Goal: Task Accomplishment & Management: Manage account settings

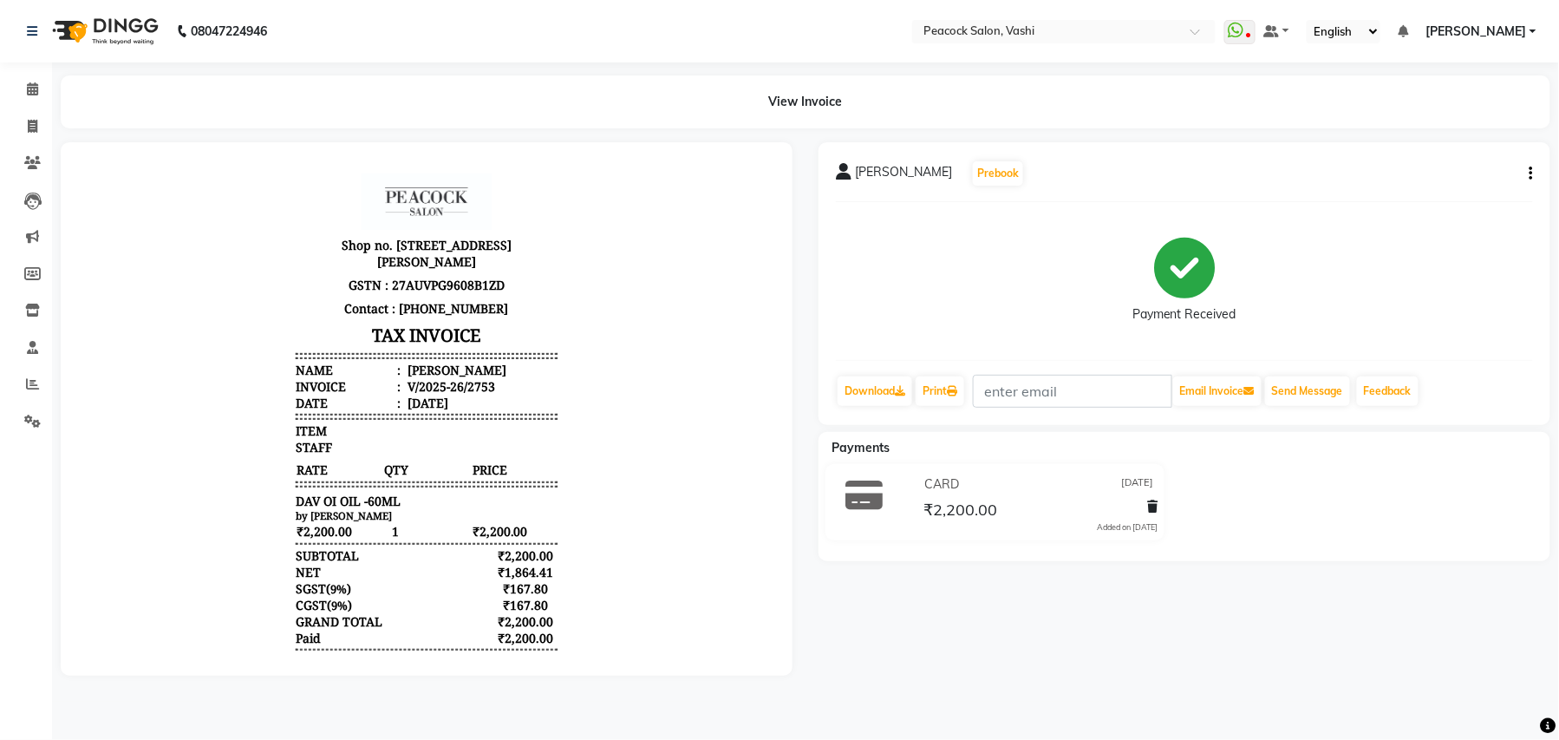
click at [1531, 174] on icon "button" at bounding box center [1531, 173] width 3 height 1
click at [1481, 168] on div "Edit Invoice" at bounding box center [1462, 173] width 87 height 22
select select "service"
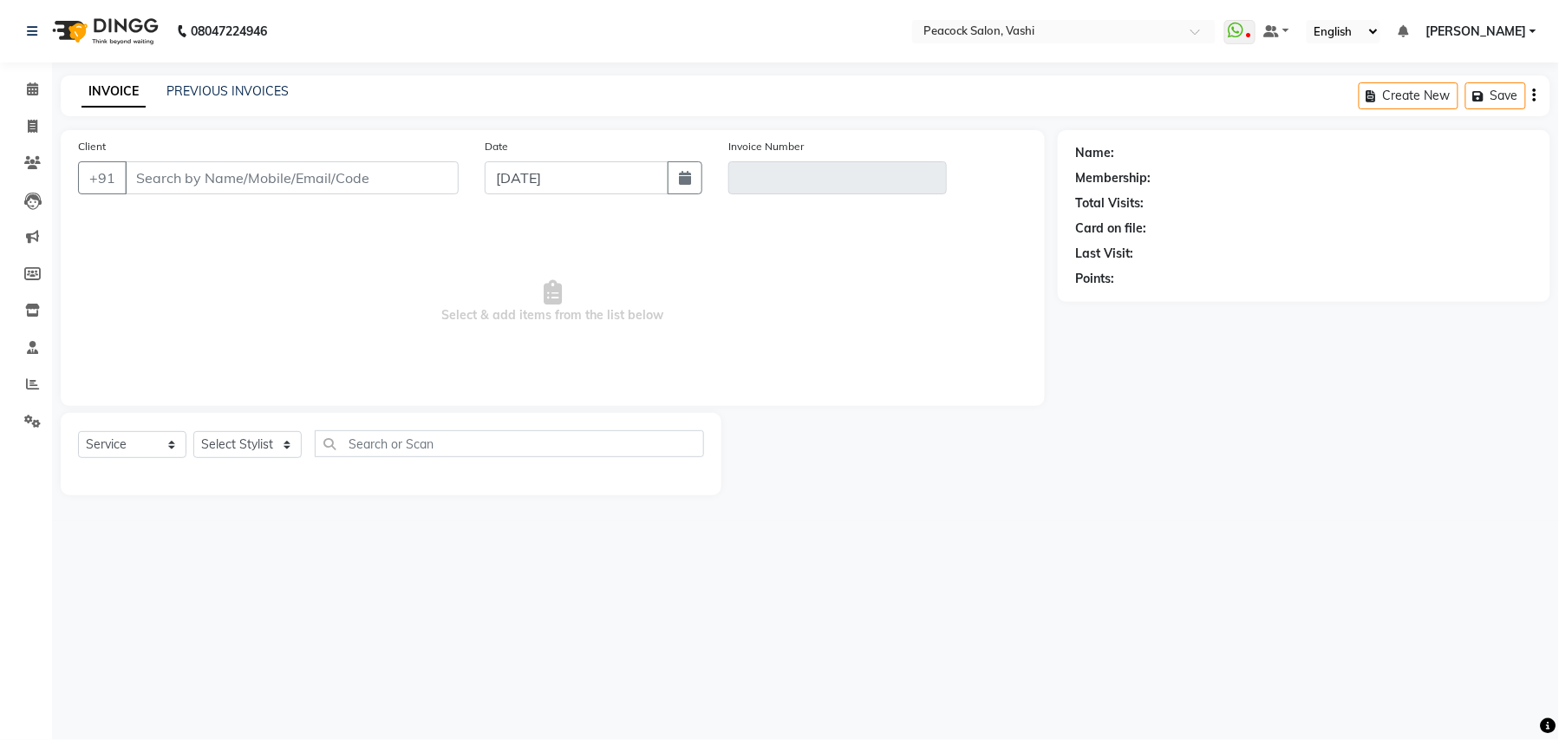
type input "8828833222"
type input "V/2025-26/2753"
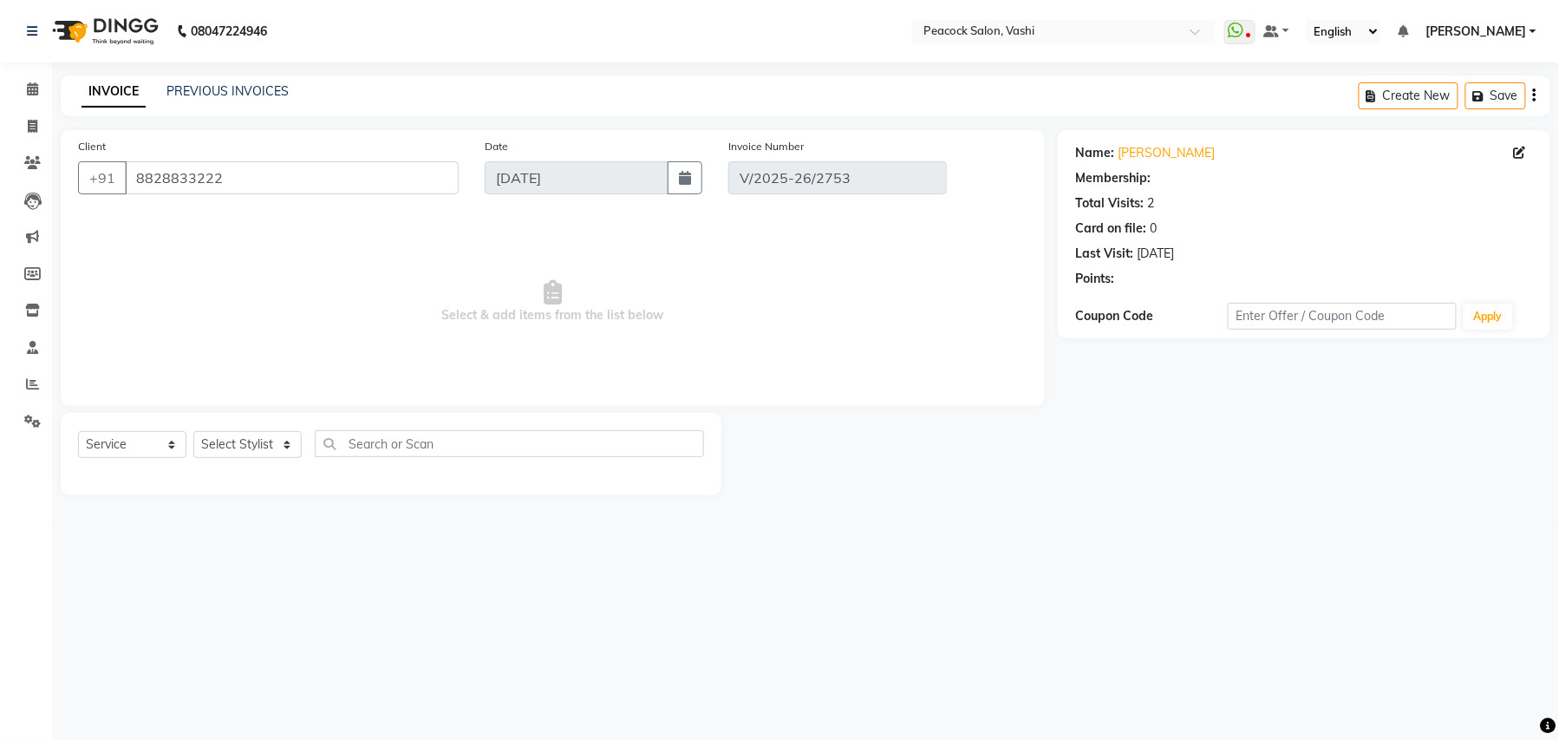
type input "[DATE]"
select select "select"
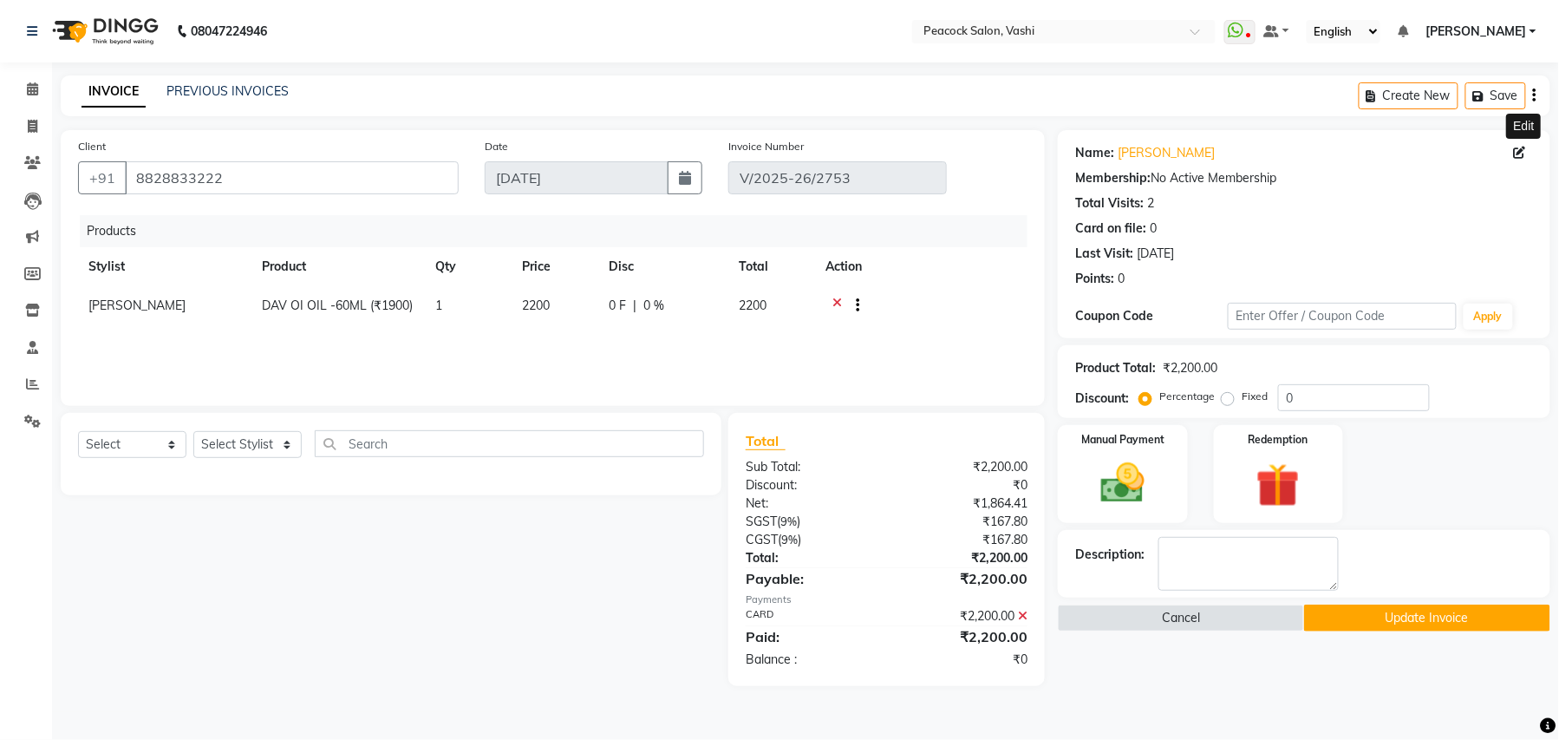
click at [1521, 154] on icon at bounding box center [1520, 153] width 12 height 12
select select "male"
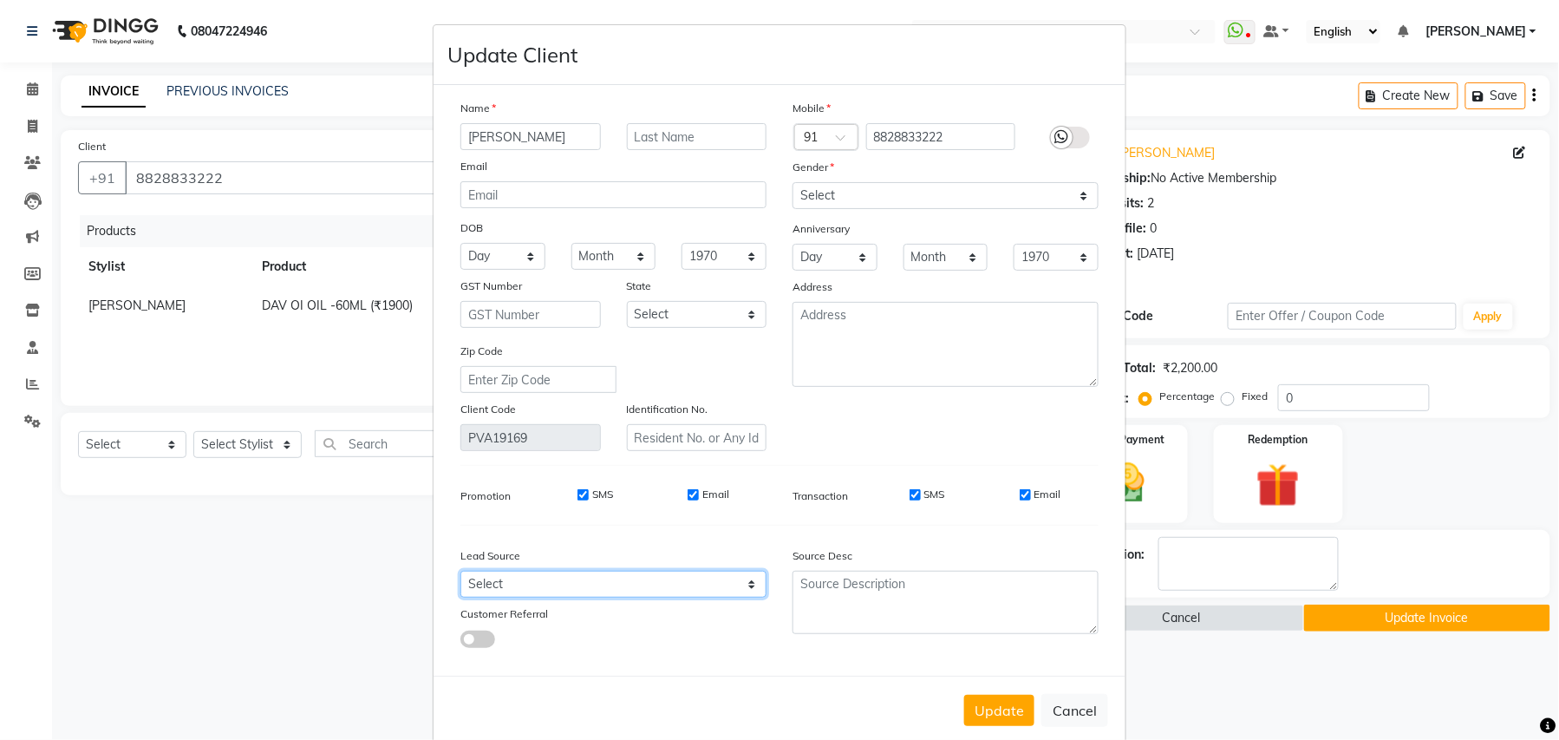
click at [500, 576] on select "Select Walk-in Referral Internet Friend Word of Mouth Advertisement Facebook Ju…" at bounding box center [614, 584] width 306 height 27
select select "10229"
click at [461, 571] on select "Select Walk-in Referral Internet Friend Word of Mouth Advertisement Facebook Ju…" at bounding box center [614, 584] width 306 height 27
click at [869, 192] on select "Select [DEMOGRAPHIC_DATA] [DEMOGRAPHIC_DATA] Other Prefer Not To Say" at bounding box center [946, 195] width 306 height 27
click at [793, 182] on select "Select [DEMOGRAPHIC_DATA] [DEMOGRAPHIC_DATA] Other Prefer Not To Say" at bounding box center [946, 195] width 306 height 27
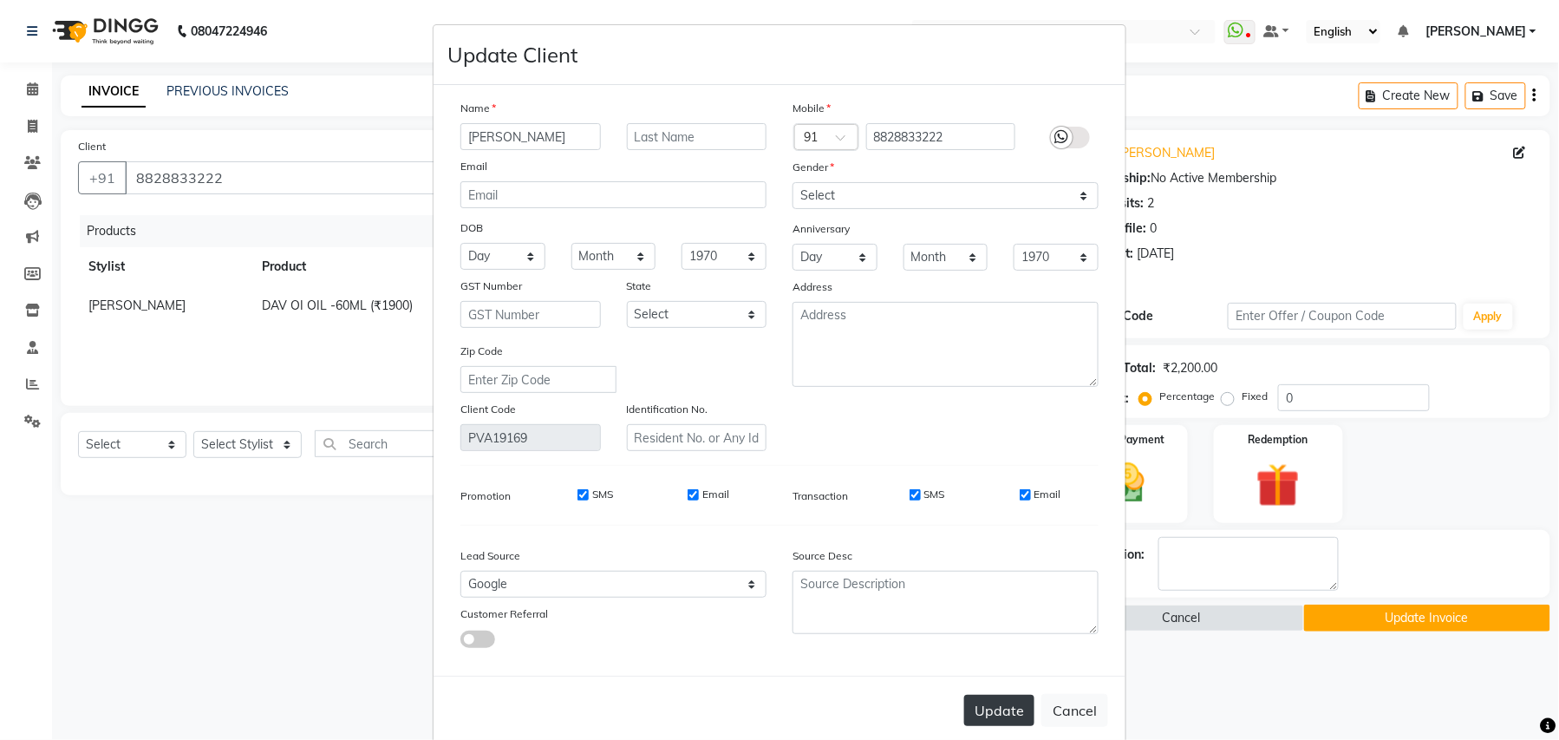
click at [980, 708] on button "Update" at bounding box center [999, 710] width 70 height 31
select select
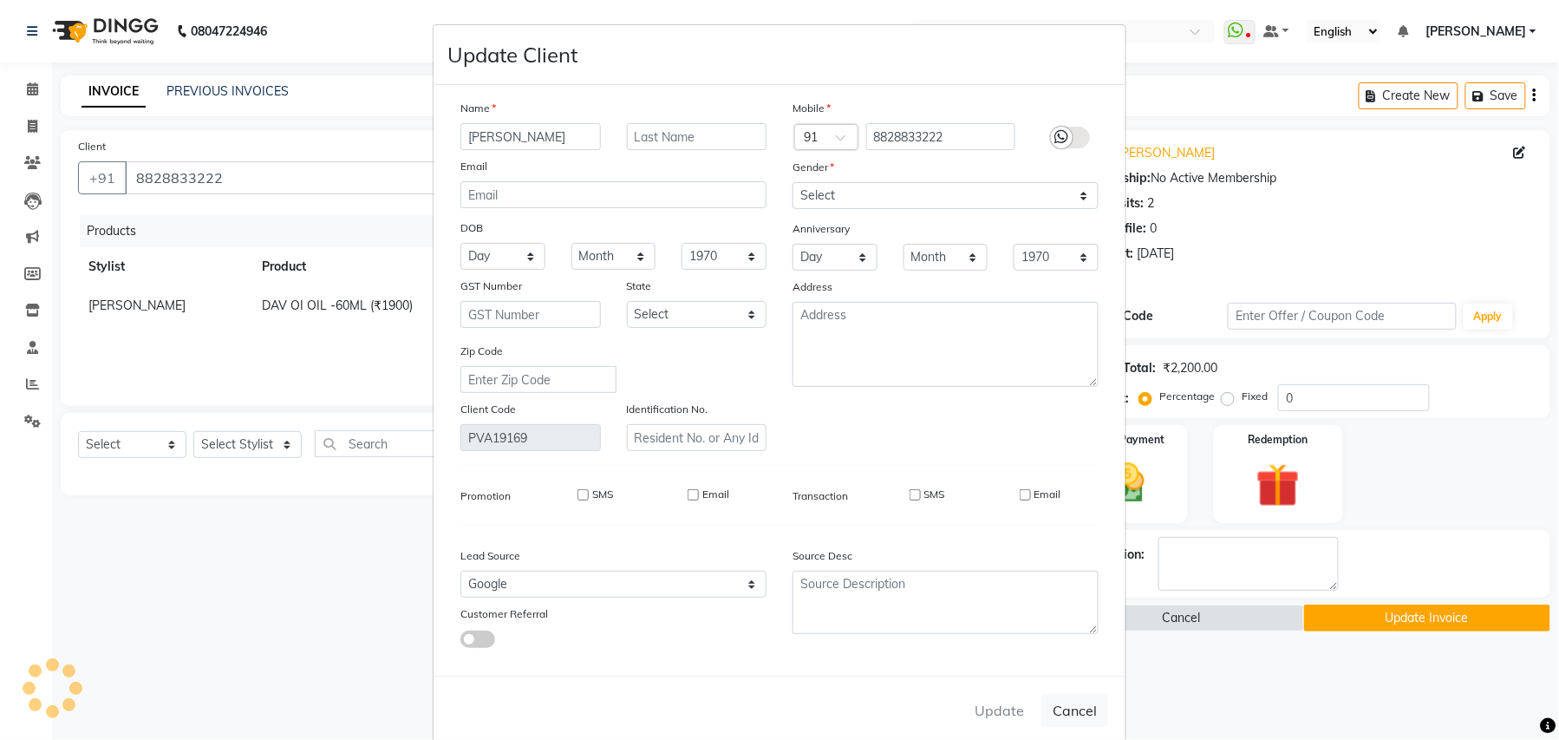
select select
checkbox input "false"
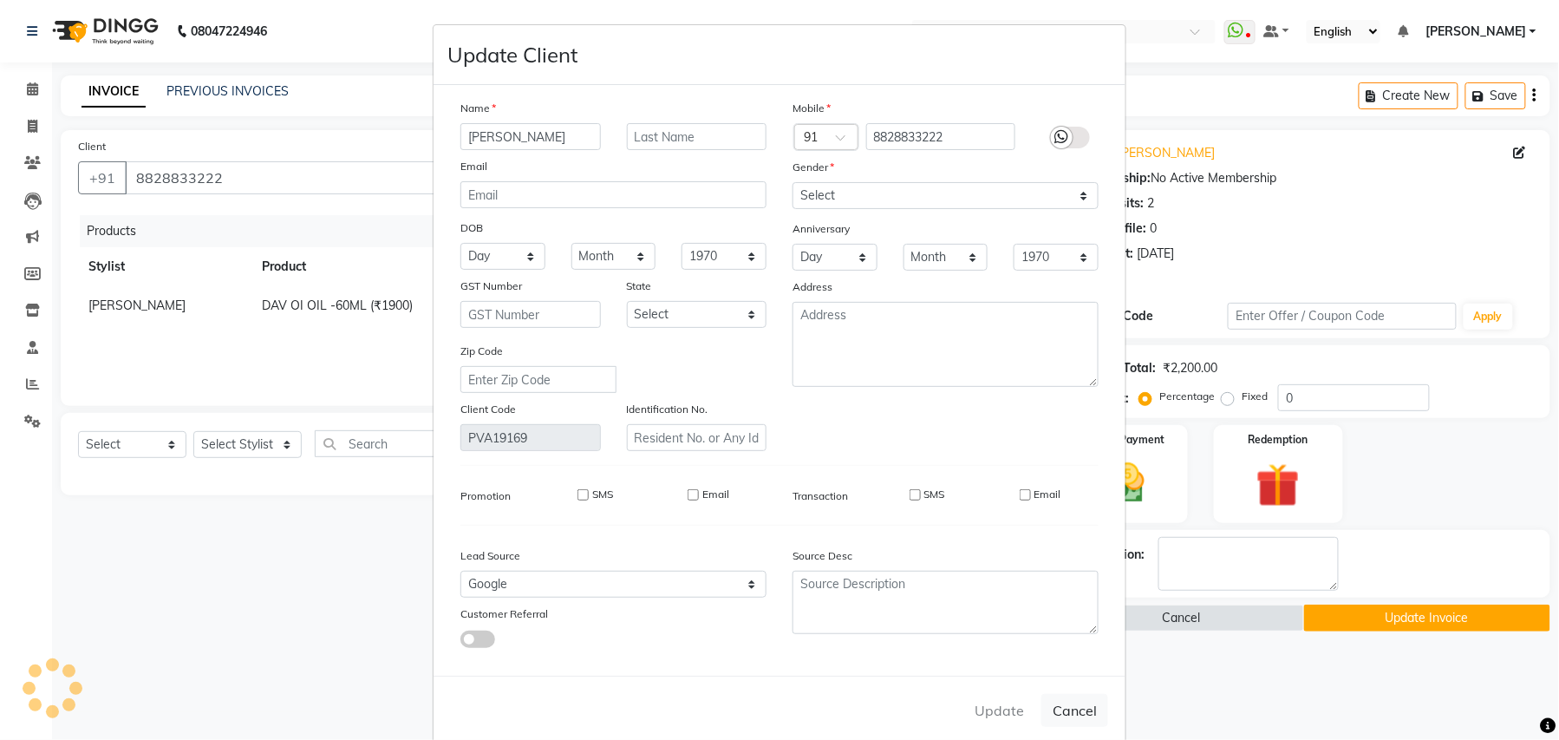
checkbox input "false"
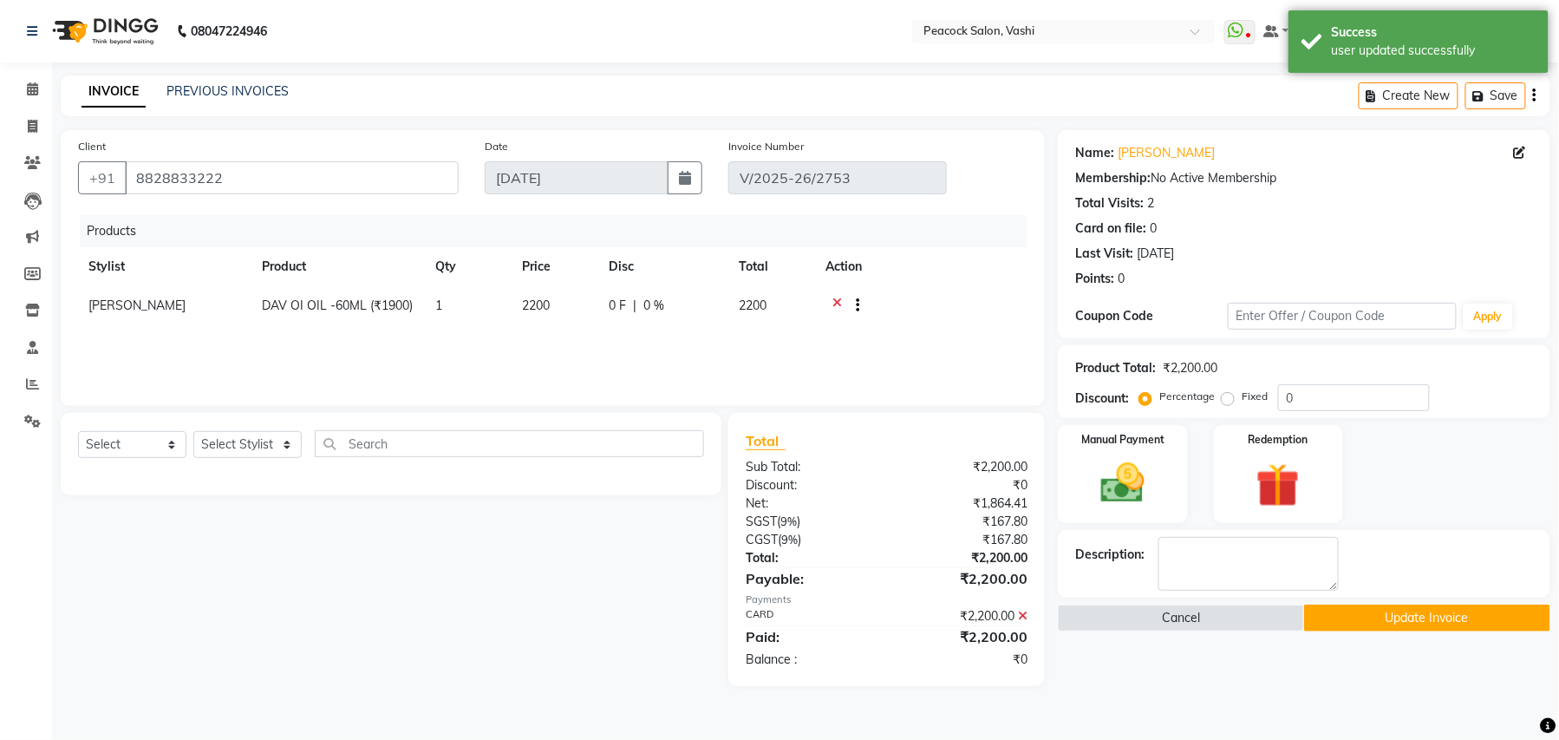
click at [1413, 622] on button "Update Invoice" at bounding box center [1427, 617] width 246 height 27
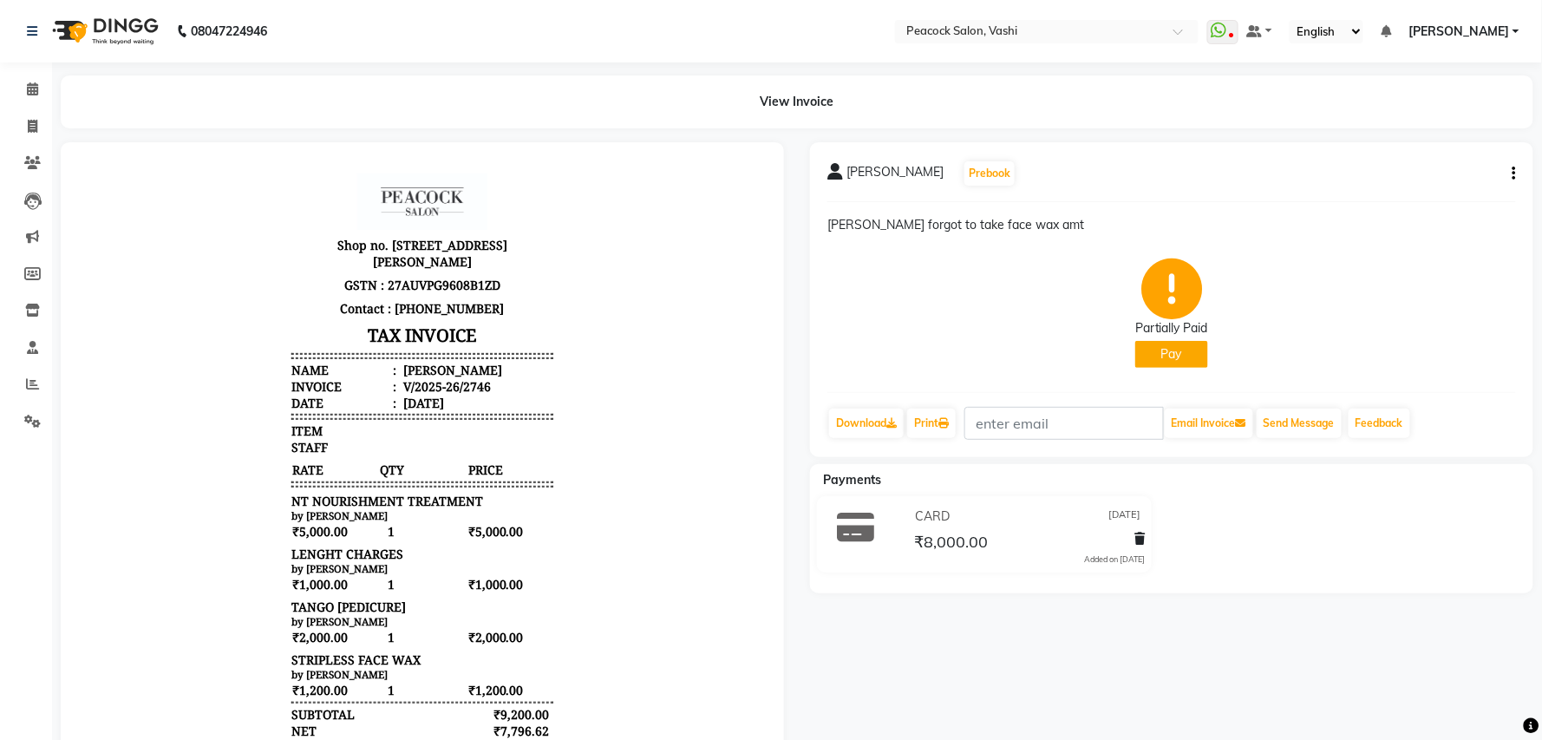
click at [1513, 173] on icon "button" at bounding box center [1514, 173] width 3 height 1
click at [1409, 187] on div "Edit Invoice" at bounding box center [1428, 184] width 119 height 22
select select "service"
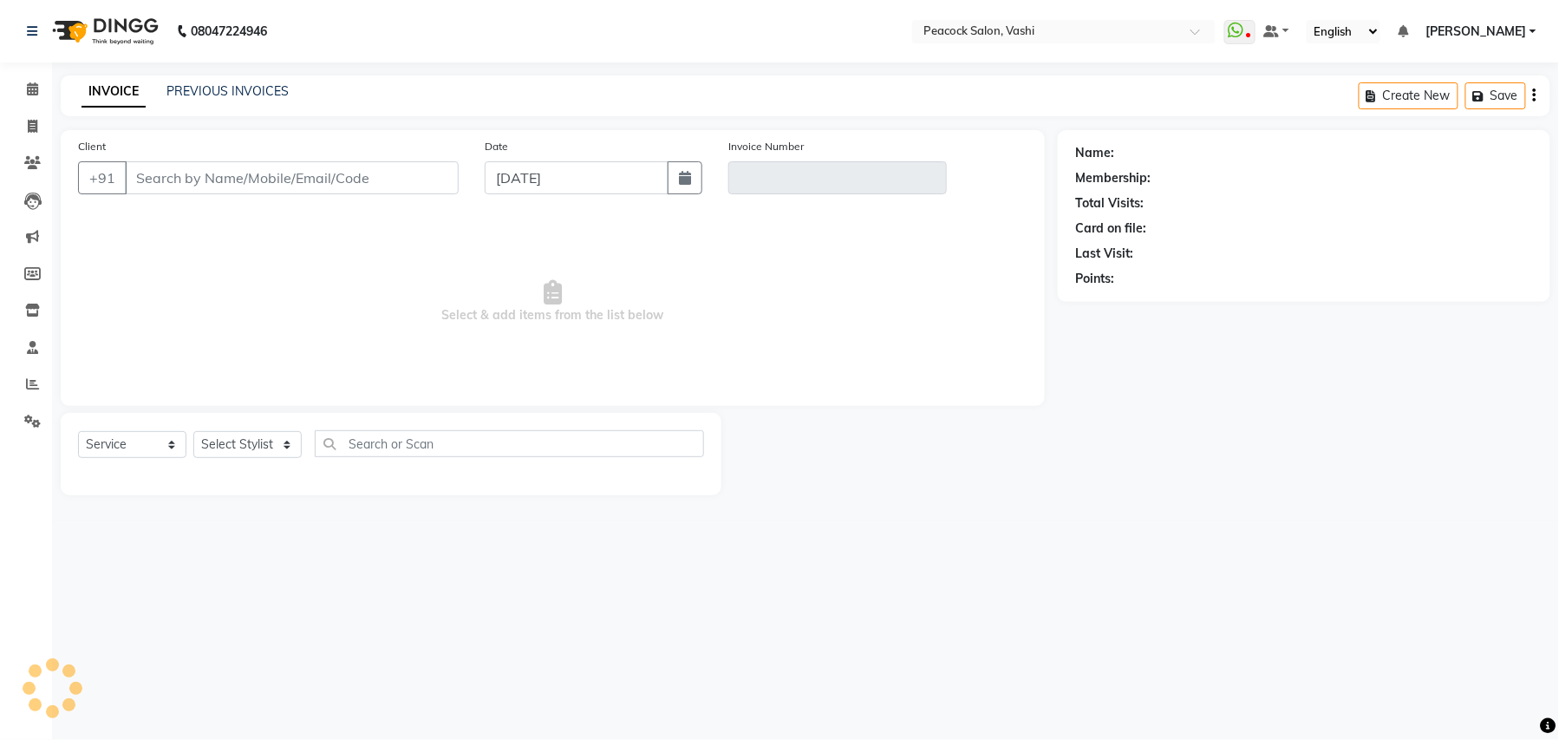
type input "7977419813"
type input "V/2025-26/2746"
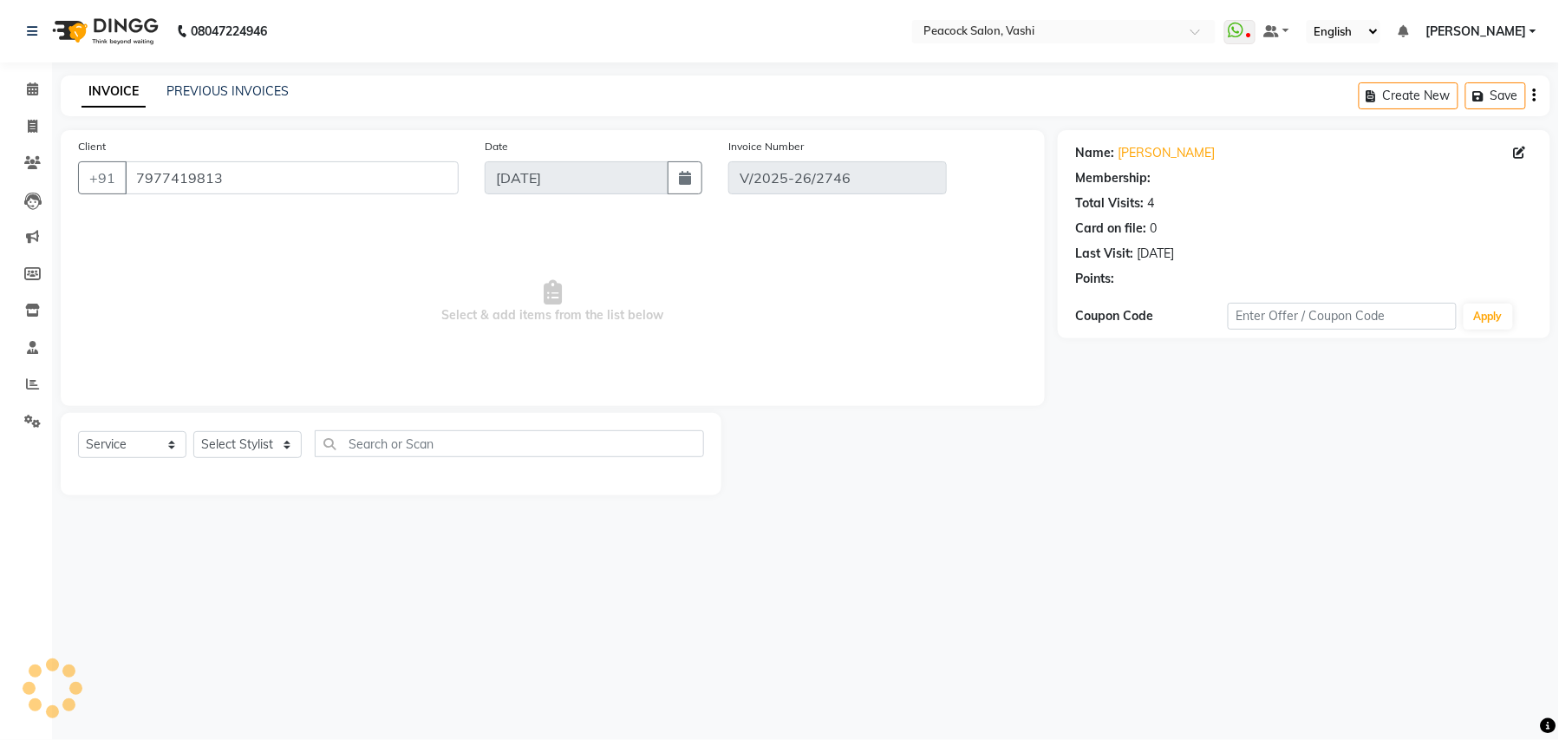
type input "[DATE]"
select select "select"
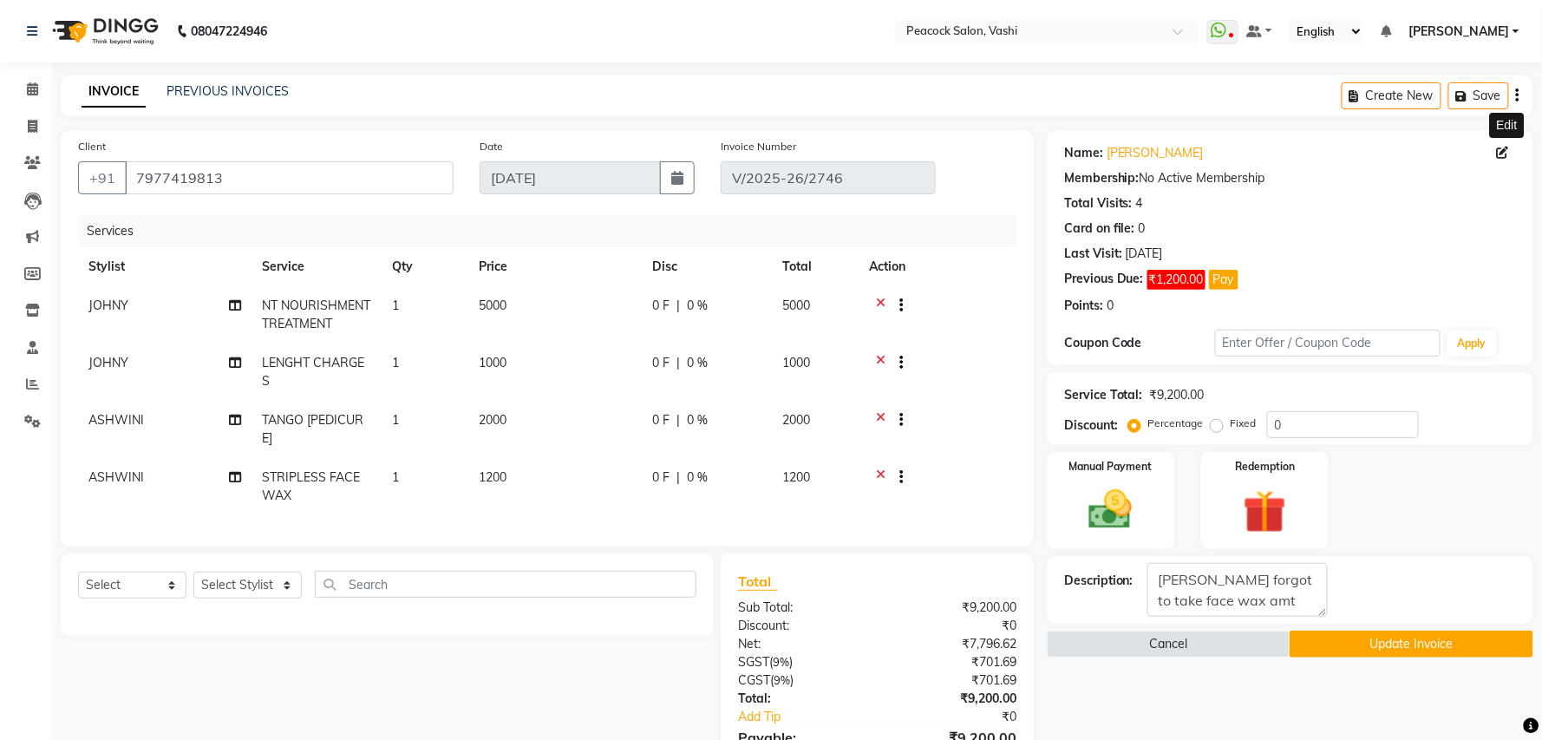
click at [1500, 147] on icon at bounding box center [1503, 153] width 12 height 12
select select "[DEMOGRAPHIC_DATA]"
select select "10229"
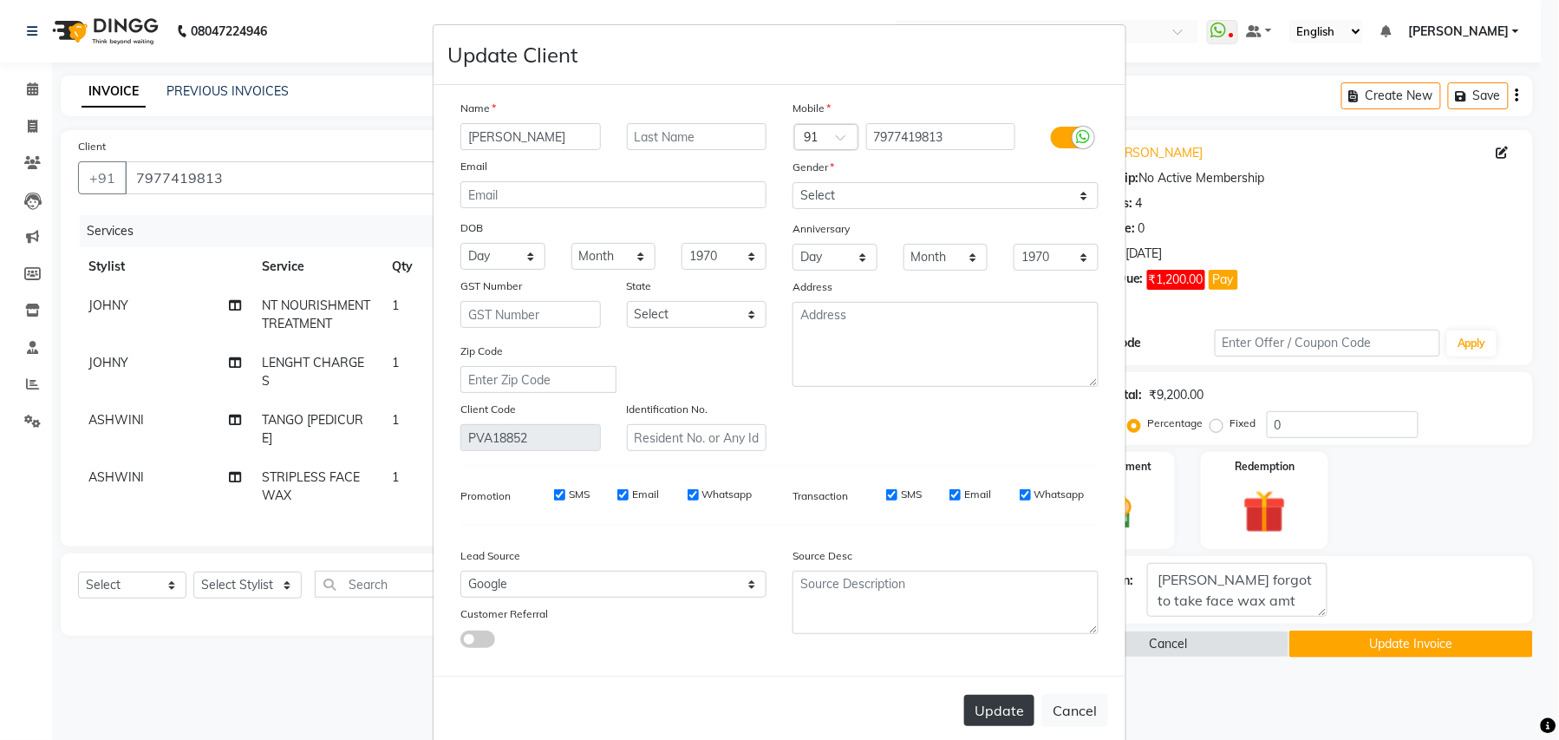
click at [997, 705] on button "Update" at bounding box center [999, 710] width 70 height 31
select select
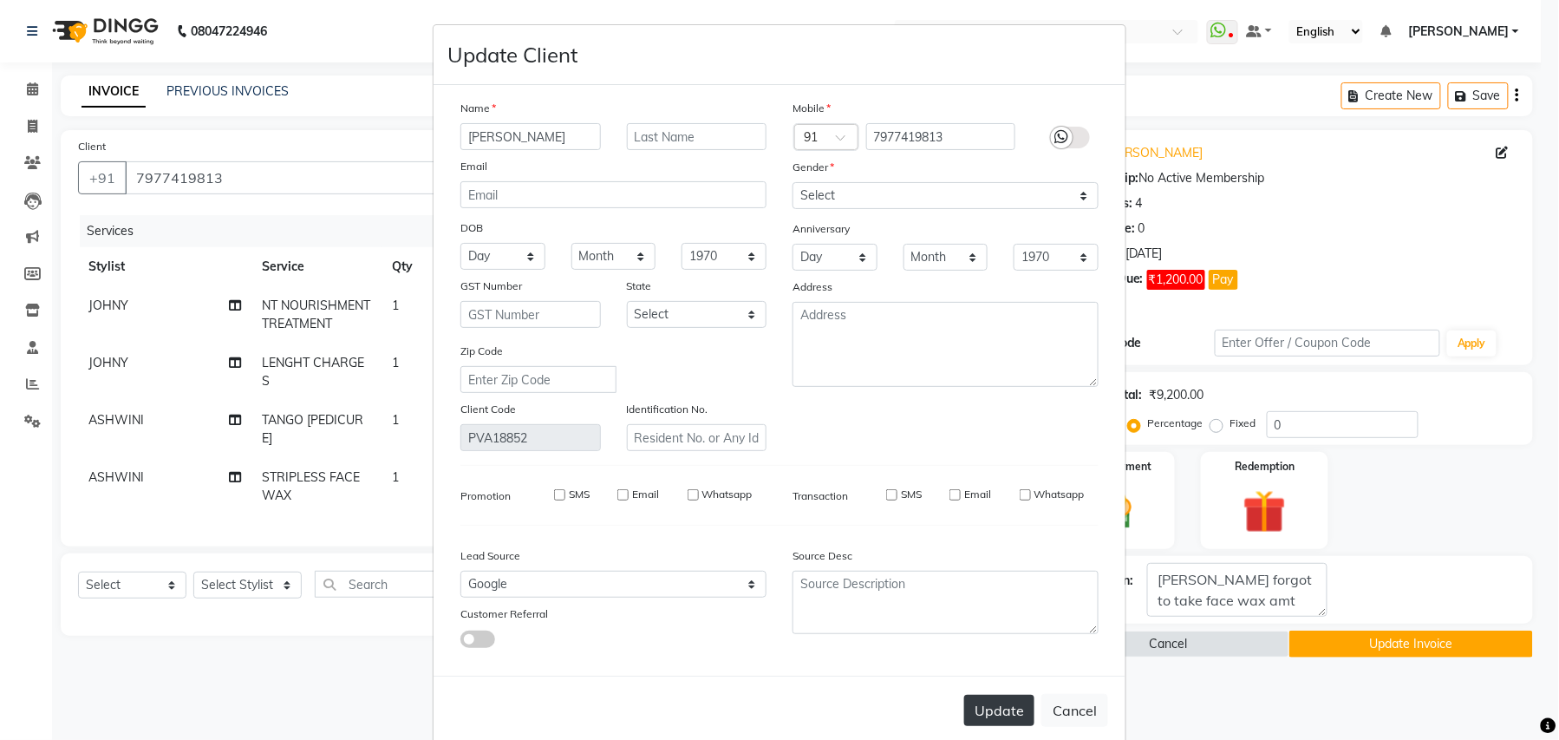
select select
checkbox input "false"
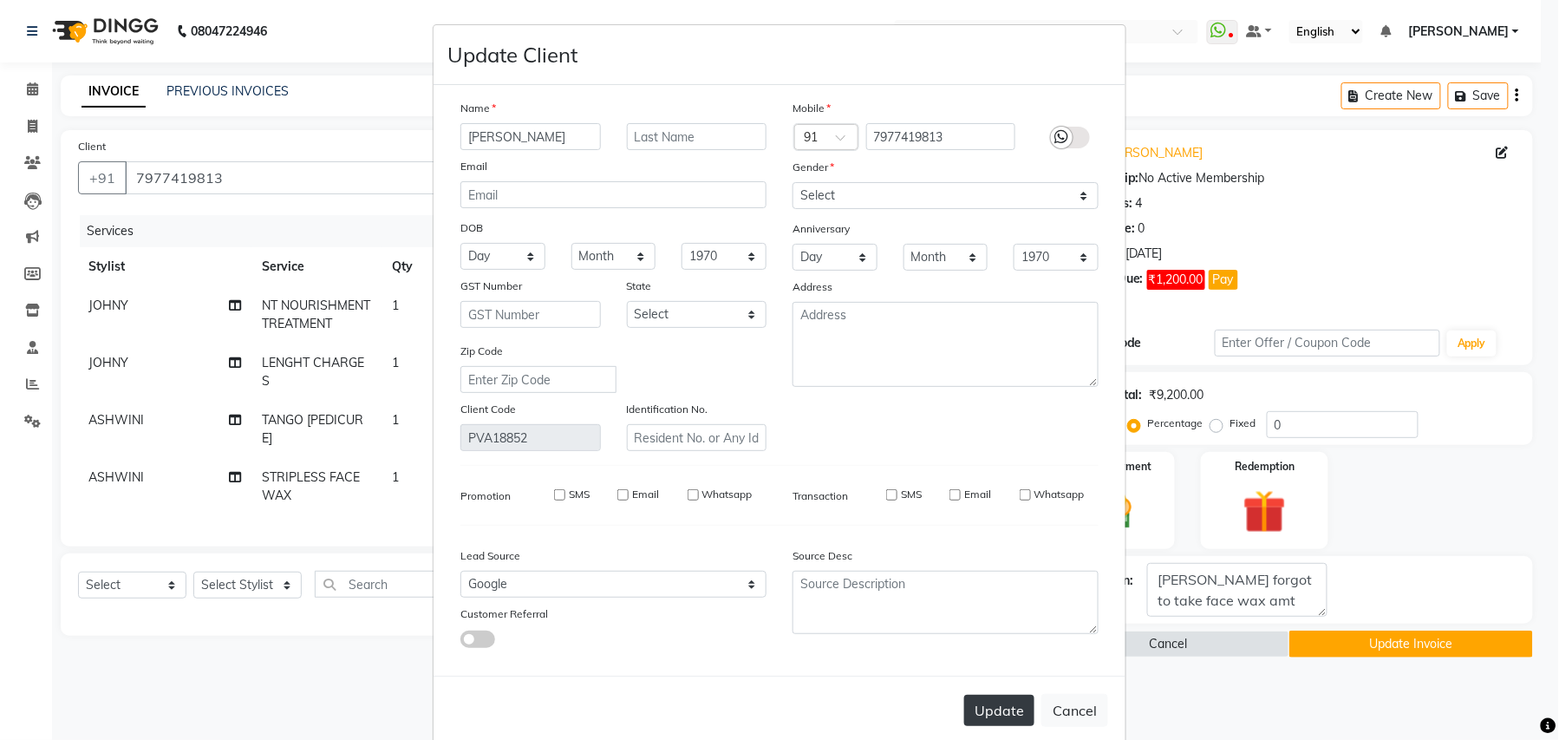
checkbox input "false"
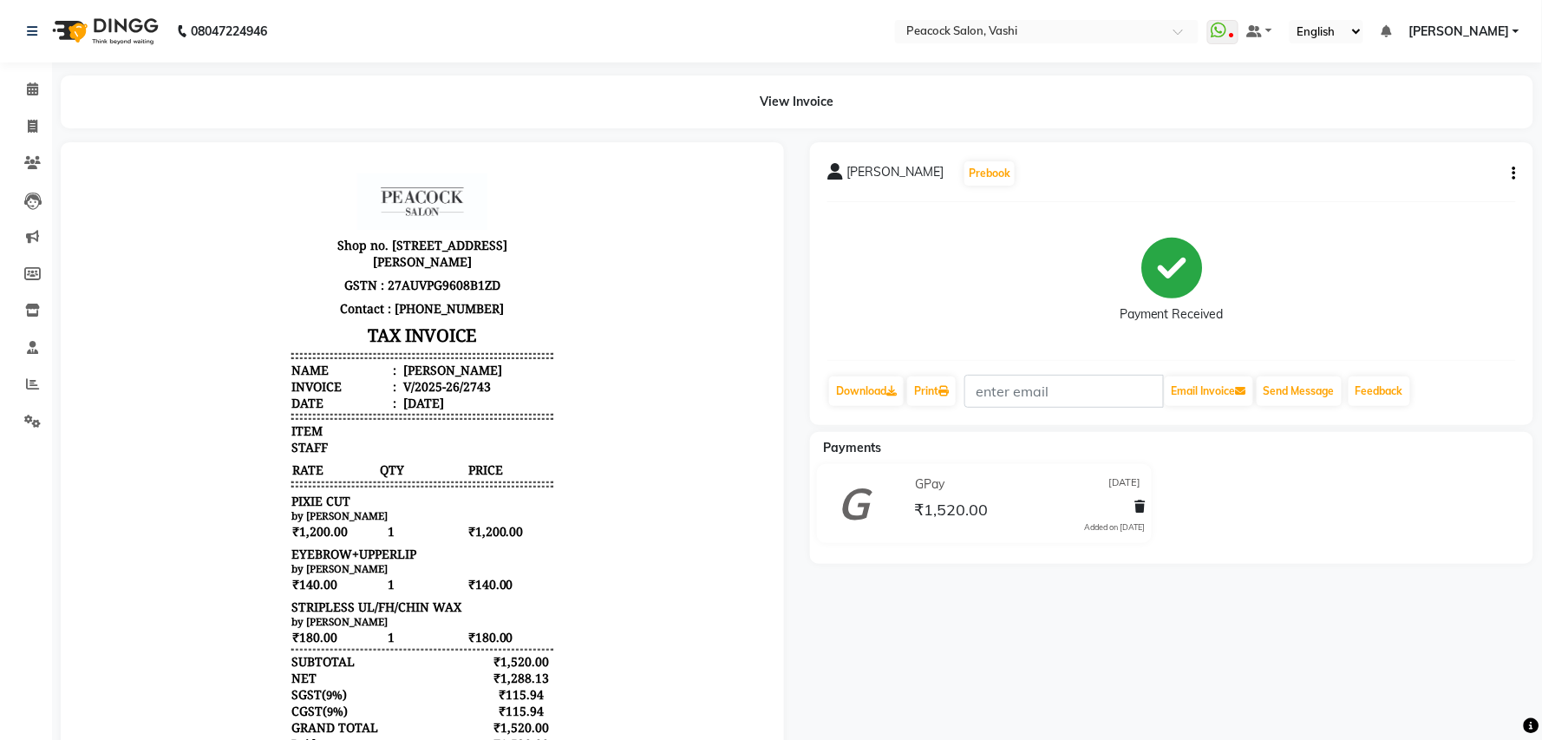
click at [1513, 173] on icon "button" at bounding box center [1514, 173] width 3 height 1
click at [1388, 184] on div "Edit Invoice" at bounding box center [1428, 184] width 119 height 22
select select "service"
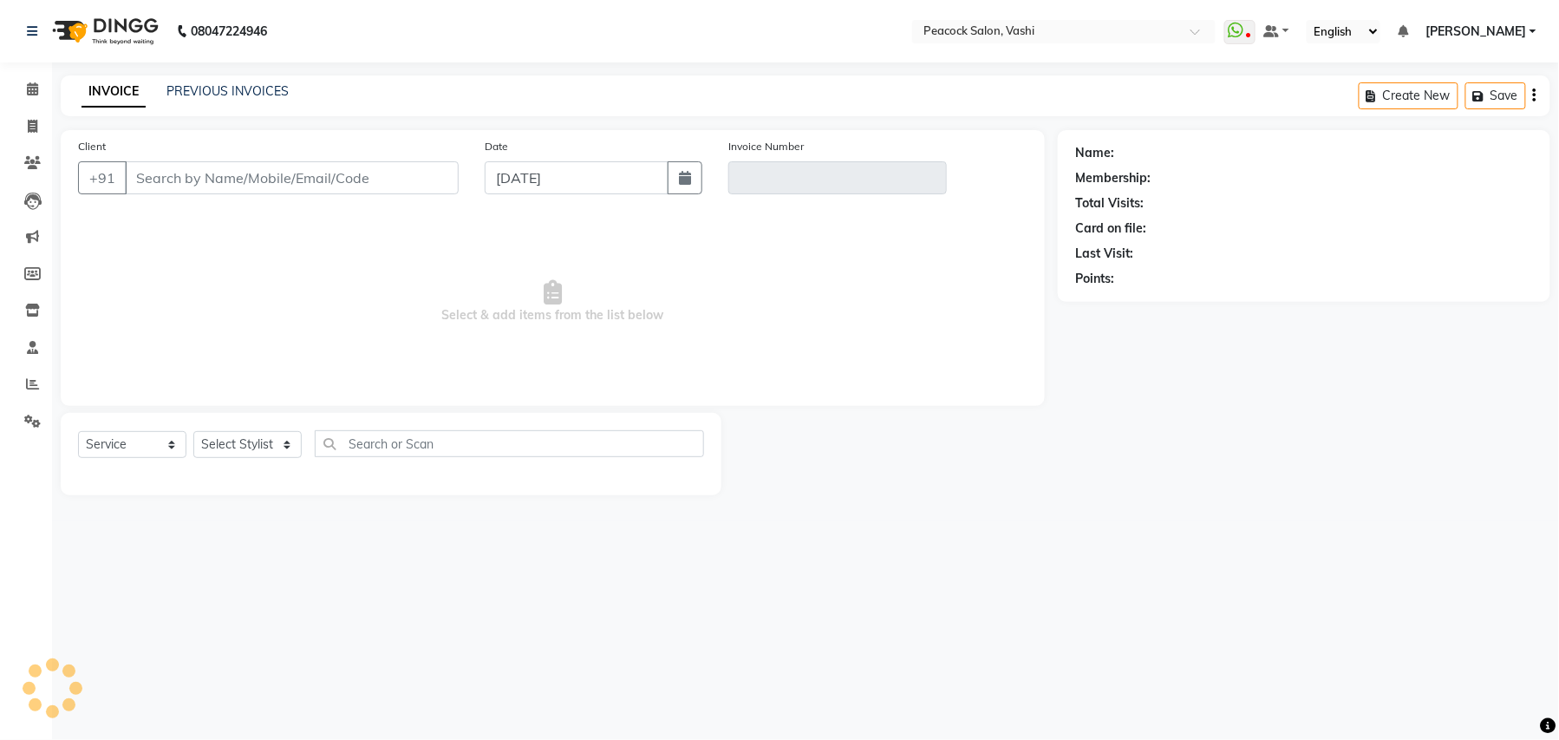
type input "8976331367"
type input "V/2025-26/2743"
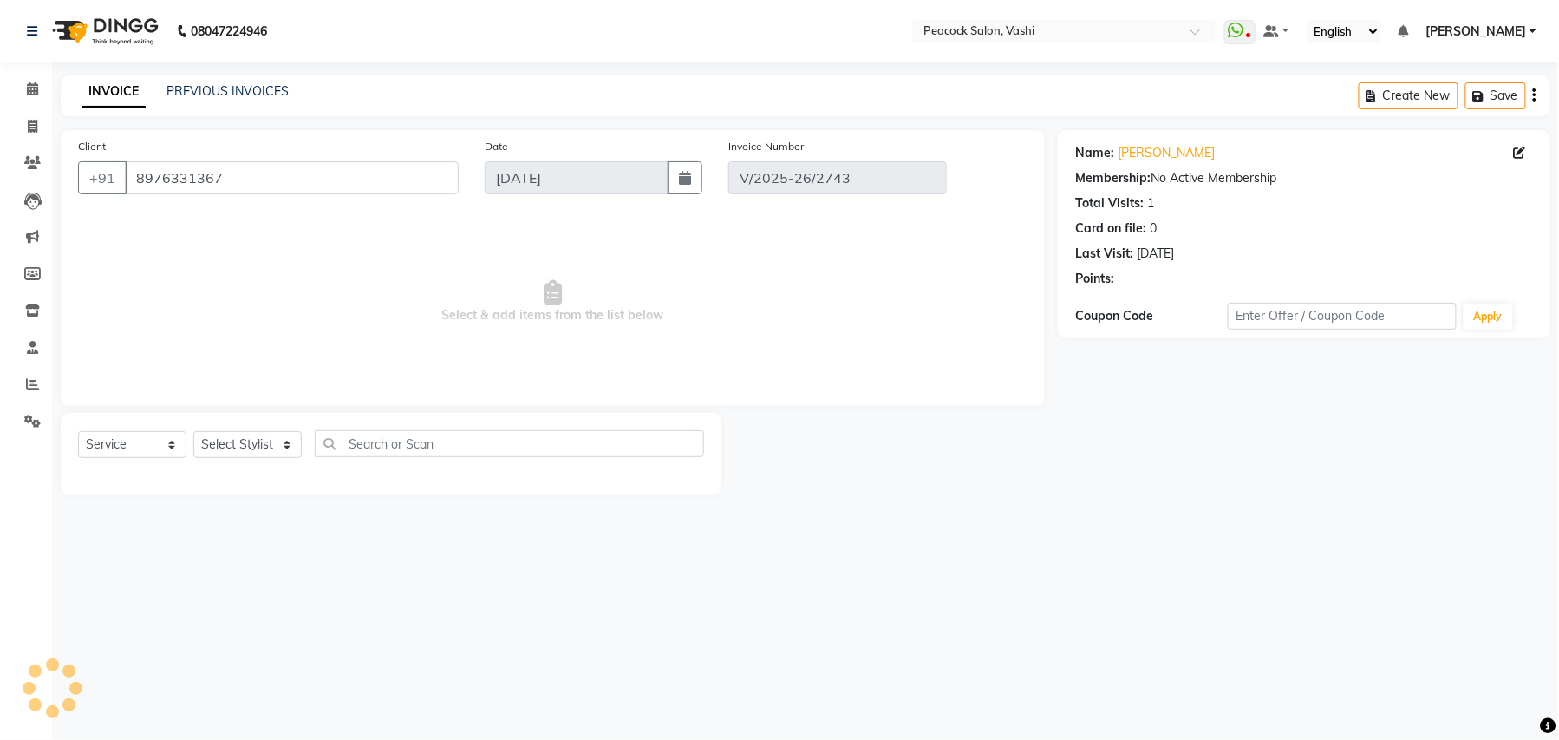
type input "[DATE]"
select select "select"
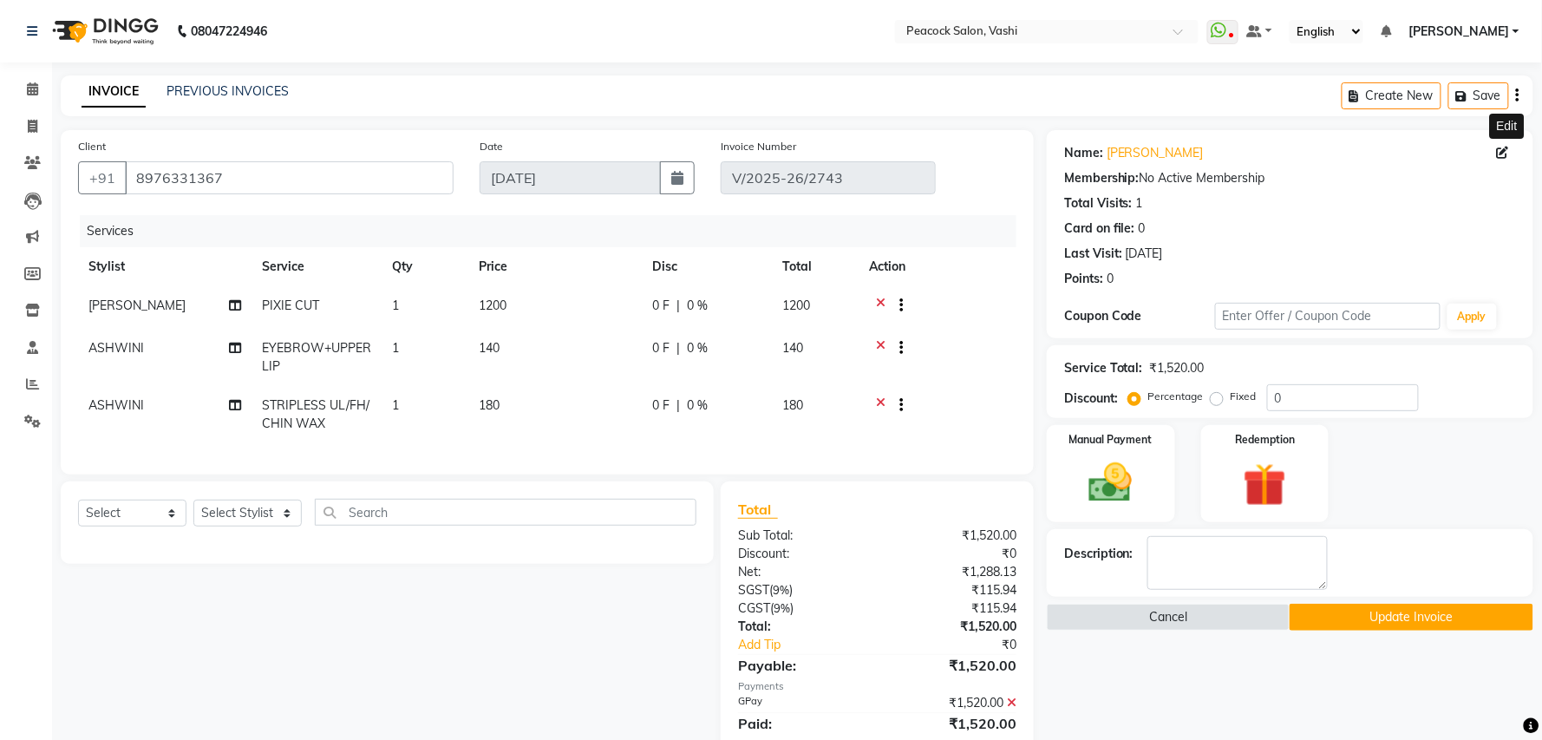
click at [1503, 151] on icon at bounding box center [1503, 153] width 12 height 12
select select "[DEMOGRAPHIC_DATA]"
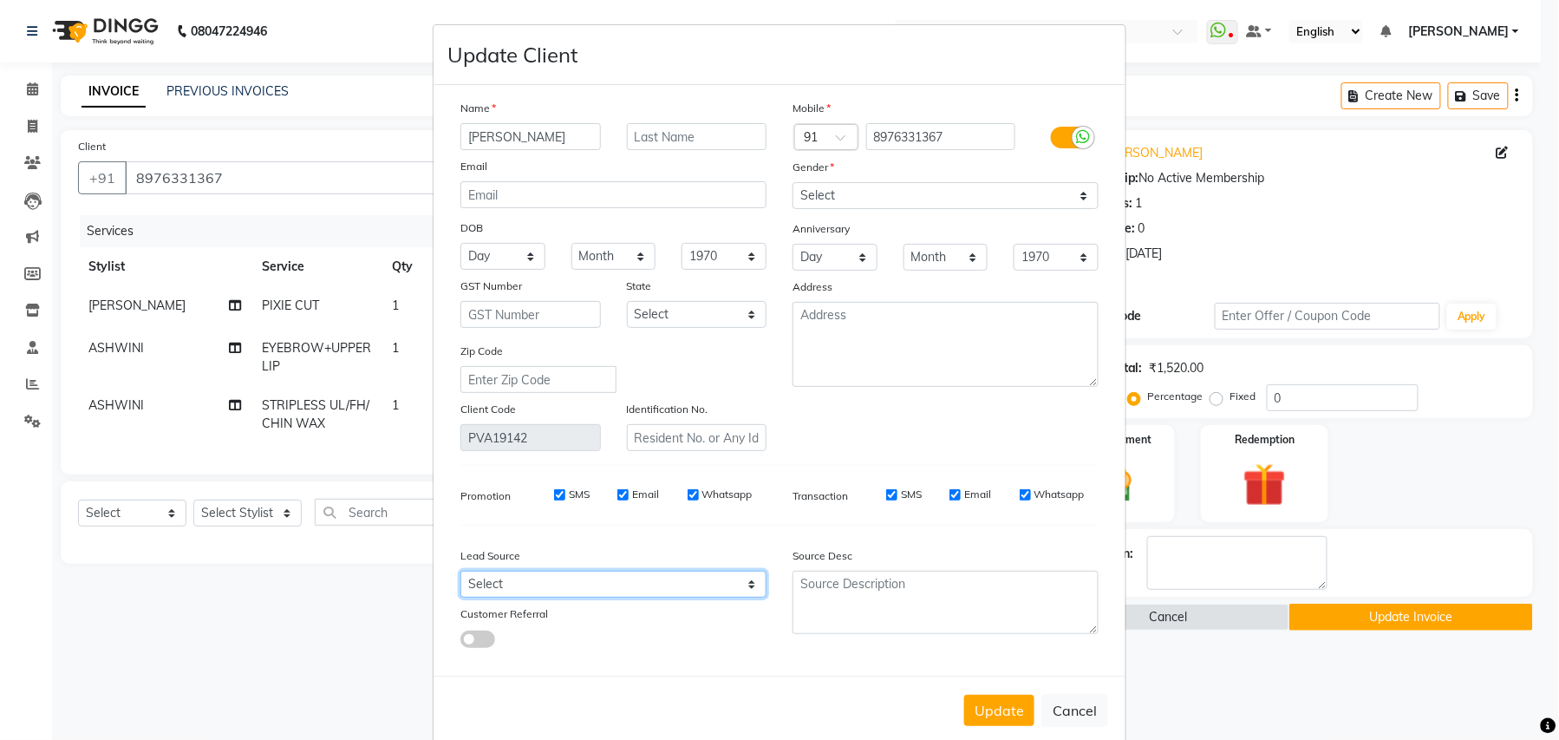
click at [525, 584] on select "Select Walk-in Referral Internet Friend Word of Mouth Advertisement Facebook Ju…" at bounding box center [614, 584] width 306 height 27
select select "10229"
click at [461, 571] on select "Select Walk-in Referral Internet Friend Word of Mouth Advertisement Facebook Ju…" at bounding box center [614, 584] width 306 height 27
click at [823, 193] on select "Select Male Female Other Prefer Not To Say" at bounding box center [946, 195] width 306 height 27
click at [793, 182] on select "Select Male Female Other Prefer Not To Say" at bounding box center [946, 195] width 306 height 27
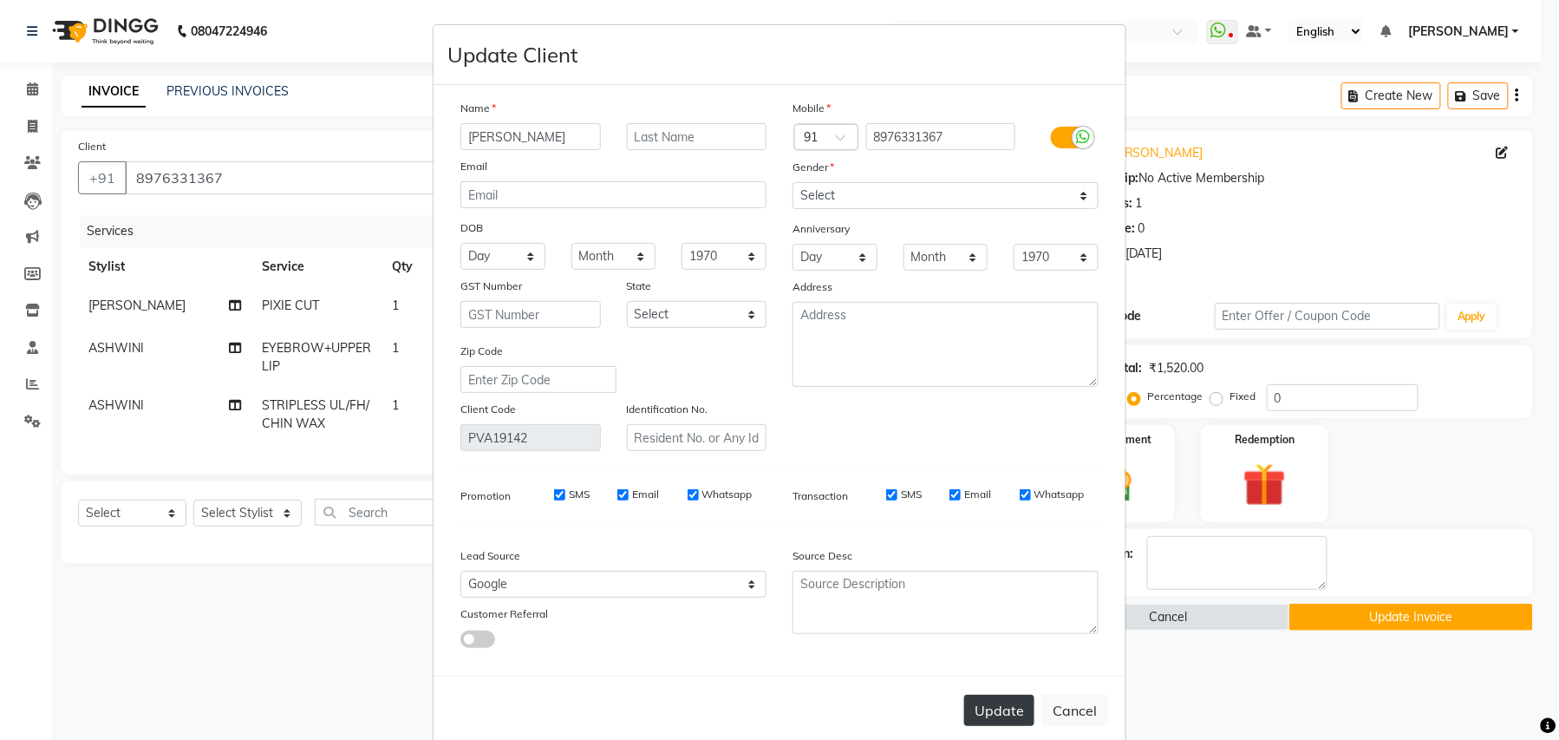
click at [999, 702] on button "Update" at bounding box center [999, 710] width 70 height 31
select select
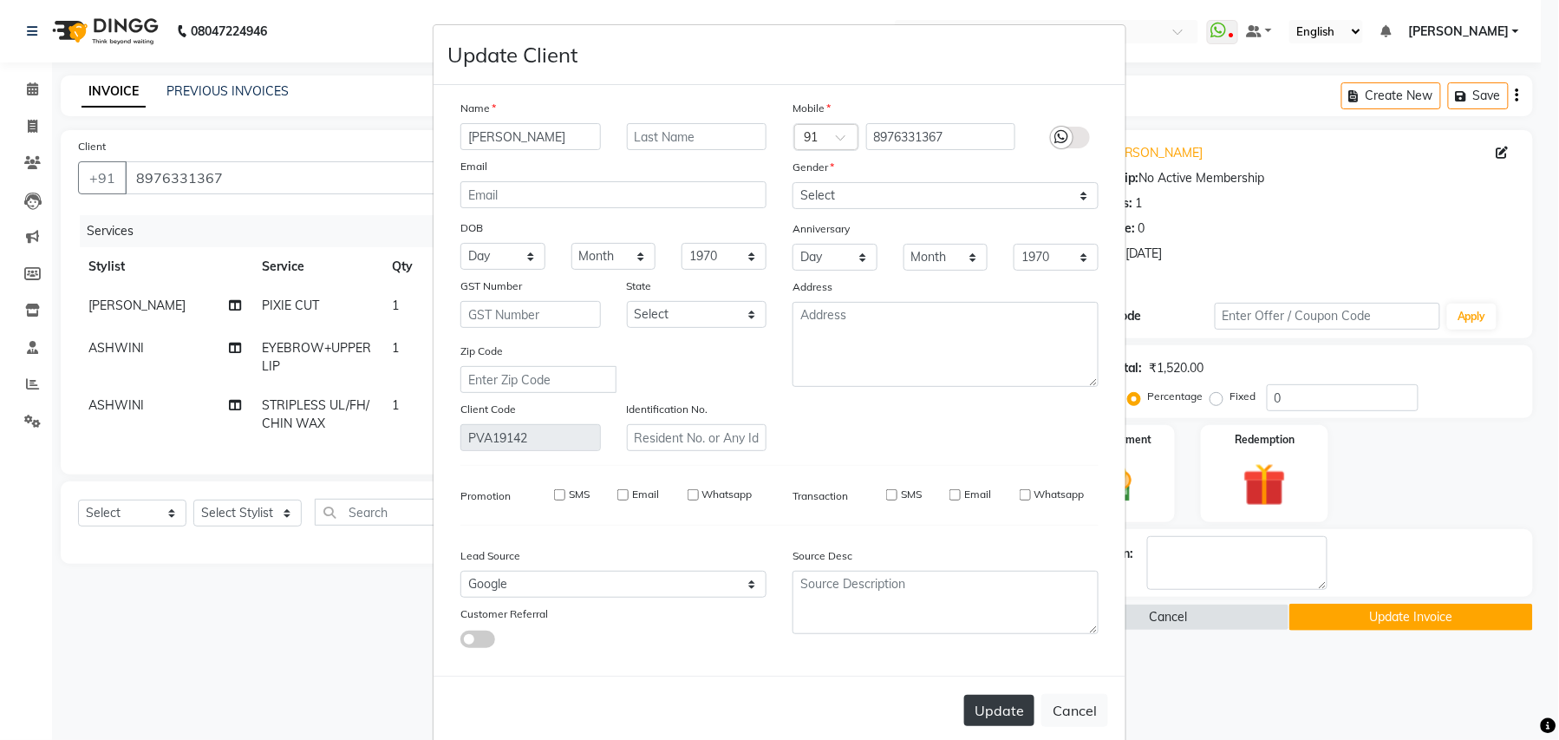
select select
checkbox input "false"
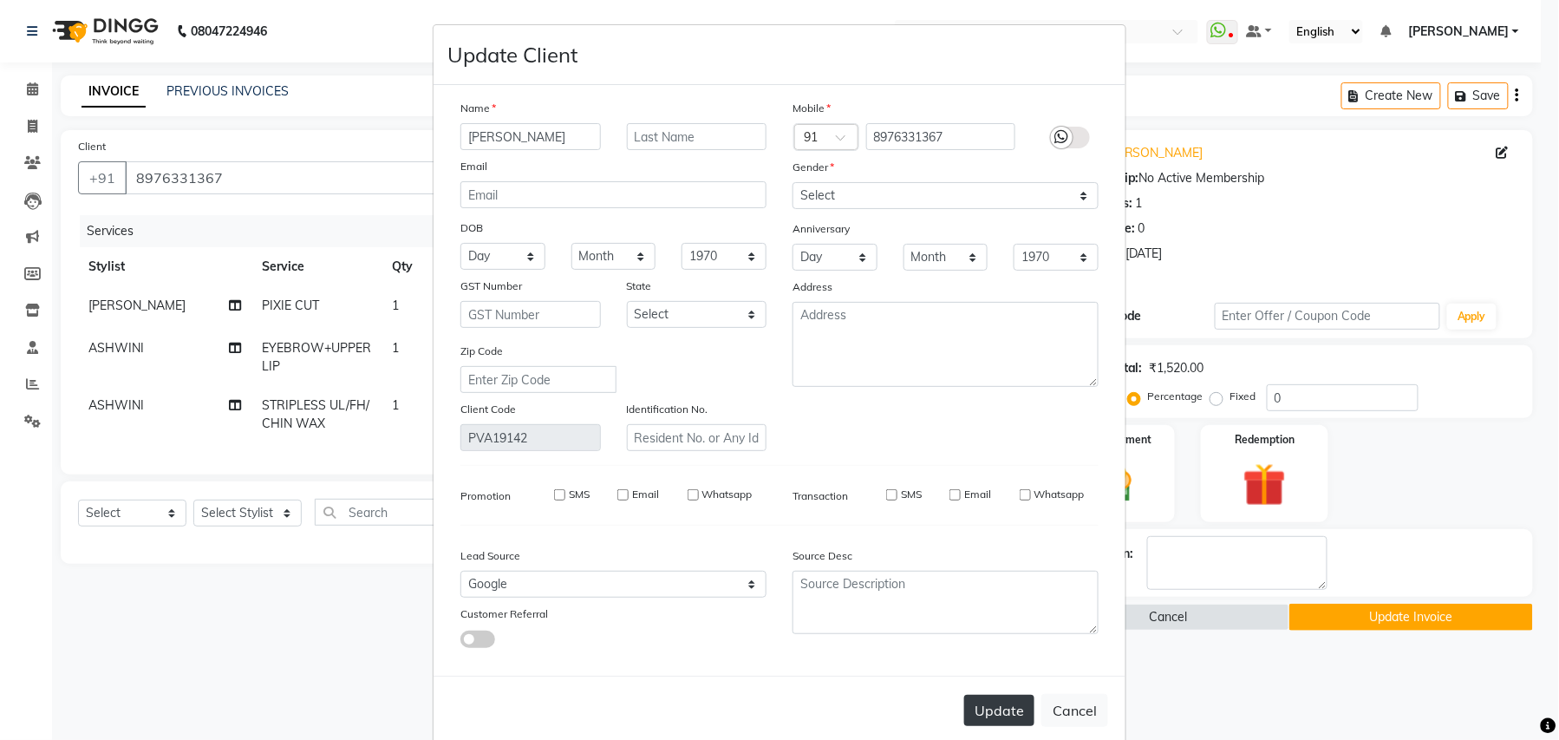
checkbox input "false"
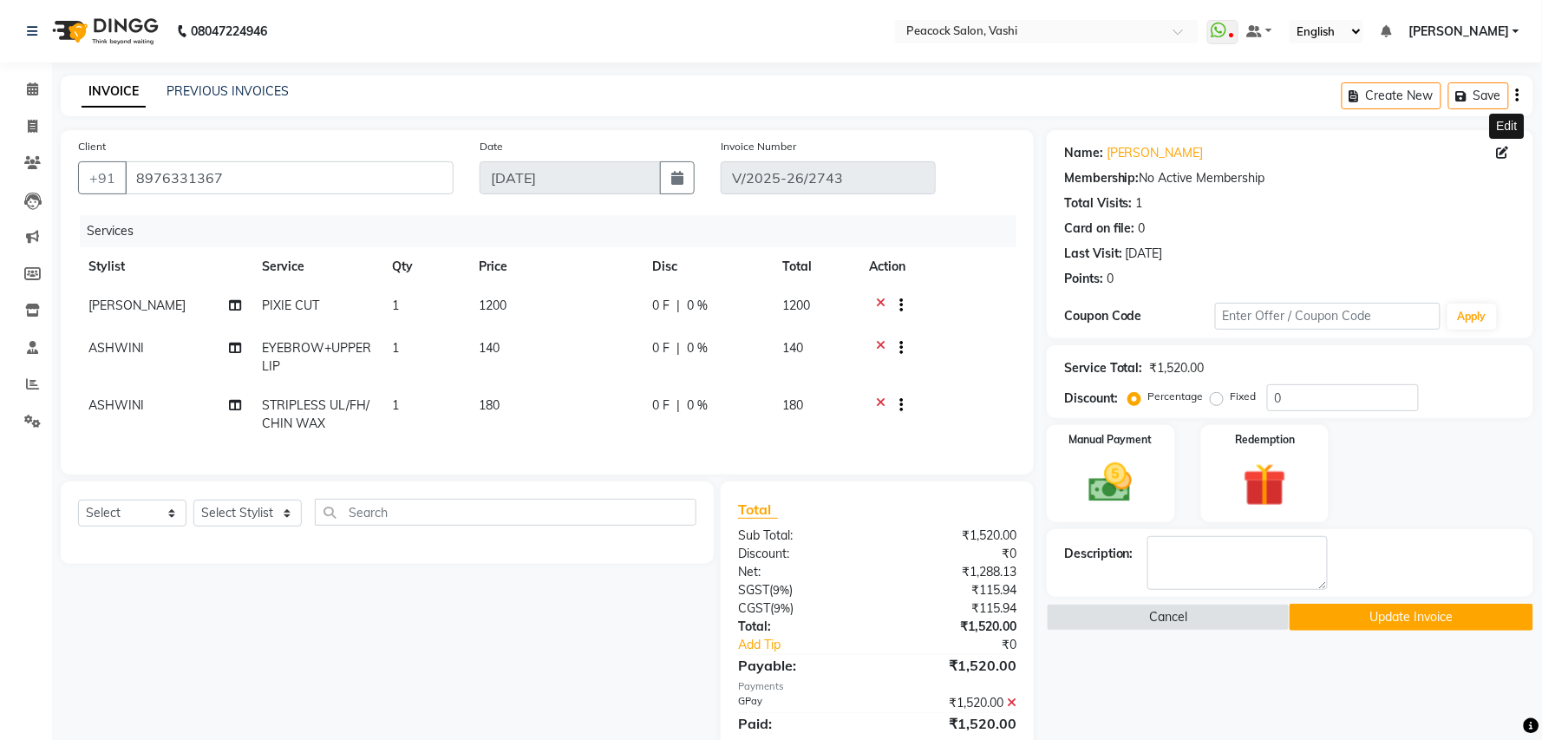
click at [1365, 615] on button "Update Invoice" at bounding box center [1411, 617] width 243 height 27
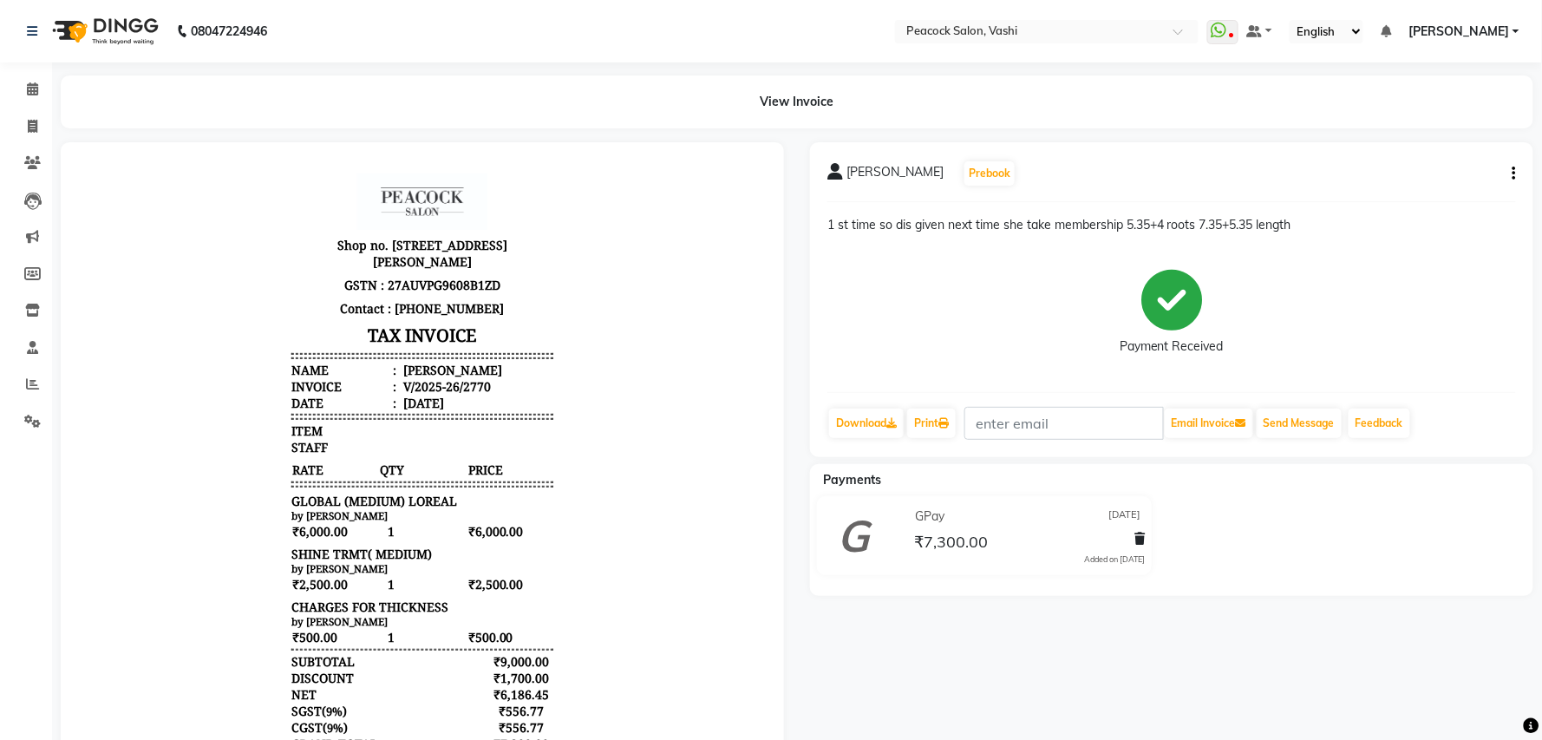
click at [1513, 173] on icon "button" at bounding box center [1514, 173] width 3 height 1
click at [1431, 185] on div "Edit Invoice" at bounding box center [1428, 184] width 119 height 22
select select "service"
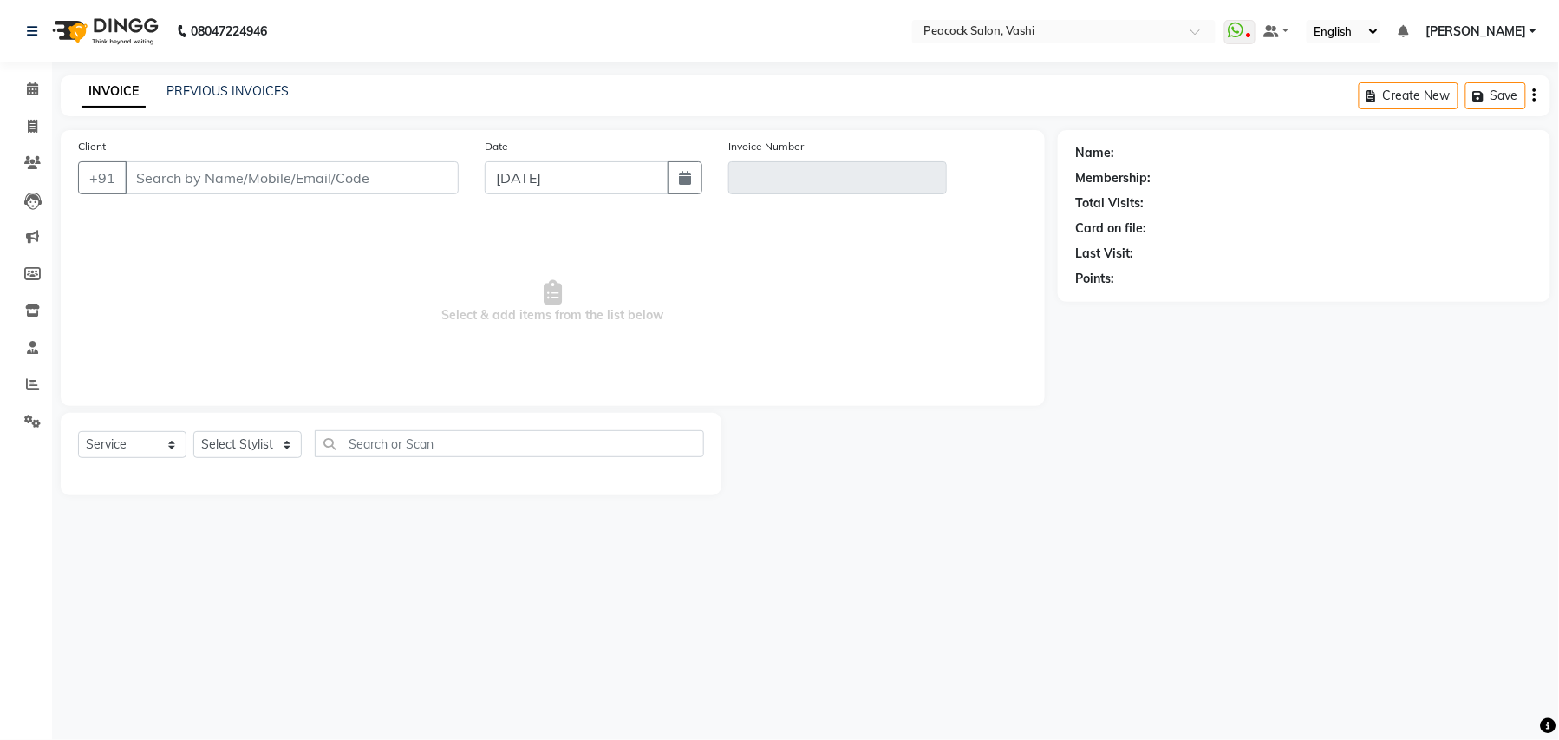
type input "9987783282"
type input "V/2025-26/2770"
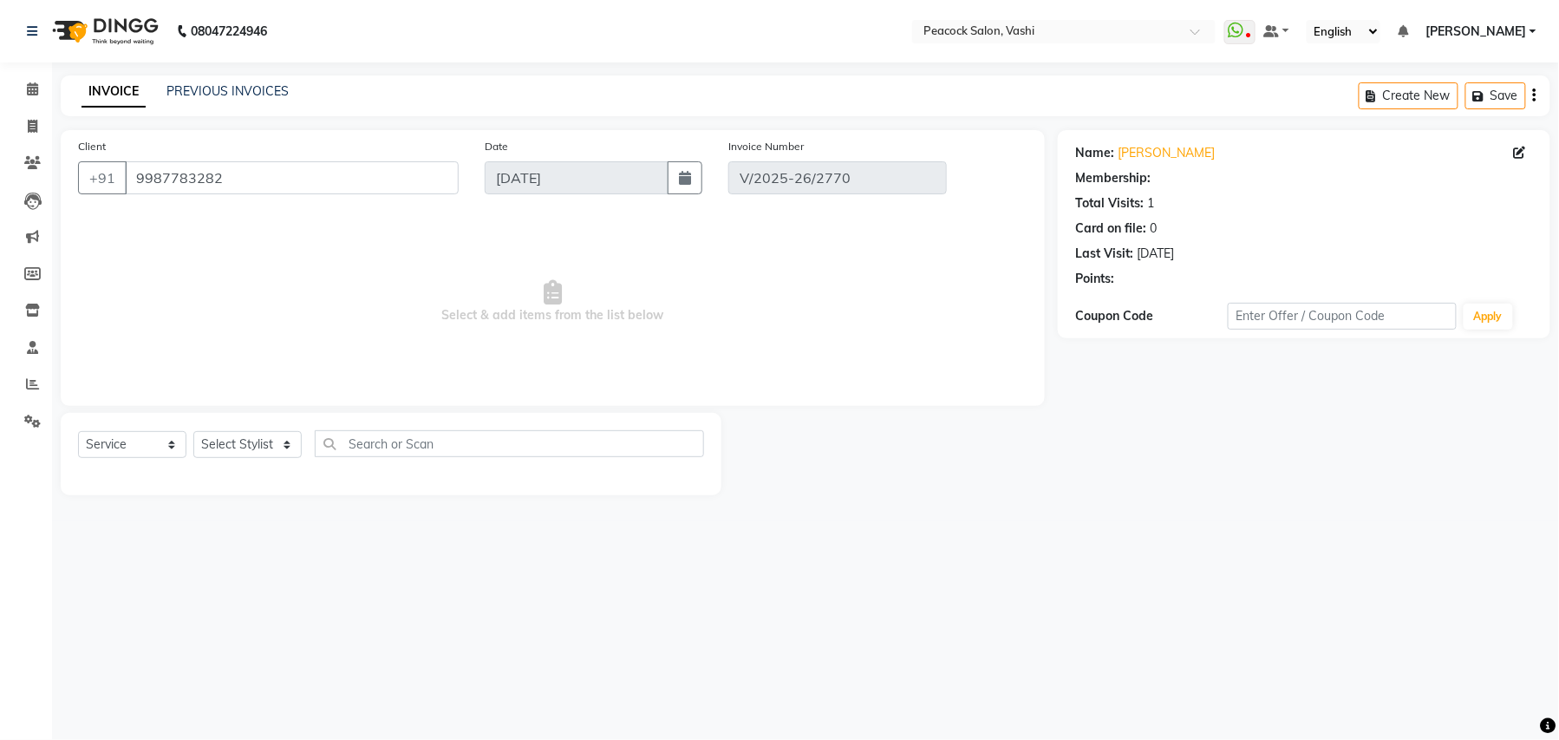
type input "30-08-2025"
select select "select"
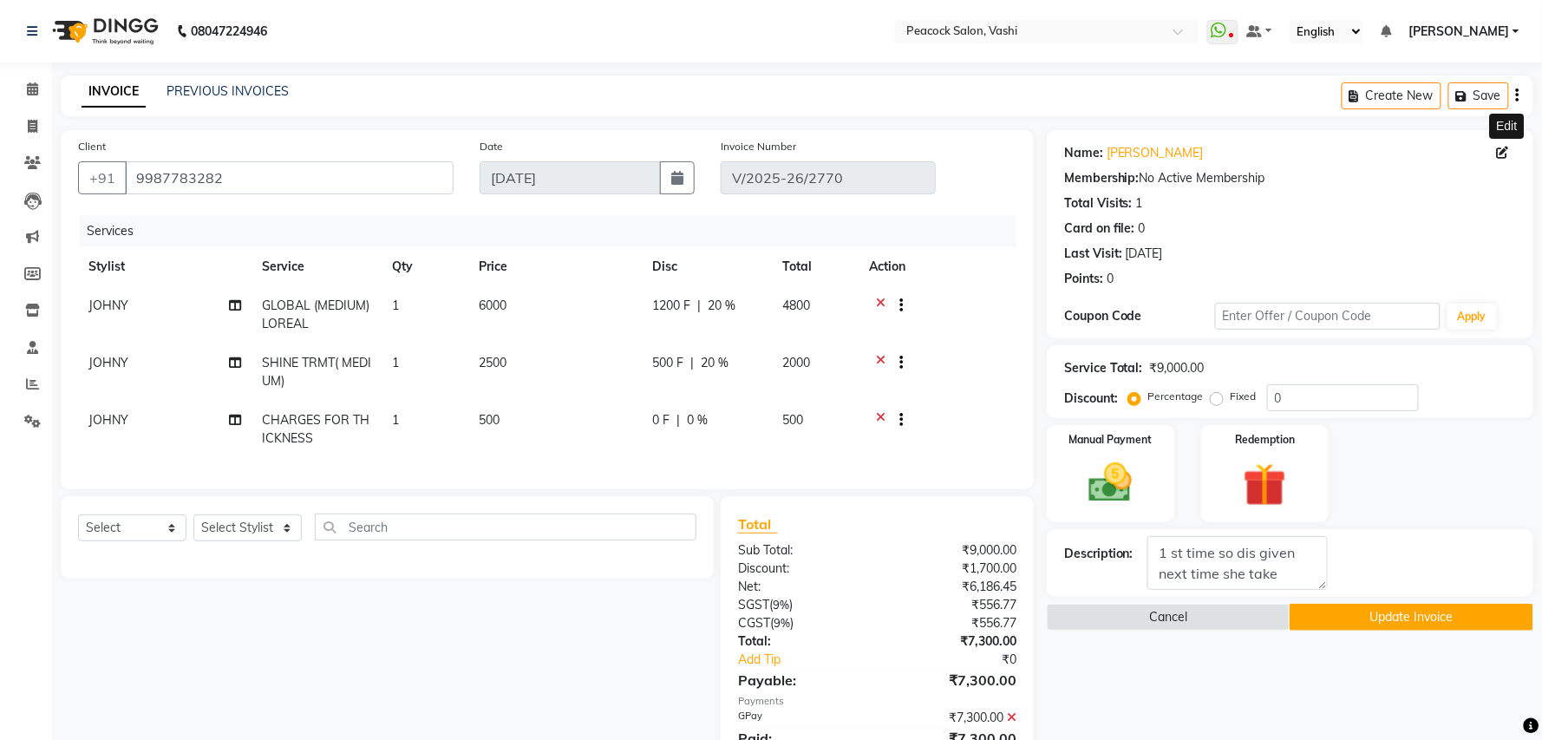
click at [1504, 151] on icon at bounding box center [1503, 153] width 12 height 12
select select "11"
select select "07"
select select "2015"
select select "[DEMOGRAPHIC_DATA]"
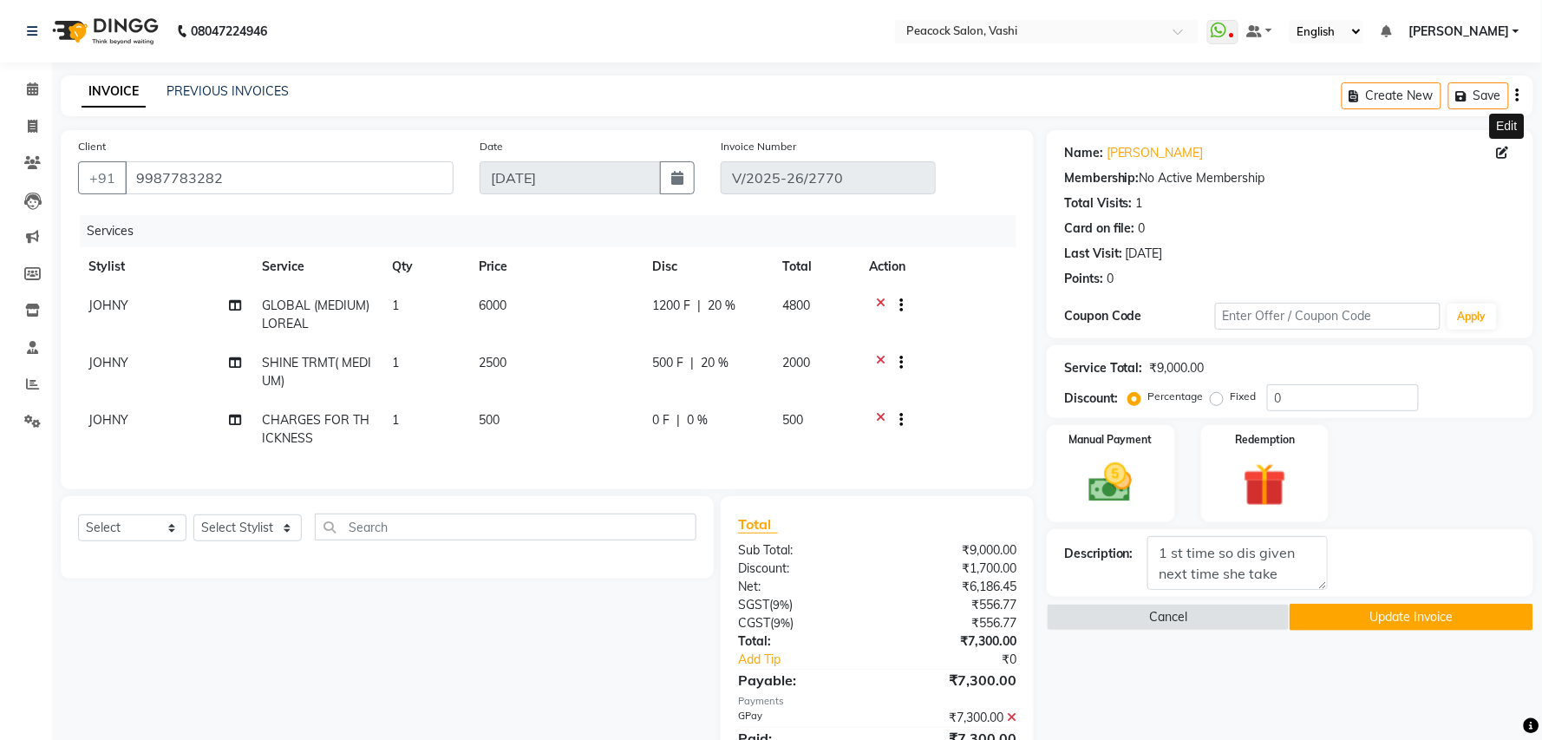
select select "11438"
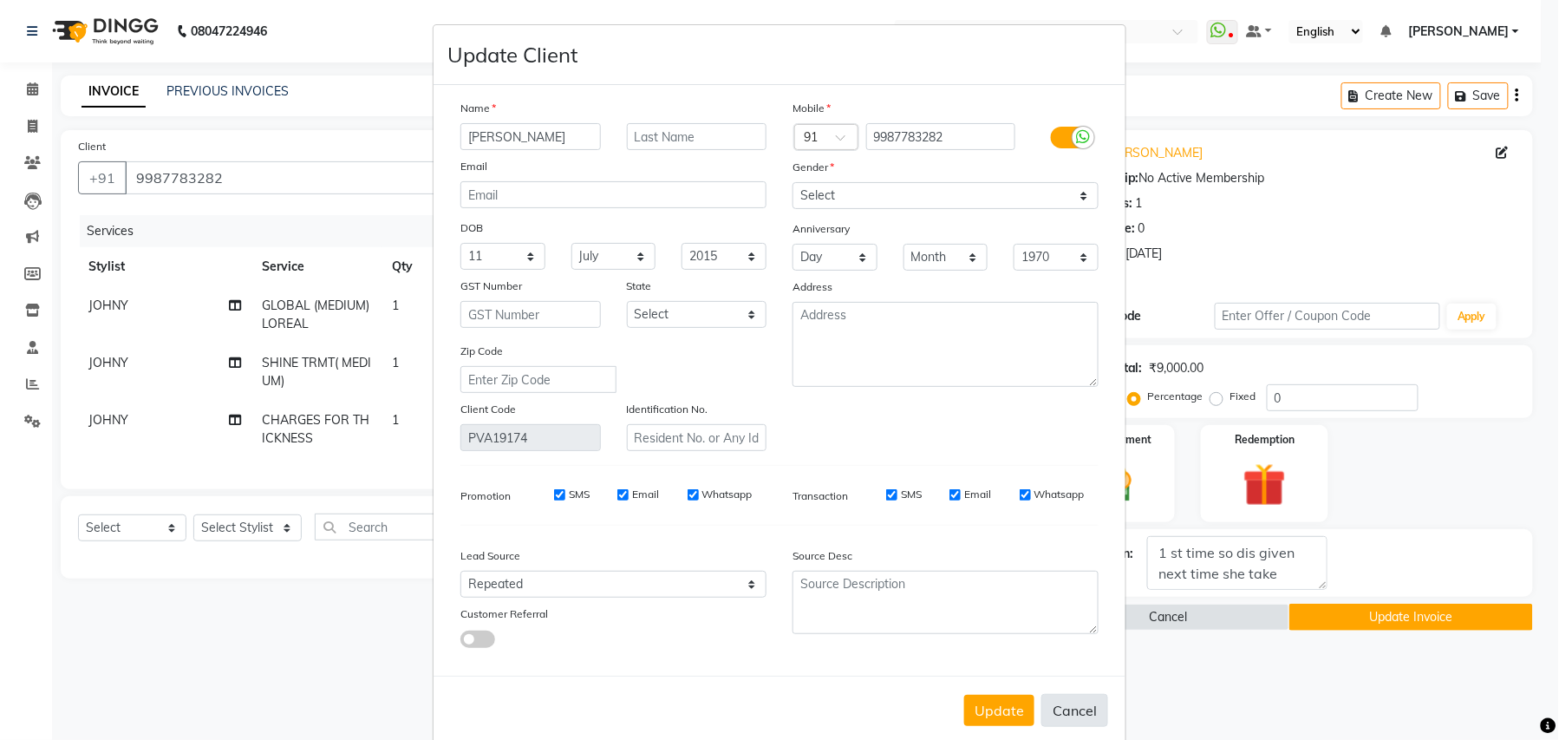
click at [1068, 709] on button "Cancel" at bounding box center [1075, 710] width 67 height 33
select select
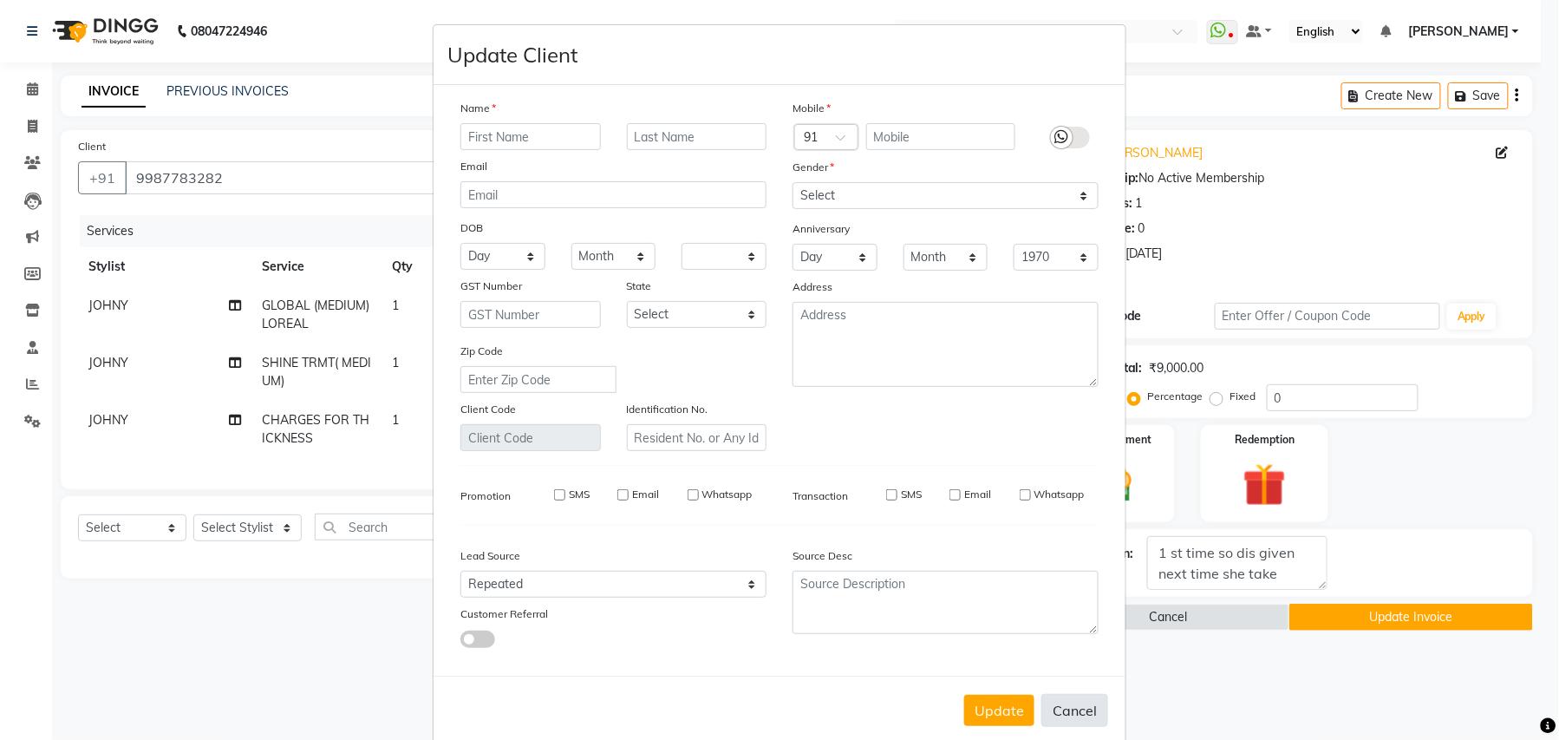
select select
checkbox input "false"
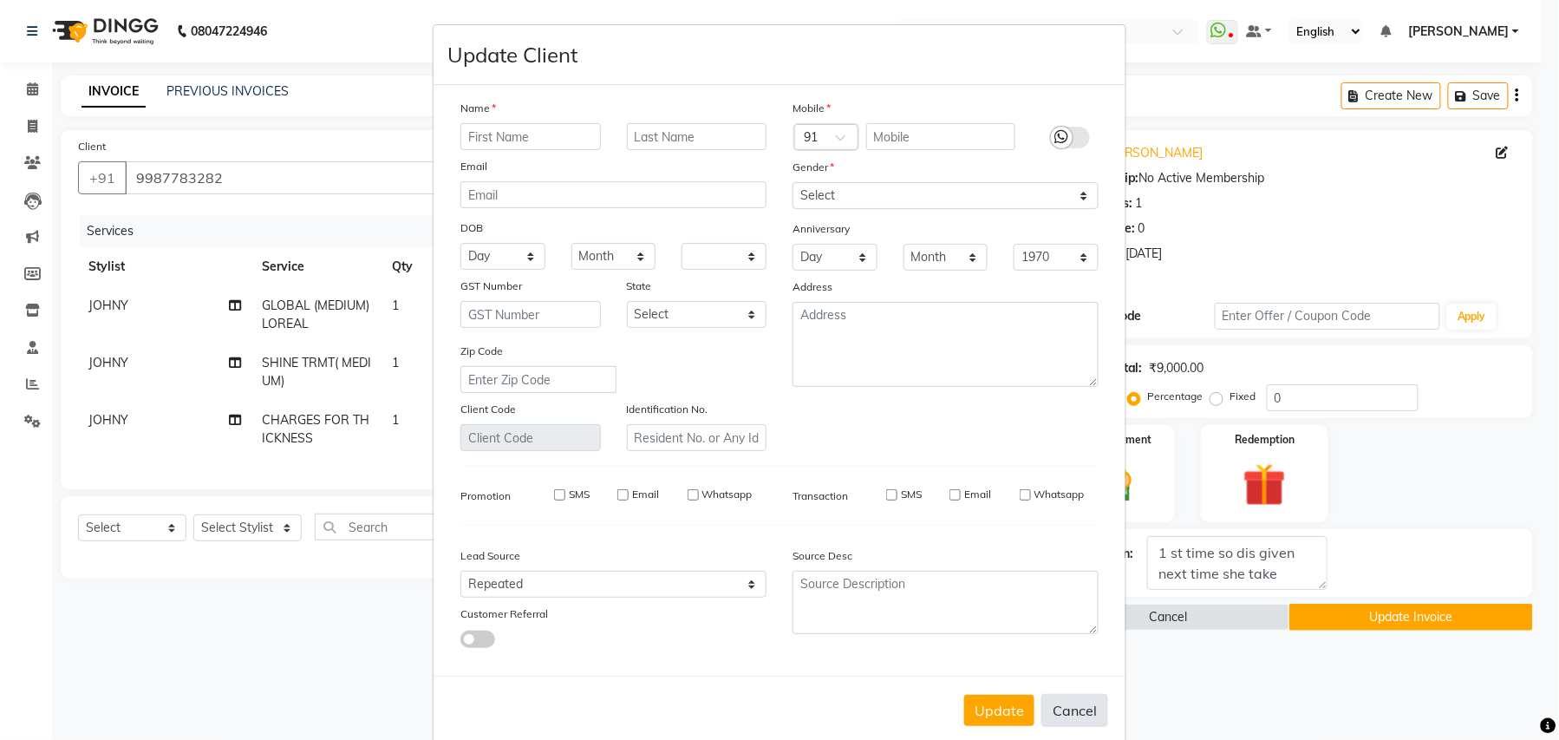
checkbox input "false"
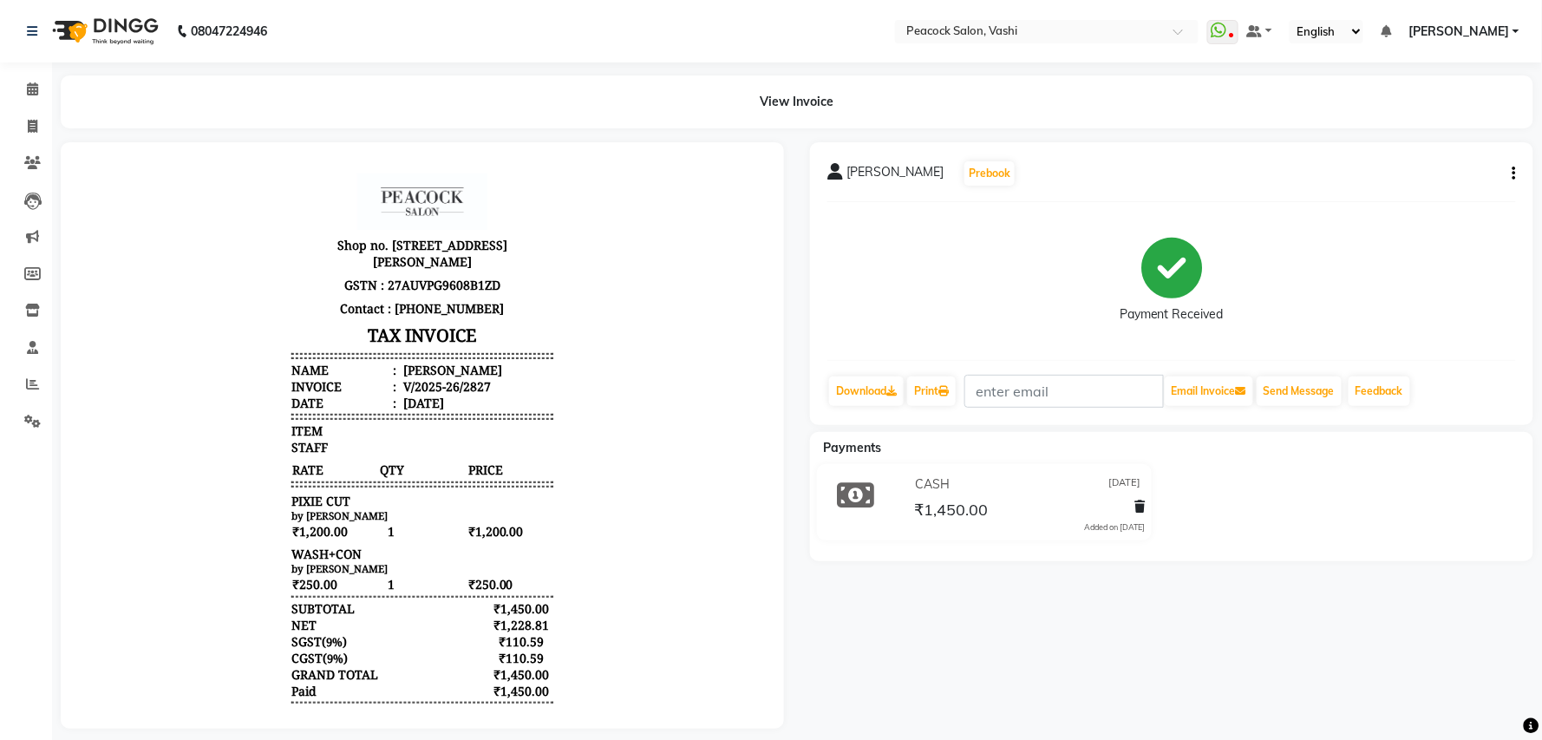
click at [1513, 174] on icon "button" at bounding box center [1514, 173] width 3 height 1
click at [1423, 180] on div "Edit Invoice" at bounding box center [1428, 184] width 119 height 22
select select "service"
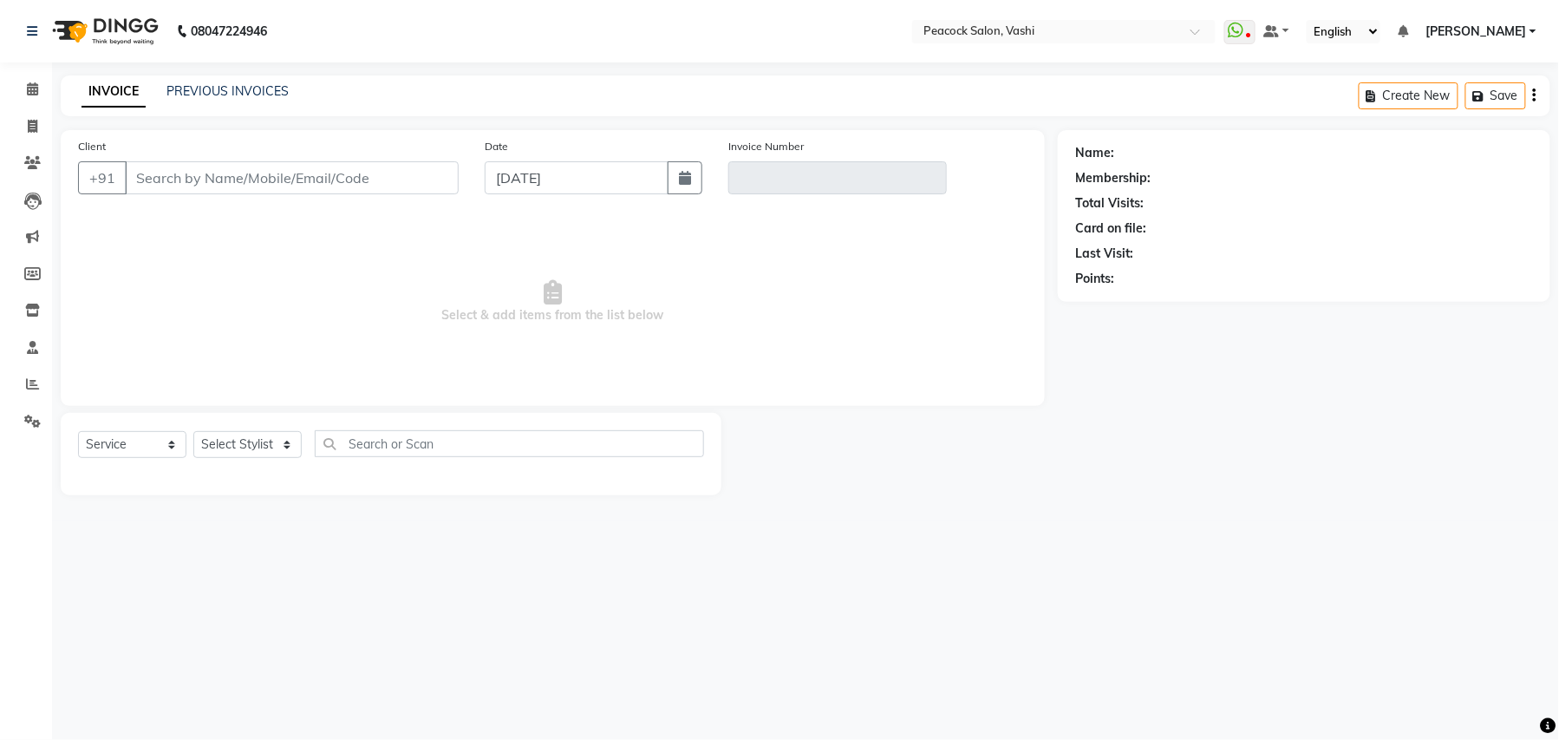
type input "9372038123"
type input "V/2025-26/2827"
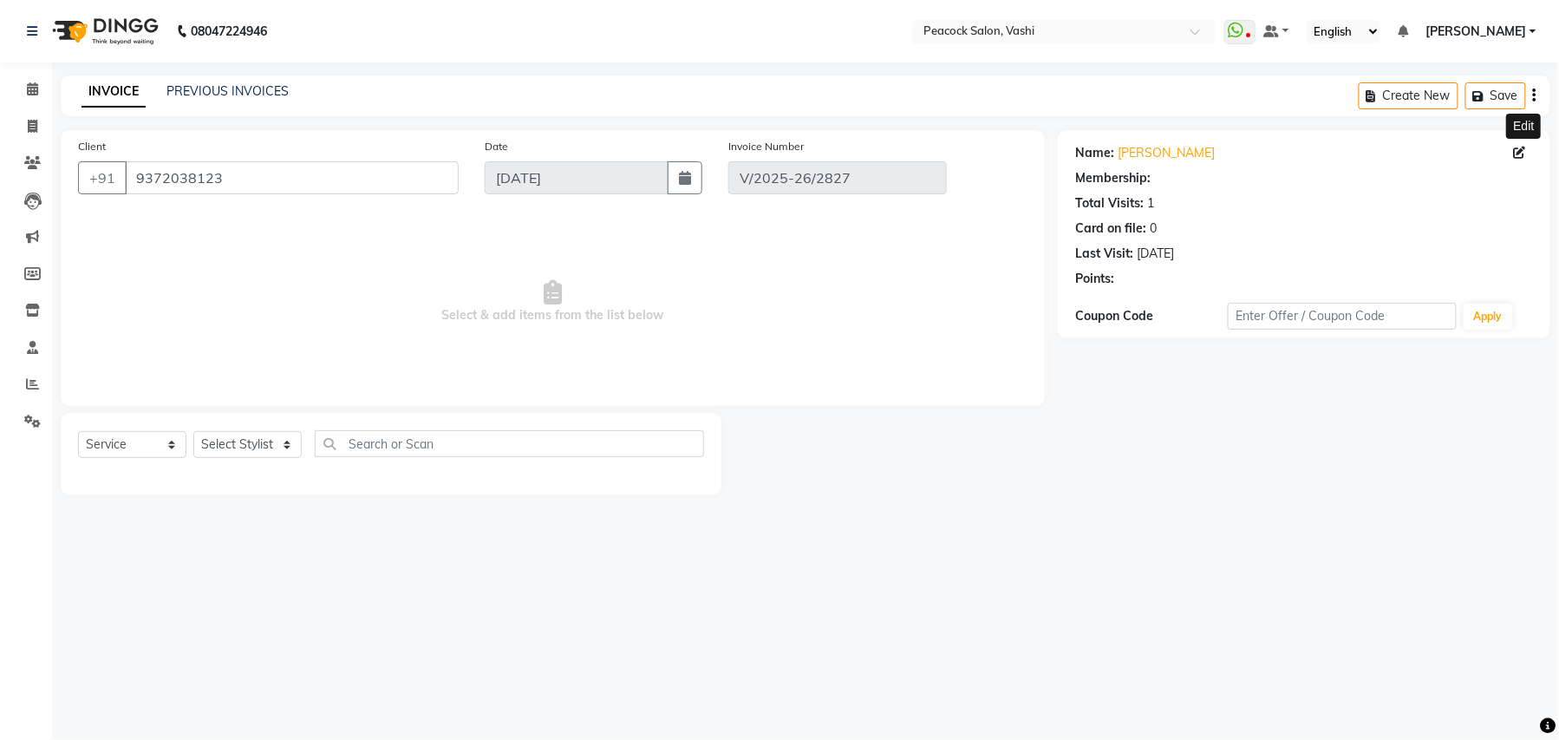
type input "[DATE]"
select select "select"
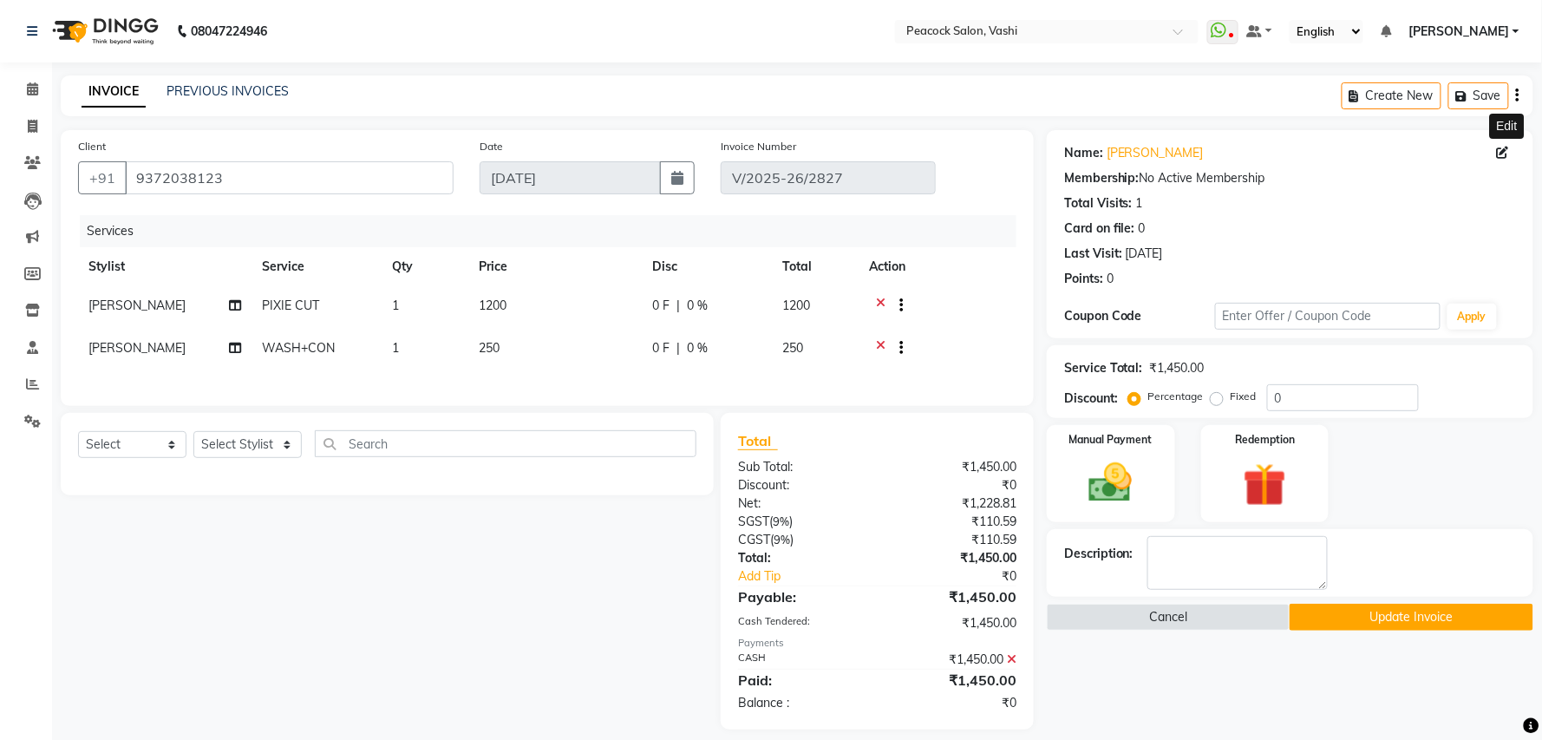
click at [1500, 149] on icon at bounding box center [1503, 153] width 12 height 12
select select "[DEMOGRAPHIC_DATA]"
select select "11438"
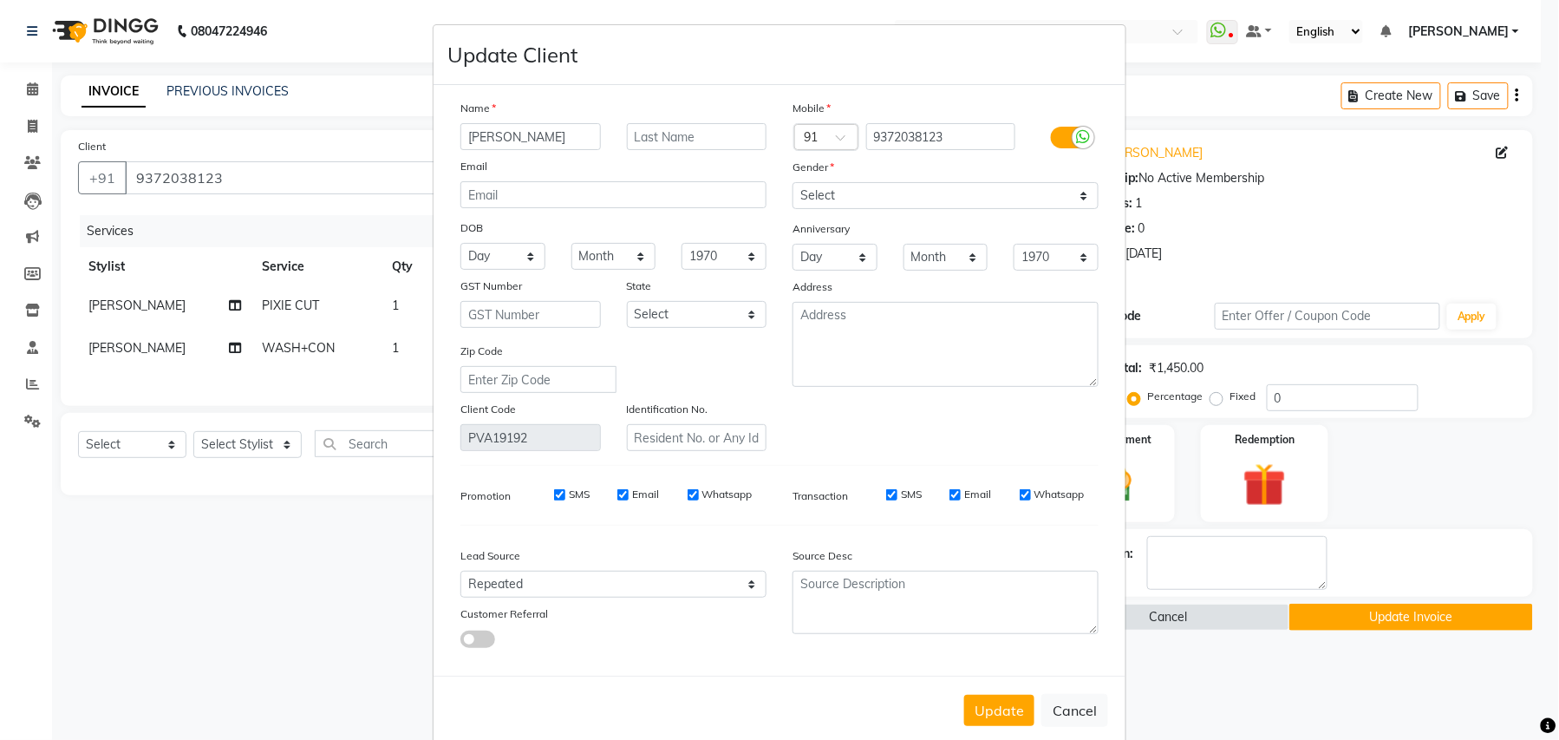
click at [1368, 611] on ngb-modal-window "Update Client Name [PERSON_NAME] Email DOB Day 01 02 03 04 05 06 07 08 09 10 11…" at bounding box center [779, 370] width 1559 height 740
click at [1082, 699] on button "Cancel" at bounding box center [1075, 710] width 67 height 33
select select
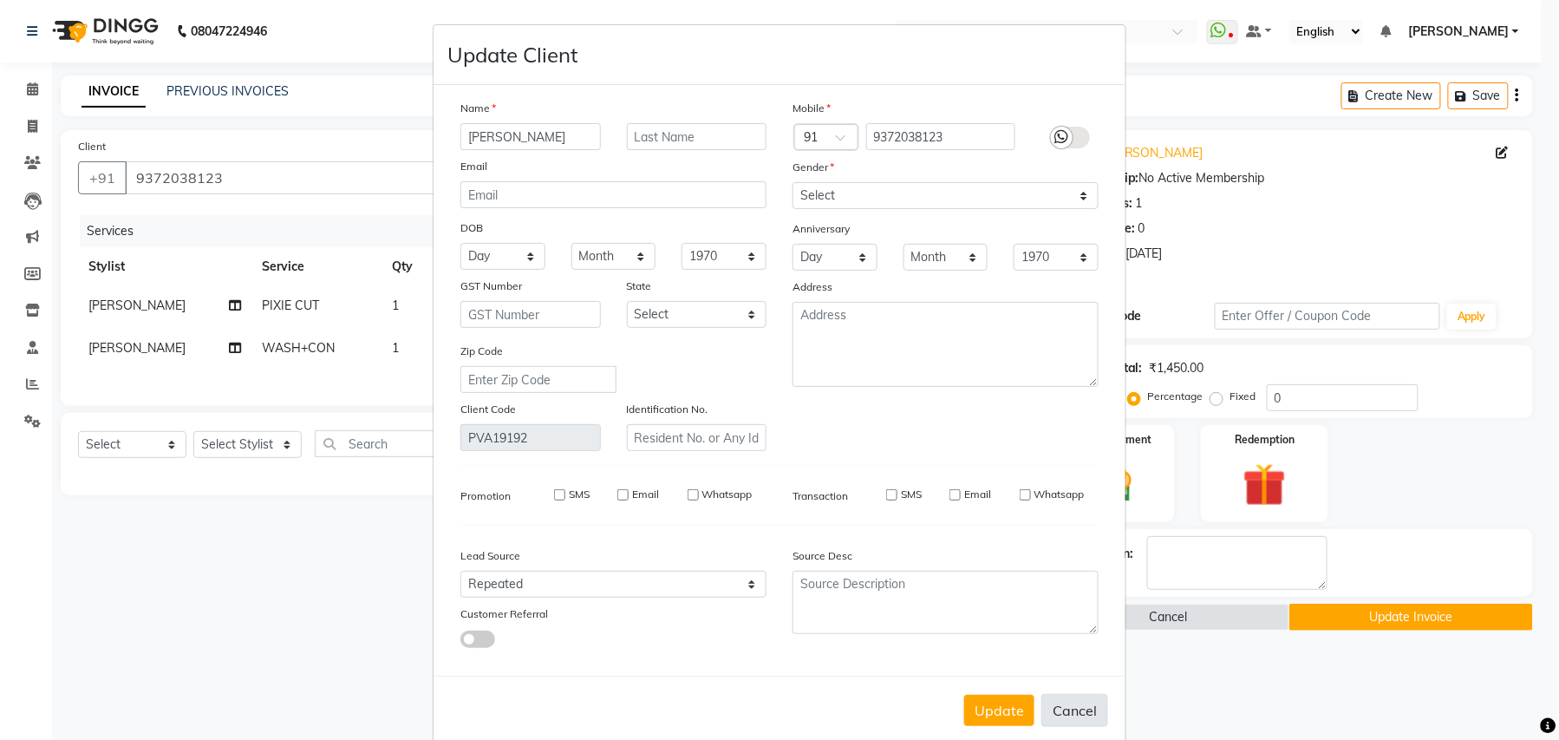
select select
checkbox input "false"
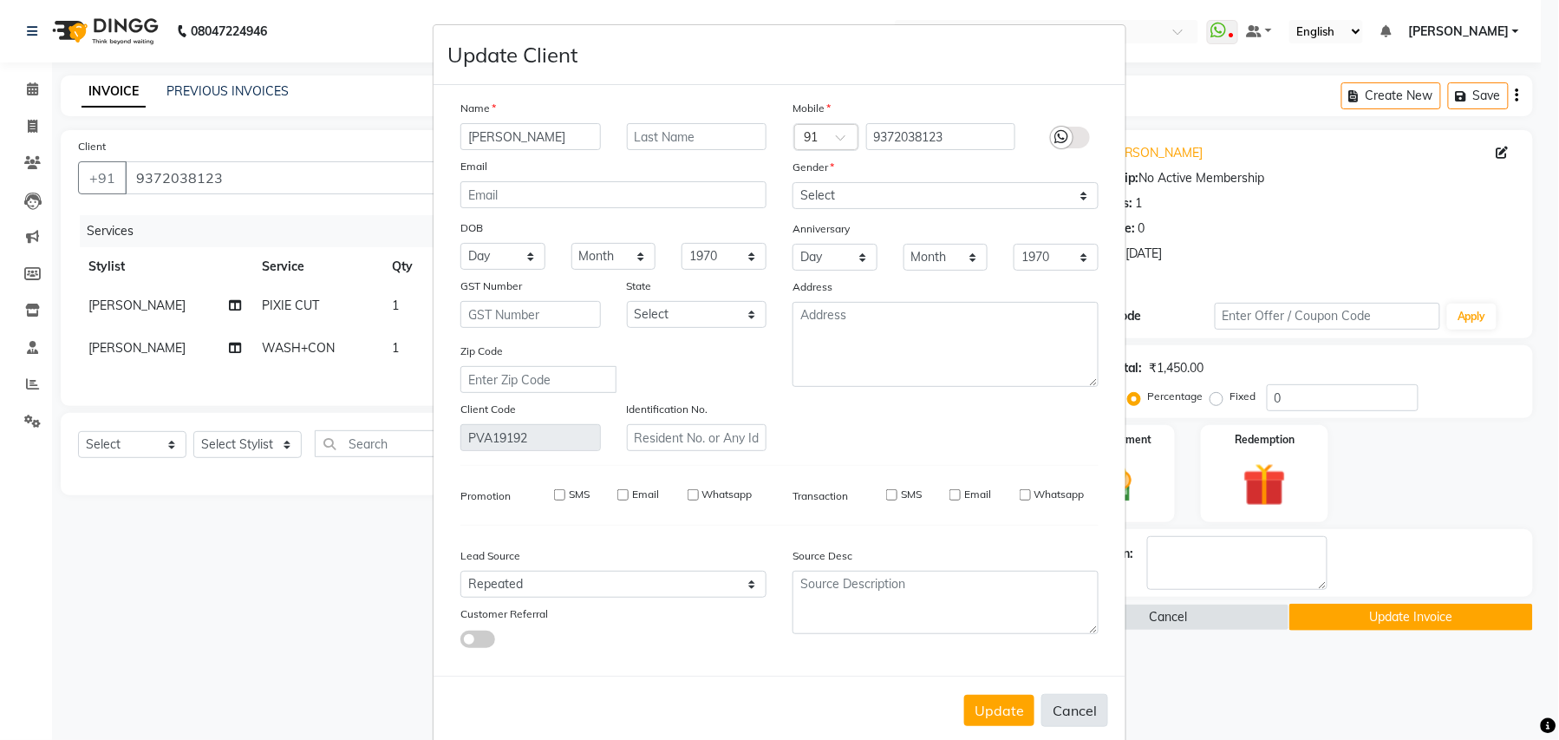
checkbox input "false"
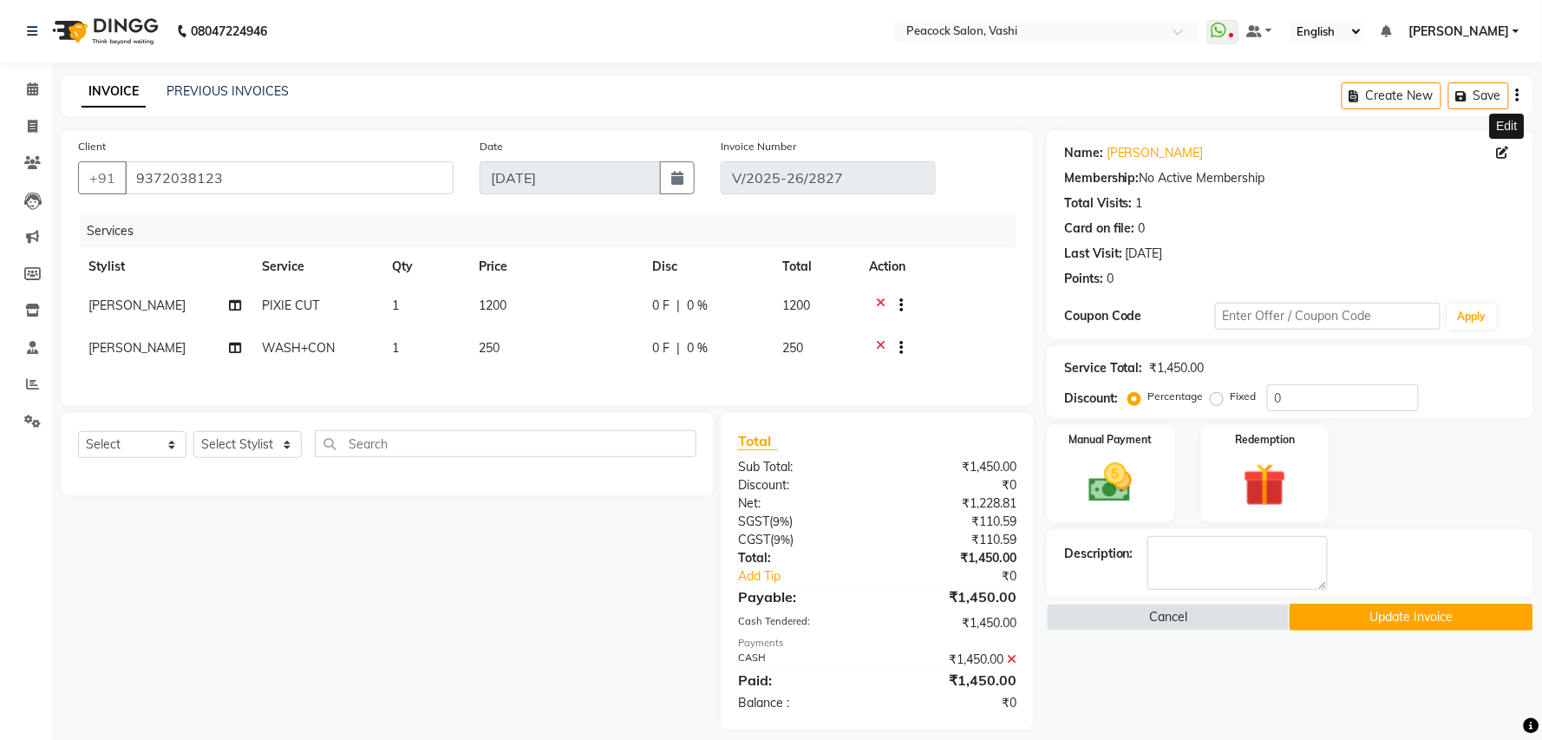
click at [1376, 618] on button "Update Invoice" at bounding box center [1411, 617] width 243 height 27
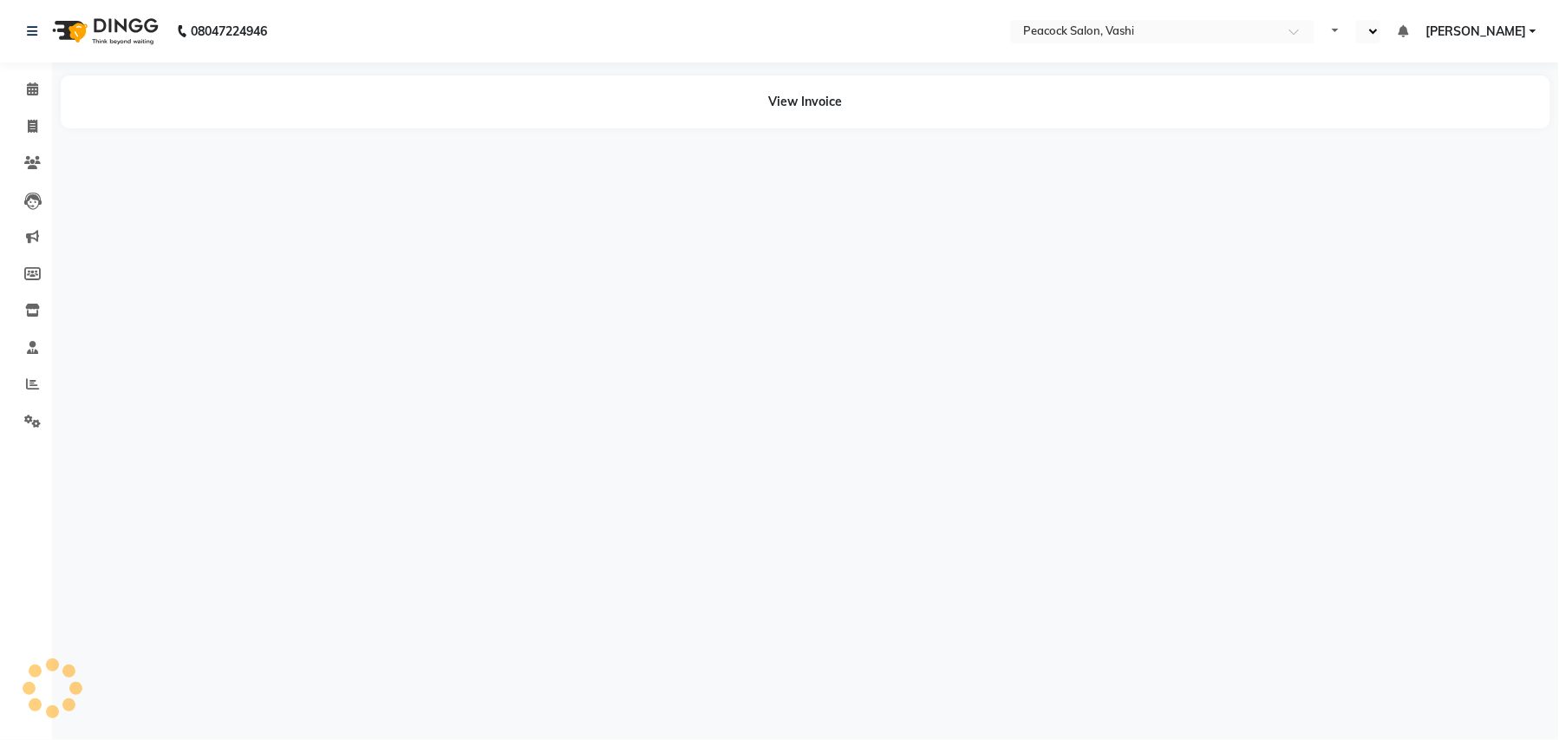
select select "en"
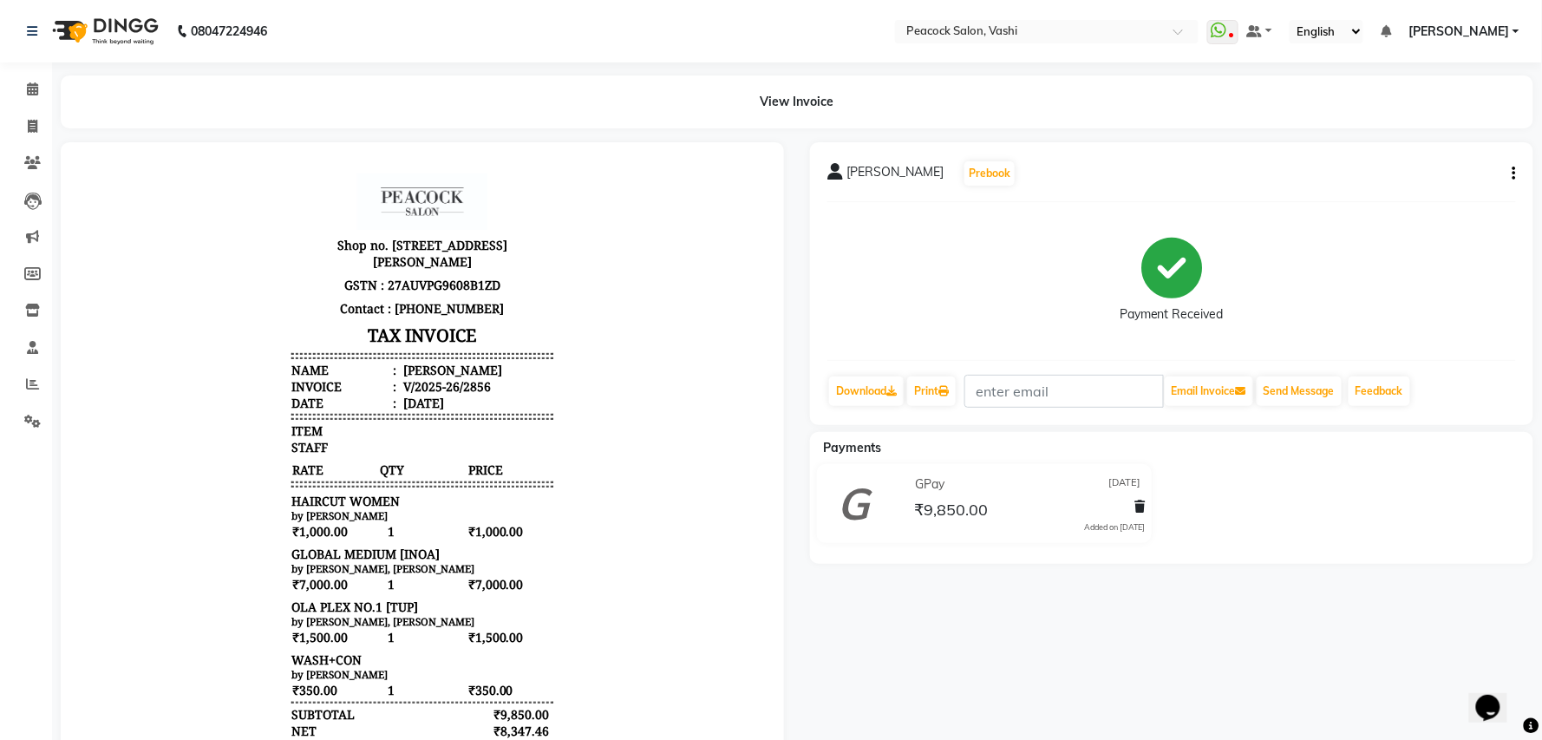
click at [1513, 174] on icon "button" at bounding box center [1514, 173] width 3 height 1
click at [1400, 182] on div "Edit Invoice" at bounding box center [1428, 184] width 119 height 22
select select "service"
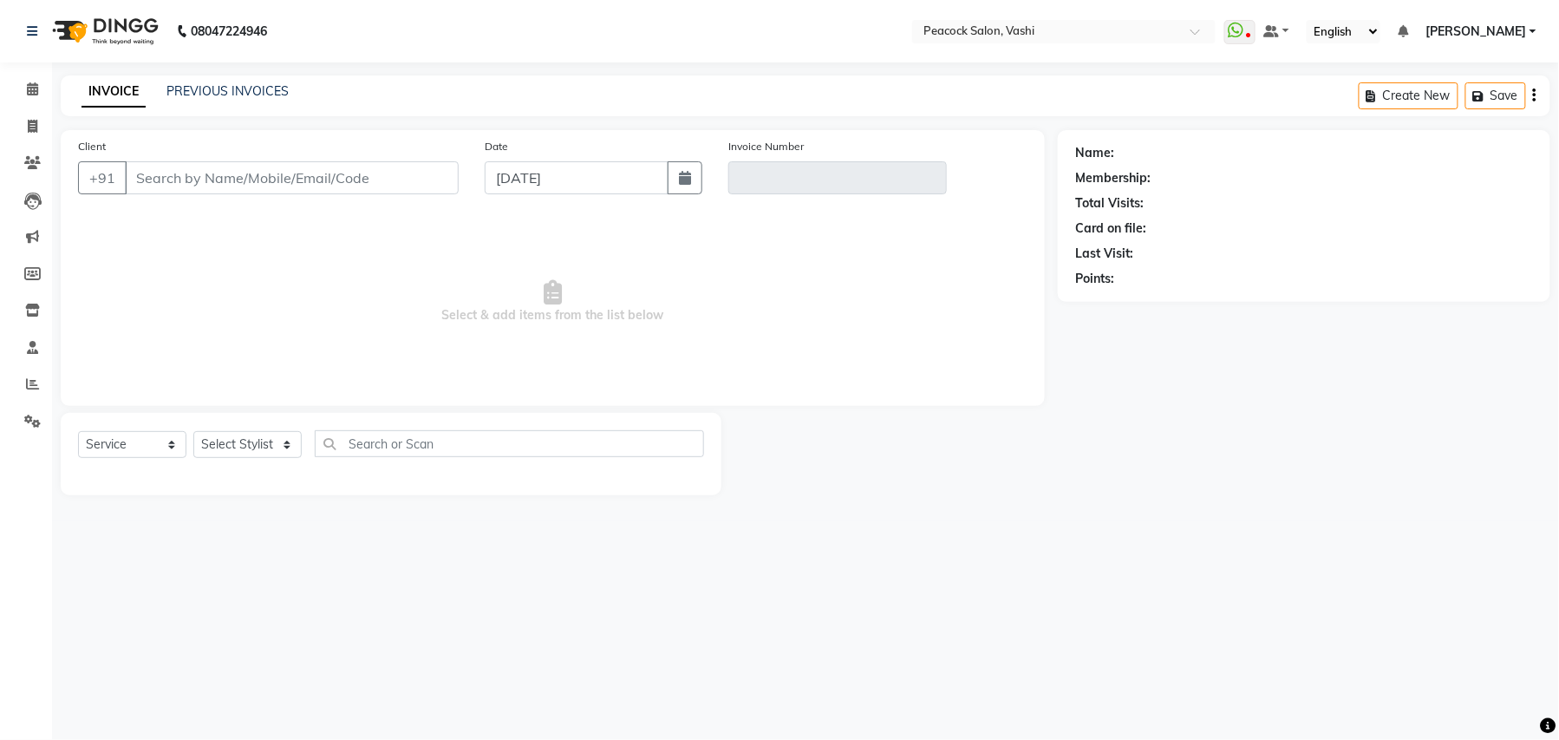
type input "9820380405"
type input "V/2025-26/2856"
type input "[DATE]"
select select "select"
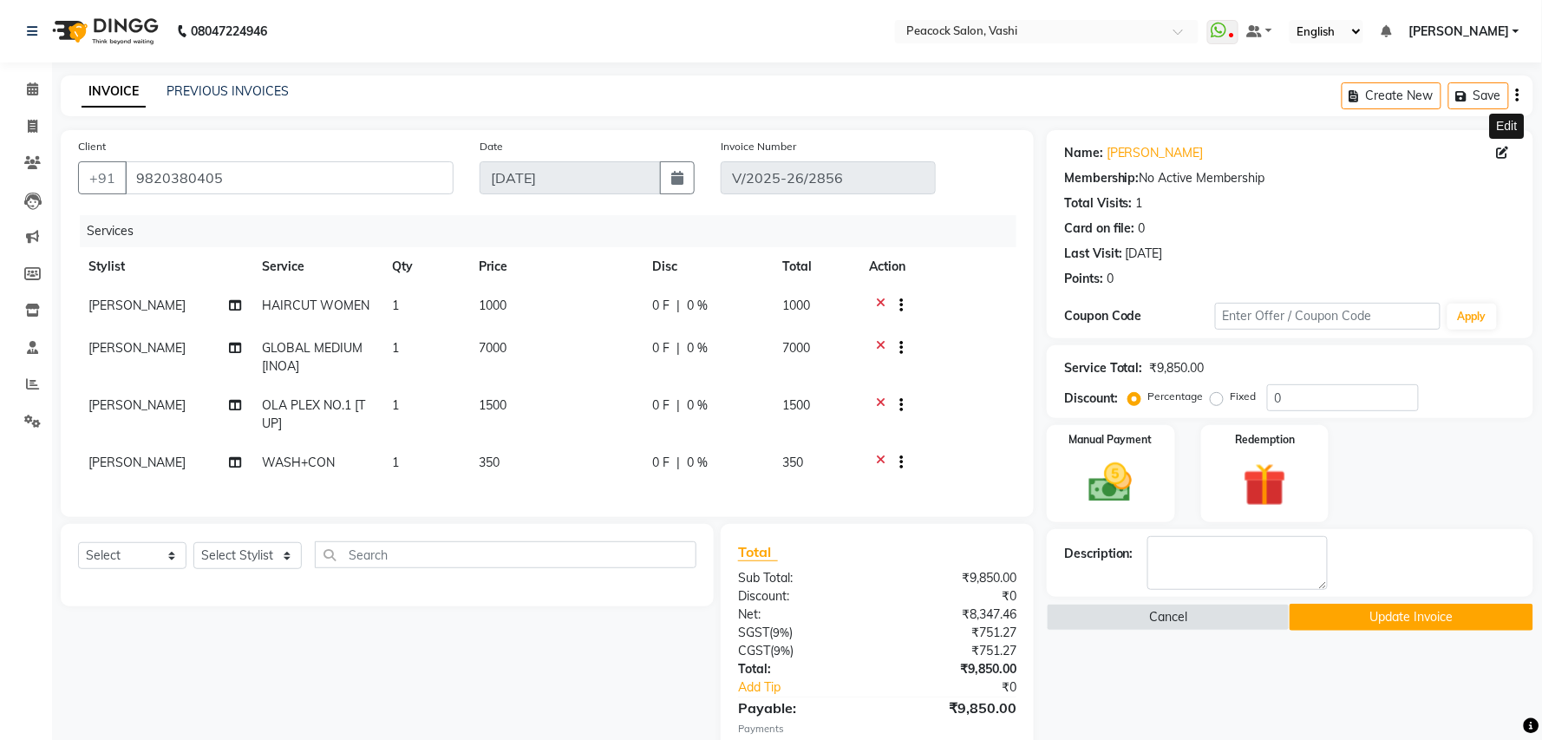
click at [1500, 151] on icon at bounding box center [1503, 153] width 12 height 12
select select "[DEMOGRAPHIC_DATA]"
select select "10229"
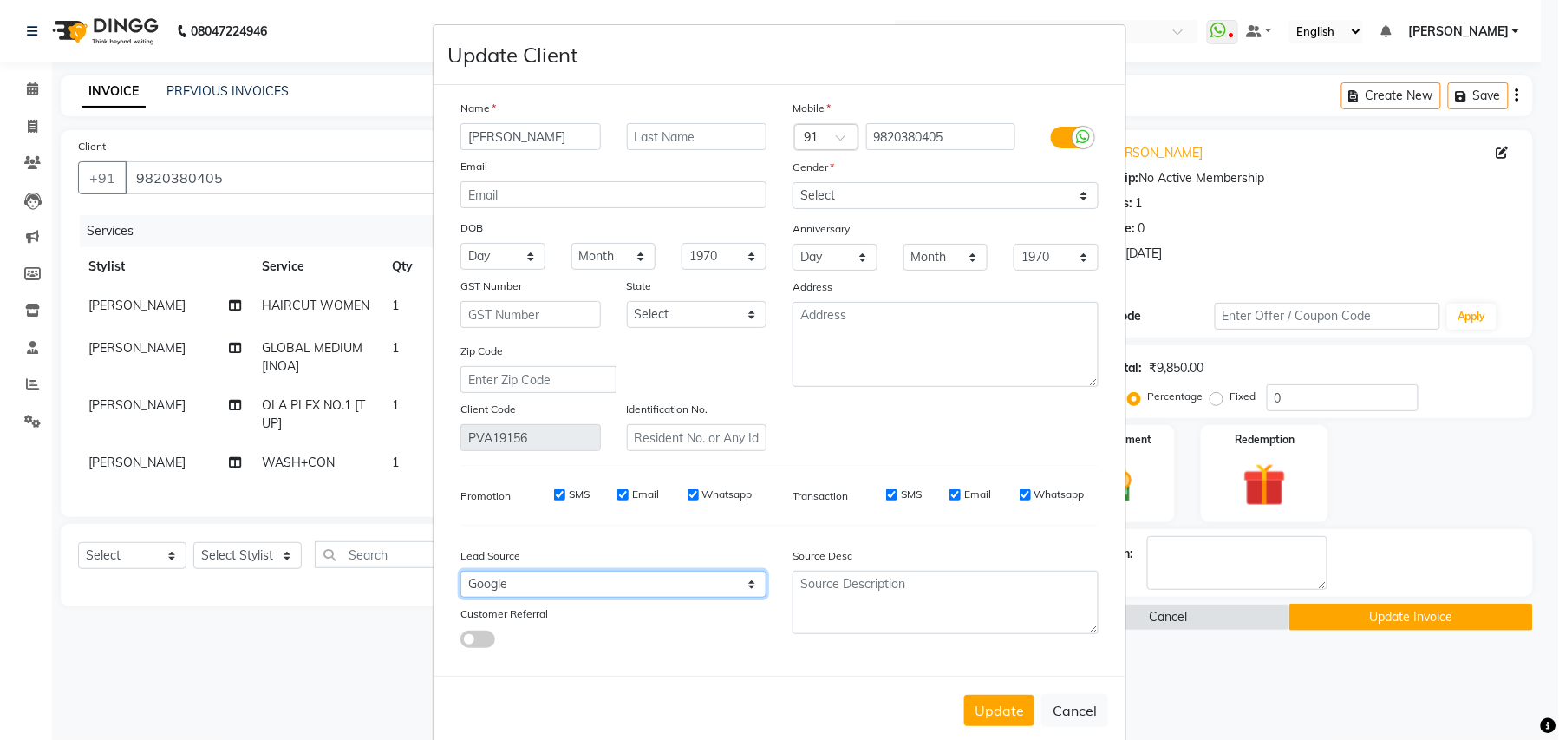
click at [512, 583] on select "Select Walk-in Referral Internet Friend Word of Mouth Advertisement Facebook Ju…" at bounding box center [614, 584] width 306 height 27
click at [461, 571] on select "Select Walk-in Referral Internet Friend Word of Mouth Advertisement Facebook Ju…" at bounding box center [614, 584] width 306 height 27
click at [827, 194] on select "Select Male Female Other Prefer Not To Say" at bounding box center [946, 195] width 306 height 27
click at [793, 182] on select "Select Male Female Other Prefer Not To Say" at bounding box center [946, 195] width 306 height 27
click at [993, 709] on button "Update" at bounding box center [999, 710] width 70 height 31
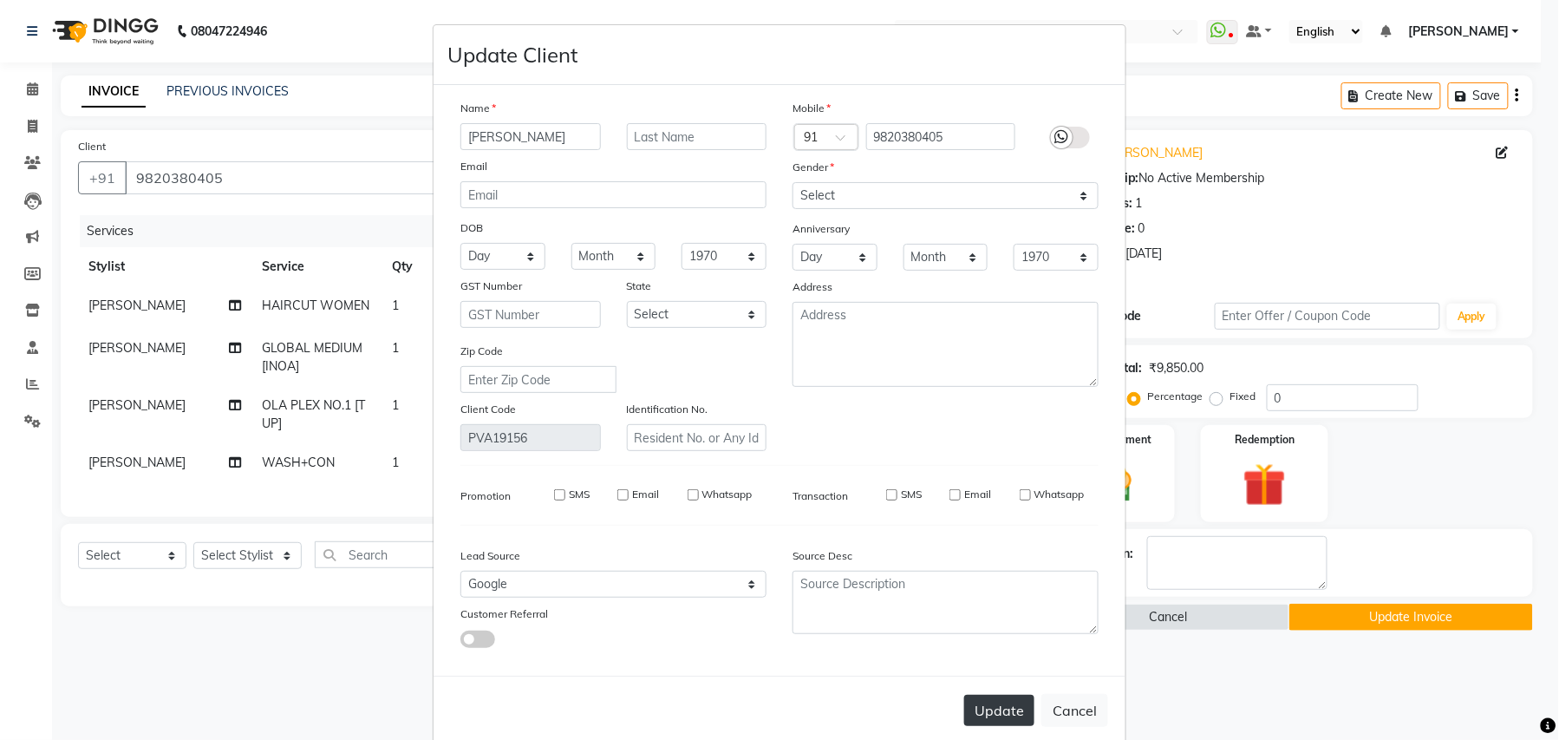
select select
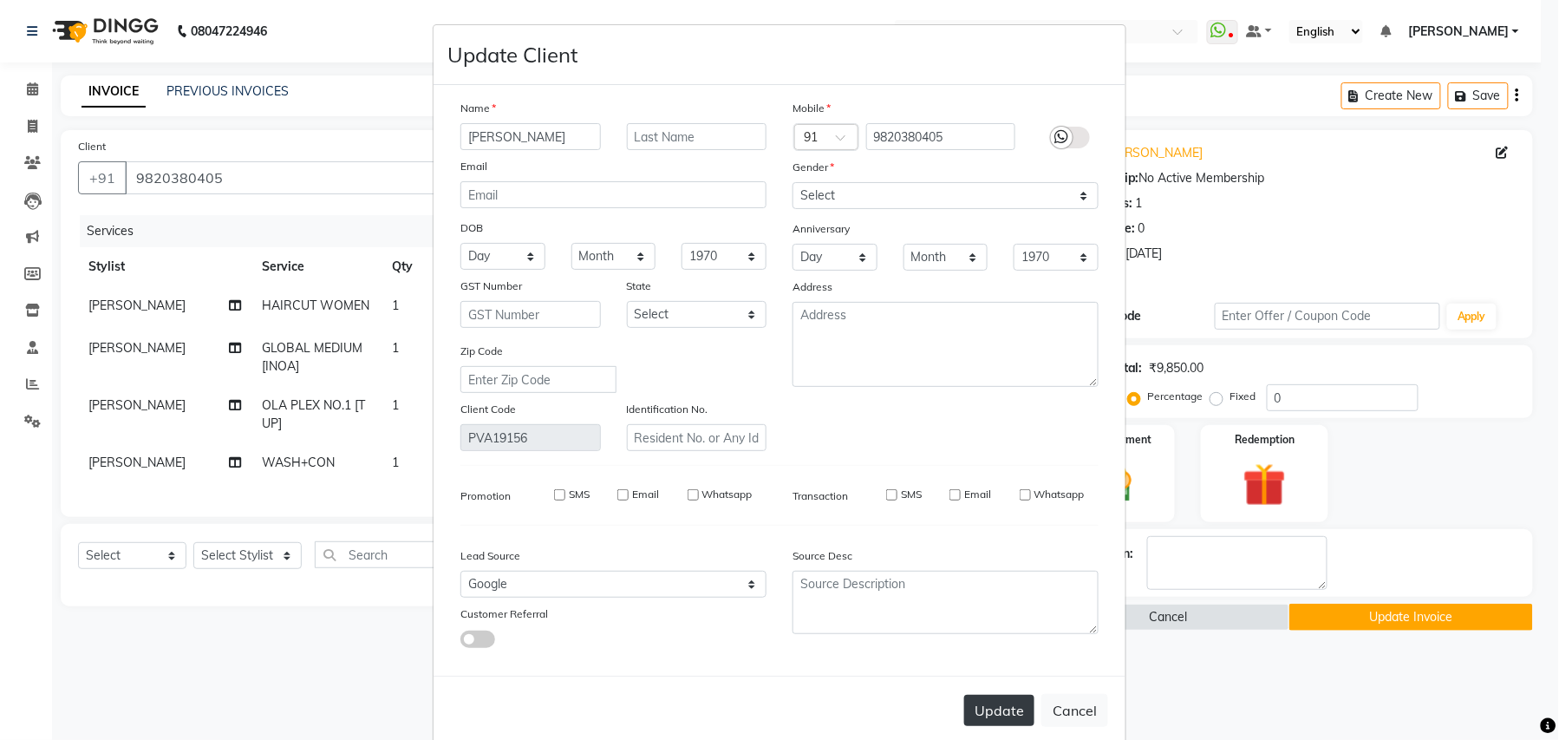
select select
checkbox input "false"
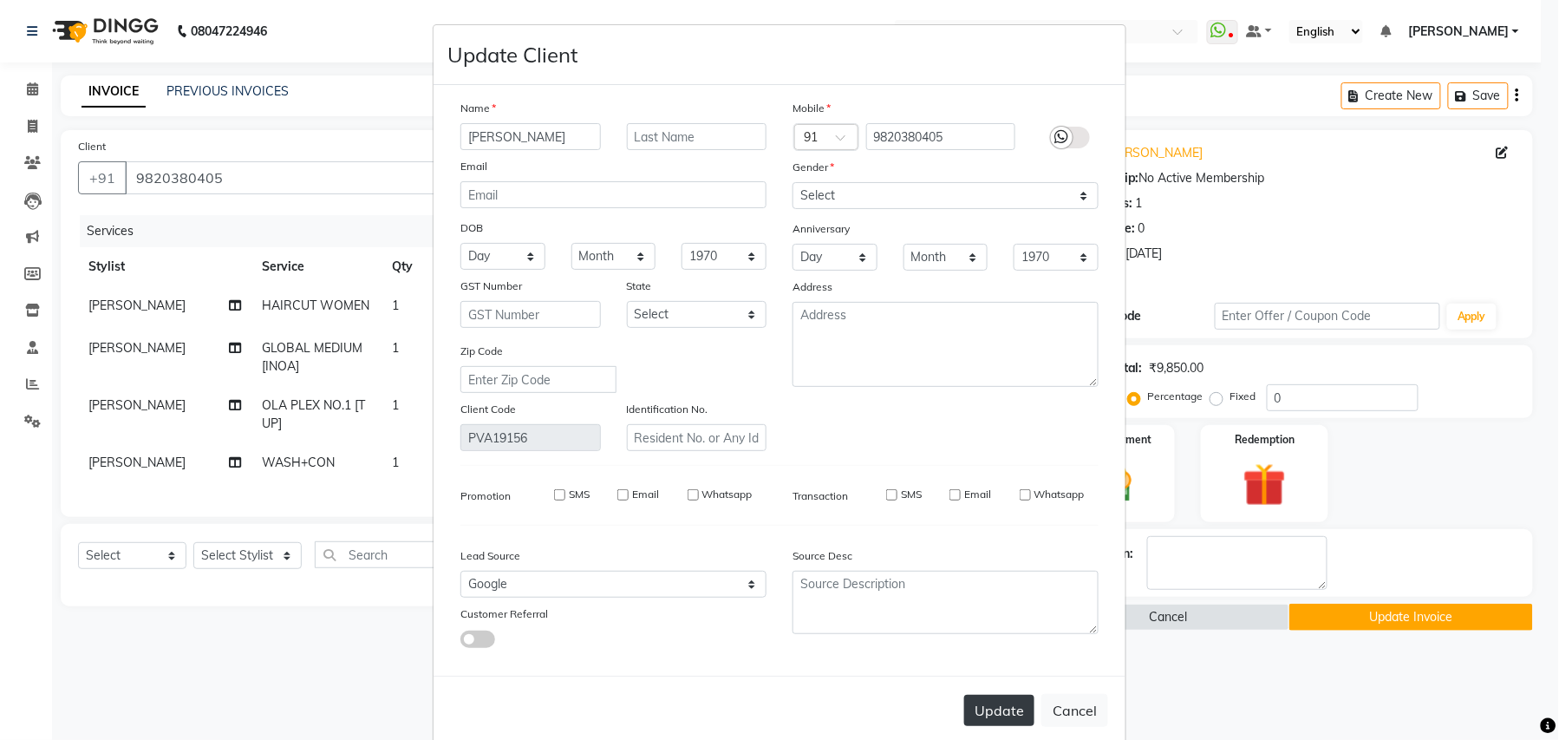
checkbox input "false"
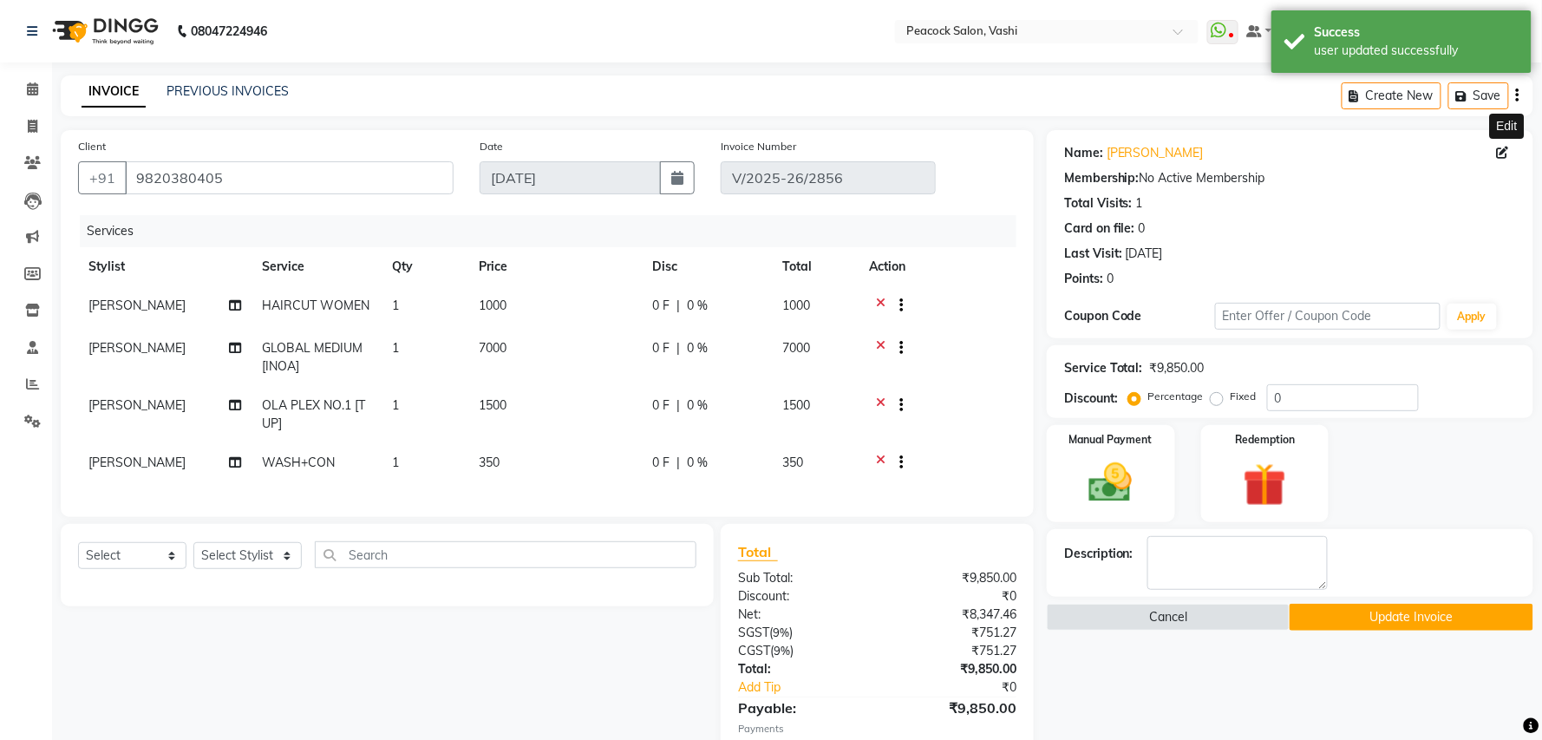
click at [1349, 619] on button "Update Invoice" at bounding box center [1411, 617] width 243 height 27
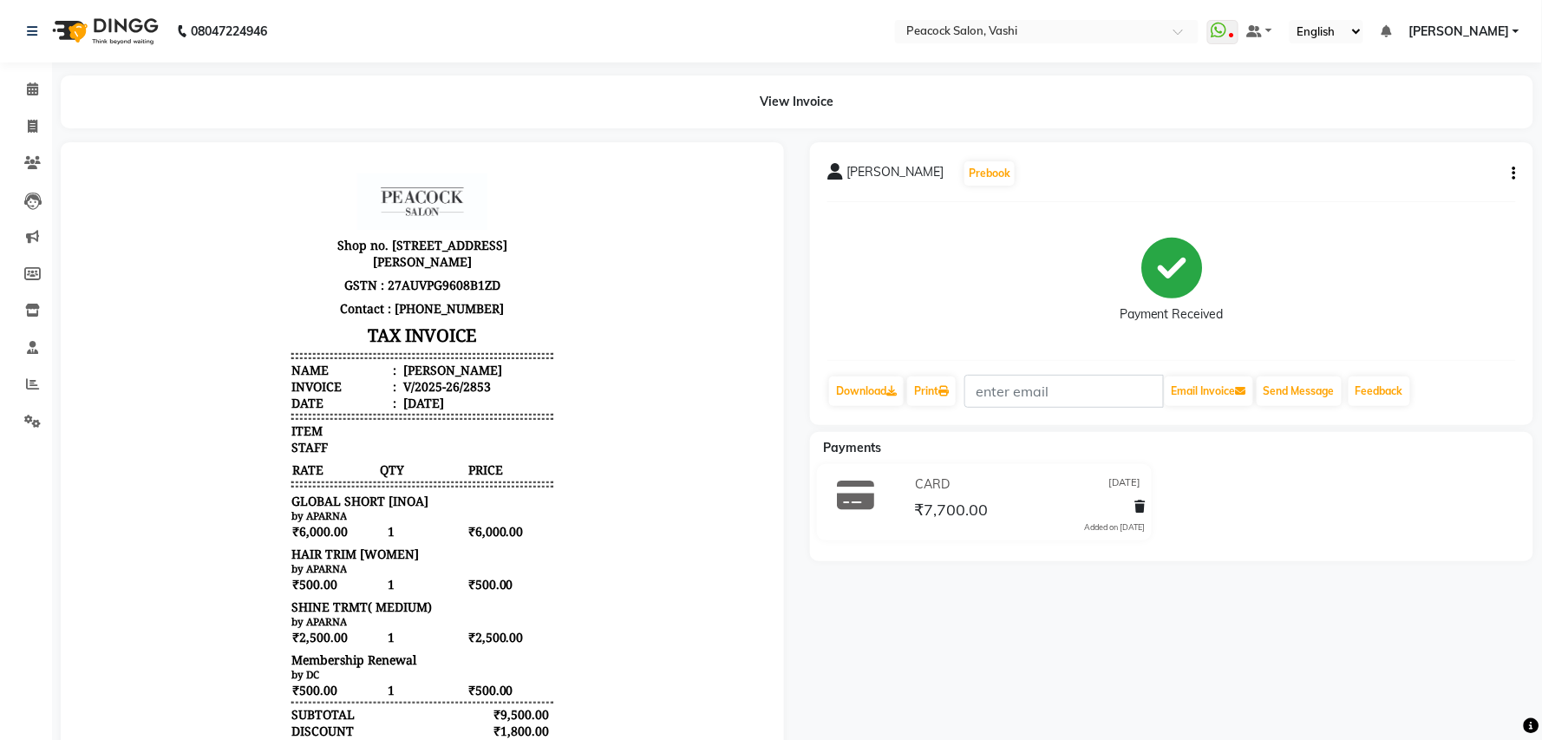
click at [1530, 170] on div "[PERSON_NAME] Prebook Payment Received Download Print Email Invoice Send Messag…" at bounding box center [1171, 283] width 723 height 283
click at [1516, 173] on icon "button" at bounding box center [1514, 173] width 3 height 1
click at [1427, 184] on div "Edit Invoice" at bounding box center [1428, 184] width 119 height 22
select select "service"
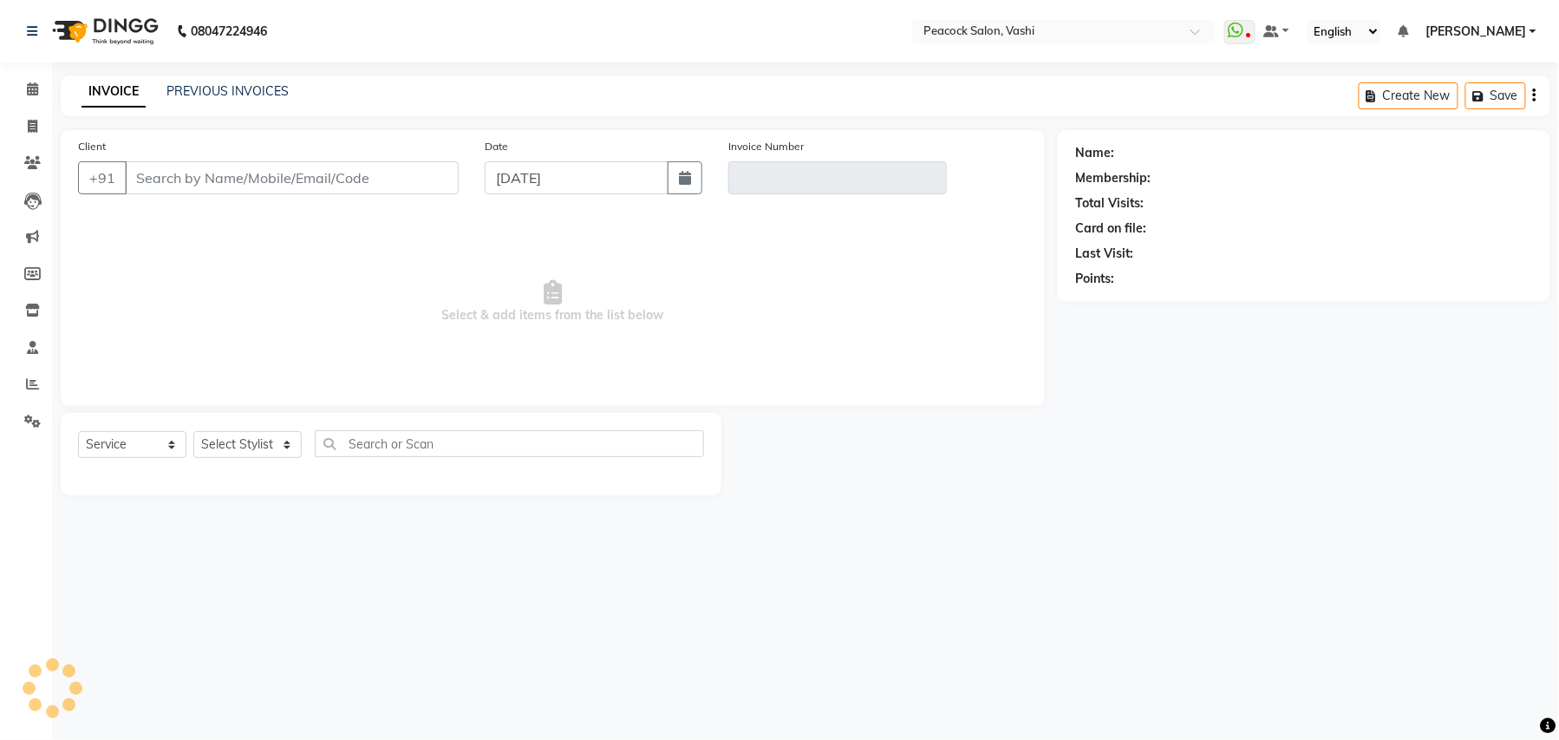
type input "9833048800"
type input "V/2025-26/2853"
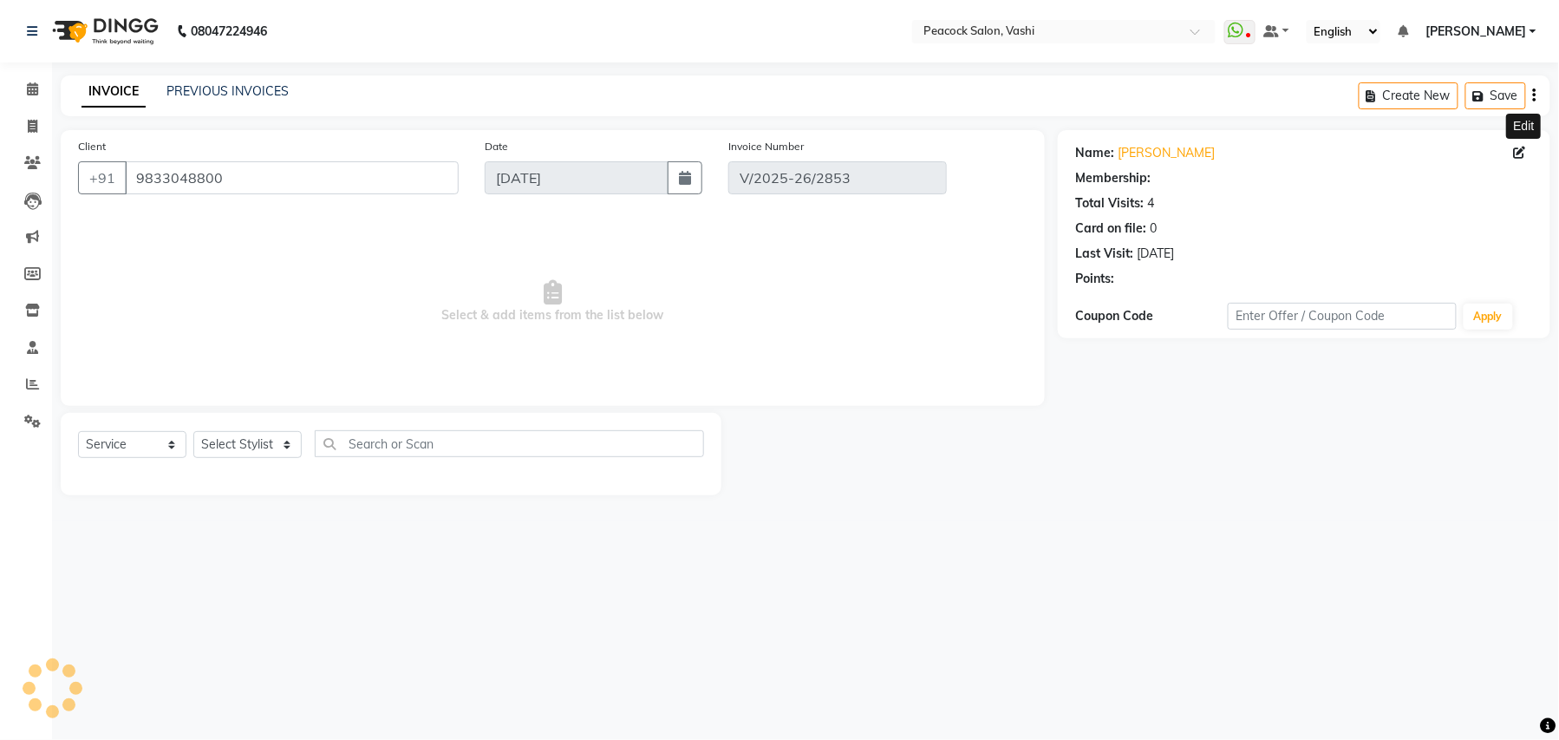
type input "[DATE]"
select select "select"
select select "1: Object"
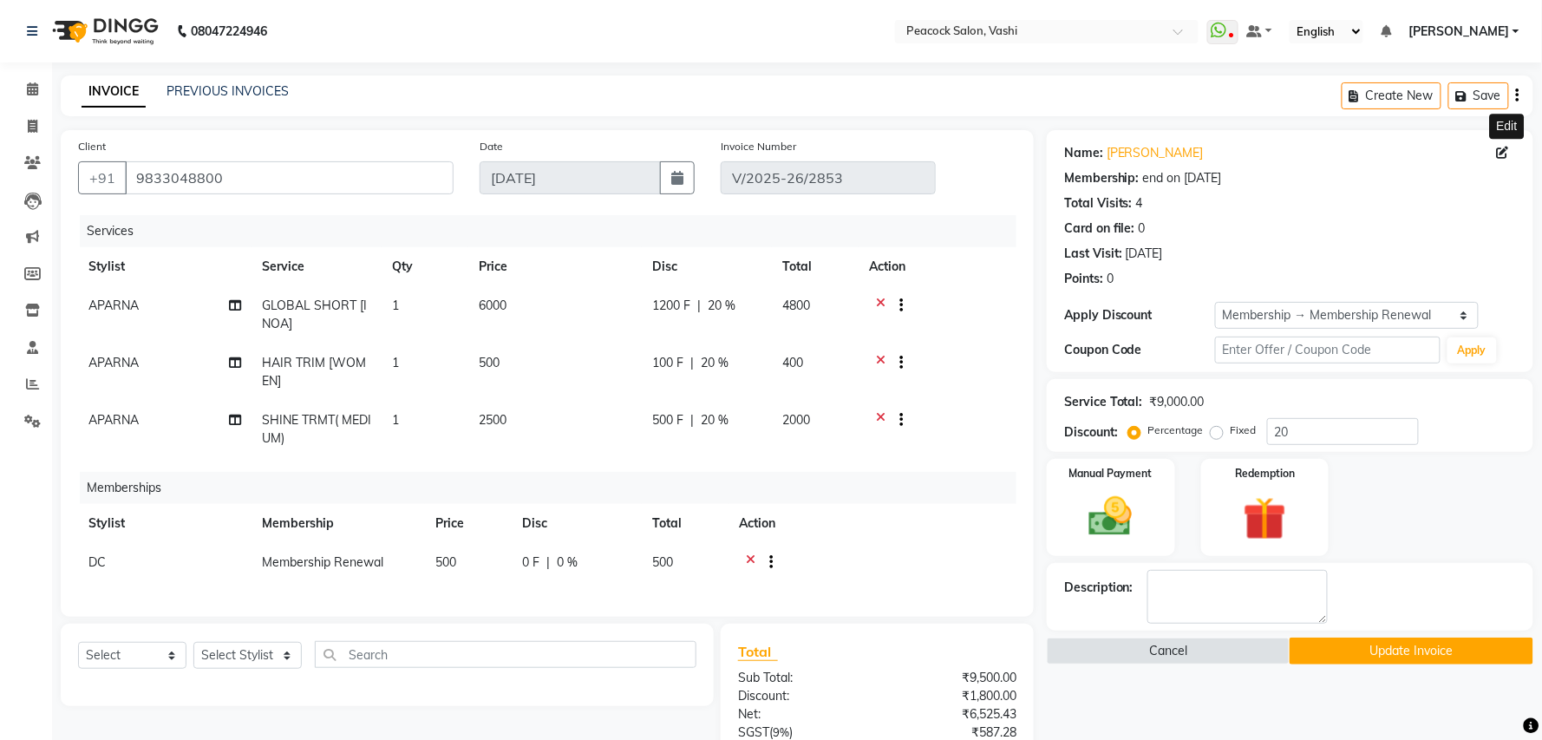
click at [1506, 156] on icon at bounding box center [1503, 153] width 12 height 12
select select "[DEMOGRAPHIC_DATA]"
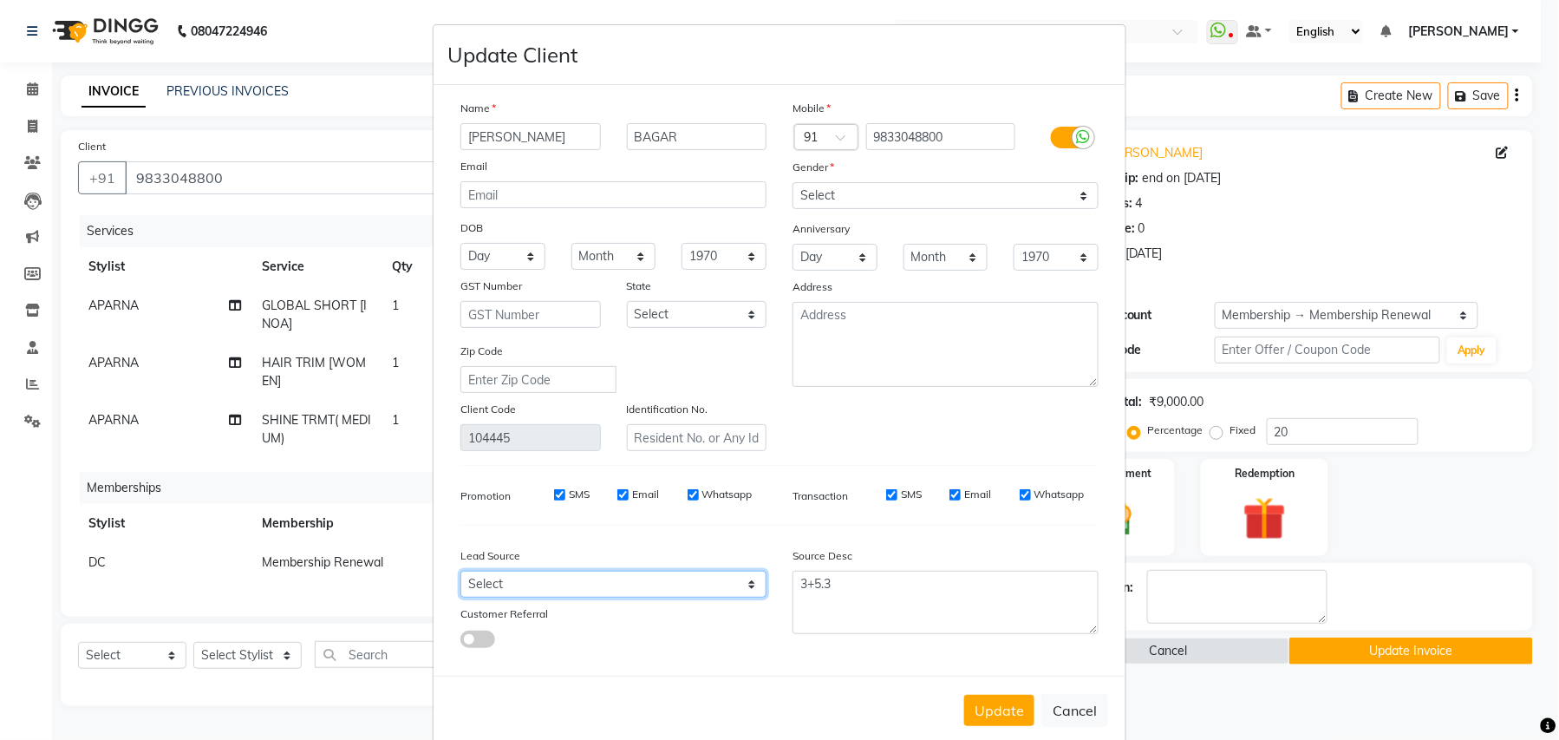
click at [604, 580] on select "Select Walk-in Referral Internet Friend Word of Mouth Advertisement Facebook Ju…" at bounding box center [614, 584] width 306 height 27
select select "11438"
click at [461, 571] on select "Select Walk-in Referral Internet Friend Word of Mouth Advertisement Facebook Ju…" at bounding box center [614, 584] width 306 height 27
click at [985, 705] on button "Update" at bounding box center [999, 710] width 70 height 31
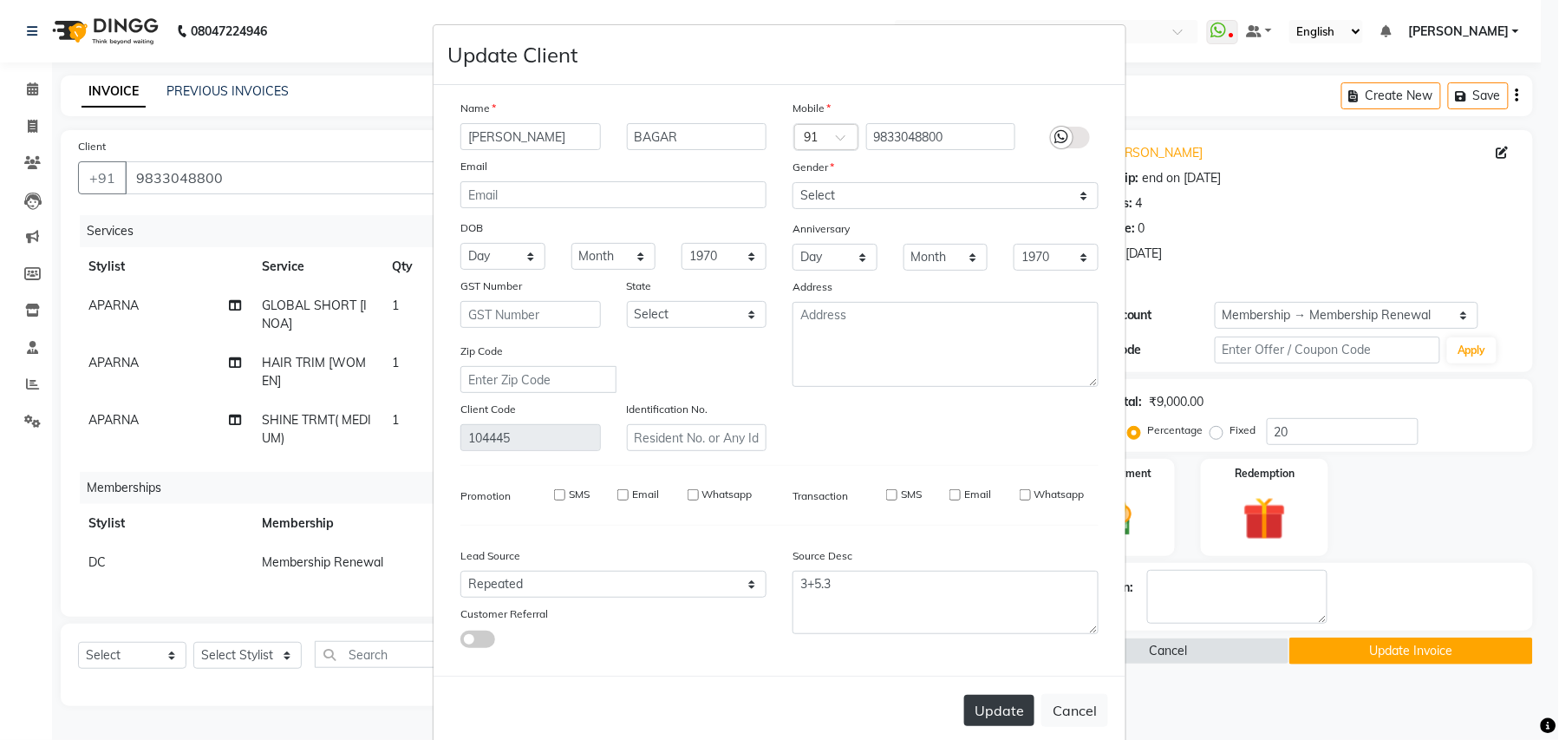
select select
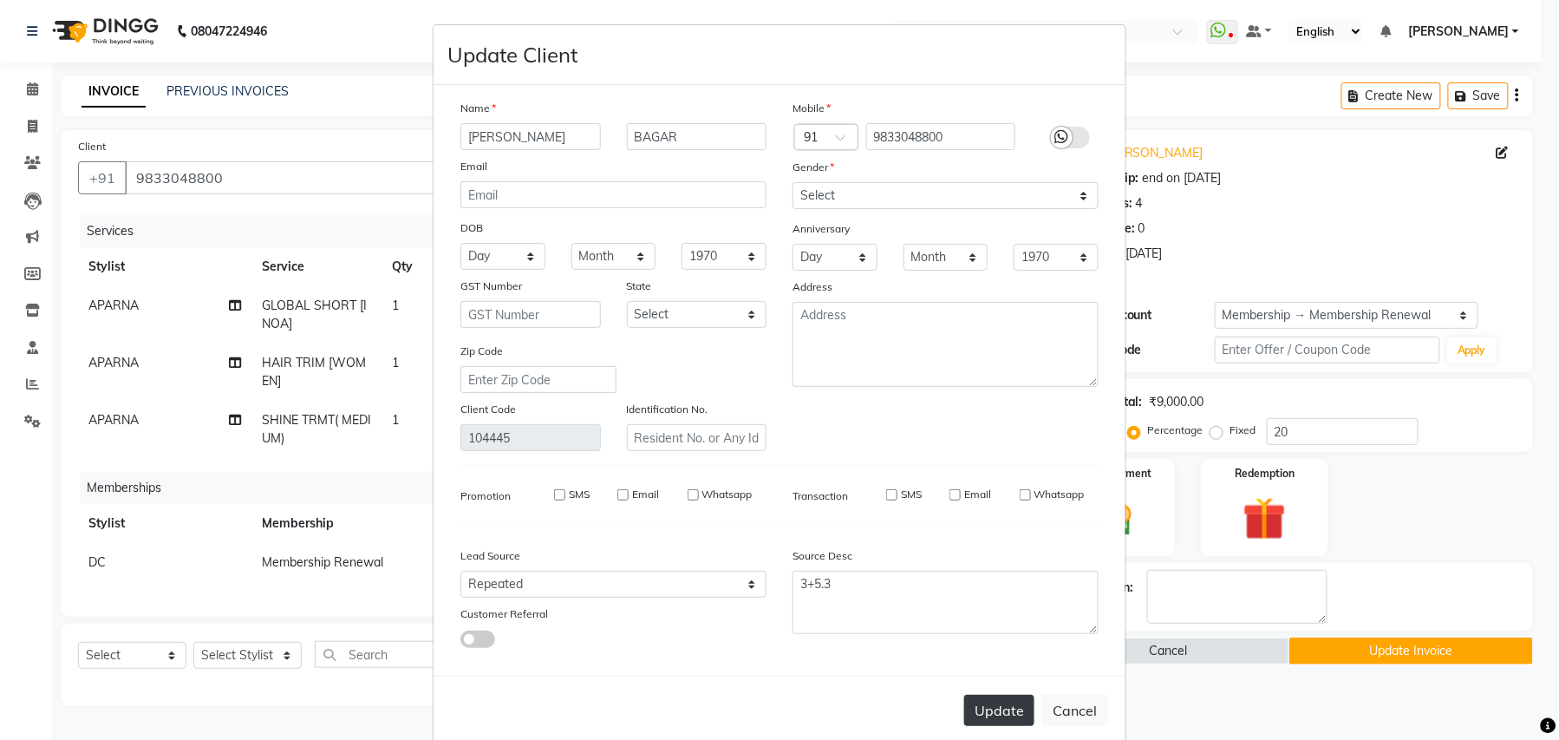
select select
checkbox input "false"
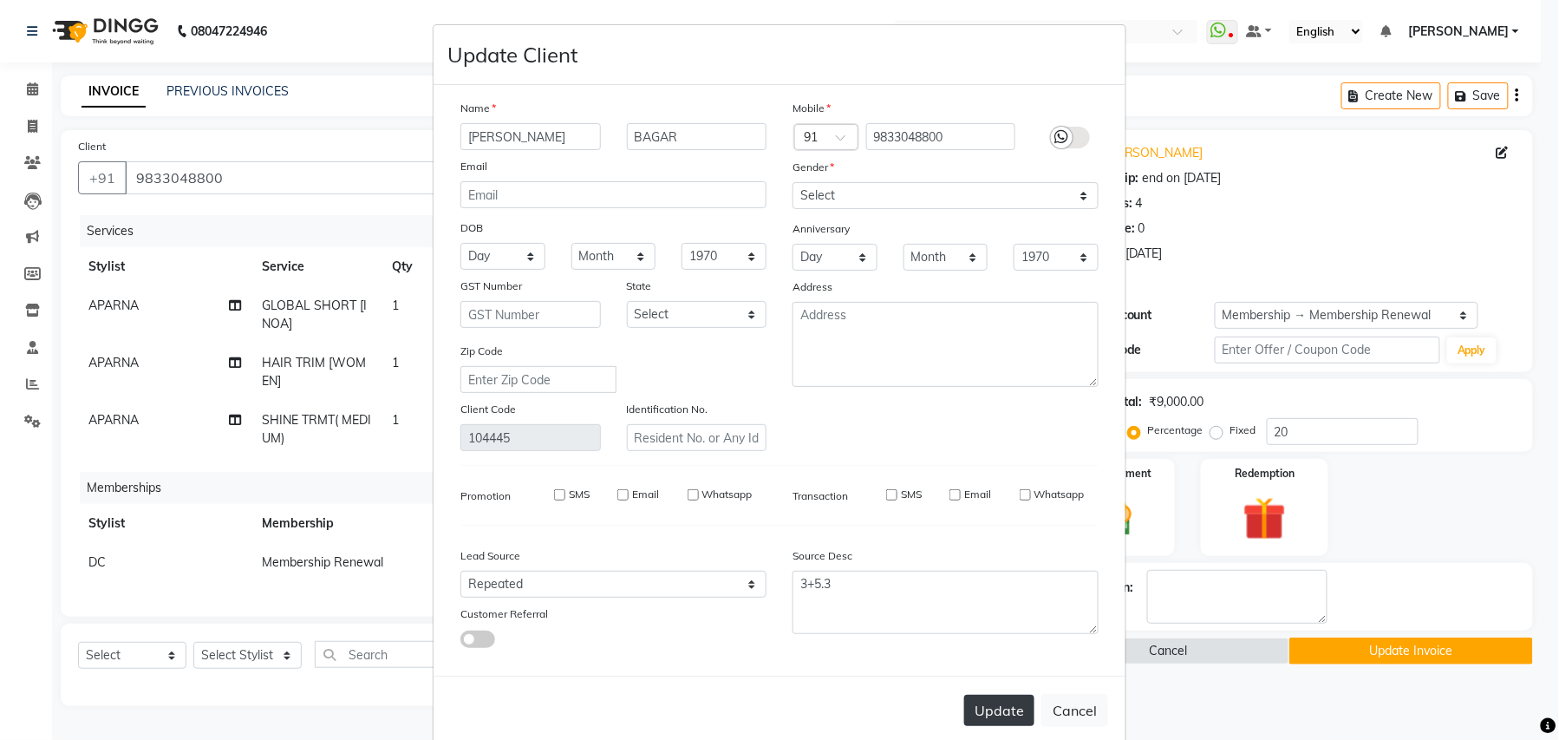
checkbox input "false"
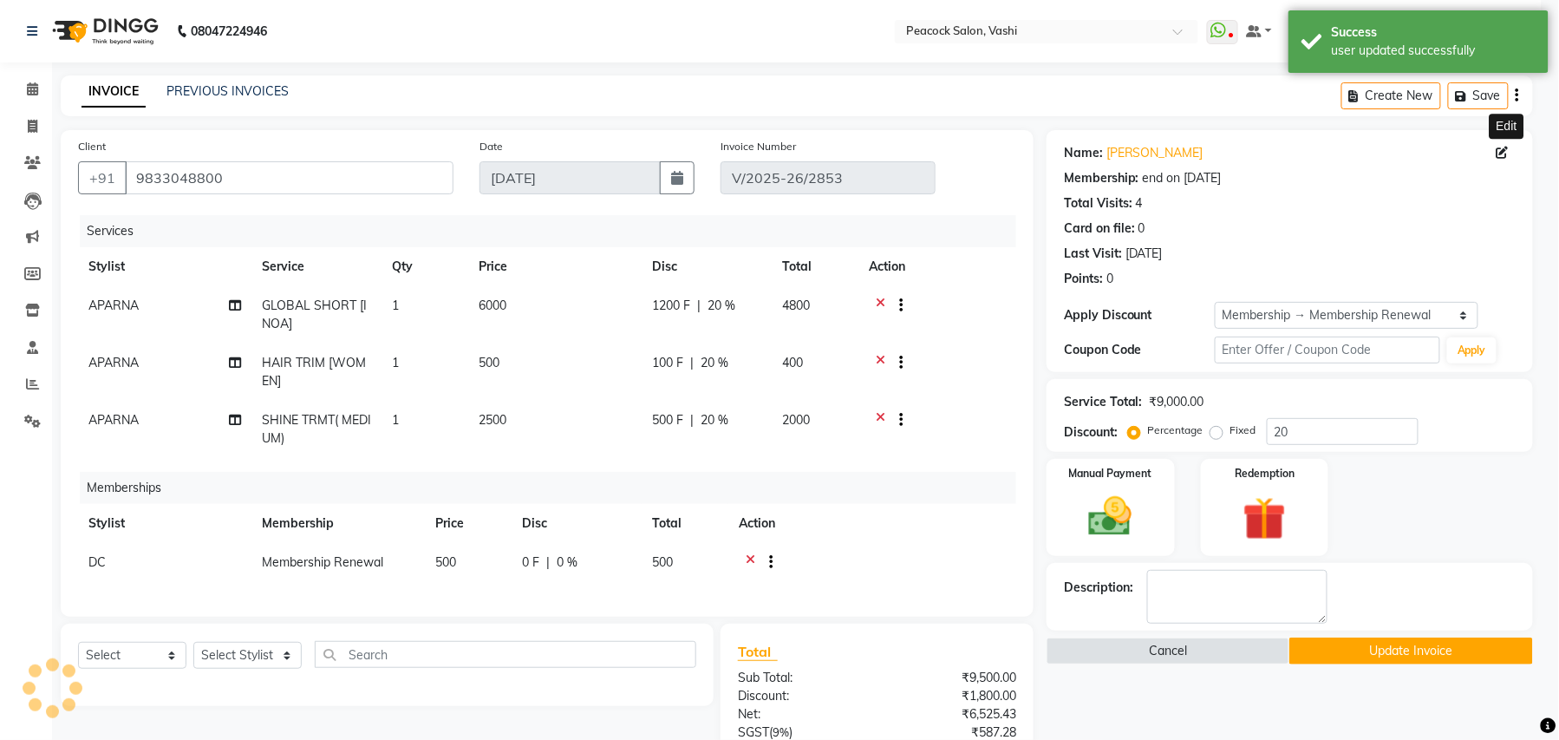
type input "0"
select select "2: Object"
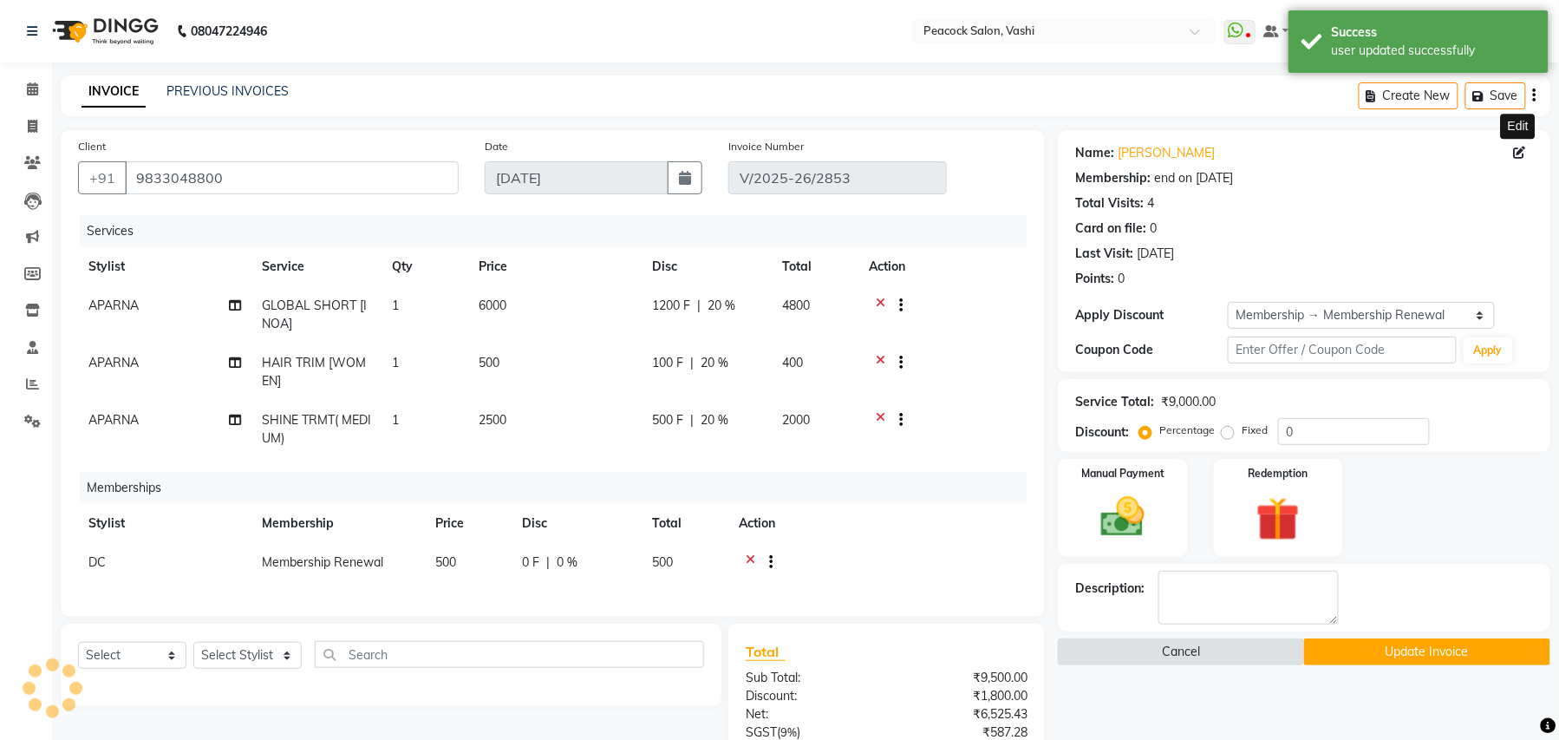
type input "20"
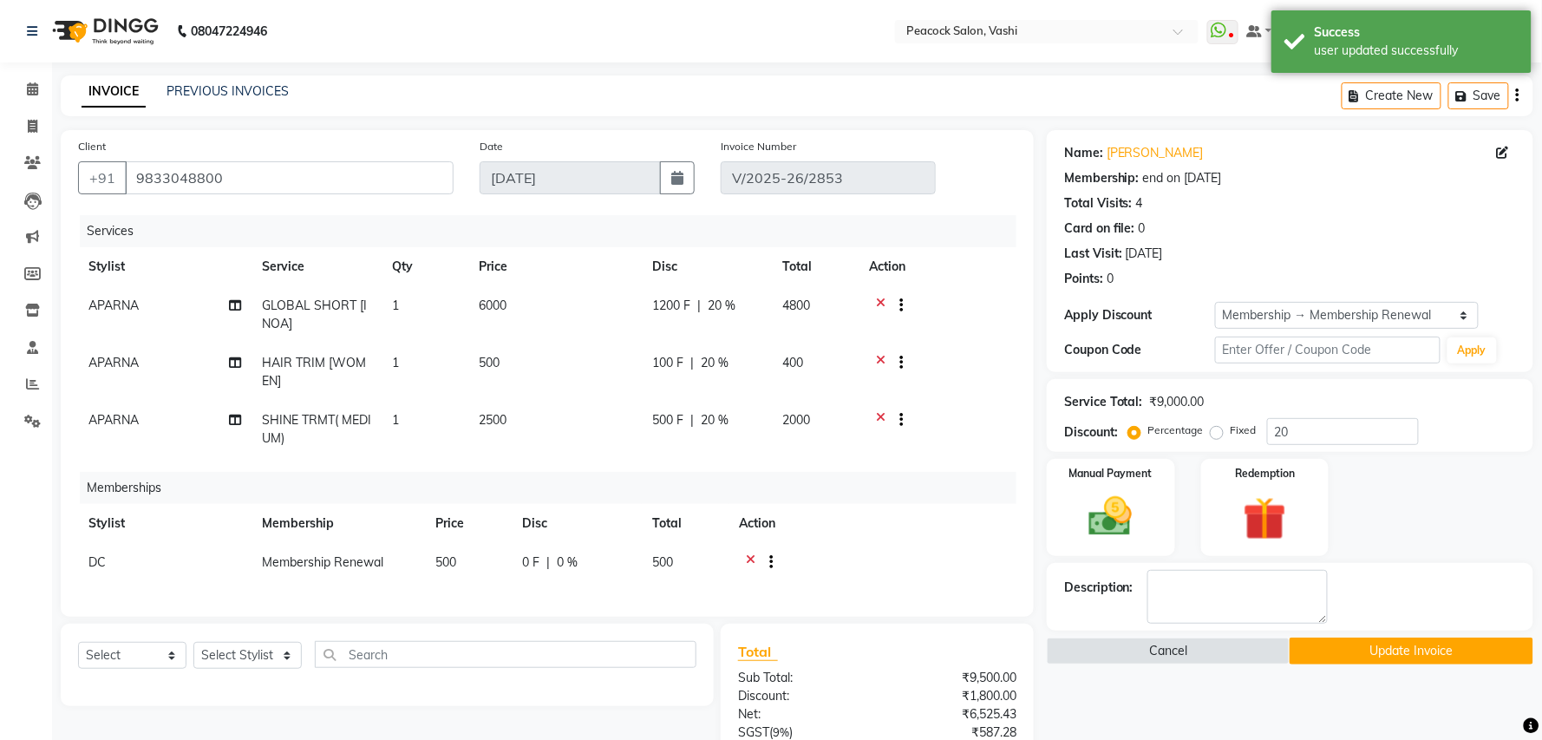
click at [1365, 652] on button "Update Invoice" at bounding box center [1411, 650] width 243 height 27
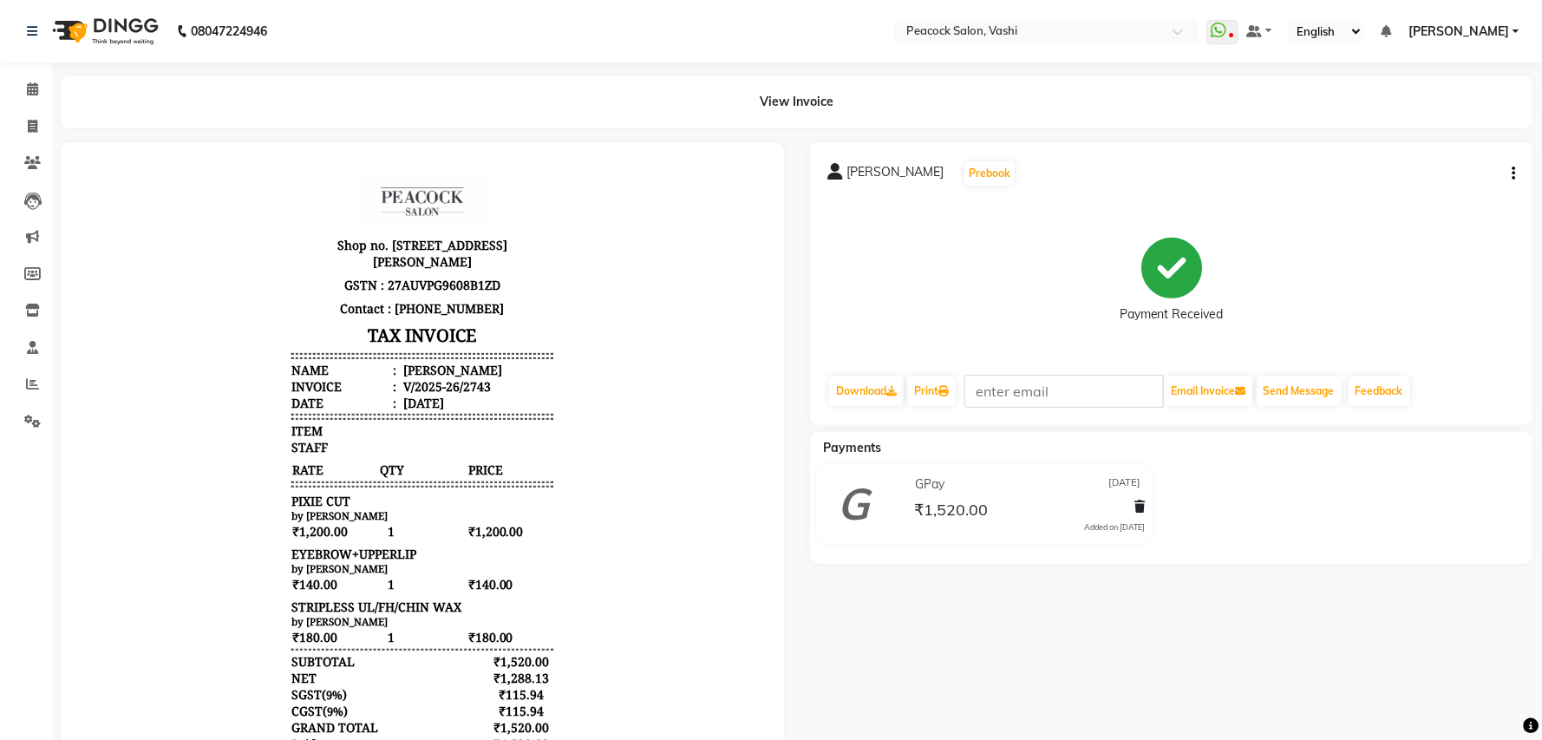
click at [1514, 173] on icon "button" at bounding box center [1514, 173] width 3 height 1
click at [1437, 181] on div "Edit Invoice" at bounding box center [1428, 184] width 119 height 22
select select "service"
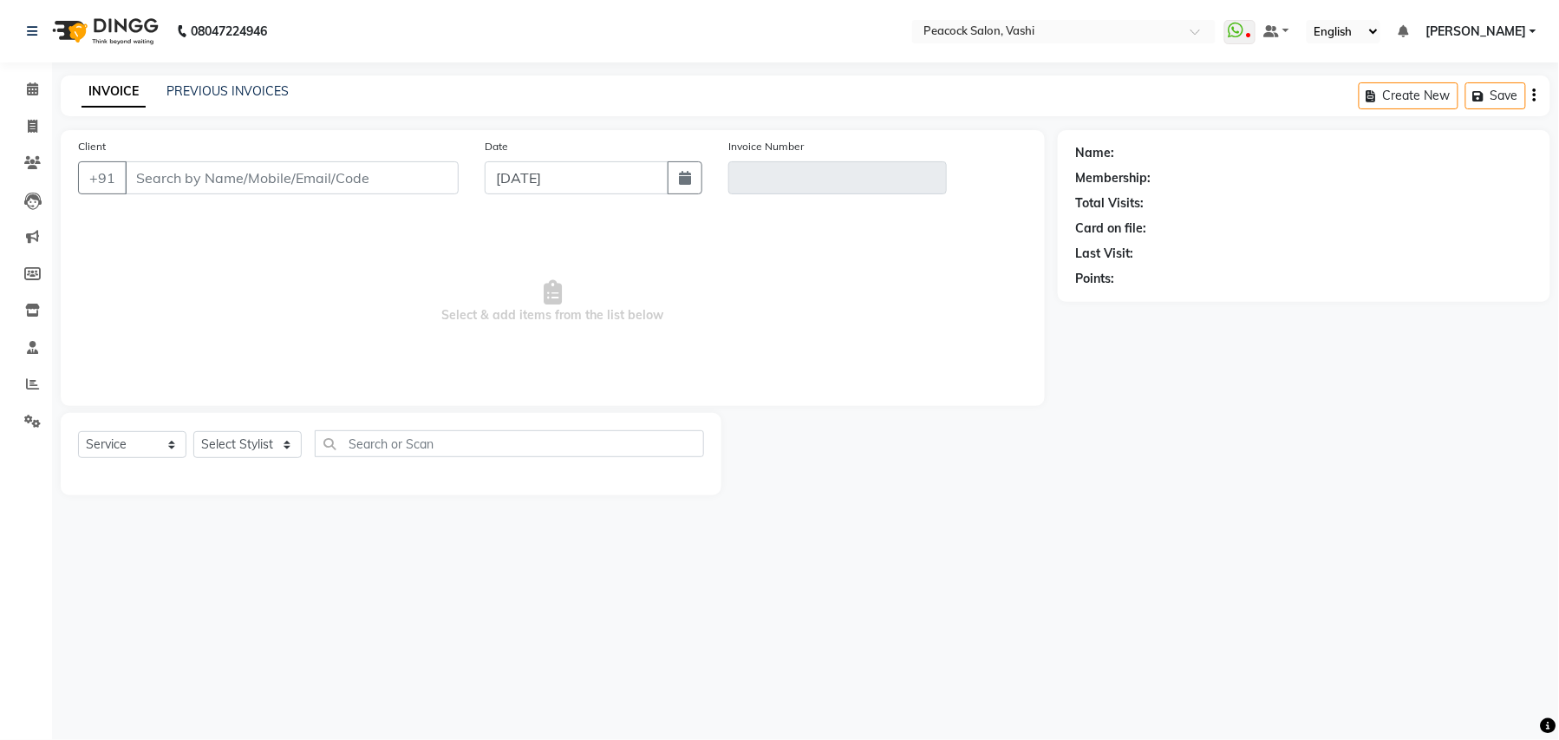
type input "8976331367"
type input "V/2025-26/2743"
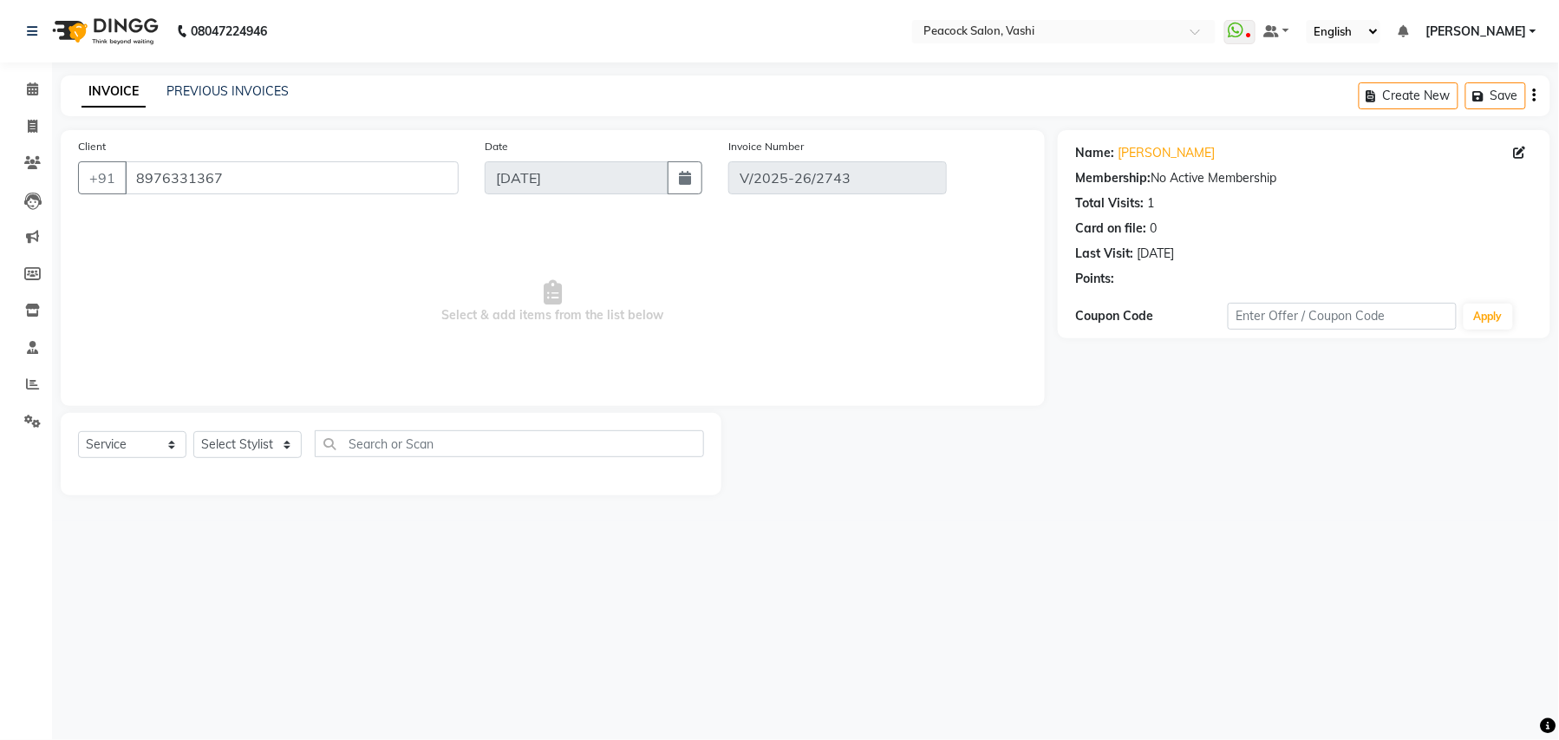
type input "[DATE]"
select select "select"
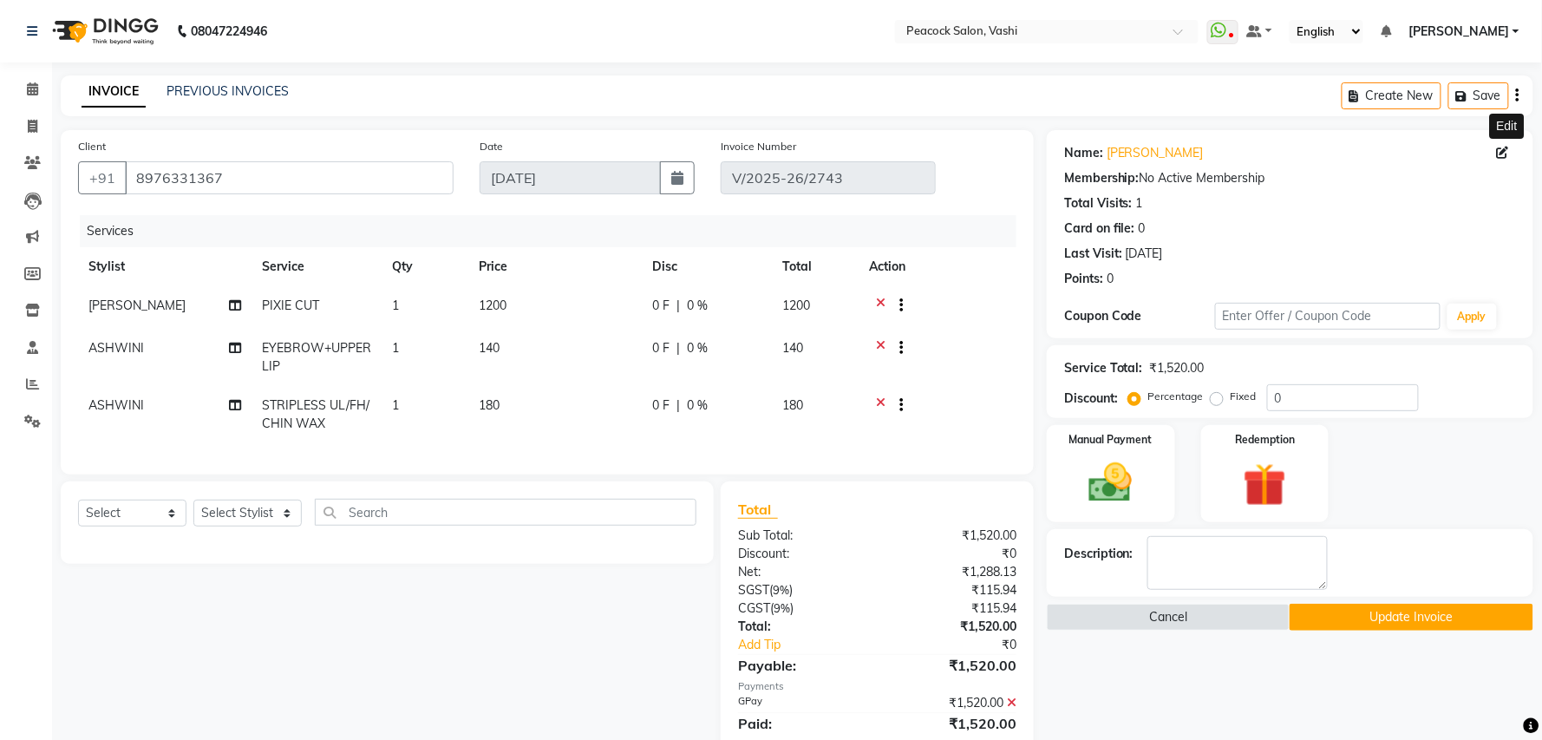
click at [1500, 151] on icon at bounding box center [1503, 153] width 12 height 12
select select "[DEMOGRAPHIC_DATA]"
select select "10229"
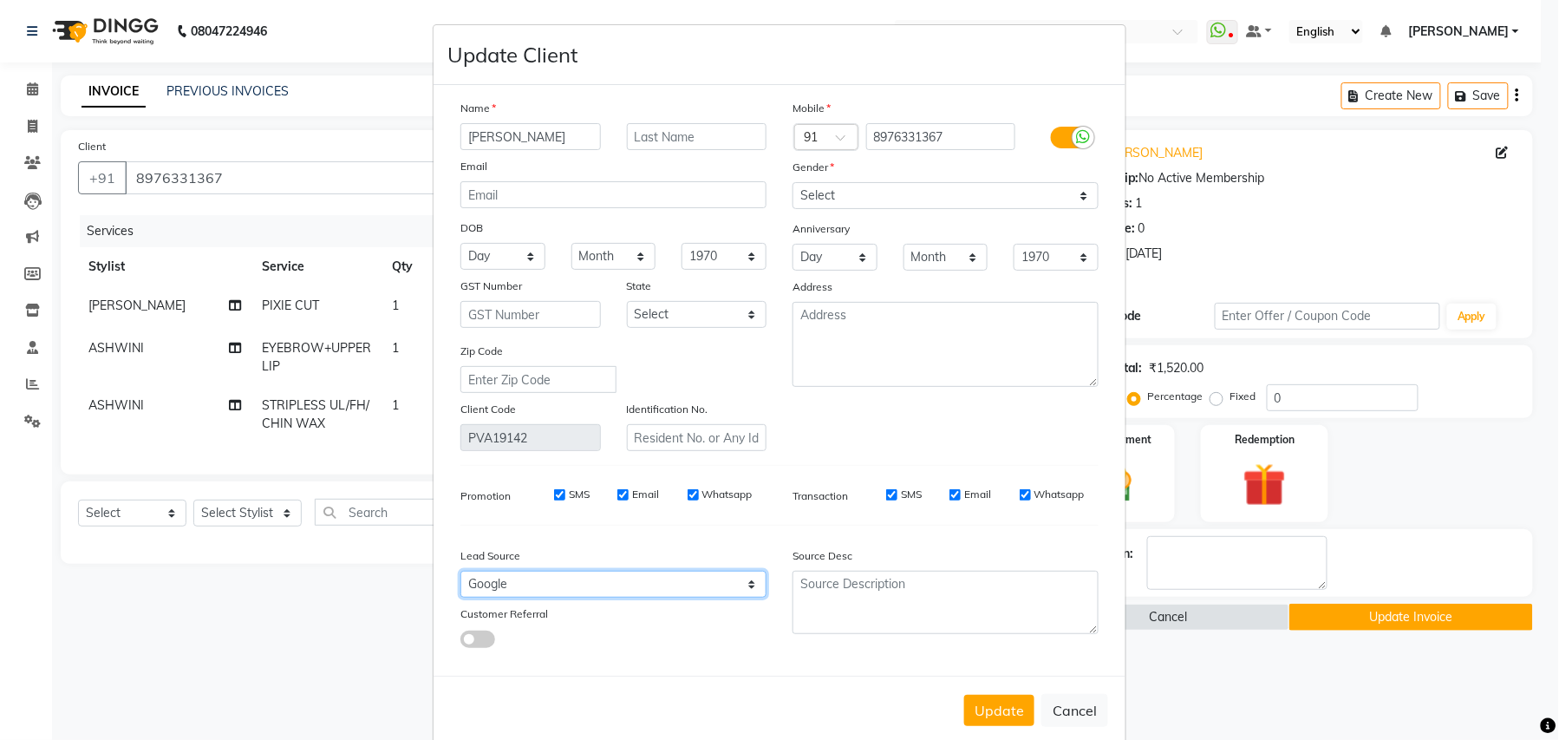
click at [539, 579] on select "Select Walk-in Referral Internet Friend Word of Mouth Advertisement Facebook Ju…" at bounding box center [614, 584] width 306 height 27
click at [461, 571] on select "Select Walk-in Referral Internet Friend Word of Mouth Advertisement Facebook Ju…" at bounding box center [614, 584] width 306 height 27
click at [875, 188] on select "Select [DEMOGRAPHIC_DATA] [DEMOGRAPHIC_DATA] Other Prefer Not To Say" at bounding box center [946, 195] width 306 height 27
click at [793, 182] on select "Select [DEMOGRAPHIC_DATA] [DEMOGRAPHIC_DATA] Other Prefer Not To Say" at bounding box center [946, 195] width 306 height 27
click at [994, 696] on button "Update" at bounding box center [999, 710] width 70 height 31
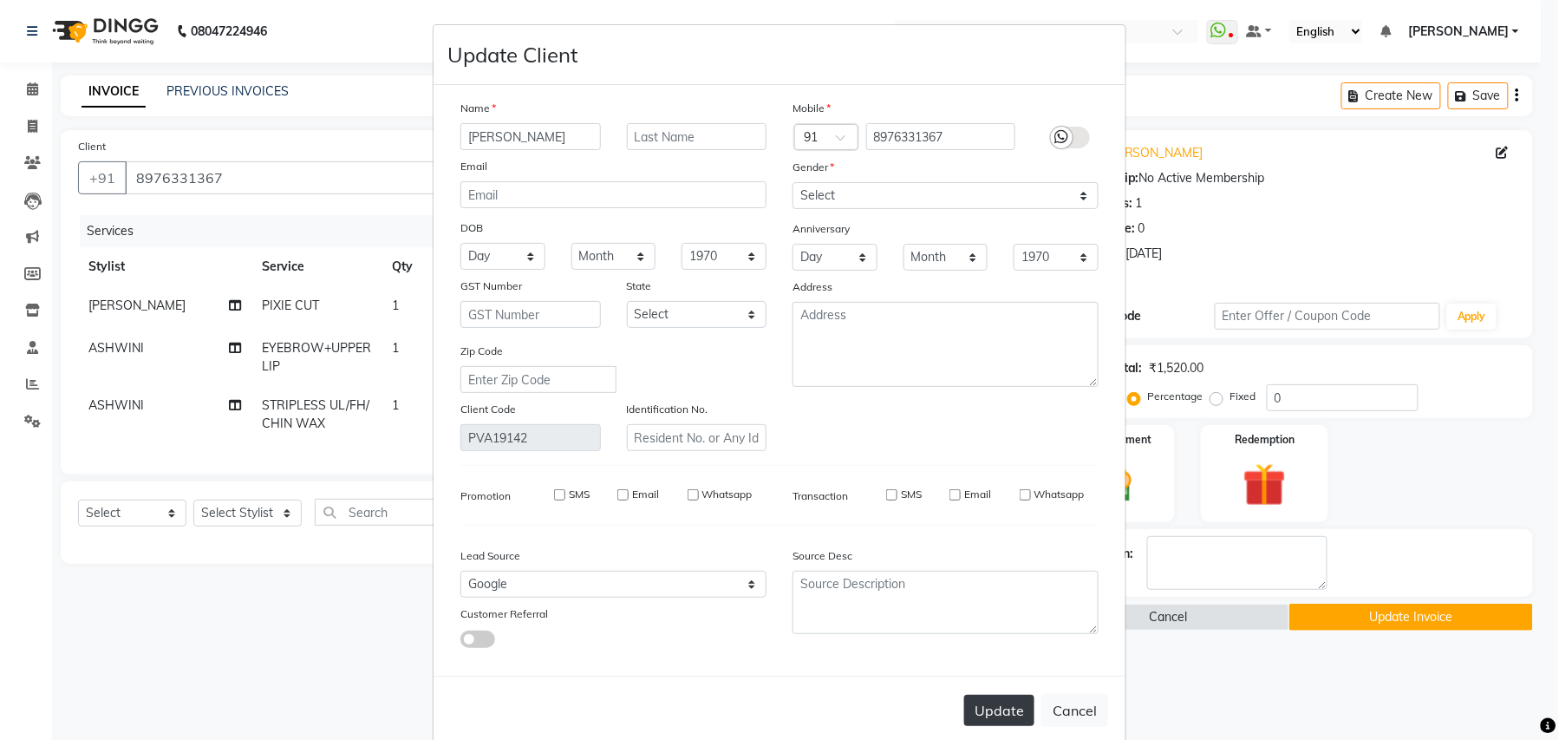
select select
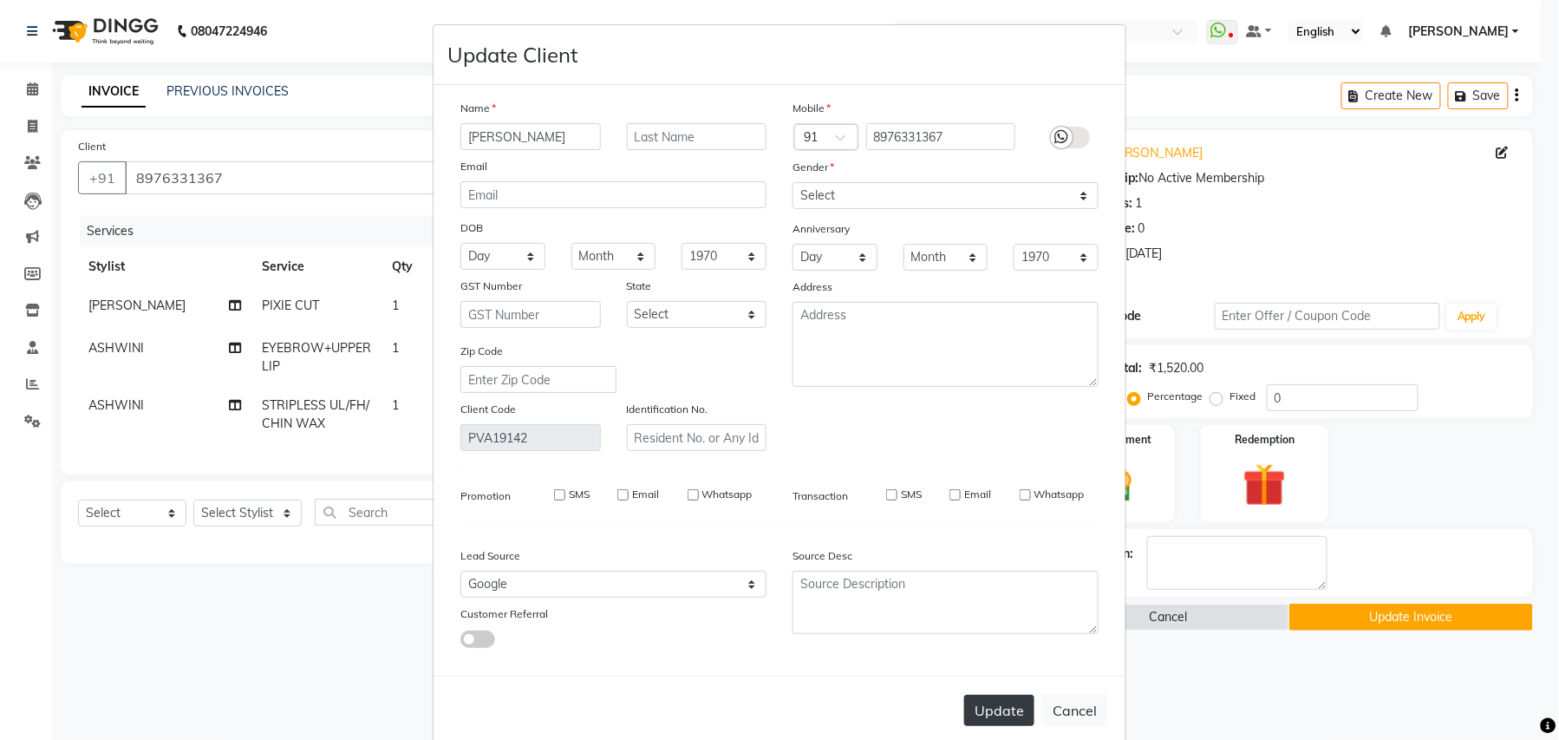
select select
checkbox input "false"
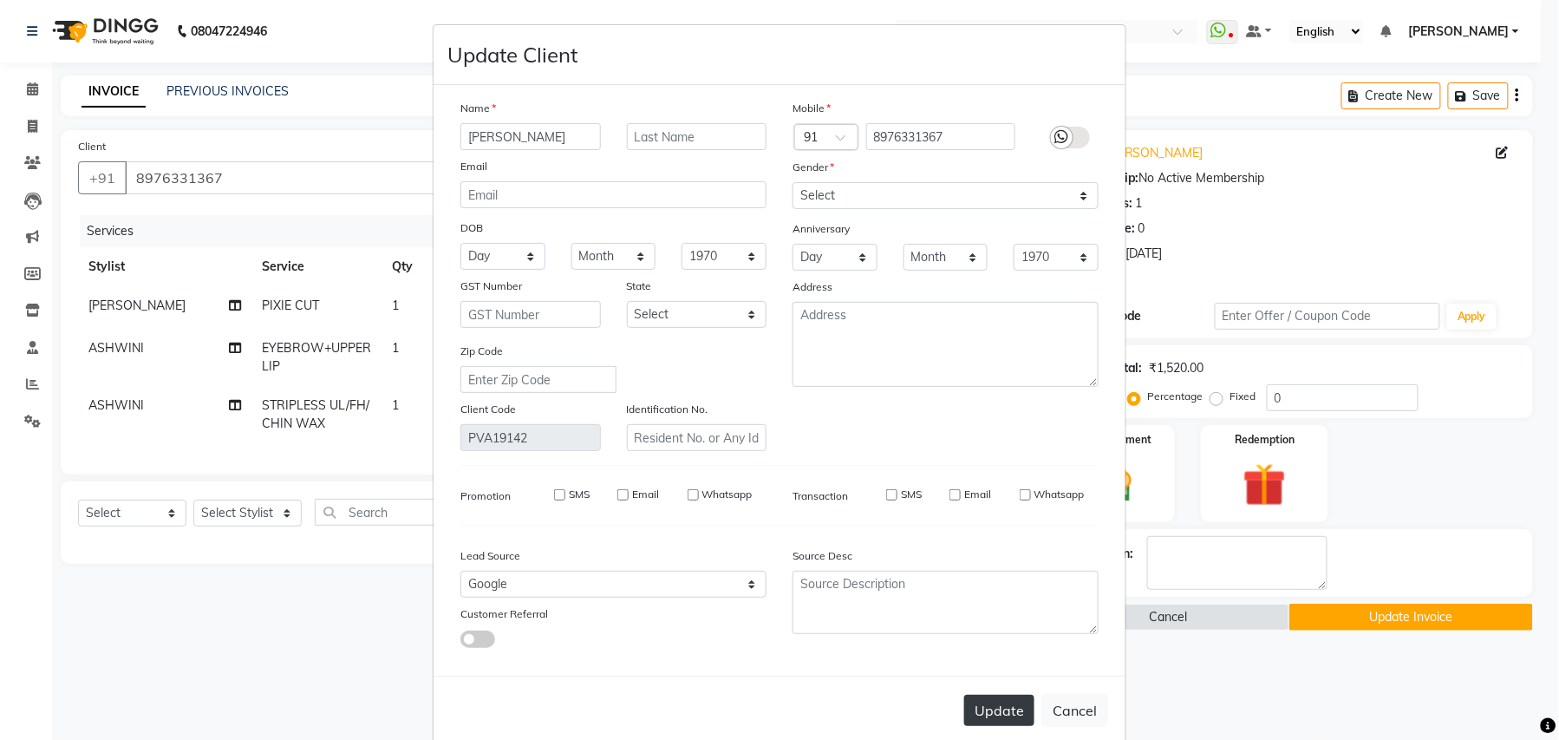
checkbox input "false"
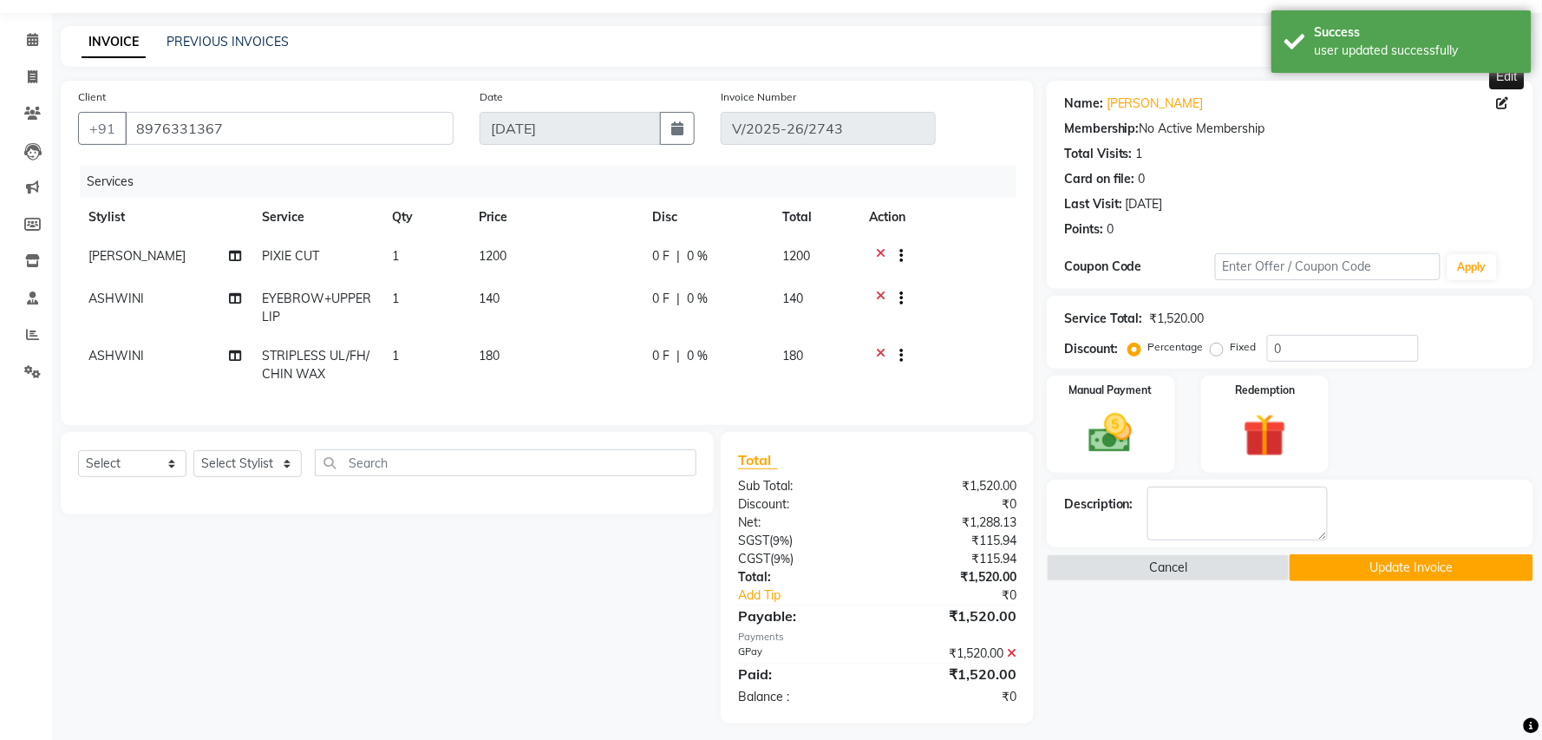
scroll to position [76, 0]
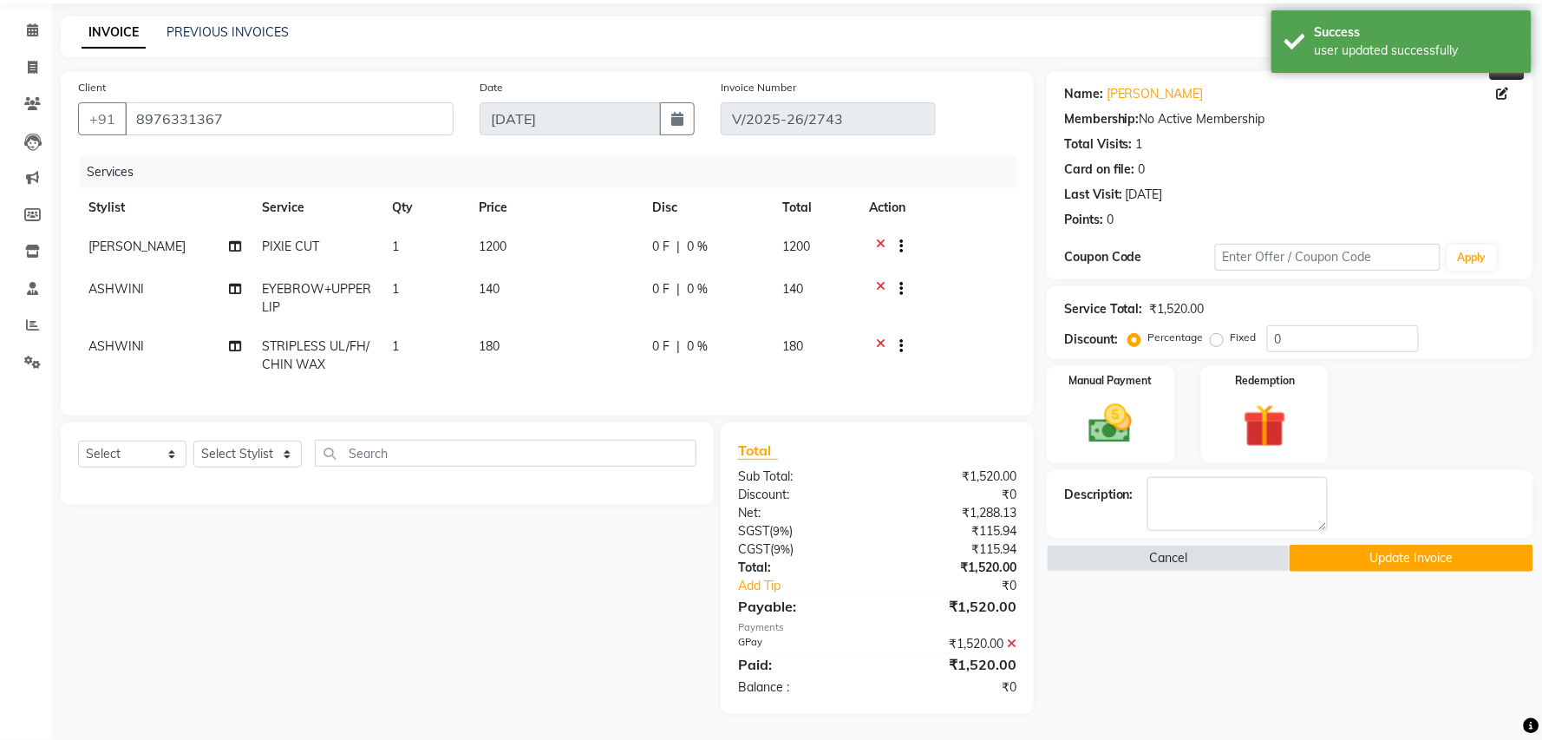
click at [1385, 545] on button "Update Invoice" at bounding box center [1411, 558] width 243 height 27
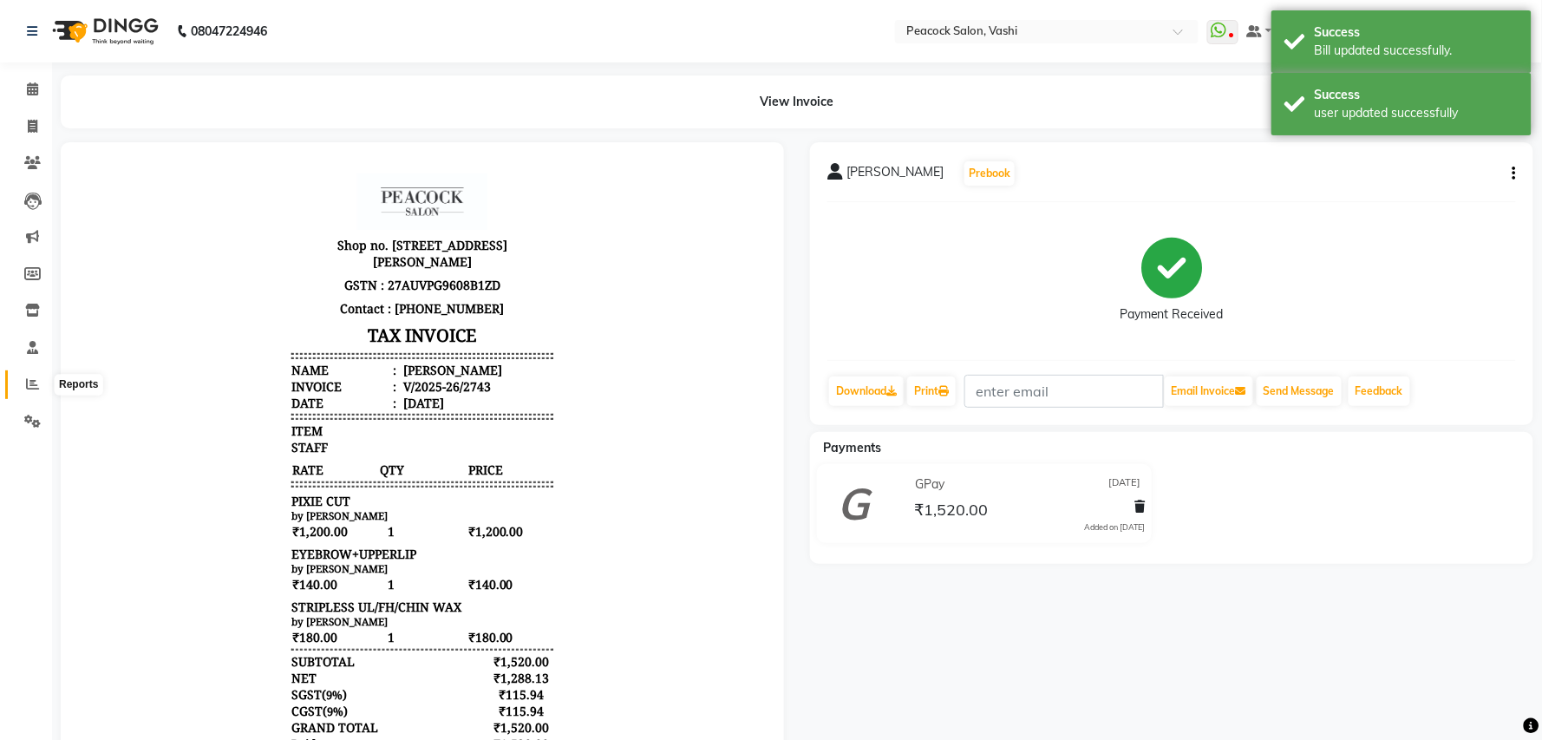
click at [33, 382] on icon at bounding box center [32, 383] width 13 height 13
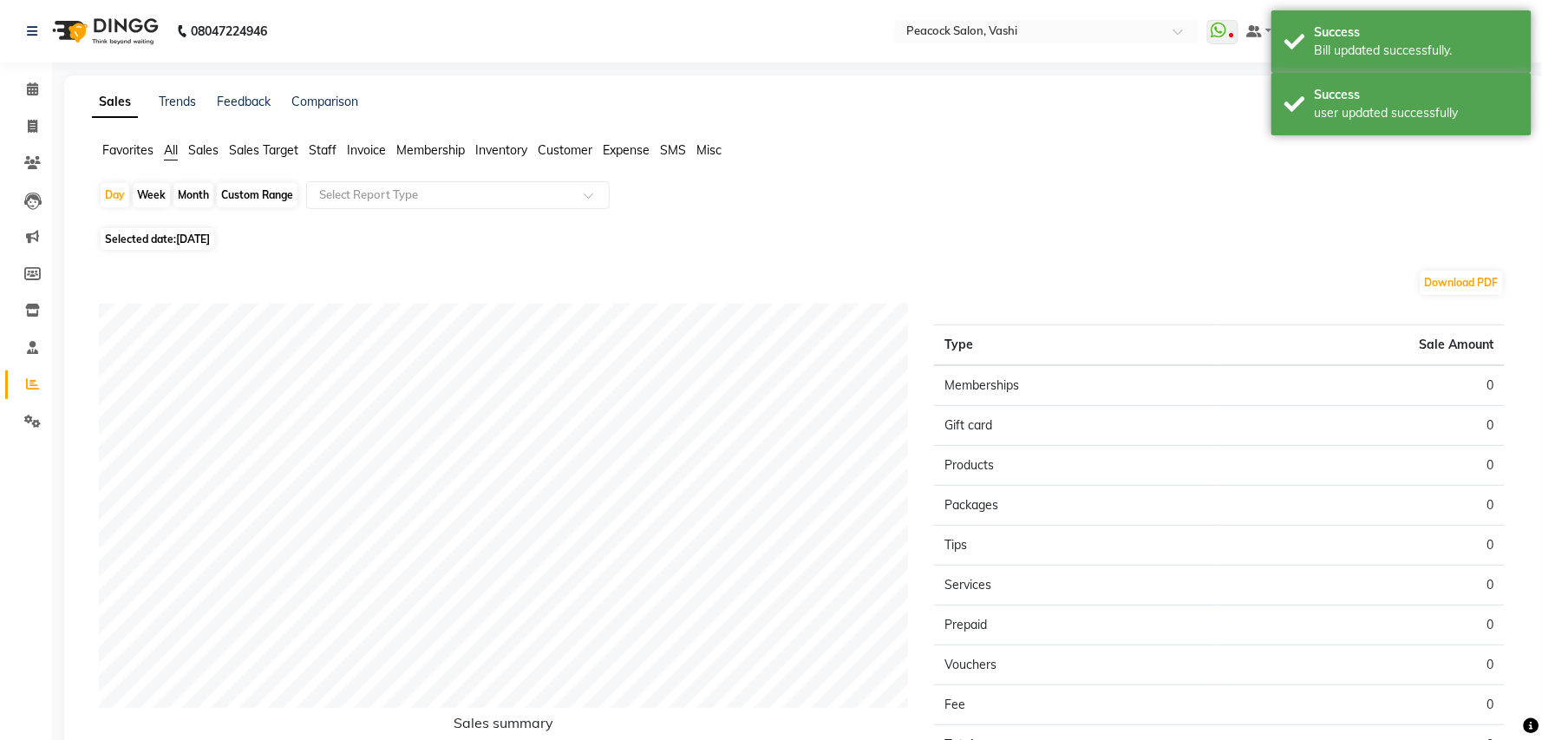
click at [172, 239] on span "Selected date: 04-09-2025" at bounding box center [158, 239] width 114 height 22
select select "9"
select select "2025"
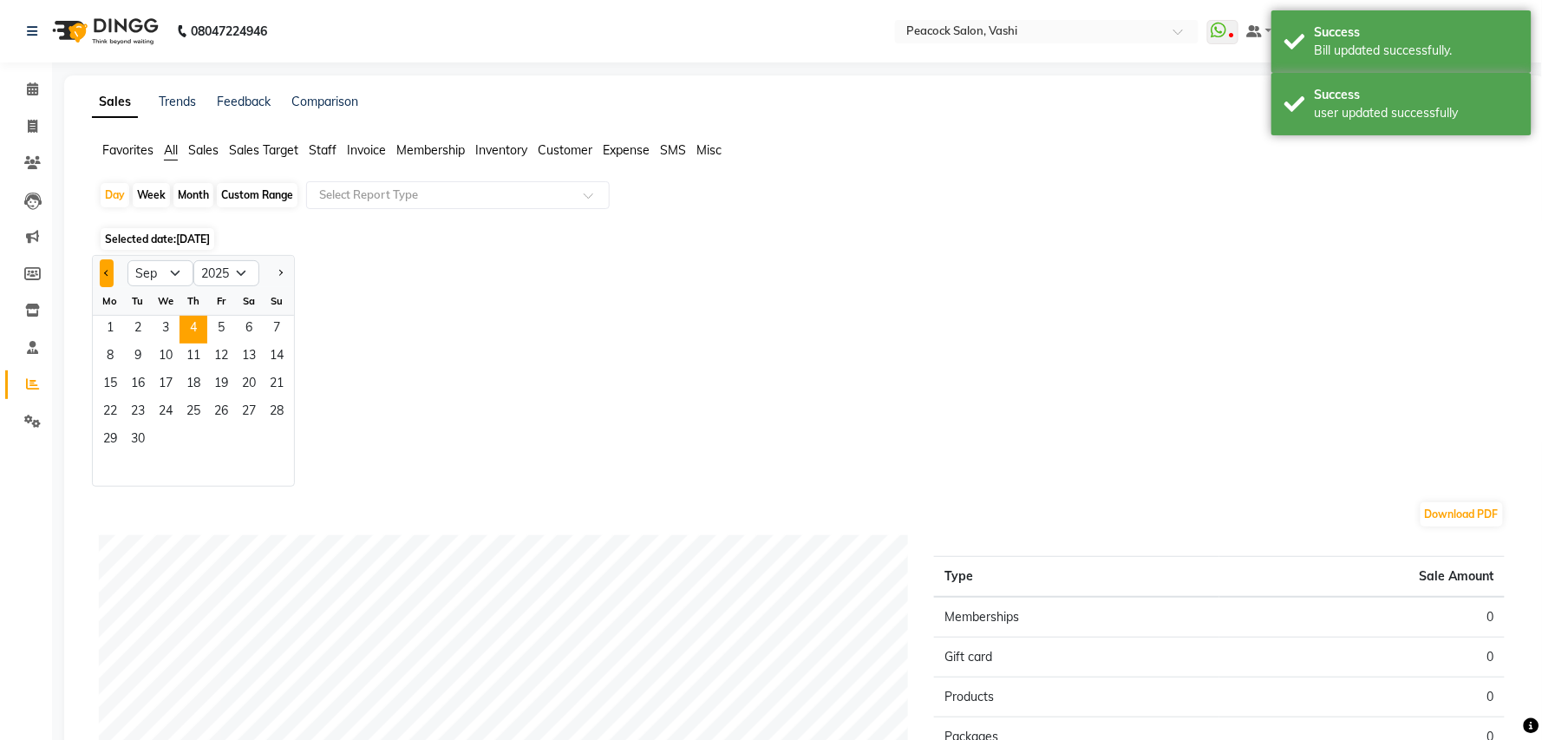
click at [105, 274] on span "Previous month" at bounding box center [107, 272] width 6 height 6
select select "8"
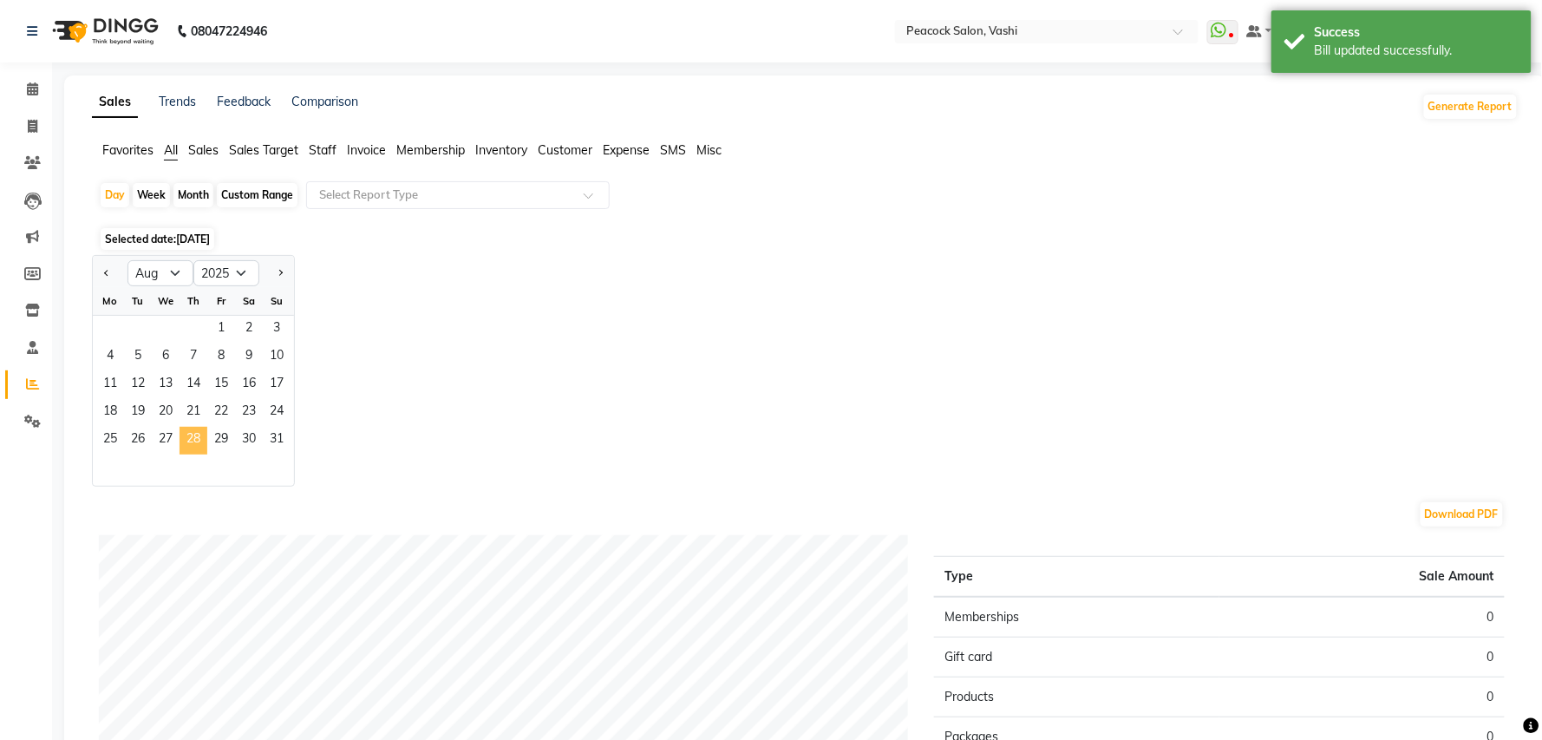
click at [195, 442] on span "28" at bounding box center [194, 441] width 28 height 28
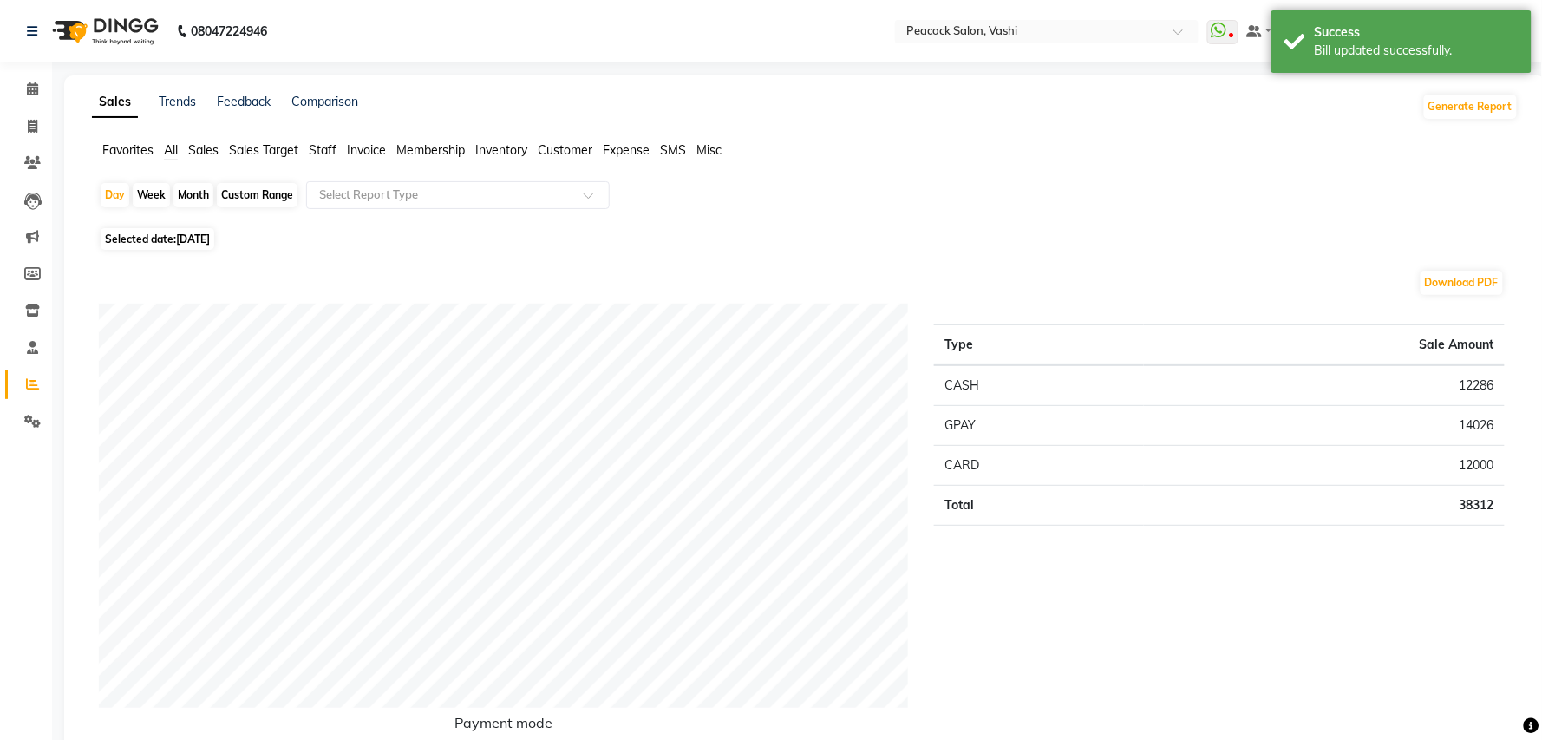
click at [572, 146] on span "Customer" at bounding box center [565, 150] width 55 height 16
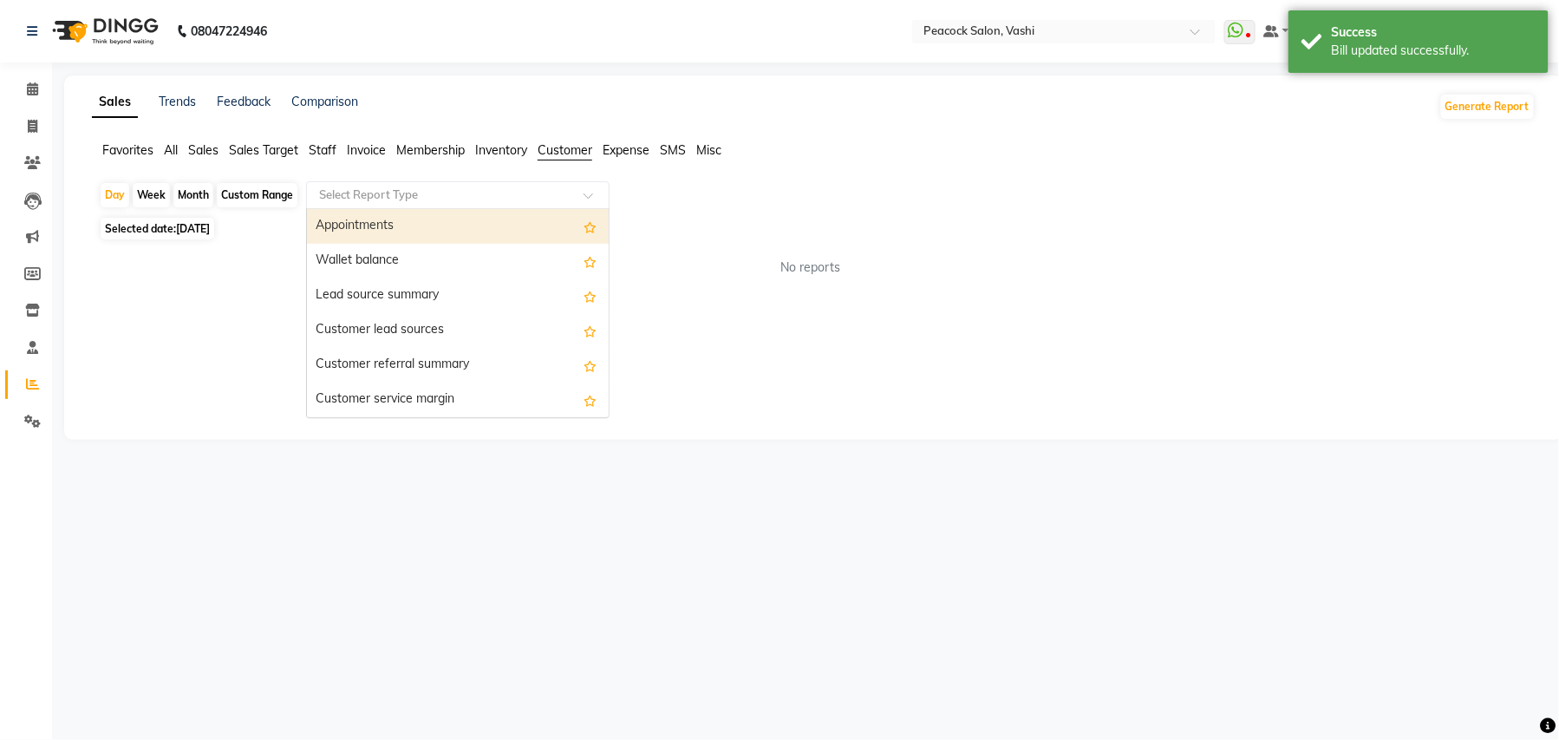
click at [536, 193] on input "text" at bounding box center [441, 194] width 250 height 17
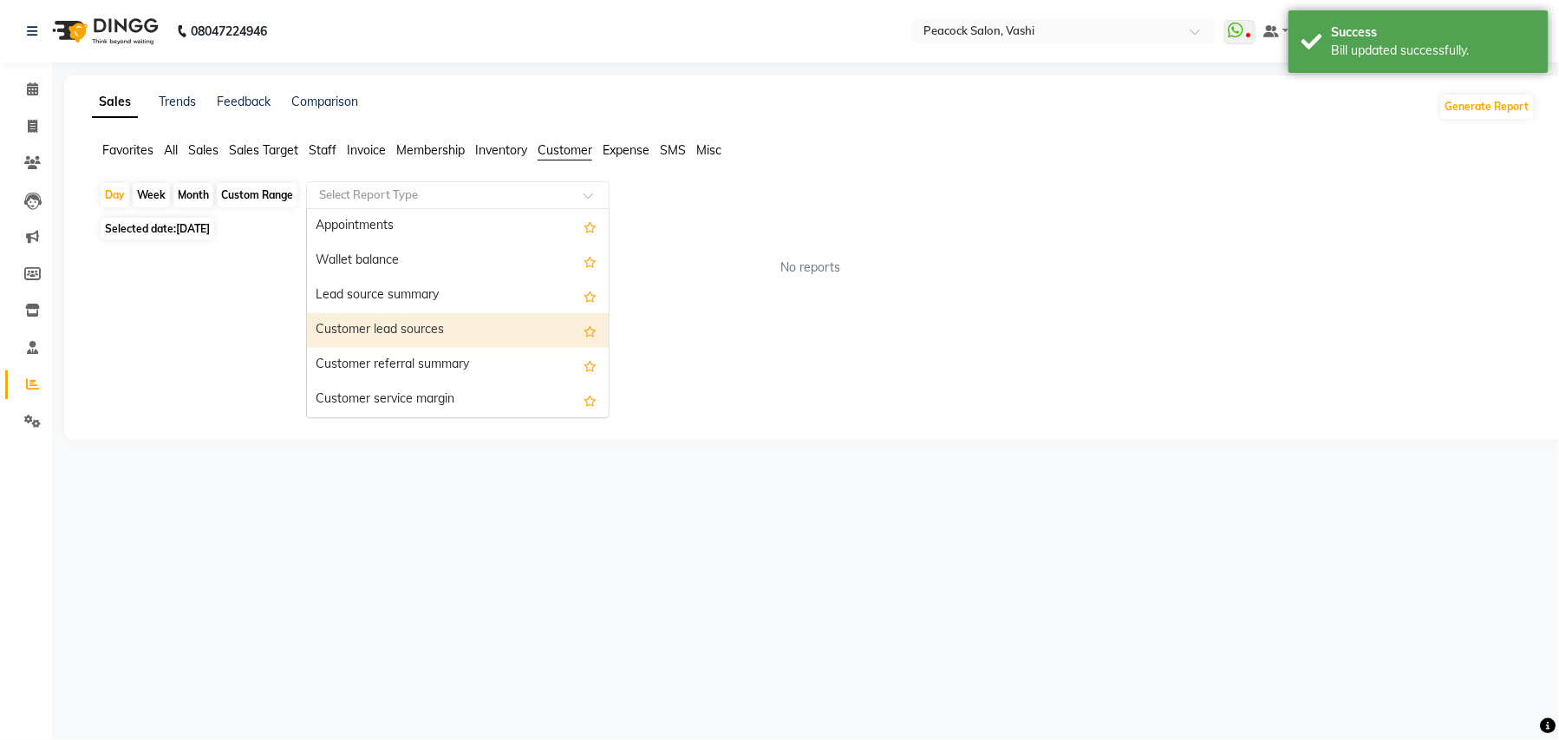
click at [378, 328] on div "Customer lead sources" at bounding box center [458, 330] width 302 height 35
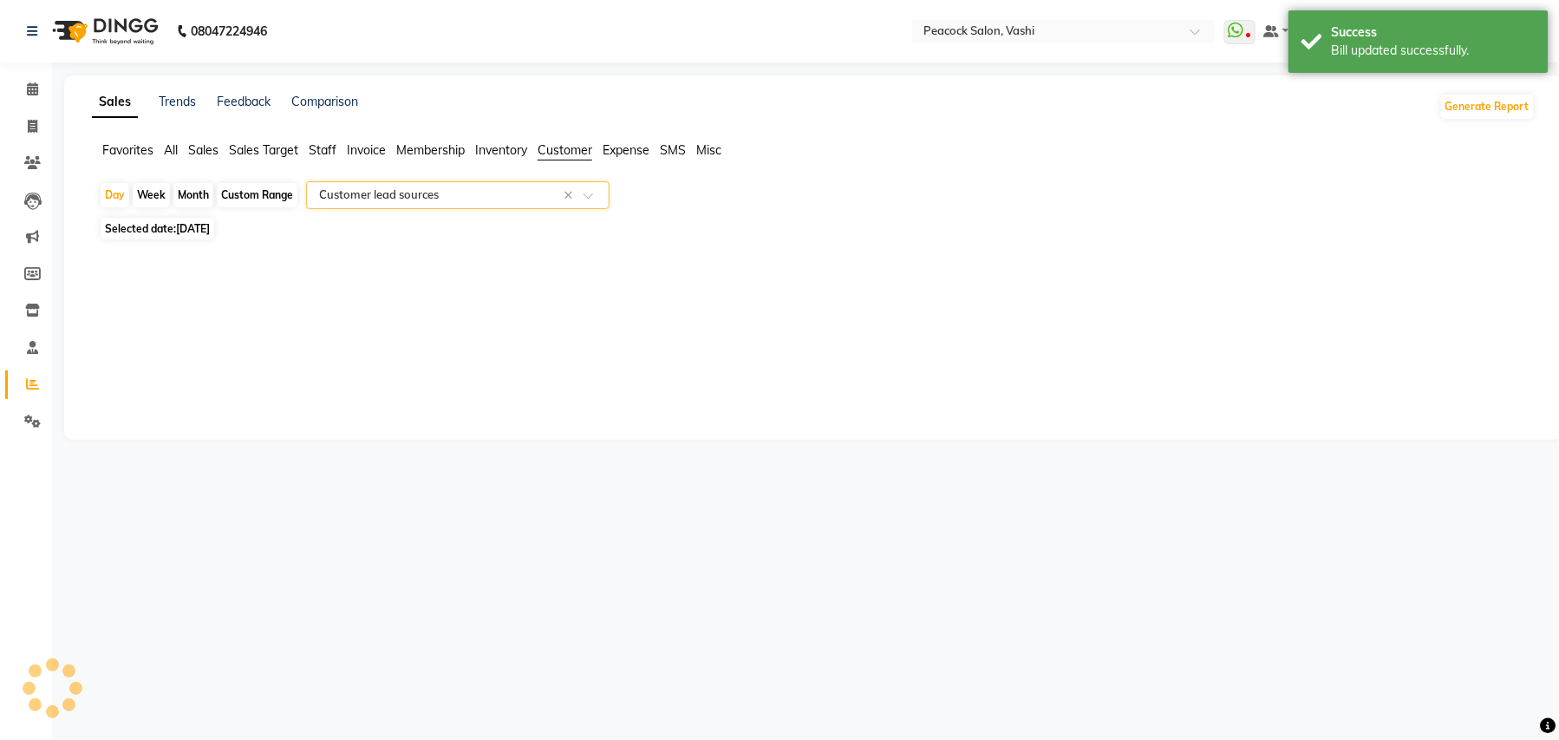
select select "filtered_report"
select select "pdf"
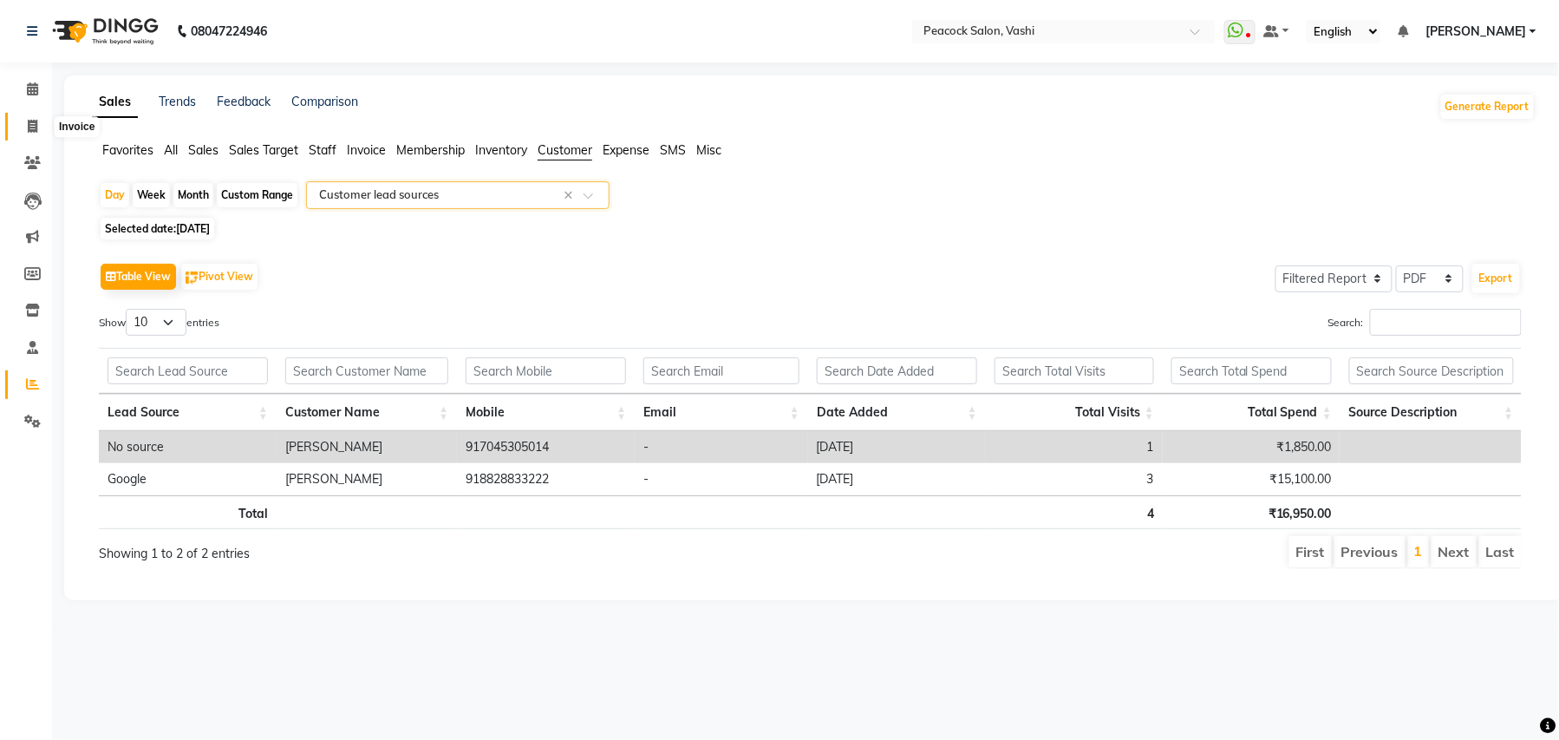
click at [29, 125] on icon at bounding box center [33, 126] width 10 height 13
select select "service"
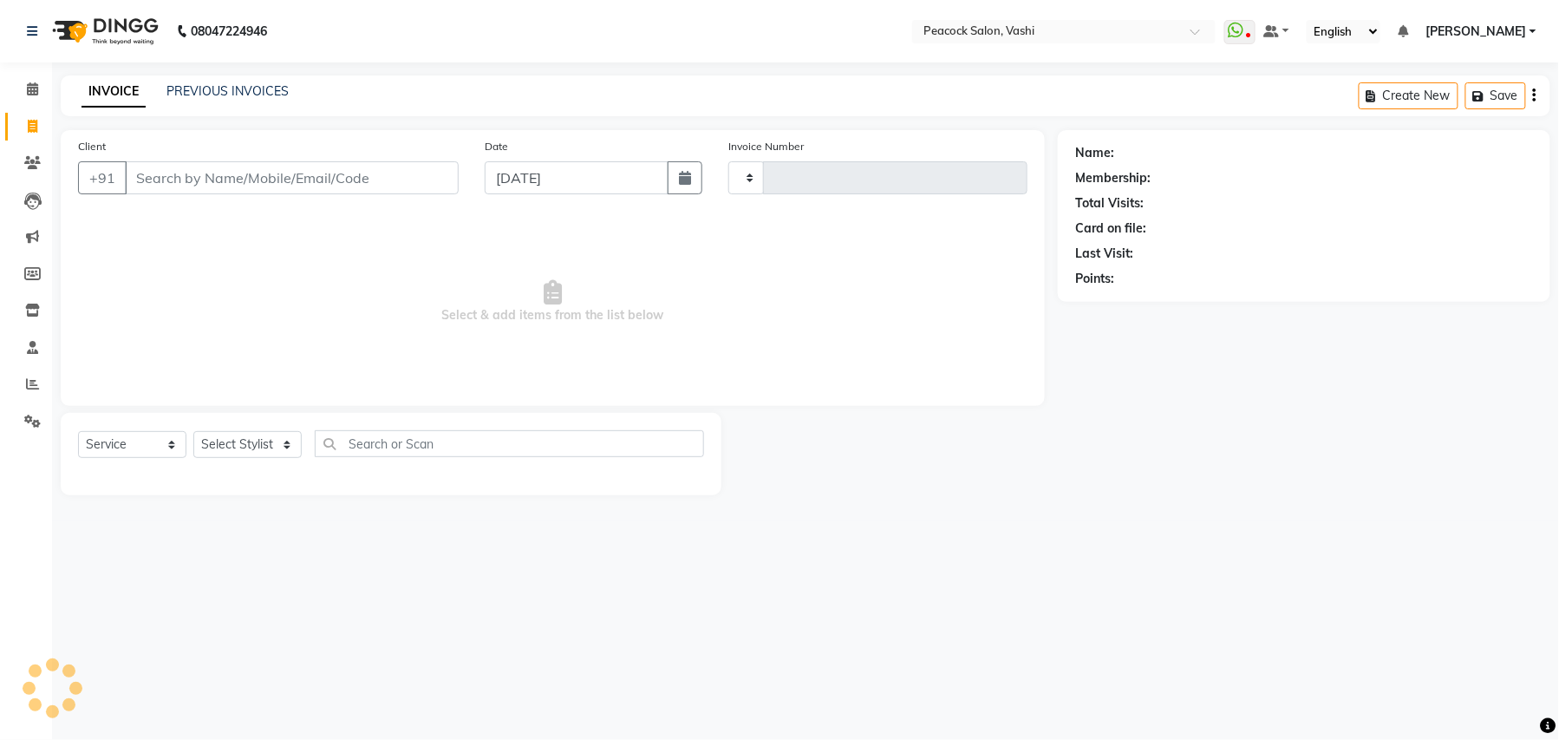
type input "2858"
select select "619"
click at [224, 88] on link "PREVIOUS INVOICES" at bounding box center [228, 91] width 122 height 16
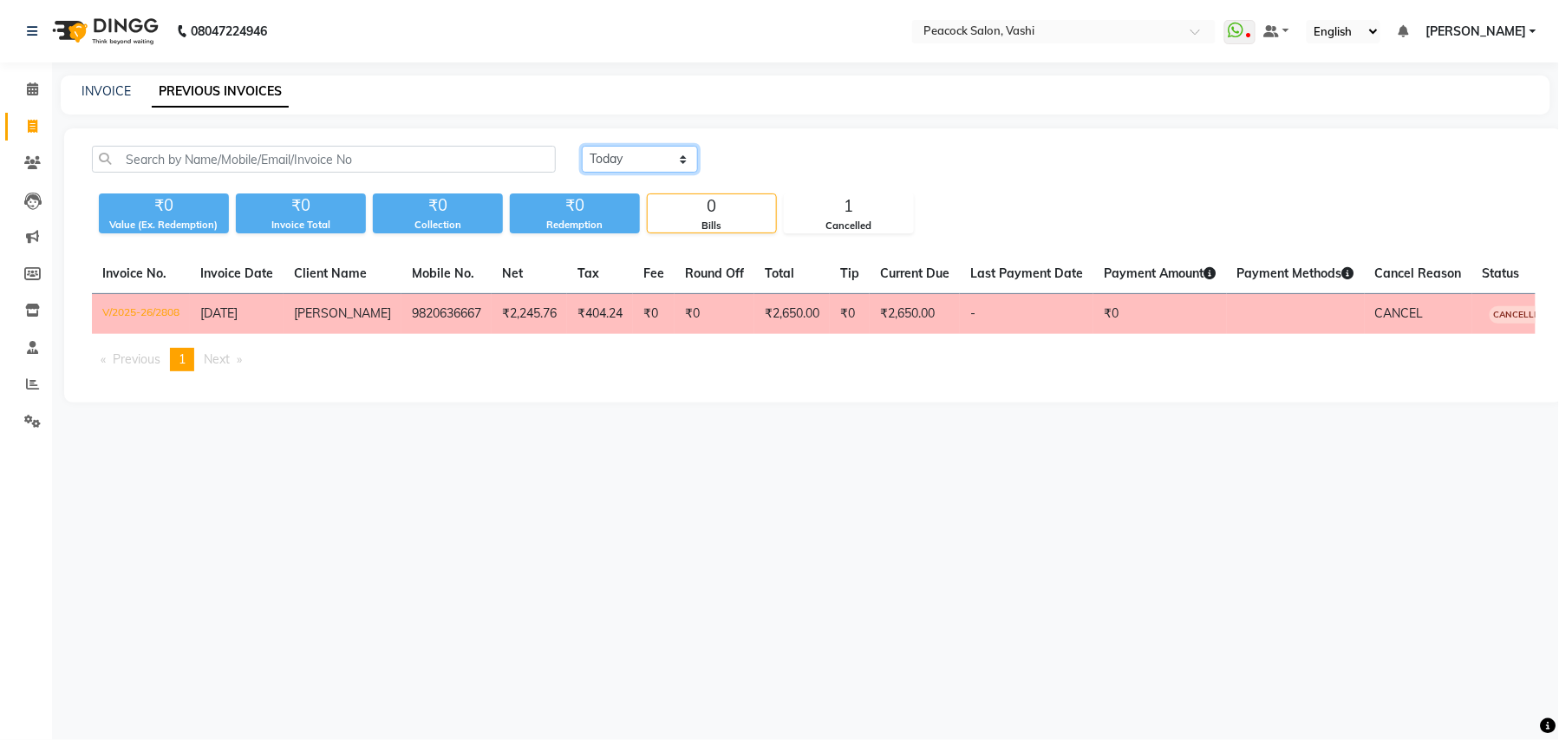
click at [642, 156] on select "[DATE] [DATE] Custom Range" at bounding box center [640, 159] width 116 height 27
select select "range"
click at [582, 146] on select "[DATE] [DATE] Custom Range" at bounding box center [640, 159] width 116 height 27
click at [785, 163] on input "[DATE]" at bounding box center [781, 159] width 121 height 24
select select "9"
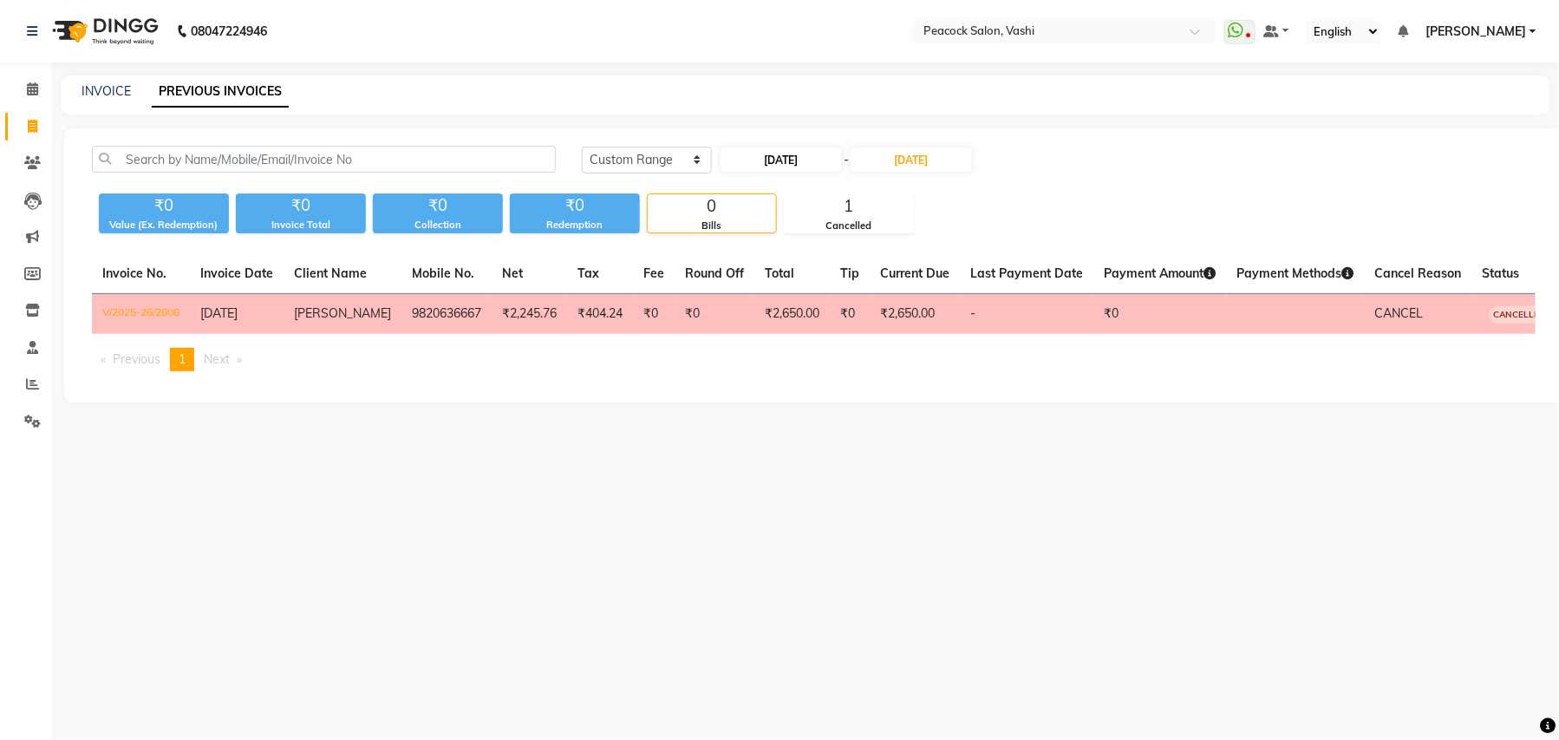
select select "2025"
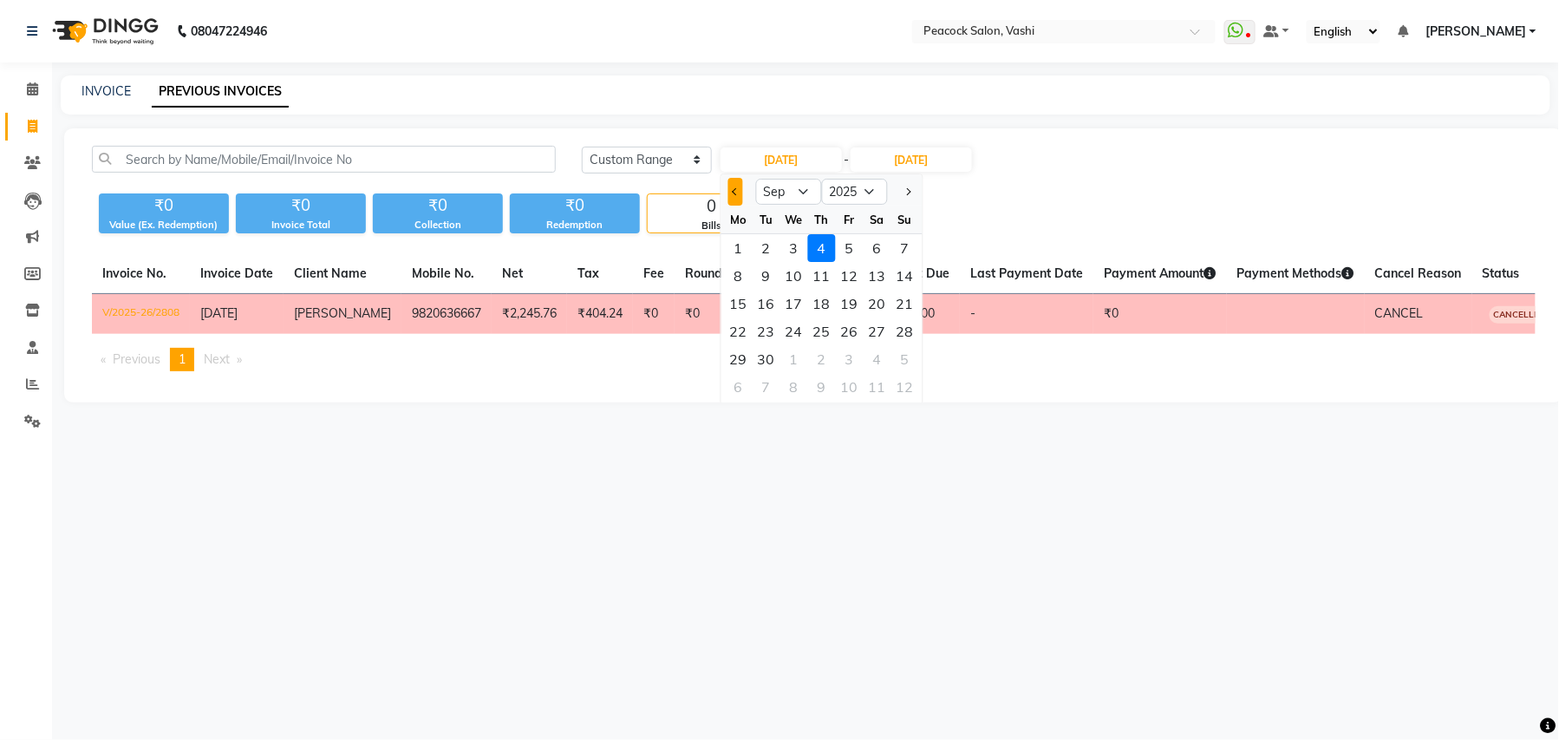
click at [735, 191] on span "Previous month" at bounding box center [735, 191] width 7 height 7
select select "8"
click at [824, 357] on div "28" at bounding box center [822, 359] width 28 height 28
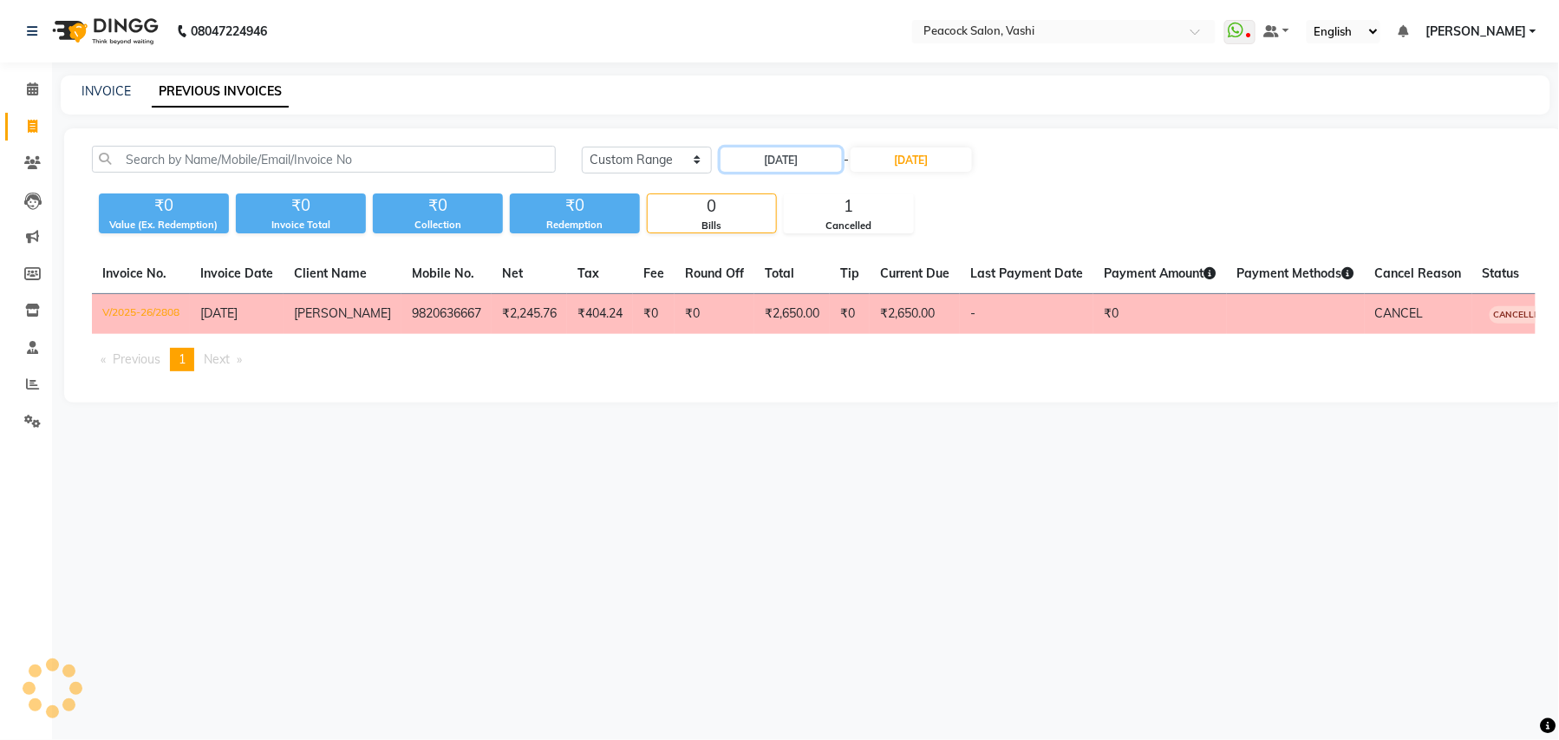
type input "[DATE]"
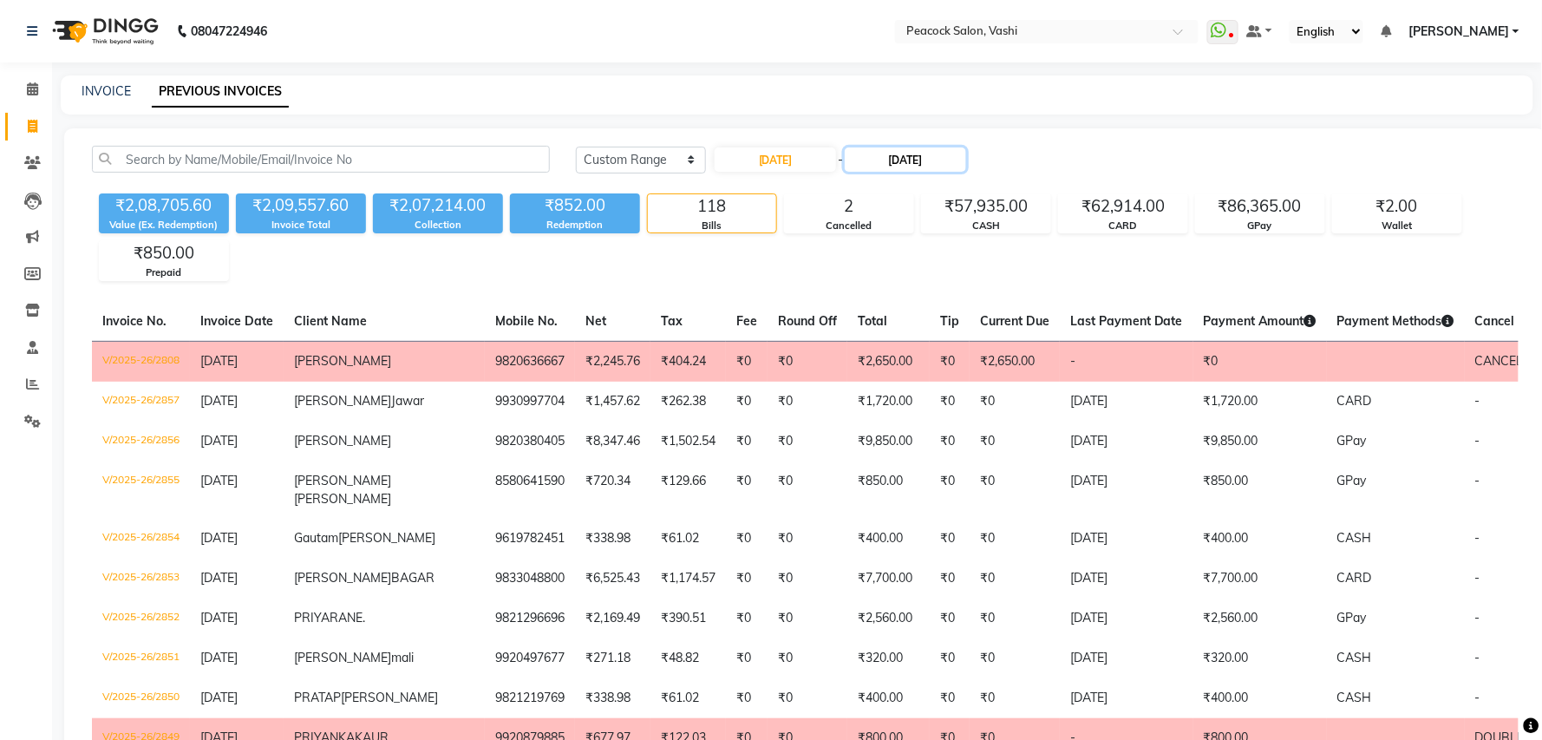
click at [911, 167] on input "[DATE]" at bounding box center [905, 159] width 121 height 24
select select "9"
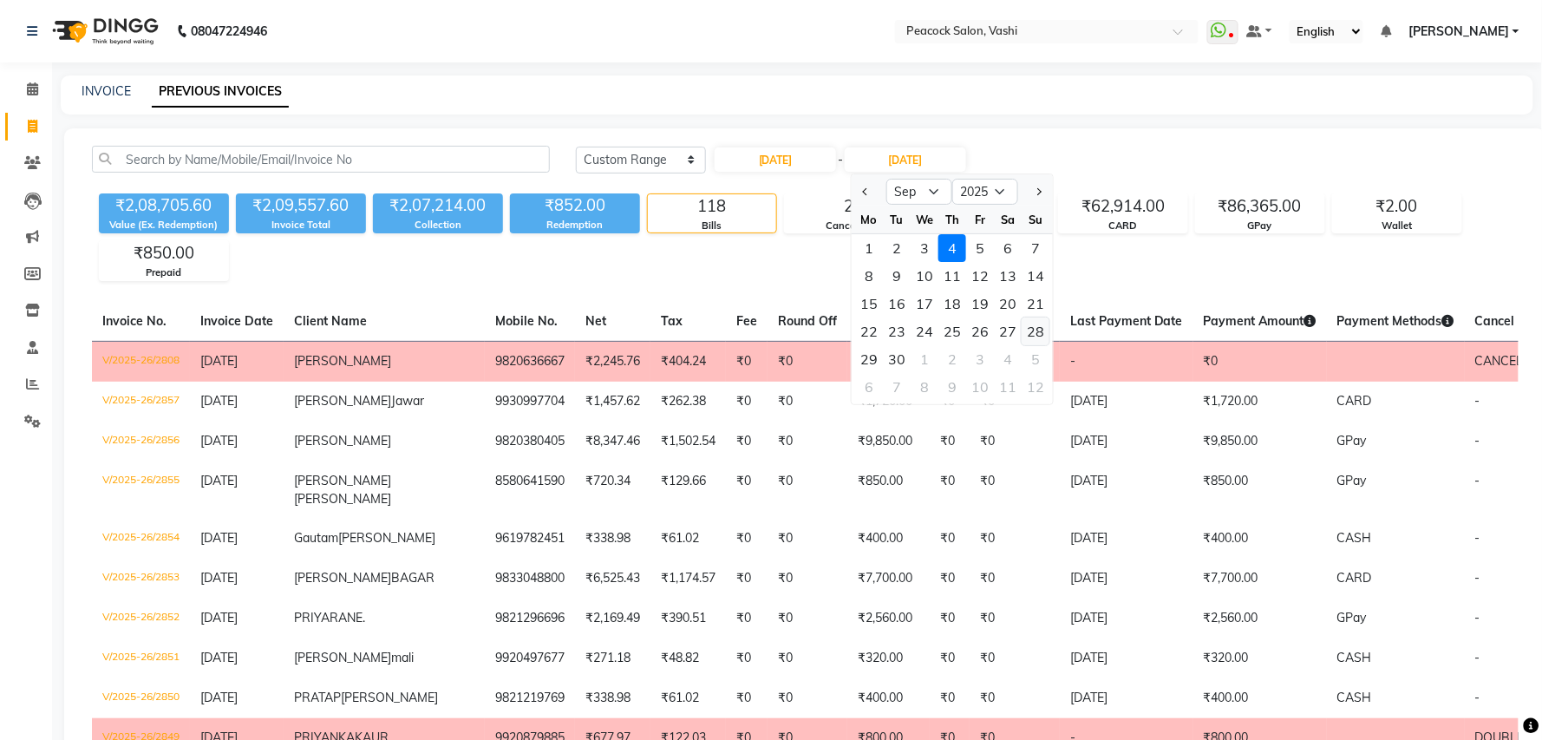
click at [1030, 333] on div "28" at bounding box center [1036, 331] width 28 height 28
type input "28-09-2025"
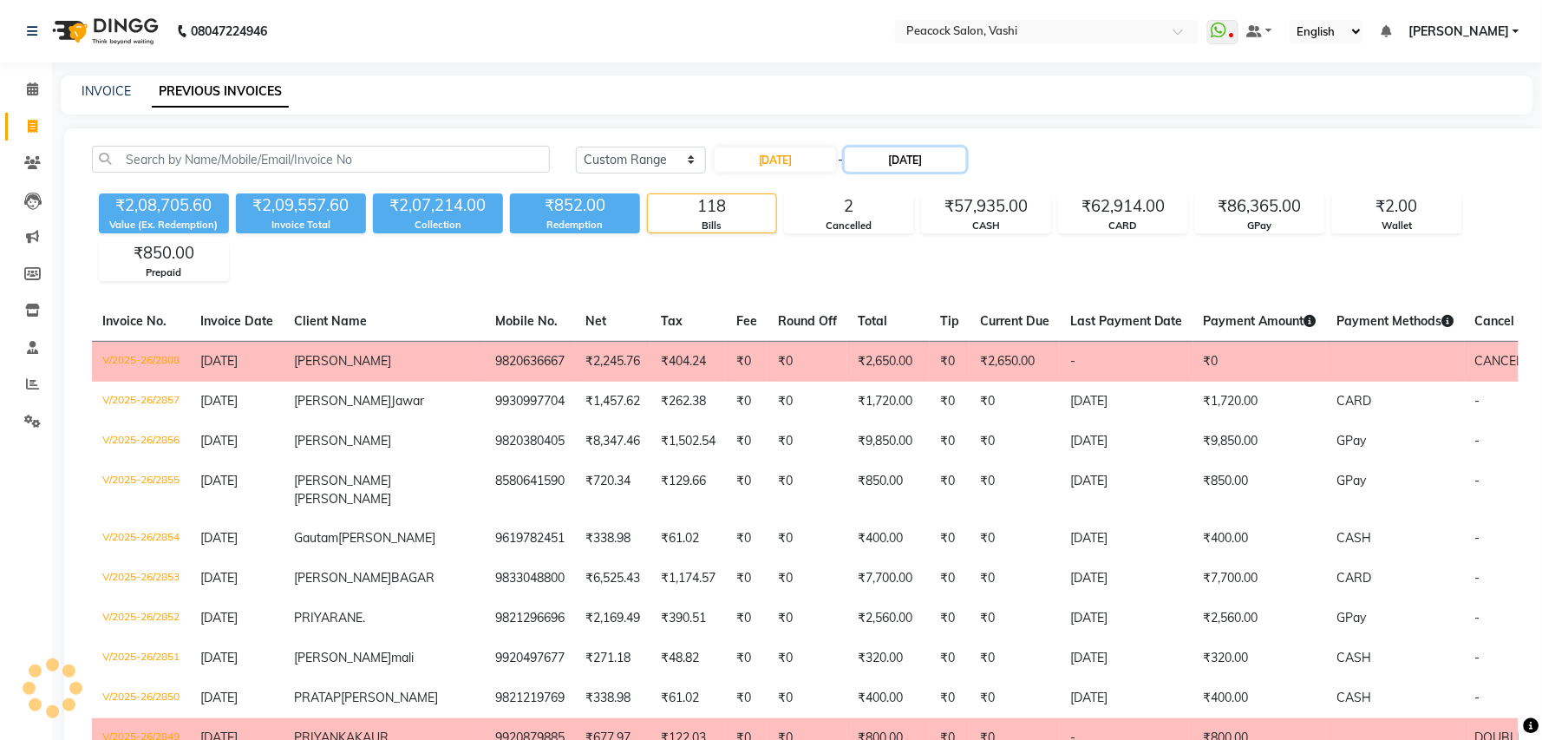
click at [899, 161] on input "28-09-2025" at bounding box center [905, 159] width 121 height 24
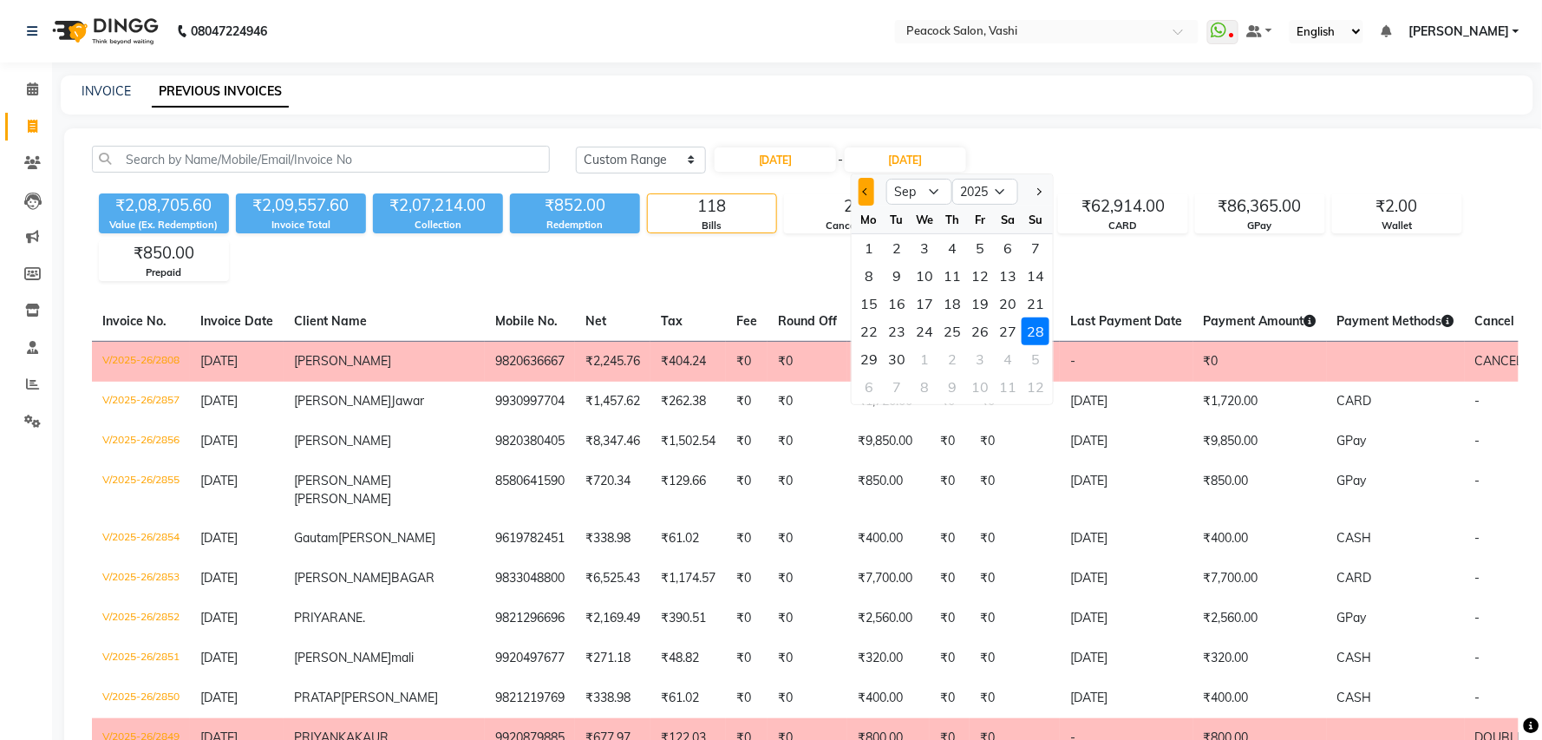
click at [865, 189] on span "Previous month" at bounding box center [866, 191] width 7 height 7
select select "8"
click at [956, 357] on div "28" at bounding box center [952, 359] width 28 height 28
type input "[DATE]"
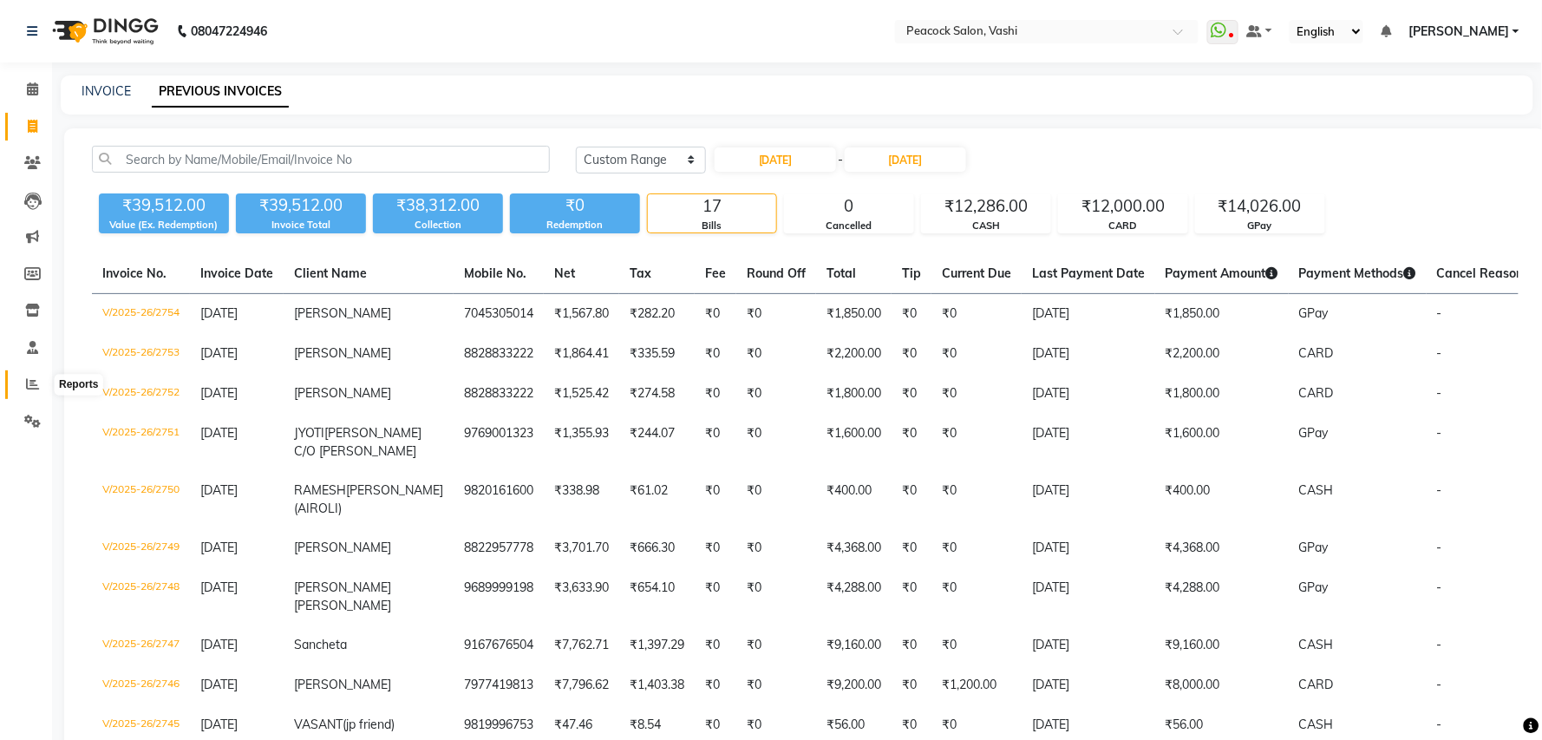
click at [36, 378] on icon at bounding box center [32, 383] width 13 height 13
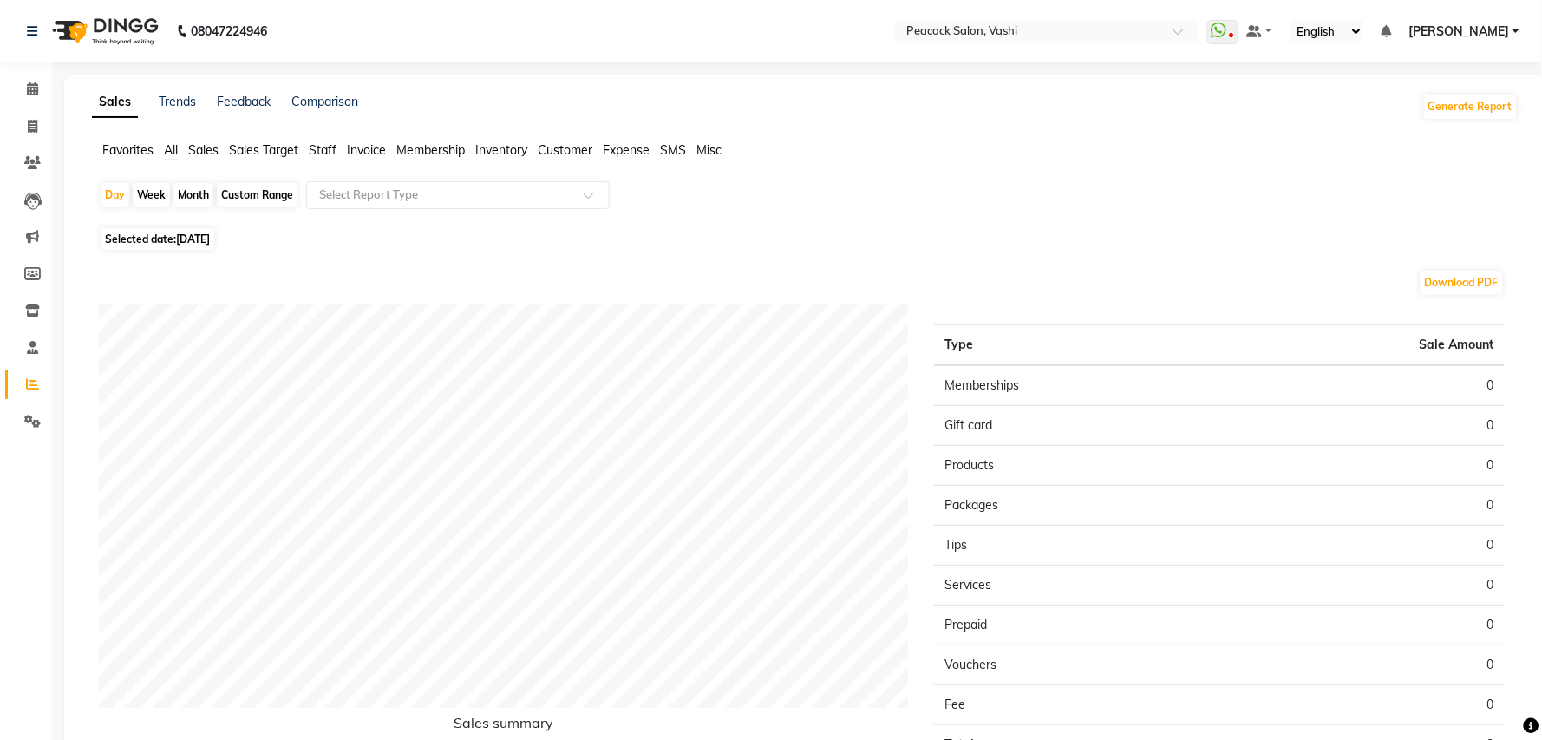
click at [210, 239] on span "[DATE]" at bounding box center [193, 238] width 34 height 13
select select "9"
select select "2025"
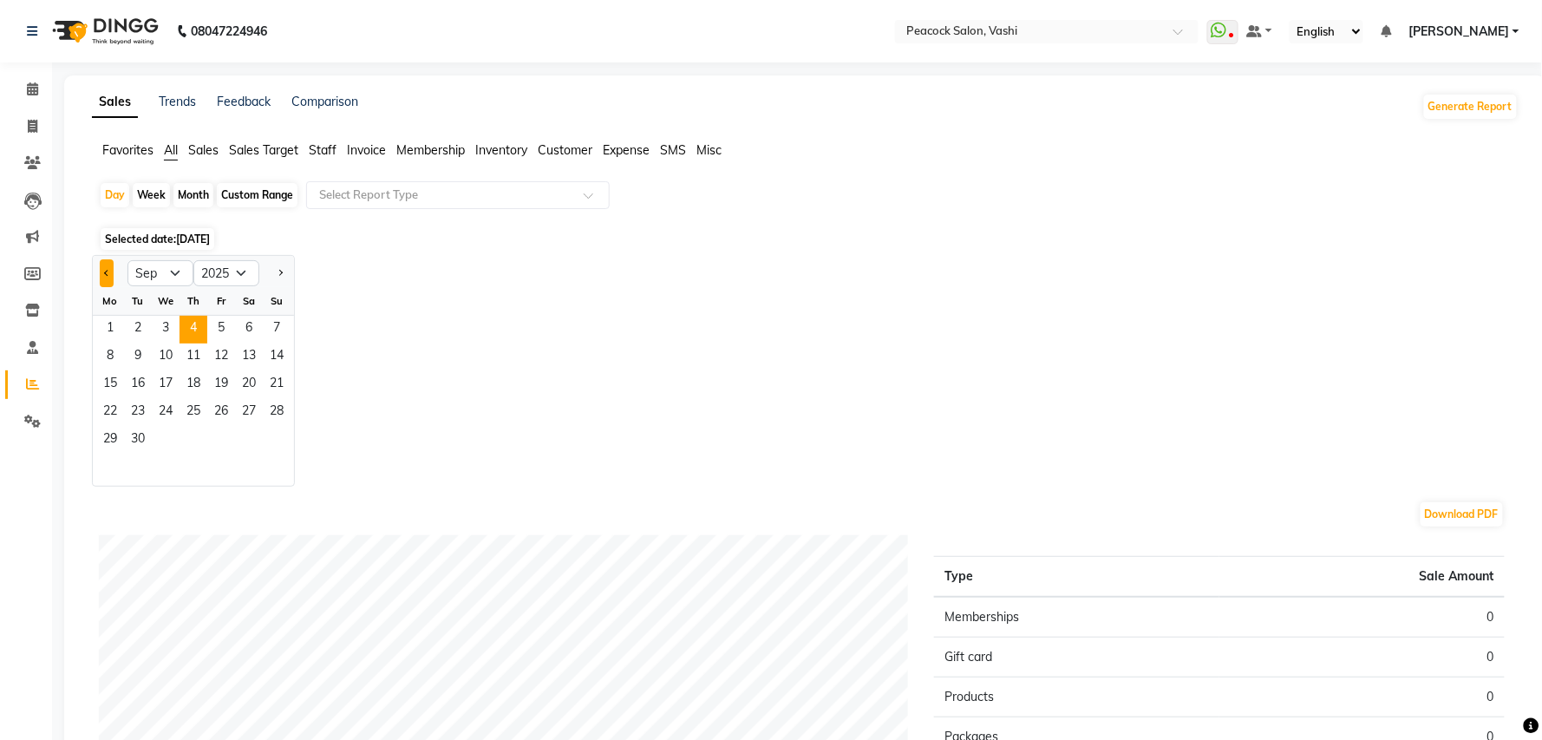
click at [102, 271] on button "Previous month" at bounding box center [107, 273] width 14 height 28
select select "8"
click at [199, 437] on span "28" at bounding box center [194, 441] width 28 height 28
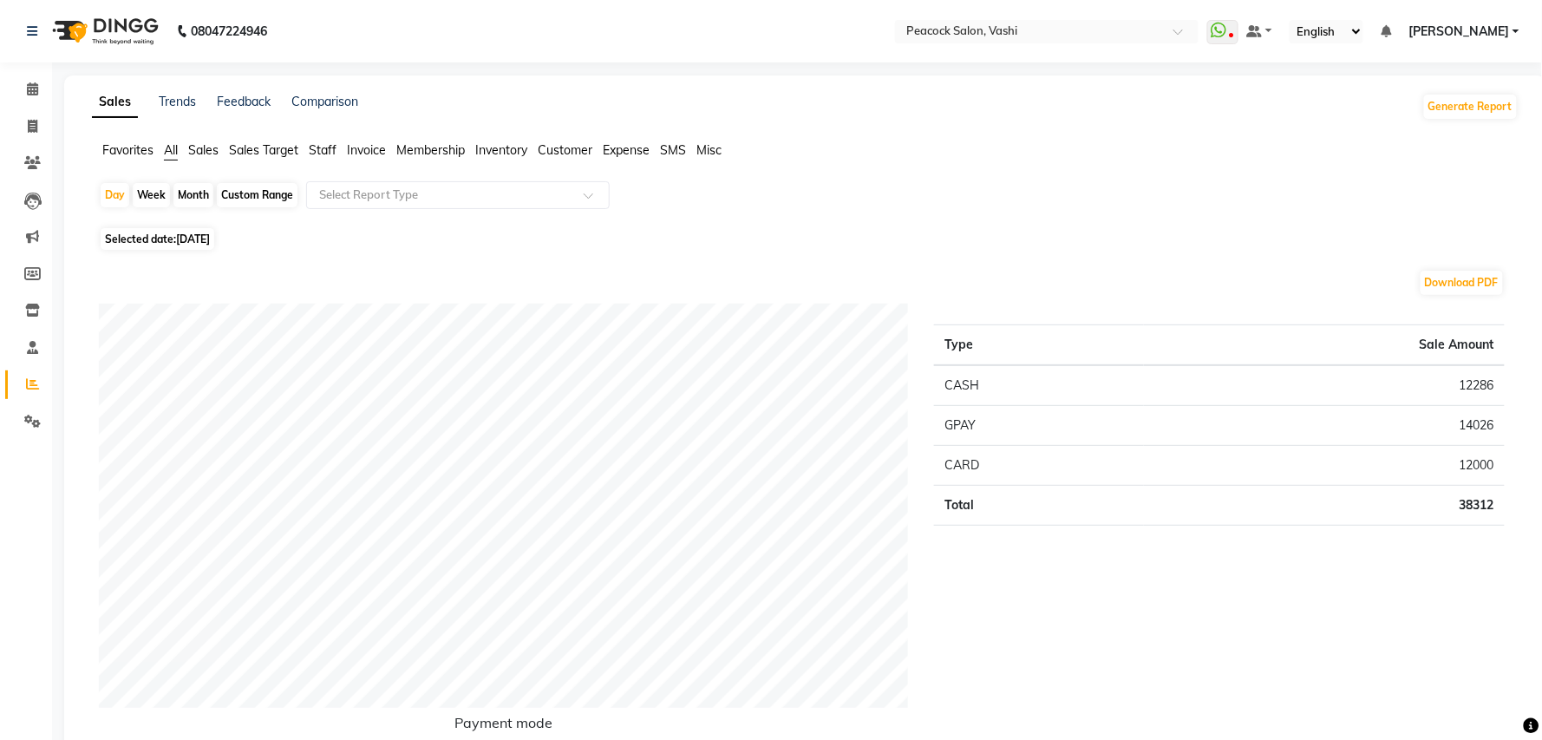
click at [580, 142] on span "Customer" at bounding box center [565, 150] width 55 height 16
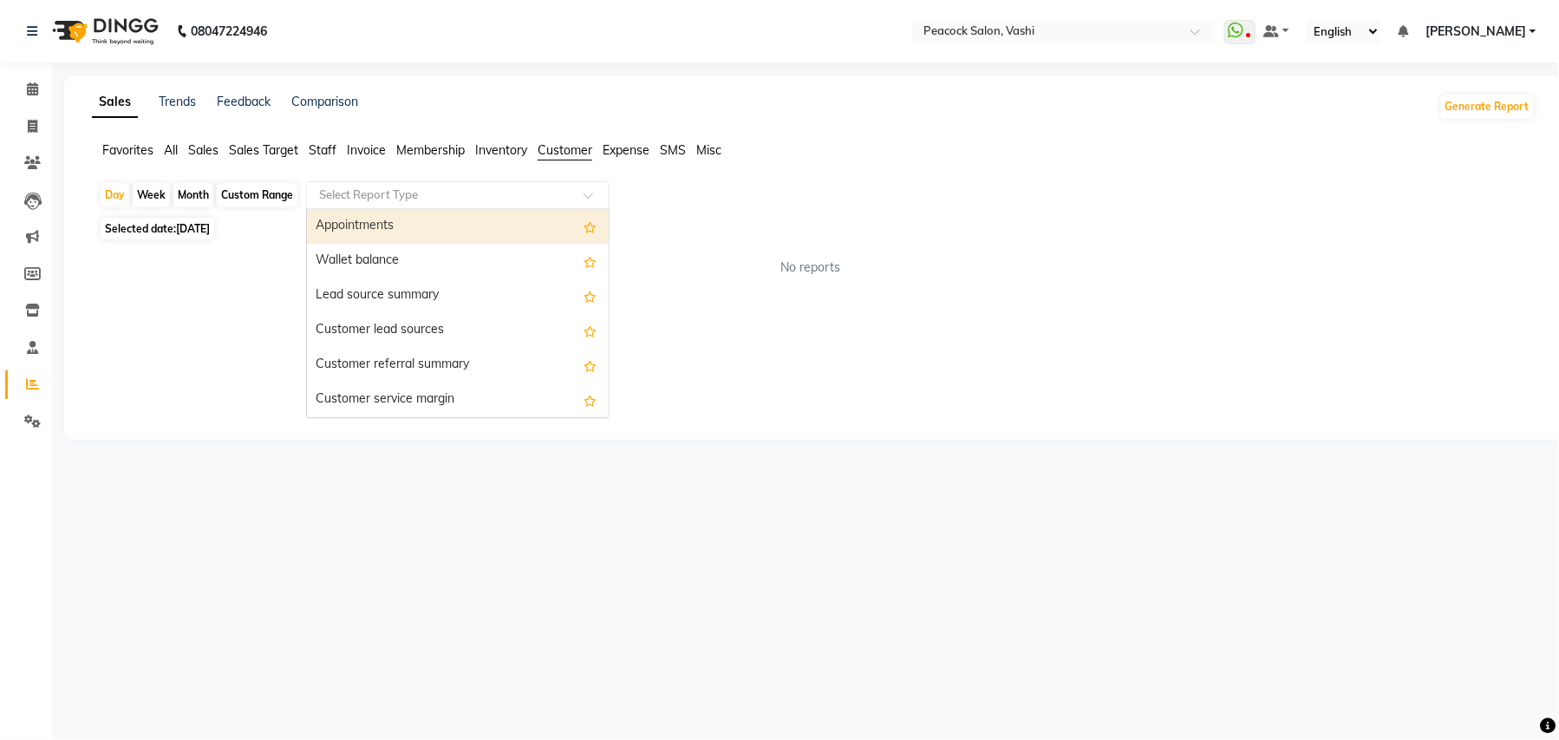
click at [469, 194] on input "text" at bounding box center [441, 194] width 250 height 17
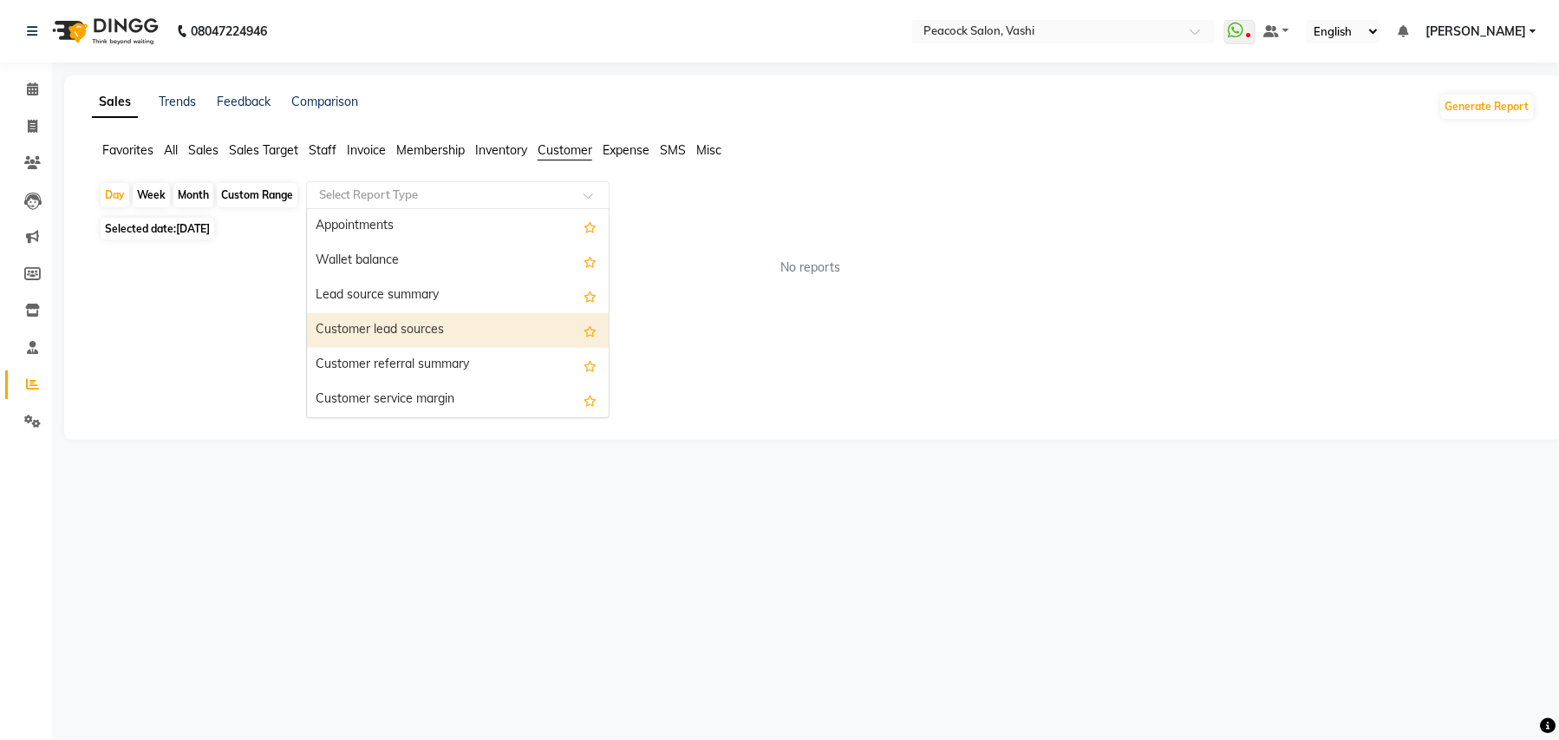
click at [434, 331] on div "Customer lead sources" at bounding box center [458, 330] width 302 height 35
select select "filtered_report"
select select "pdf"
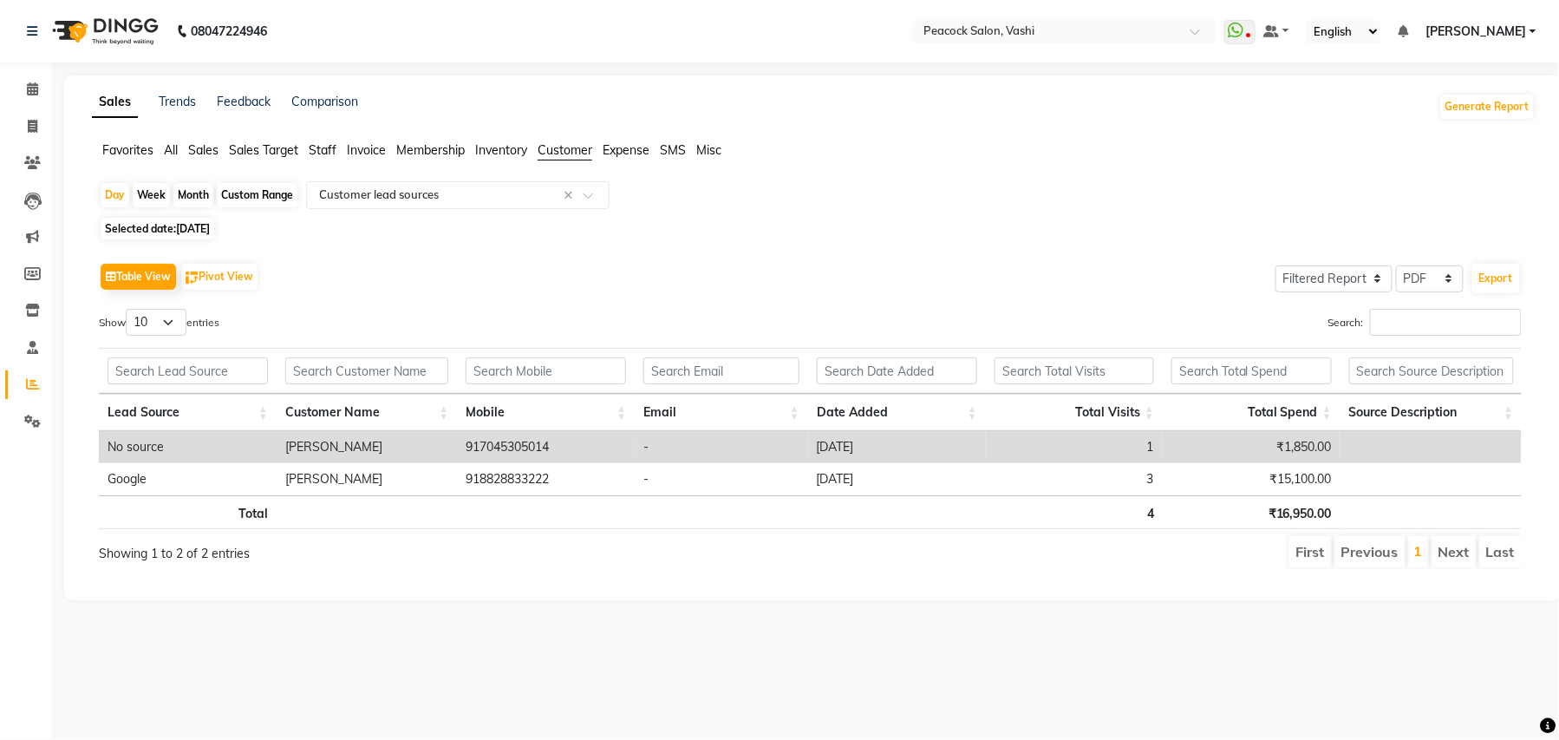
click at [189, 233] on span "[DATE]" at bounding box center [193, 228] width 34 height 13
select select "8"
select select "2025"
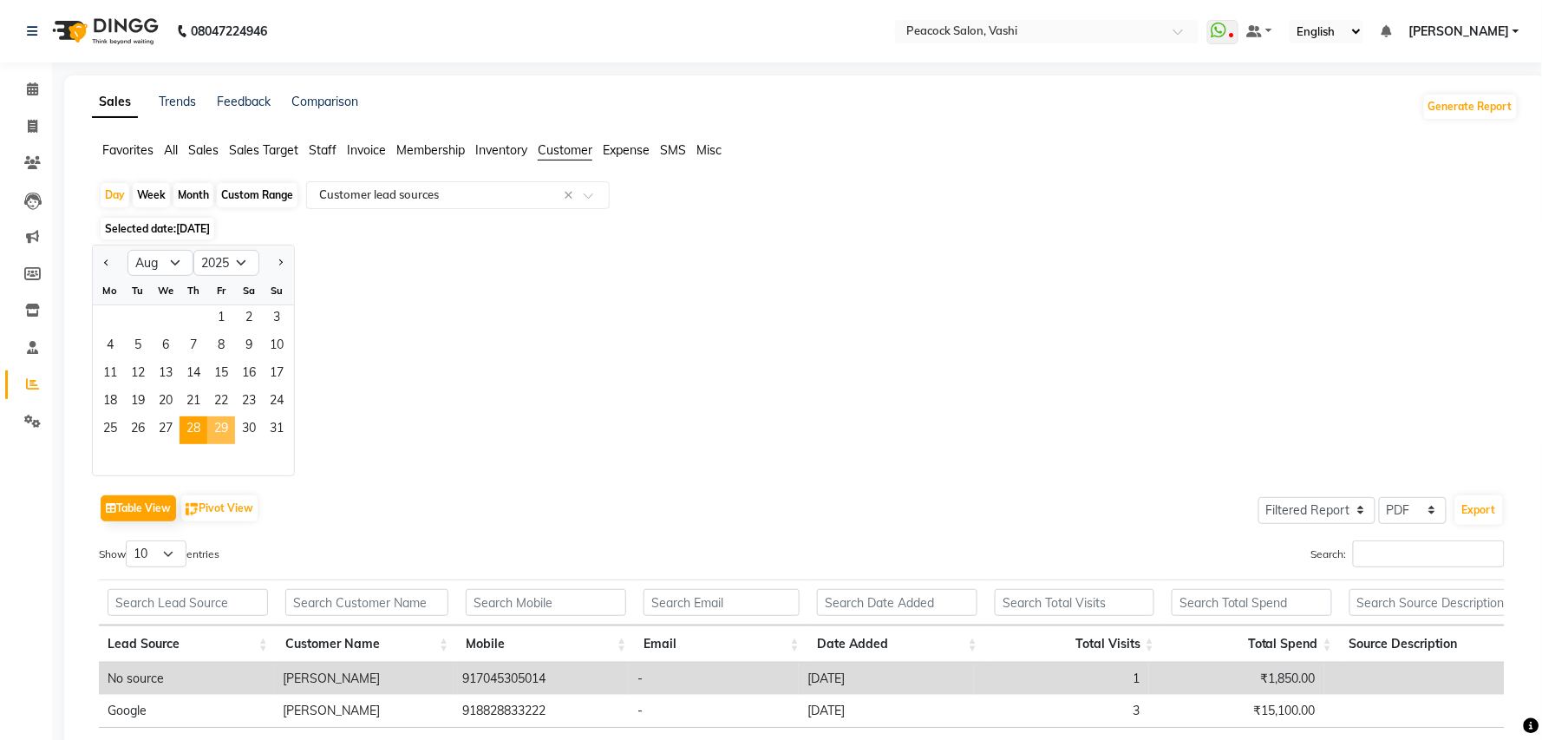
click at [219, 428] on span "29" at bounding box center [221, 430] width 28 height 28
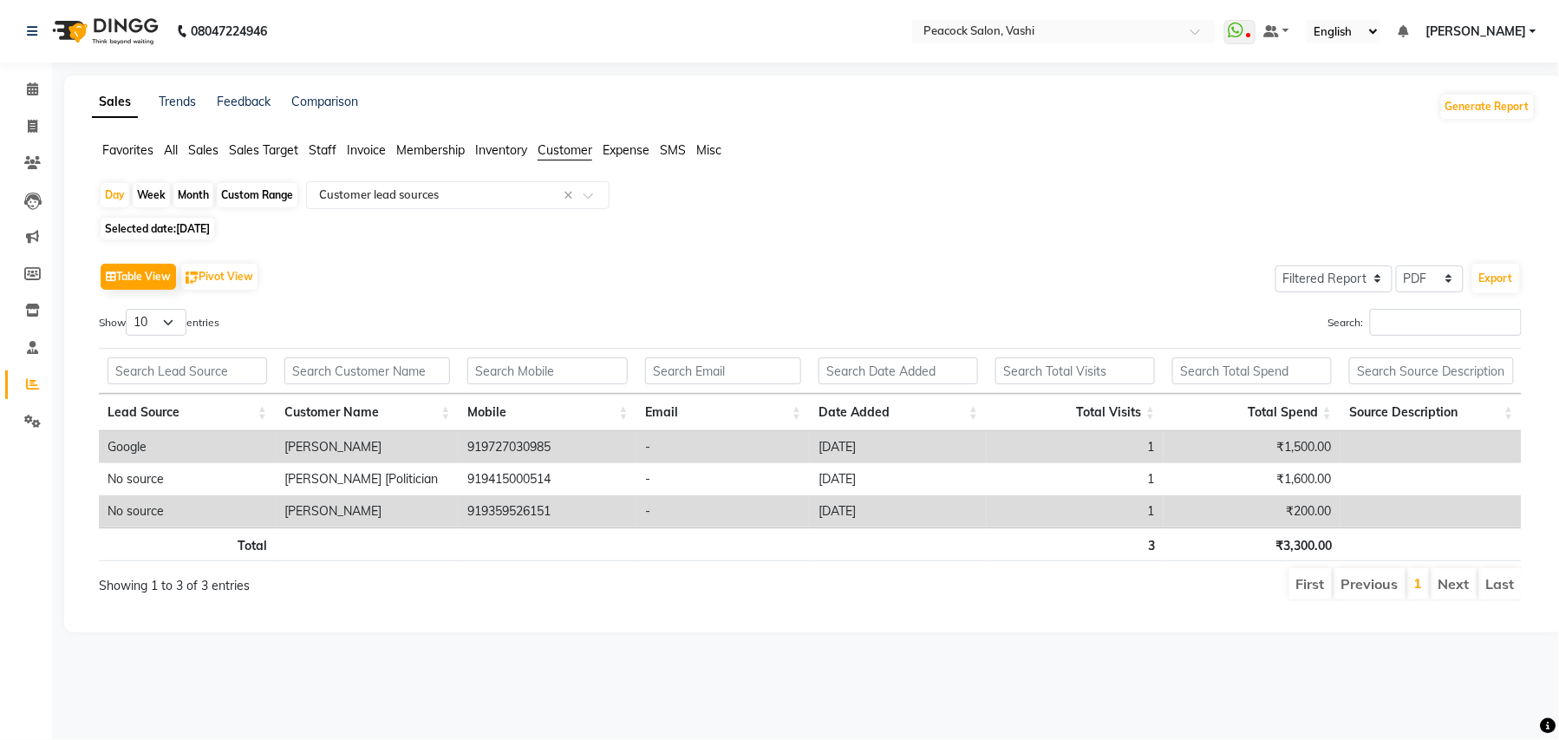
click at [178, 227] on span "[DATE]" at bounding box center [193, 228] width 34 height 13
select select "8"
select select "2025"
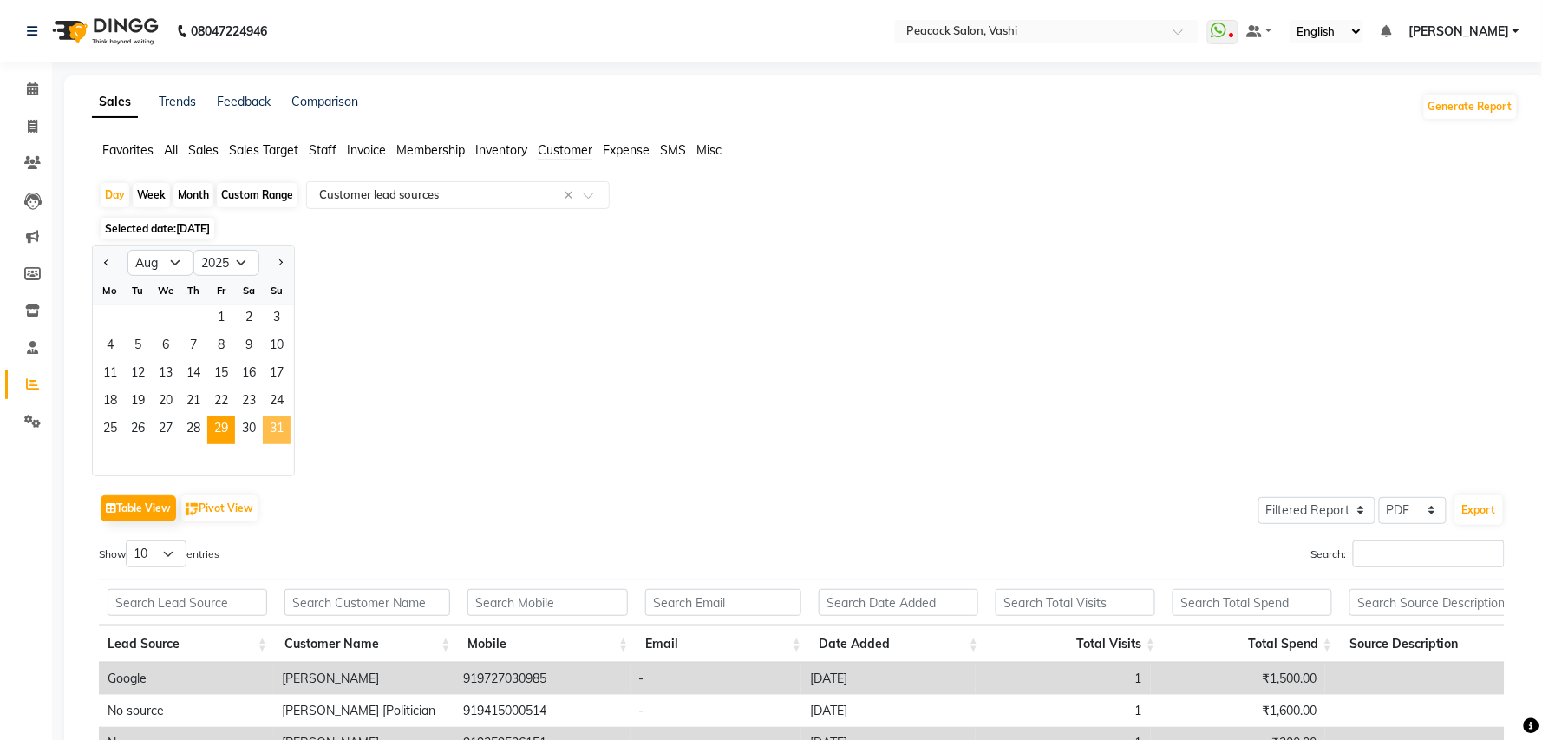
click at [276, 435] on span "31" at bounding box center [277, 430] width 28 height 28
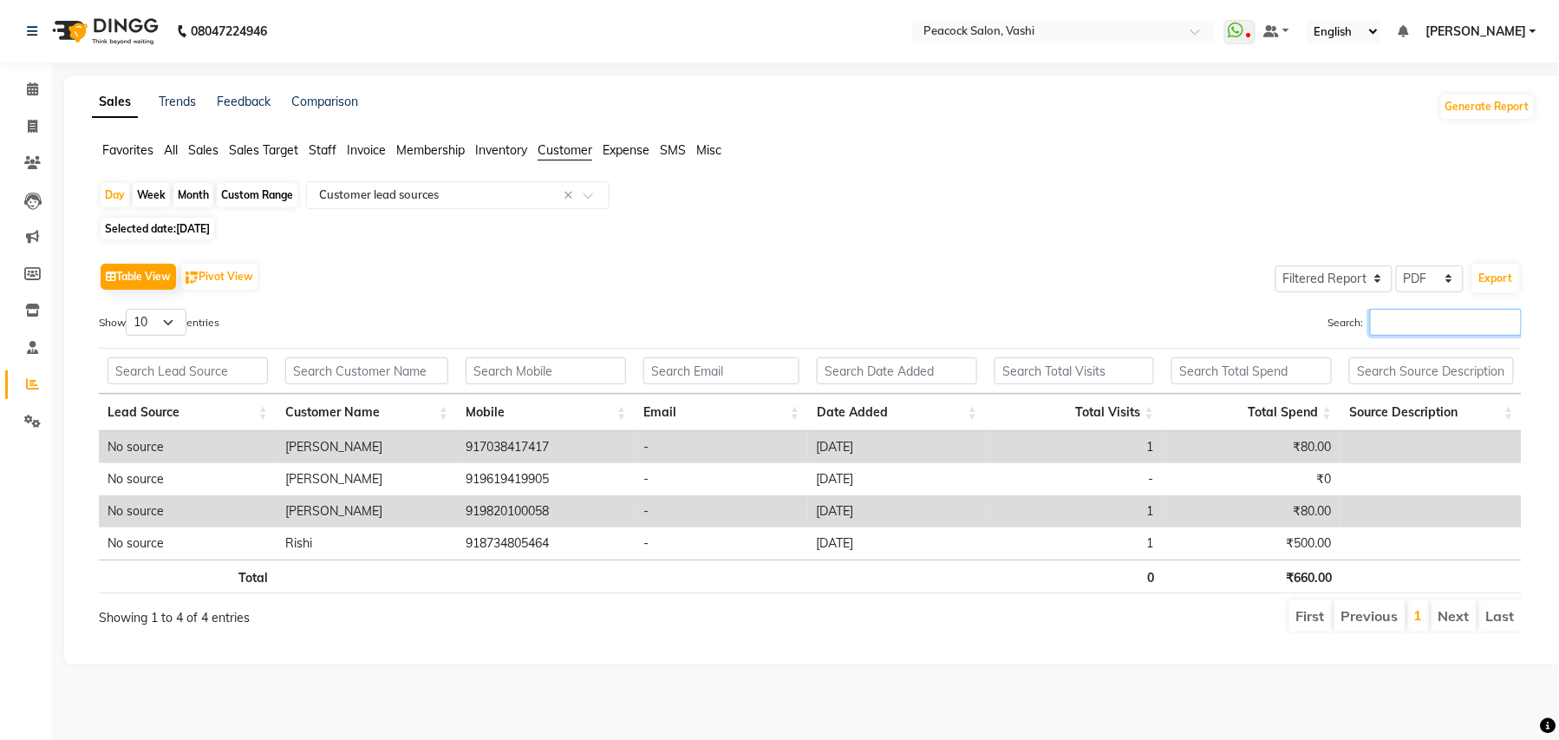
click at [1388, 310] on input "Search:" at bounding box center [1446, 322] width 152 height 27
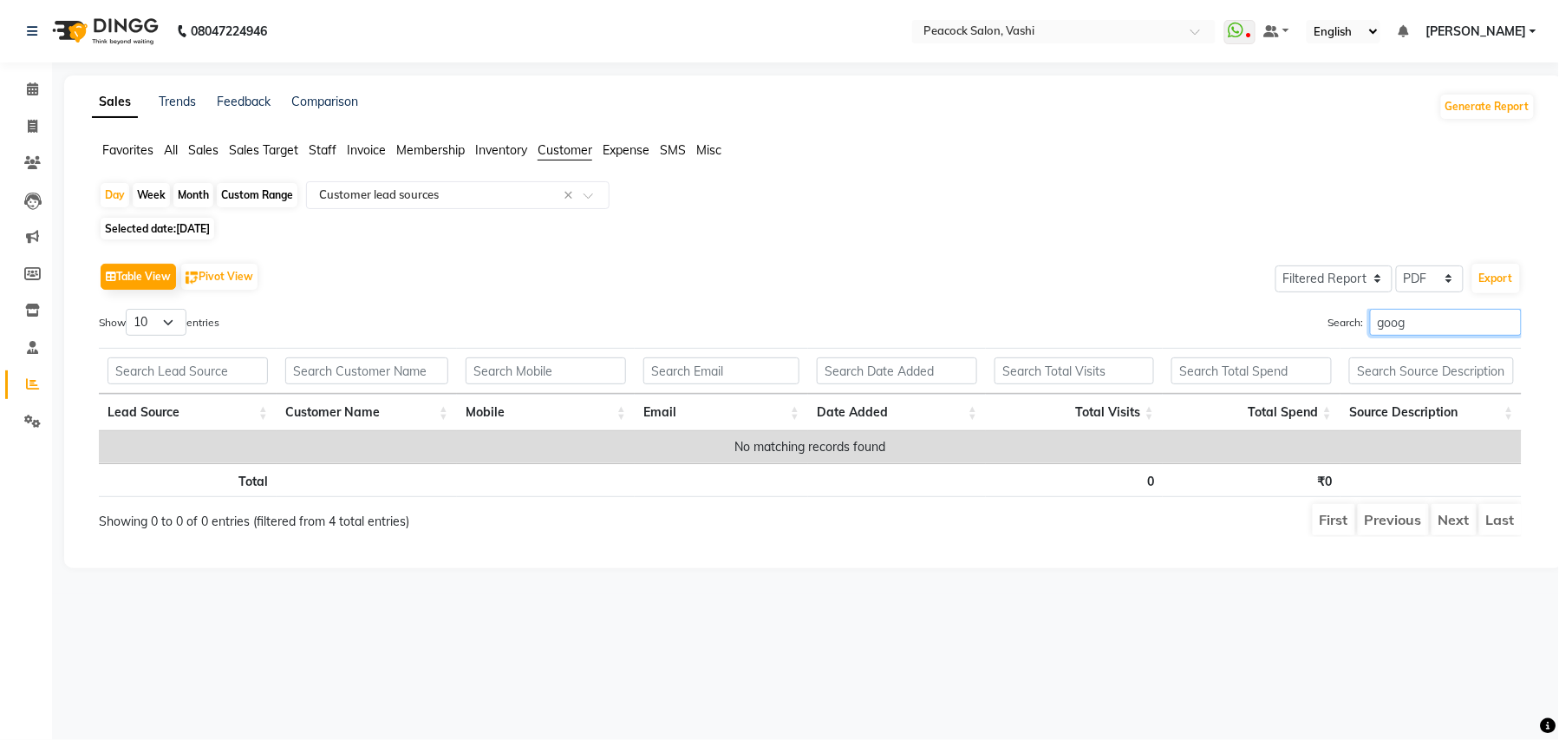
type input "goog"
click at [206, 224] on span "[DATE]" at bounding box center [193, 228] width 34 height 13
select select "8"
select select "2025"
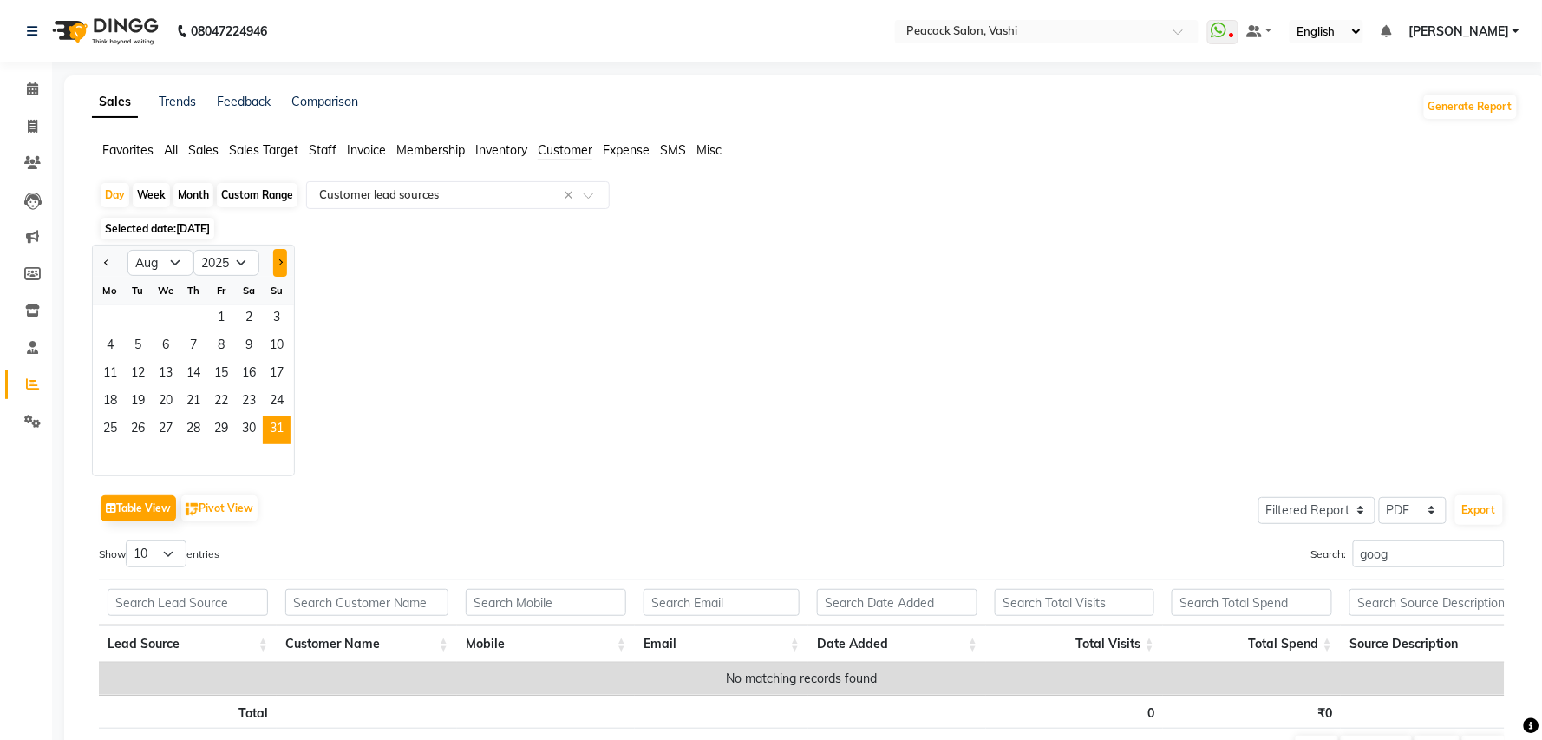
click at [279, 261] on span "Next month" at bounding box center [280, 262] width 6 height 6
select select "9"
click at [137, 320] on span "2" at bounding box center [138, 319] width 28 height 28
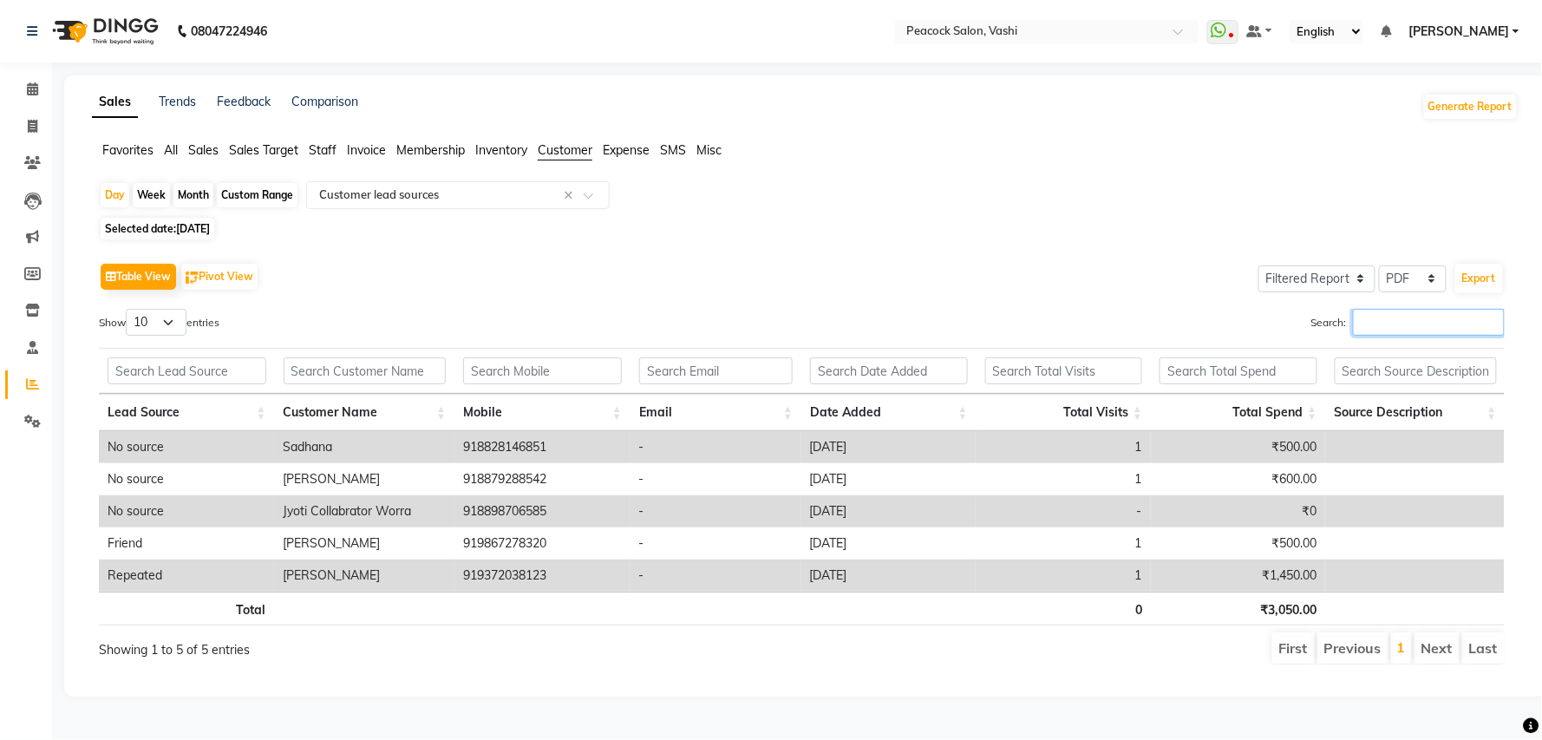
click at [1384, 317] on input "Search:" at bounding box center [1429, 322] width 152 height 27
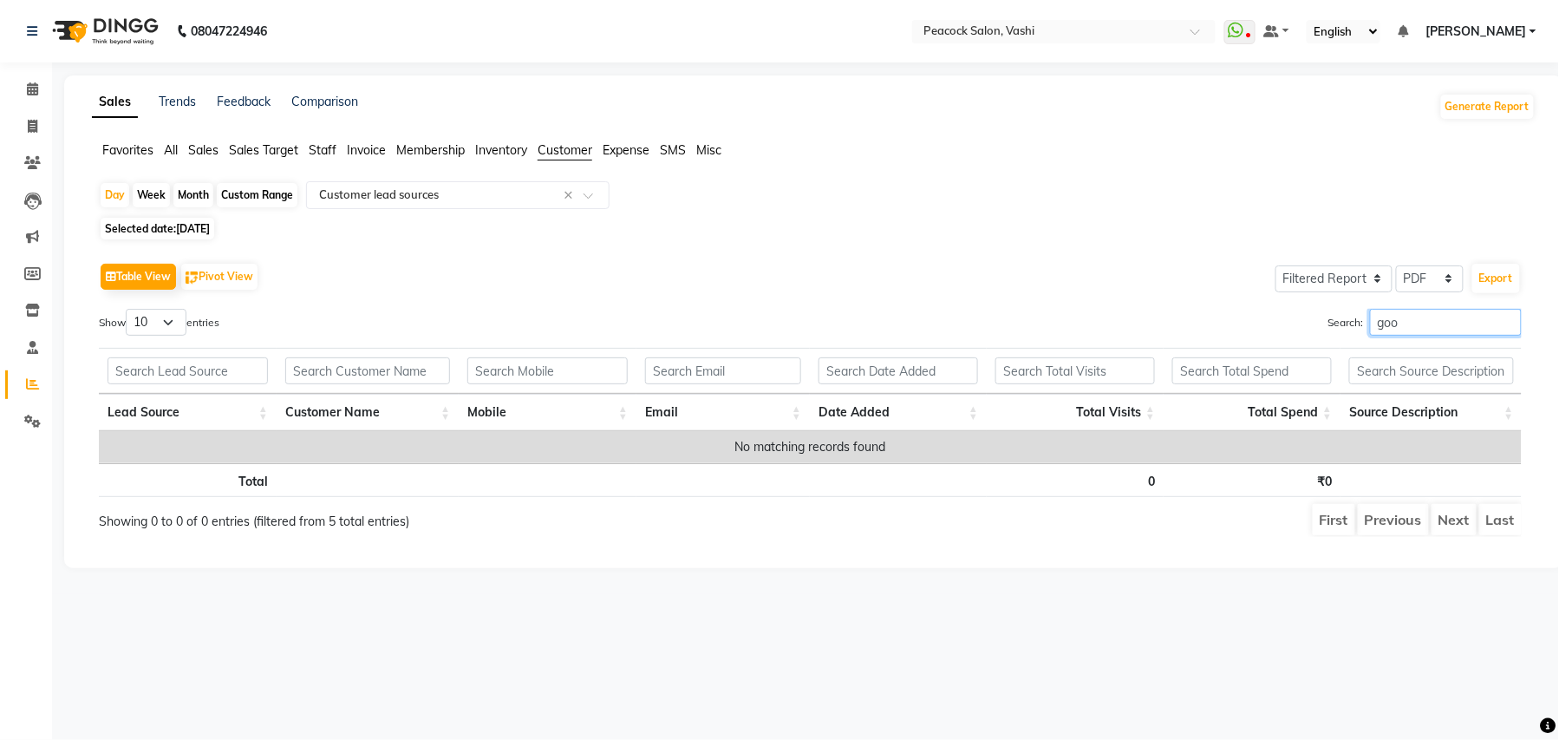
type input "goo"
click at [181, 227] on span "[DATE]" at bounding box center [193, 228] width 34 height 13
select select "9"
select select "2025"
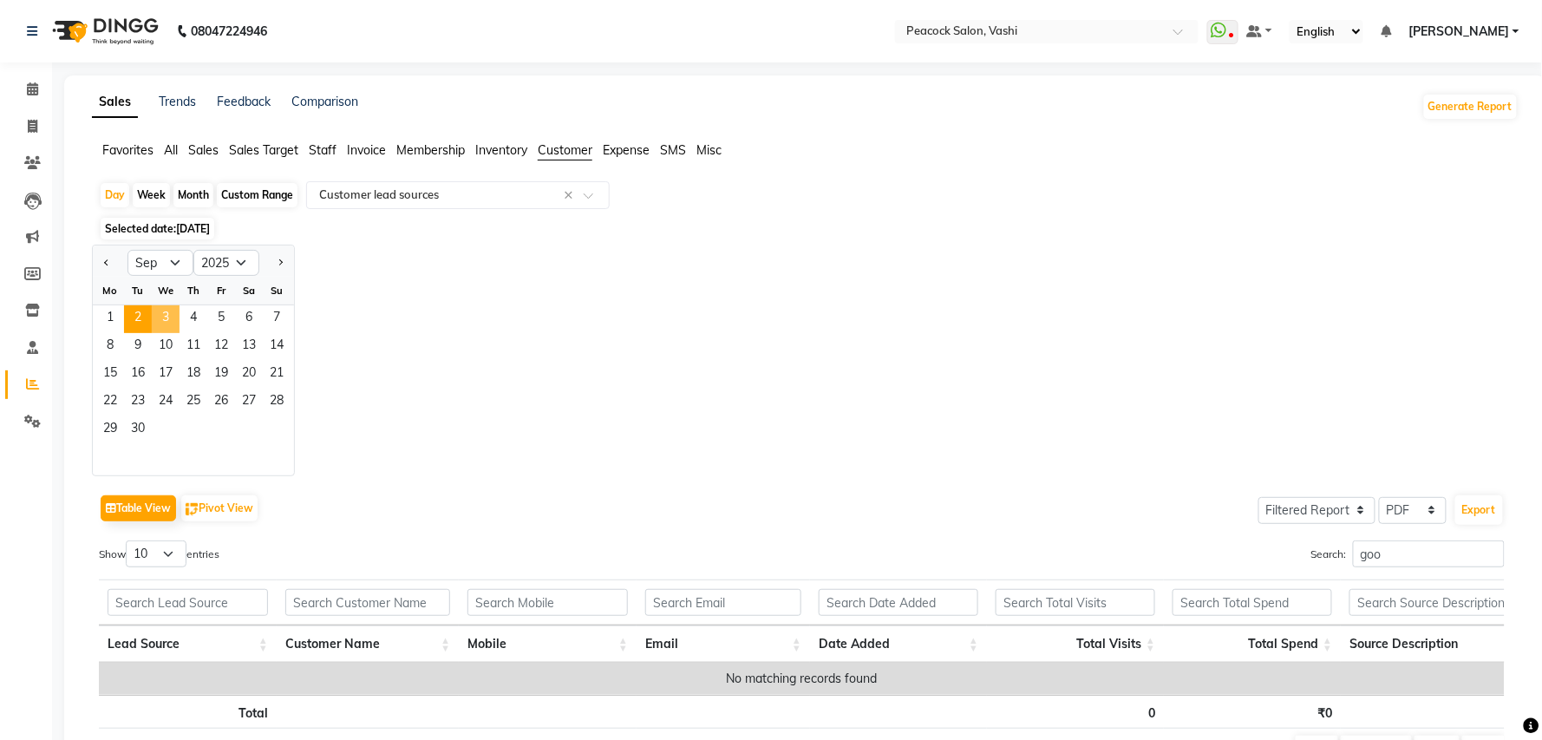
click at [164, 320] on span "3" at bounding box center [166, 319] width 28 height 28
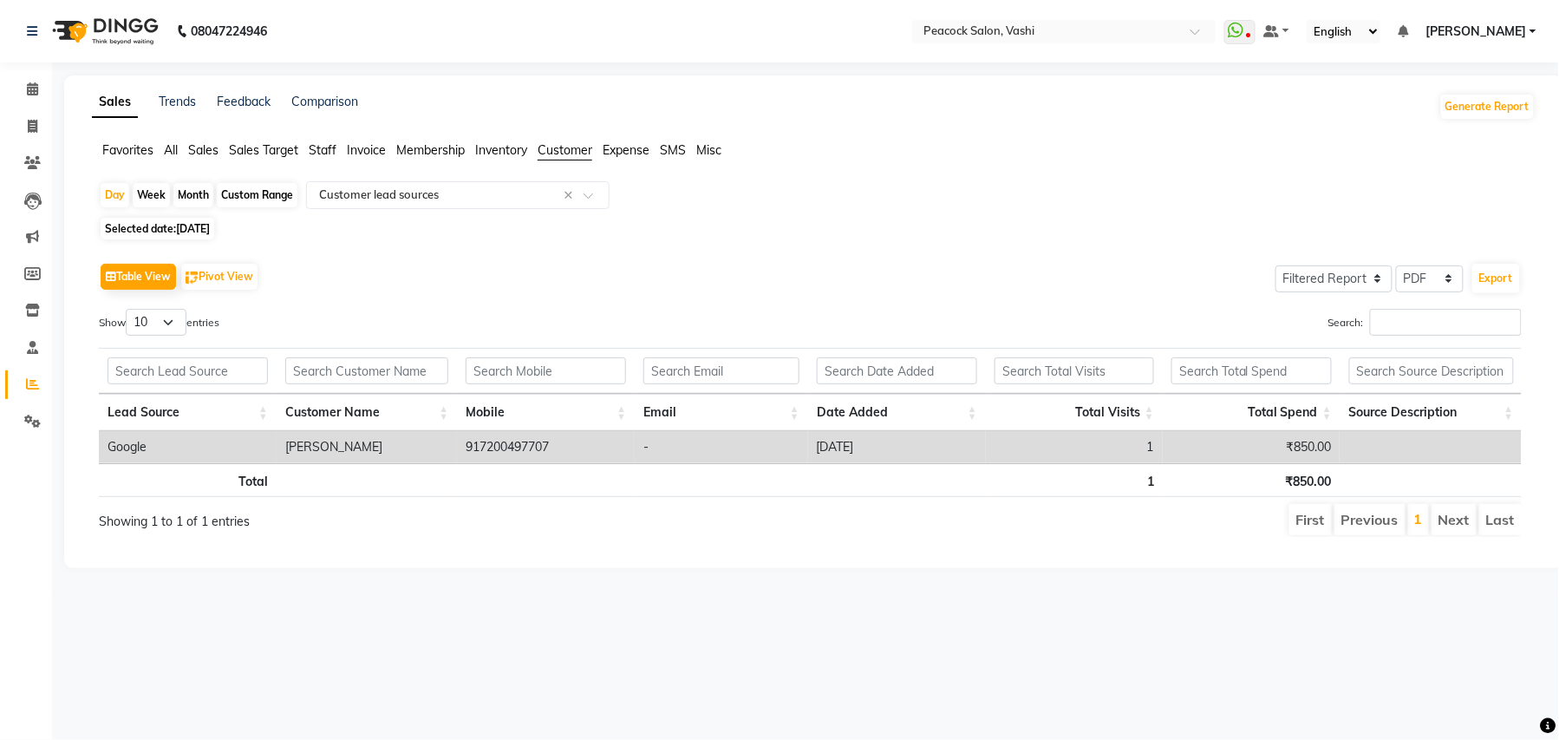
click at [261, 195] on div "Custom Range" at bounding box center [257, 195] width 81 height 24
select select "9"
select select "2025"
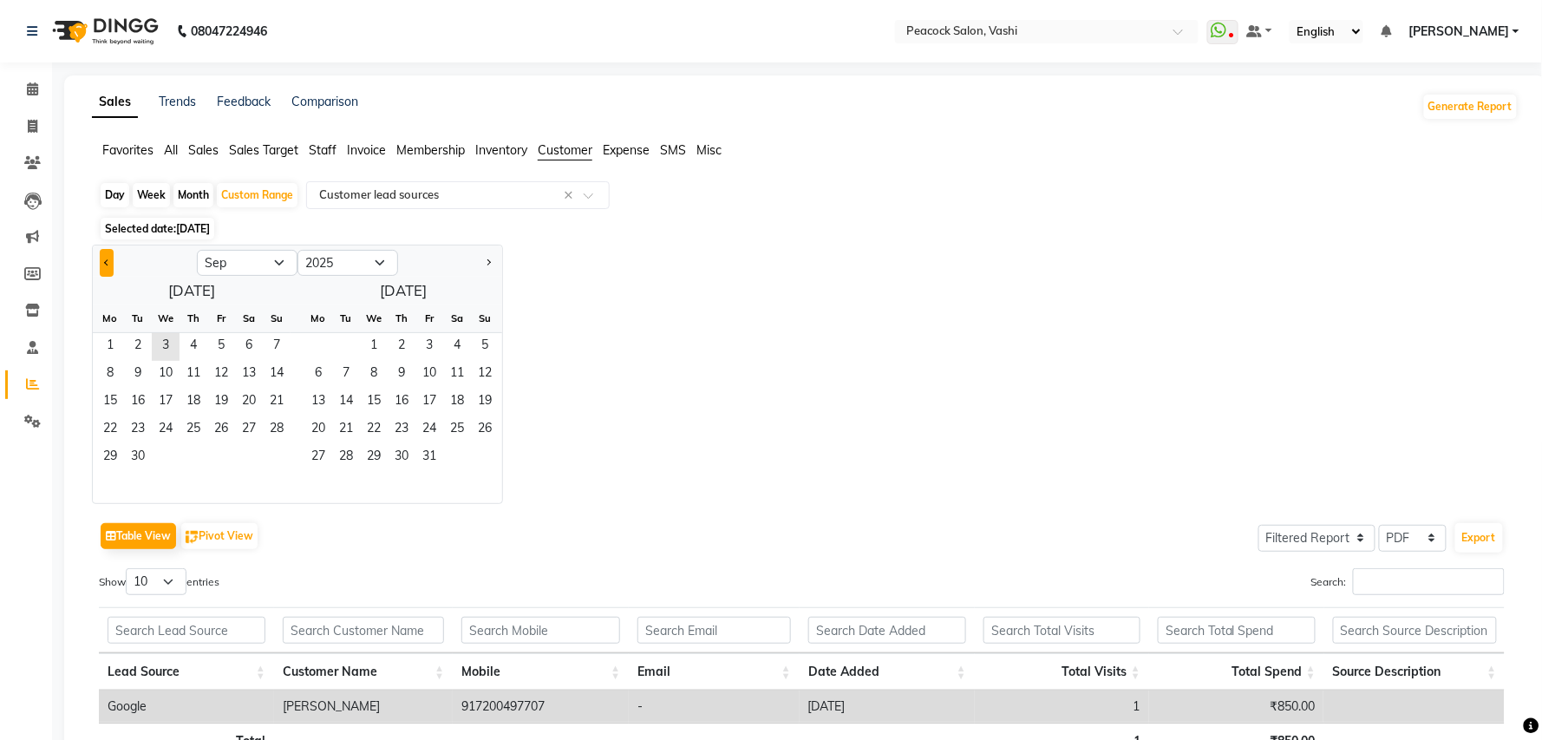
click at [105, 258] on button "Previous month" at bounding box center [107, 263] width 14 height 28
select select "8"
click at [194, 459] on span "28" at bounding box center [194, 458] width 28 height 28
click at [372, 345] on span "3" at bounding box center [374, 347] width 28 height 28
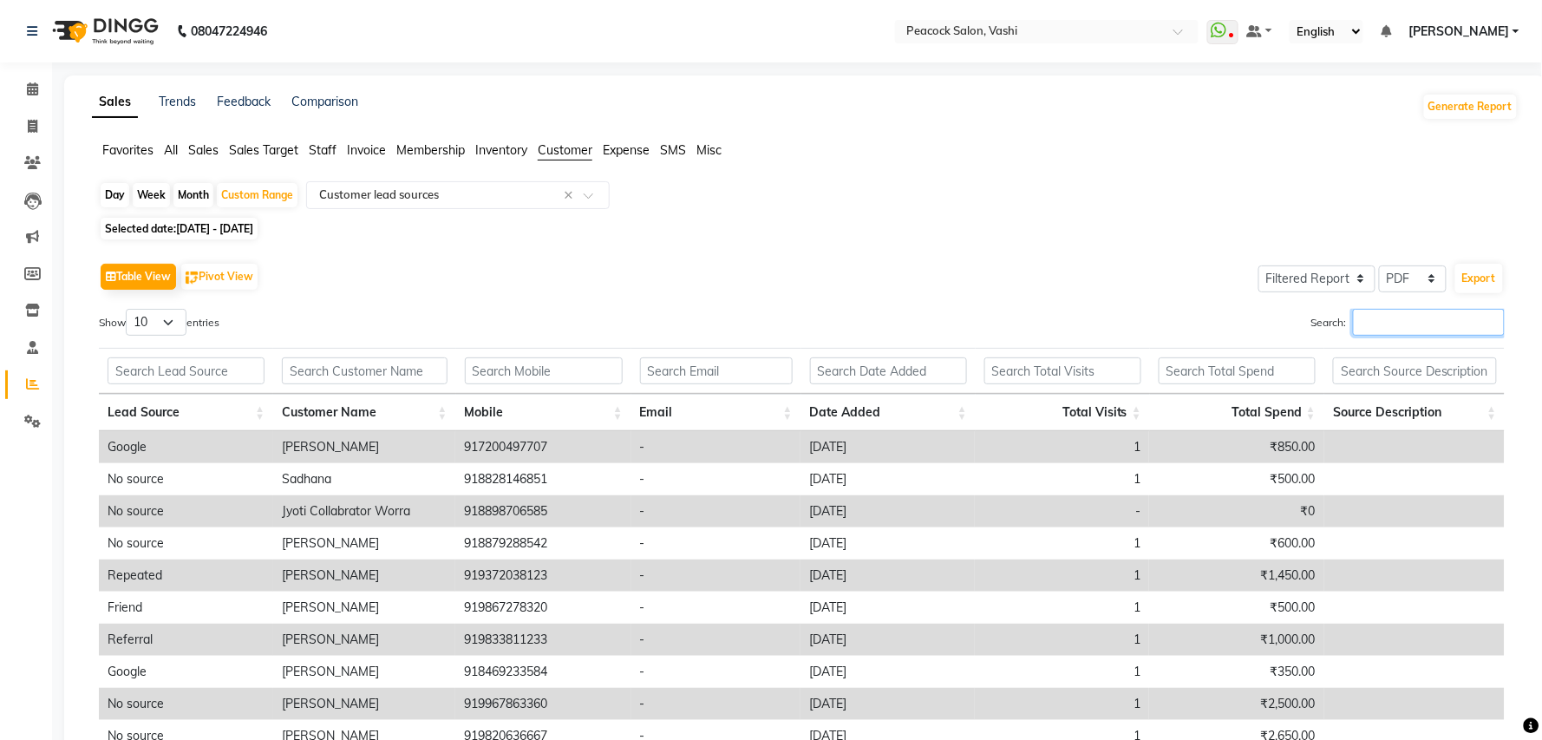
click at [1384, 319] on input "Search:" at bounding box center [1429, 322] width 152 height 27
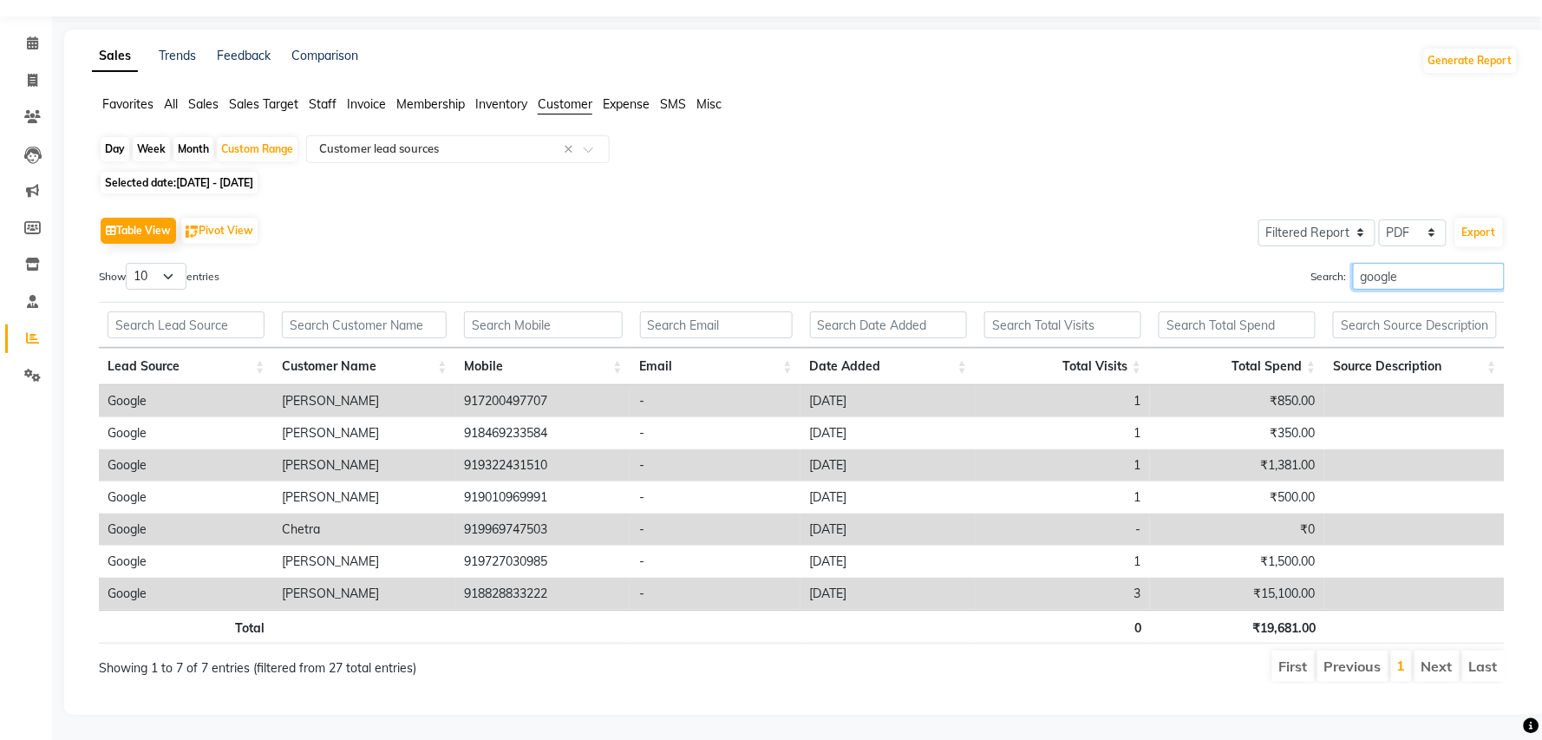
scroll to position [68, 0]
type input "google"
click at [31, 73] on icon at bounding box center [33, 79] width 10 height 13
select select "service"
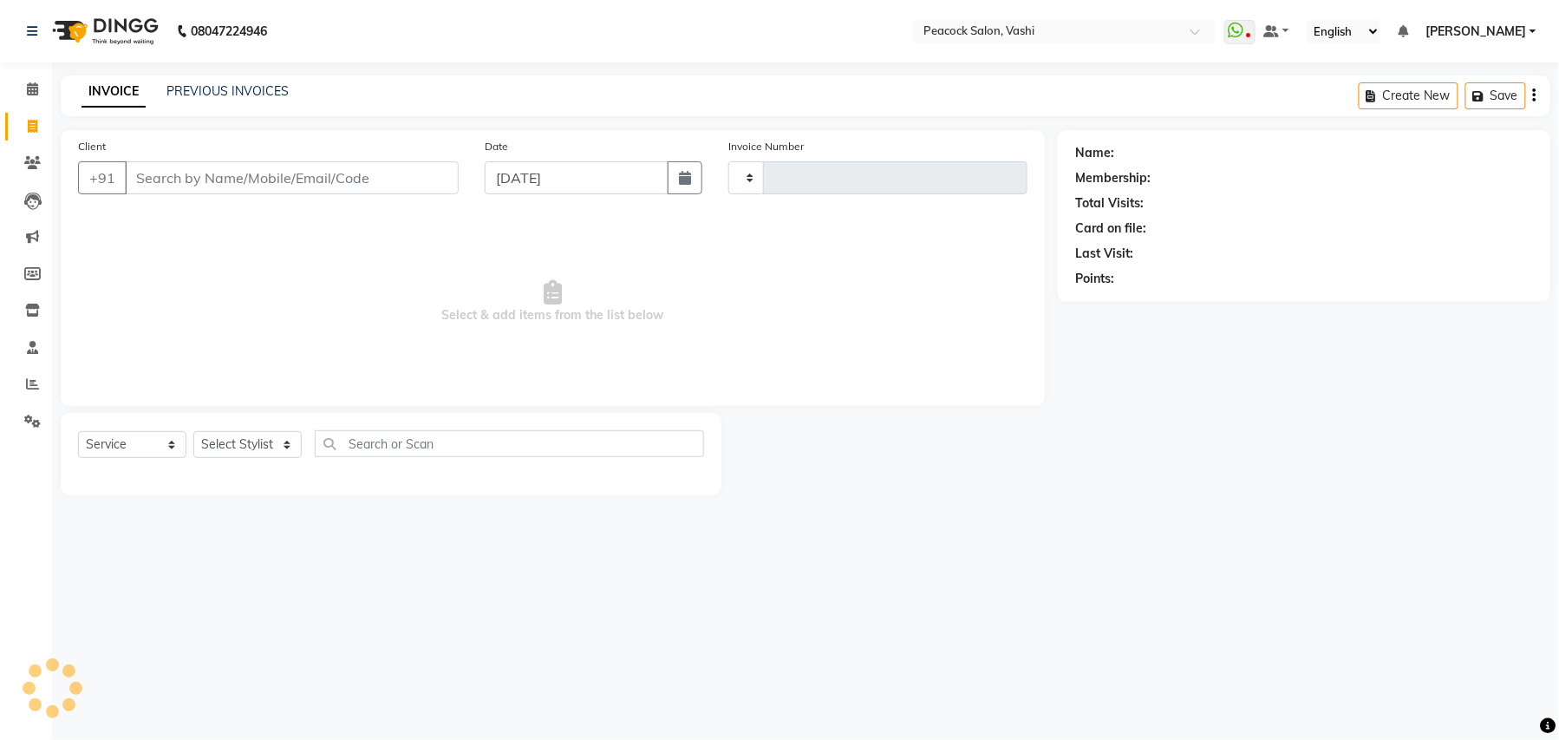
type input "2858"
select select "619"
click at [229, 88] on link "PREVIOUS INVOICES" at bounding box center [228, 91] width 122 height 16
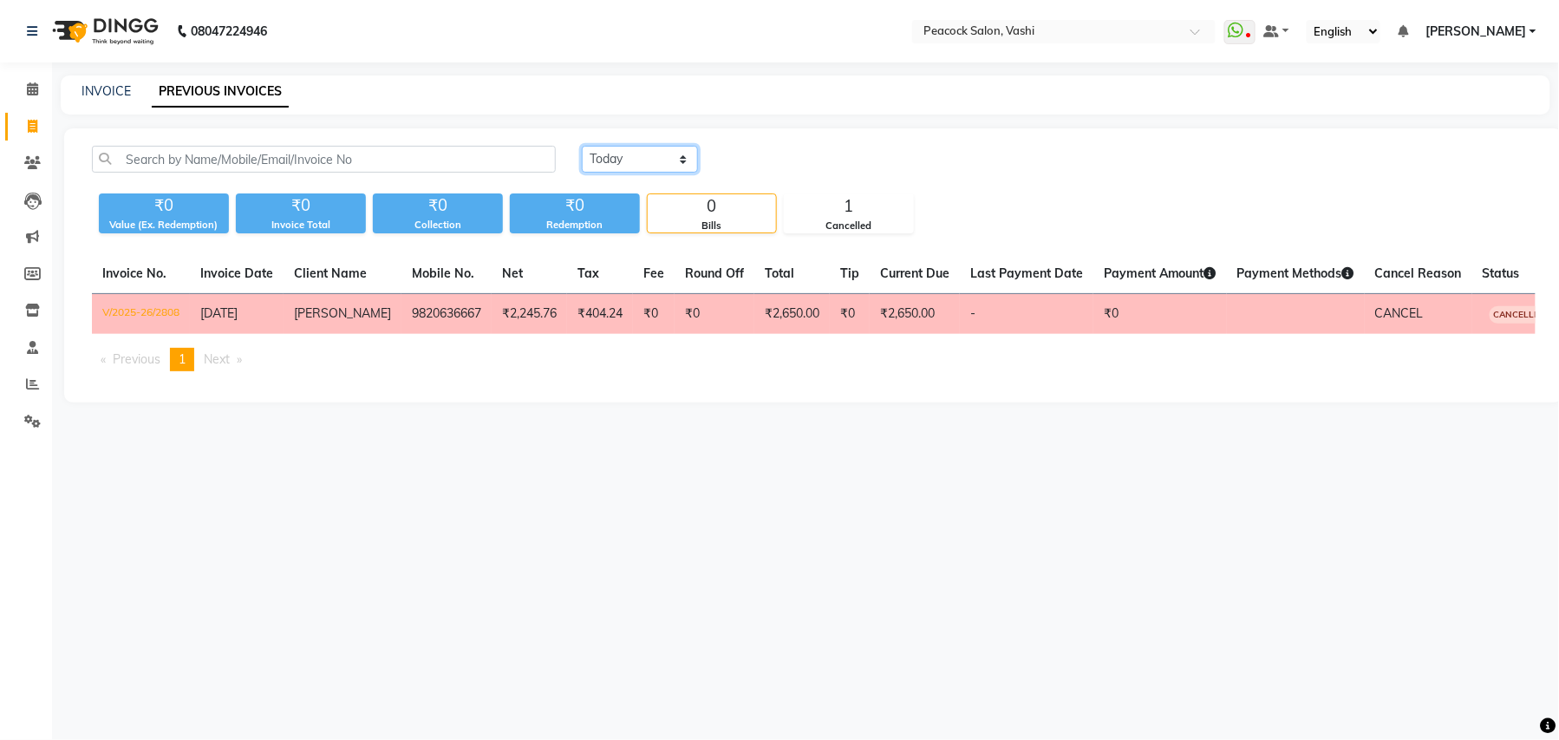
click at [612, 160] on select "[DATE] [DATE] Custom Range" at bounding box center [640, 159] width 116 height 27
select select "range"
click at [582, 146] on select "[DATE] [DATE] Custom Range" at bounding box center [640, 159] width 116 height 27
click at [787, 161] on input "[DATE]" at bounding box center [781, 159] width 121 height 24
select select "9"
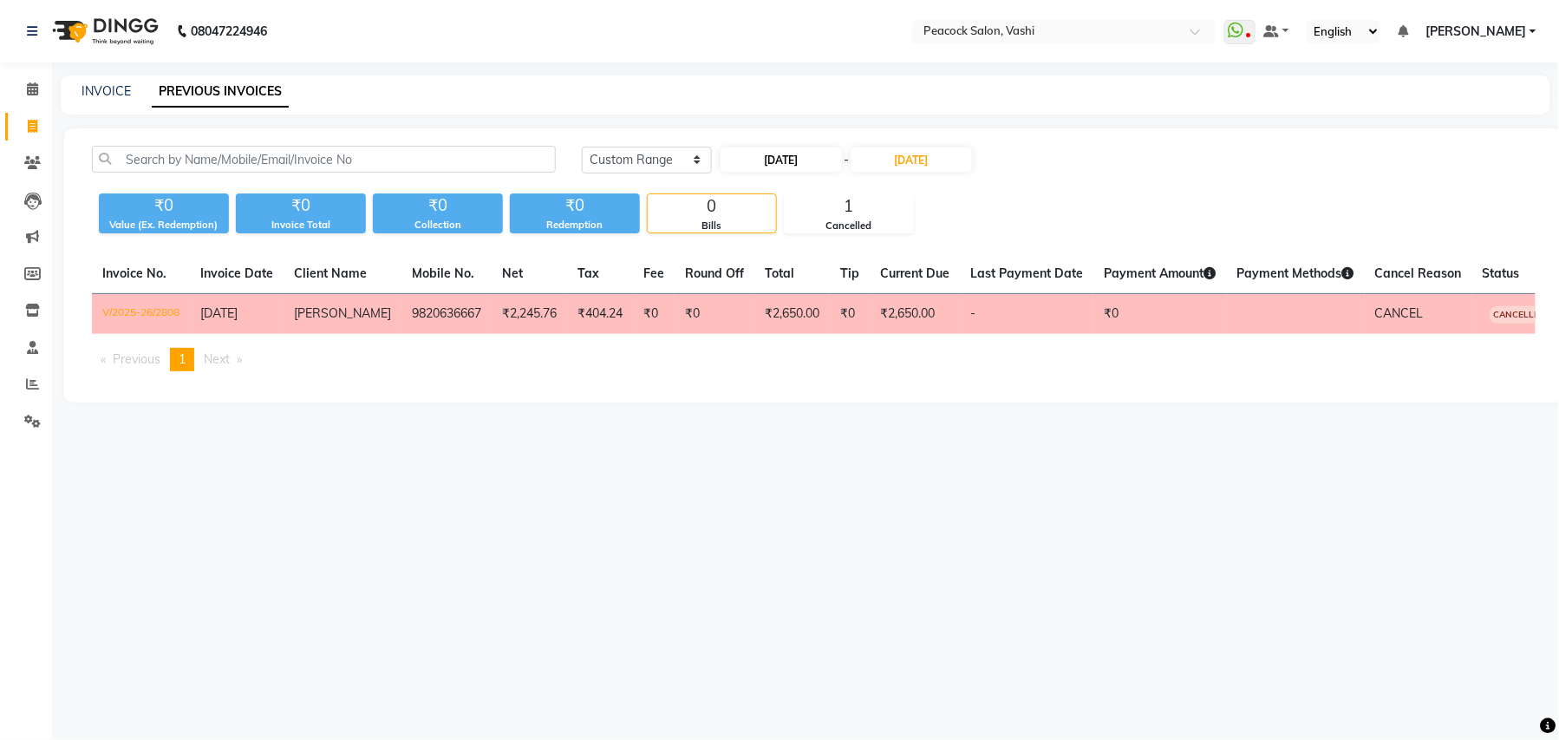
select select "2025"
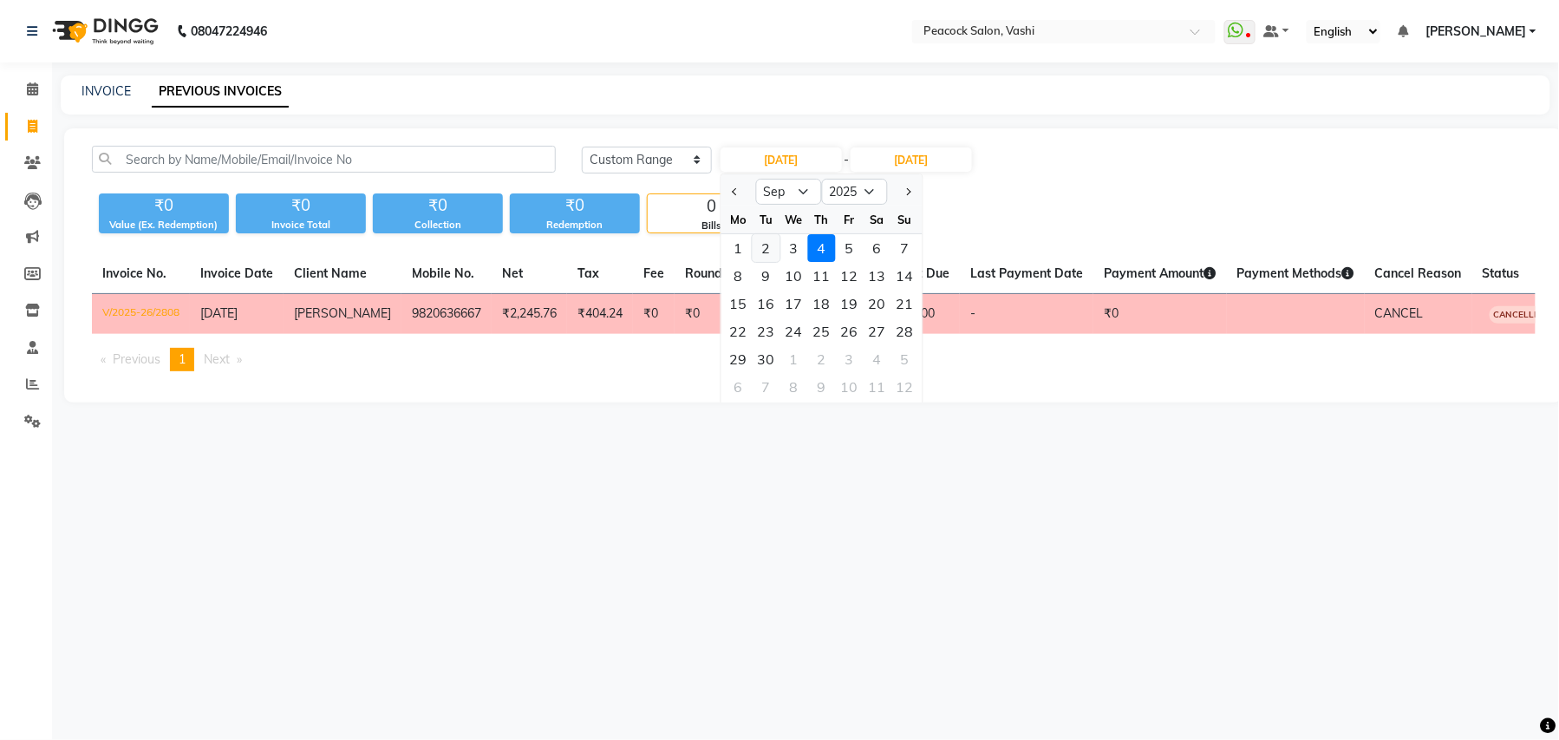
click at [770, 247] on div "2" at bounding box center [767, 248] width 28 height 28
type input "[DATE]"
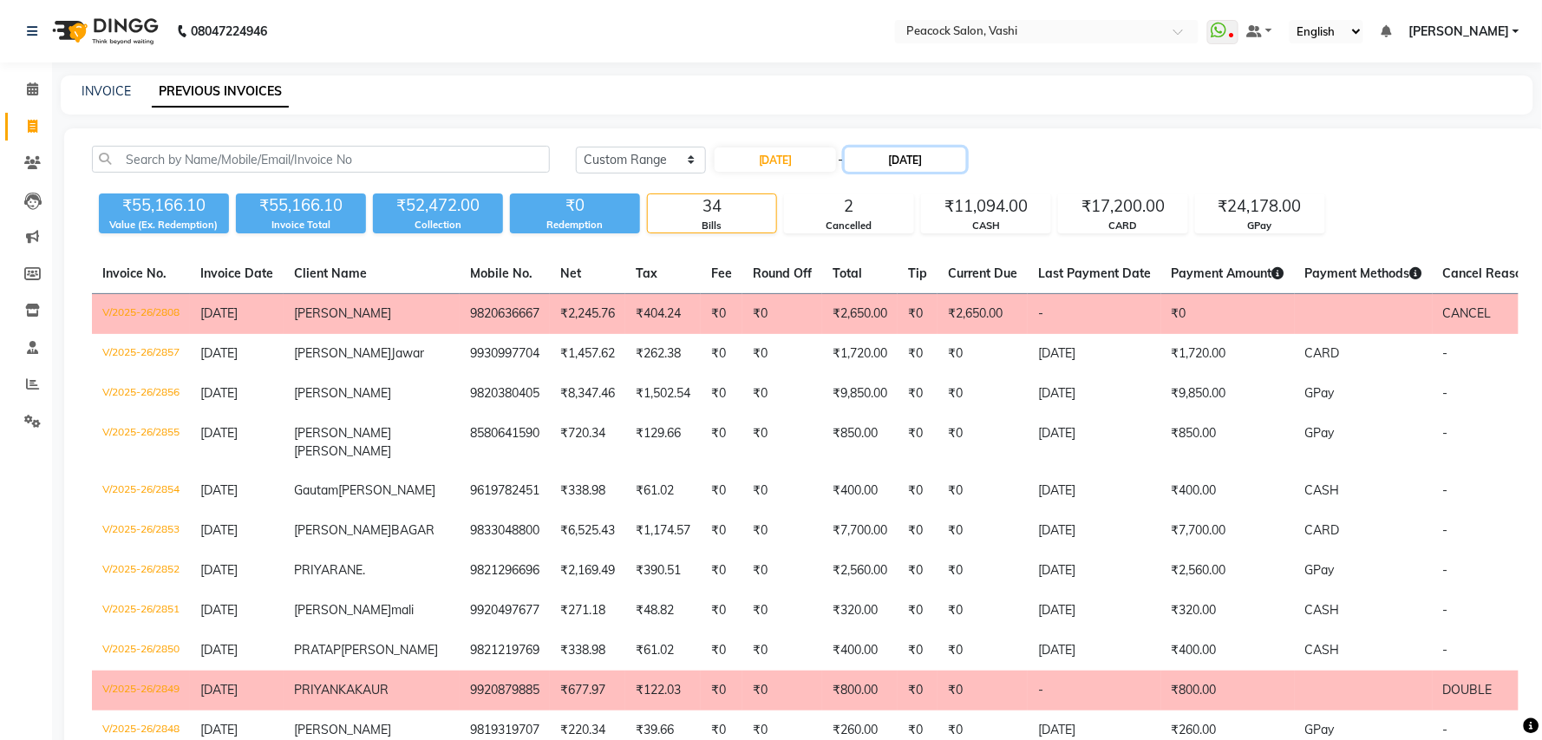
click at [918, 160] on input "[DATE]" at bounding box center [905, 159] width 121 height 24
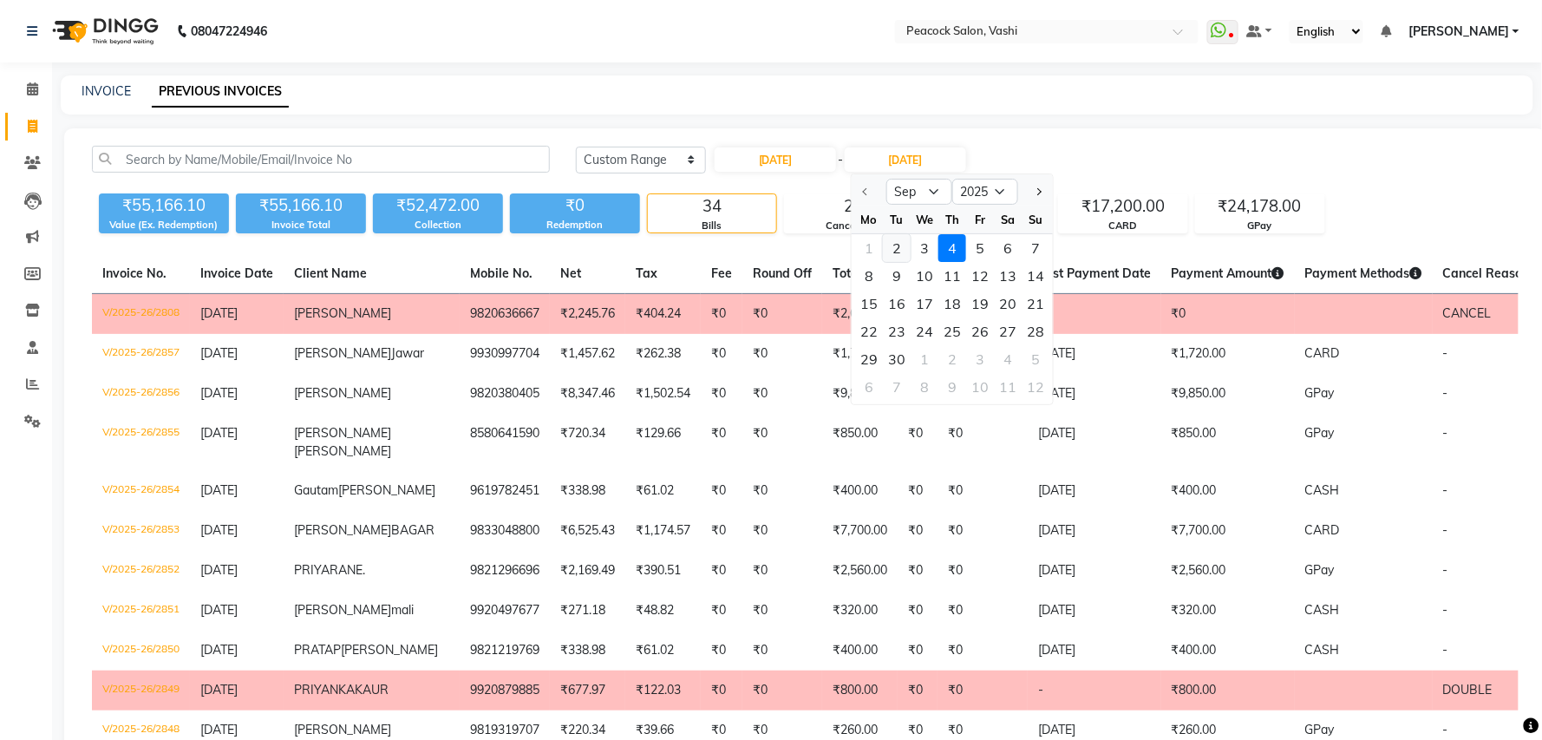
click at [895, 251] on div "2" at bounding box center [897, 248] width 28 height 28
type input "[DATE]"
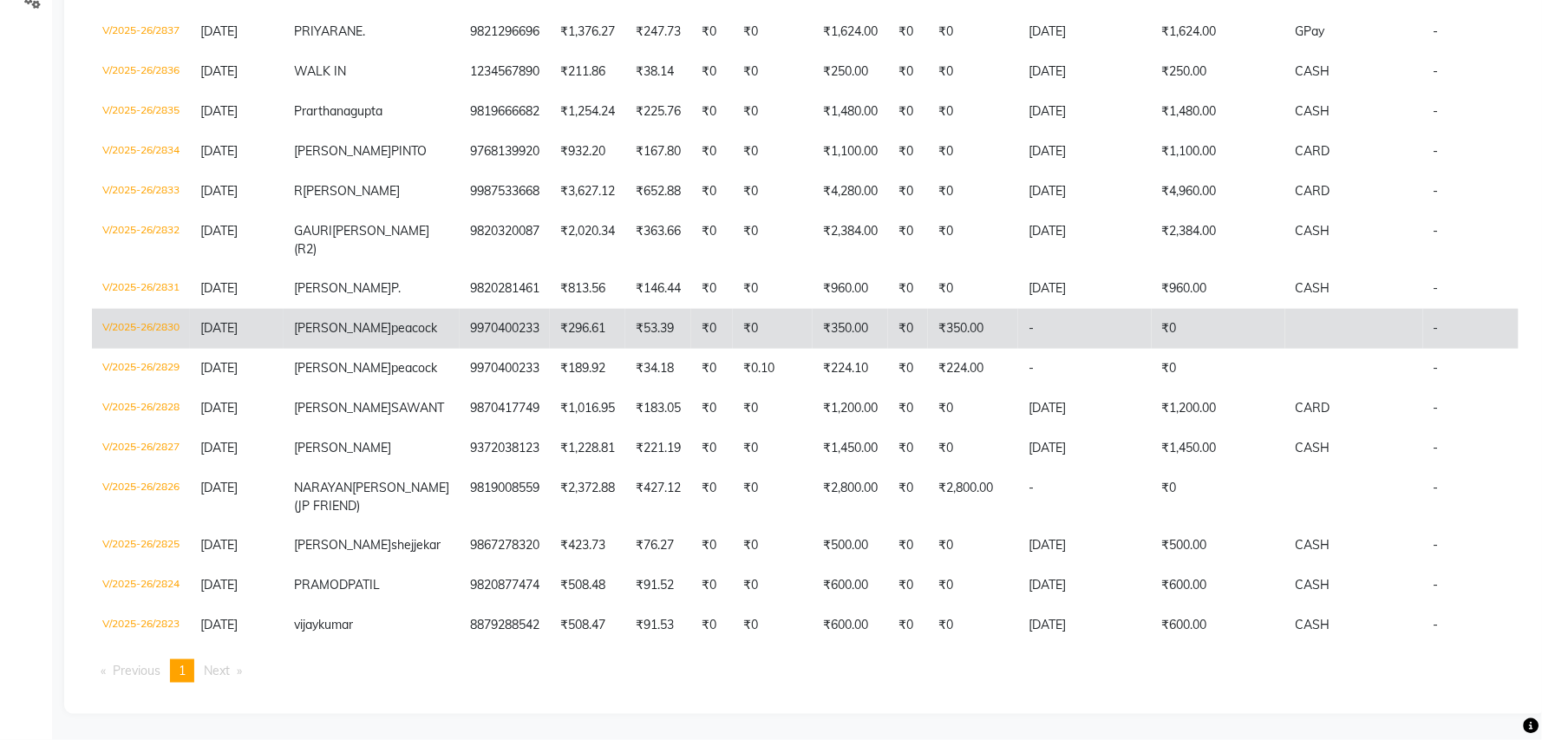
scroll to position [68, 0]
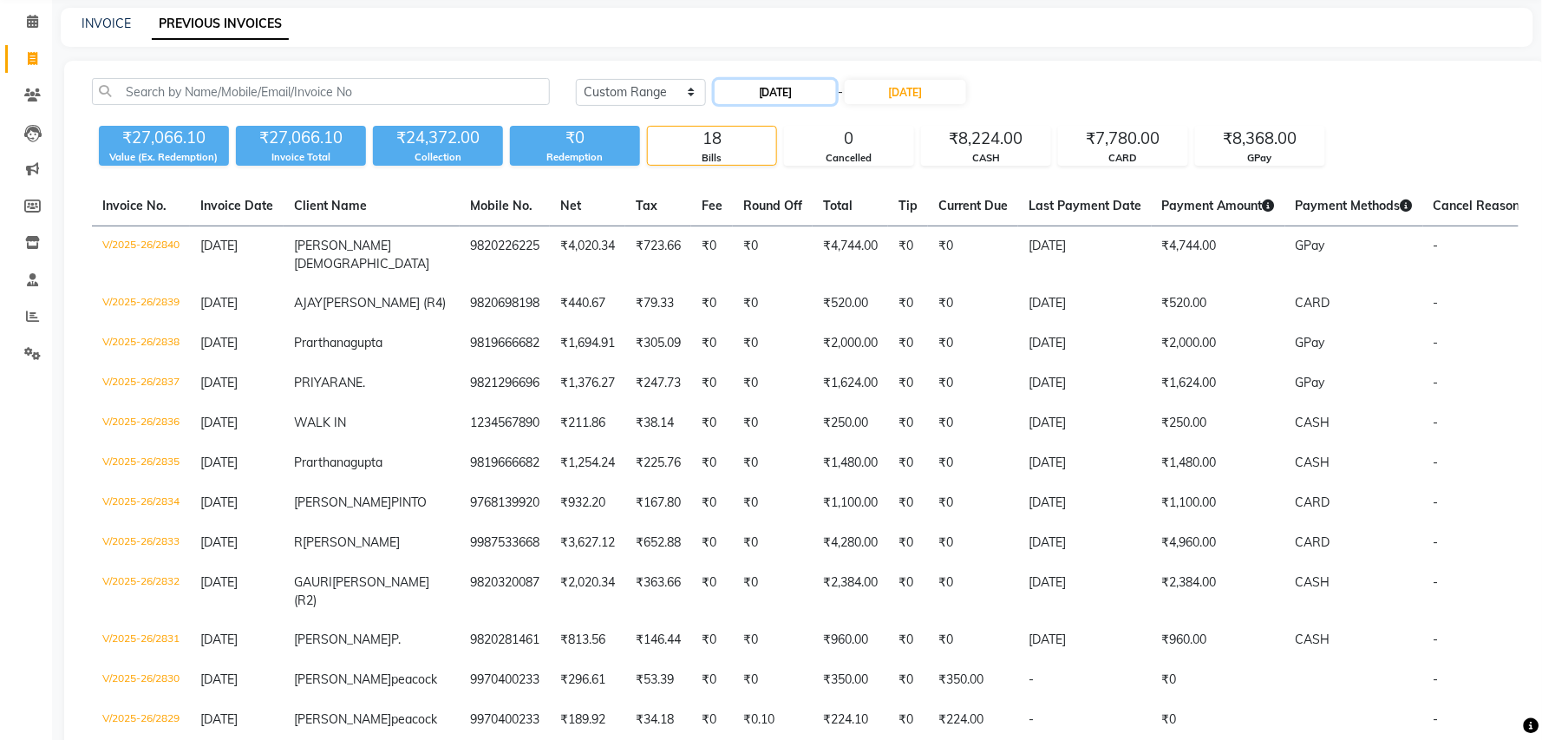
click at [796, 95] on input "[DATE]" at bounding box center [775, 92] width 121 height 24
select select "9"
select select "2025"
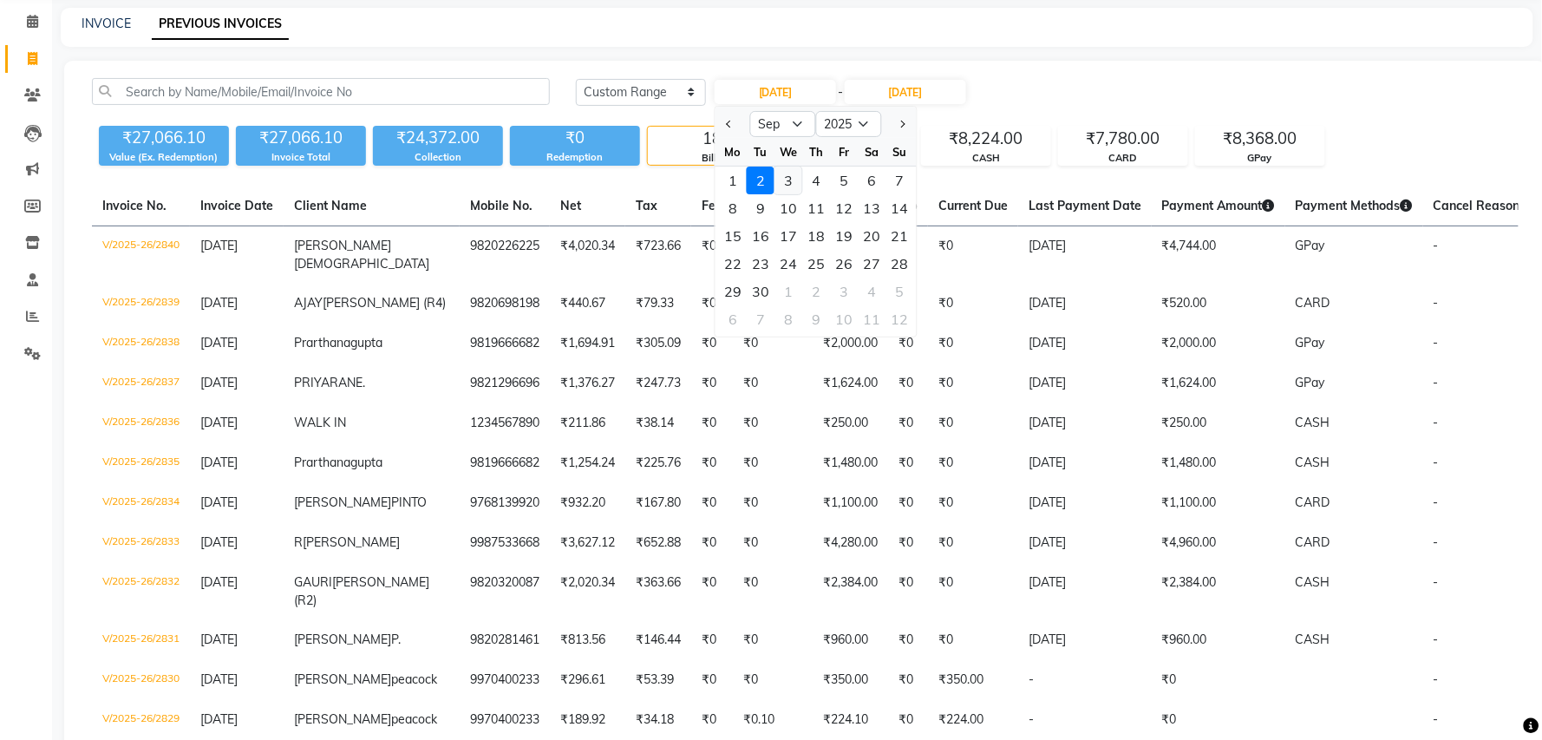
click at [789, 181] on div "3" at bounding box center [788, 181] width 28 height 28
type input "[DATE]"
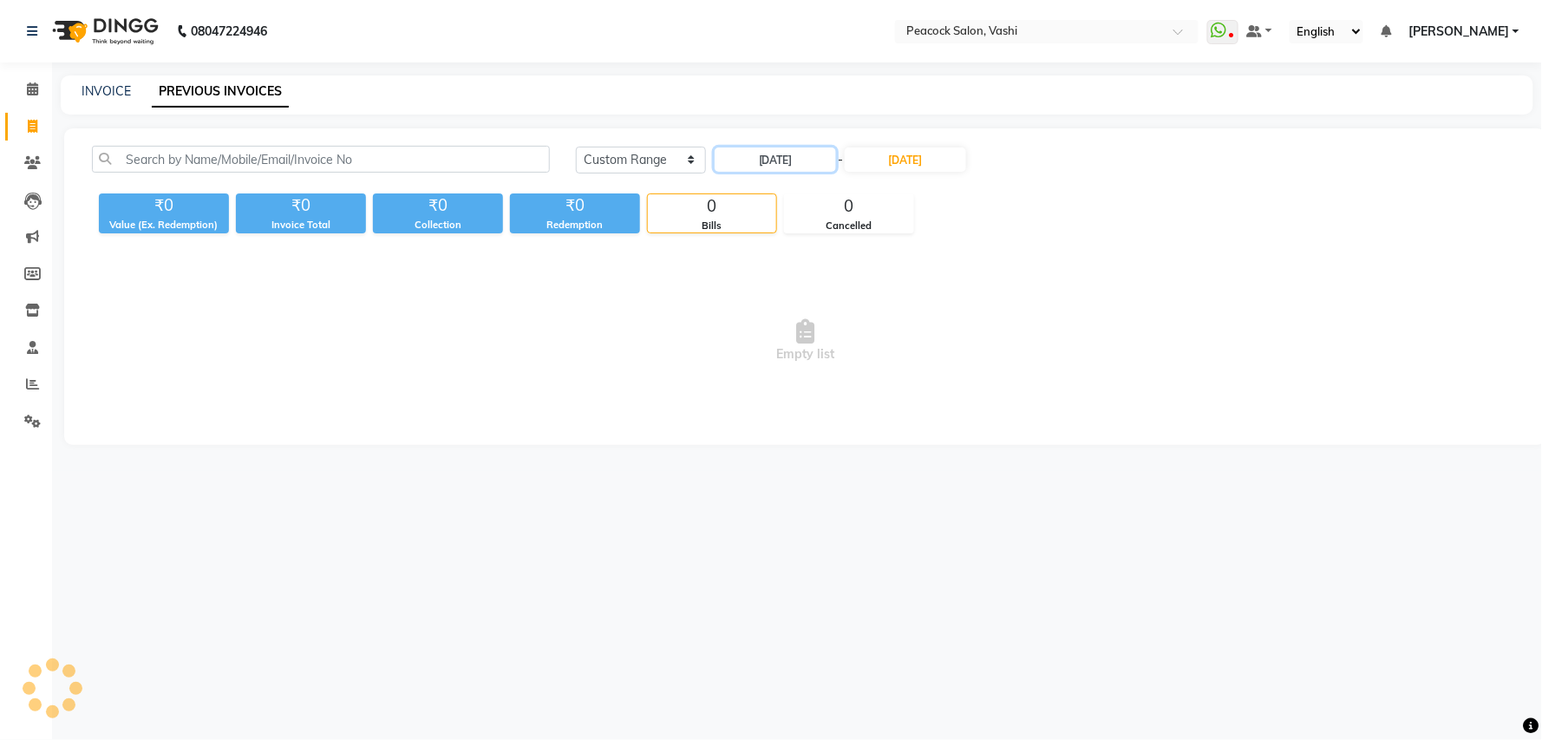
scroll to position [0, 0]
click at [909, 164] on input "[DATE]" at bounding box center [911, 159] width 121 height 24
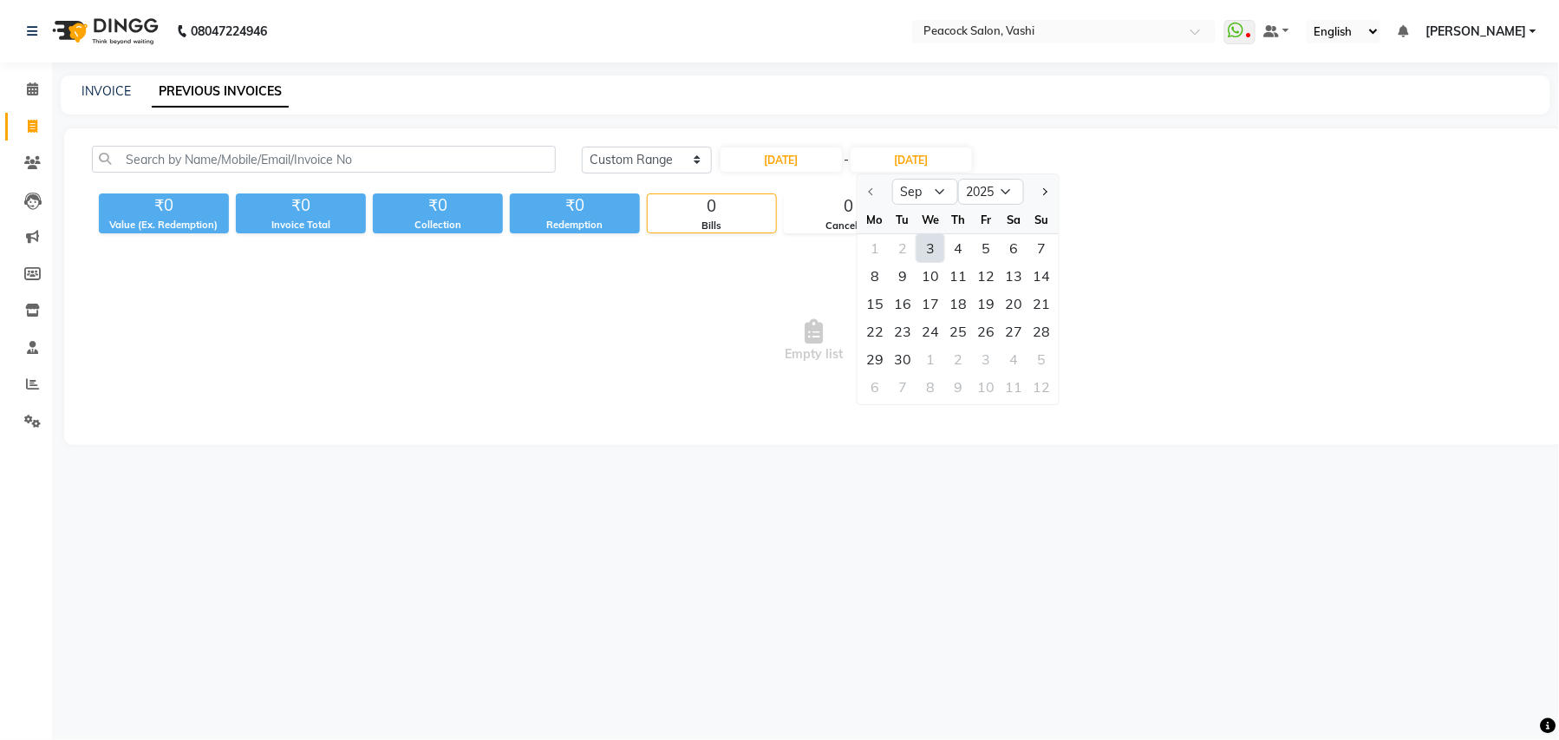
click at [928, 248] on div "3" at bounding box center [931, 248] width 28 height 28
type input "[DATE]"
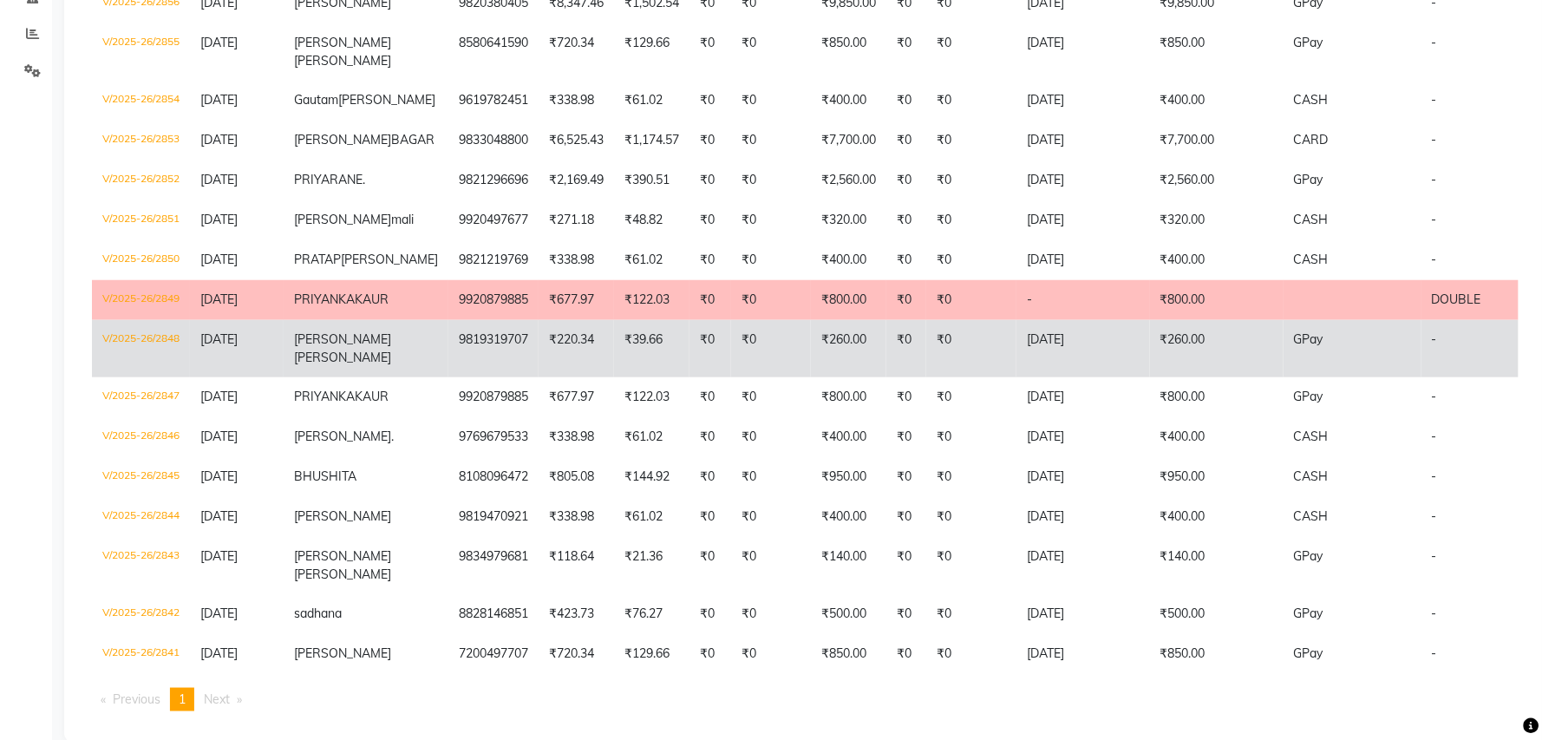
scroll to position [500, 0]
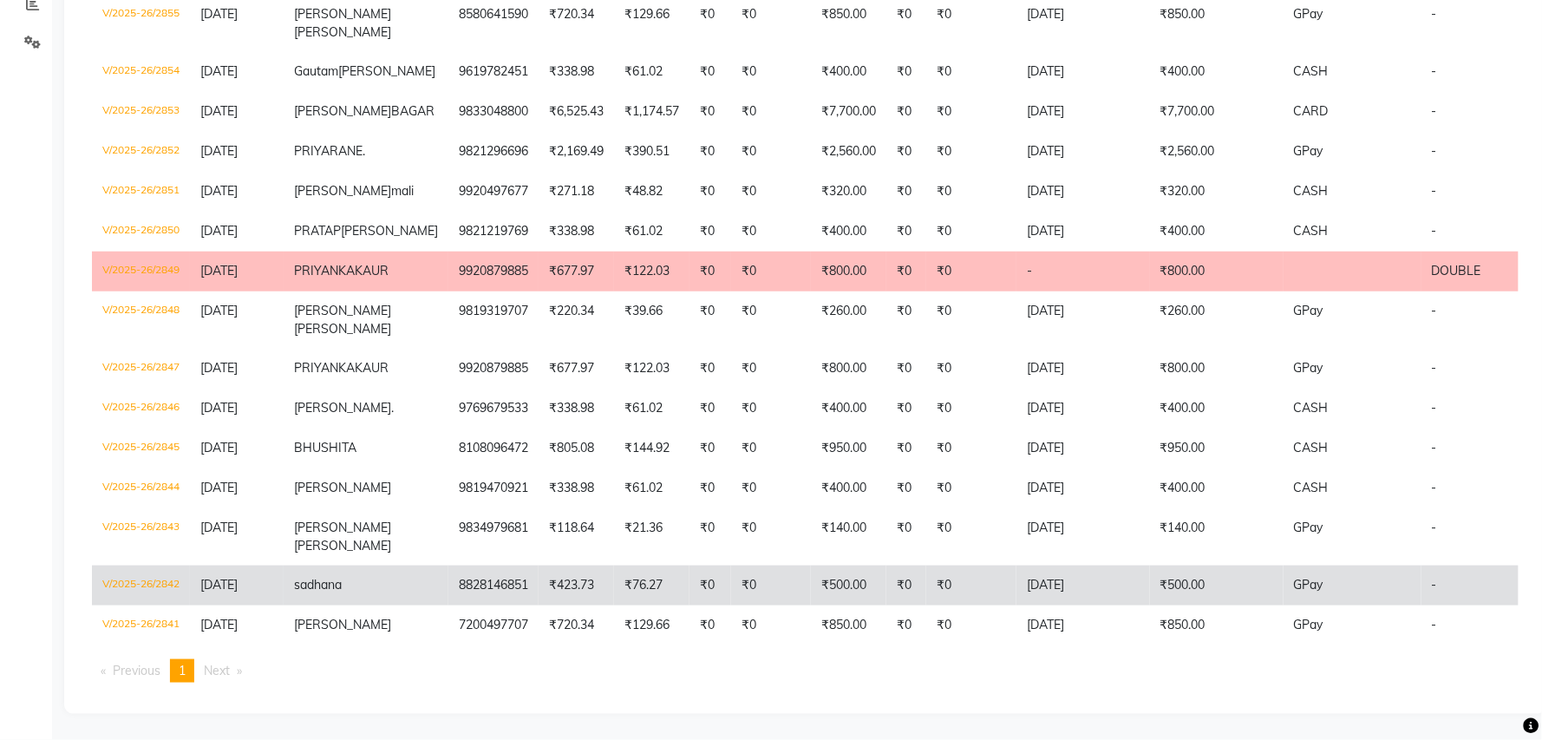
click at [333, 577] on span "sadhana" at bounding box center [318, 585] width 48 height 16
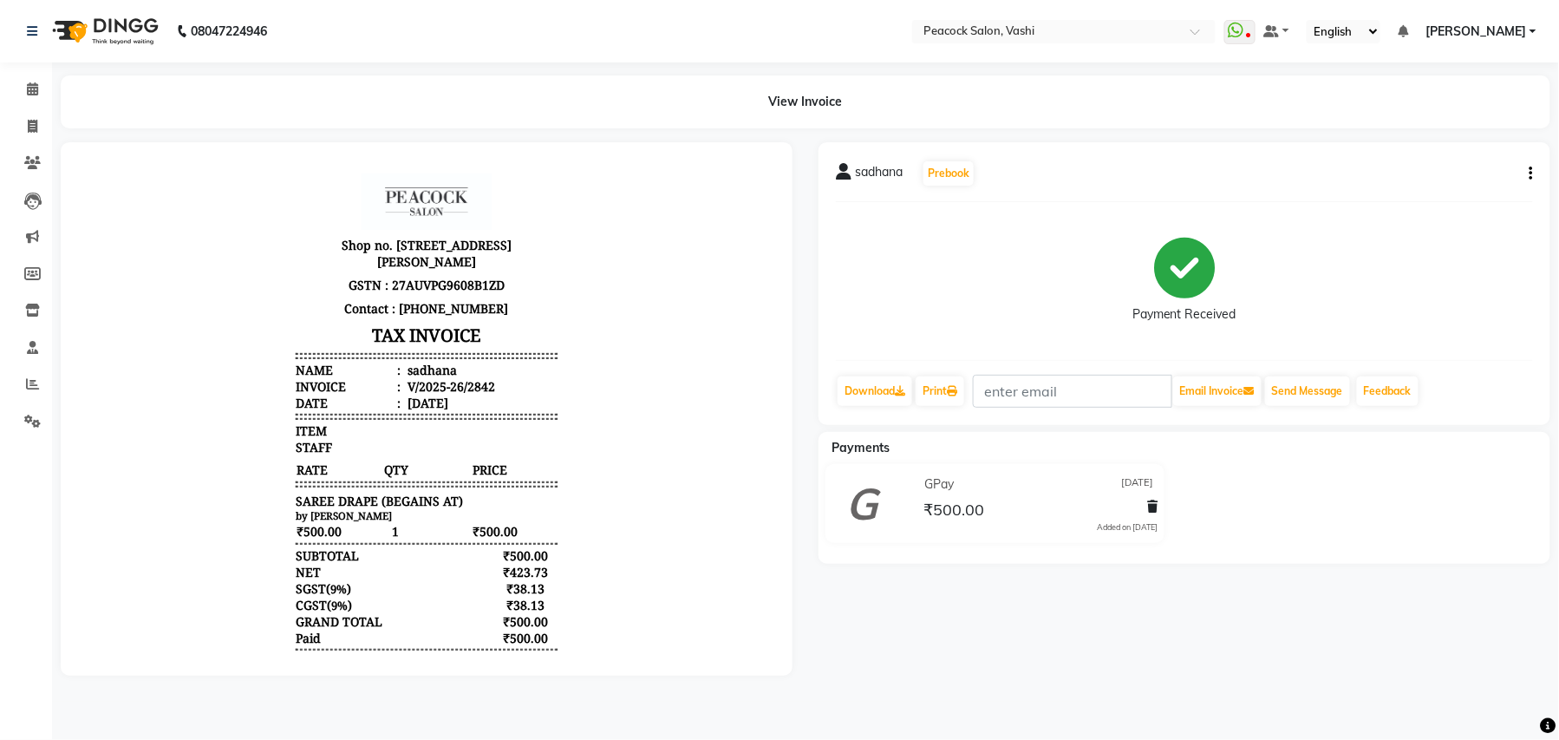
click at [1533, 173] on icon "button" at bounding box center [1531, 173] width 3 height 1
click at [1444, 179] on div "Edit Invoice" at bounding box center [1445, 184] width 119 height 22
select select "service"
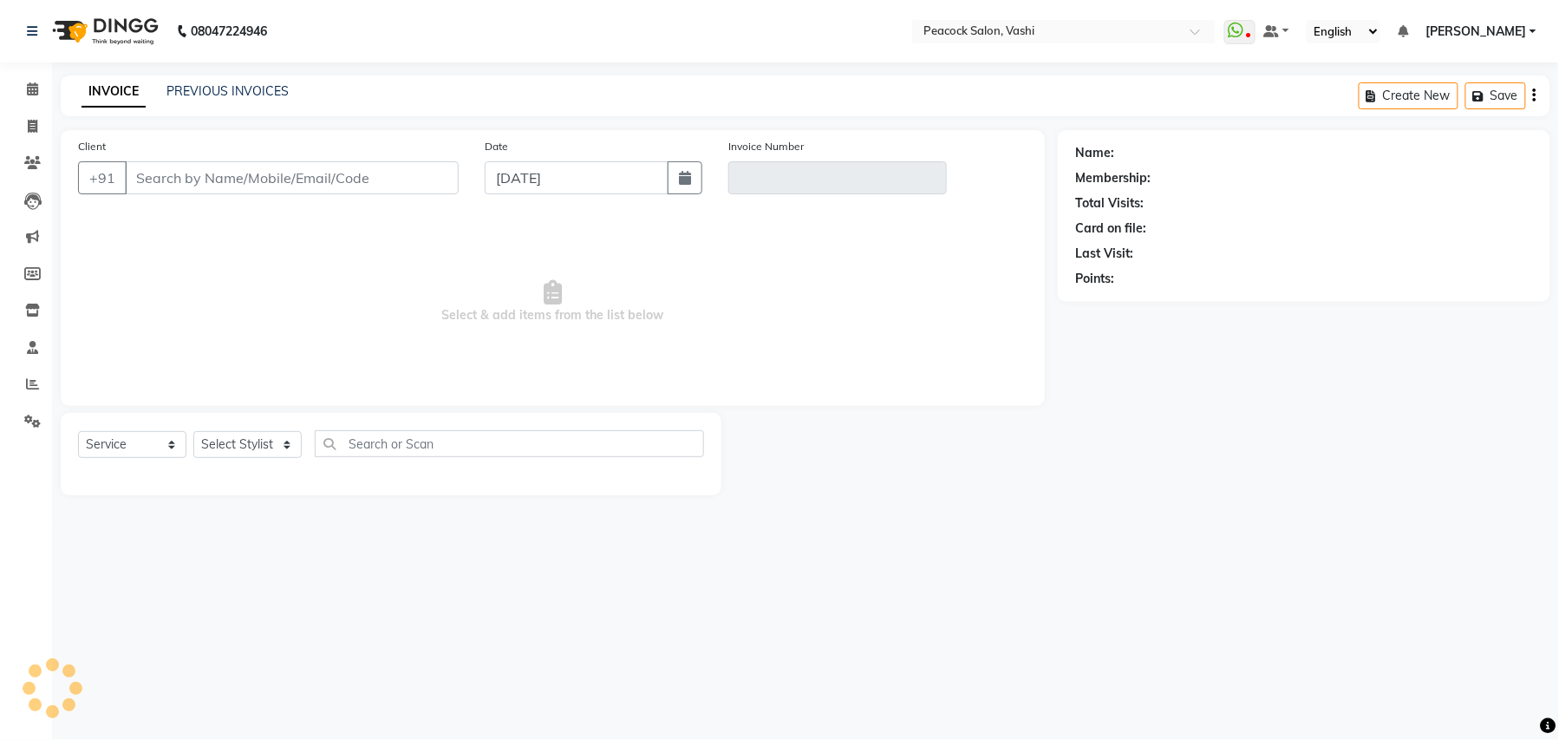
type input "8828146851"
type input "V/2025-26/2842"
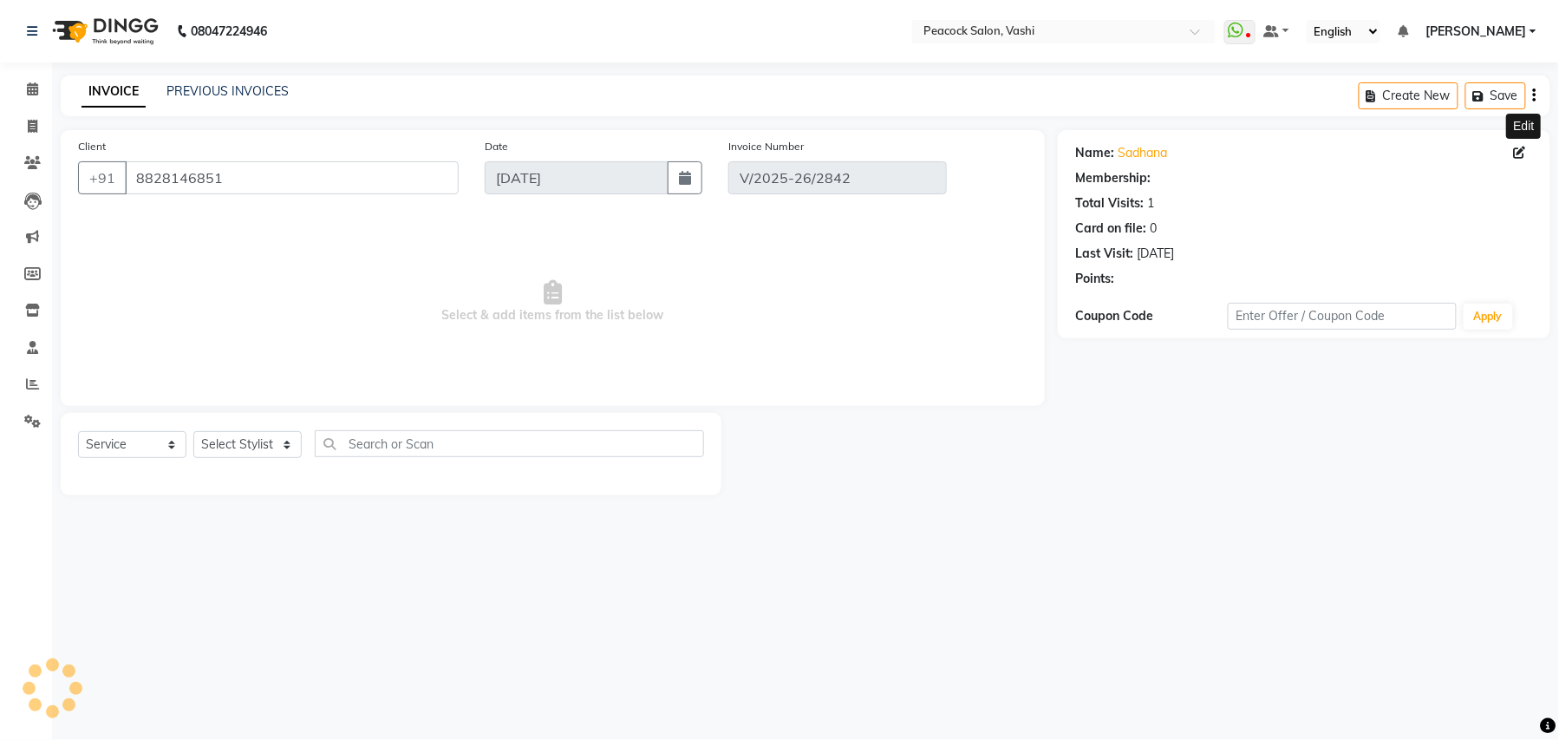
type input "[DATE]"
select select "select"
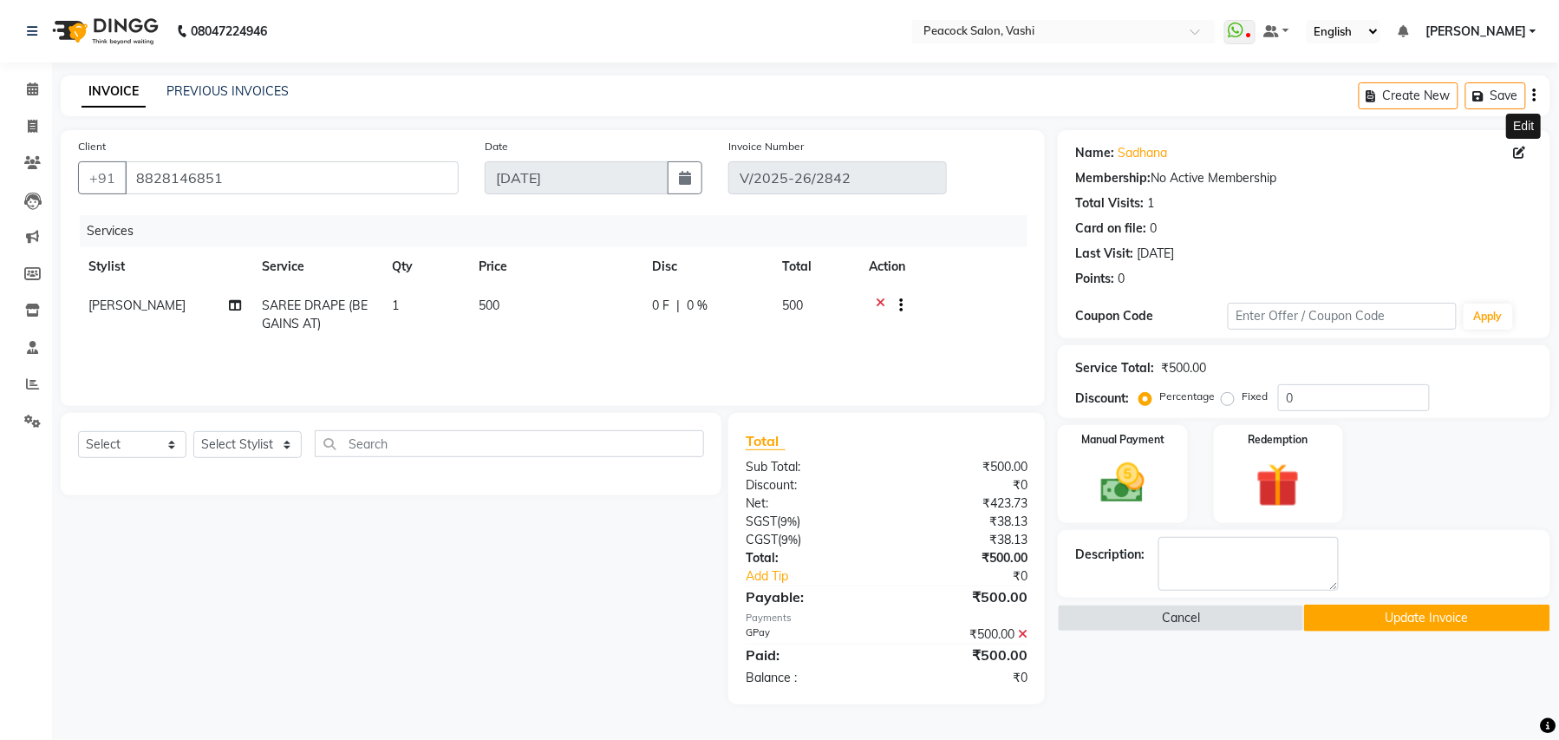
click at [1521, 154] on icon at bounding box center [1520, 153] width 12 height 12
select select "[DEMOGRAPHIC_DATA]"
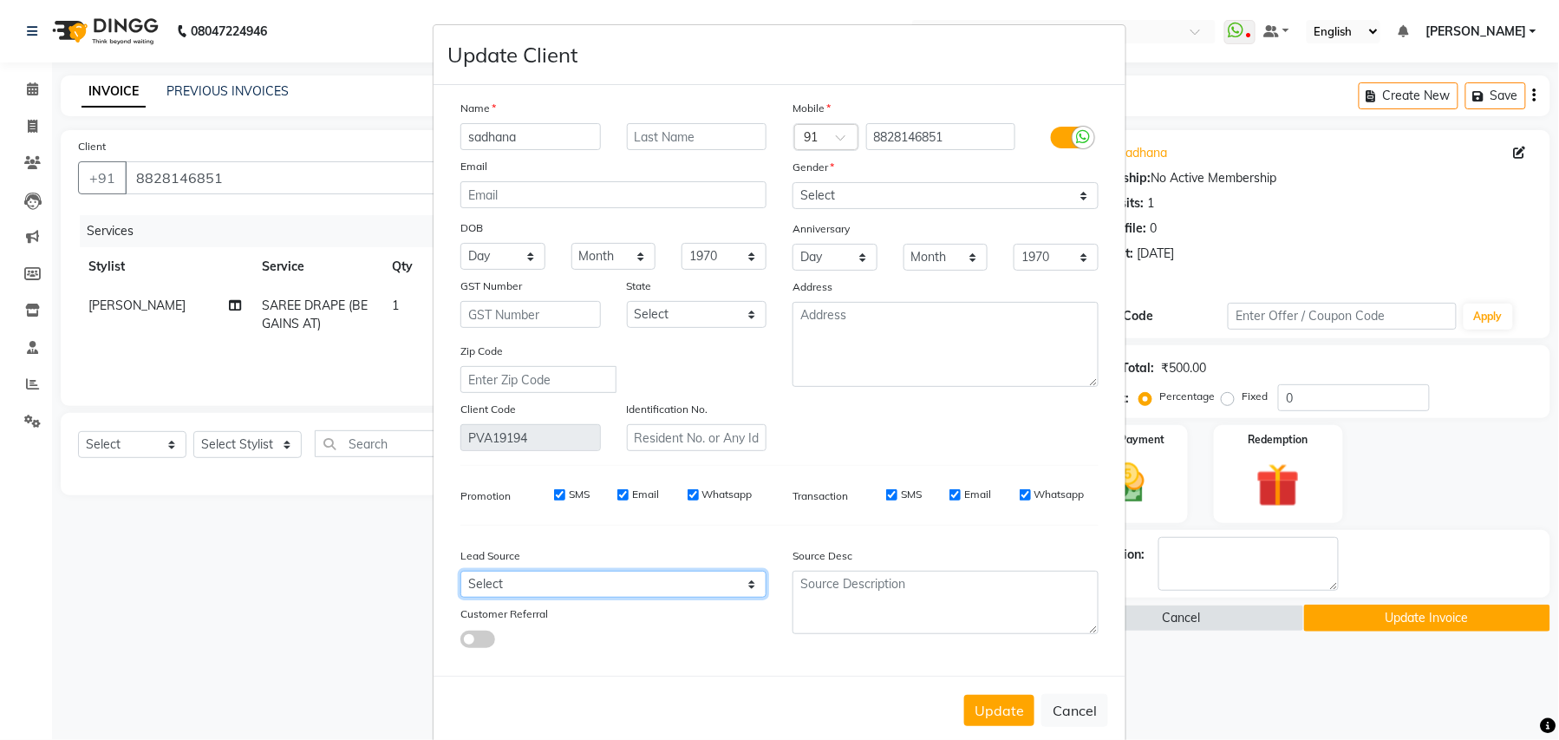
click at [563, 579] on select "Select Walk-in Referral Internet Friend Word of Mouth Advertisement Facebook Ju…" at bounding box center [614, 584] width 306 height 27
select select "10229"
click at [461, 571] on select "Select Walk-in Referral Internet Friend Word of Mouth Advertisement Facebook Ju…" at bounding box center [614, 584] width 306 height 27
click at [916, 189] on select "Select Male Female Other Prefer Not To Say" at bounding box center [946, 195] width 306 height 27
click at [793, 182] on select "Select Male Female Other Prefer Not To Say" at bounding box center [946, 195] width 306 height 27
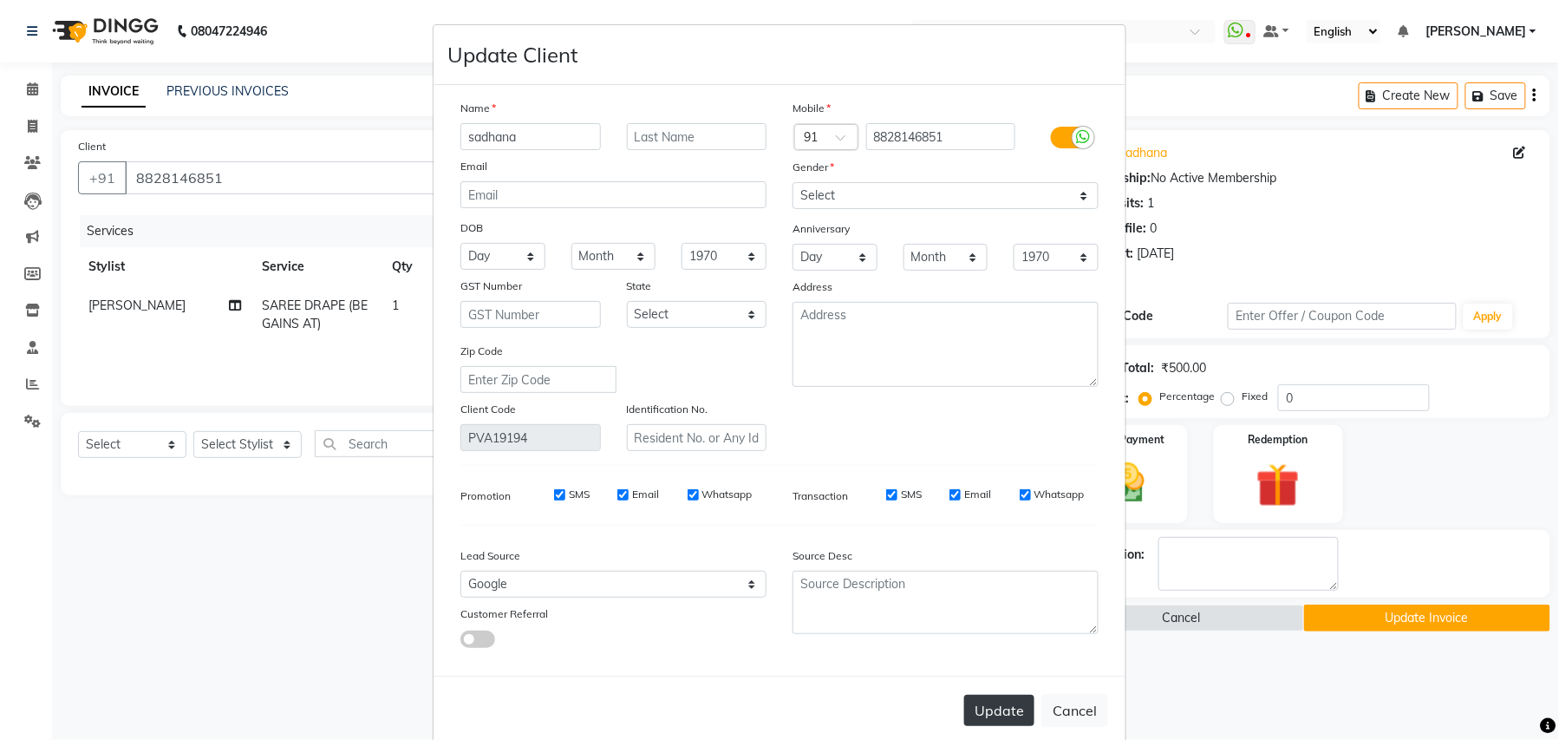
click at [989, 697] on button "Update" at bounding box center [999, 710] width 70 height 31
select select
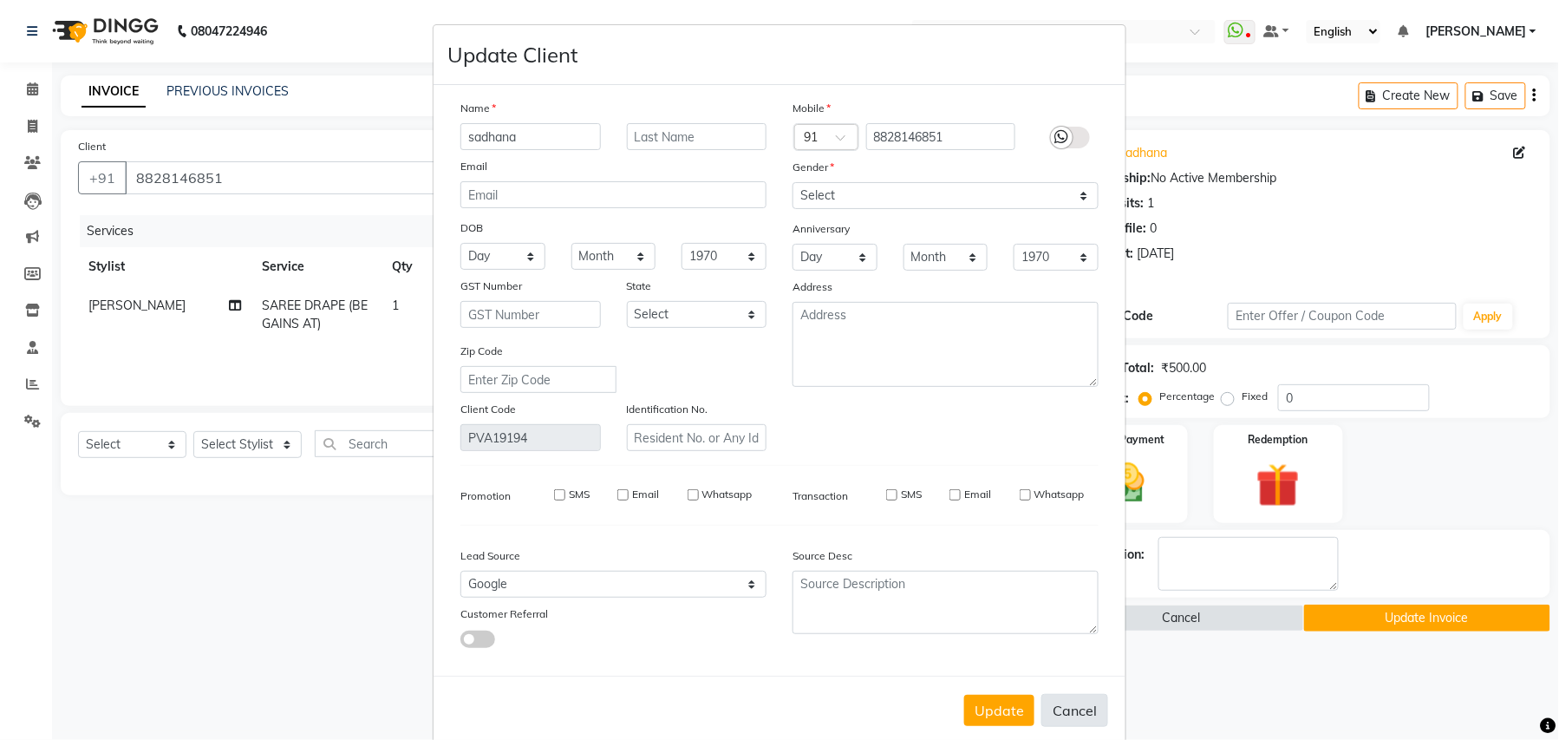
select select
checkbox input "false"
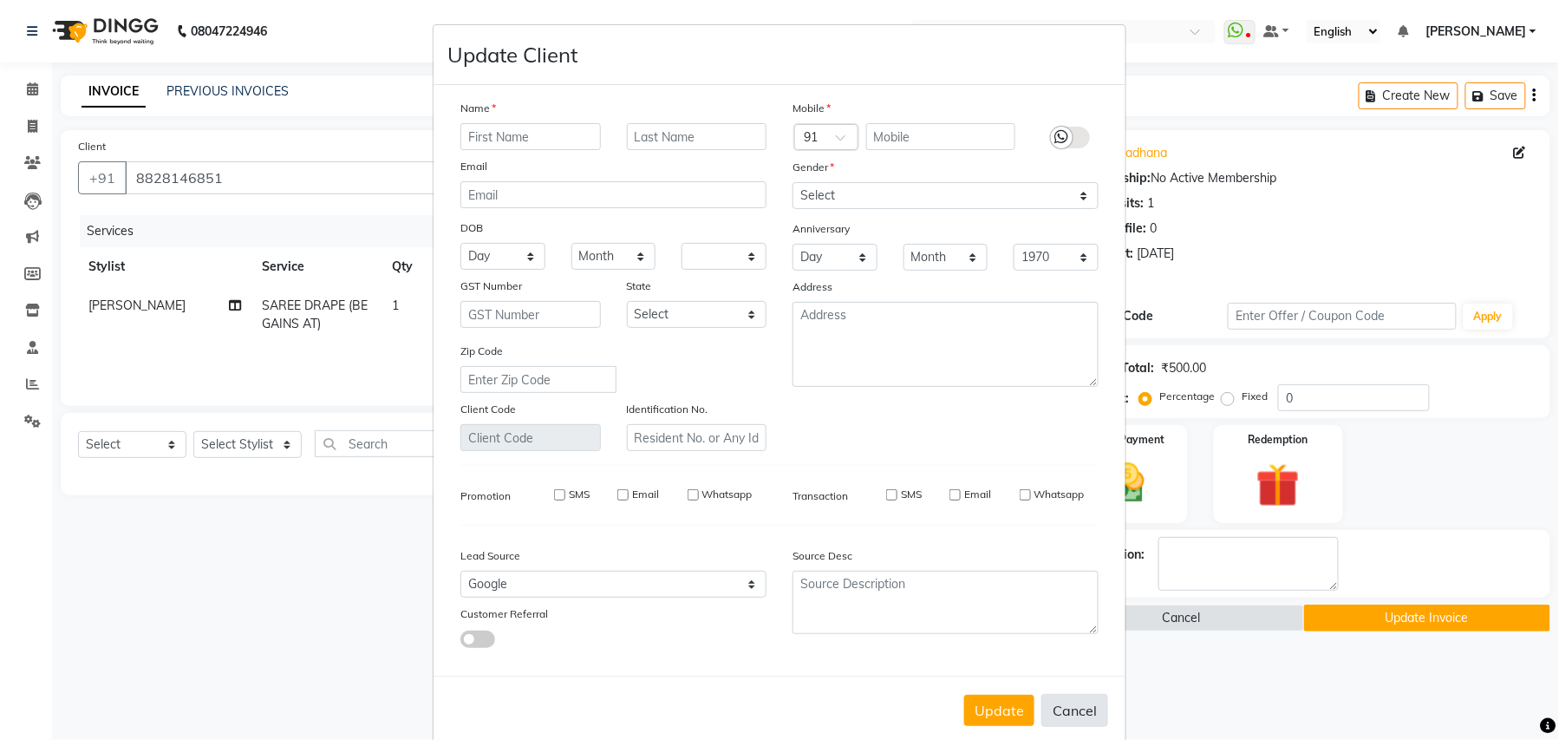
checkbox input "false"
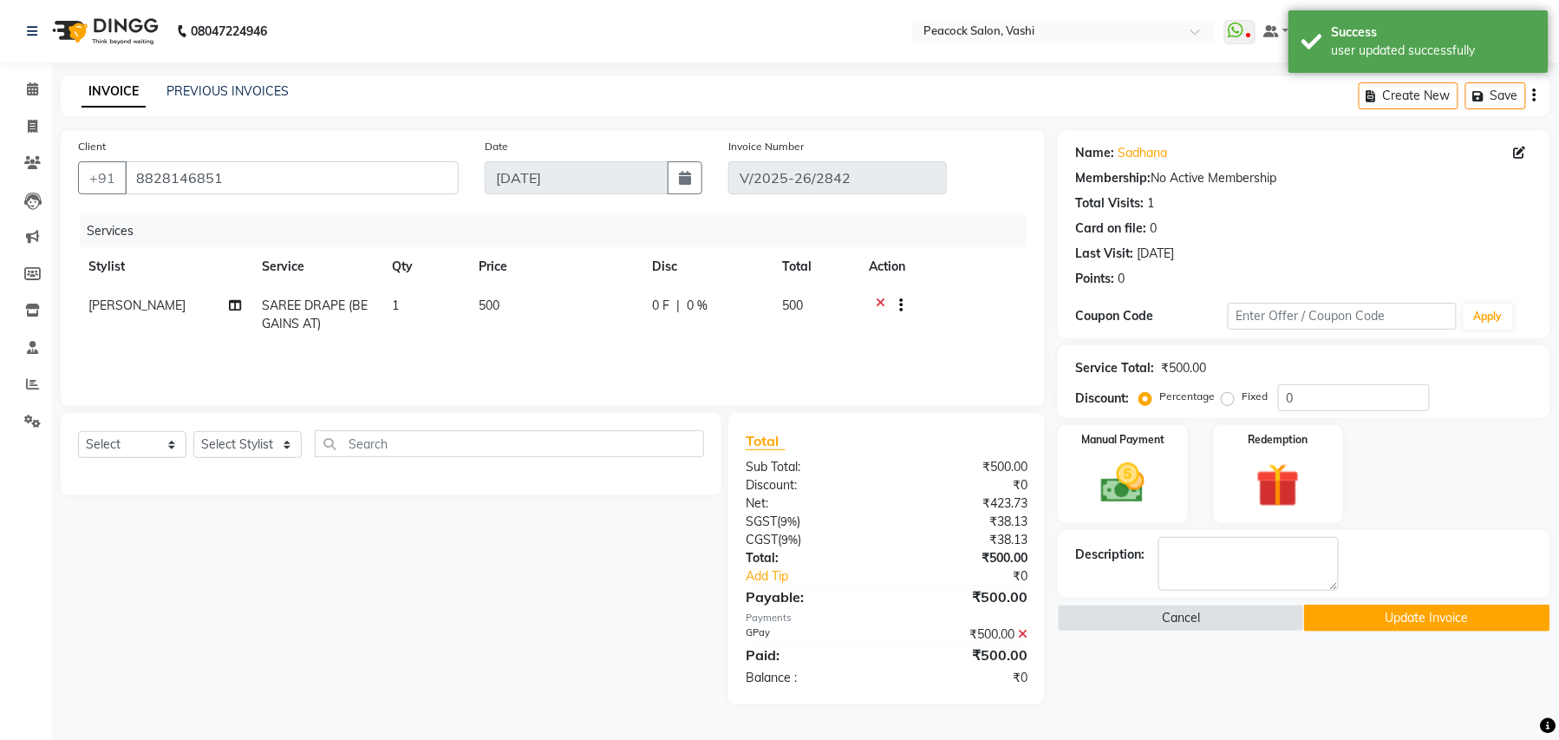
click at [1368, 615] on button "Update Invoice" at bounding box center [1427, 617] width 246 height 27
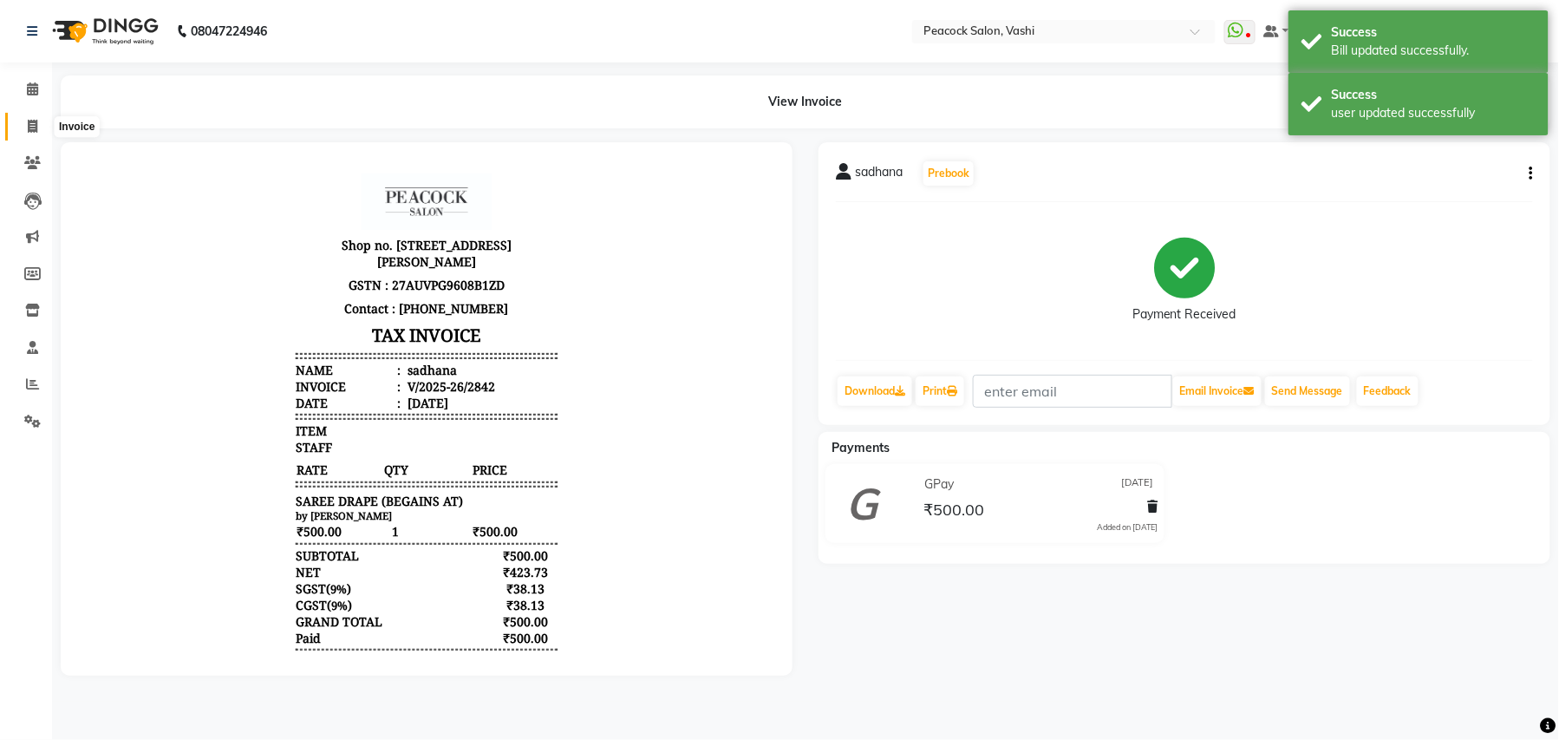
click at [31, 120] on icon at bounding box center [33, 126] width 10 height 13
select select "619"
select select "service"
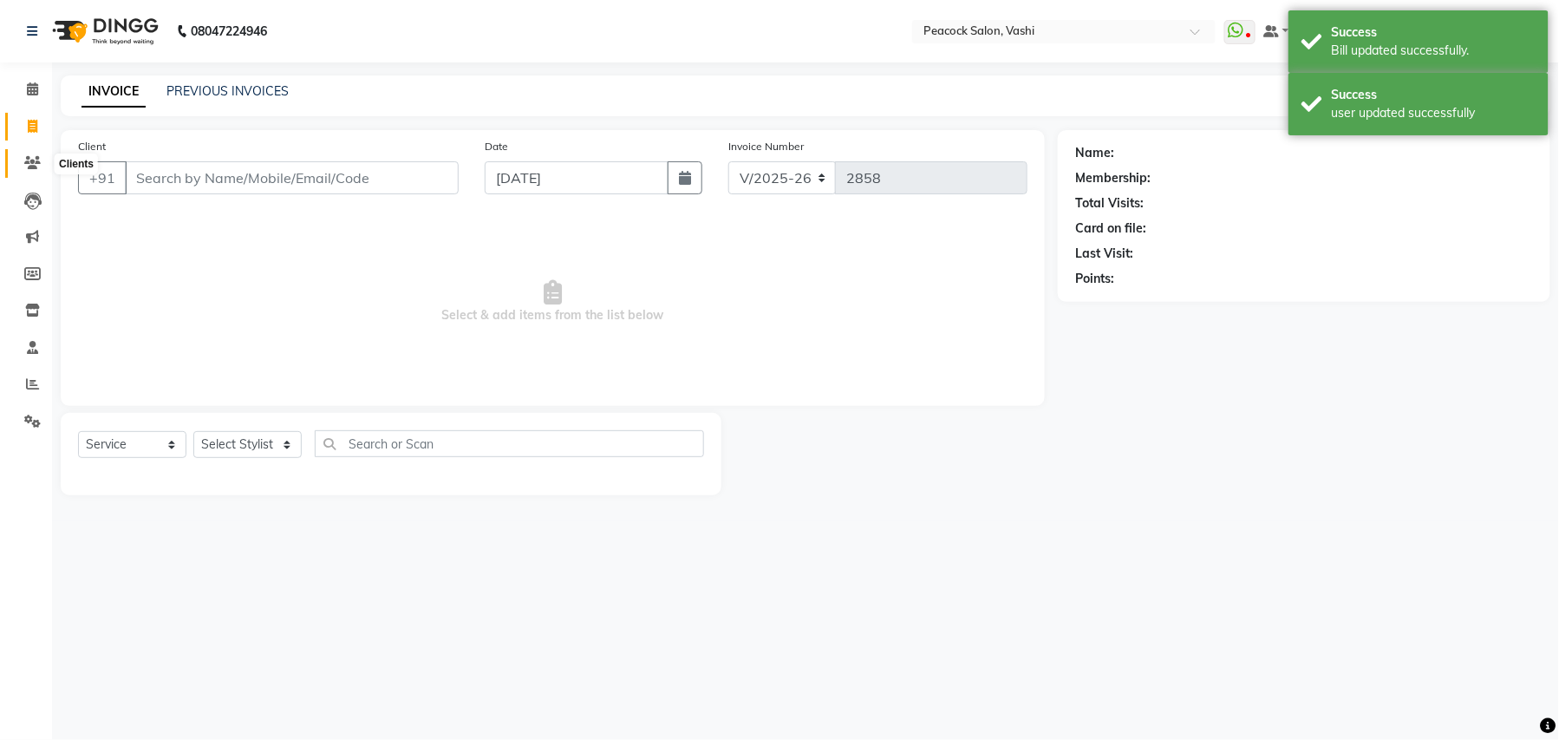
click at [29, 160] on icon at bounding box center [32, 162] width 16 height 13
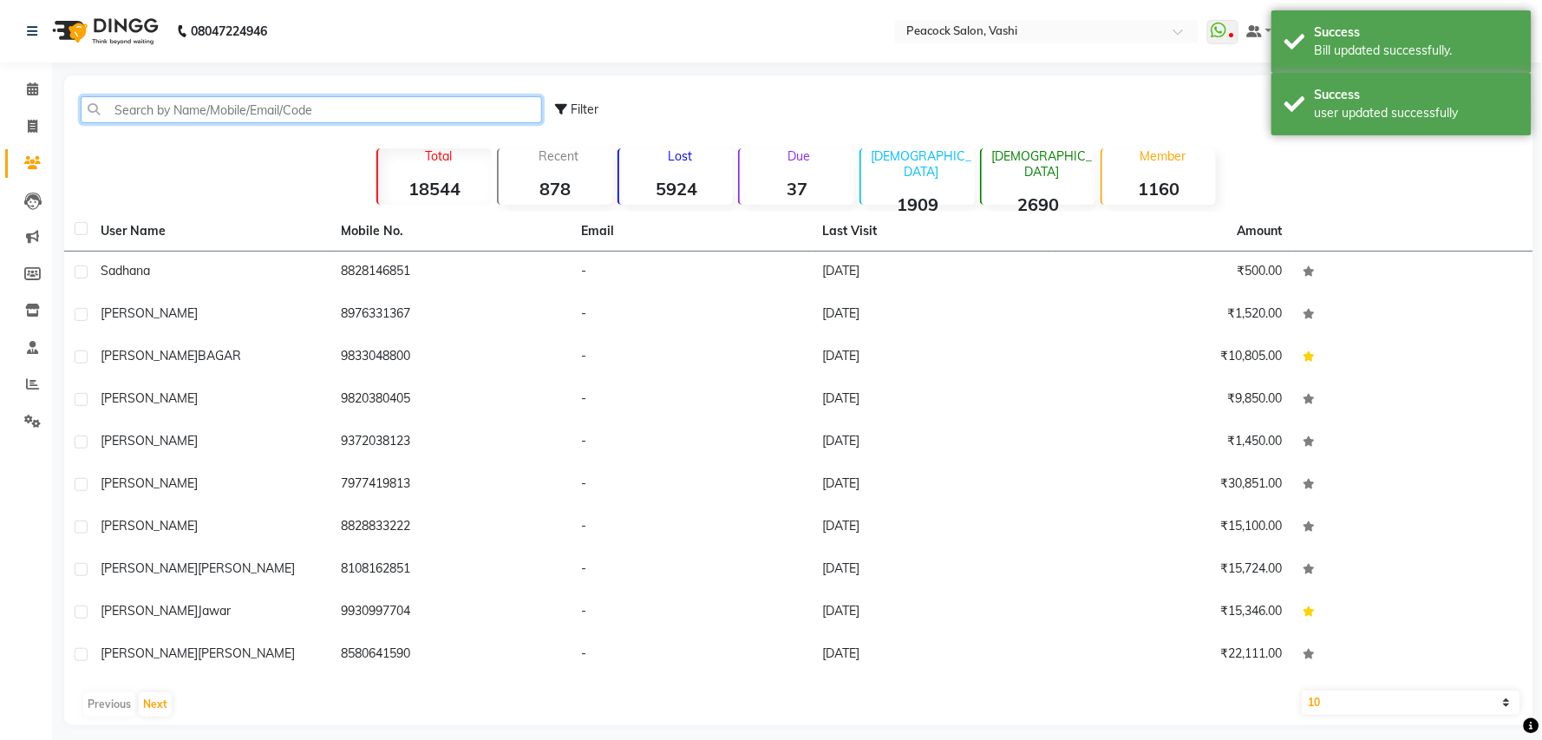
click at [194, 106] on input "text" at bounding box center [311, 109] width 461 height 27
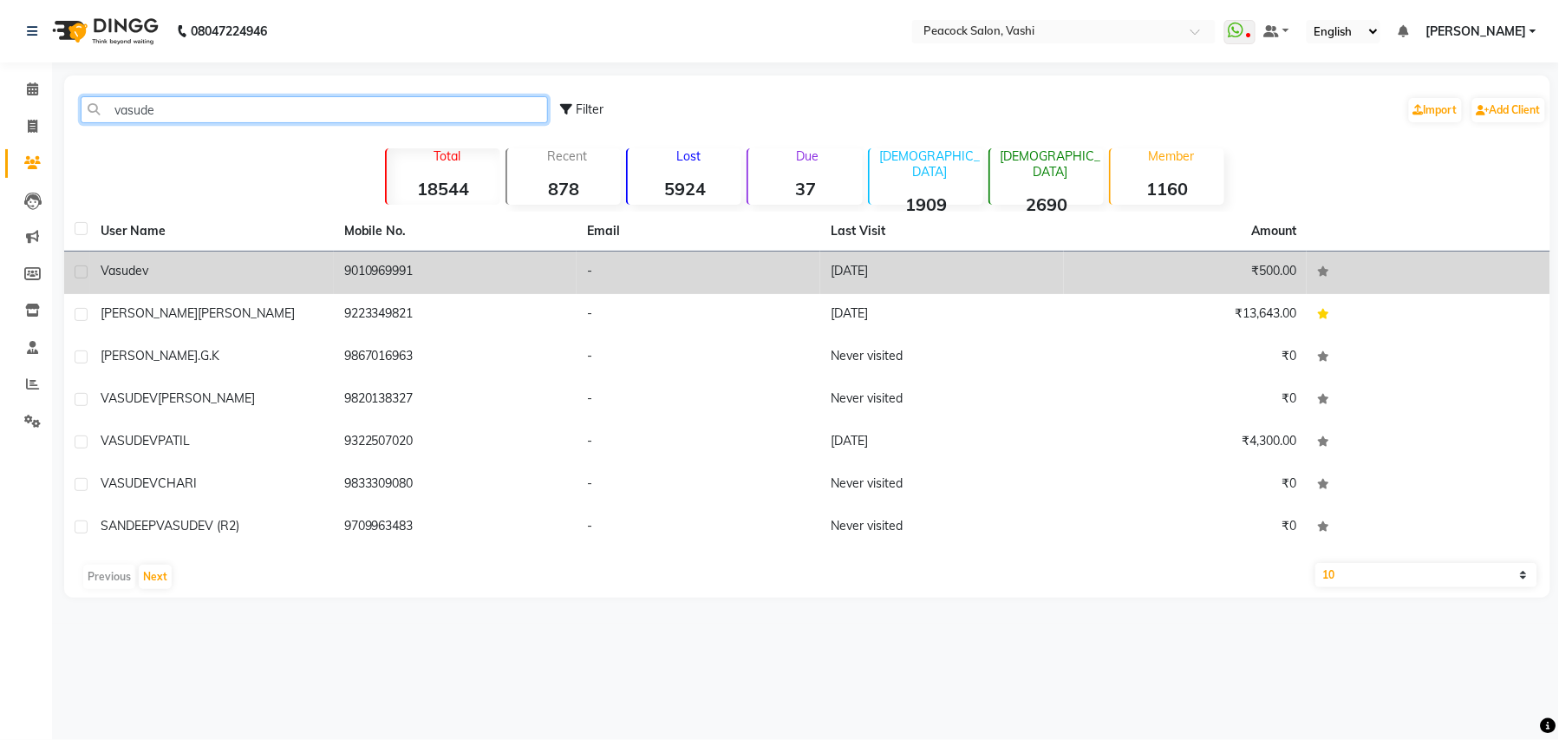
type input "vasude"
click at [125, 271] on span "vasudev" at bounding box center [125, 271] width 48 height 16
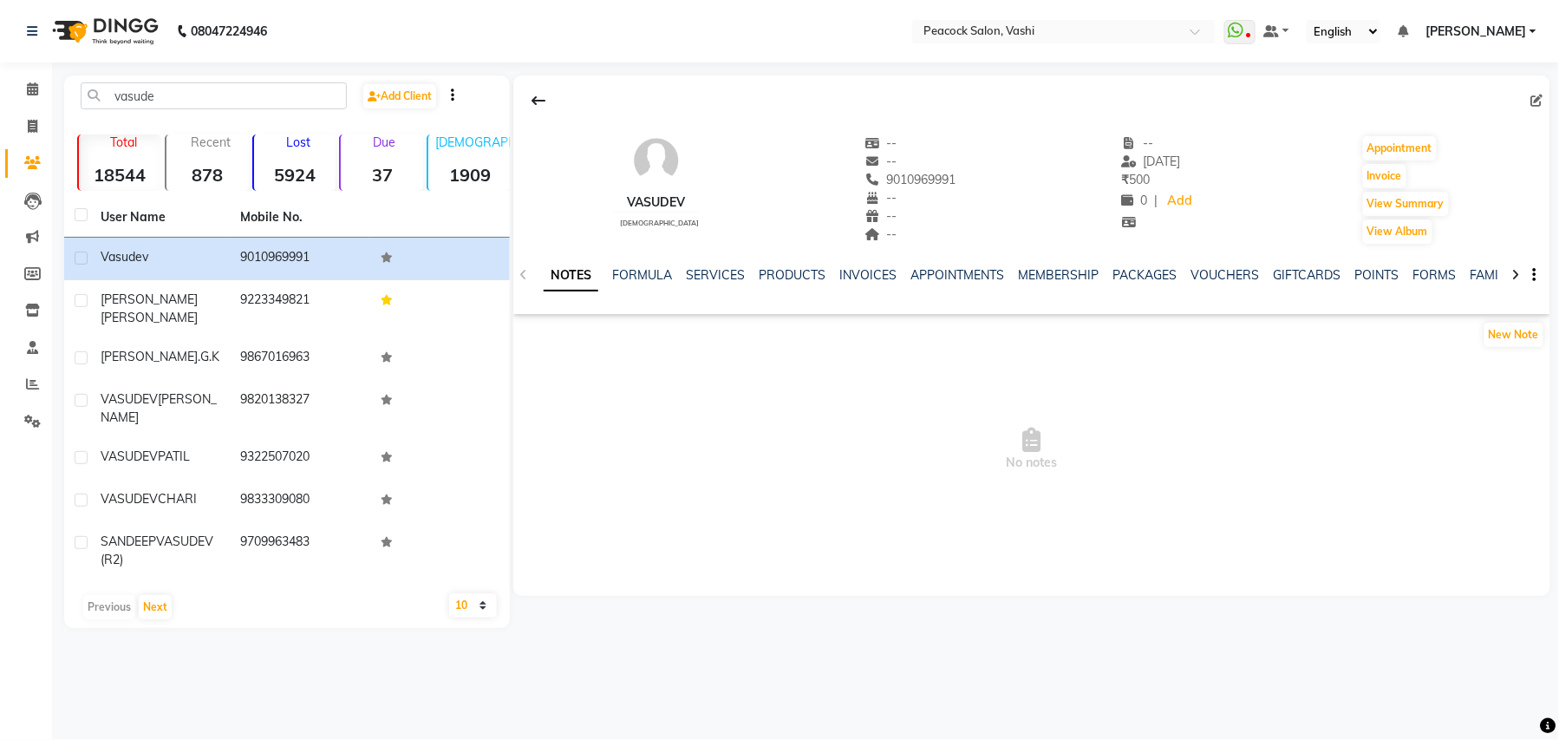
click at [1537, 95] on icon at bounding box center [1538, 101] width 12 height 12
select select "male"
select select "10229"
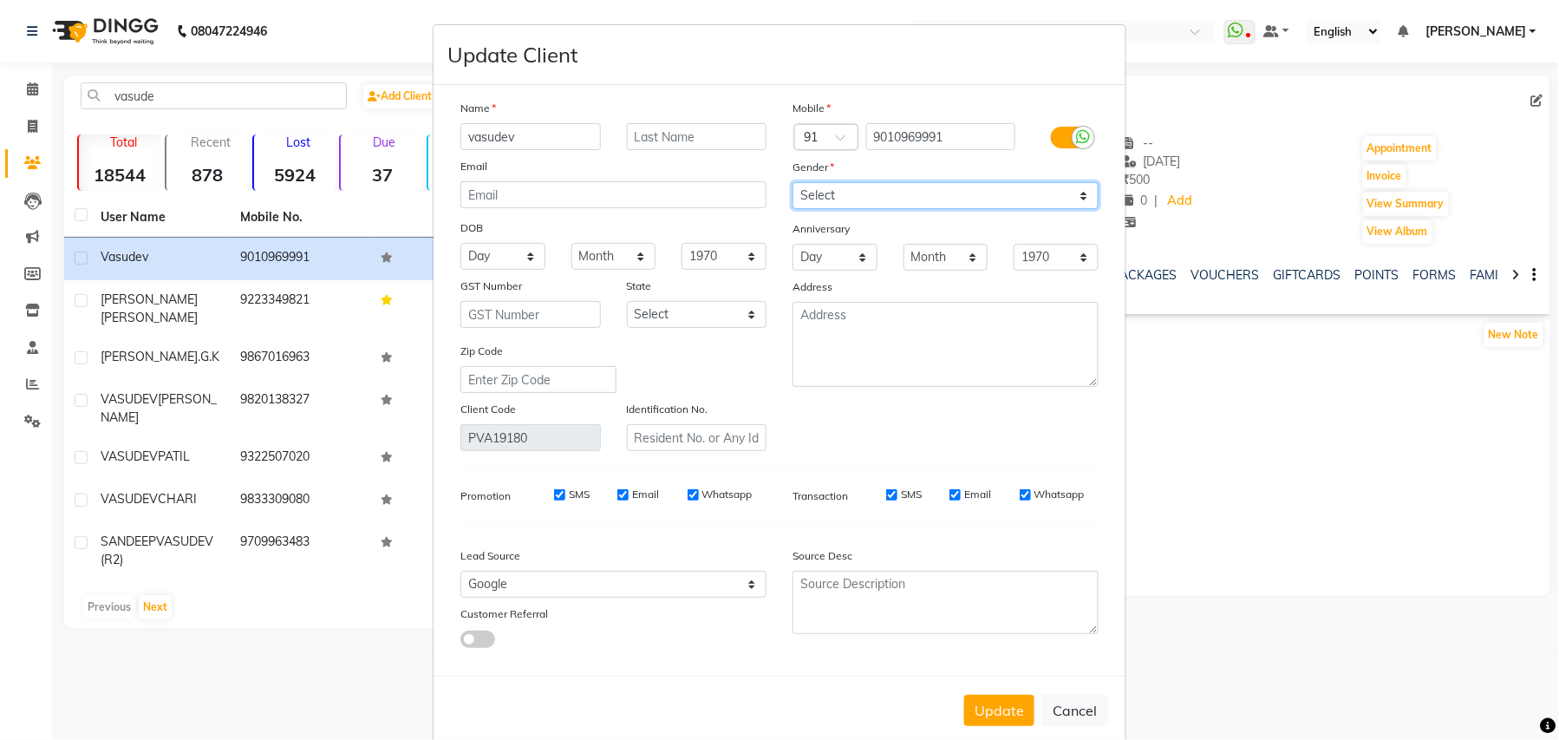
click at [868, 191] on select "Select Male Female Other Prefer Not To Say" at bounding box center [946, 195] width 306 height 27
click at [793, 182] on select "Select Male Female Other Prefer Not To Say" at bounding box center [946, 195] width 306 height 27
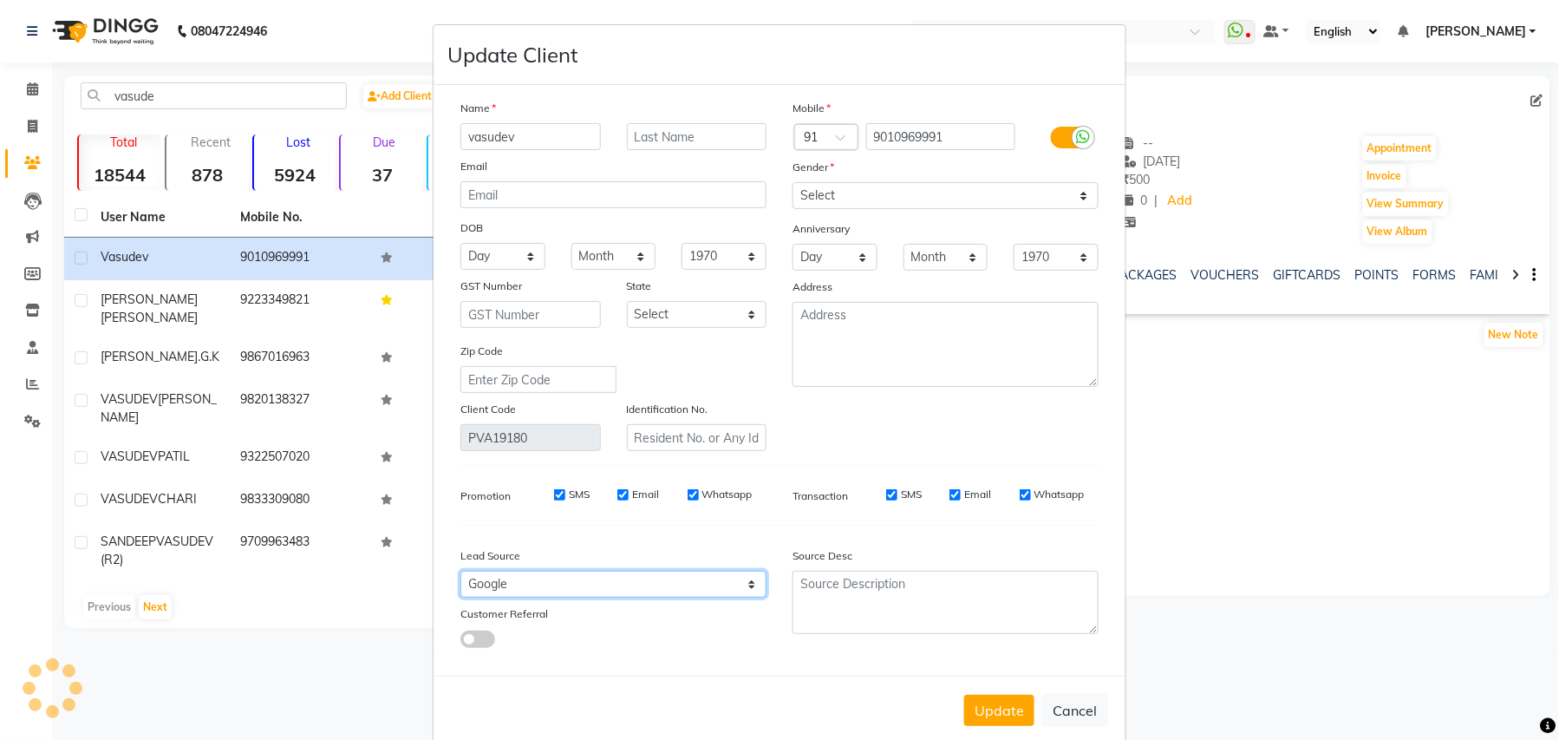
click at [588, 577] on select "Select Walk-in Referral Internet Friend Word of Mouth Advertisement Facebook Ju…" at bounding box center [614, 584] width 306 height 27
click at [461, 571] on select "Select Walk-in Referral Internet Friend Word of Mouth Advertisement Facebook Ju…" at bounding box center [614, 584] width 306 height 27
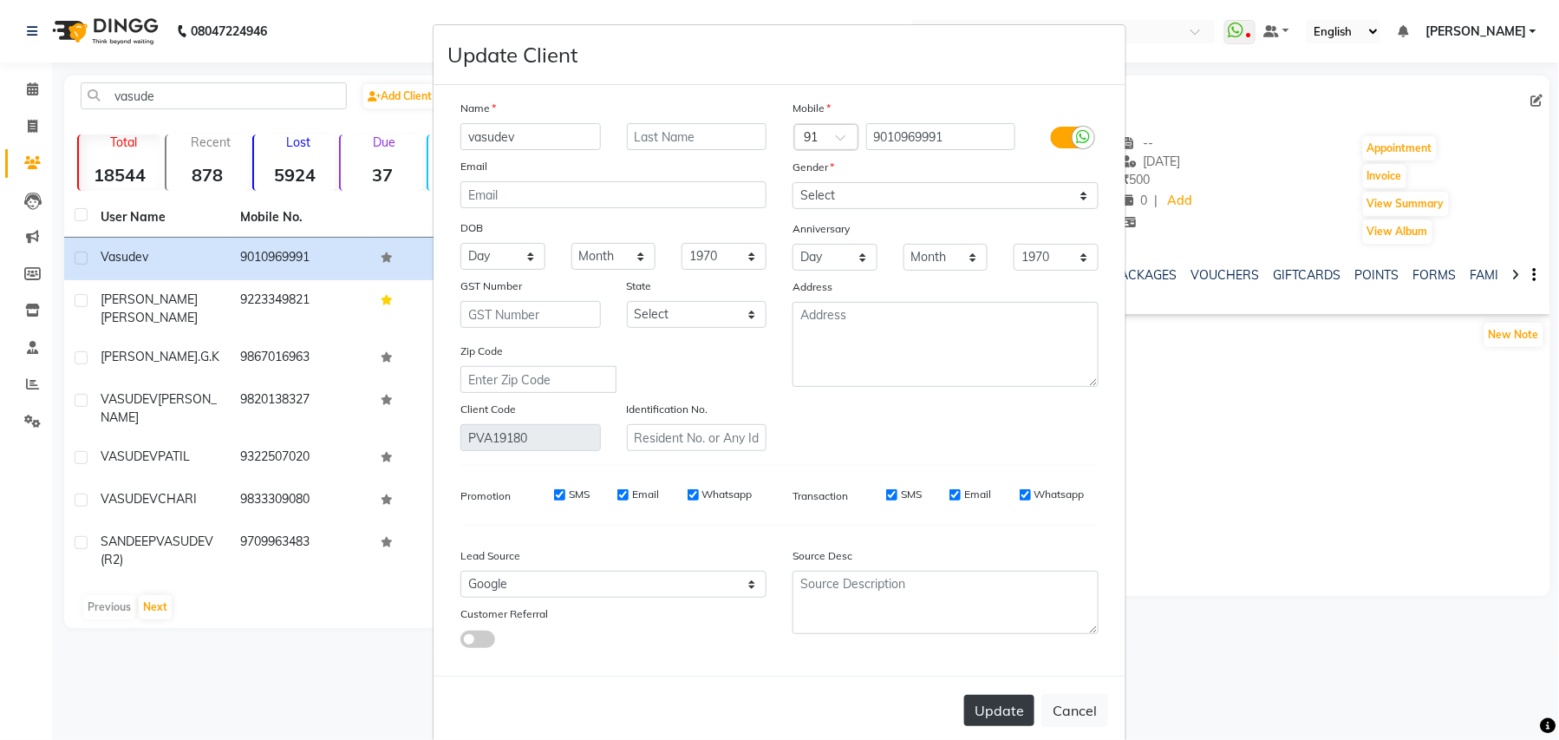
click at [993, 706] on button "Update" at bounding box center [999, 710] width 70 height 31
select select
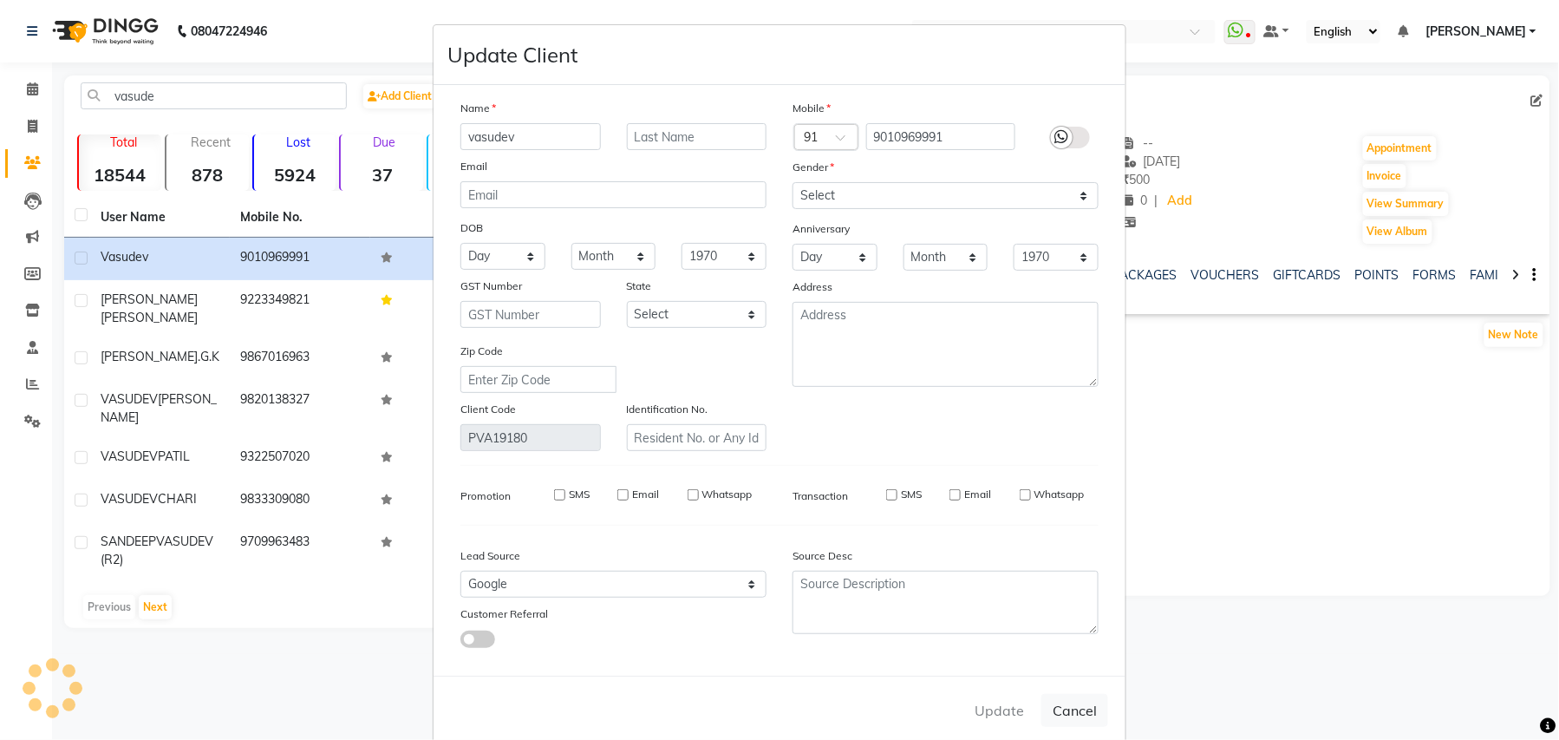
select select
checkbox input "false"
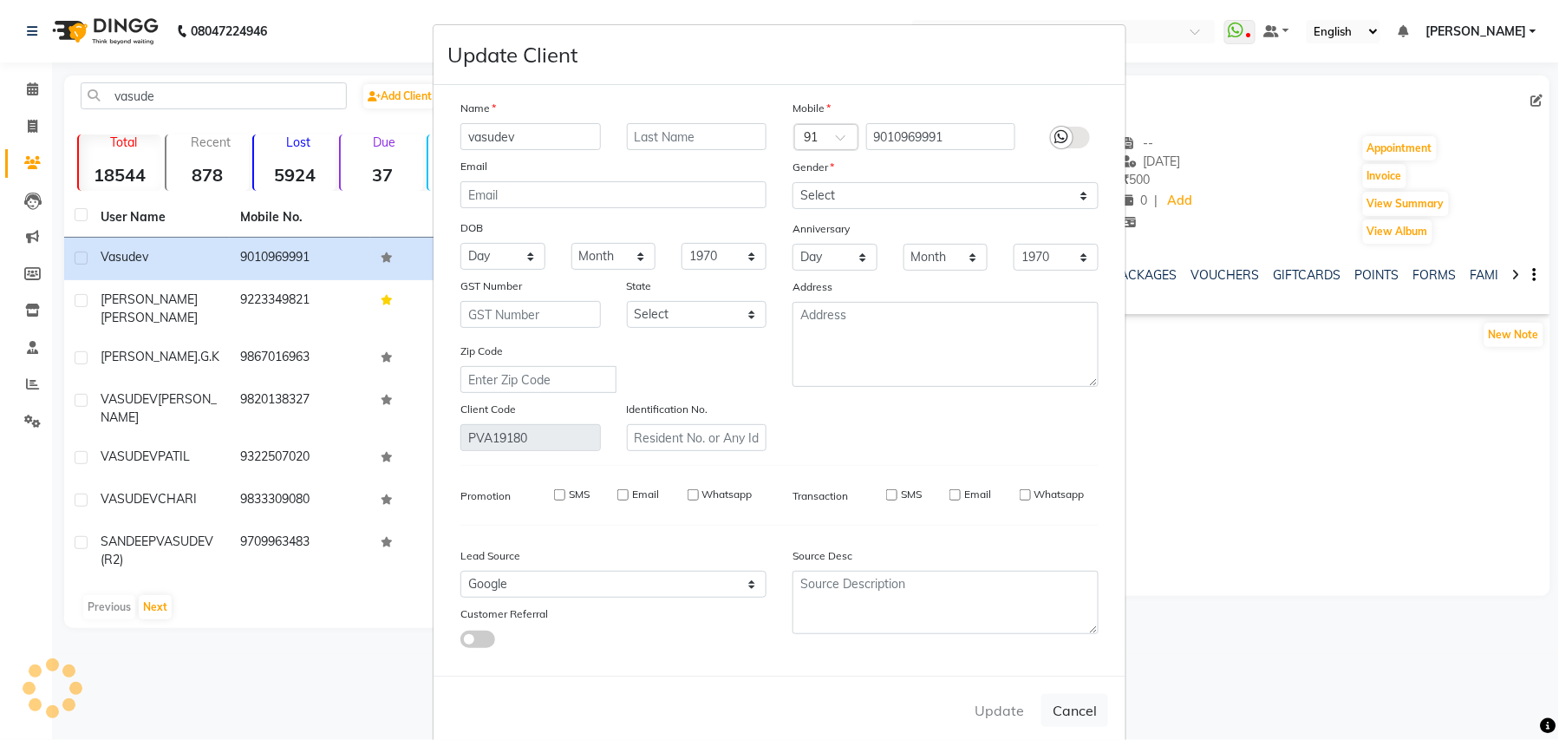
checkbox input "false"
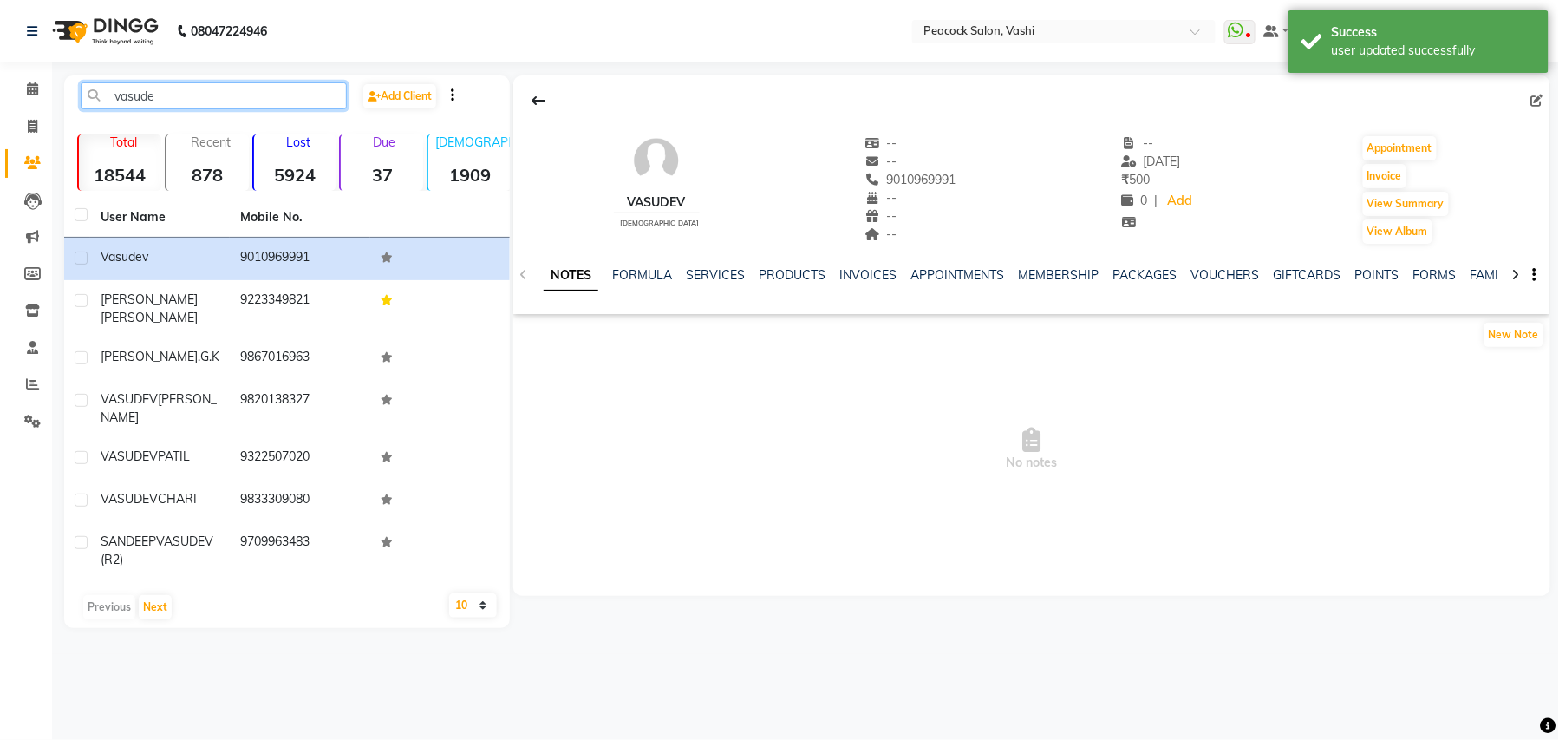
click at [189, 99] on input "vasude" at bounding box center [214, 95] width 266 height 27
type input "v"
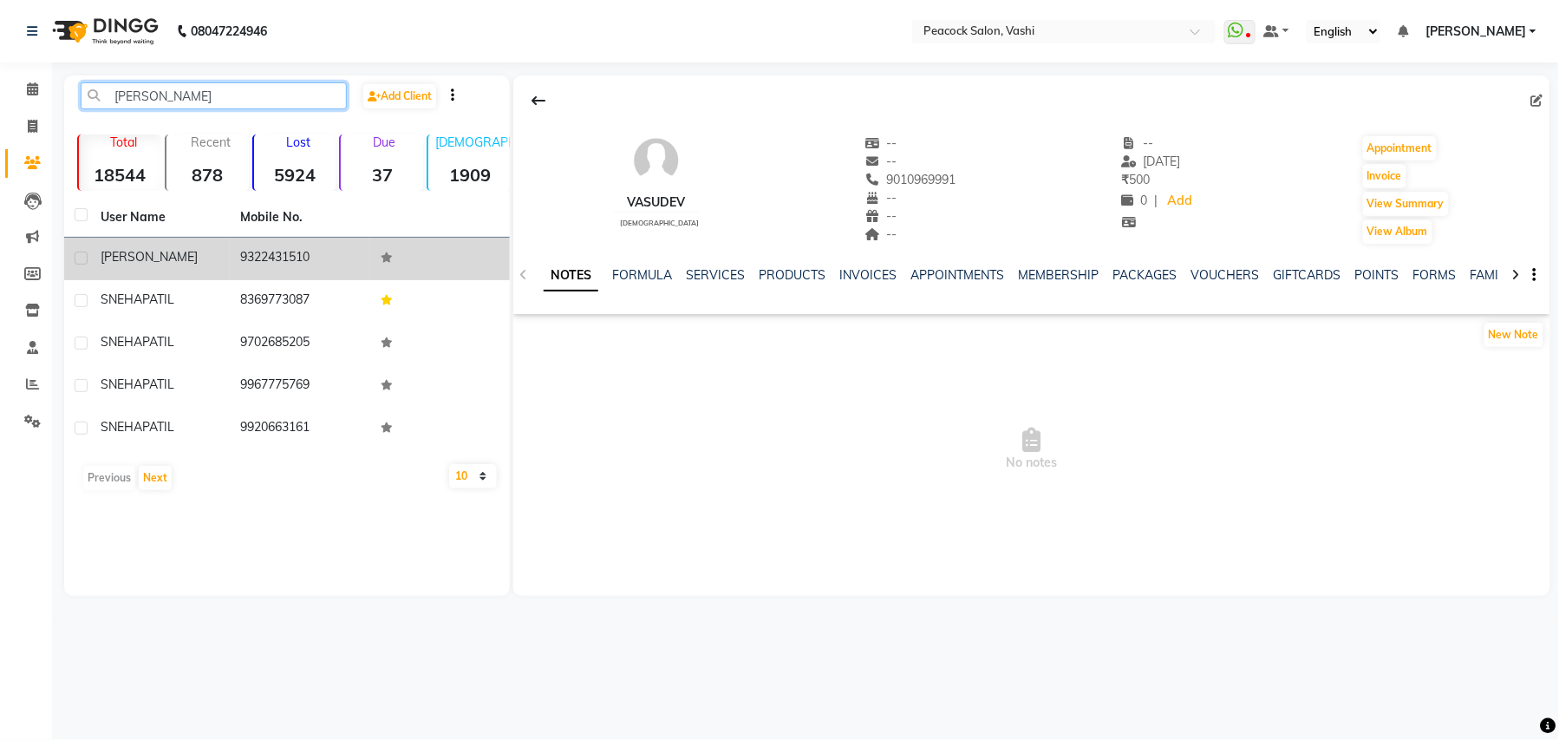
type input "[PERSON_NAME]"
click at [122, 250] on span "[PERSON_NAME]" at bounding box center [149, 257] width 97 height 16
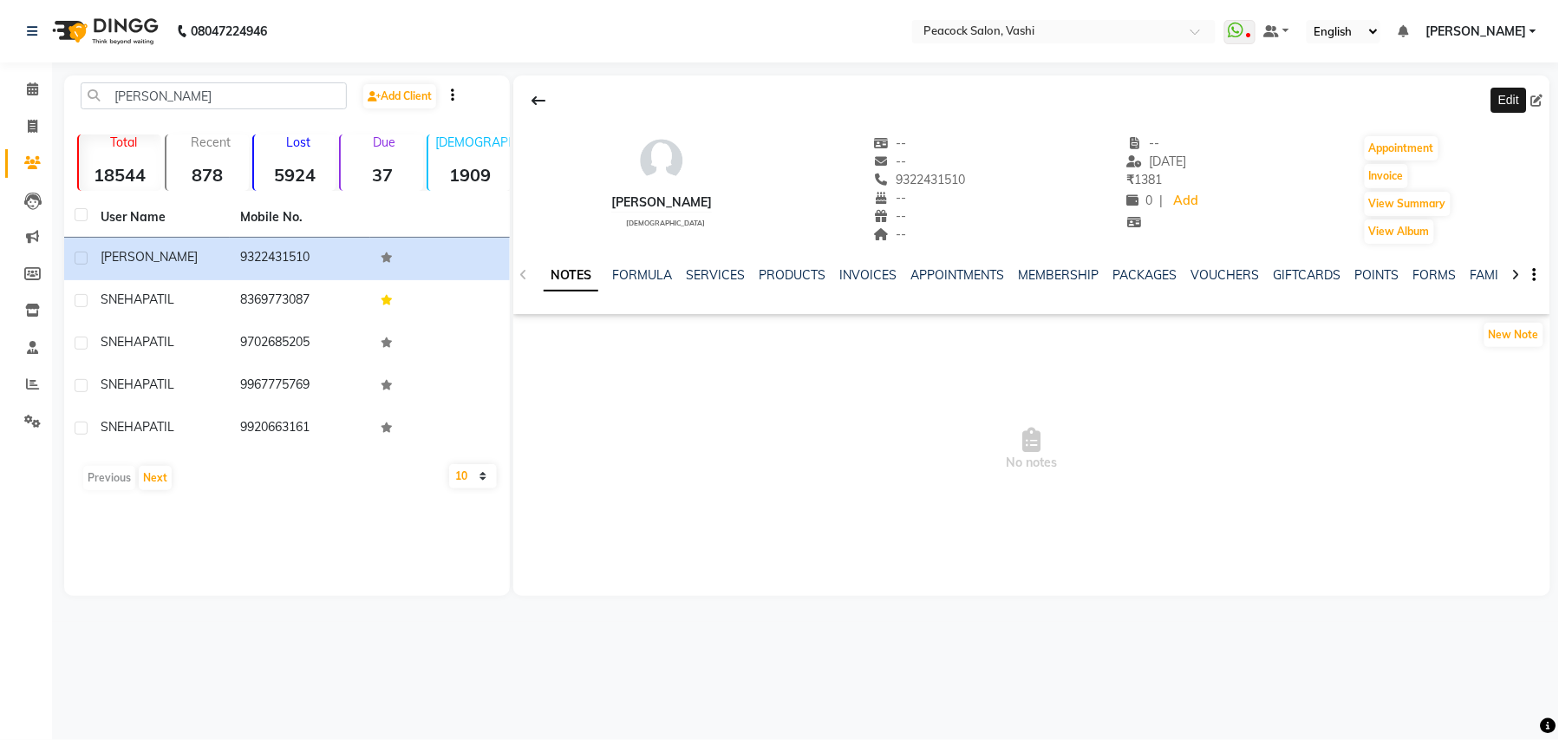
click at [1539, 95] on icon at bounding box center [1538, 101] width 12 height 12
select select "[DEMOGRAPHIC_DATA]"
select select "10229"
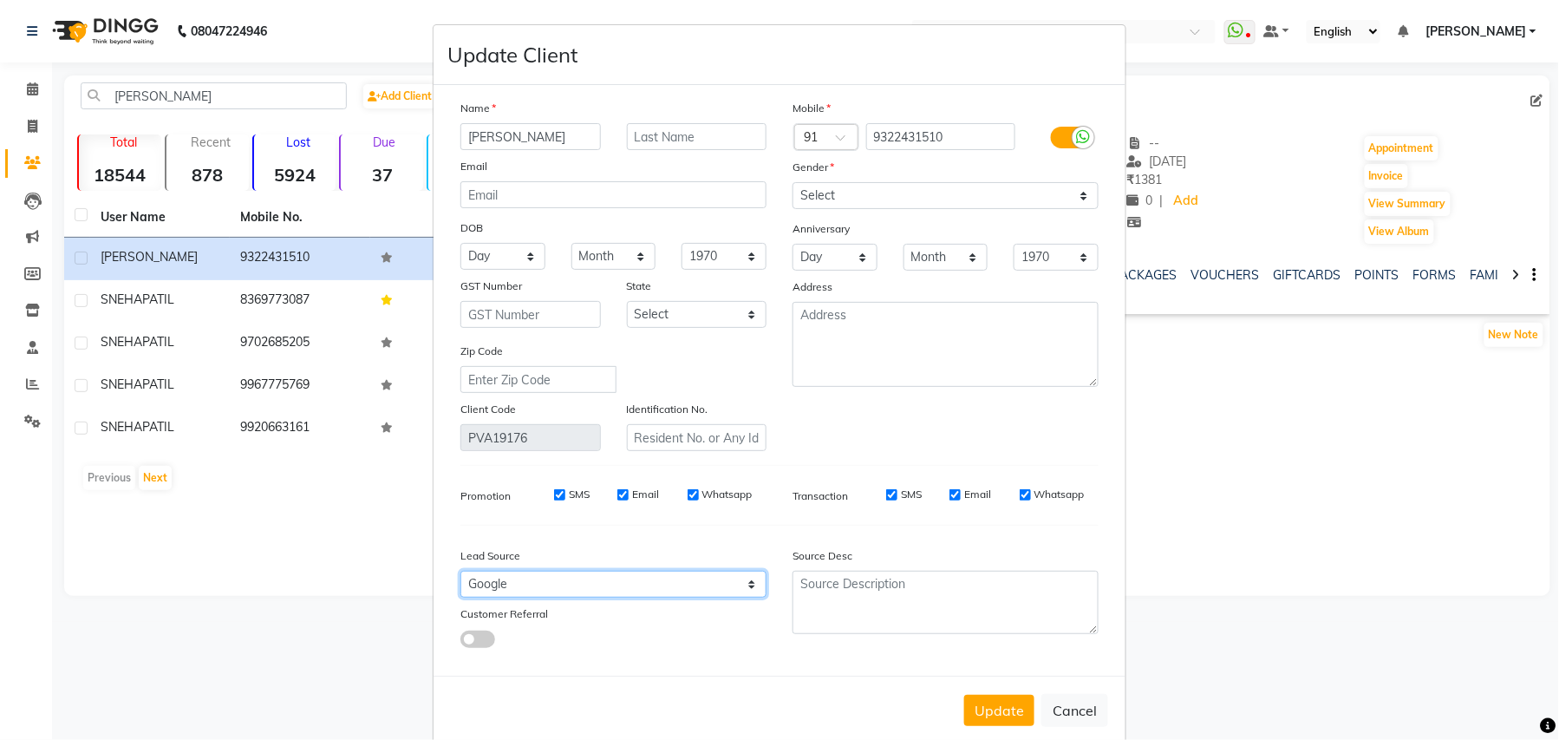
click at [541, 573] on select "Select Walk-in Referral Internet Friend Word of Mouth Advertisement Facebook Ju…" at bounding box center [614, 584] width 306 height 27
click at [461, 571] on select "Select Walk-in Referral Internet Friend Word of Mouth Advertisement Facebook Ju…" at bounding box center [614, 584] width 306 height 27
click at [987, 709] on button "Update" at bounding box center [999, 710] width 70 height 31
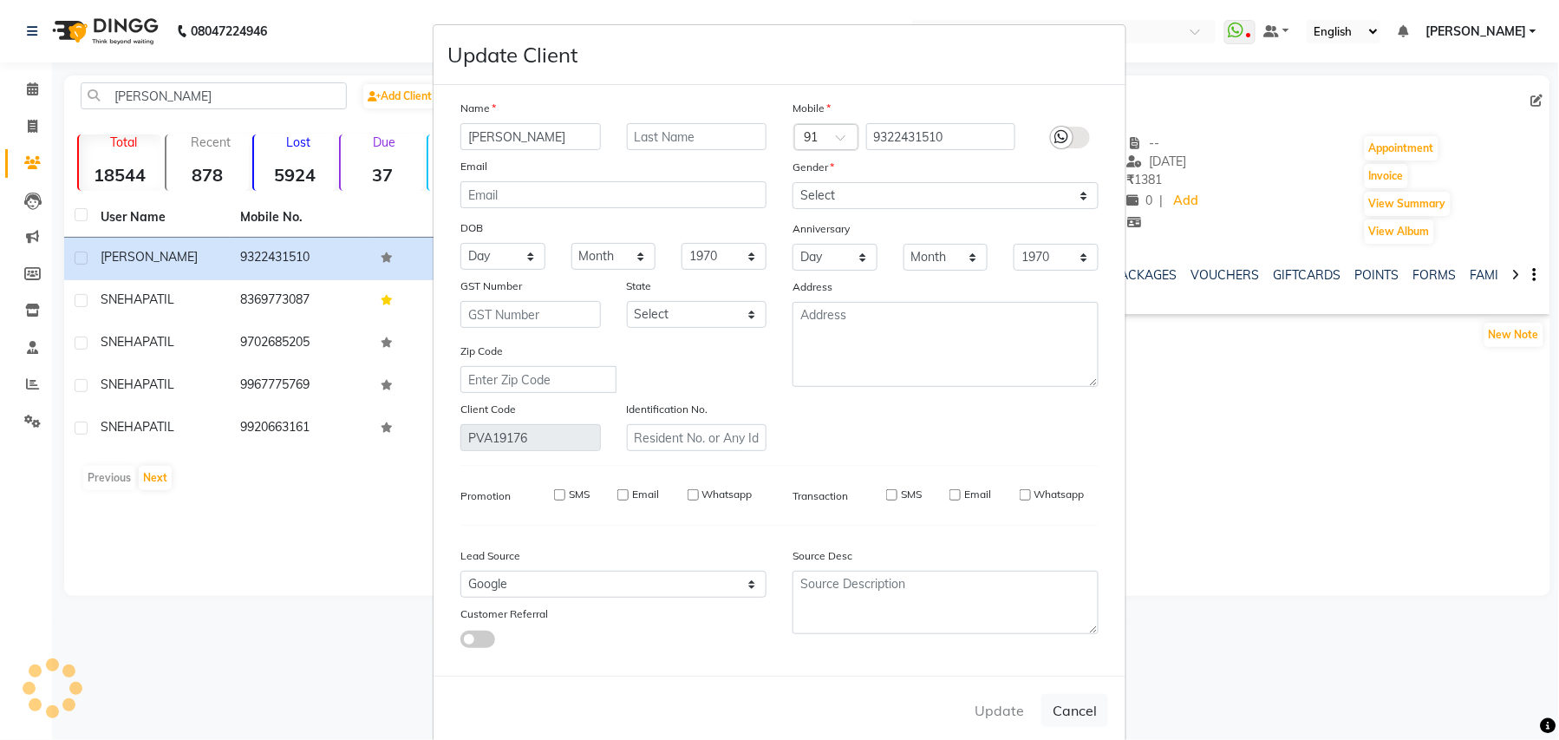
select select
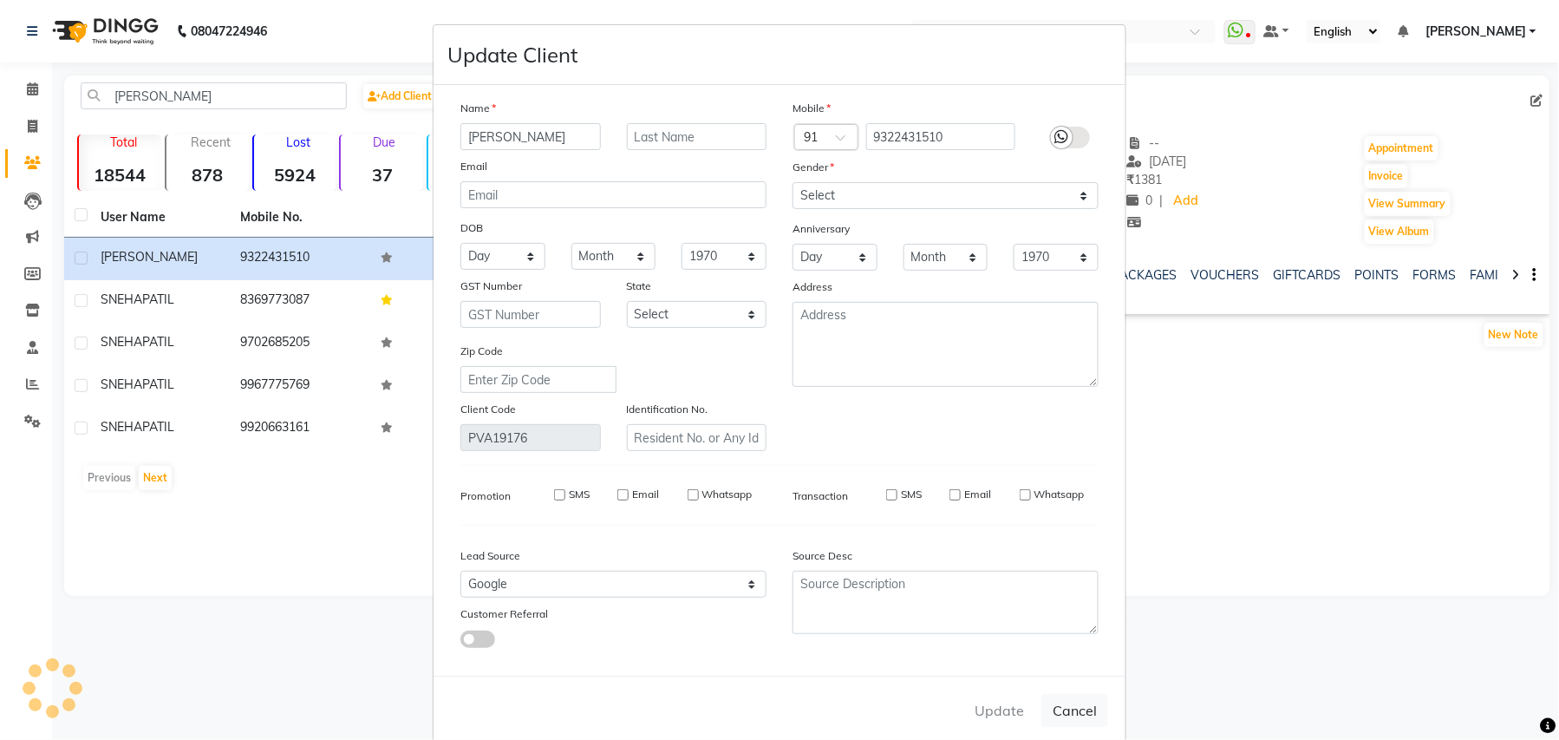
select select
checkbox input "false"
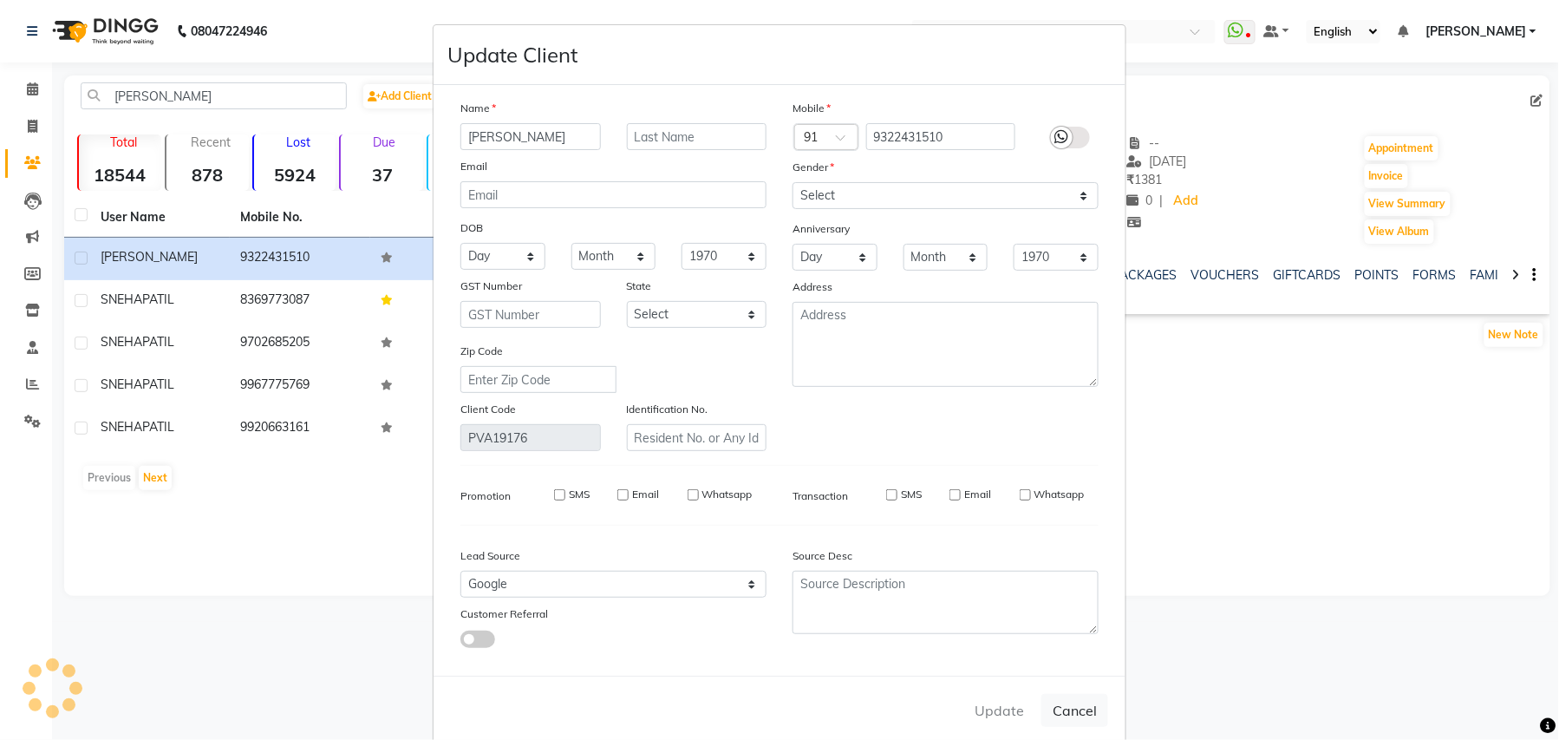
checkbox input "false"
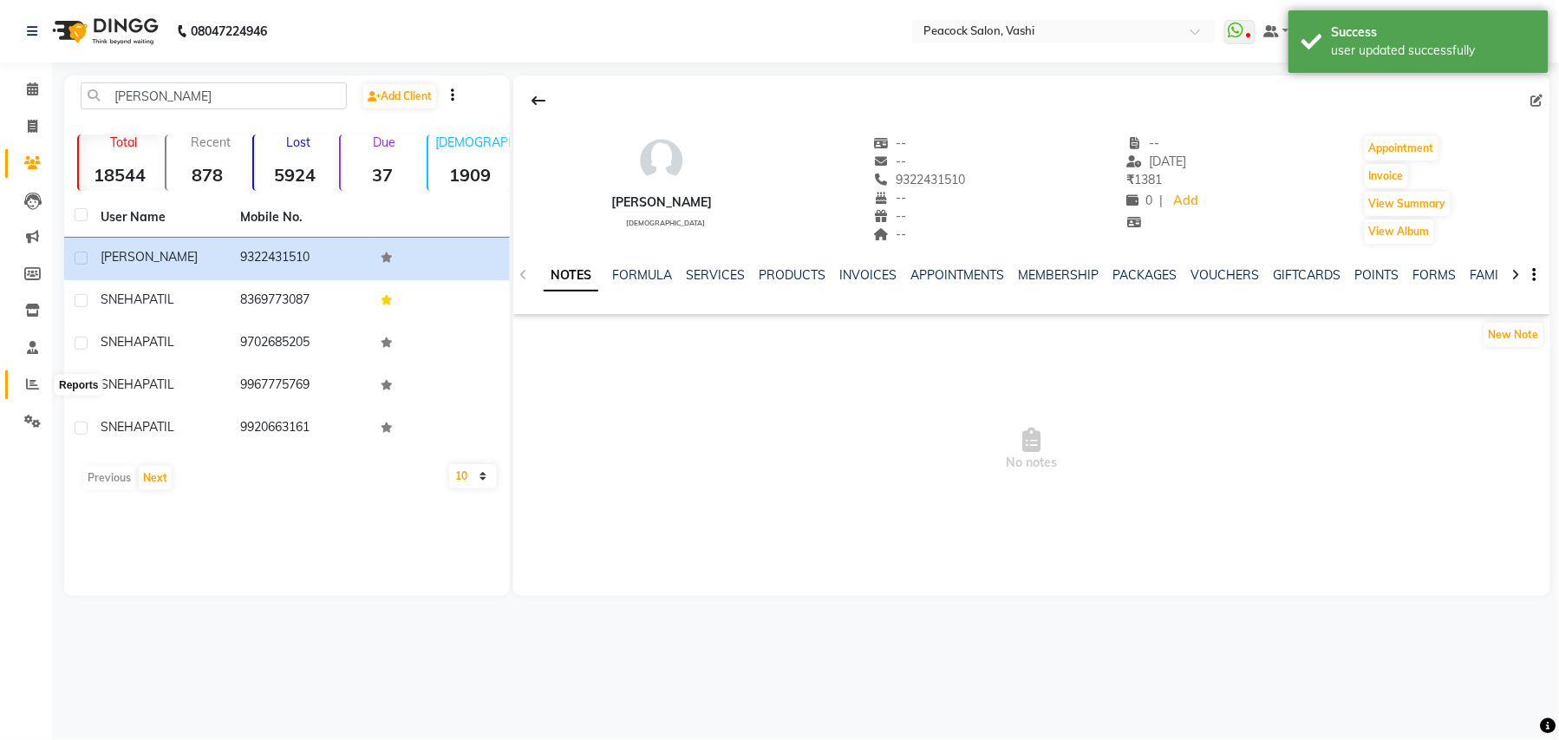
click at [33, 382] on icon at bounding box center [32, 383] width 13 height 13
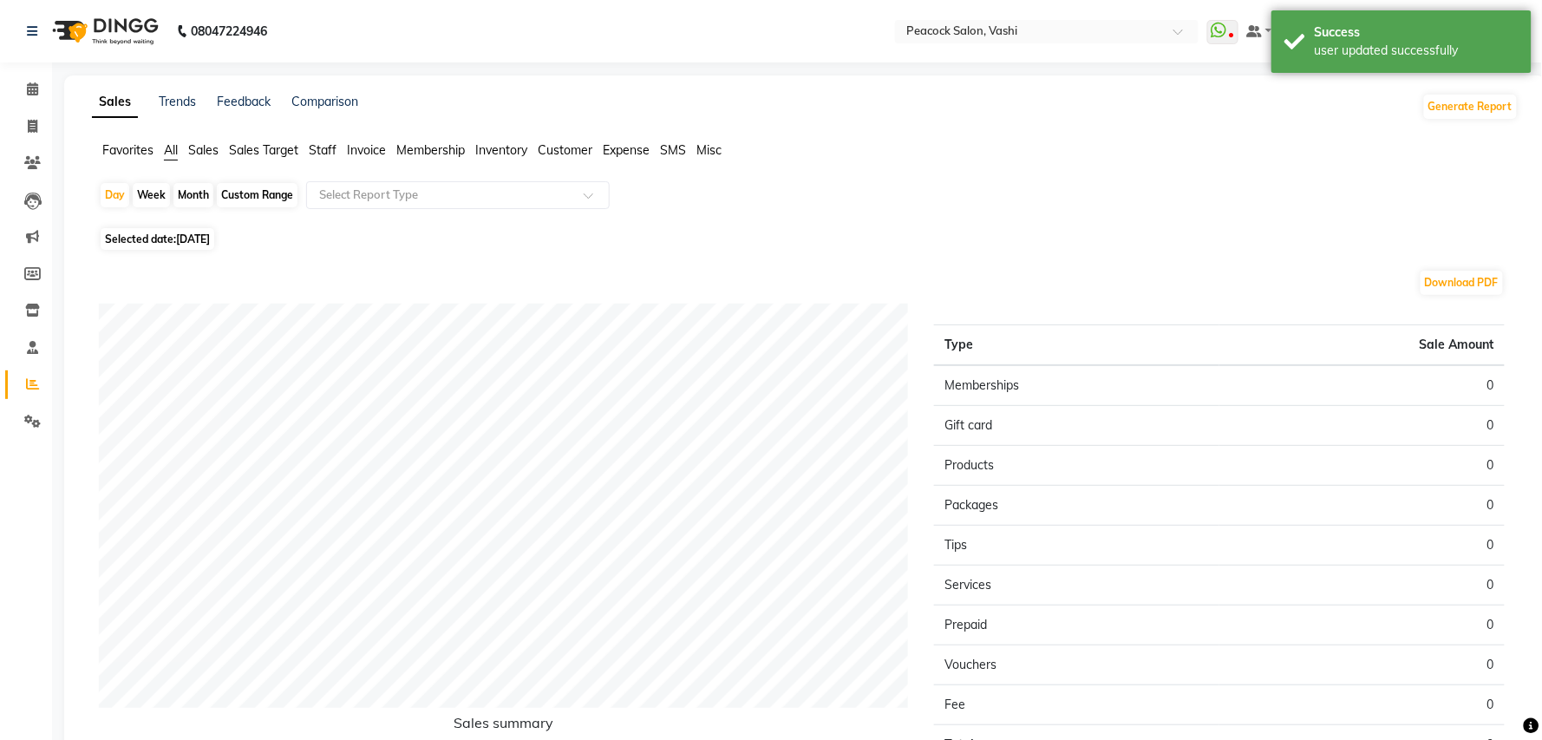
click at [258, 195] on div "Custom Range" at bounding box center [257, 195] width 81 height 24
select select "9"
select select "2025"
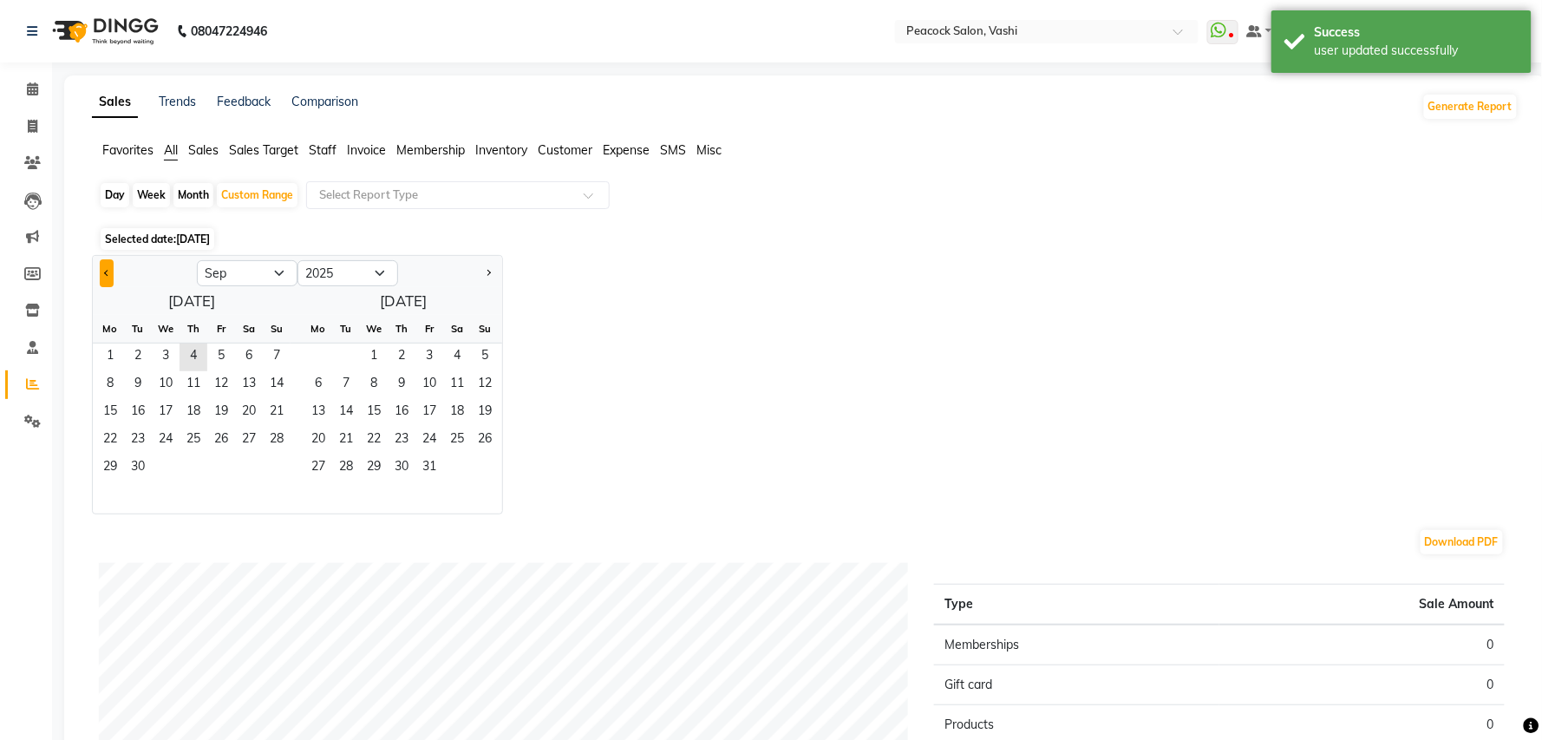
click at [111, 271] on button "Previous month" at bounding box center [107, 273] width 14 height 28
select select "8"
click at [199, 468] on span "28" at bounding box center [194, 468] width 28 height 28
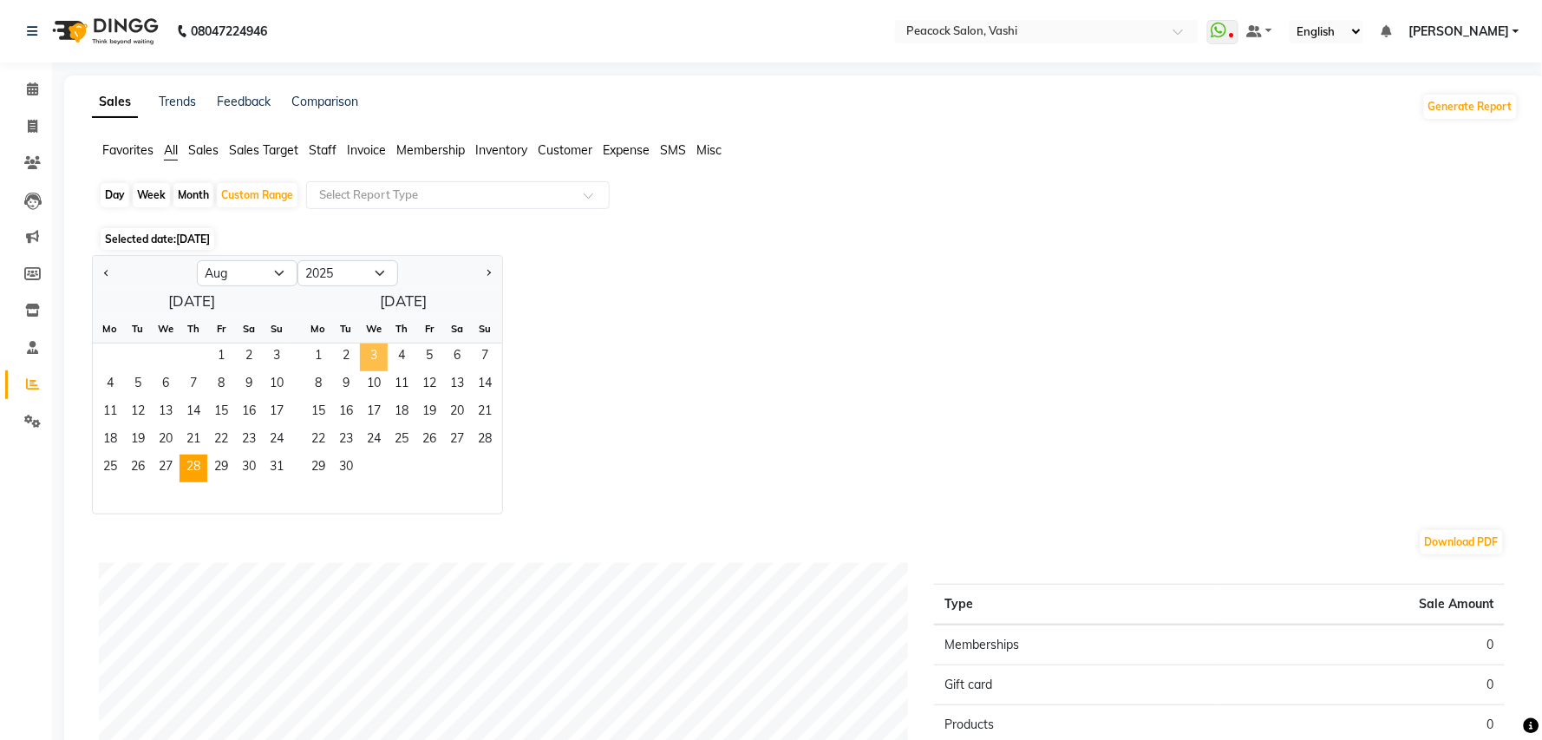
click at [380, 356] on span "3" at bounding box center [374, 357] width 28 height 28
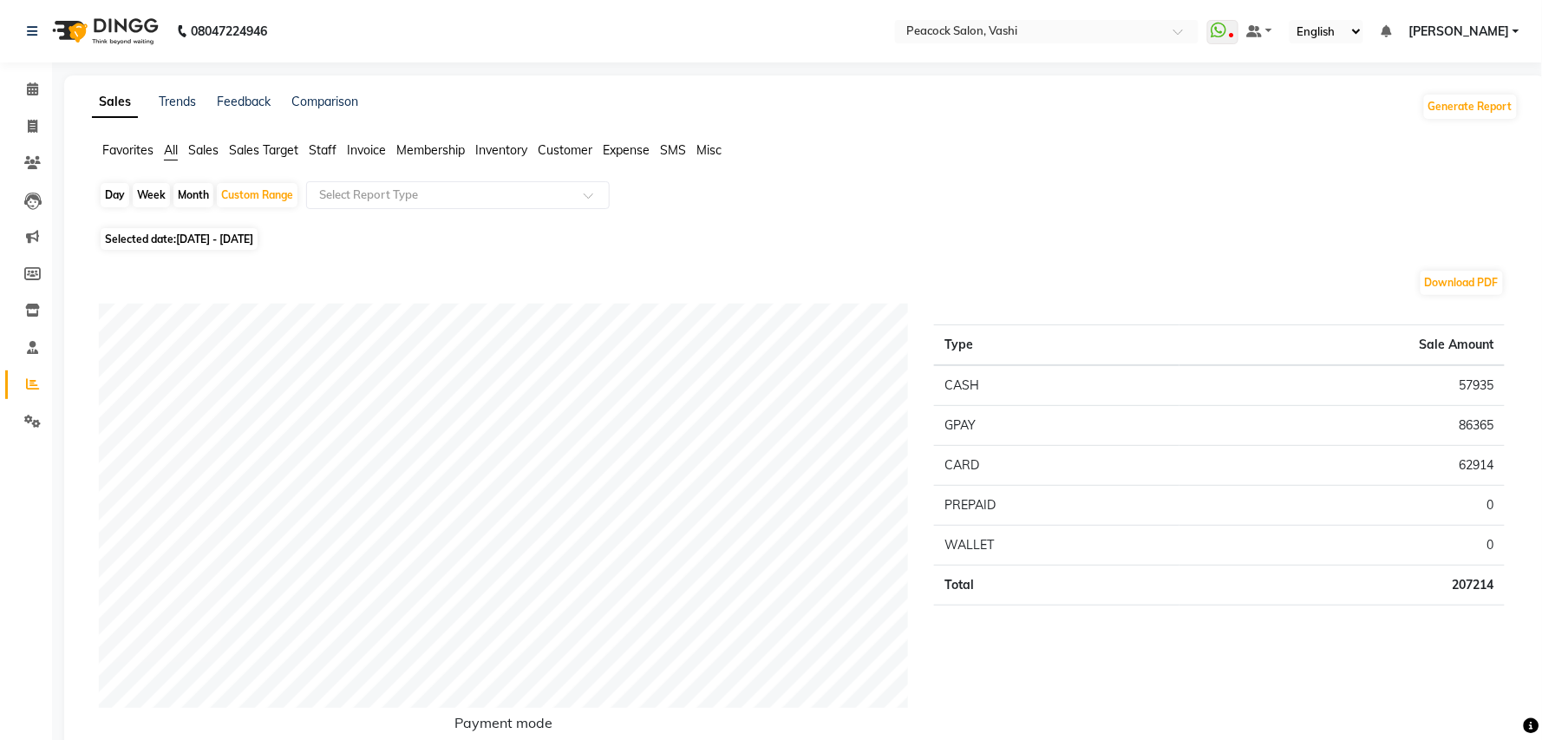
click at [573, 147] on span "Customer" at bounding box center [565, 150] width 55 height 16
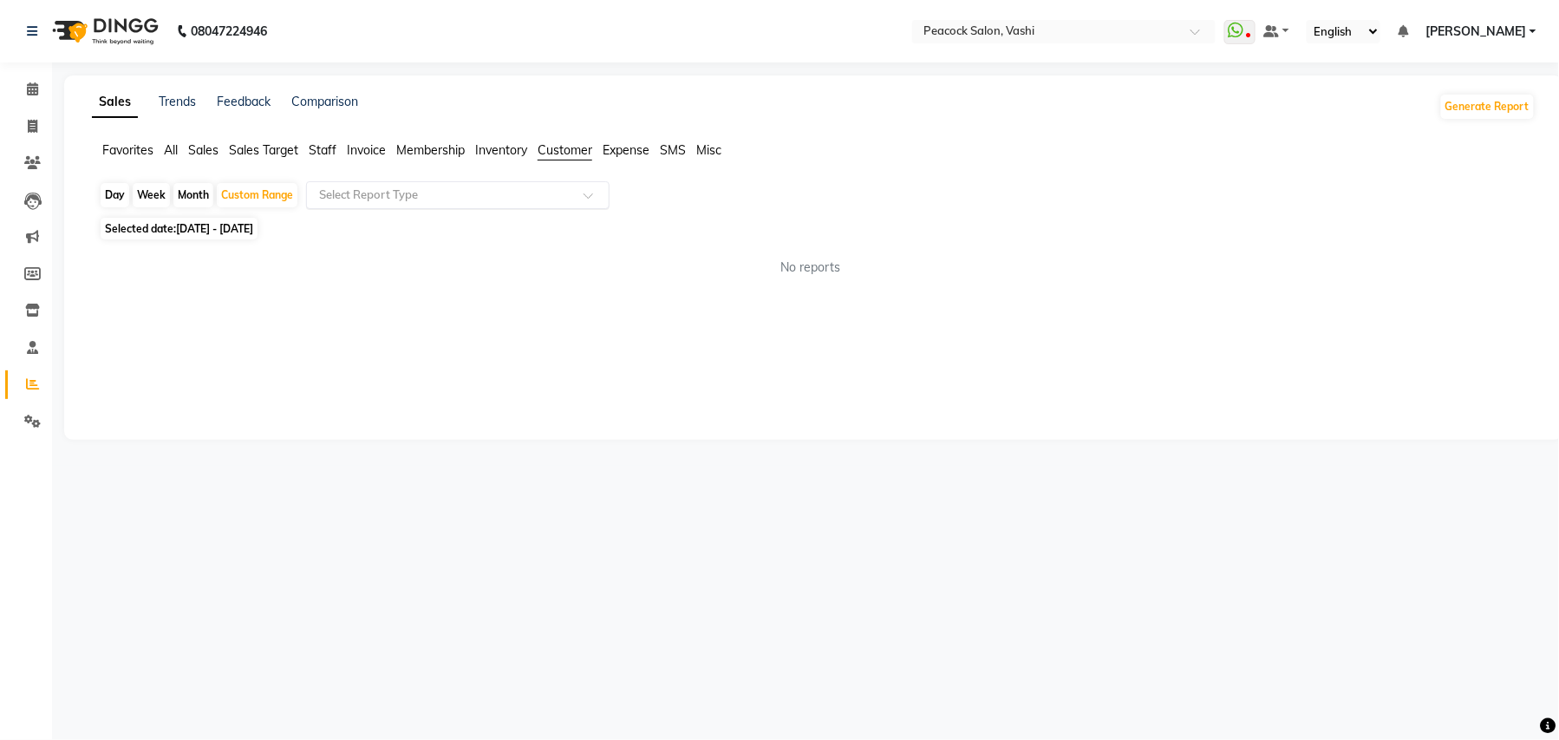
click at [528, 194] on input "text" at bounding box center [441, 194] width 250 height 17
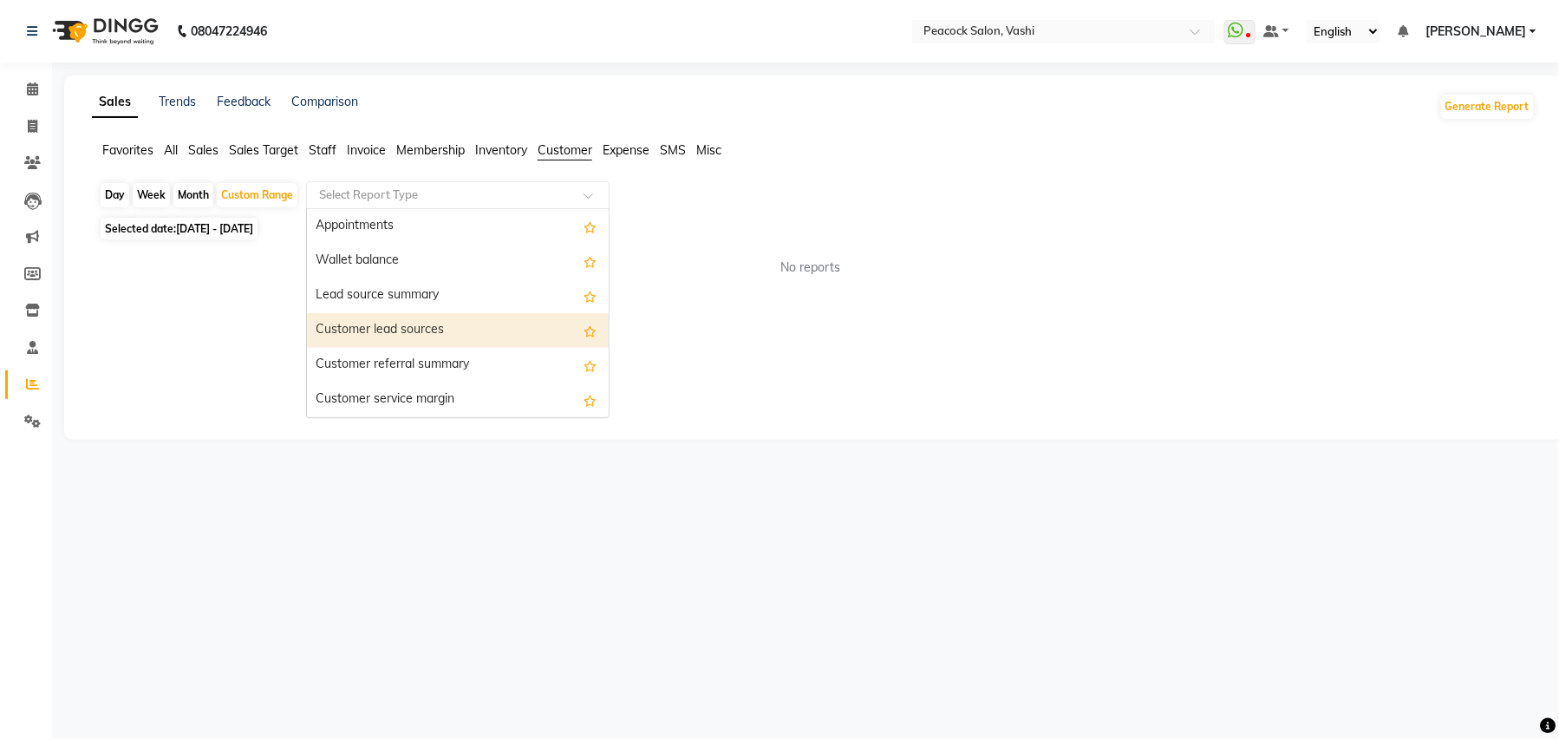
click at [430, 330] on div "Customer lead sources" at bounding box center [458, 330] width 302 height 35
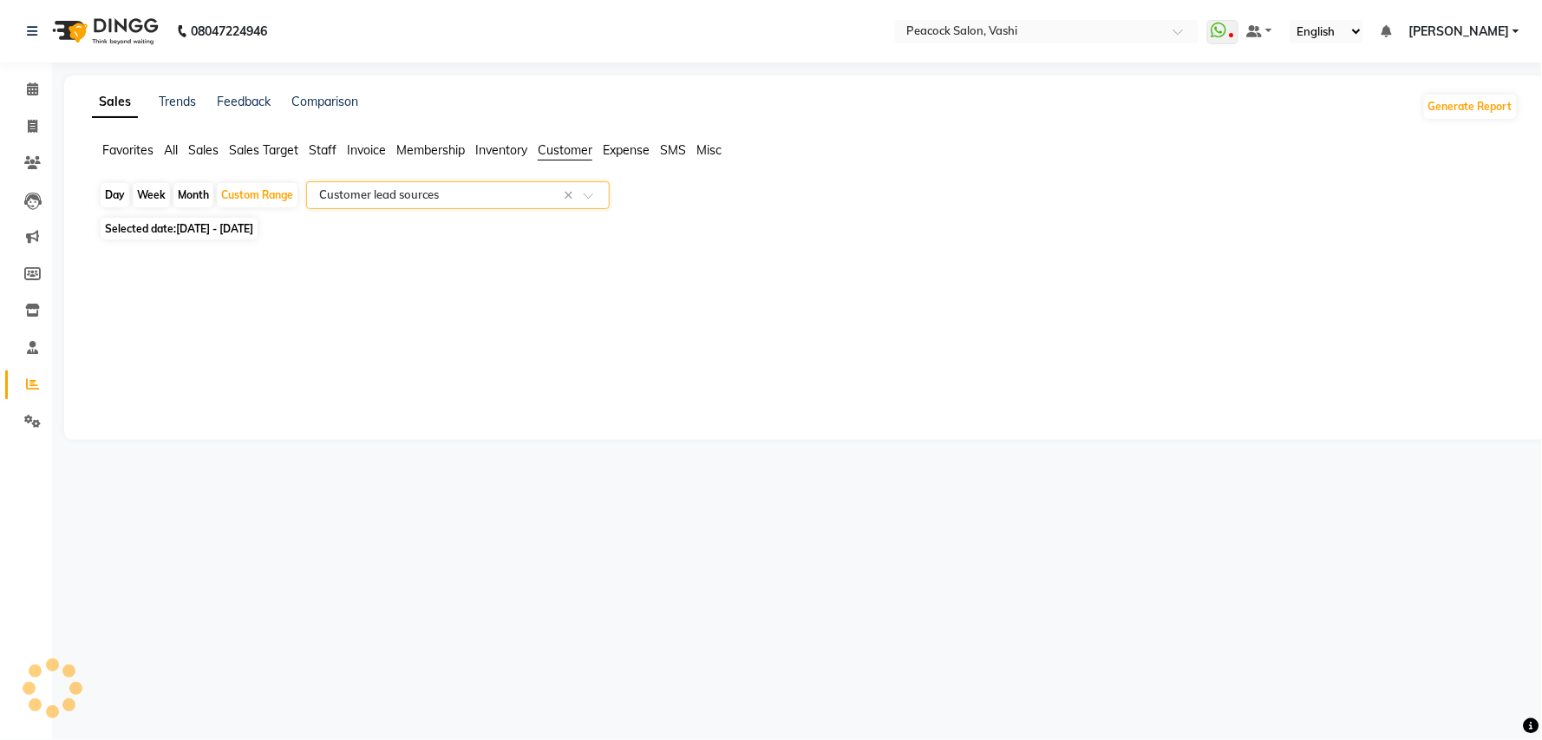
select select "filtered_report"
select select "pdf"
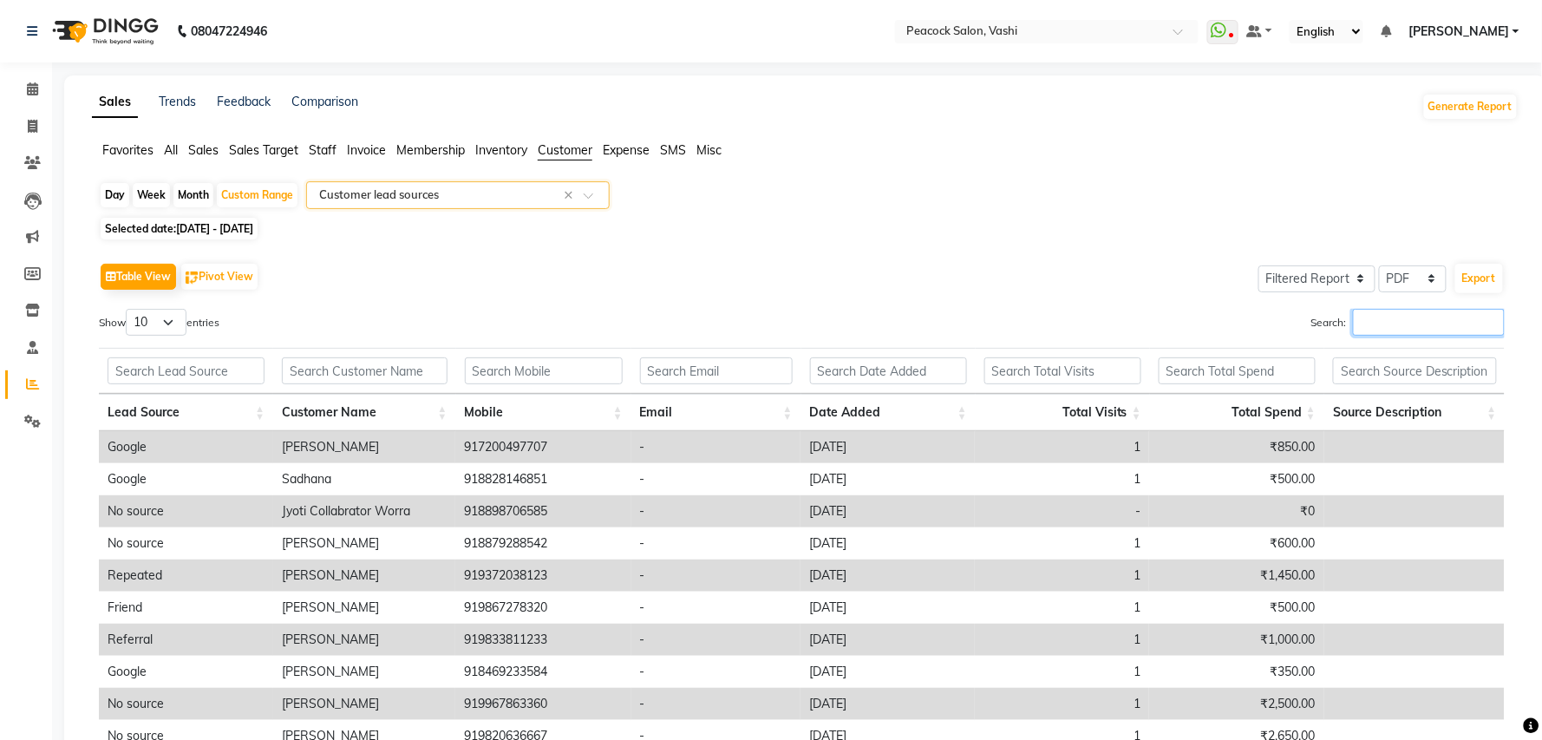
click at [1382, 317] on input "Search:" at bounding box center [1429, 322] width 152 height 27
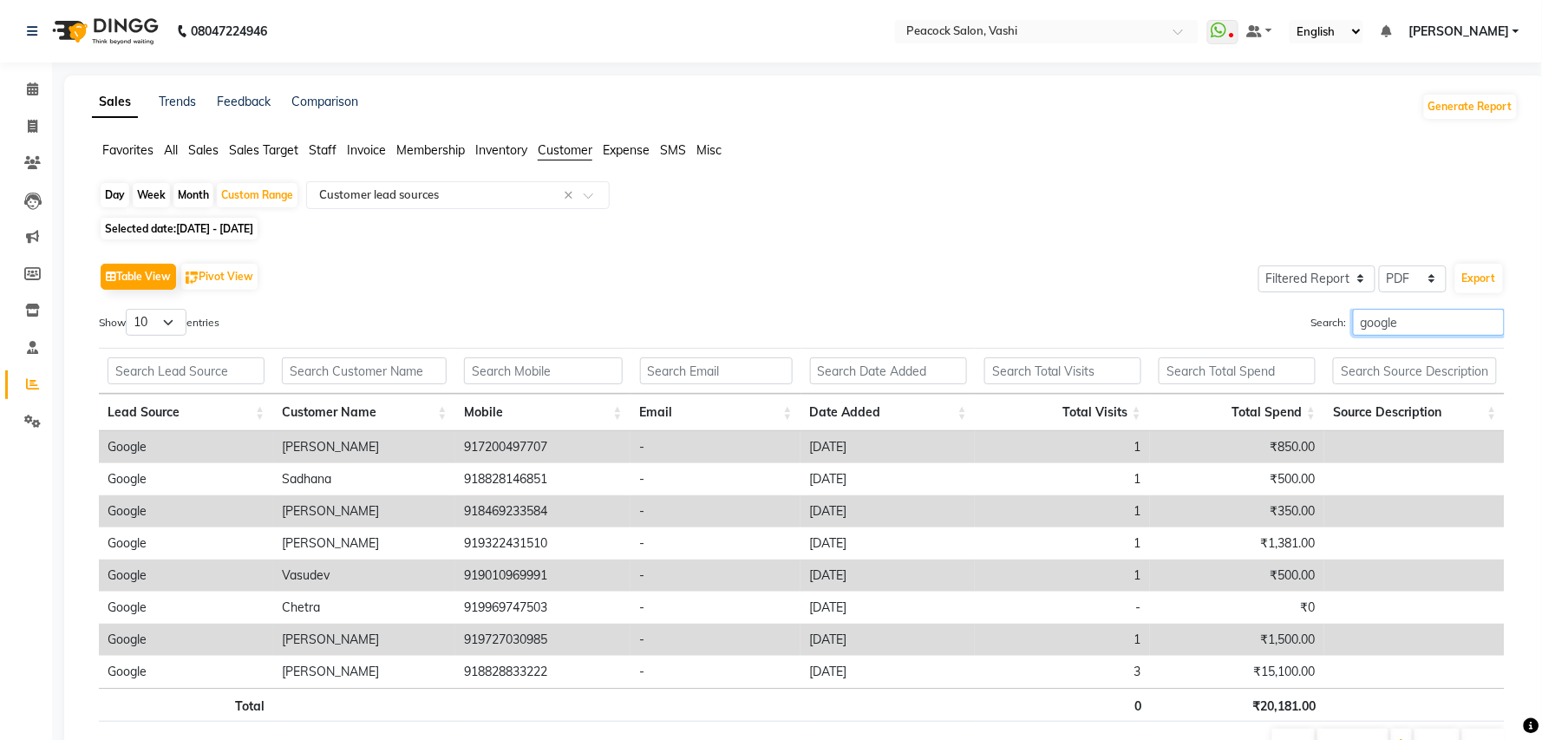
type input "google"
click at [112, 192] on div "Day" at bounding box center [115, 195] width 29 height 24
select select "8"
select select "2025"
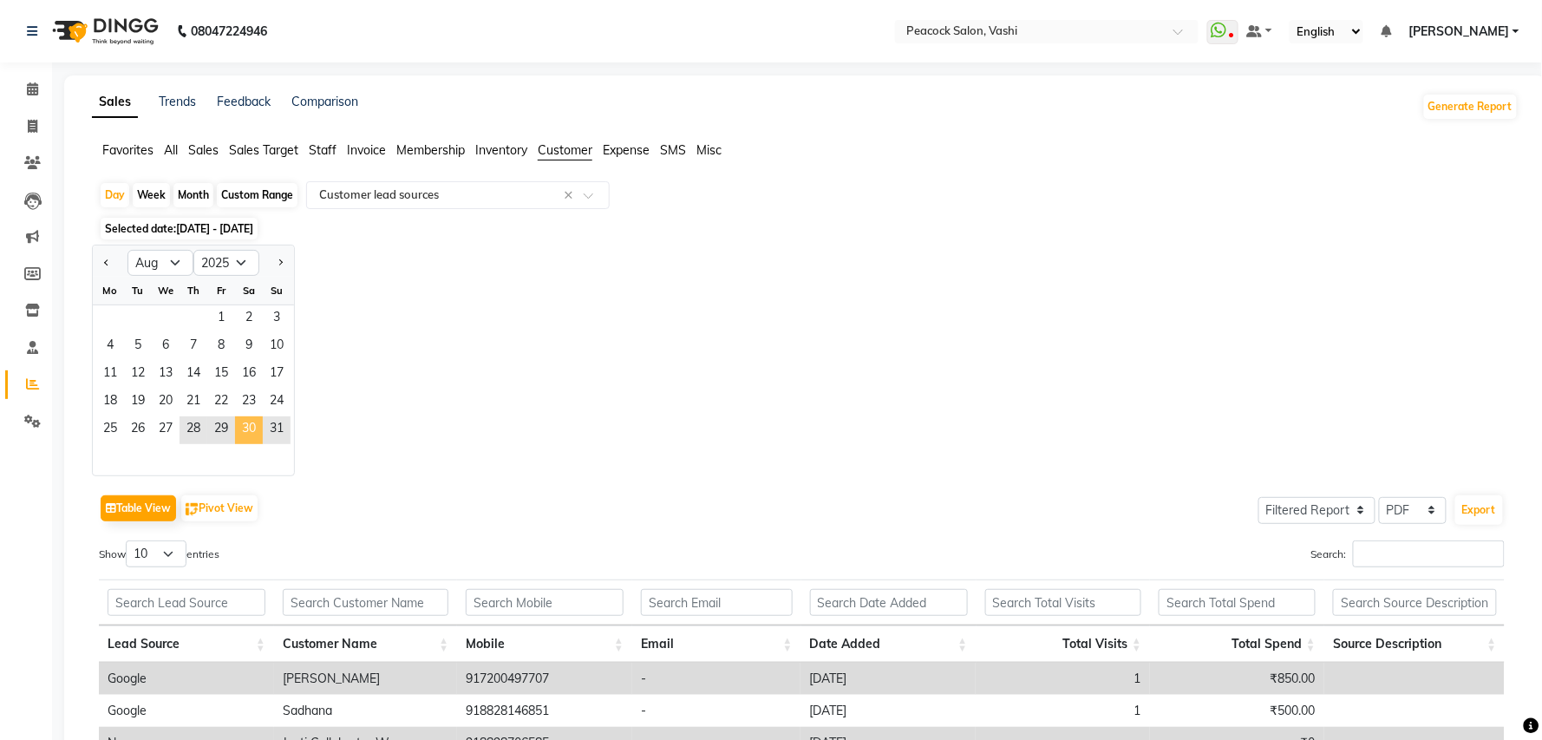
click at [251, 428] on span "30" at bounding box center [249, 430] width 28 height 28
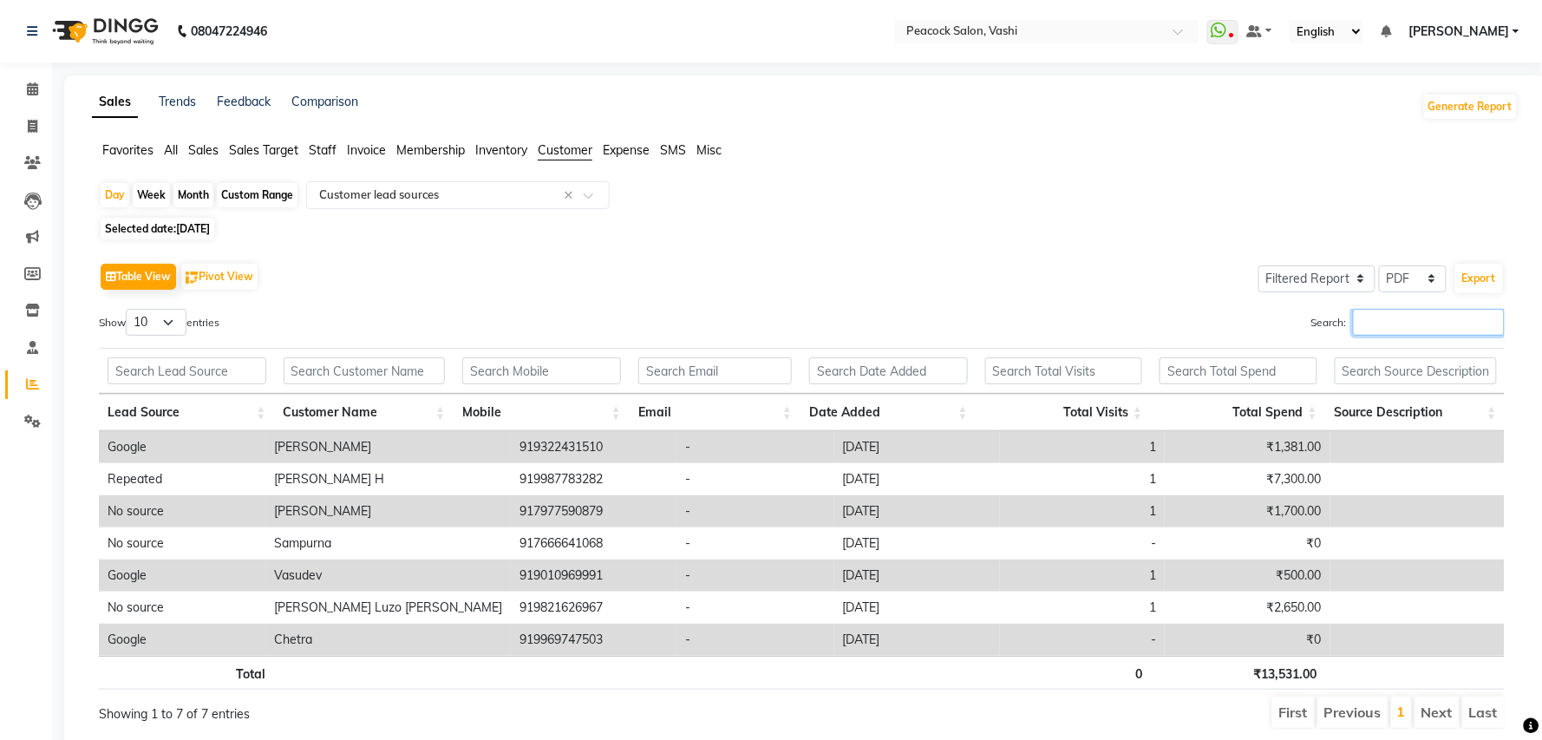
click at [1377, 314] on input "Search:" at bounding box center [1429, 322] width 152 height 27
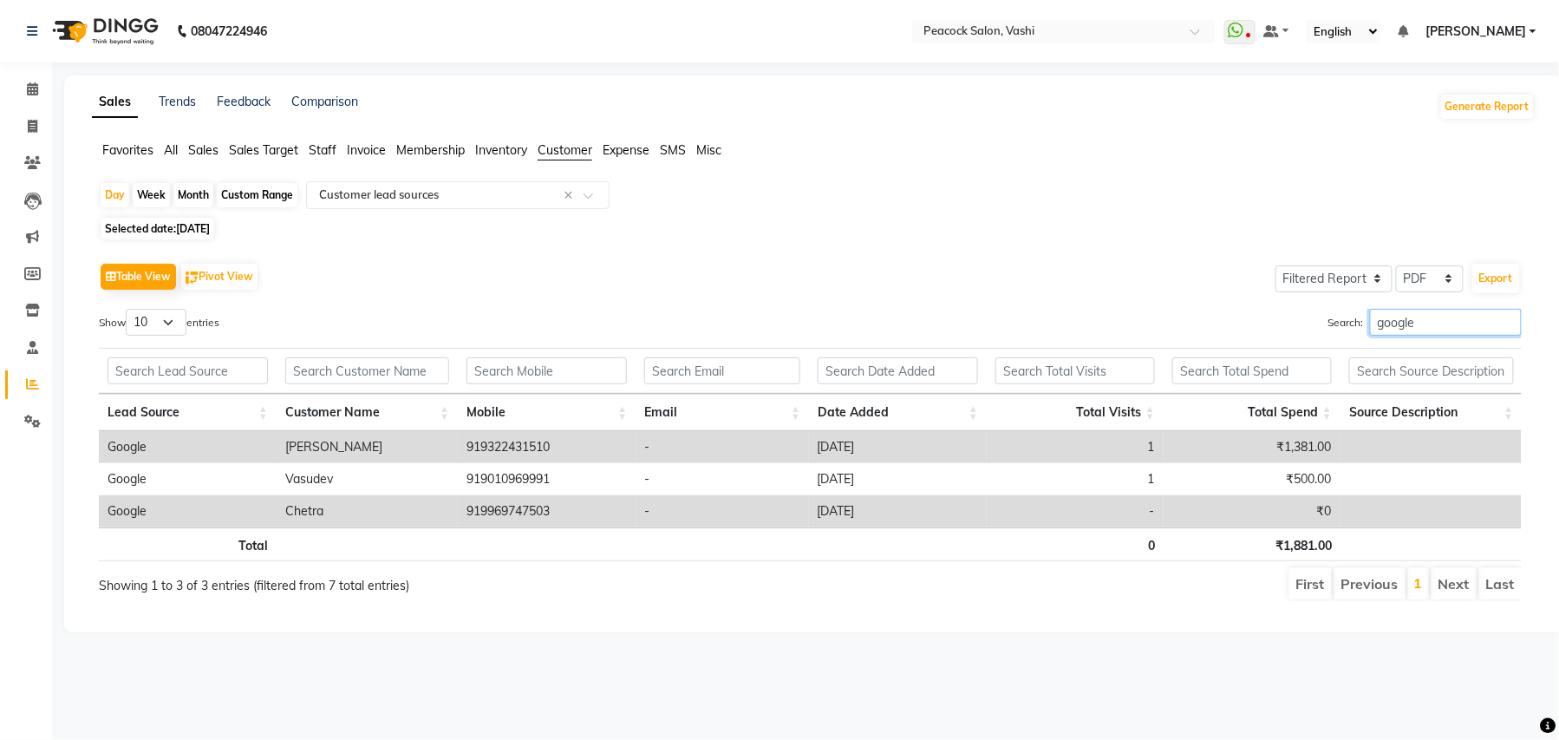
type input "google"
click at [182, 225] on span "[DATE]" at bounding box center [193, 228] width 34 height 13
select select "8"
select select "2025"
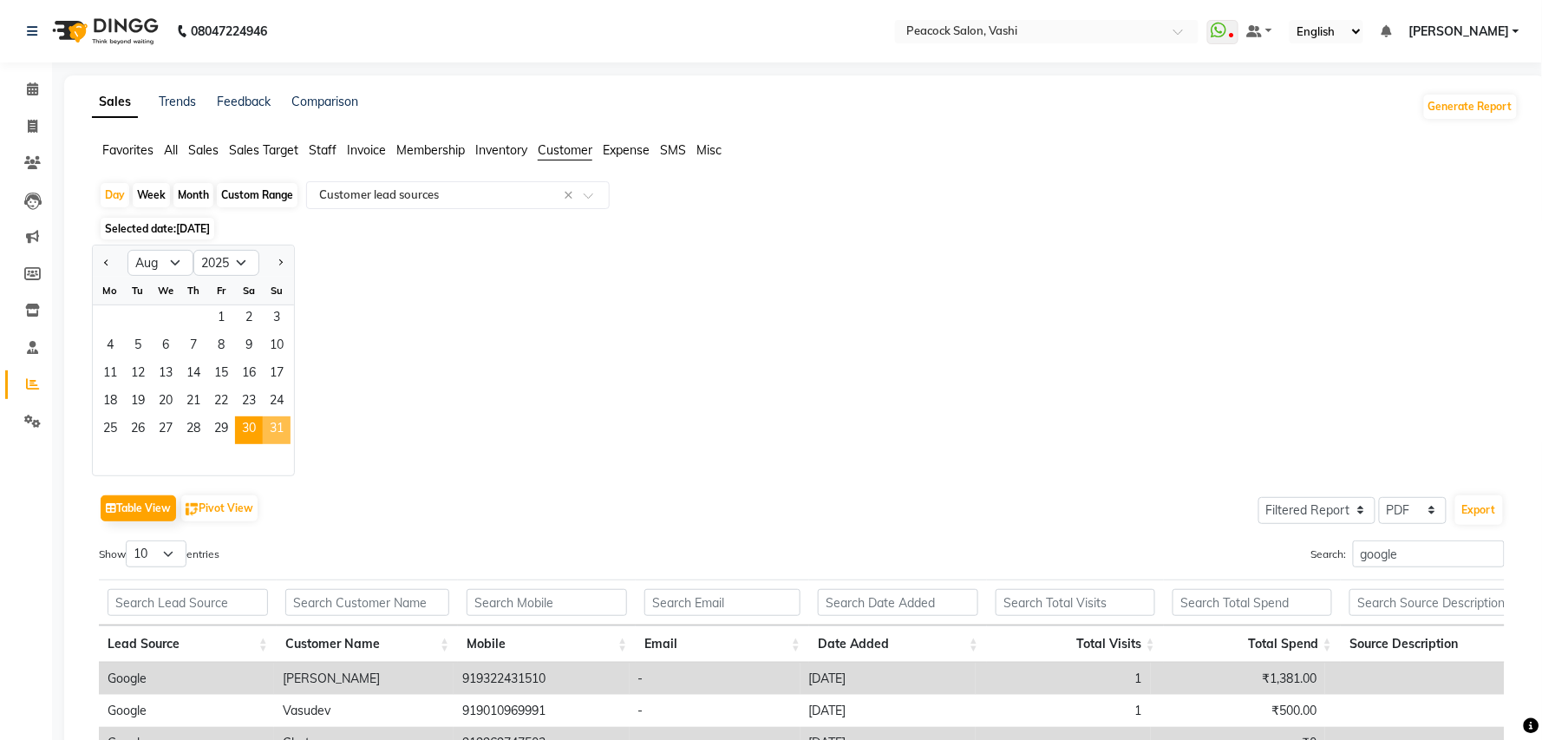
click at [276, 425] on span "31" at bounding box center [277, 430] width 28 height 28
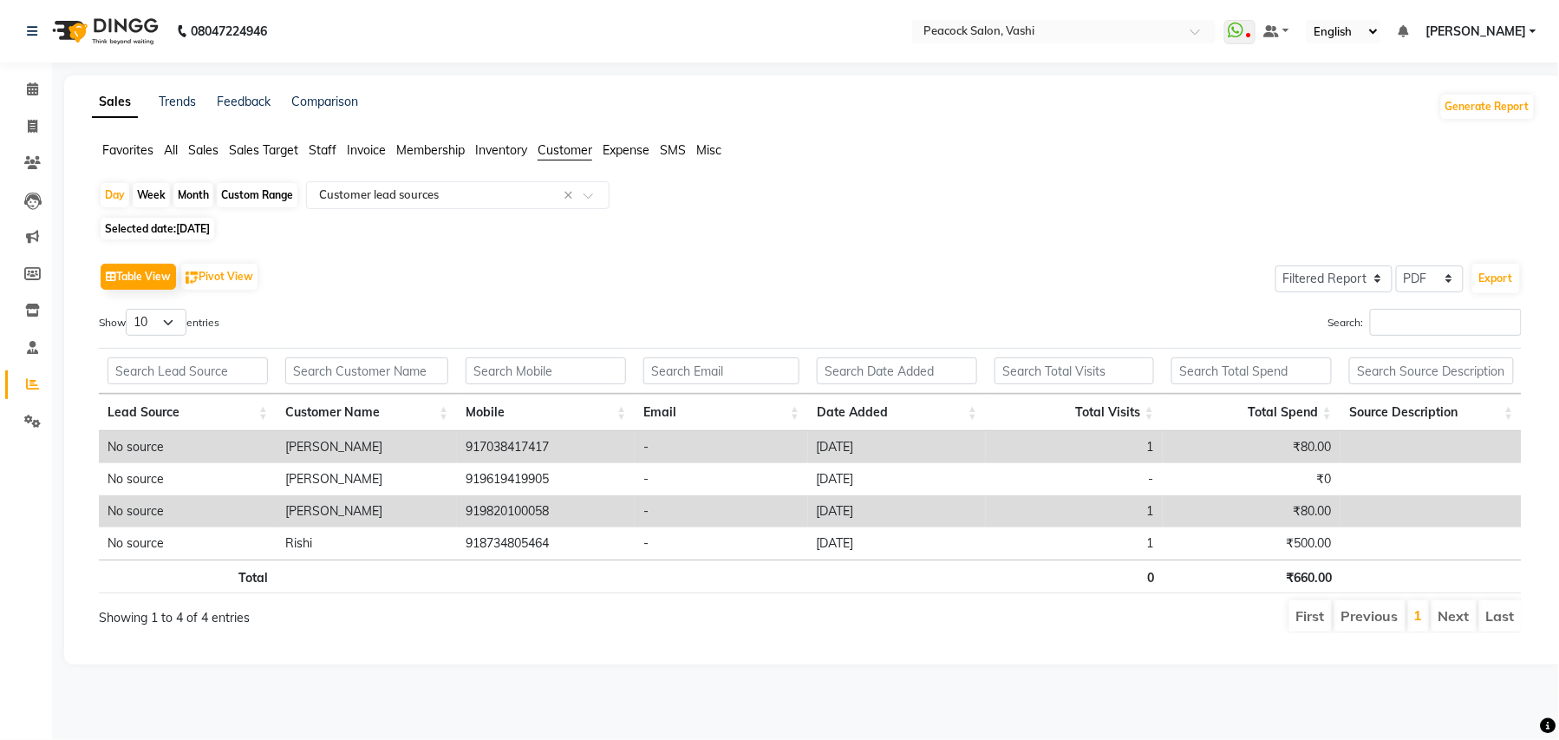
click at [278, 193] on div "Custom Range" at bounding box center [257, 195] width 81 height 24
select select "8"
select select "2025"
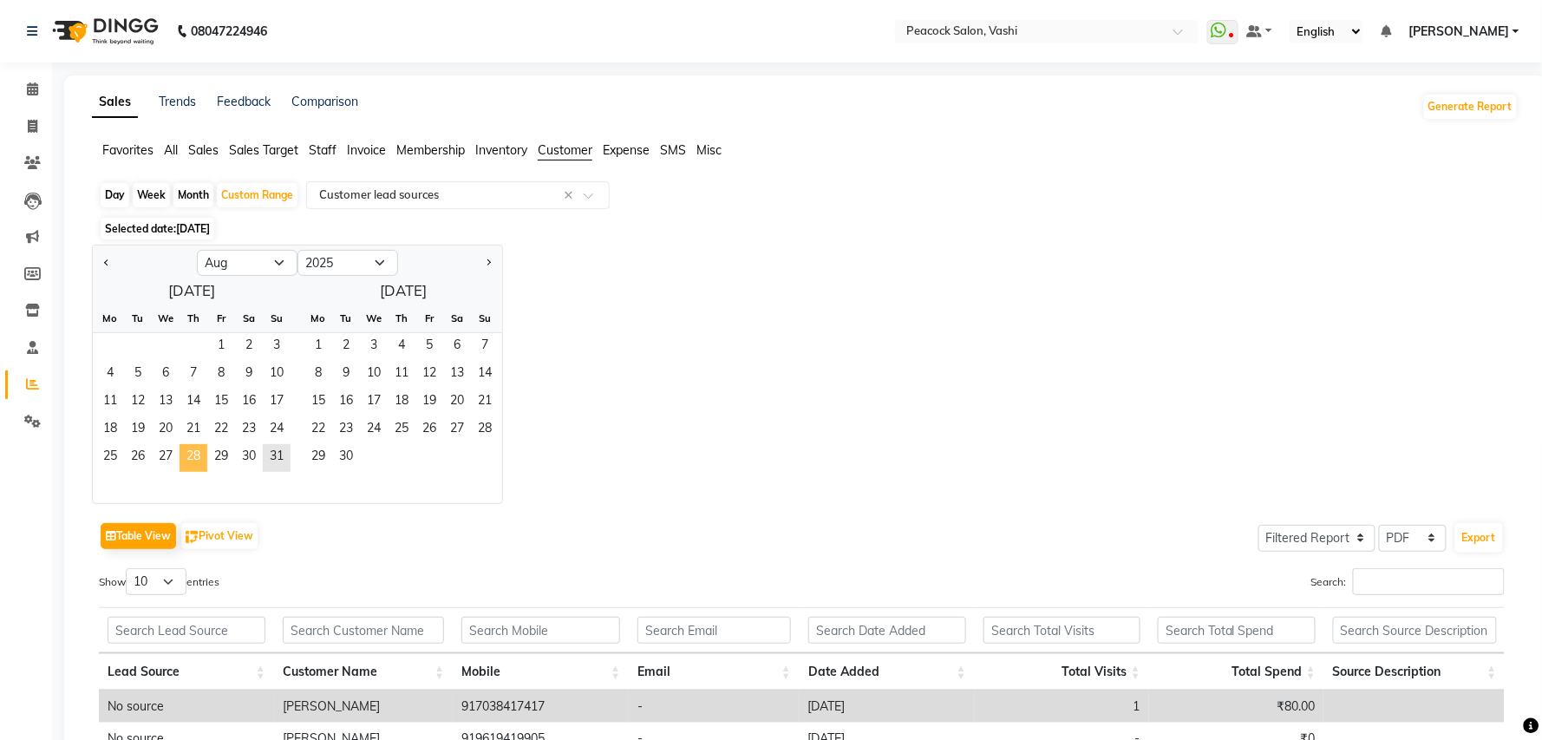
click at [193, 458] on span "28" at bounding box center [194, 458] width 28 height 28
click at [376, 350] on span "3" at bounding box center [374, 347] width 28 height 28
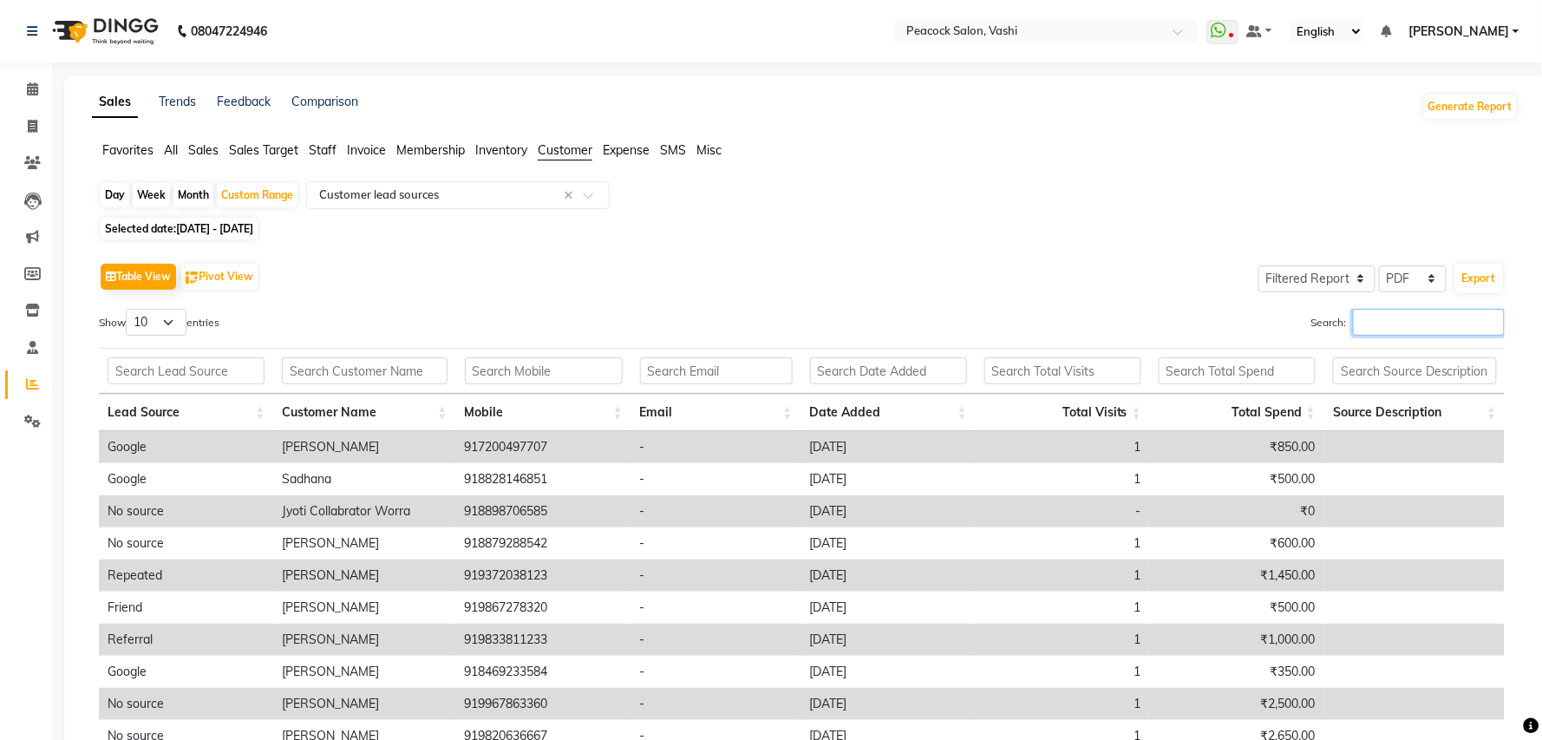
click at [1399, 323] on input "Search:" at bounding box center [1429, 322] width 152 height 27
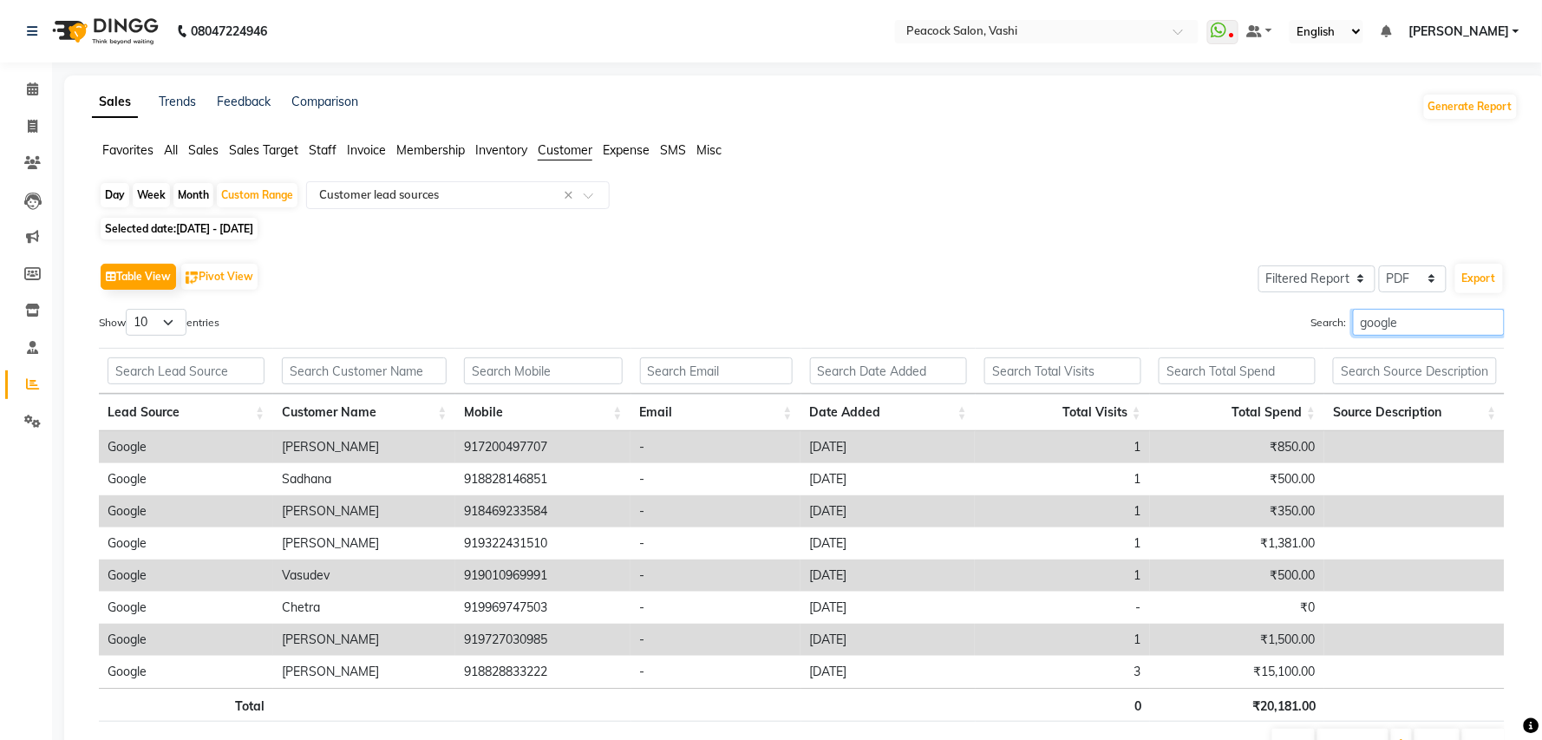
scroll to position [101, 0]
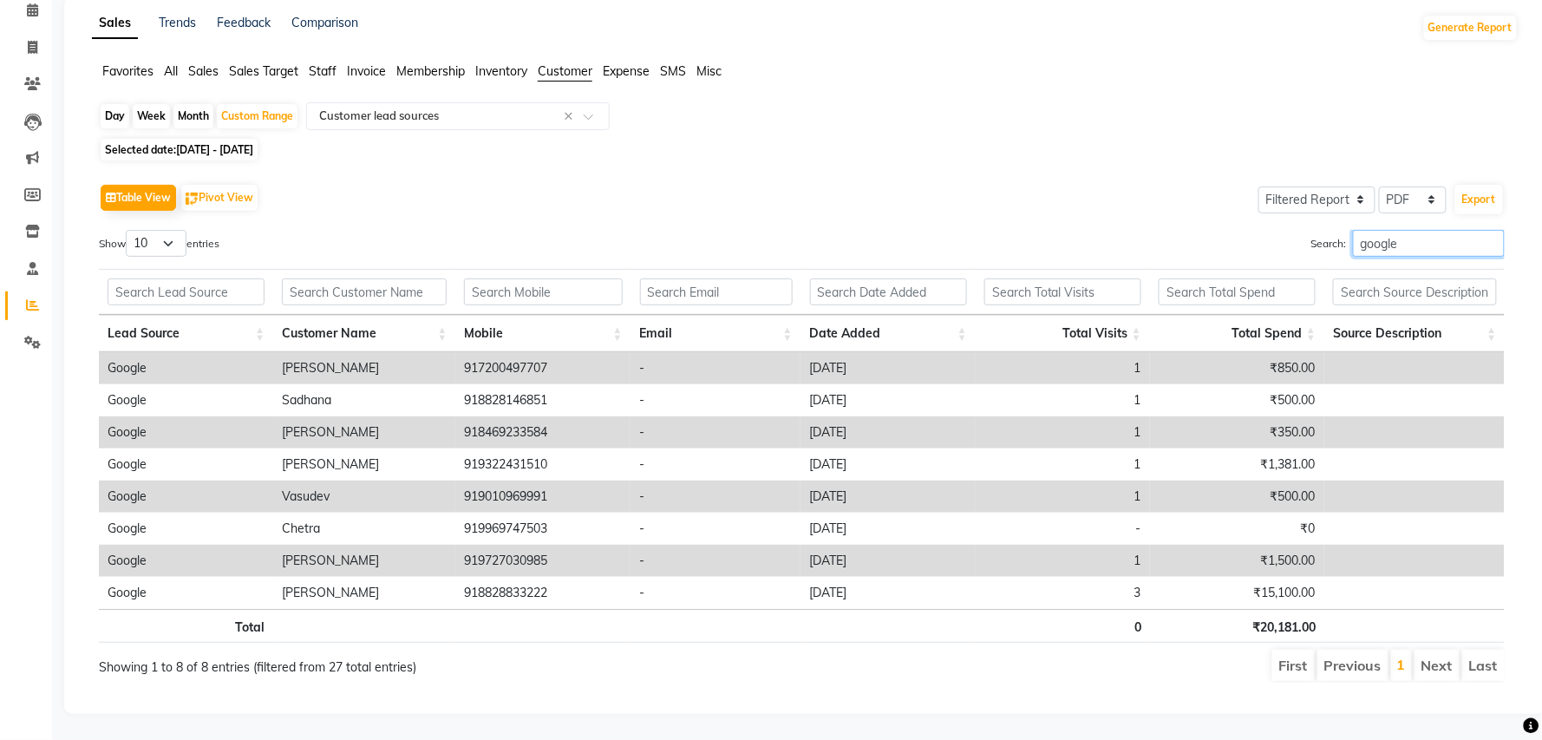
type input "google"
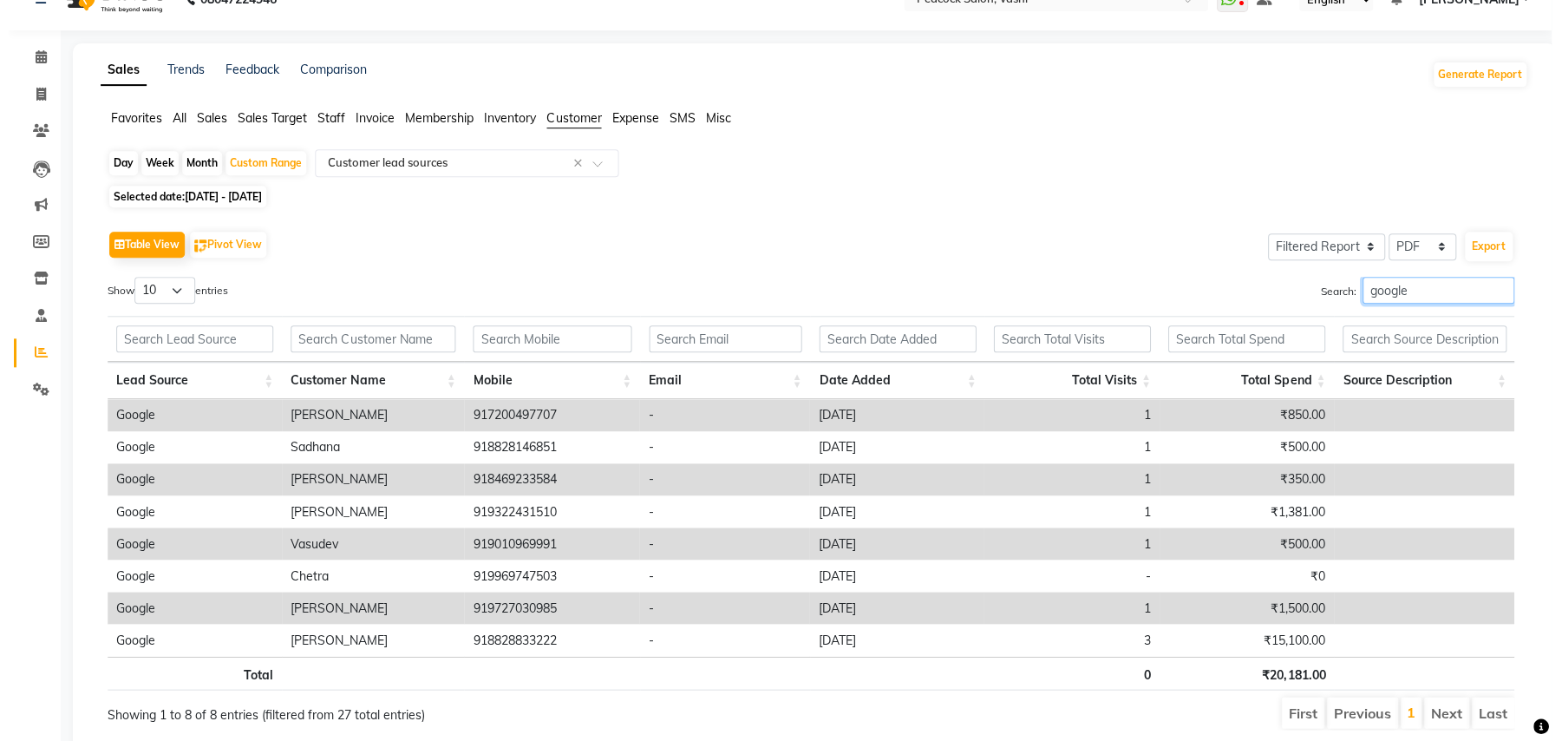
scroll to position [0, 0]
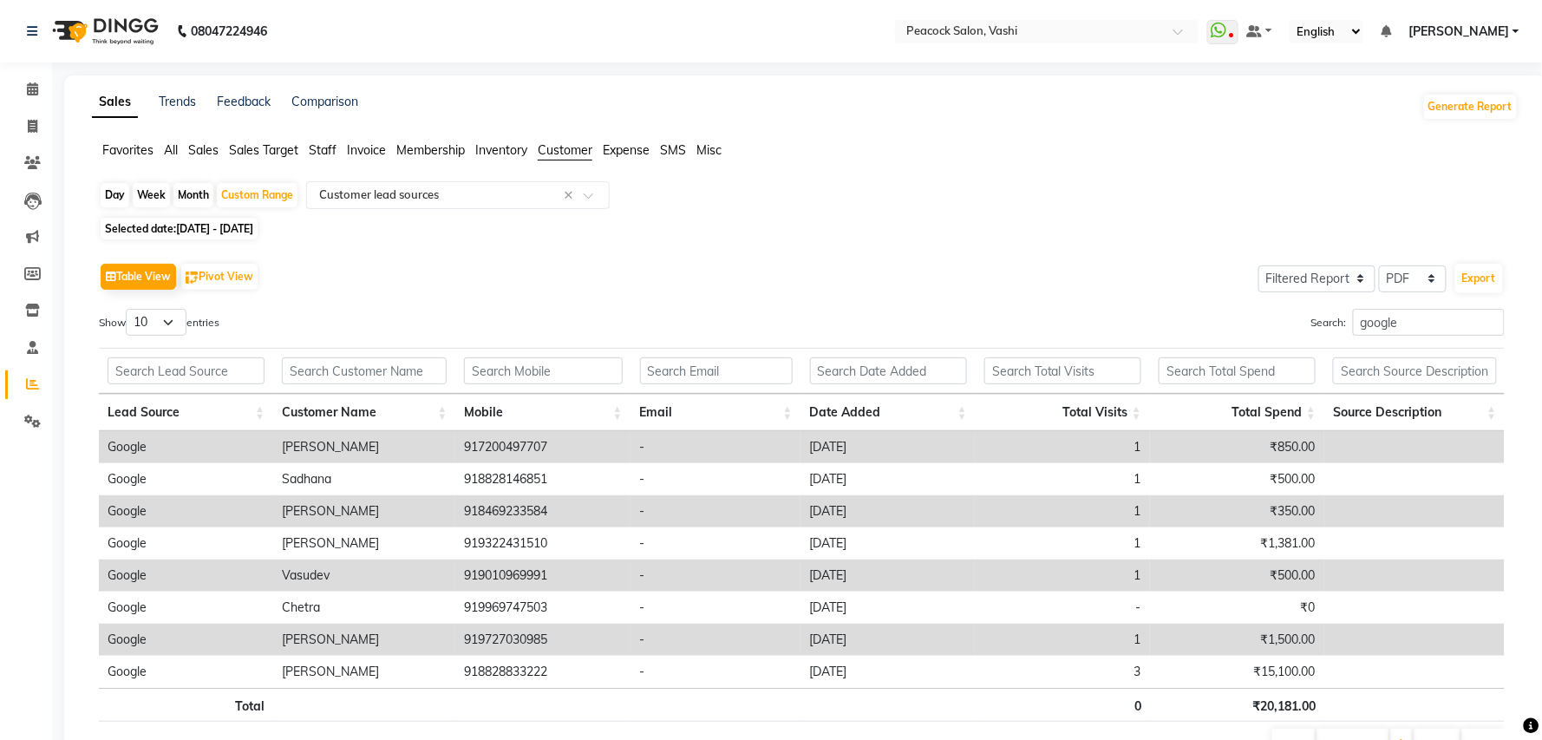
click at [195, 198] on div "Month" at bounding box center [193, 195] width 40 height 24
select select "8"
select select "2025"
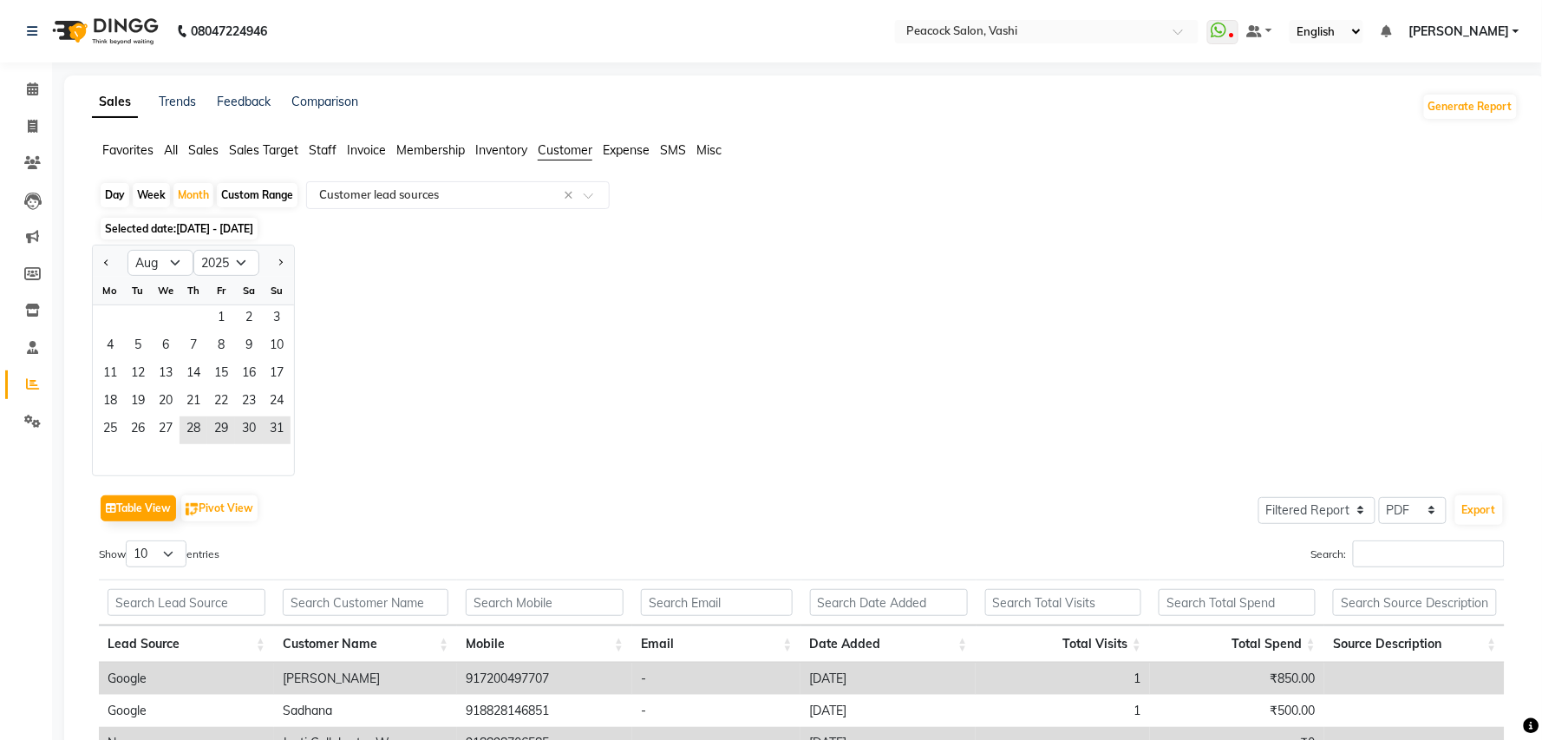
click at [289, 199] on div "Custom Range" at bounding box center [257, 195] width 81 height 24
select select "8"
select select "2025"
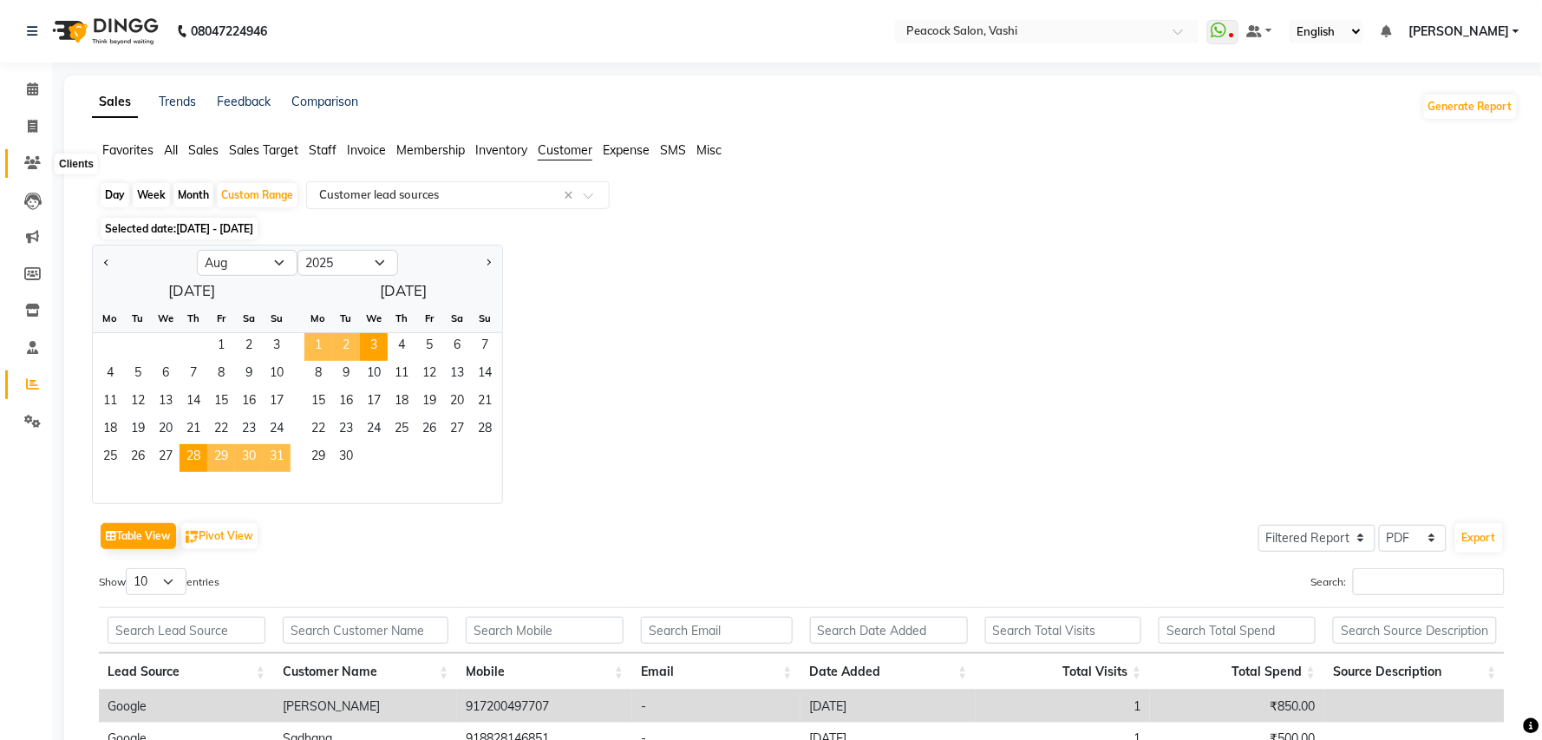
click at [35, 161] on icon at bounding box center [32, 162] width 16 height 13
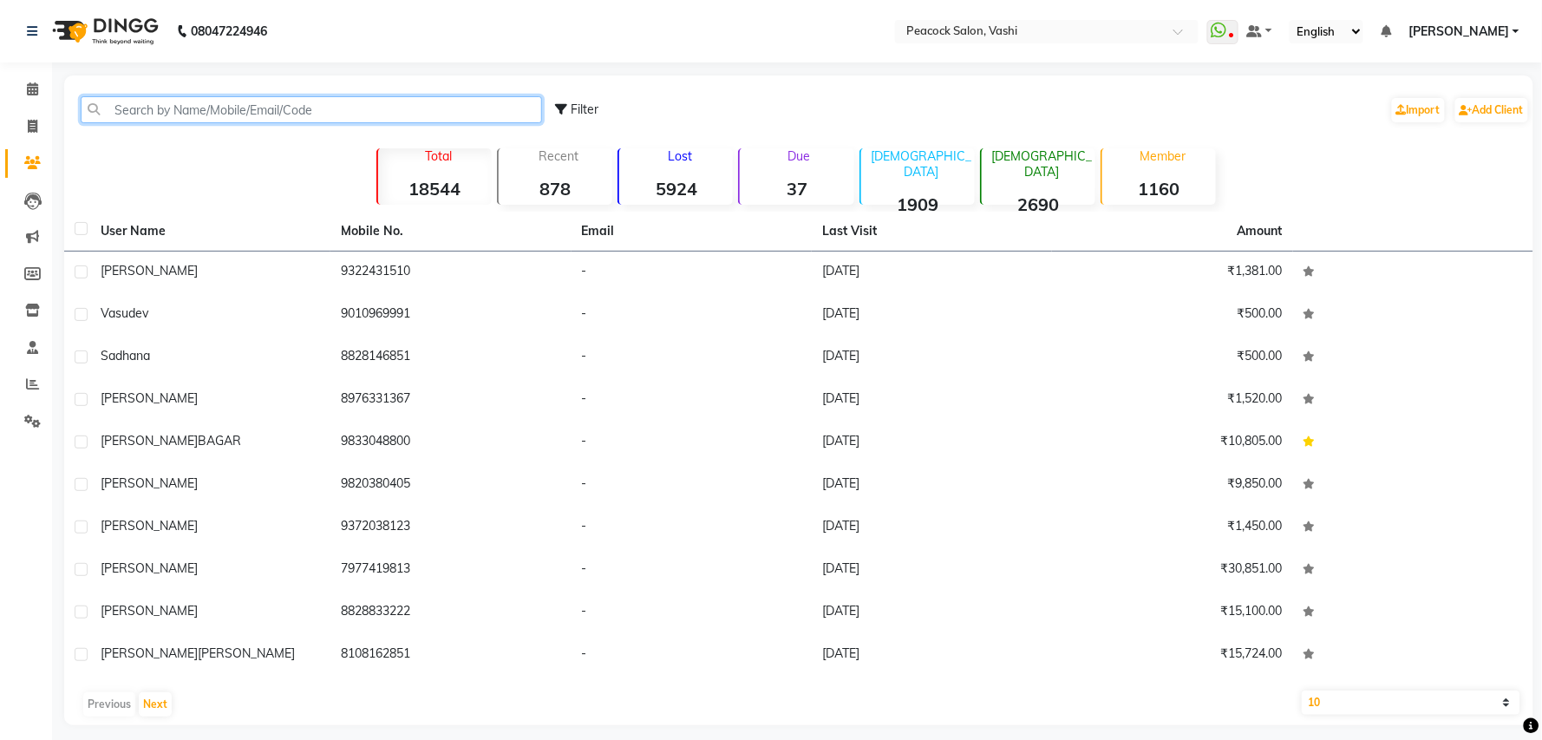
click at [206, 112] on input "text" at bounding box center [311, 109] width 461 height 27
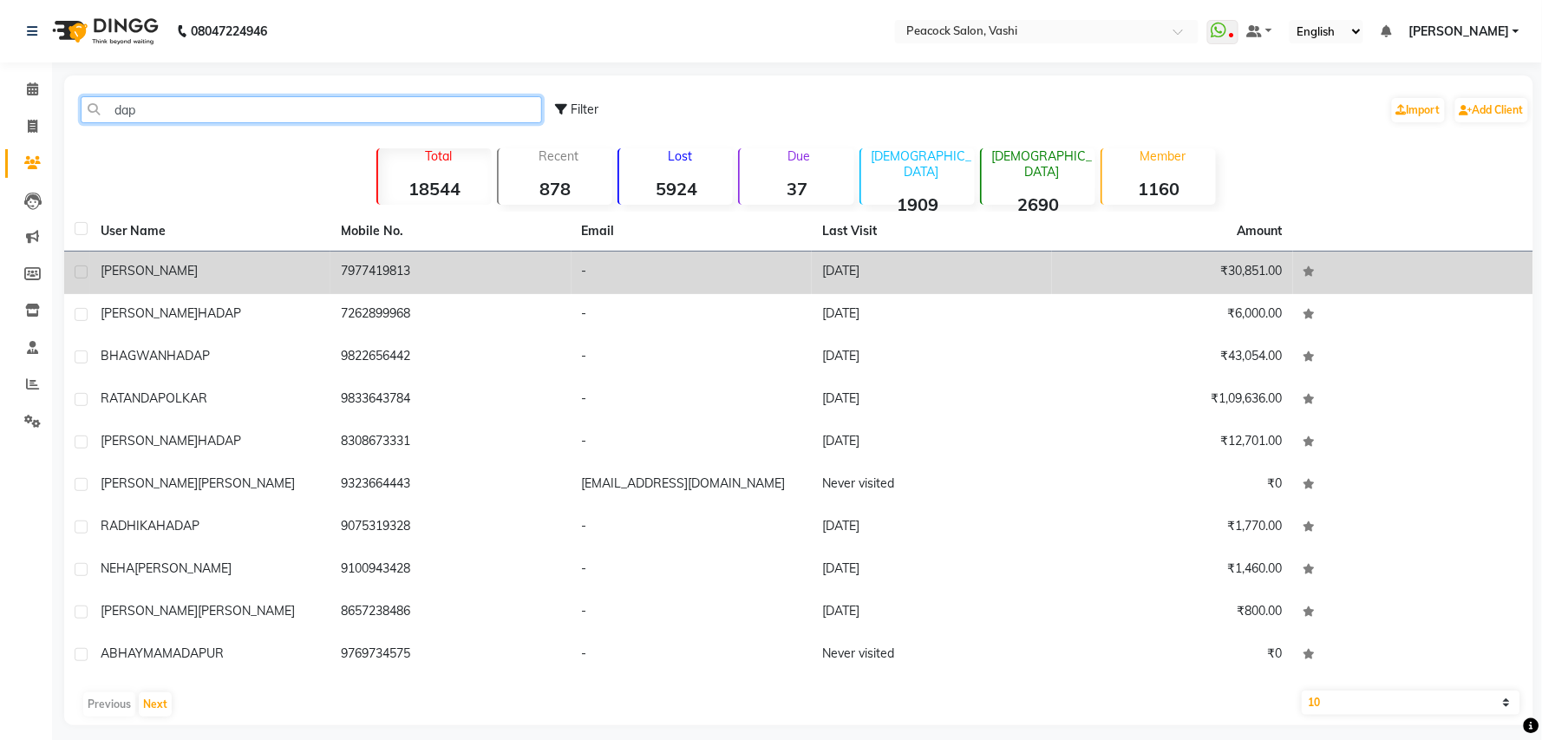
type input "dap"
click at [147, 272] on span "[PERSON_NAME]" at bounding box center [149, 271] width 97 height 16
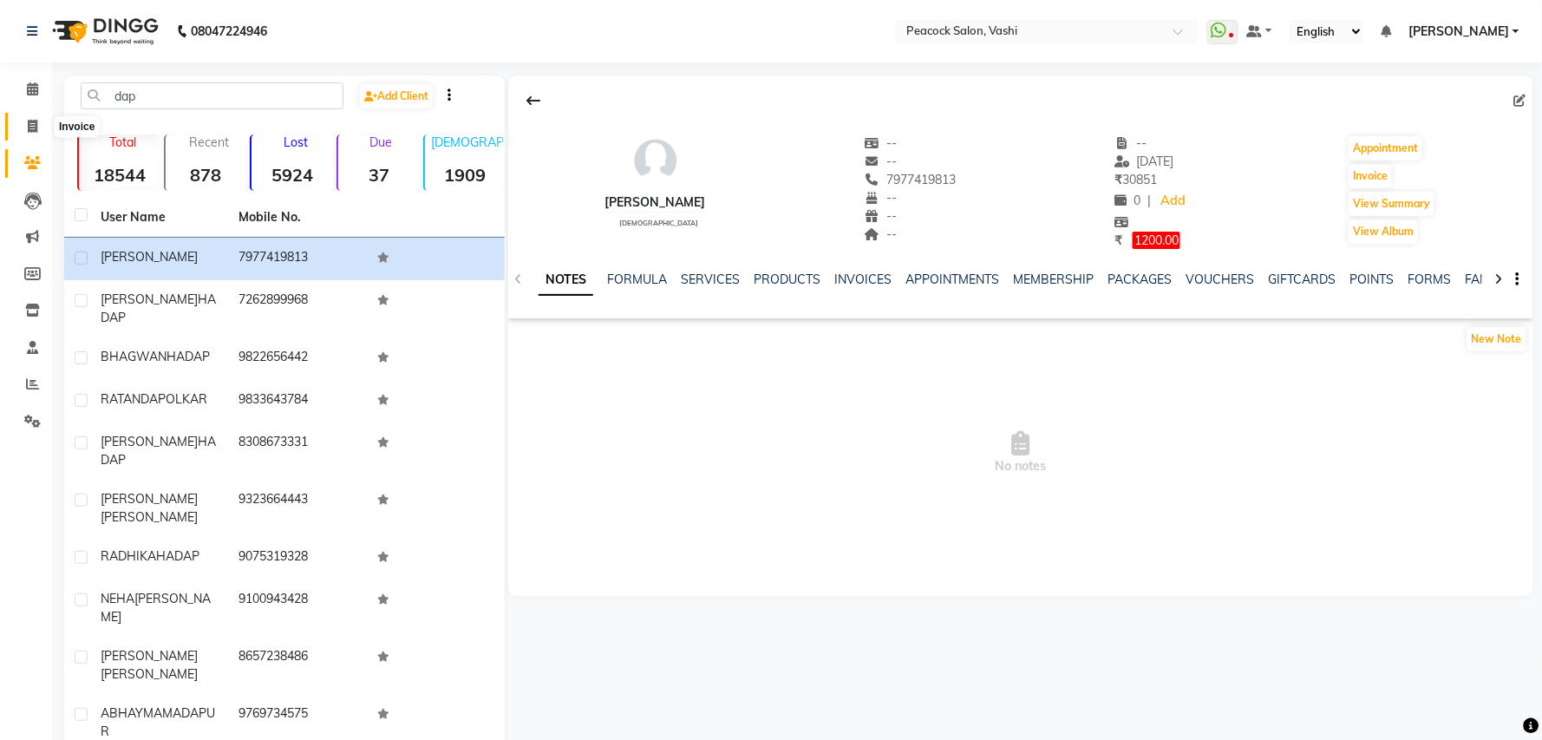
click at [31, 122] on icon at bounding box center [33, 126] width 10 height 13
select select "619"
select select "service"
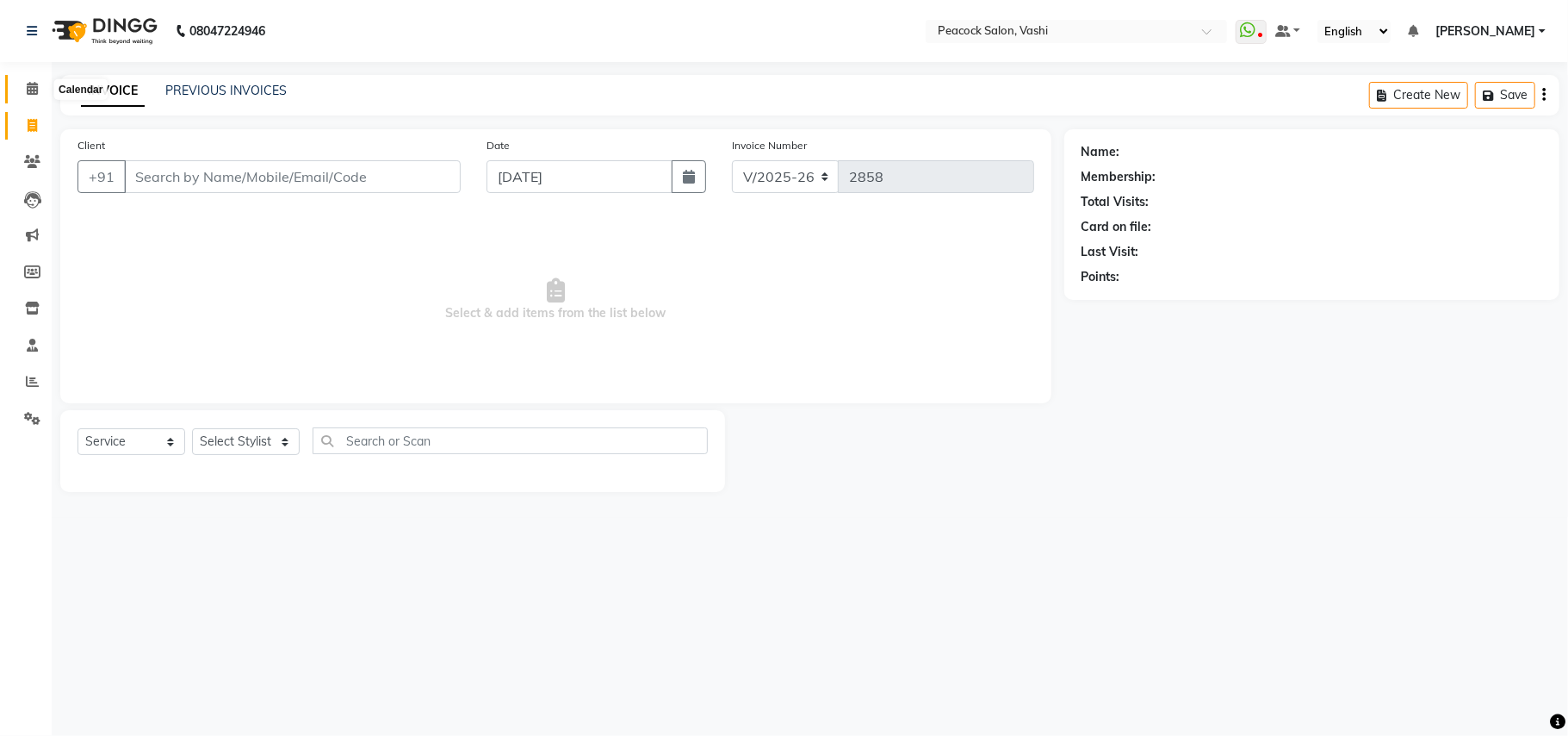
click at [29, 84] on icon at bounding box center [32, 87] width 11 height 13
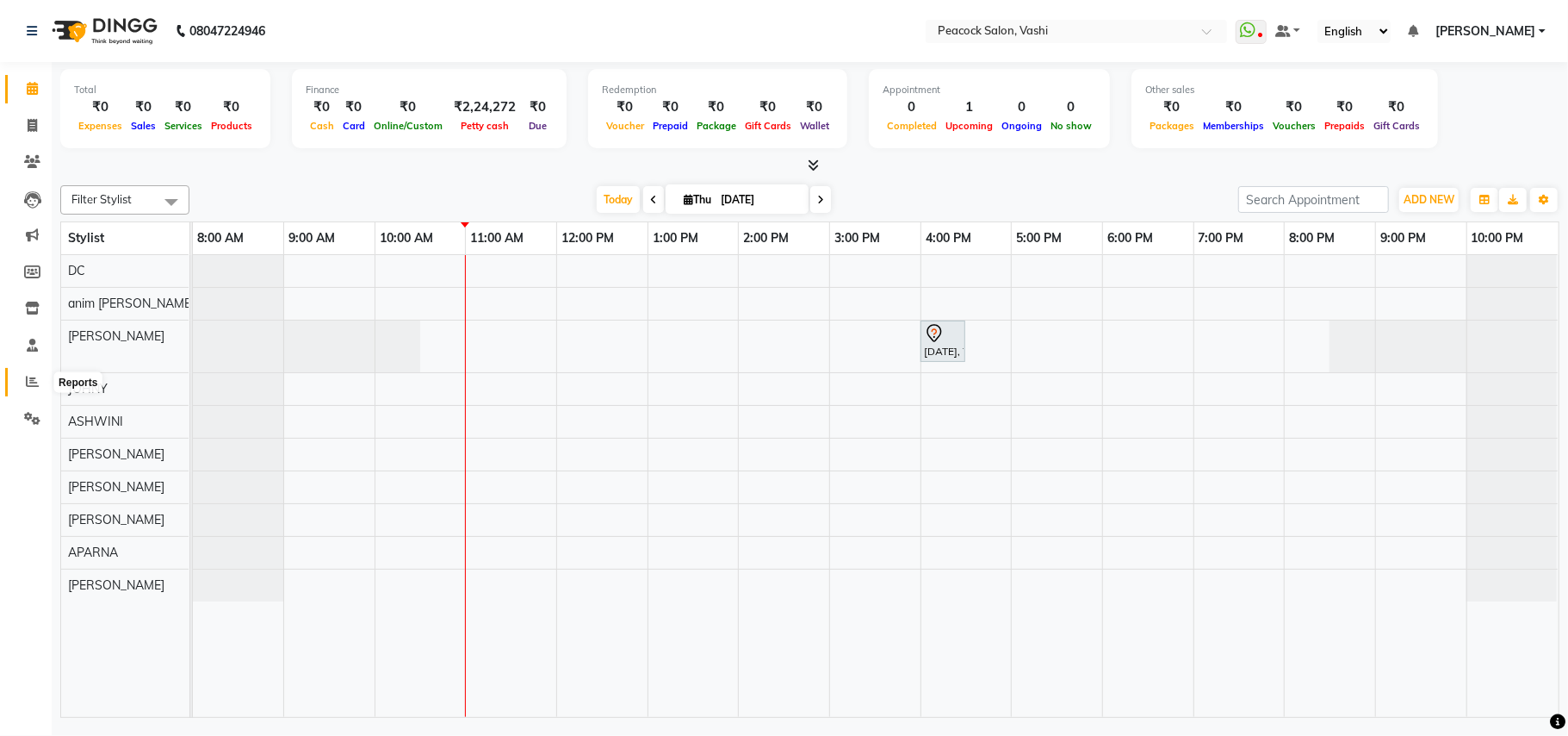
click at [28, 377] on icon at bounding box center [32, 380] width 13 height 13
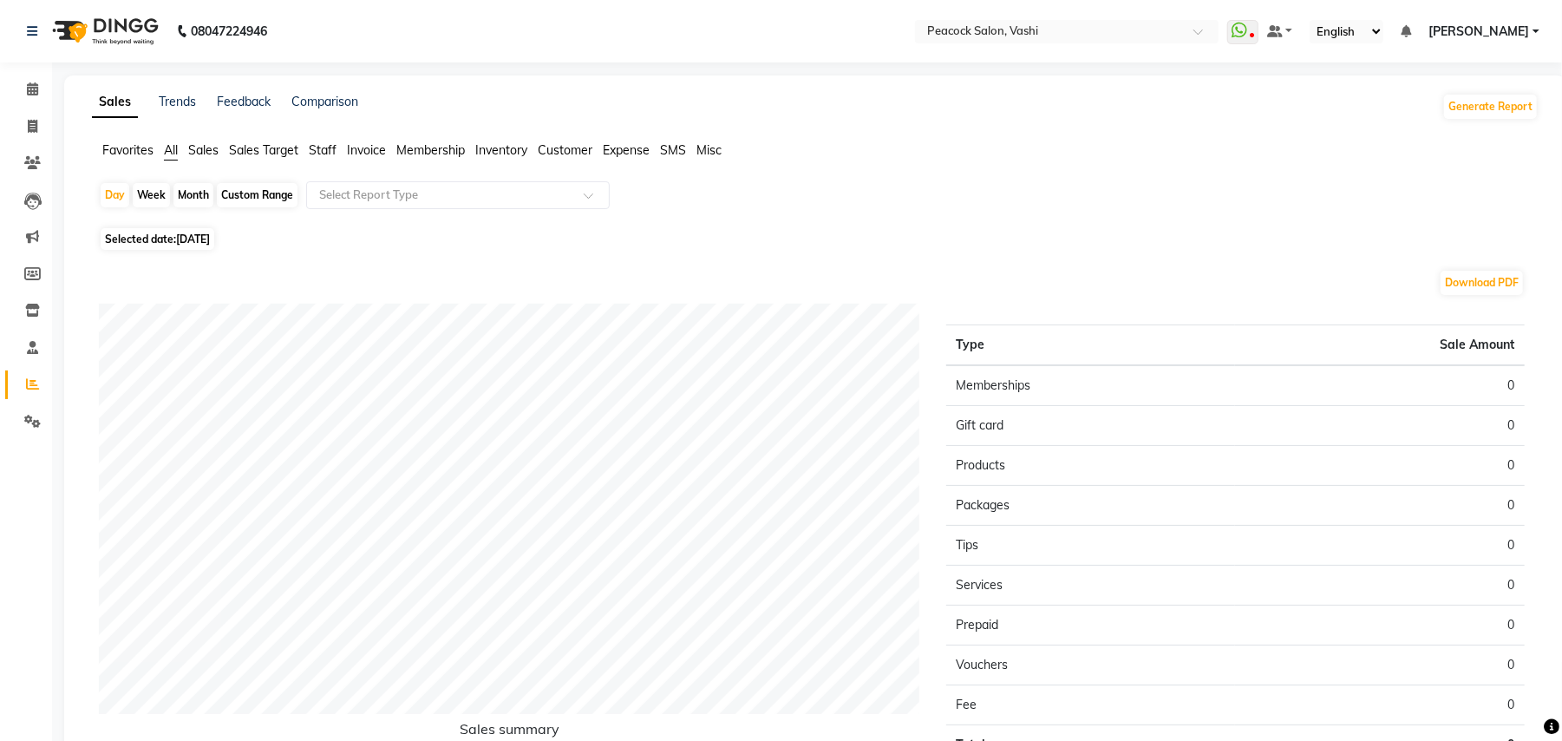
click at [206, 240] on span "[DATE]" at bounding box center [193, 238] width 34 height 13
select select "9"
select select "2025"
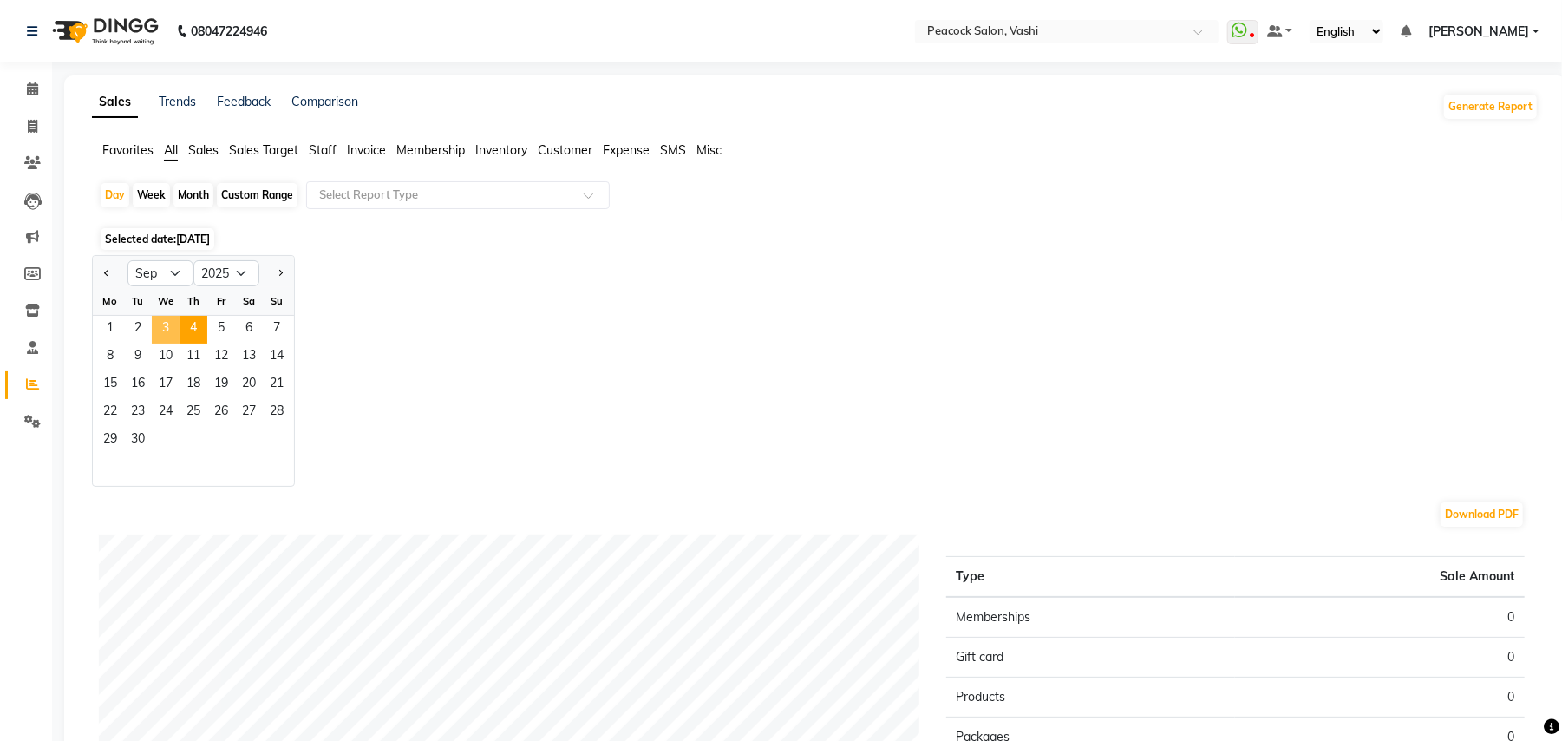
click at [165, 328] on span "3" at bounding box center [166, 330] width 28 height 28
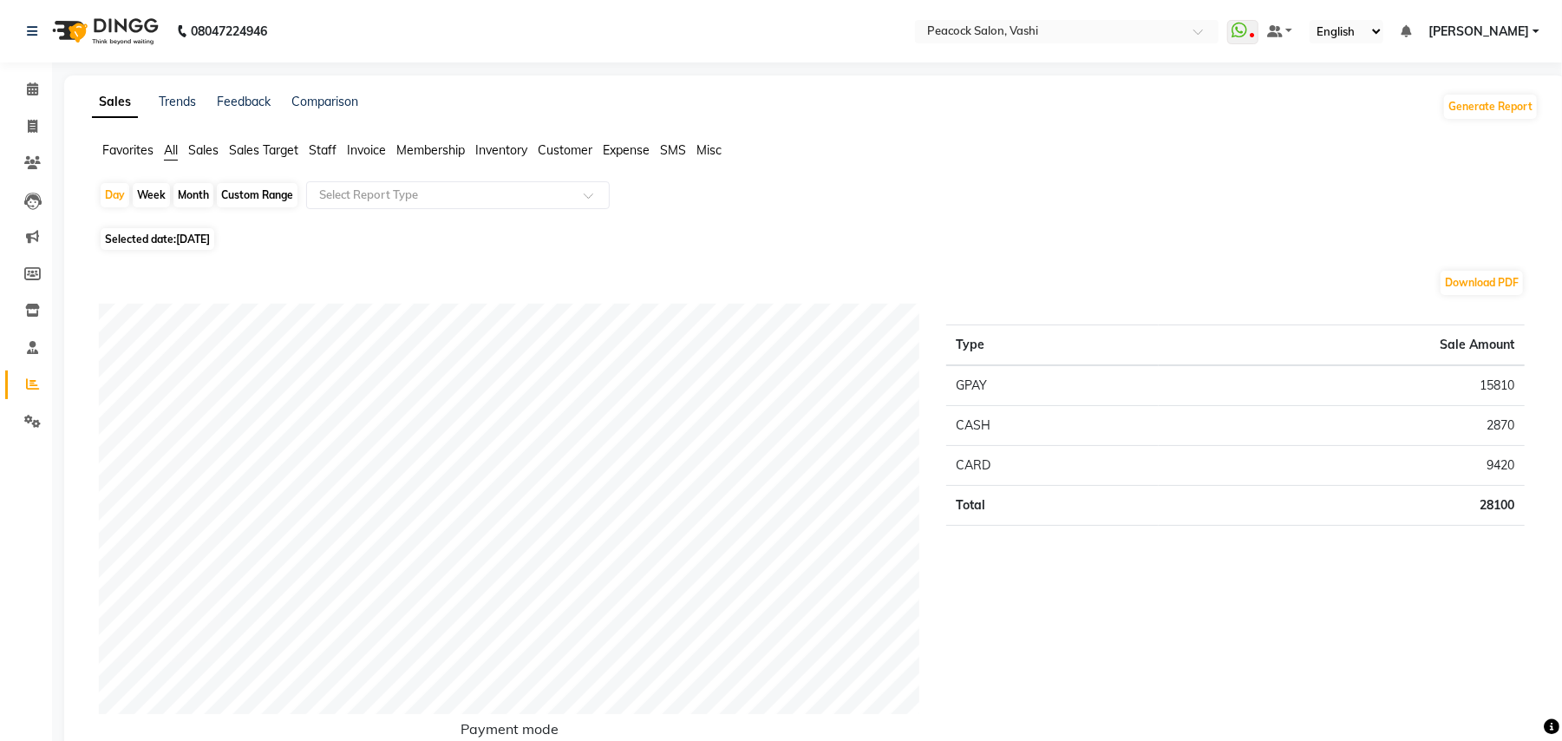
drag, startPoint x: 637, startPoint y: 147, endPoint x: 560, endPoint y: 178, distance: 82.1
click at [630, 153] on span "Expense" at bounding box center [626, 150] width 47 height 16
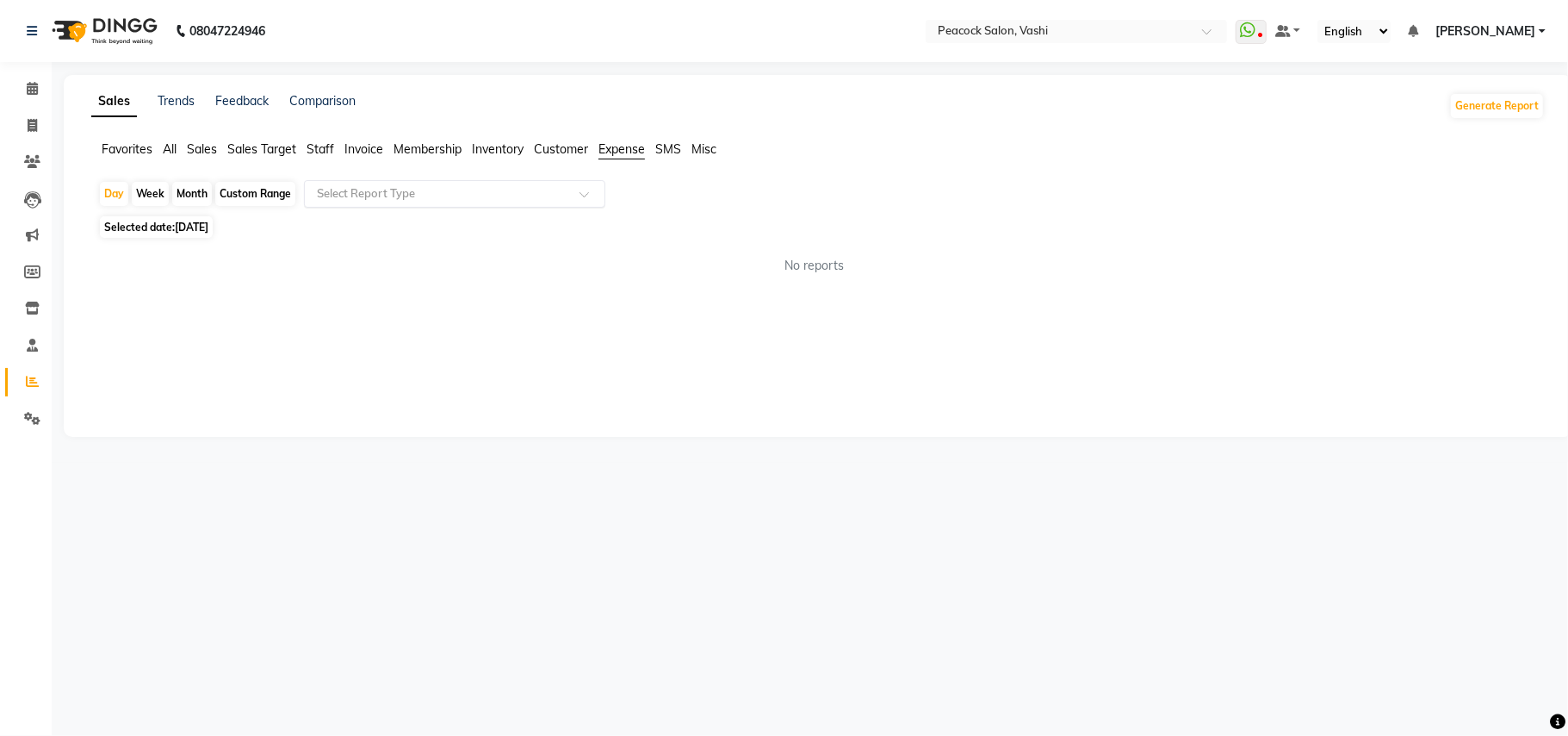
click at [484, 194] on input "text" at bounding box center [438, 193] width 248 height 17
click at [380, 259] on div "Expense" at bounding box center [455, 259] width 300 height 35
select select "filtered_report"
select select "pdf"
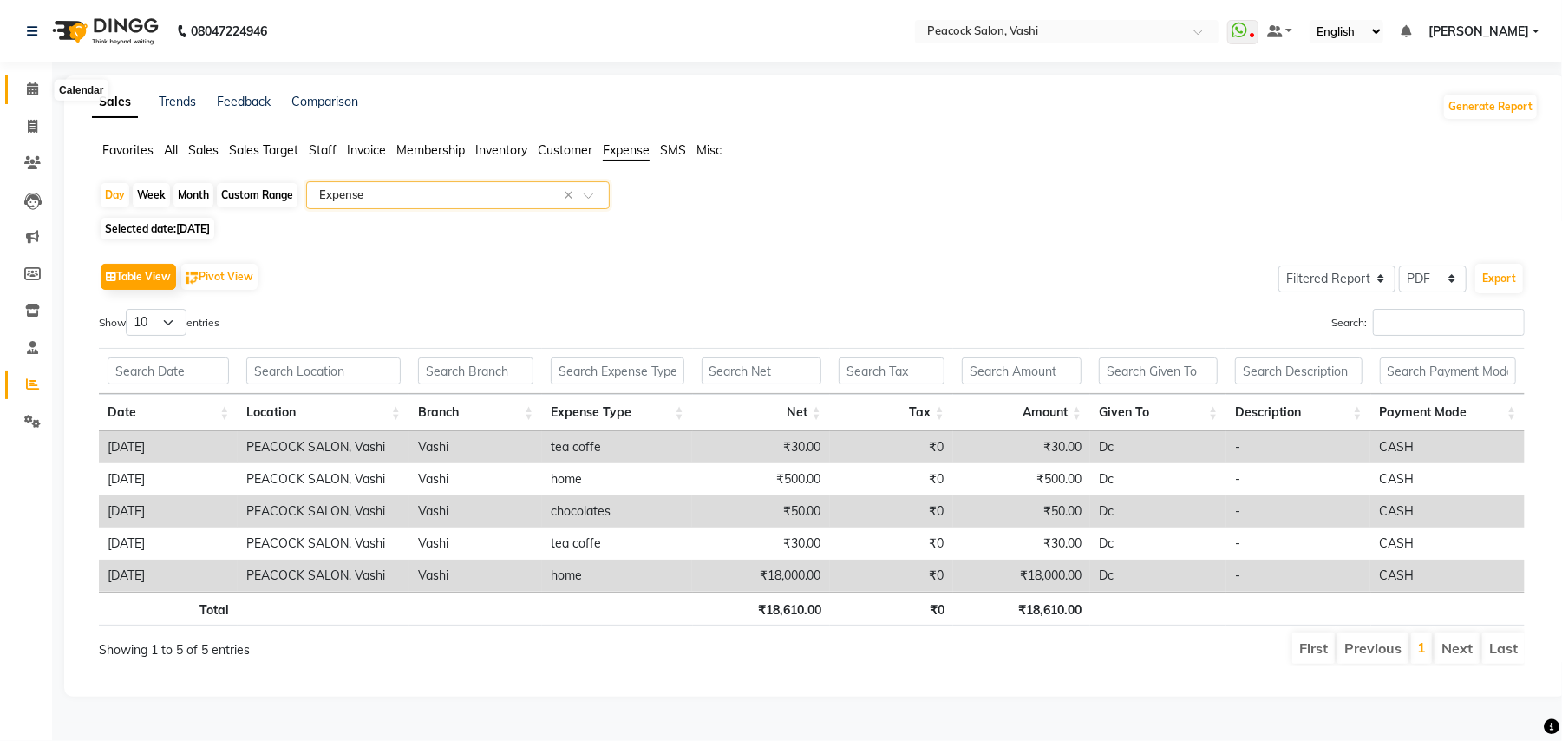
click at [35, 88] on icon at bounding box center [32, 88] width 11 height 13
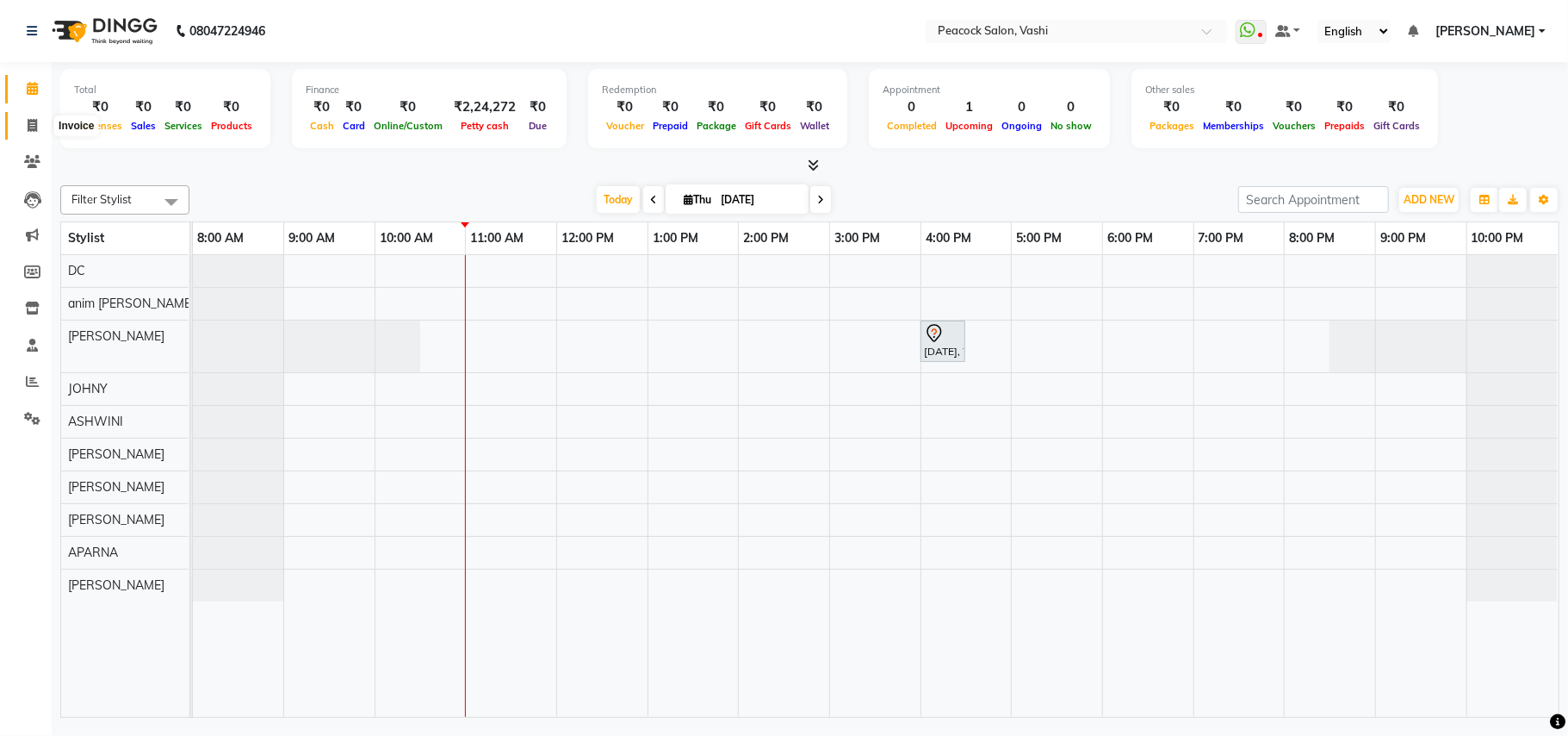
drag, startPoint x: 29, startPoint y: 125, endPoint x: 79, endPoint y: 124, distance: 50.0
click at [31, 125] on icon at bounding box center [33, 125] width 10 height 13
select select "619"
select select "service"
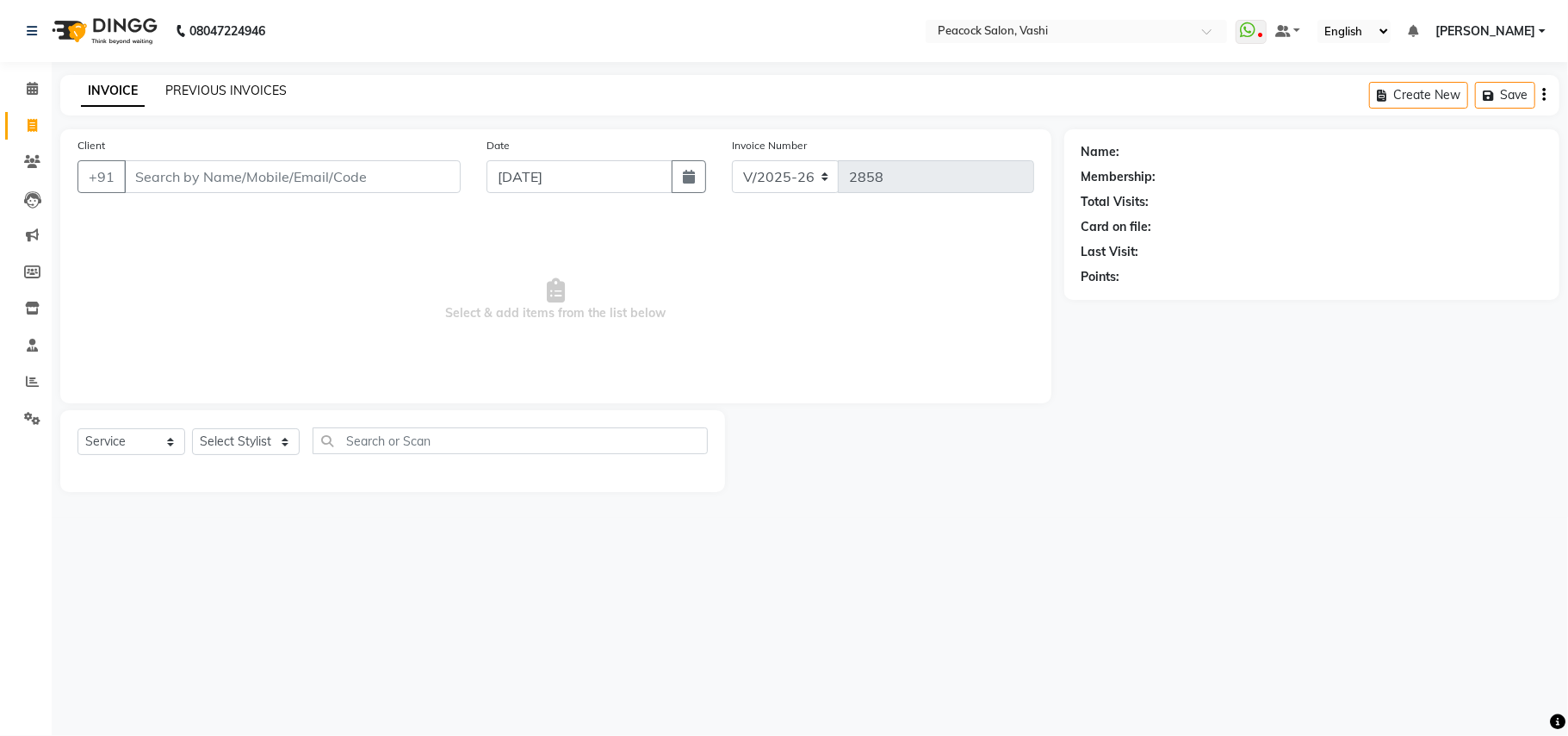
click at [250, 82] on link "PREVIOUS INVOICES" at bounding box center [226, 90] width 121 height 16
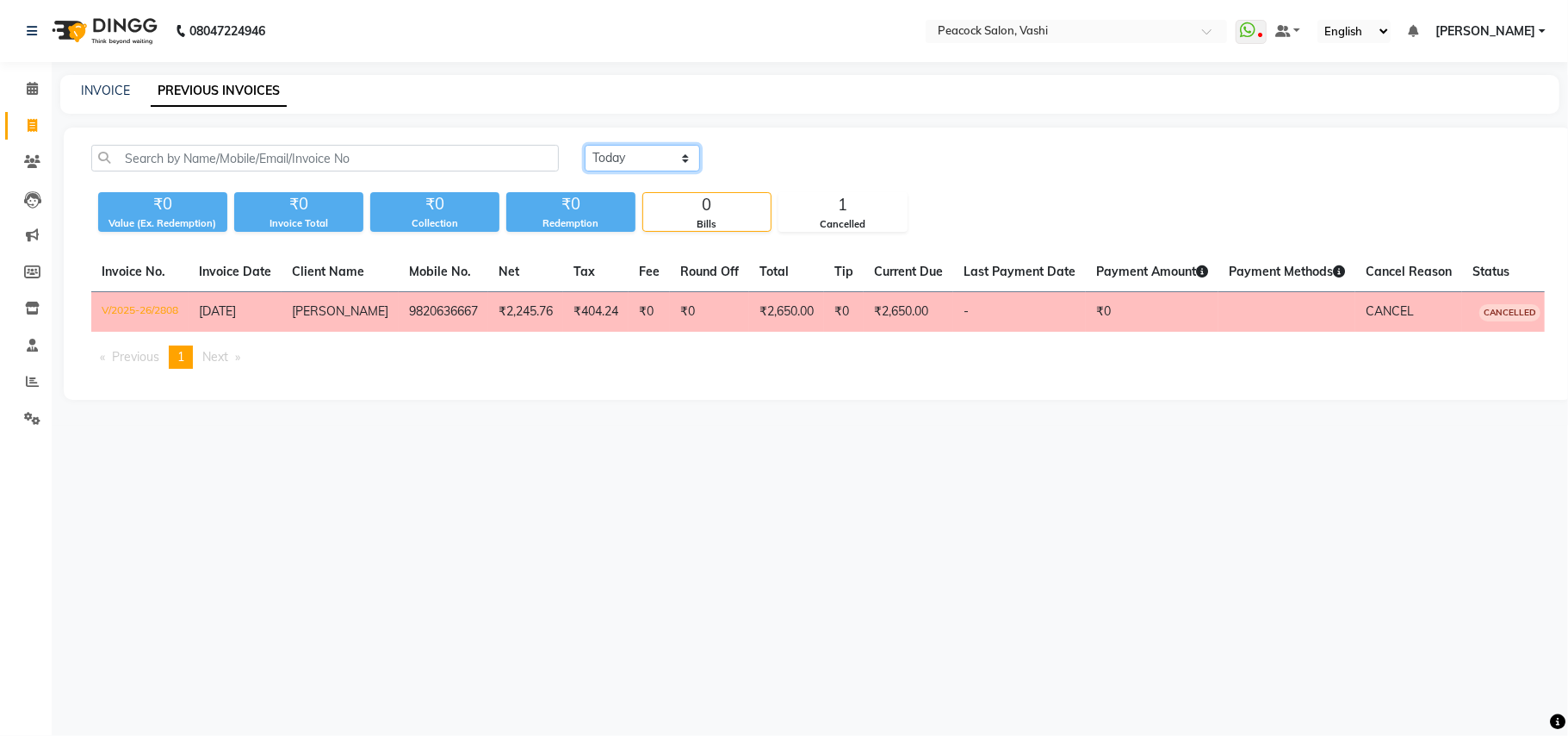
drag, startPoint x: 619, startPoint y: 159, endPoint x: 622, endPoint y: 170, distance: 11.4
click at [619, 159] on select "[DATE] [DATE] Custom Range" at bounding box center [642, 158] width 115 height 27
select select "yesterday"
click at [585, 145] on select "[DATE] [DATE] Custom Range" at bounding box center [642, 158] width 115 height 27
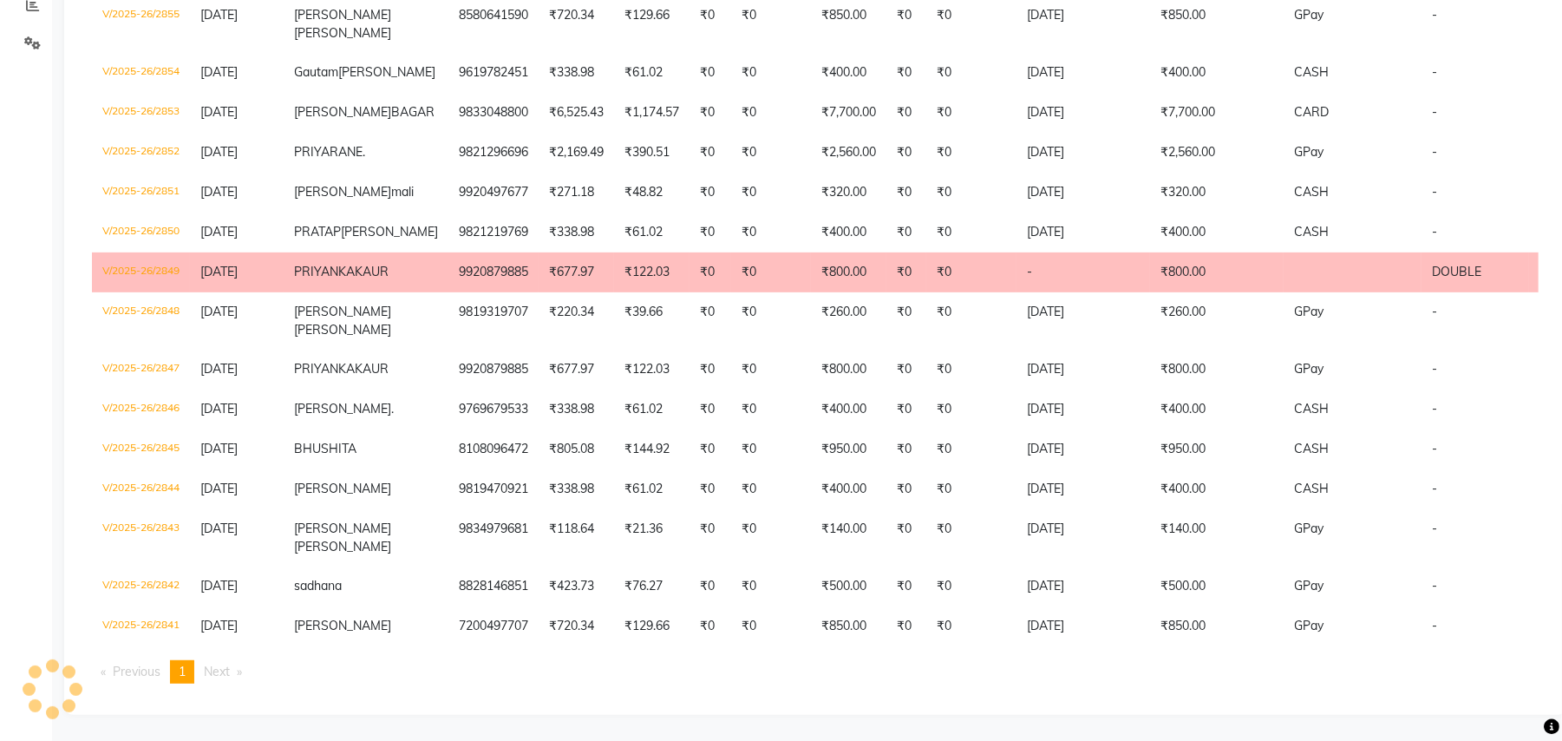
scroll to position [359, 0]
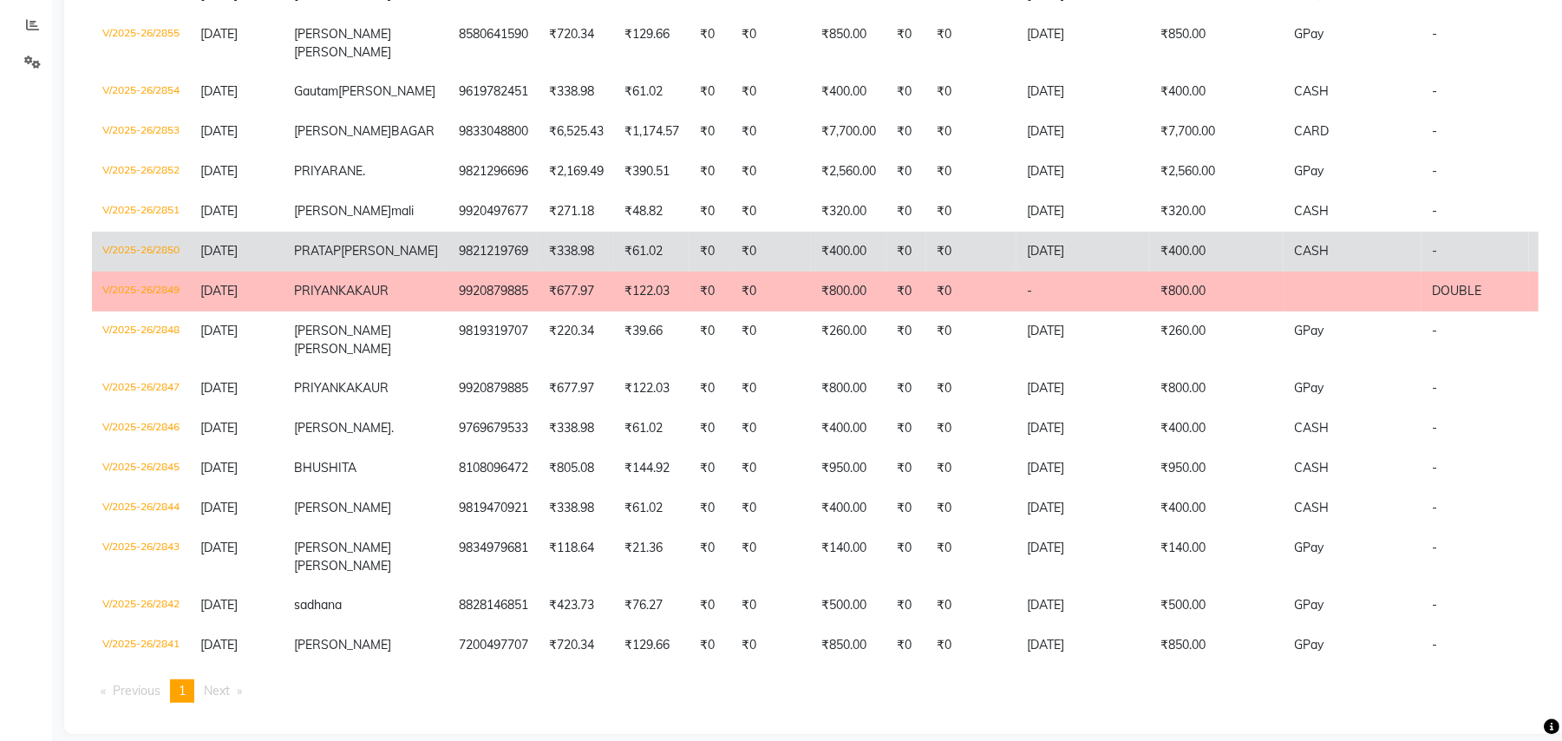
click at [317, 258] on span "PRATAP" at bounding box center [317, 251] width 47 height 16
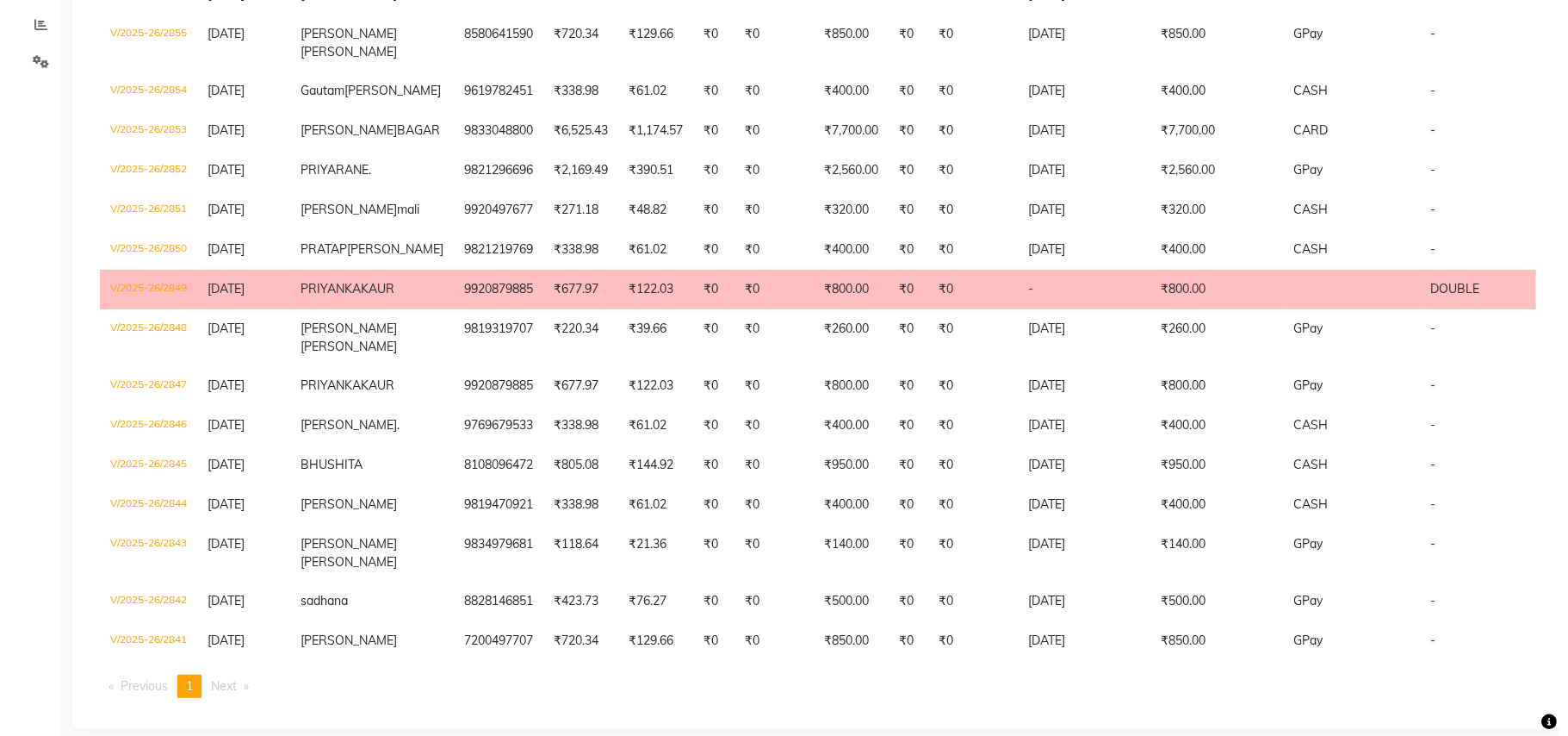
scroll to position [0, 0]
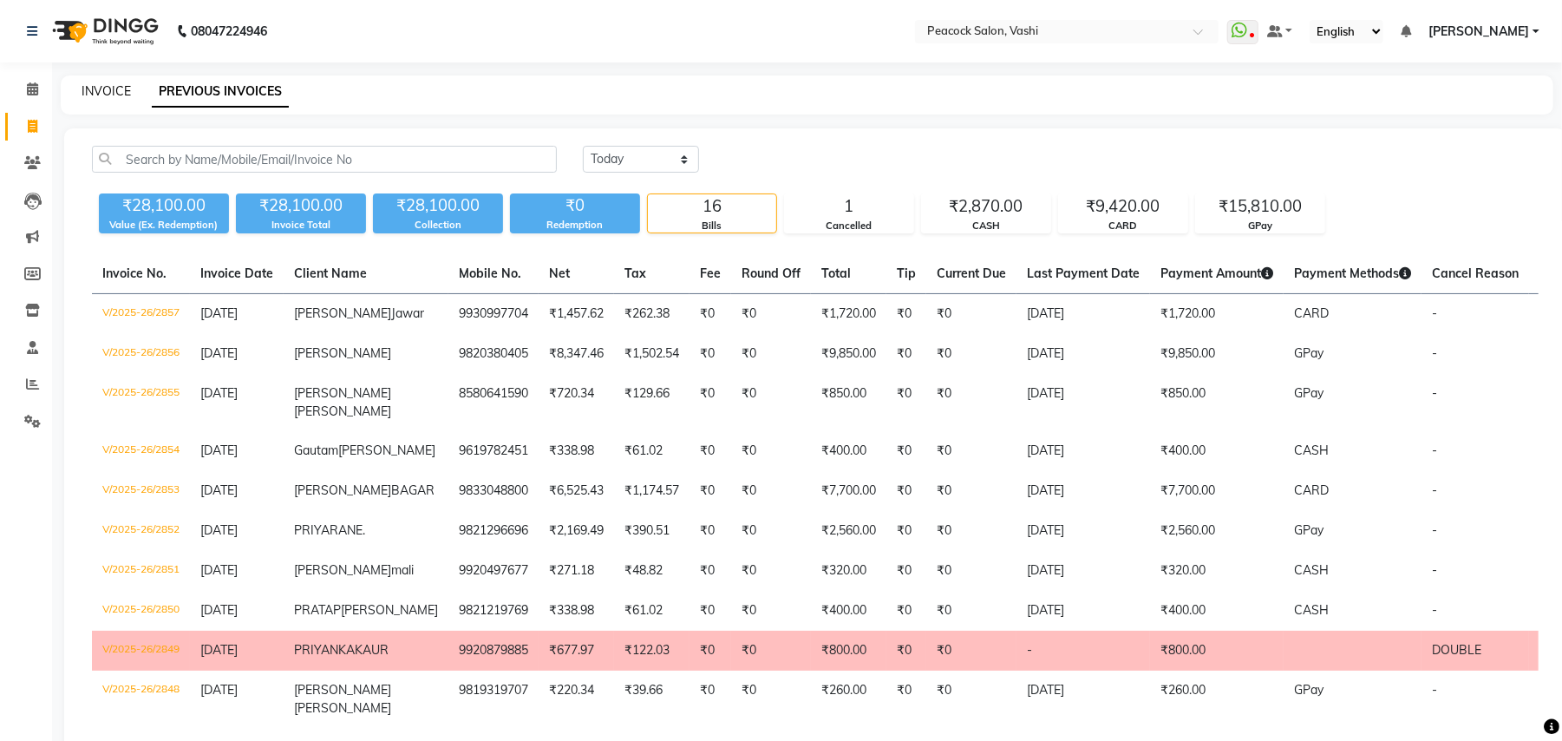
click at [98, 87] on link "INVOICE" at bounding box center [106, 91] width 49 height 16
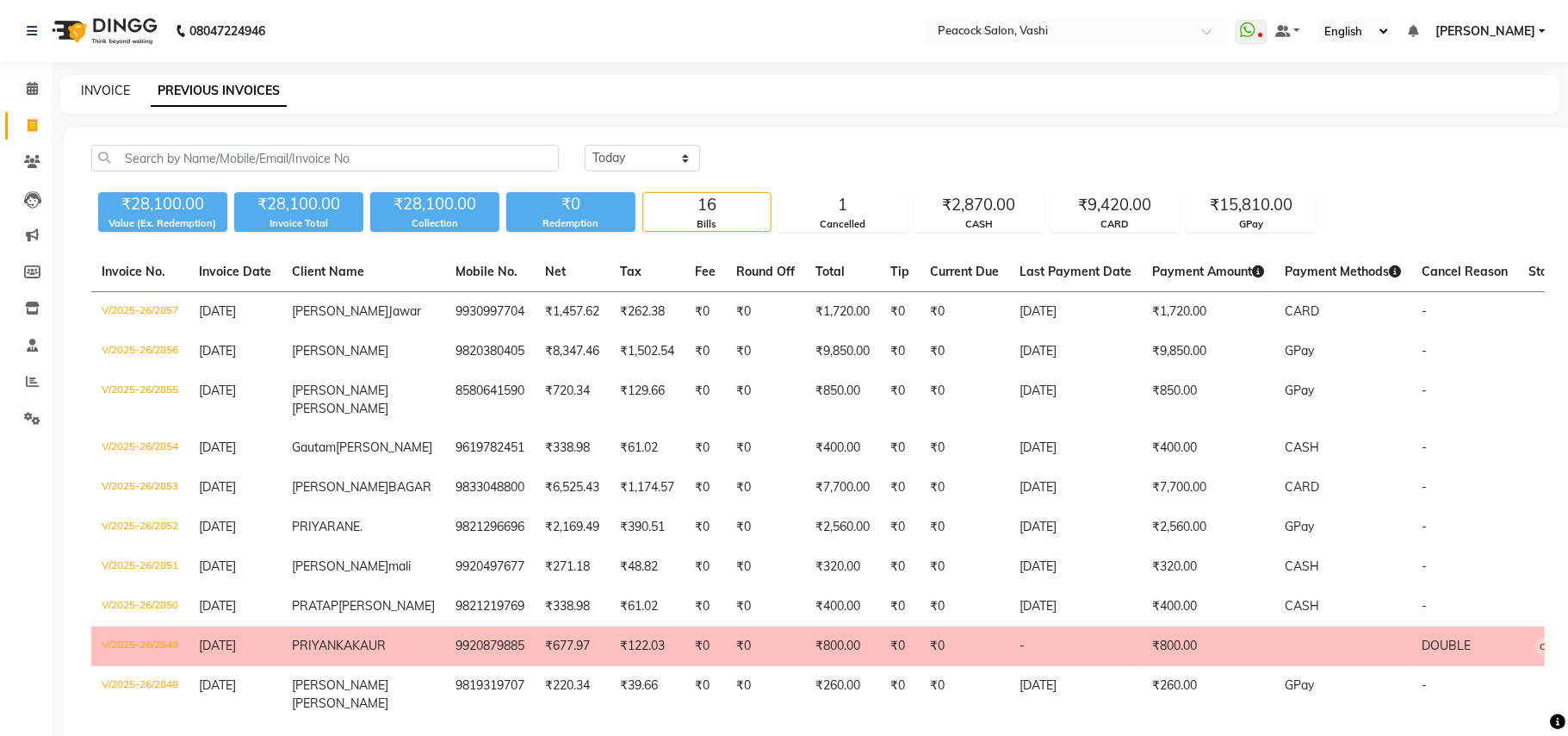
select select "619"
select select "service"
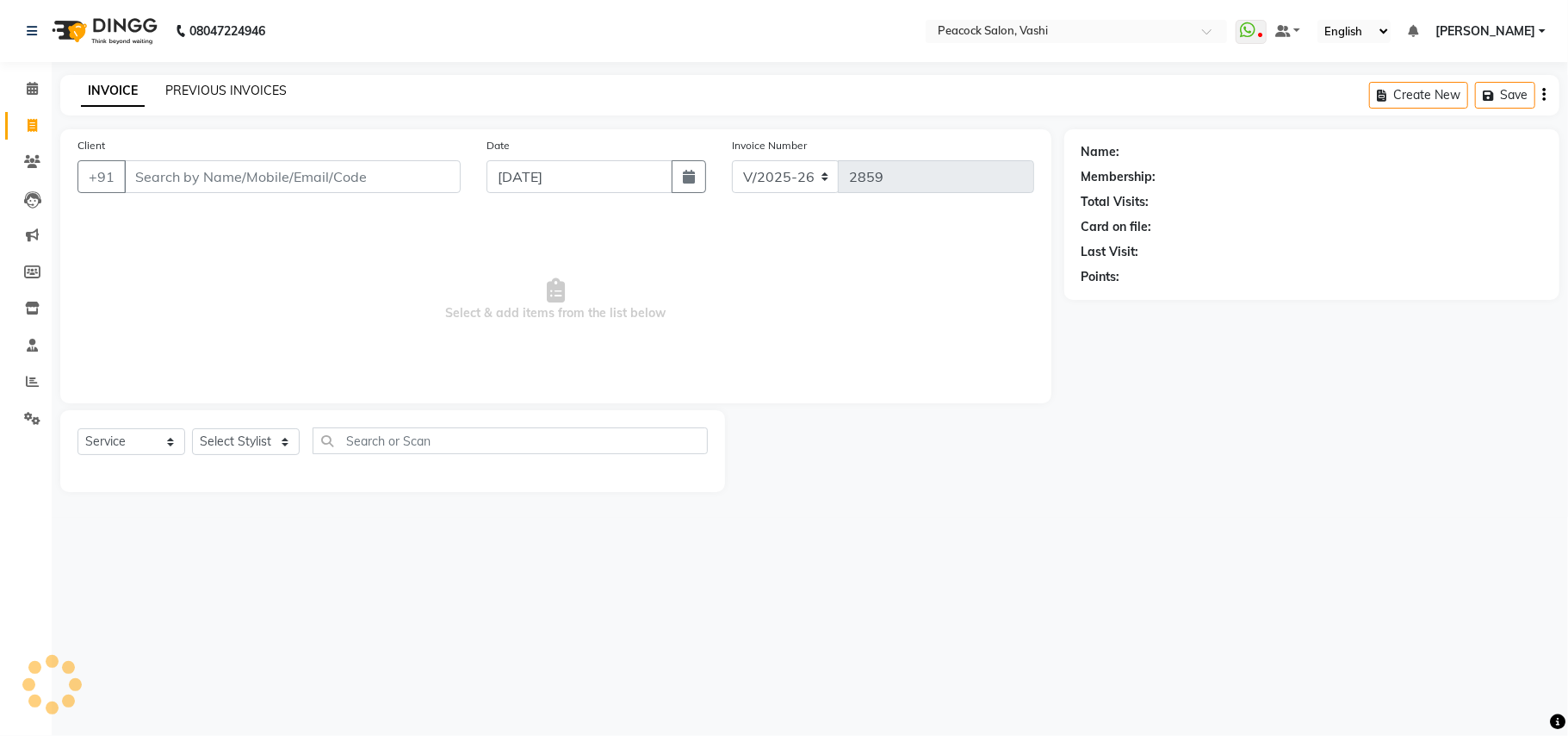
click at [249, 89] on link "PREVIOUS INVOICES" at bounding box center [226, 90] width 121 height 16
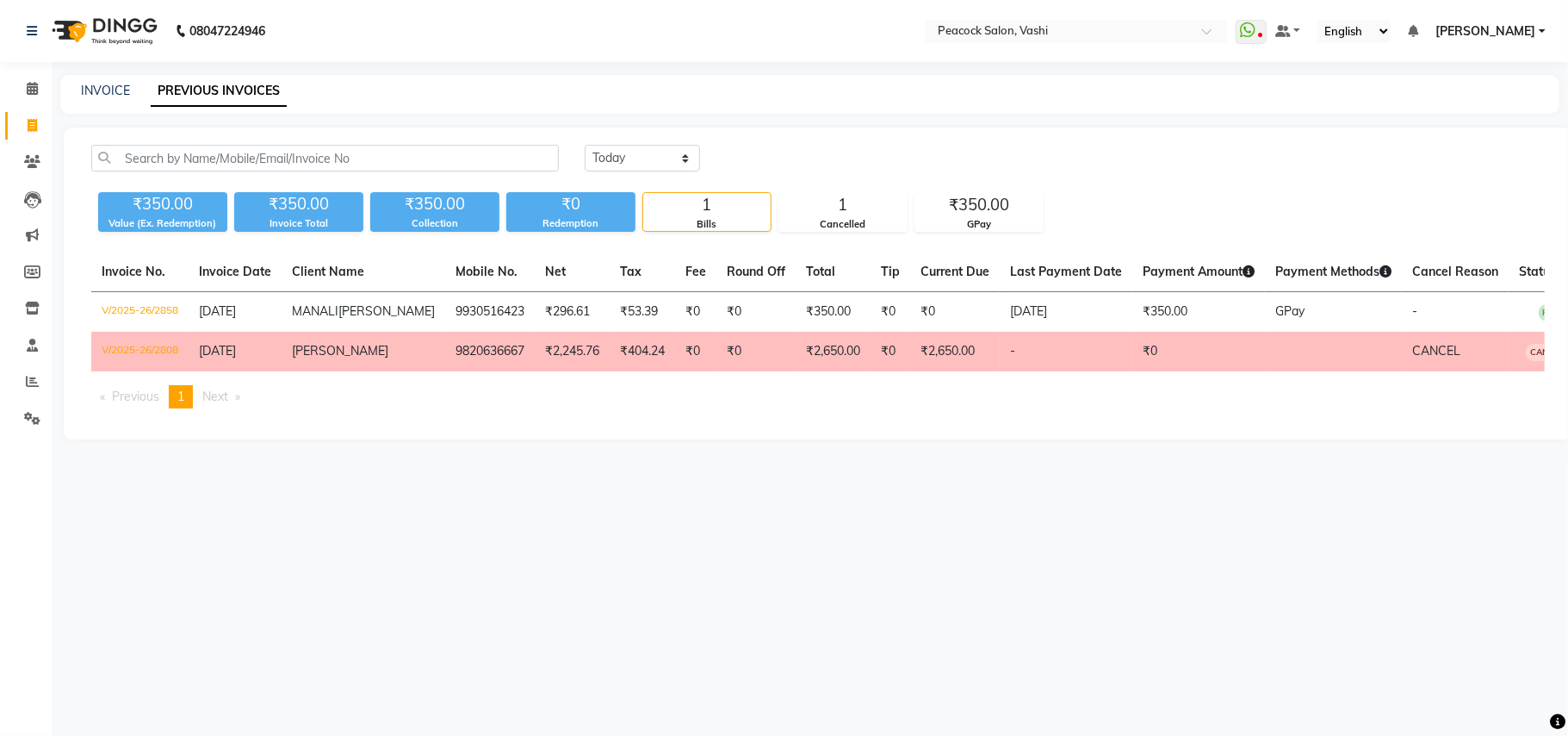
click at [304, 359] on span "NEETA" at bounding box center [340, 351] width 96 height 16
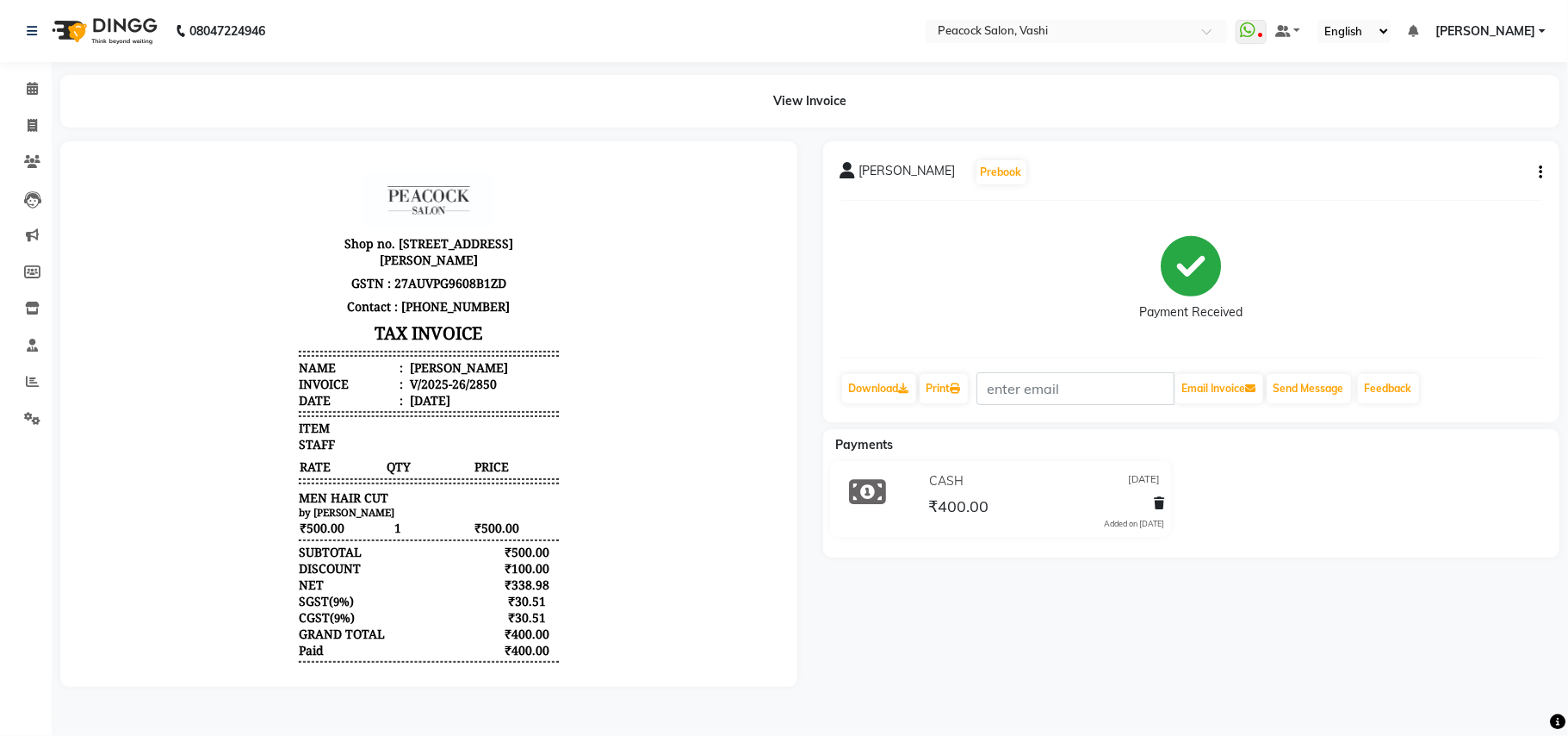
click at [1541, 172] on icon "button" at bounding box center [1540, 172] width 3 height 1
click at [1434, 180] on div "Edit Invoice" at bounding box center [1454, 183] width 118 height 22
select select "service"
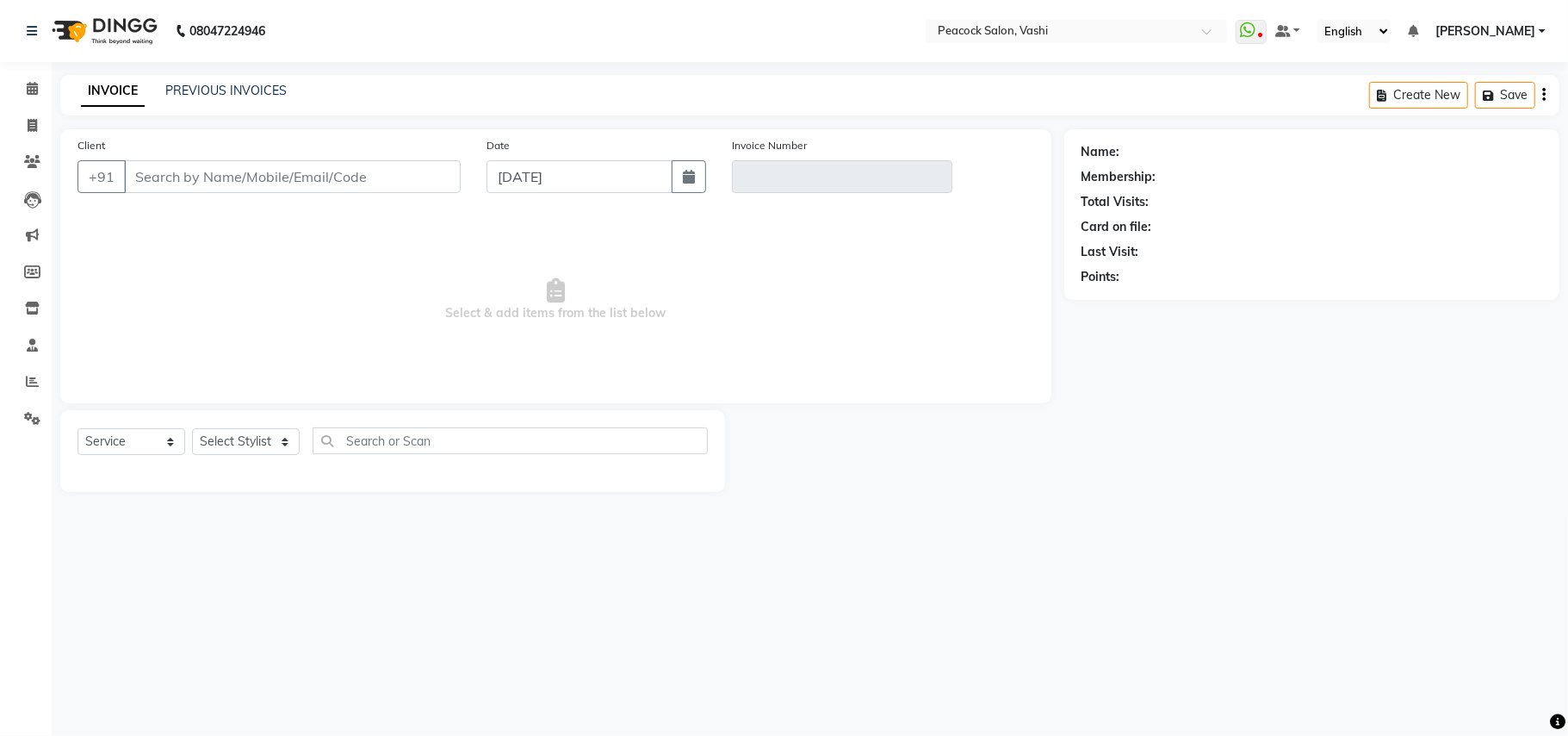
type input "9821219769"
type input "V/2025-26/2850"
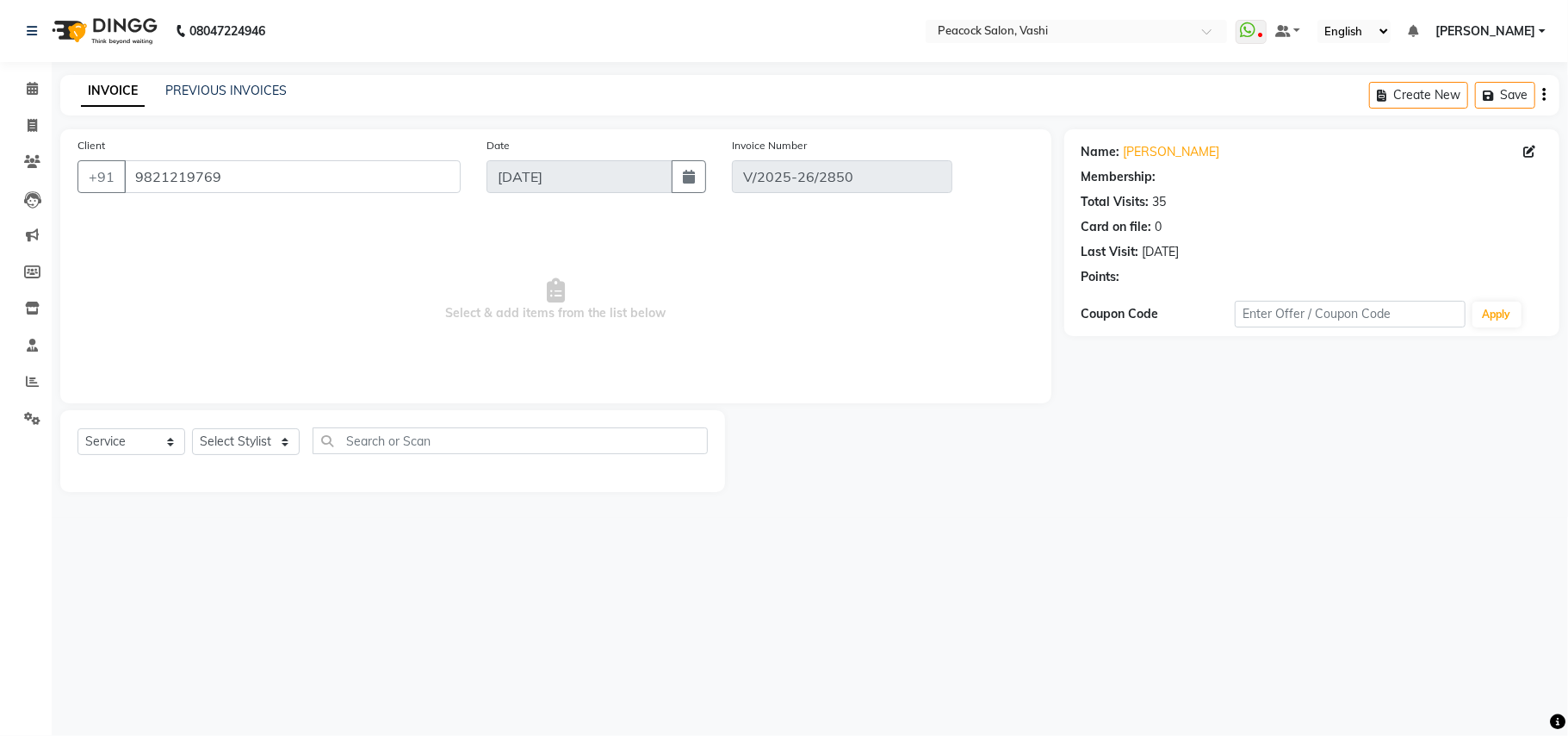
select select "1: Object"
type input "[DATE]"
select select "select"
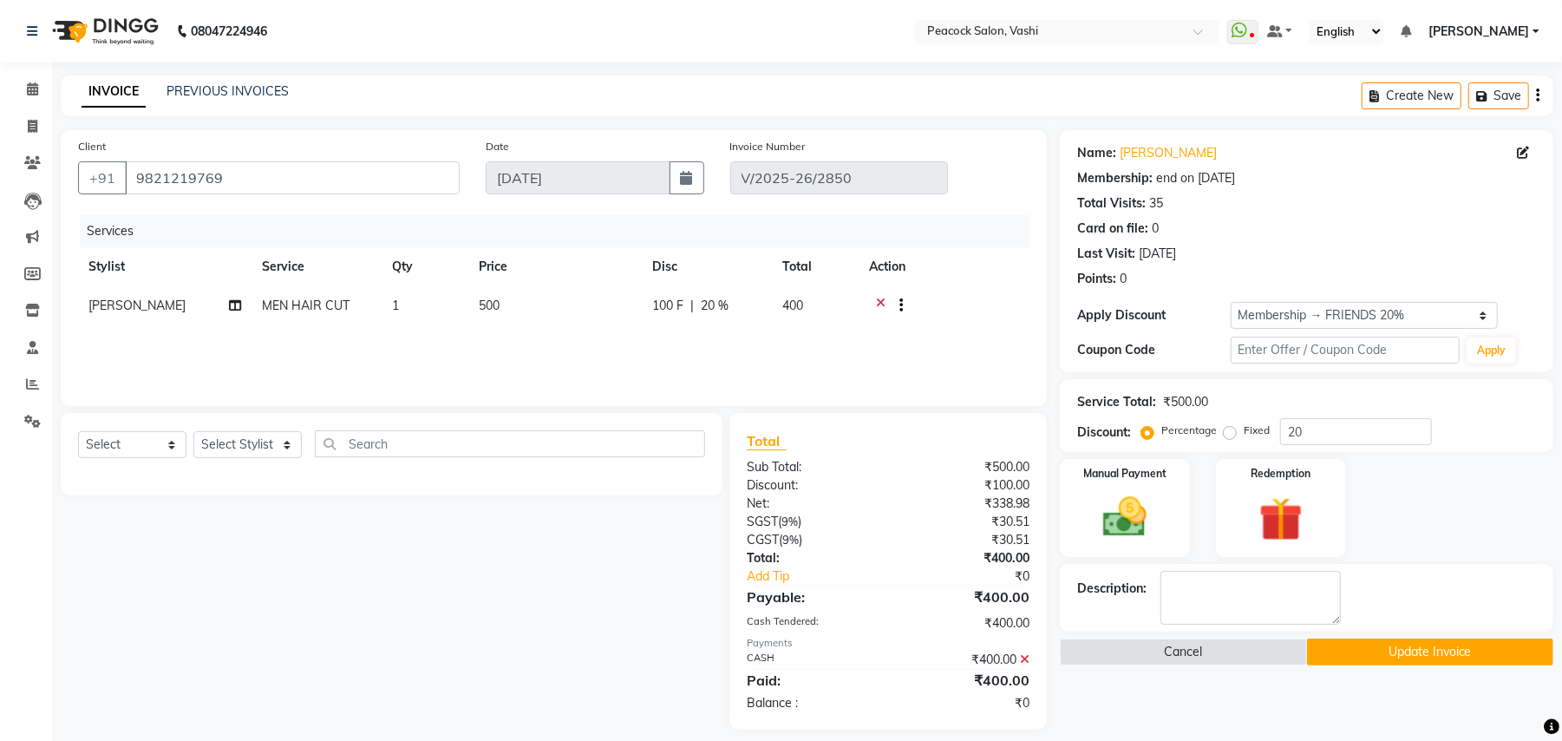
click at [1025, 657] on icon at bounding box center [1025, 659] width 10 height 12
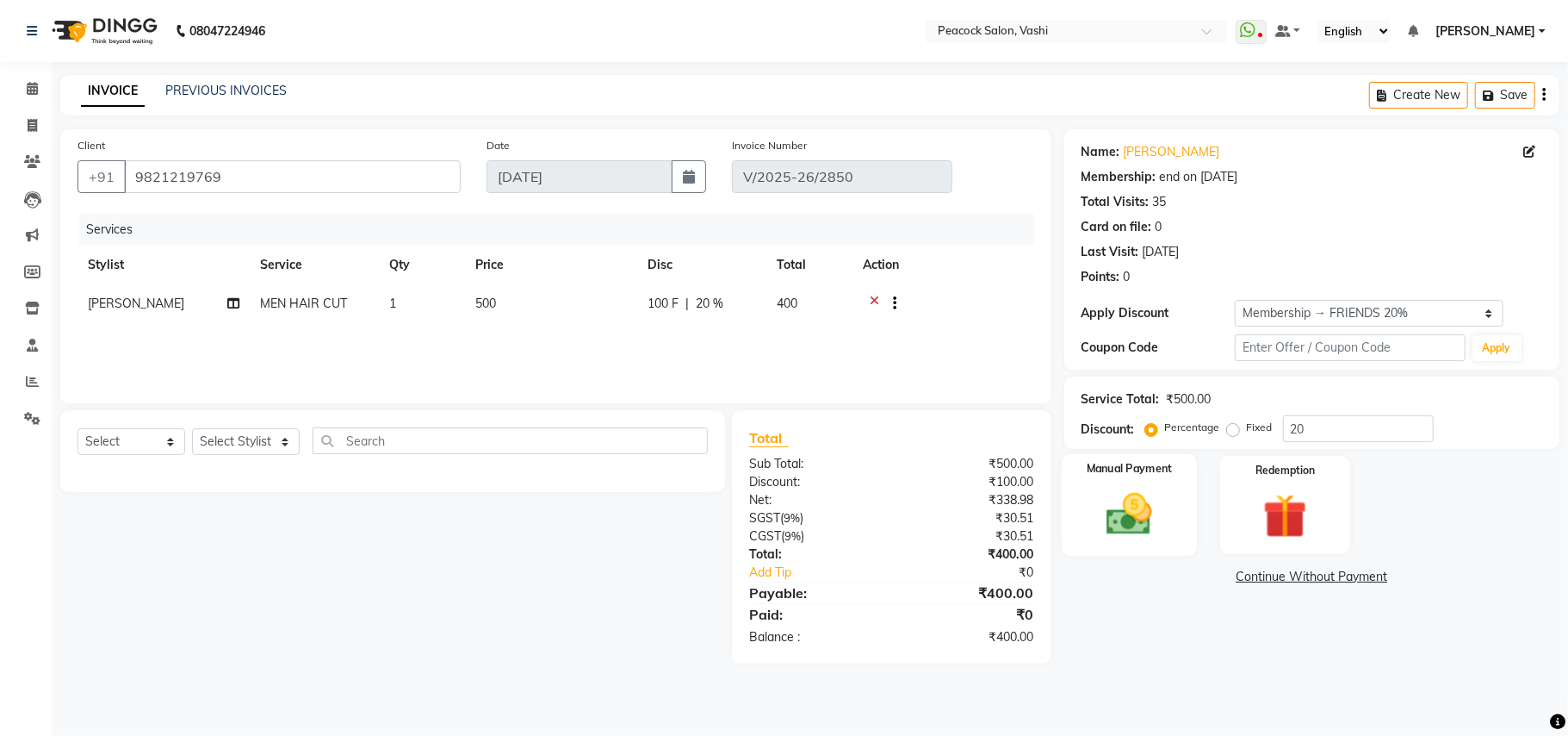
click at [1168, 523] on div "Manual Payment" at bounding box center [1129, 505] width 135 height 101
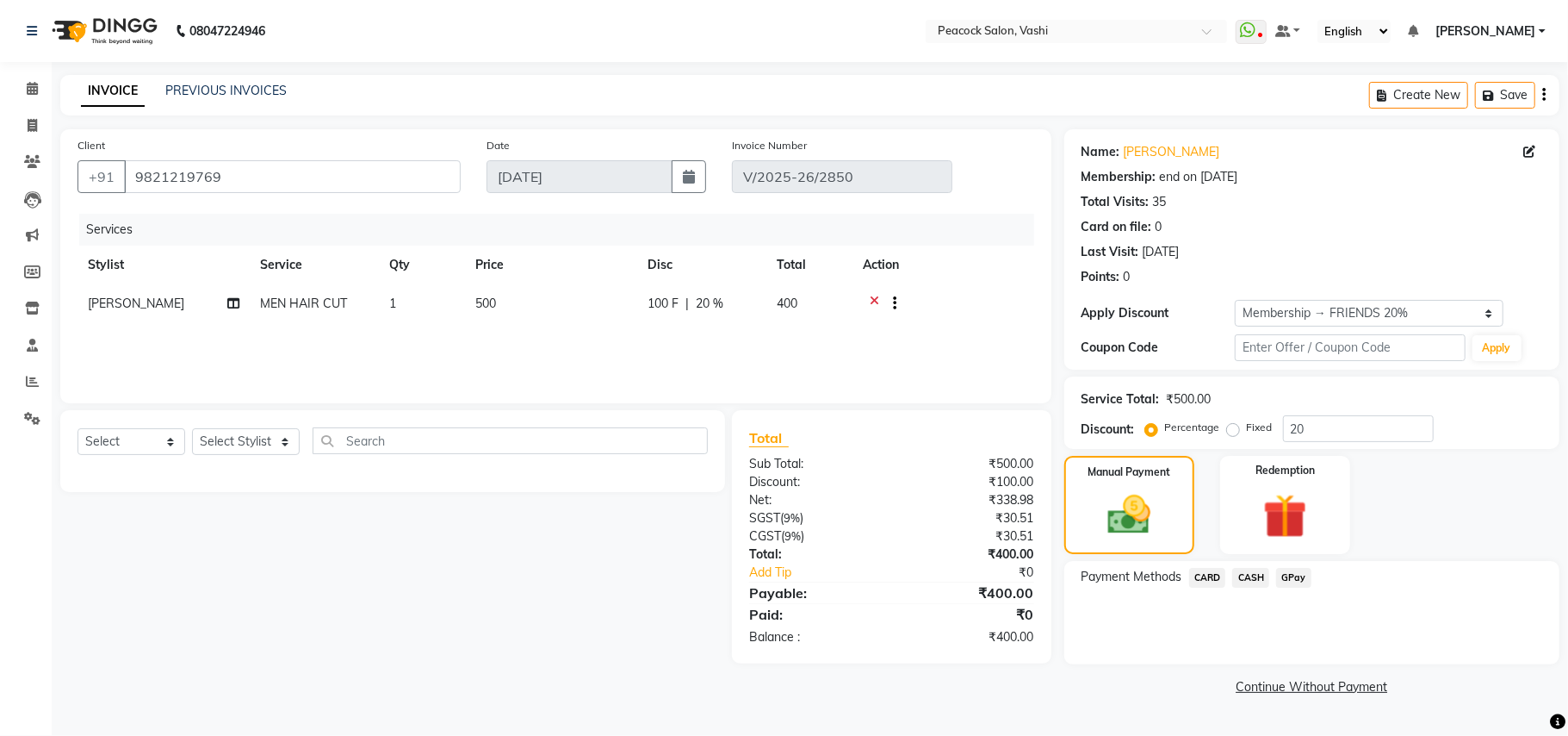
click at [1207, 577] on span "CARD" at bounding box center [1208, 578] width 37 height 20
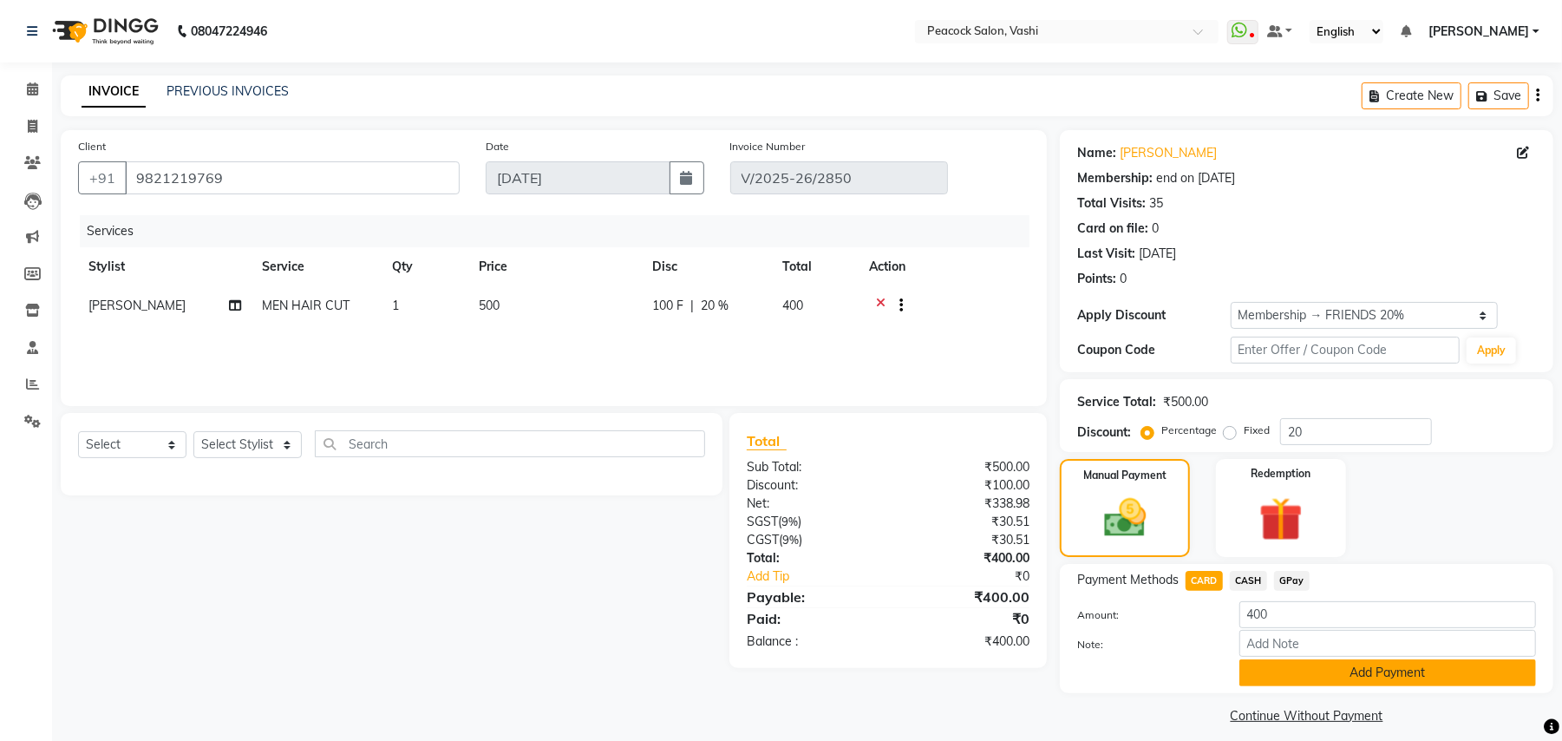
click at [1372, 675] on button "Add Payment" at bounding box center [1387, 672] width 297 height 27
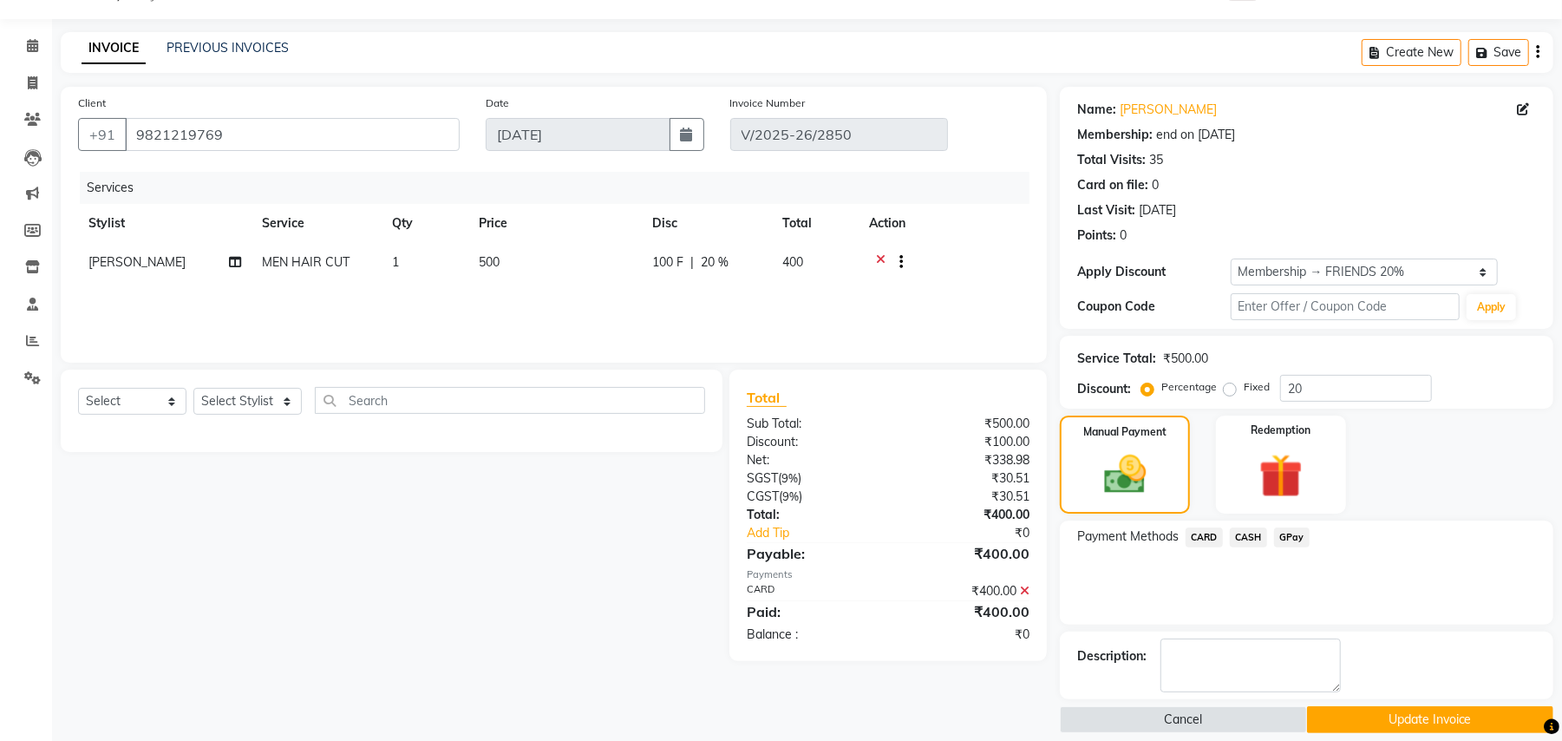
scroll to position [62, 0]
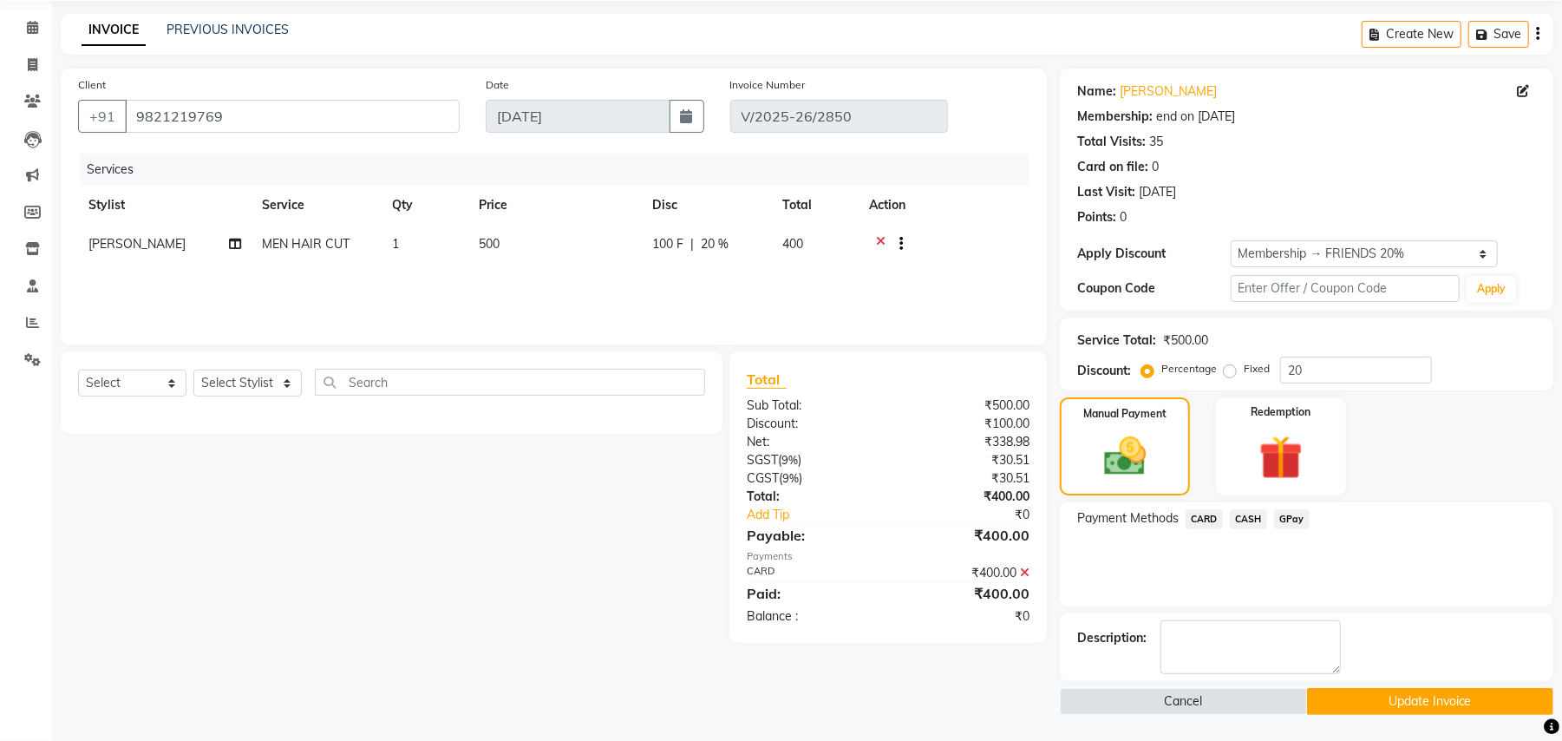
click at [1412, 694] on button "Update Invoice" at bounding box center [1430, 701] width 246 height 27
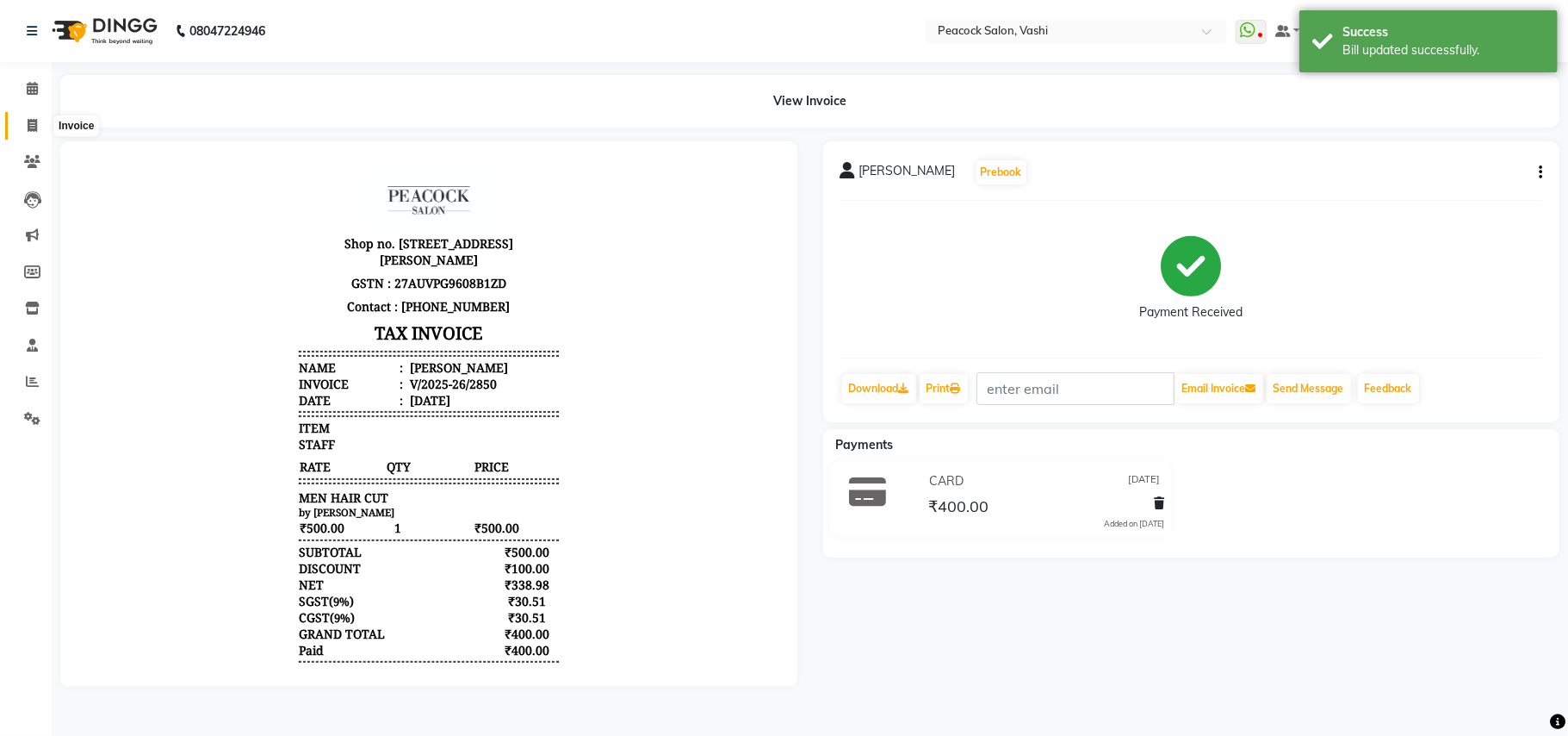
click at [29, 127] on icon at bounding box center [33, 125] width 10 height 13
select select "service"
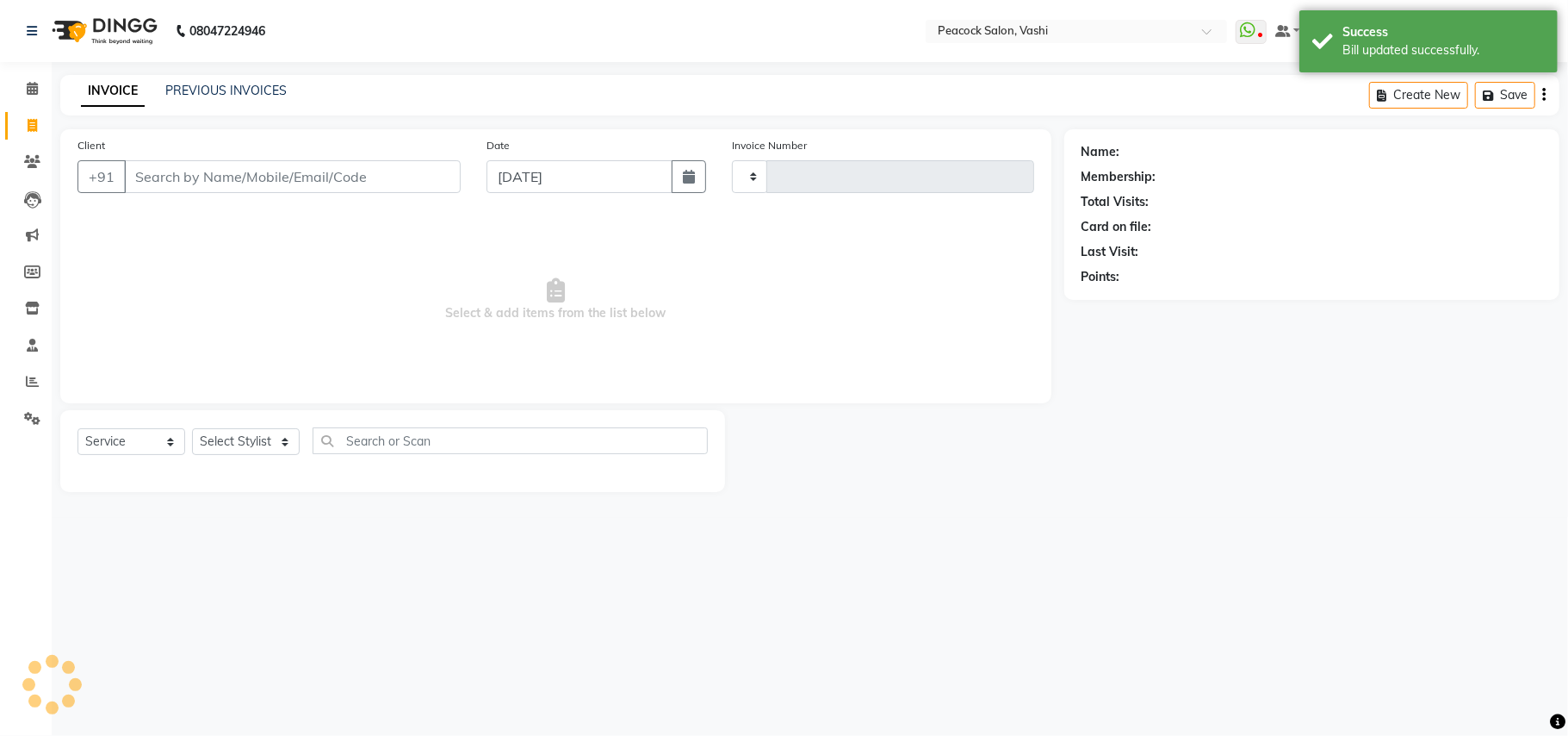
type input "2858"
select select "619"
click at [33, 83] on icon at bounding box center [32, 87] width 11 height 13
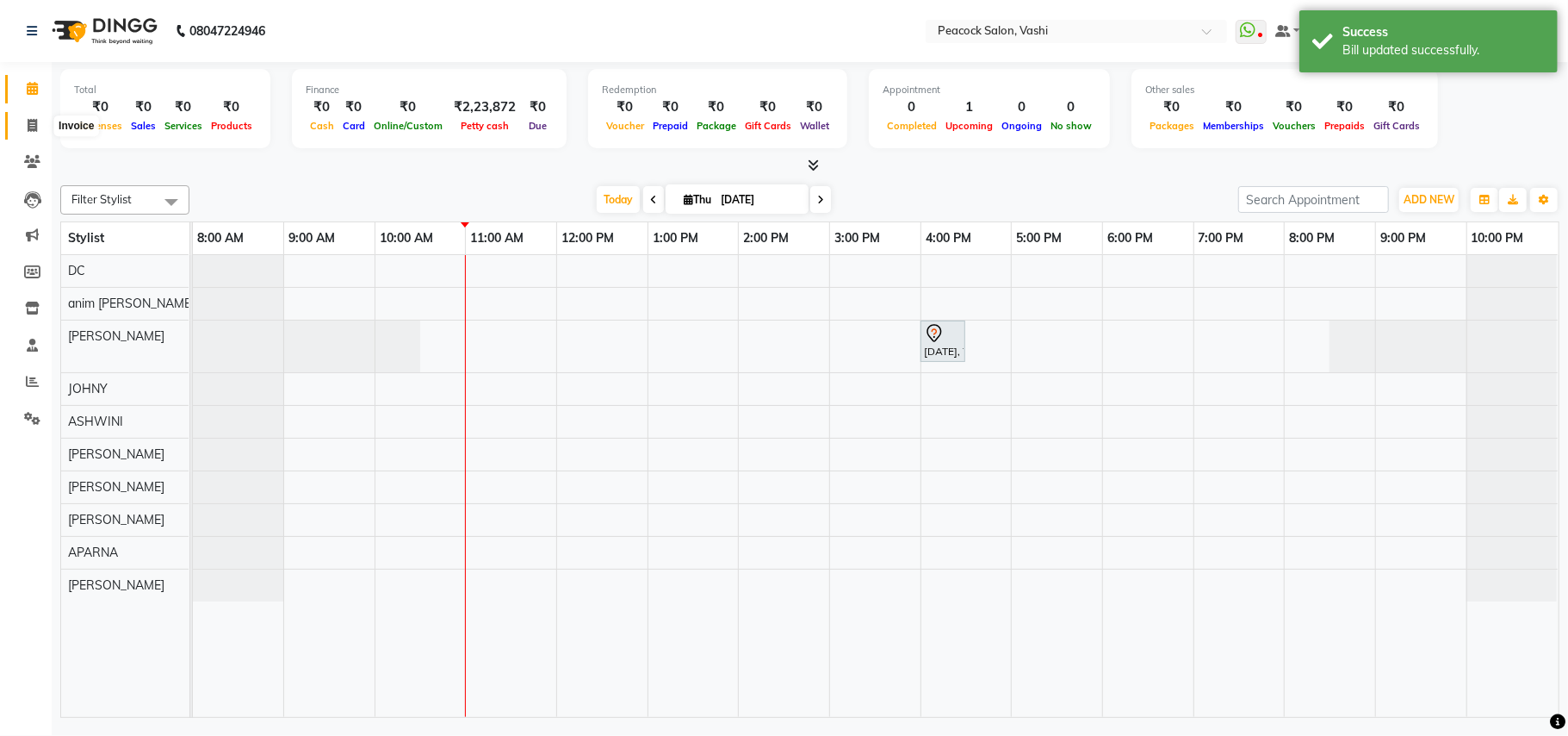
click at [29, 121] on icon at bounding box center [33, 125] width 10 height 13
select select "service"
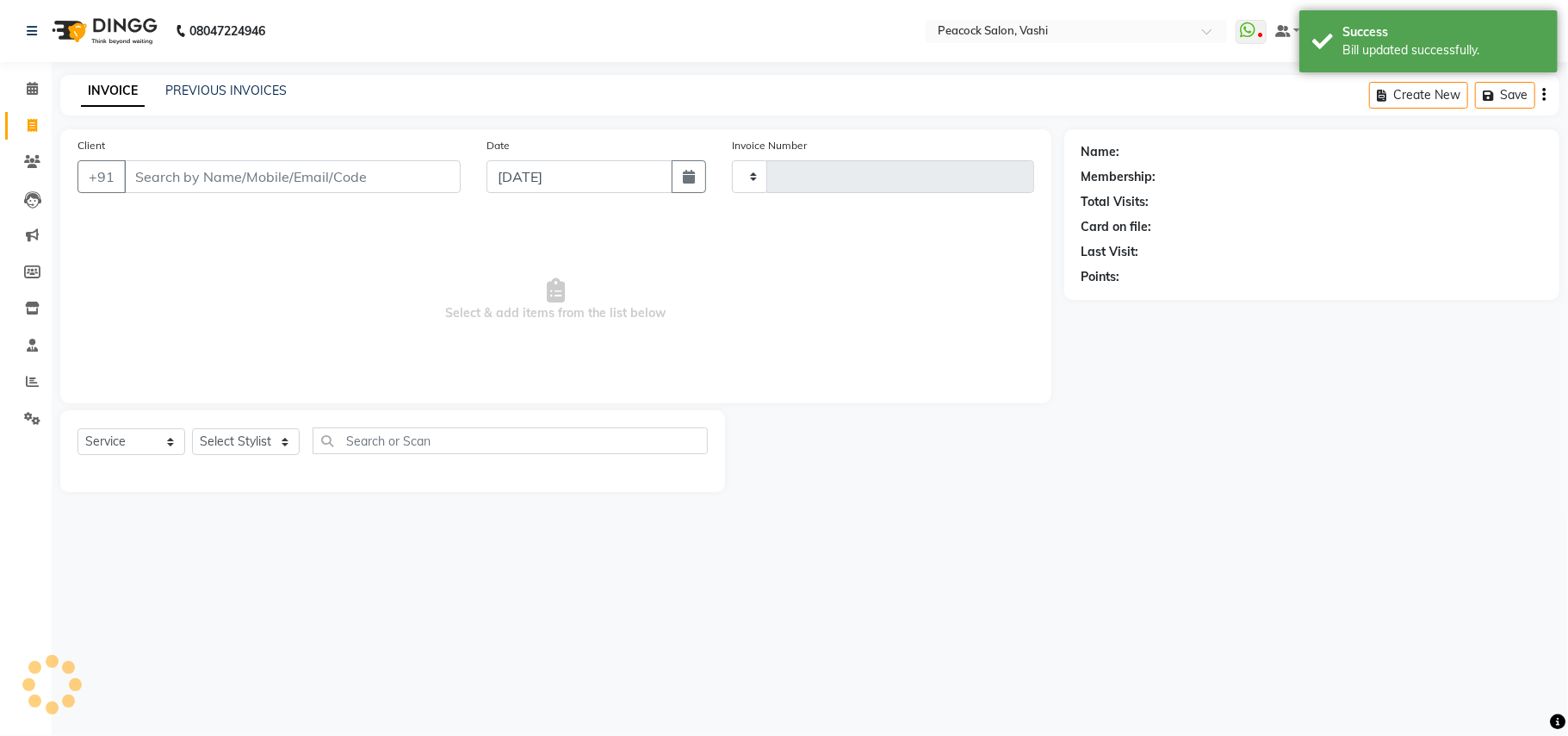
type input "2858"
select select "619"
click at [32, 81] on icon at bounding box center [32, 87] width 11 height 13
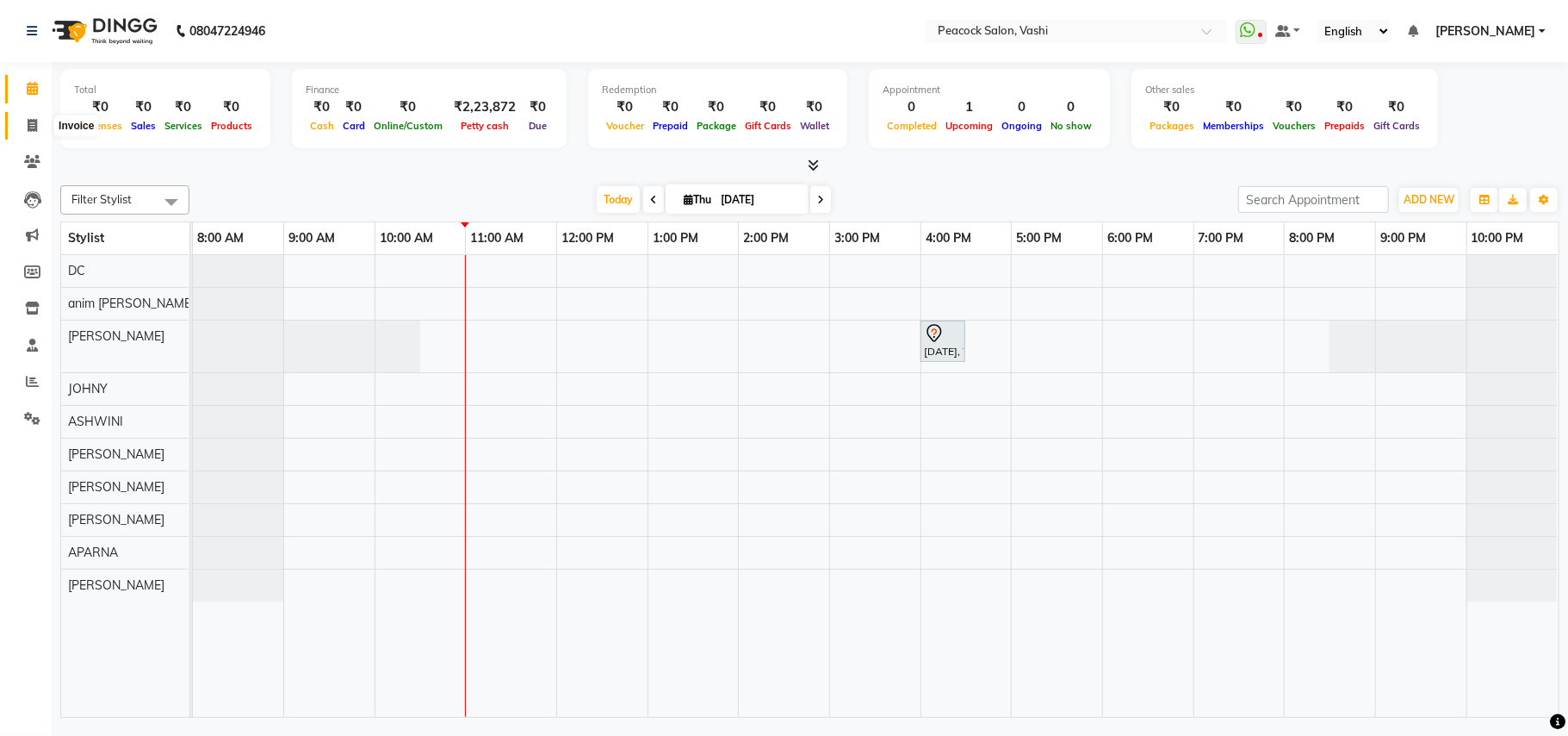
click at [31, 126] on icon at bounding box center [33, 125] width 10 height 13
select select "619"
select select "service"
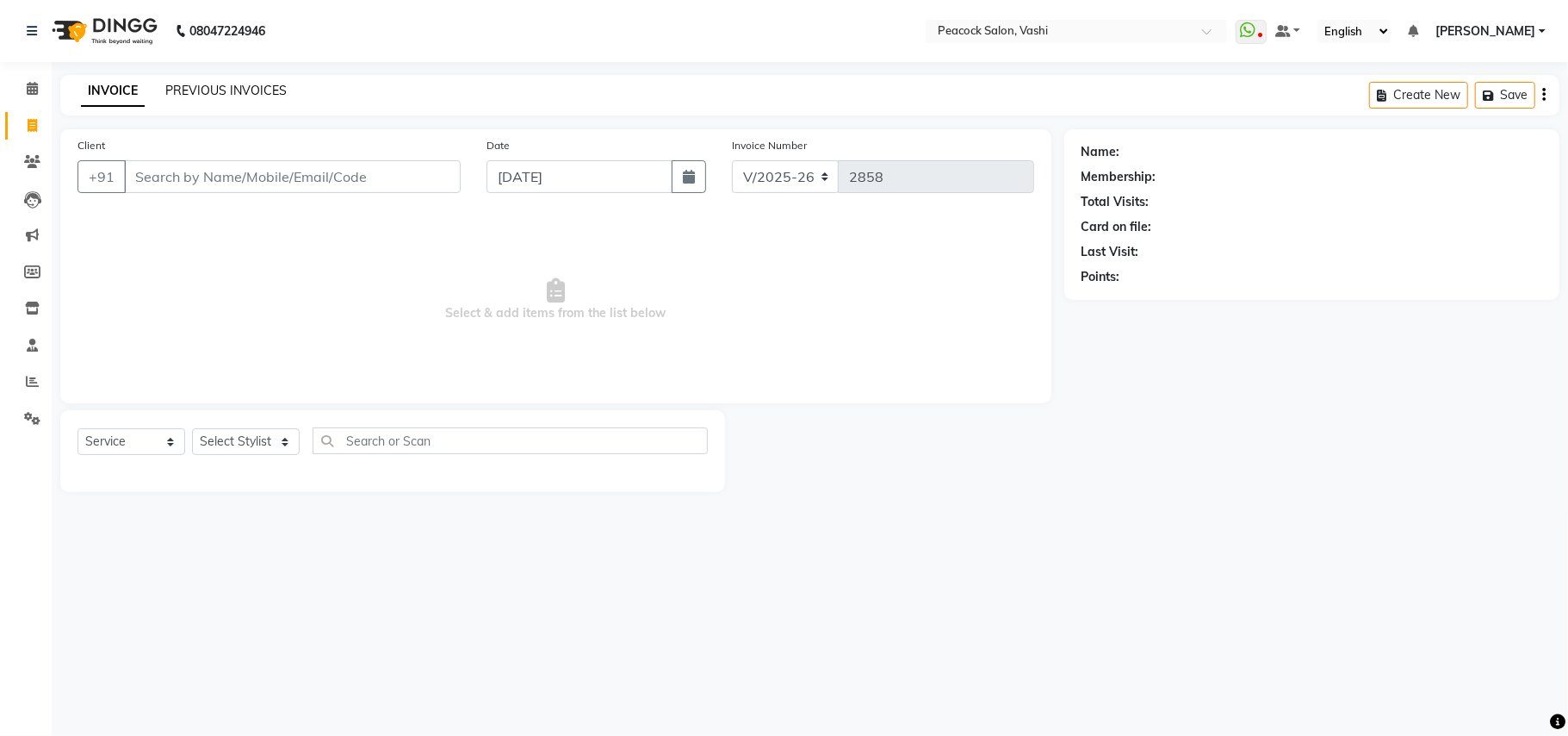
click at [260, 89] on link "PREVIOUS INVOICES" at bounding box center [226, 90] width 121 height 16
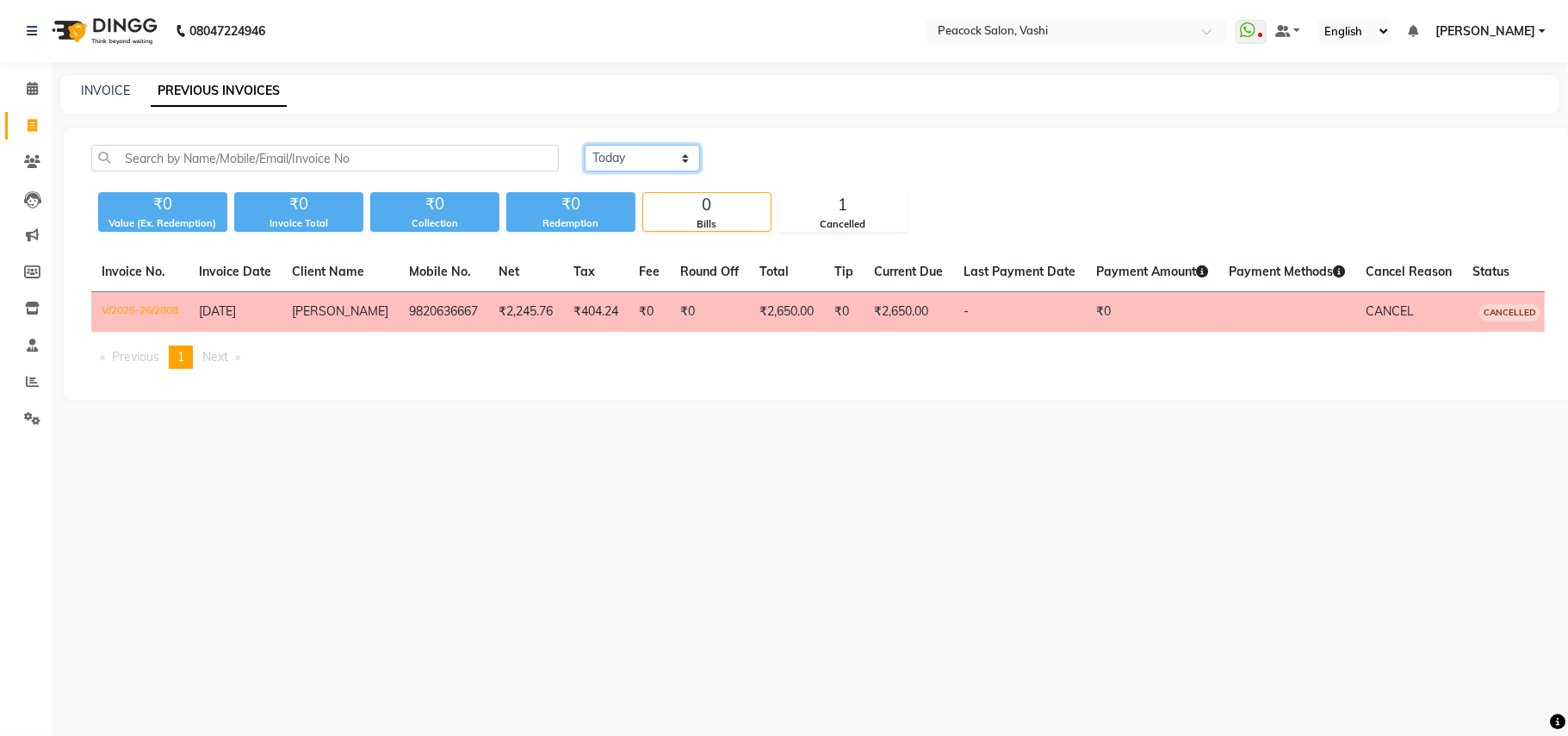
click at [647, 159] on select "[DATE] [DATE] Custom Range" at bounding box center [642, 158] width 115 height 27
select select "[DATE]"
click at [585, 145] on select "[DATE] [DATE] Custom Range" at bounding box center [642, 158] width 115 height 27
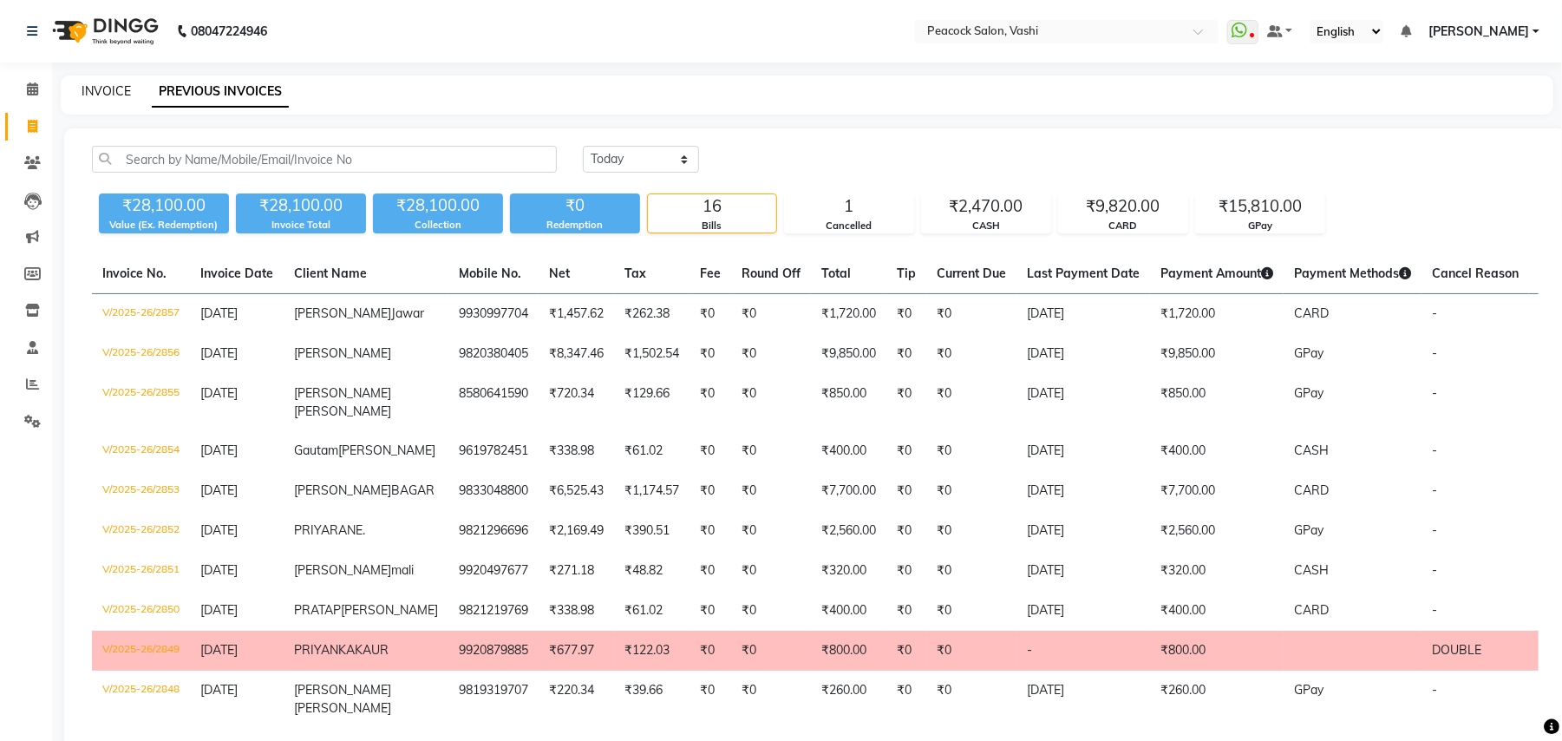
click at [101, 95] on link "INVOICE" at bounding box center [106, 91] width 49 height 16
select select "service"
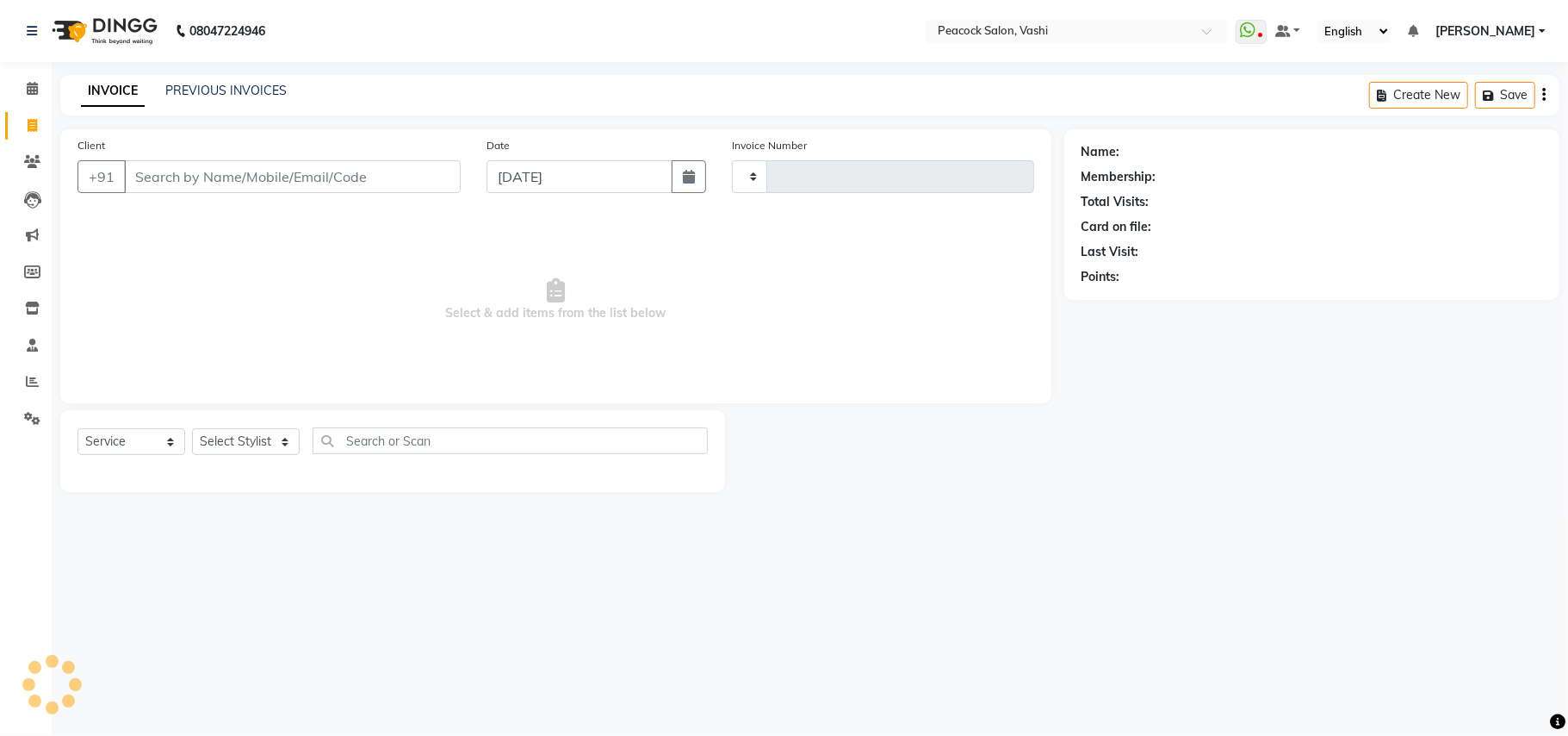
type input "2858"
select select "619"
click at [32, 91] on icon at bounding box center [32, 87] width 11 height 13
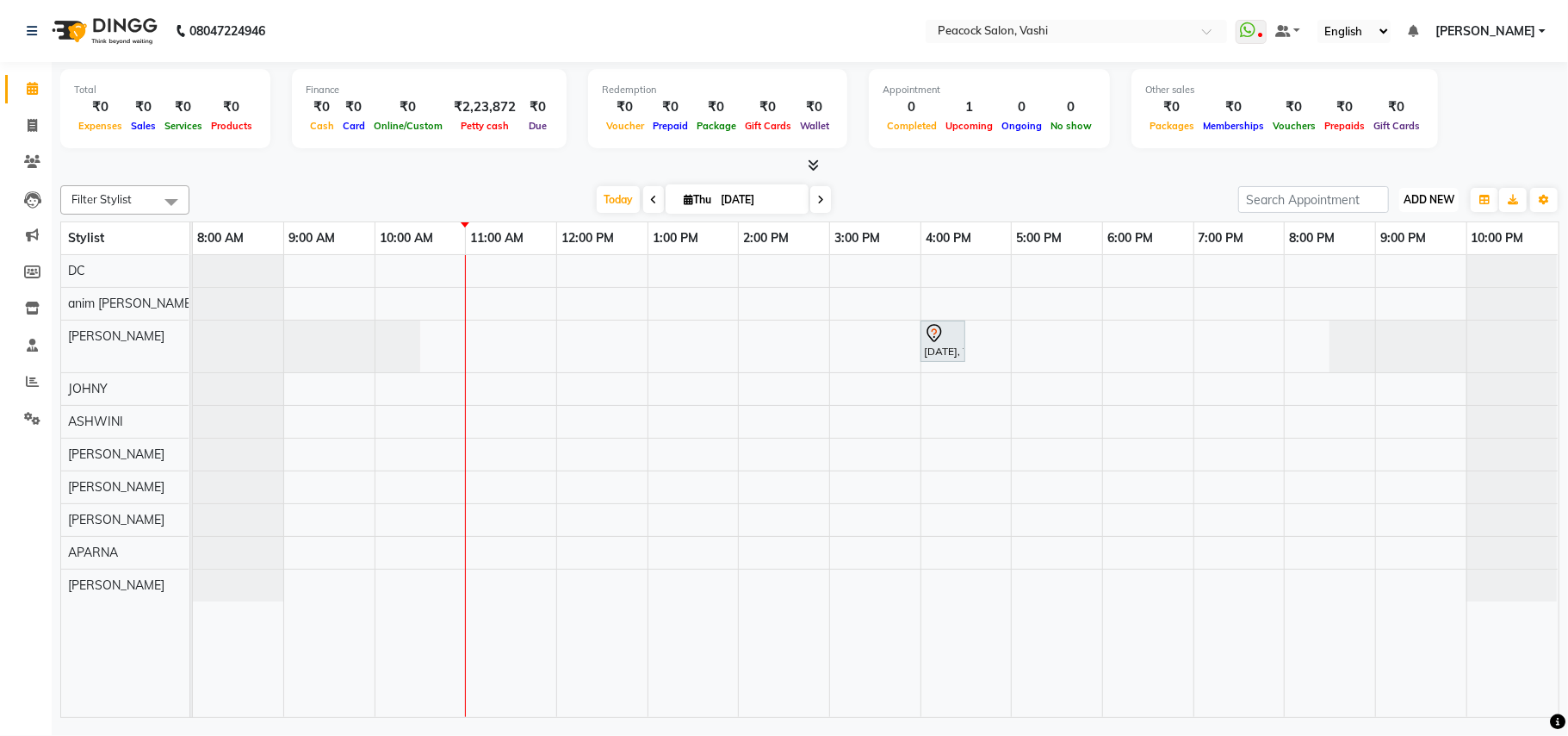
click at [1433, 197] on span "ADD NEW" at bounding box center [1429, 199] width 51 height 13
click at [1400, 346] on link "Add Transaction" at bounding box center [1389, 346] width 136 height 23
select select "direct"
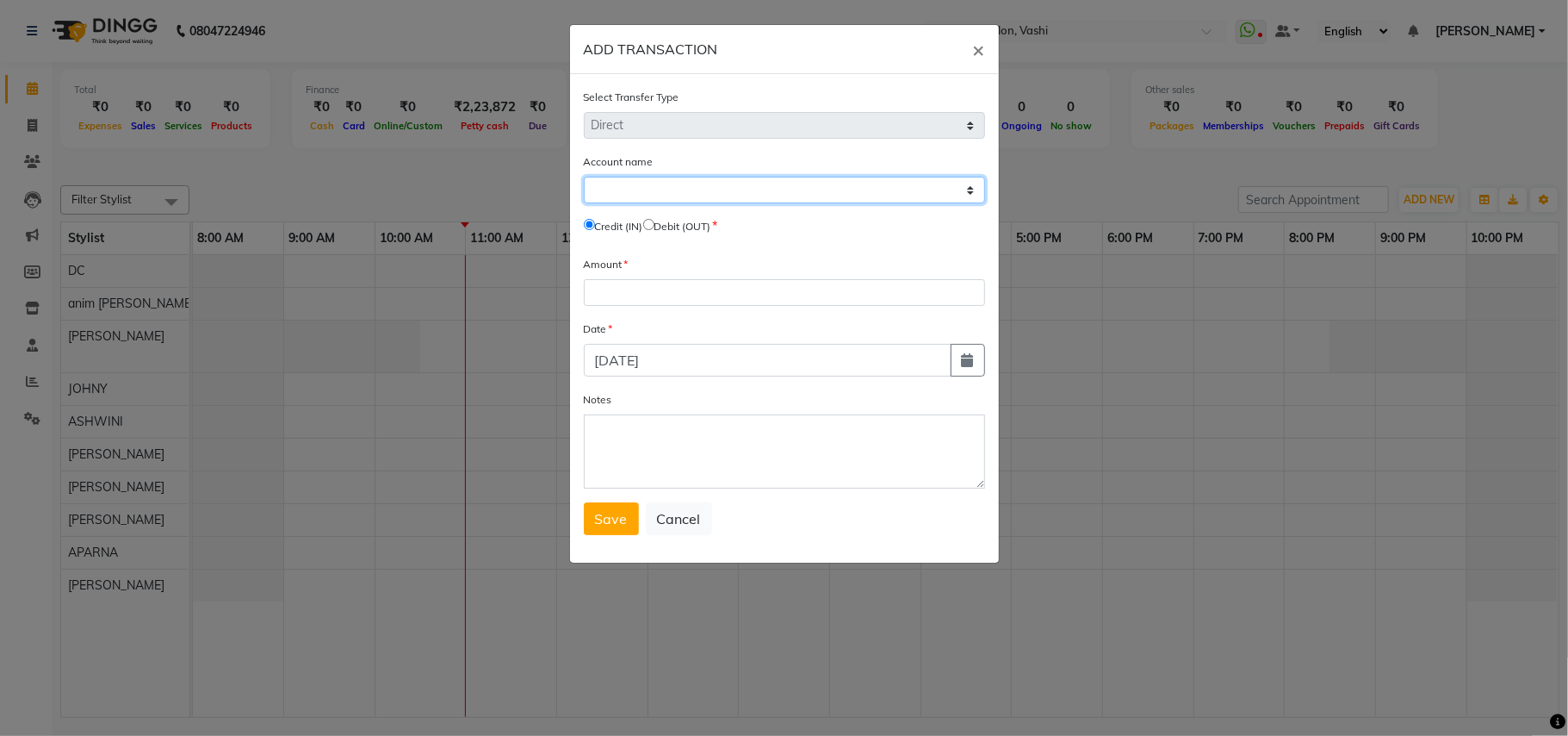
click at [662, 187] on select "Select Default Account [PERSON_NAME] Cash" at bounding box center [784, 190] width 401 height 27
select select "2142"
click at [584, 177] on select "Select Default Account [PERSON_NAME] Cash" at bounding box center [784, 190] width 401 height 27
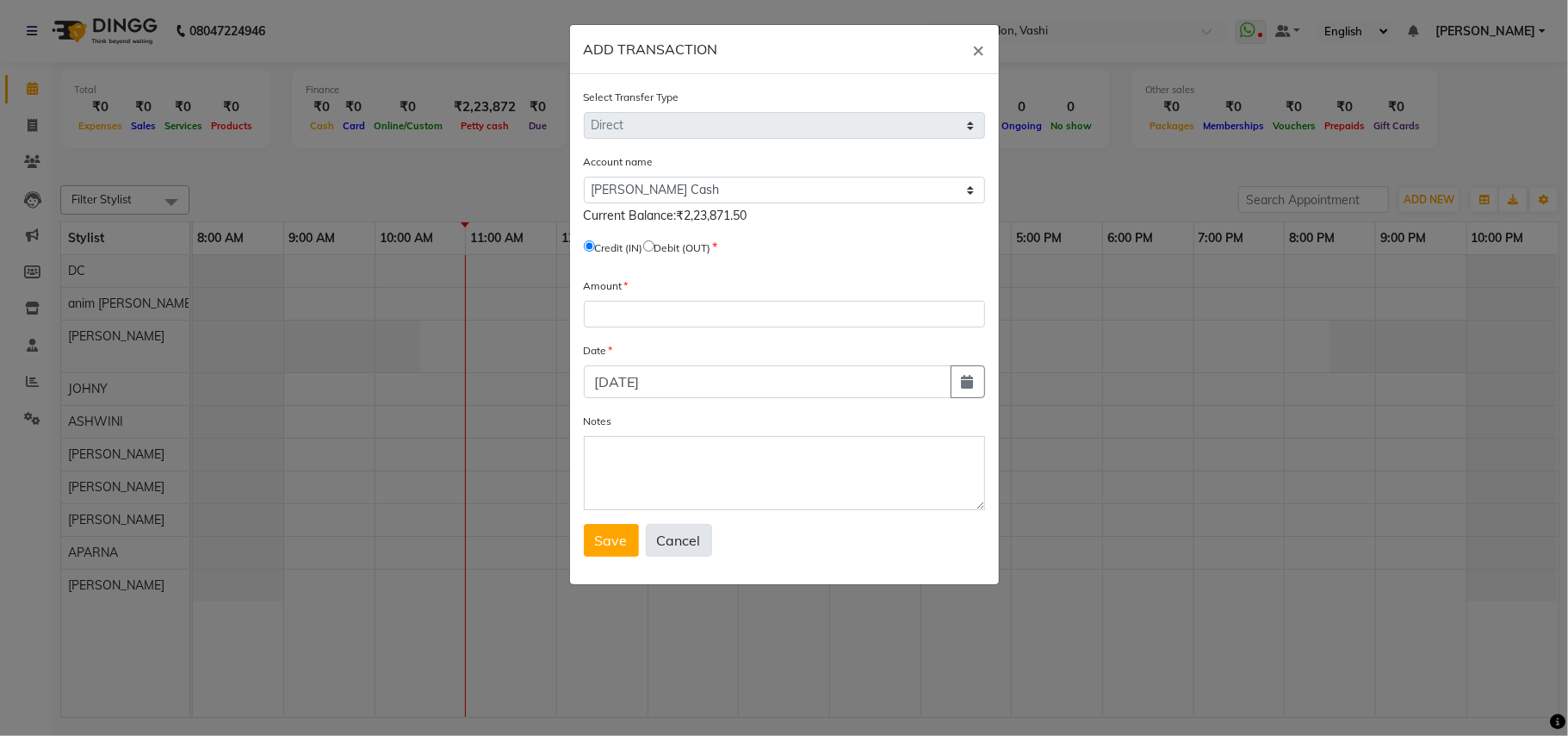
click at [692, 535] on button "Cancel" at bounding box center [678, 539] width 67 height 33
select select
radio input "false"
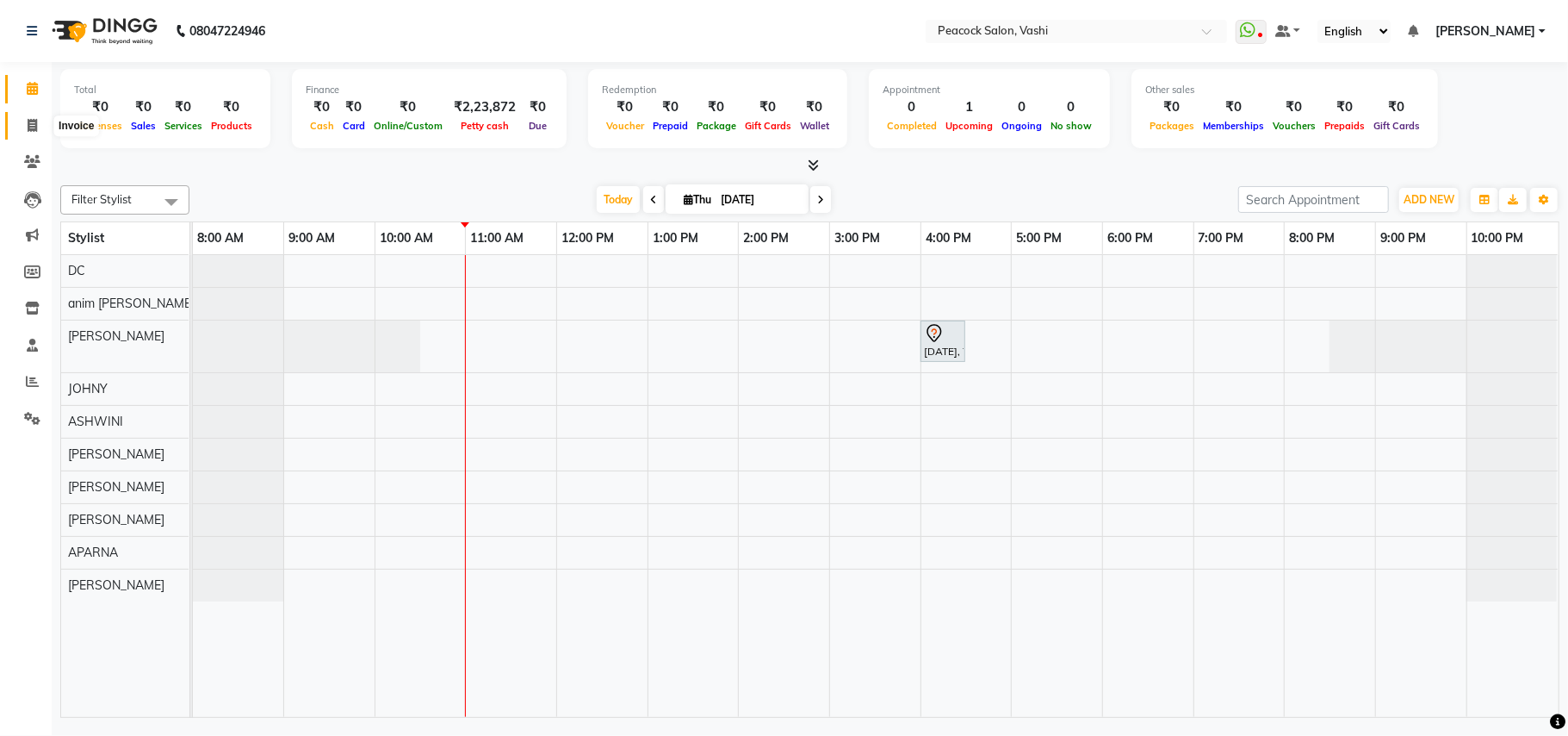
click at [25, 124] on span at bounding box center [32, 126] width 30 height 20
select select "service"
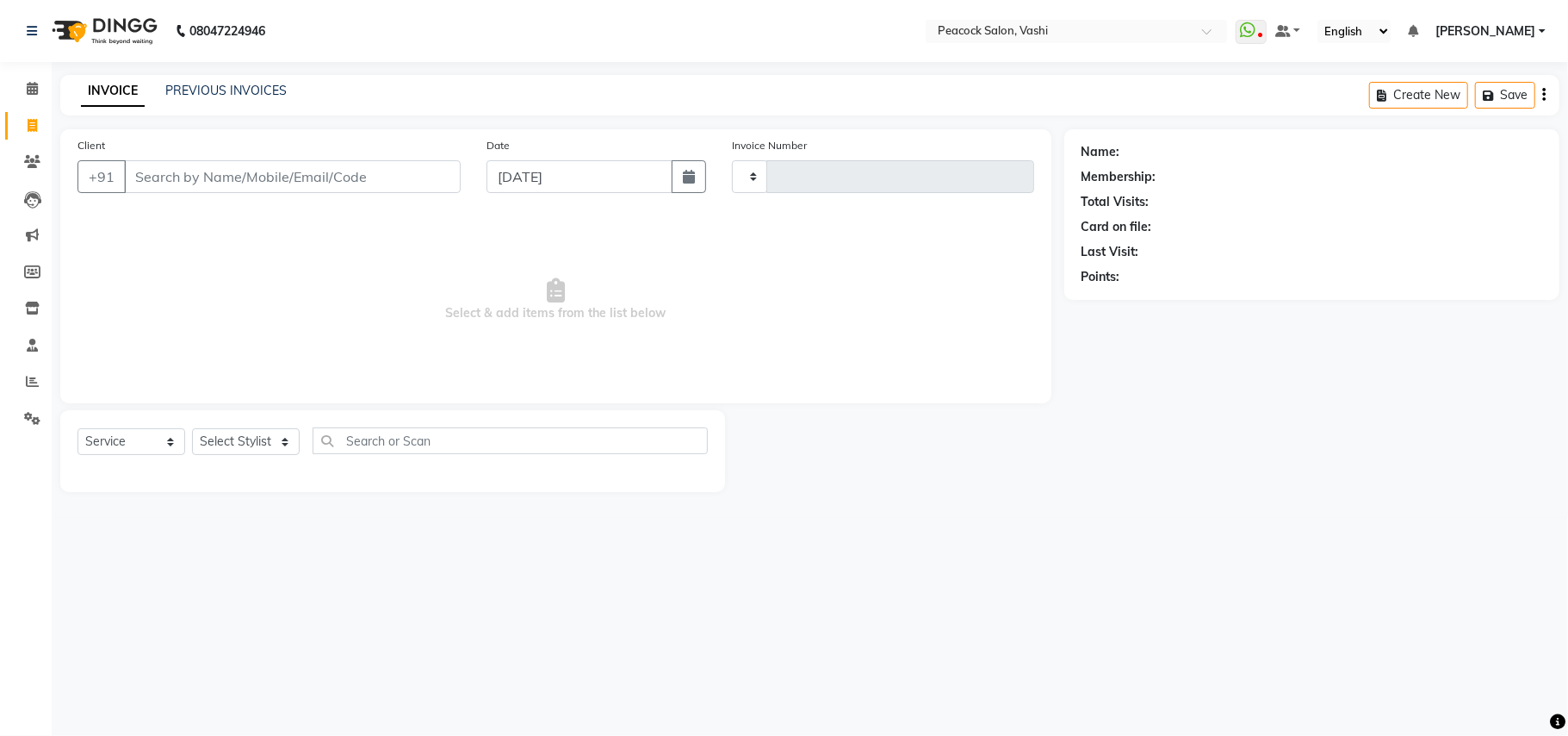
type input "2858"
select select "619"
click at [256, 86] on link "PREVIOUS INVOICES" at bounding box center [226, 90] width 121 height 16
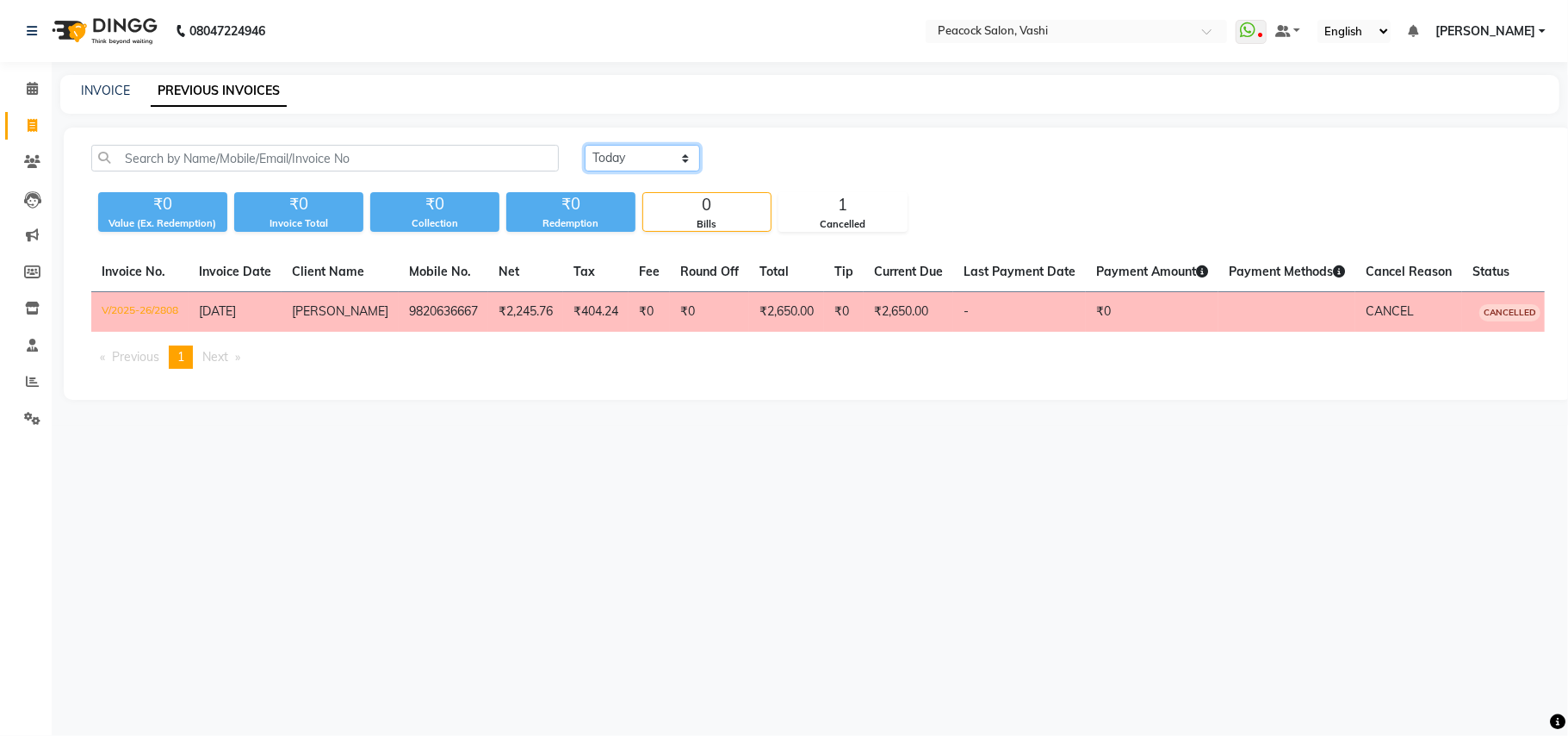
click at [627, 155] on select "[DATE] [DATE] Custom Range" at bounding box center [642, 158] width 115 height 27
select select "[DATE]"
click at [585, 145] on select "[DATE] [DATE] Custom Range" at bounding box center [642, 158] width 115 height 27
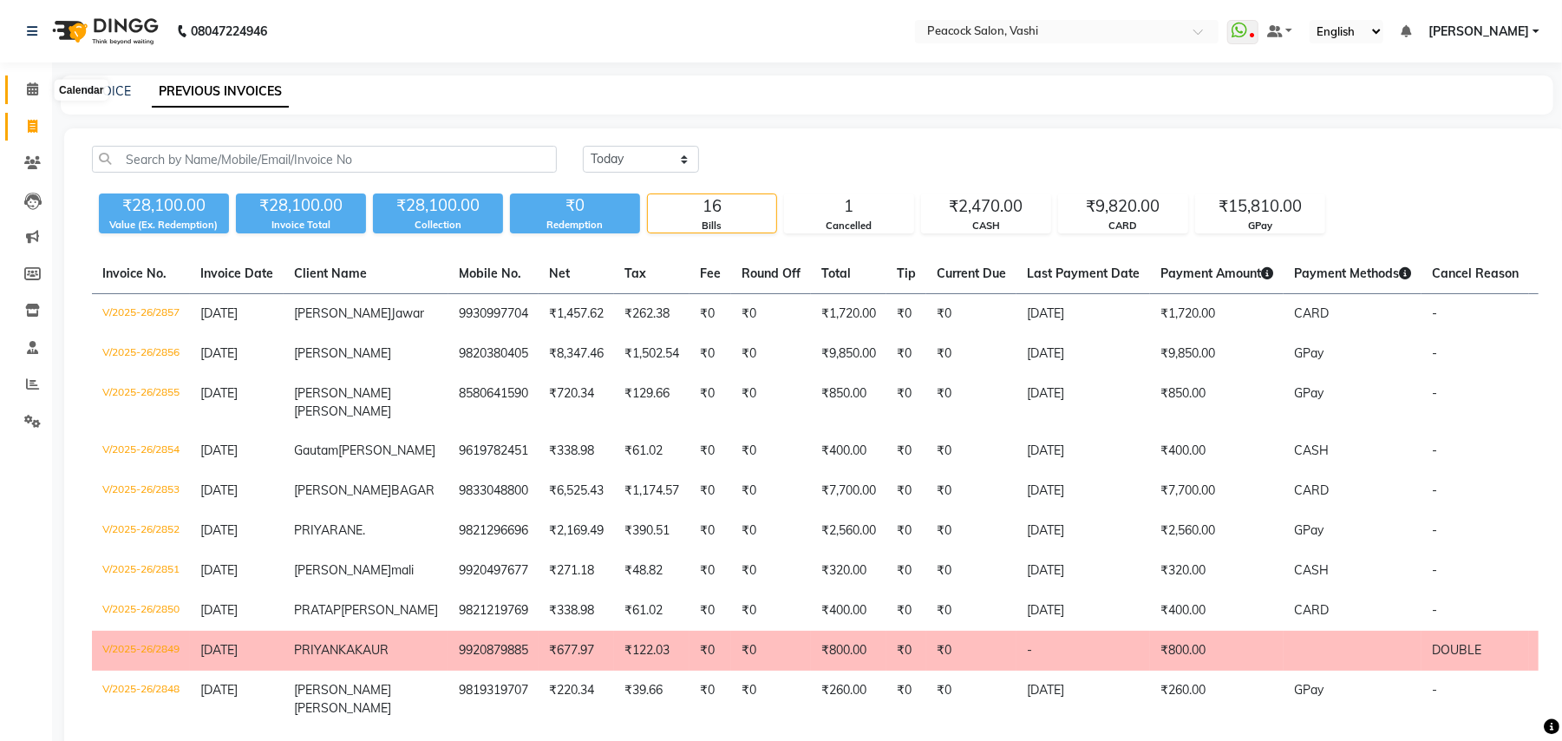
click at [18, 87] on span at bounding box center [32, 90] width 30 height 20
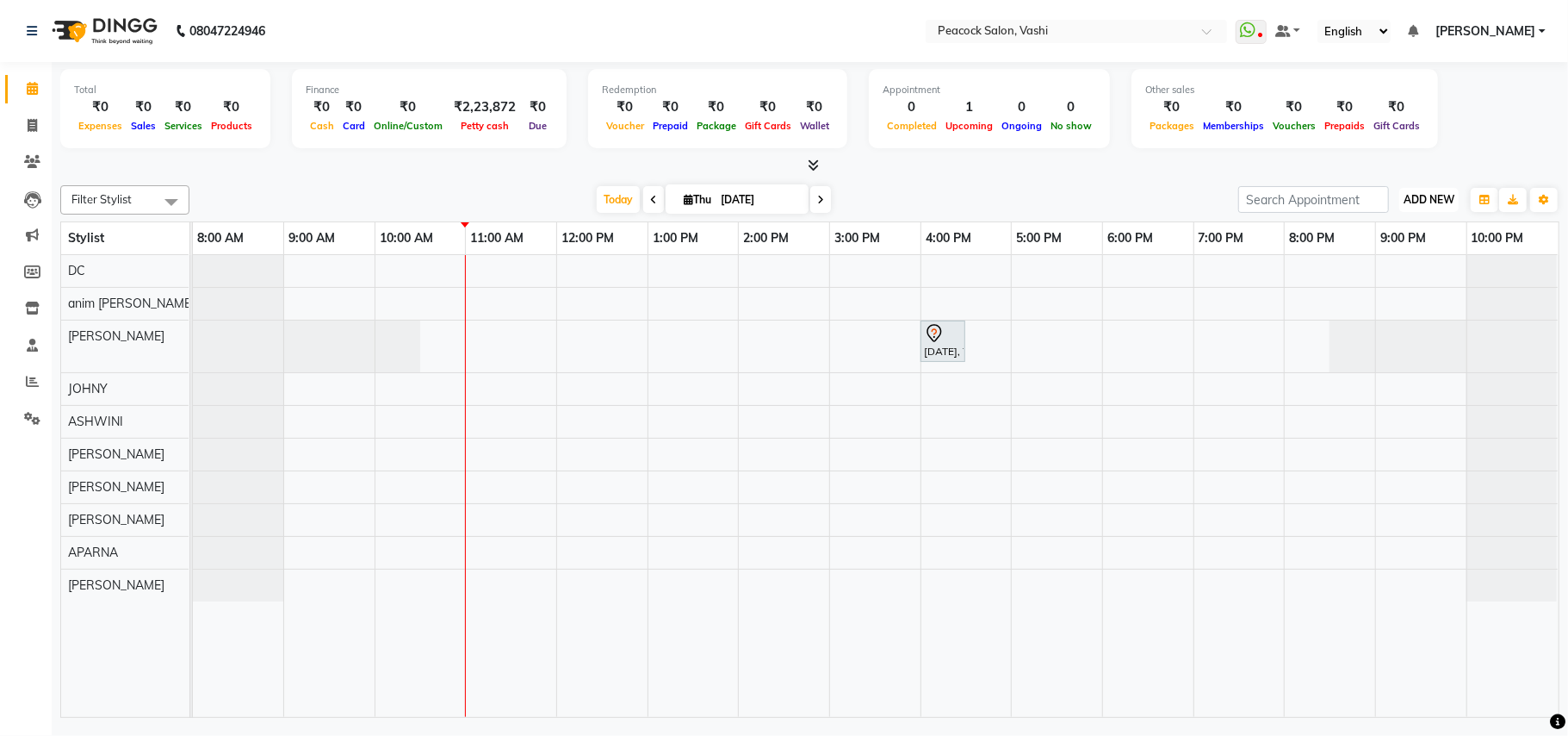
click at [1447, 195] on span "ADD NEW" at bounding box center [1429, 199] width 51 height 13
click at [1379, 347] on link "Add Transaction" at bounding box center [1389, 346] width 136 height 23
select select "direct"
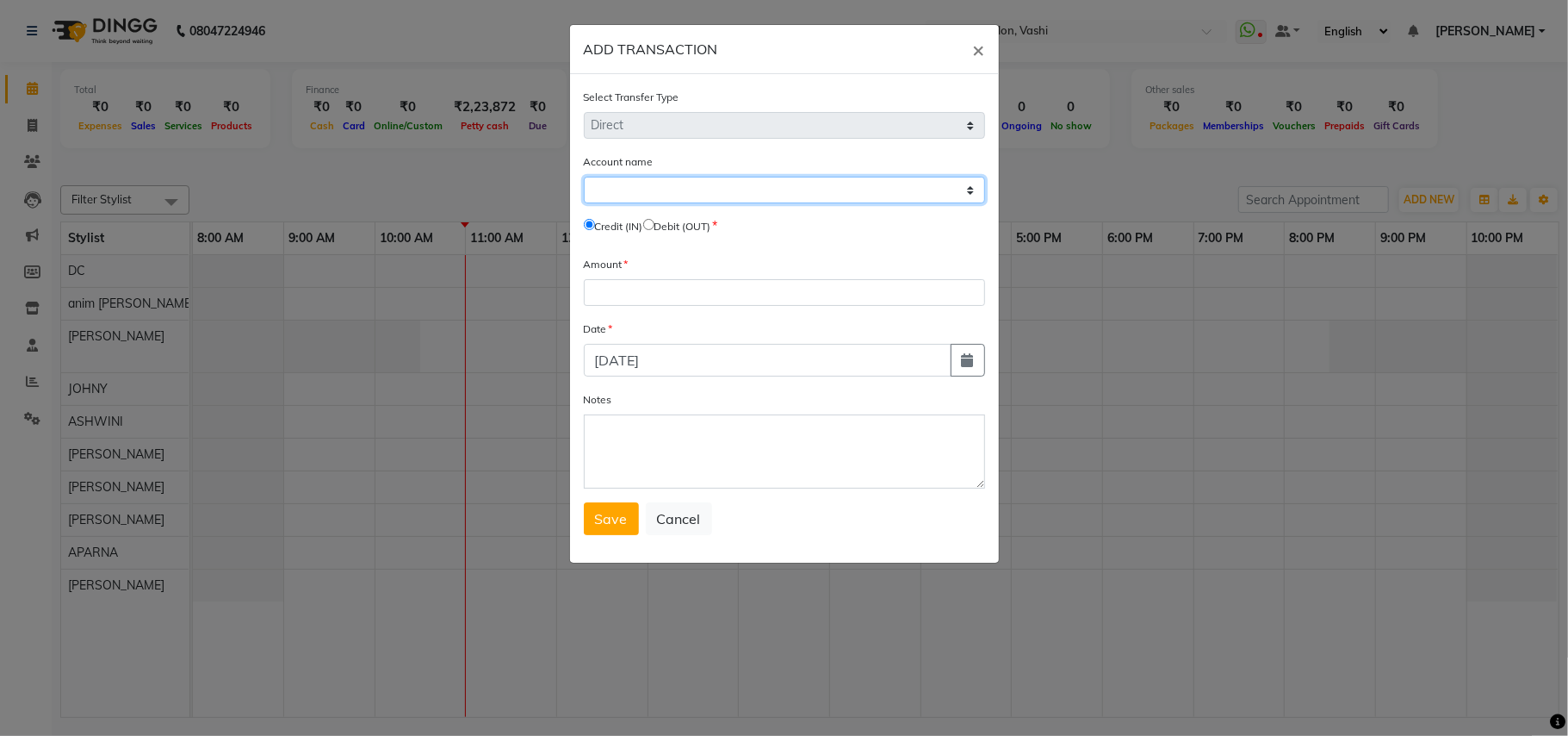
click at [701, 192] on select "Select Default Account Petty Cash" at bounding box center [784, 190] width 401 height 27
select select "2142"
click at [584, 177] on select "Select Default Account Petty Cash" at bounding box center [784, 190] width 401 height 27
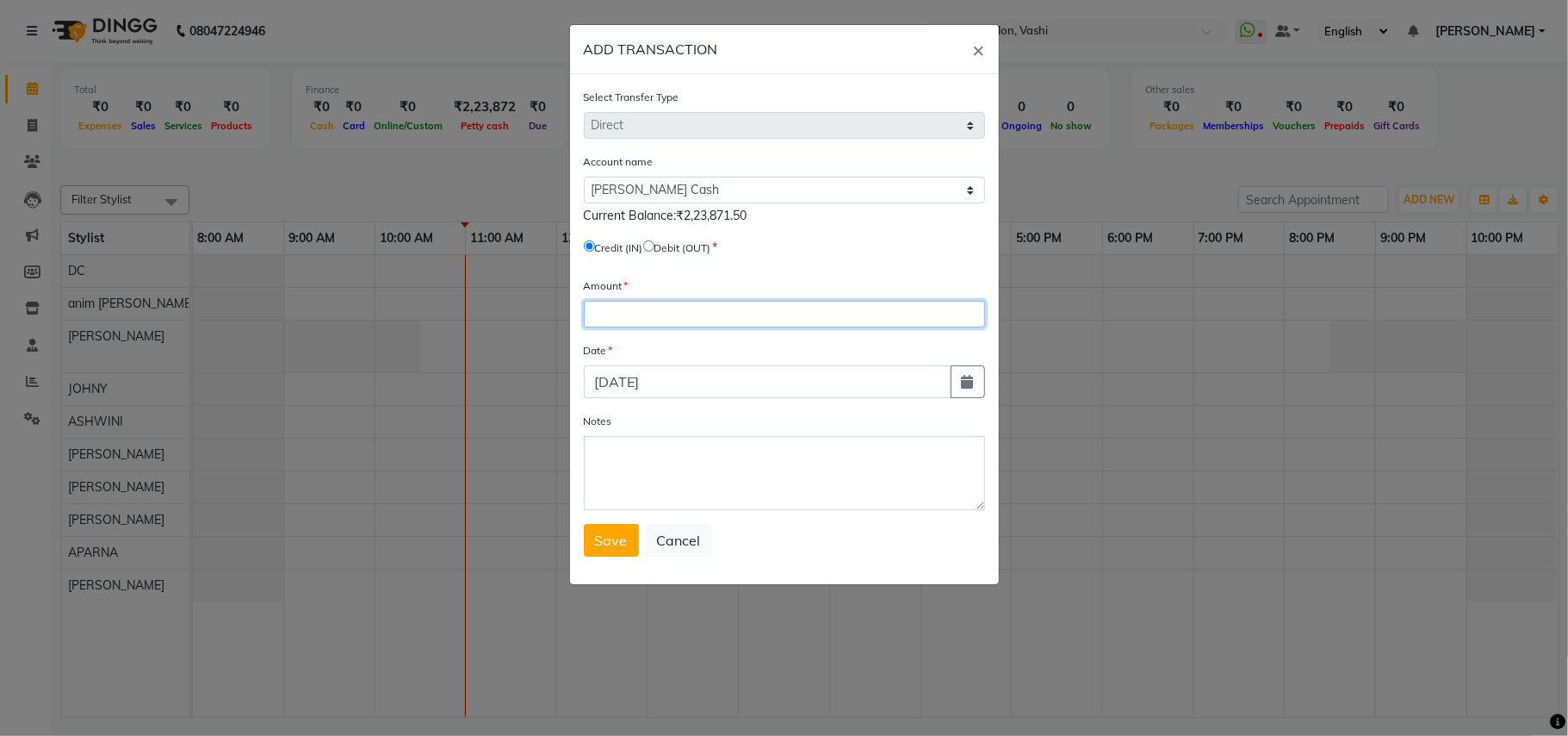
click at [656, 305] on input "number" at bounding box center [784, 314] width 401 height 27
type input "689"
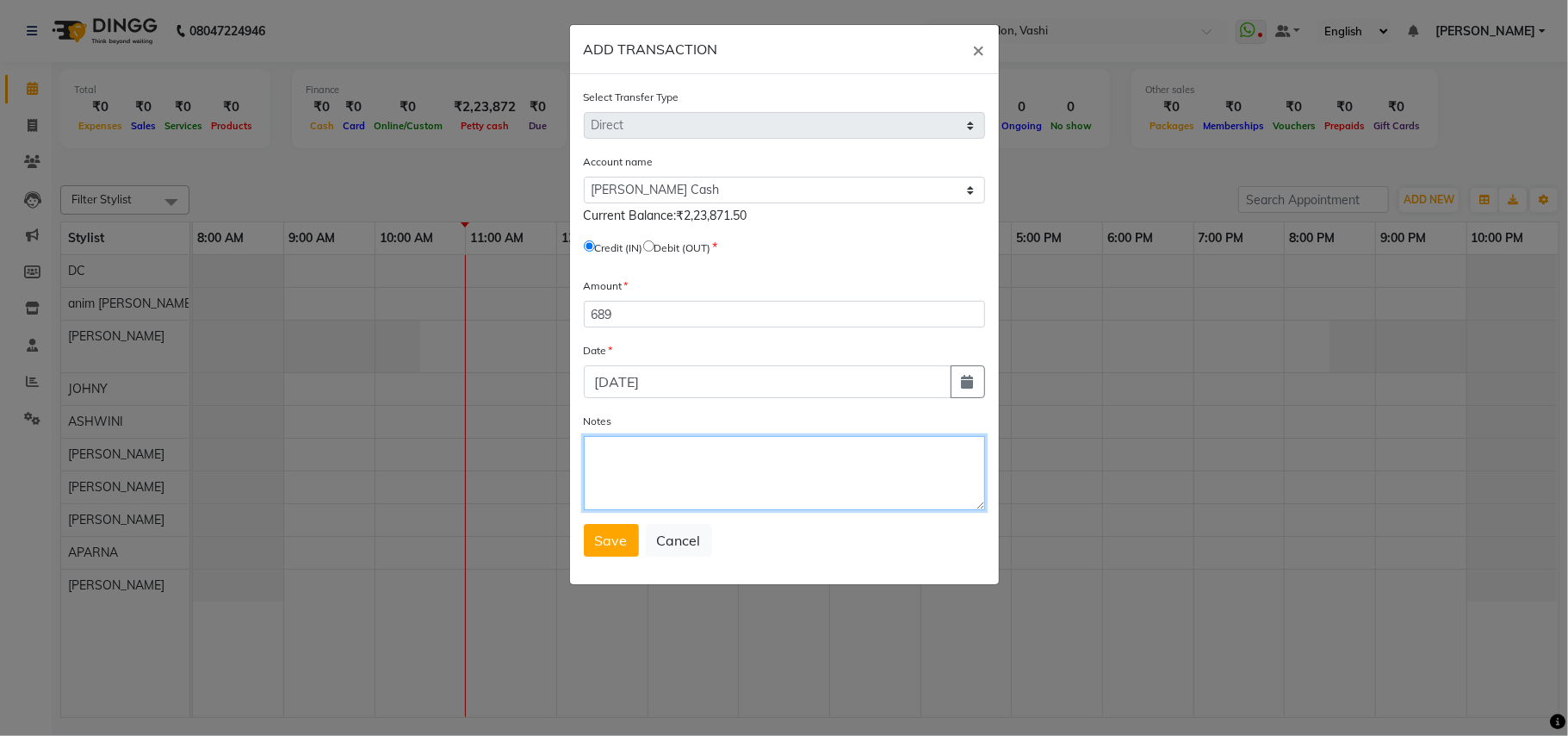
click at [624, 472] on textarea "Notes" at bounding box center [784, 473] width 401 height 74
type textarea "excess"
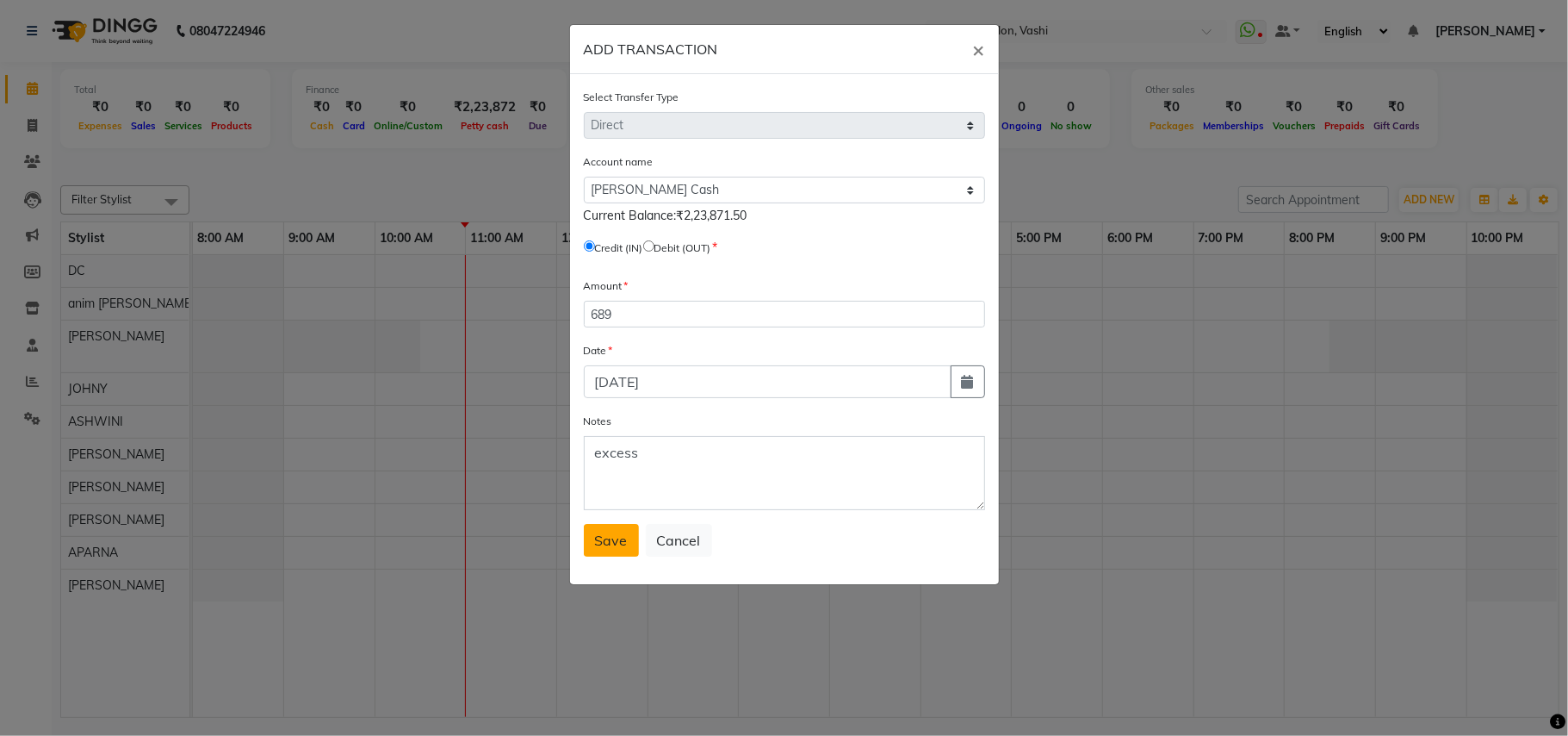
click at [612, 546] on button "Save" at bounding box center [612, 539] width 56 height 33
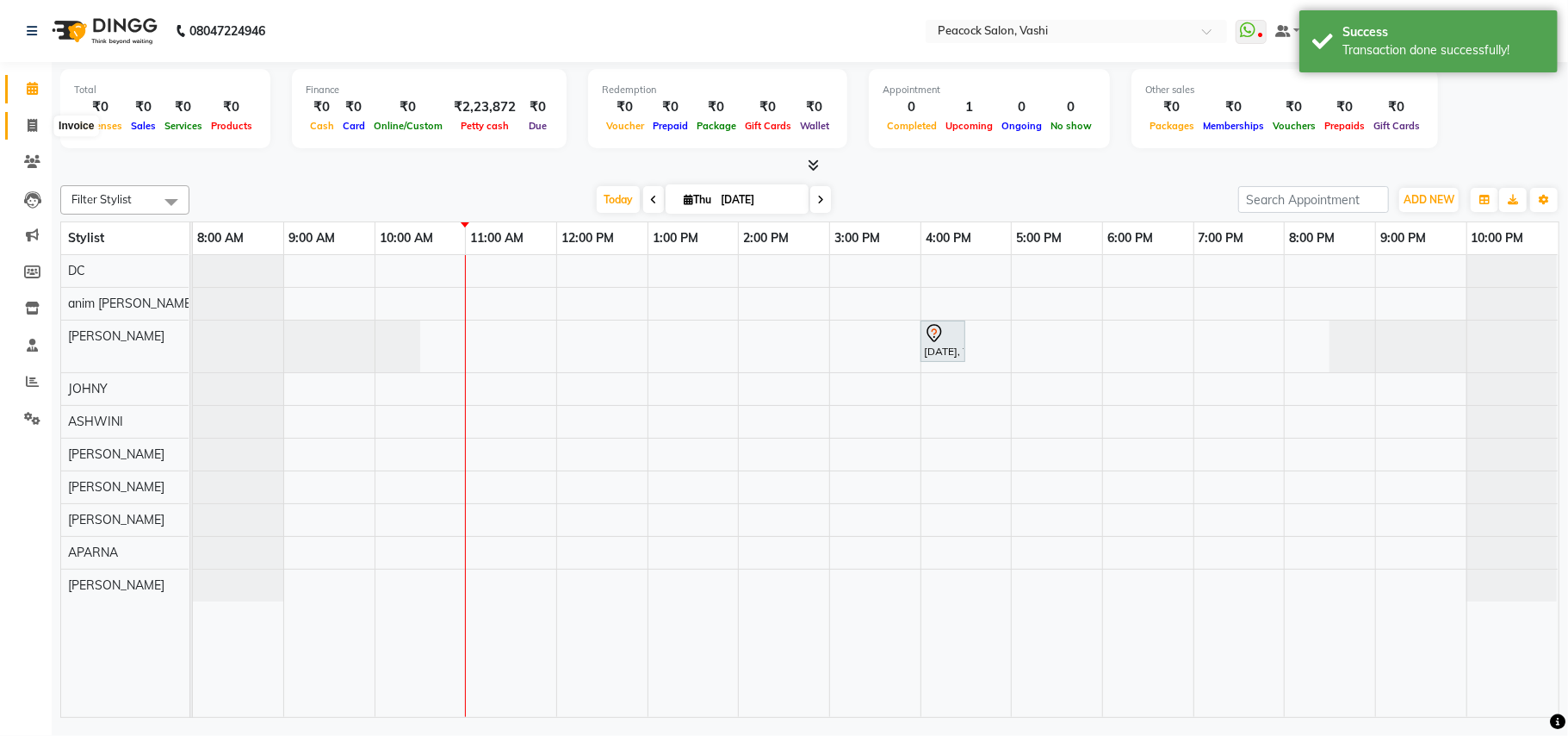
click at [28, 124] on icon at bounding box center [33, 125] width 10 height 13
select select "service"
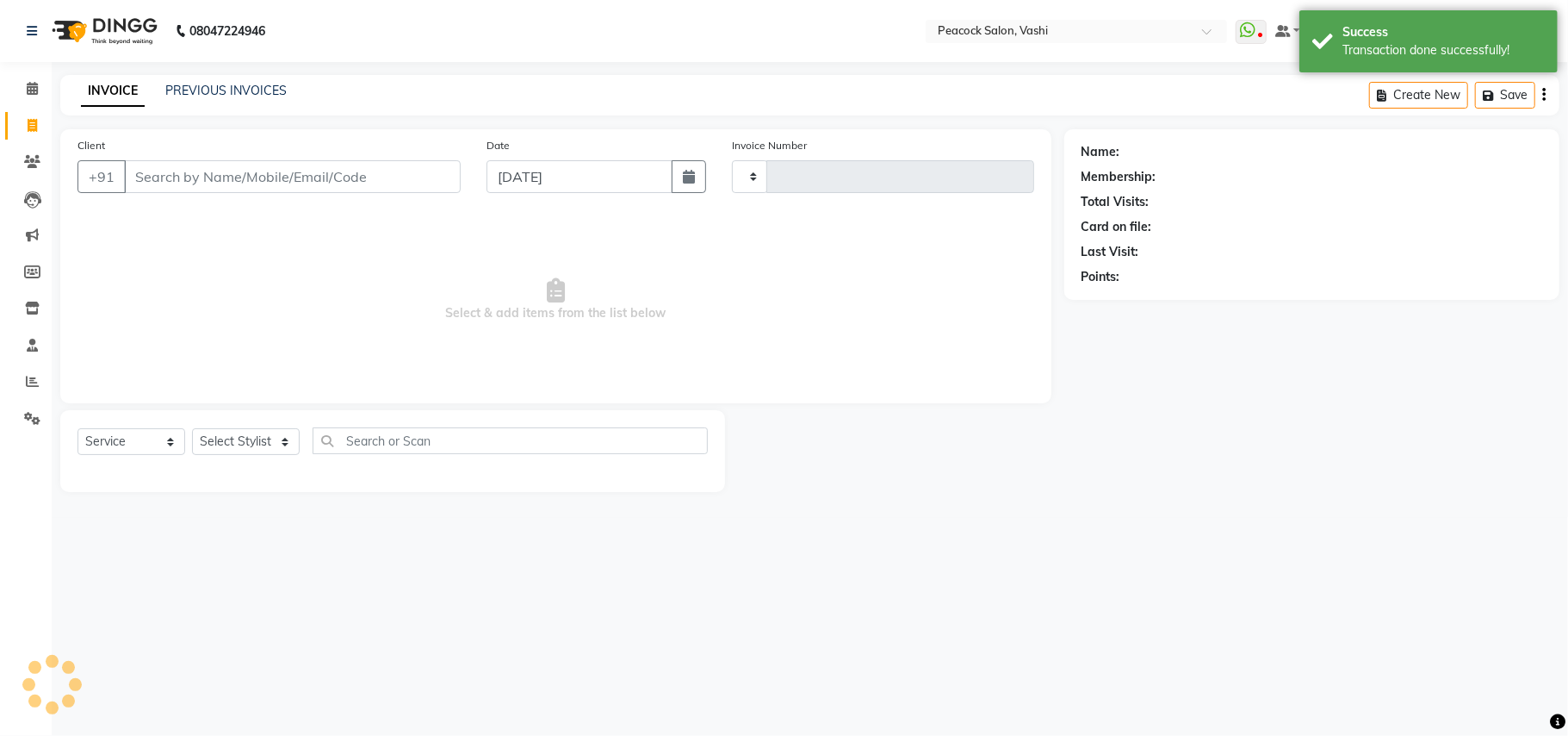
type input "2858"
select select "619"
click at [29, 93] on icon at bounding box center [32, 87] width 11 height 13
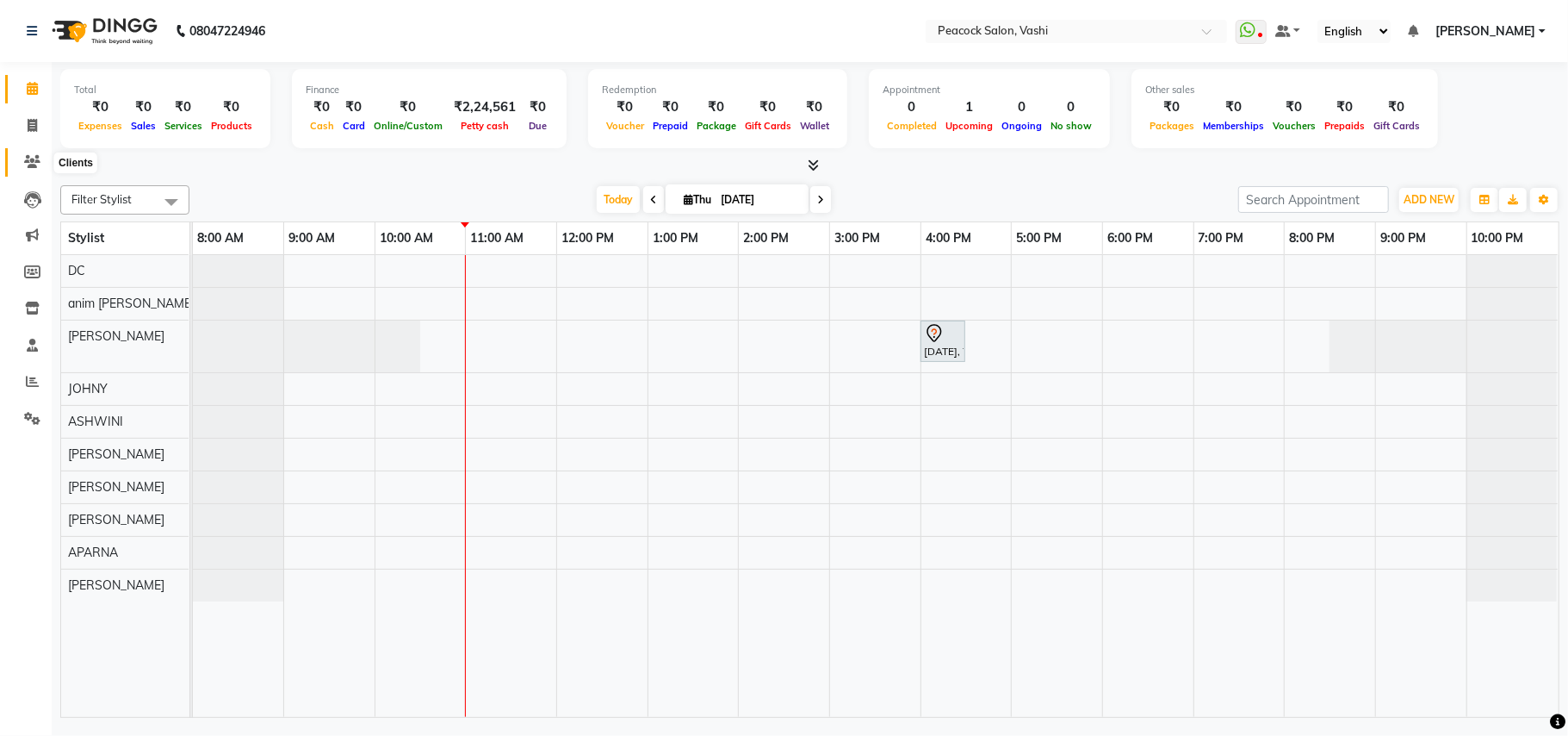
click at [38, 159] on icon at bounding box center [32, 161] width 16 height 13
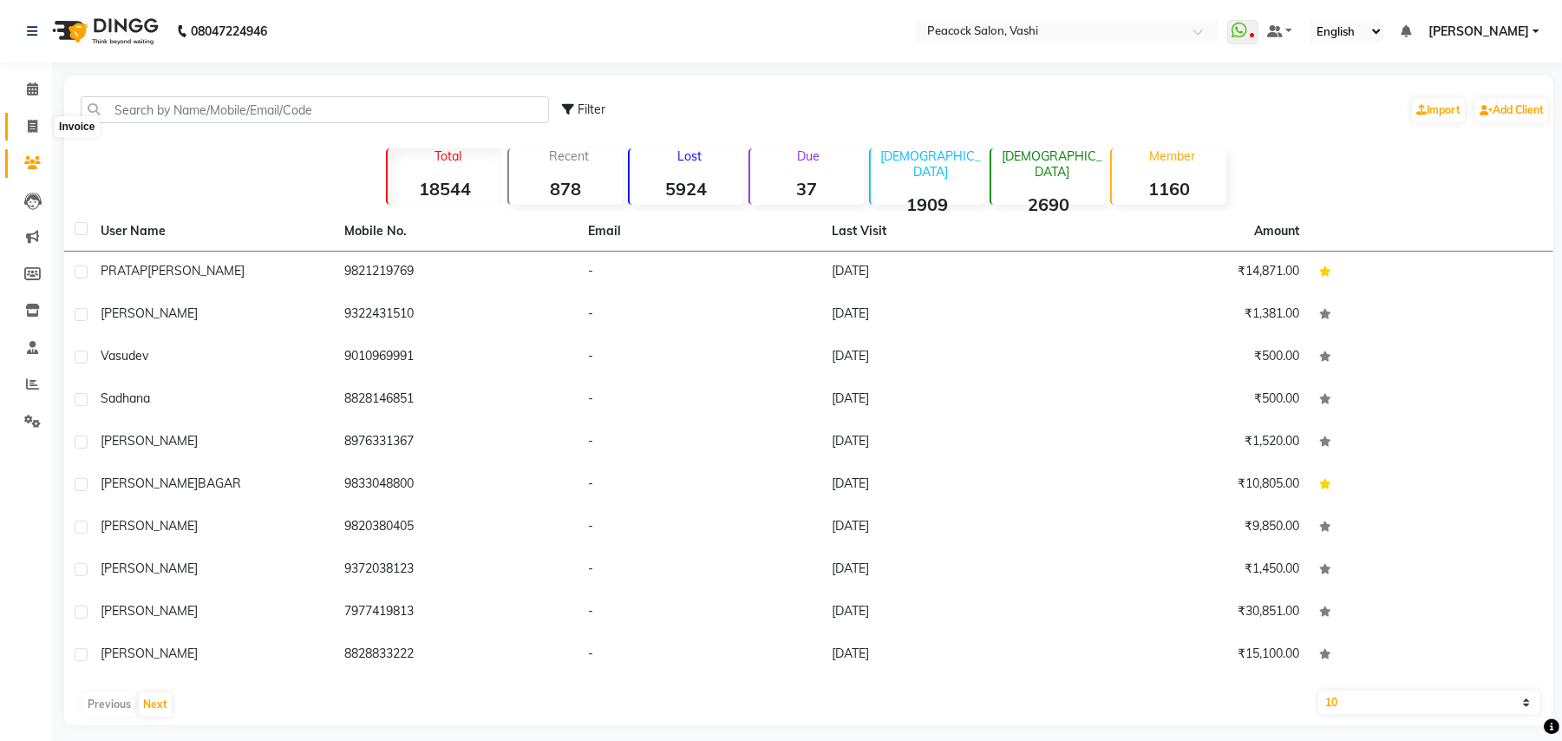
click at [33, 120] on icon at bounding box center [33, 126] width 10 height 13
select select "service"
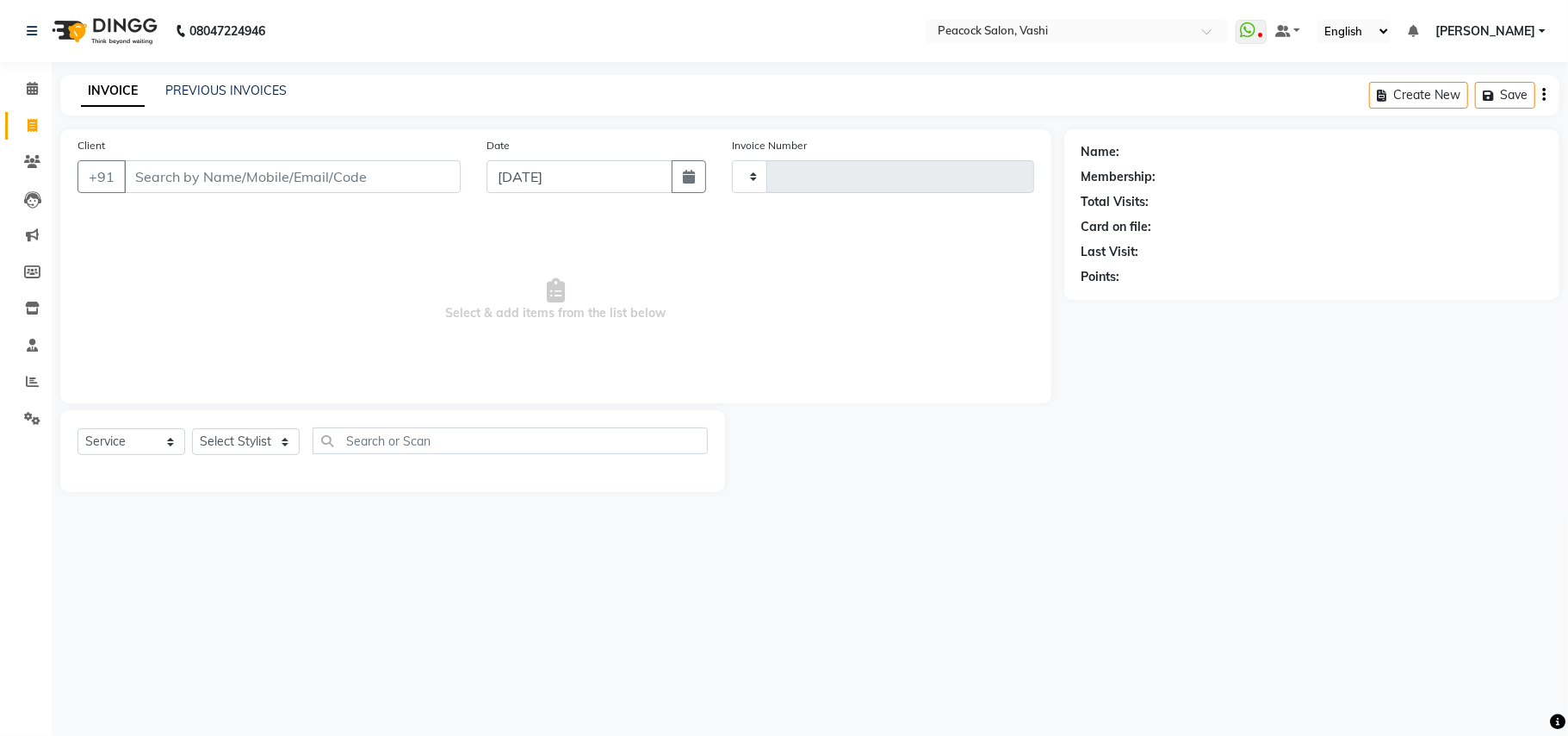
type input "2858"
select select "619"
click at [256, 170] on input "Client" at bounding box center [292, 176] width 337 height 33
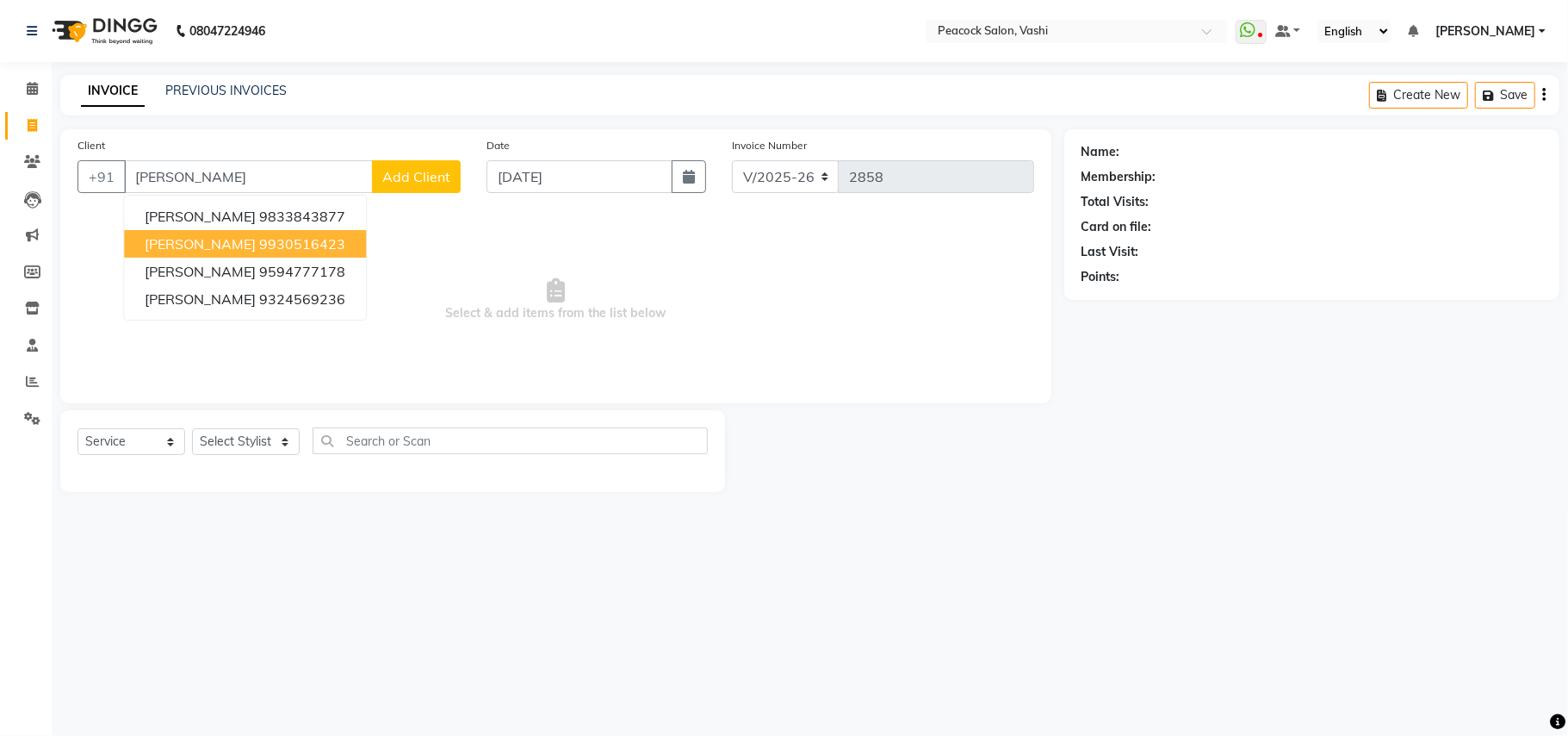
click at [225, 244] on span "MANALI SARAF" at bounding box center [201, 243] width 111 height 17
type input "9930516423"
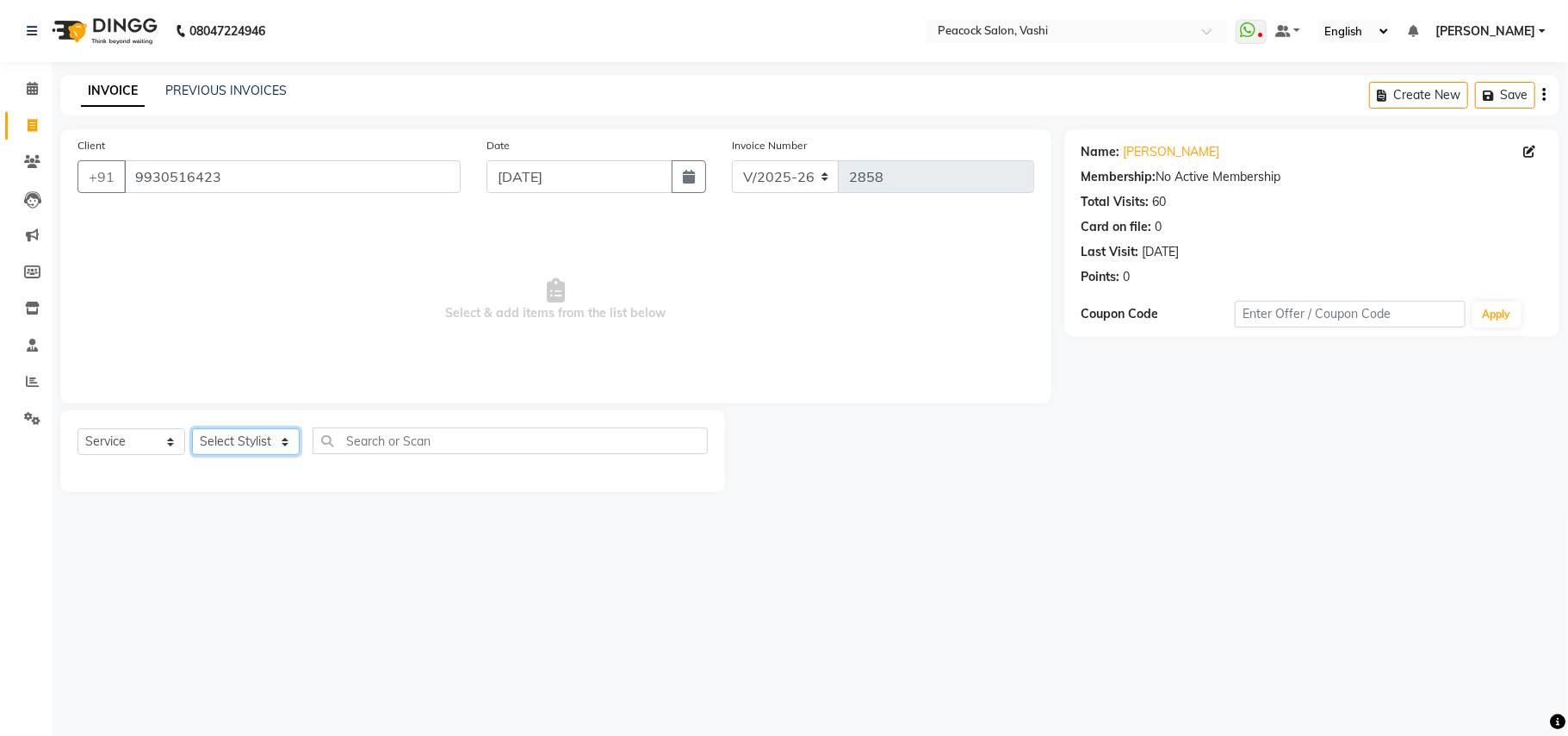
click at [265, 435] on select "Select Stylist anim [PERSON_NAME] APARNA [PERSON_NAME] DC Dingg Support [PERSON…" at bounding box center [245, 441] width 107 height 27
select select "57174"
click at [192, 428] on select "Select Stylist anim [PERSON_NAME] APARNA [PERSON_NAME] DC Dingg Support [PERSON…" at bounding box center [245, 441] width 107 height 27
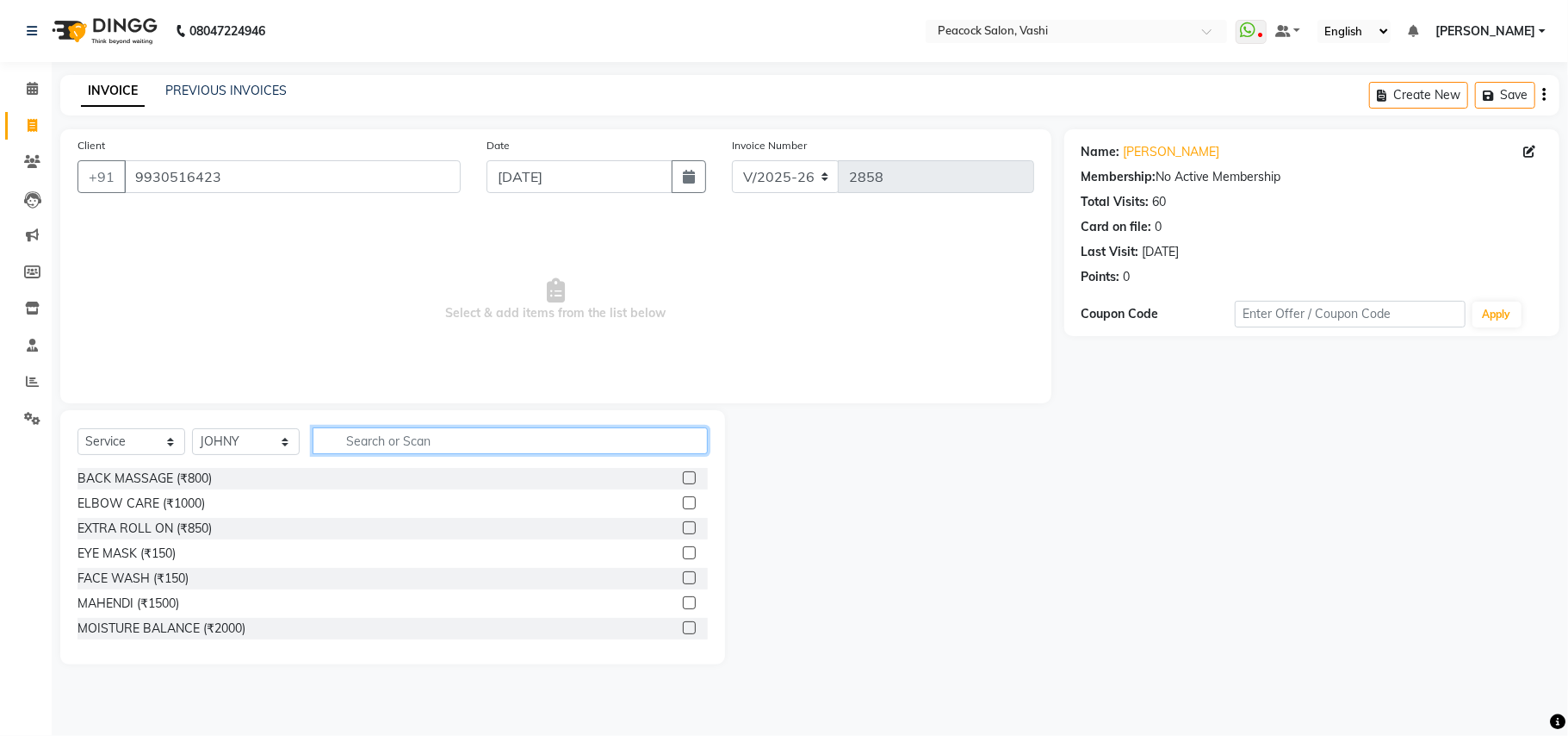
click at [448, 436] on input "text" at bounding box center [510, 440] width 395 height 27
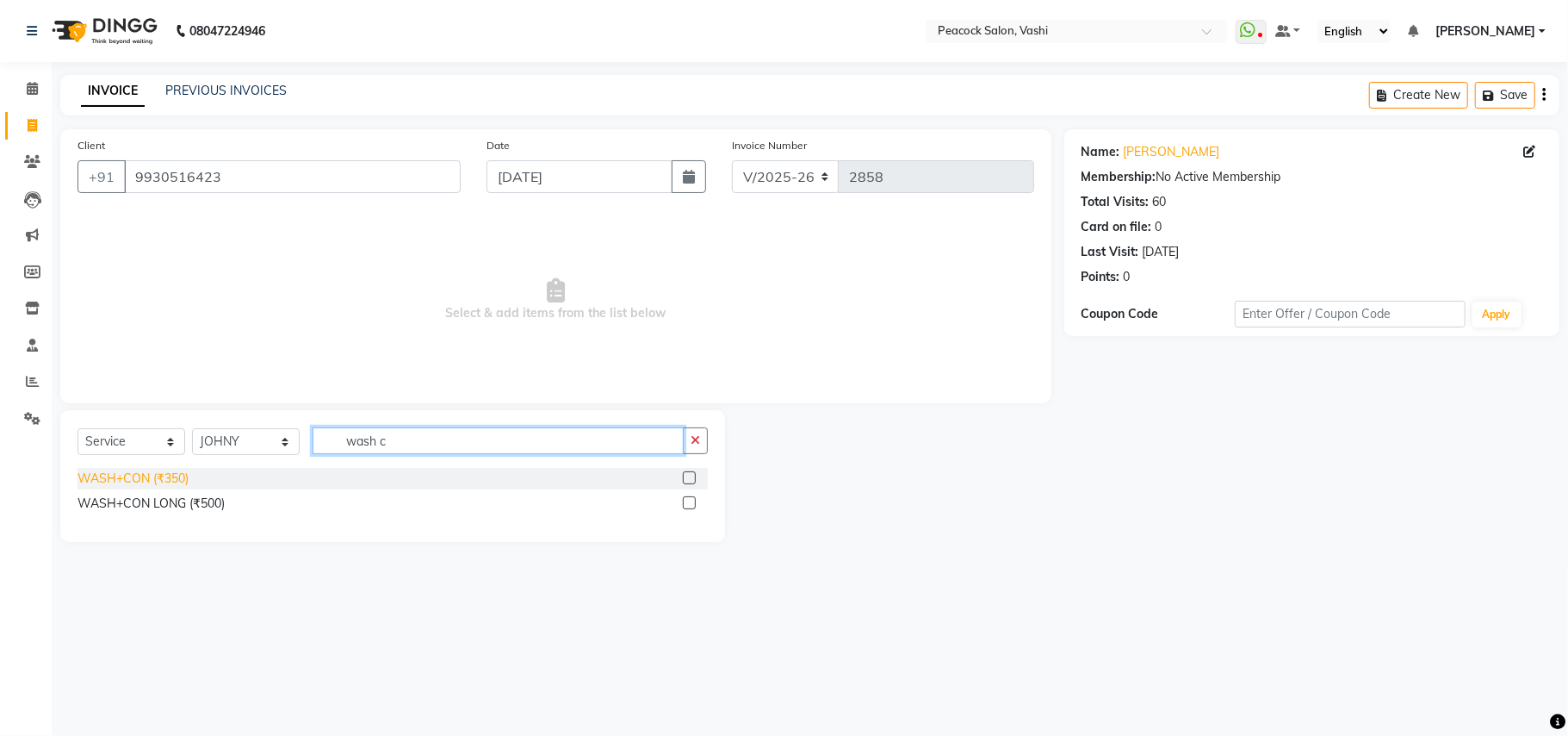
type input "wash c"
click at [105, 477] on div "WASH+CON (₹350)" at bounding box center [133, 479] width 111 height 18
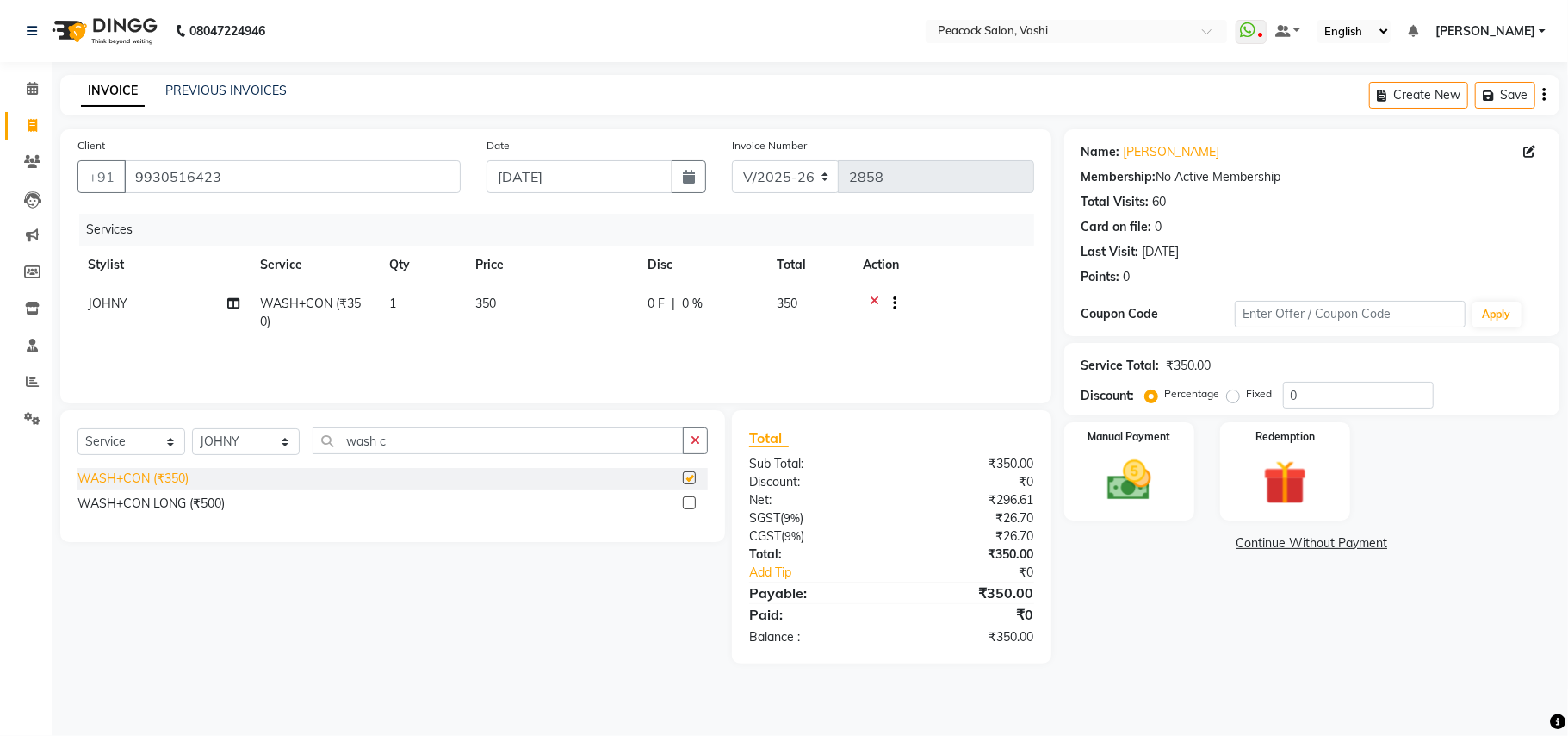
checkbox input "false"
click at [1515, 94] on button "Save" at bounding box center [1505, 94] width 61 height 27
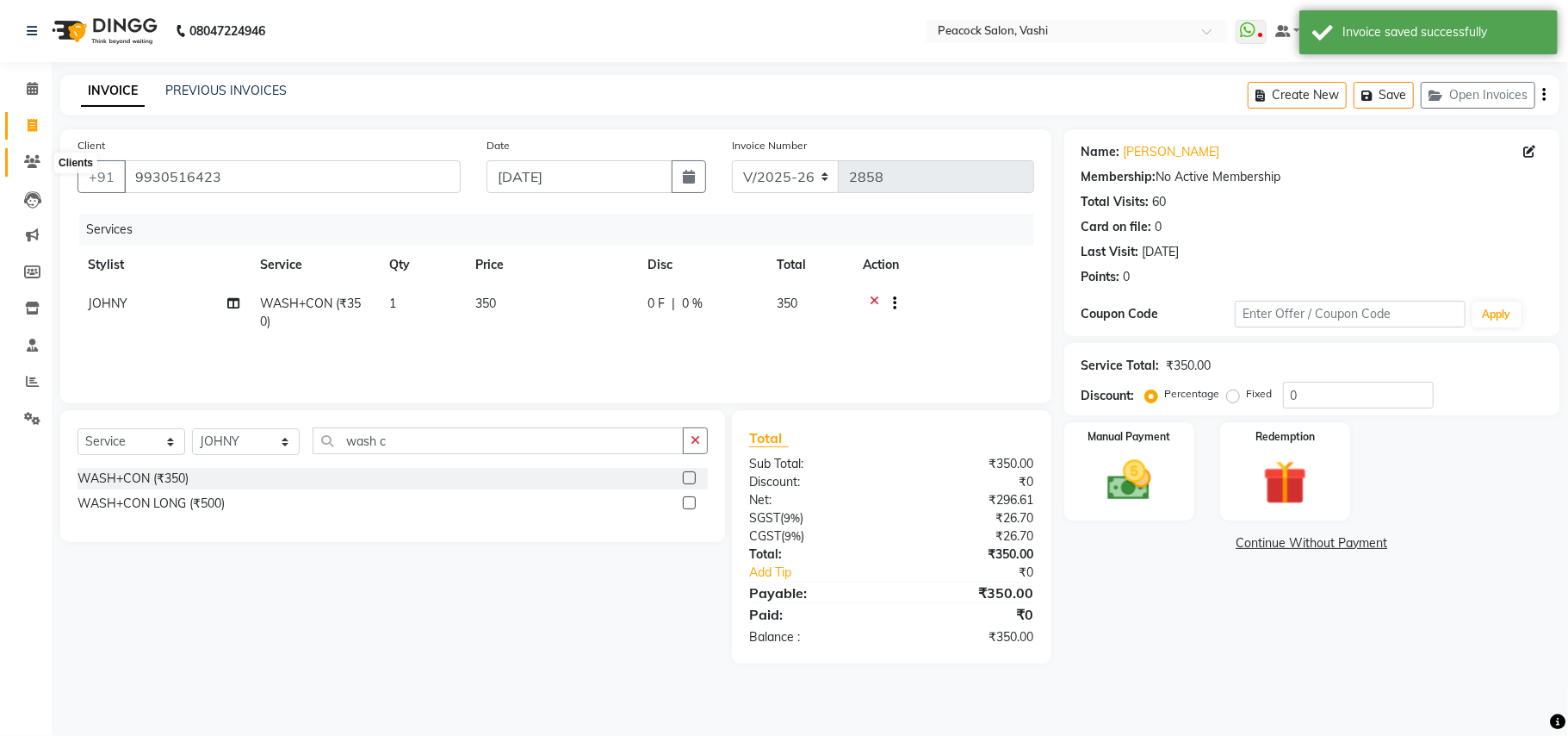
click at [35, 157] on icon at bounding box center [32, 161] width 16 height 13
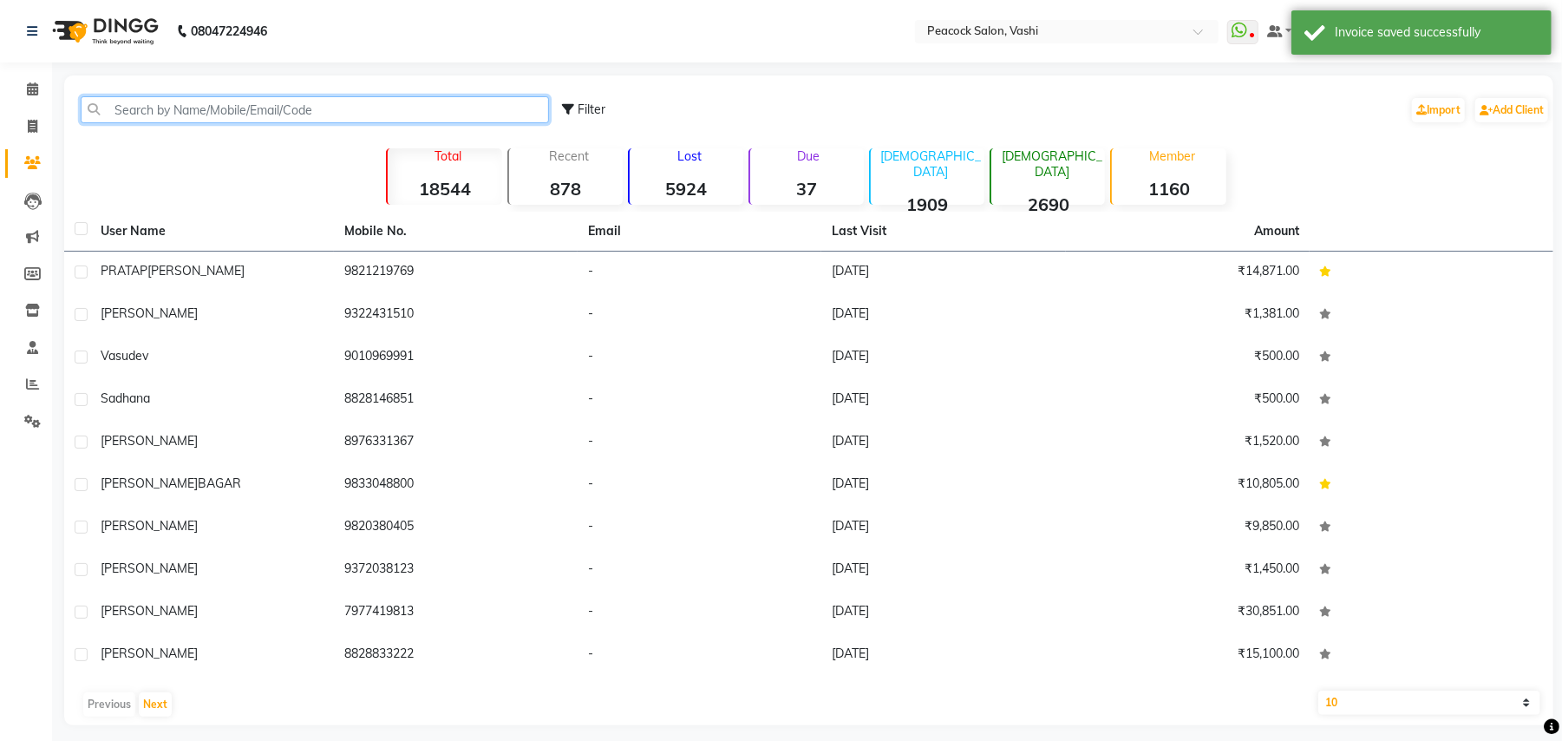
click at [212, 104] on input "text" at bounding box center [315, 109] width 468 height 27
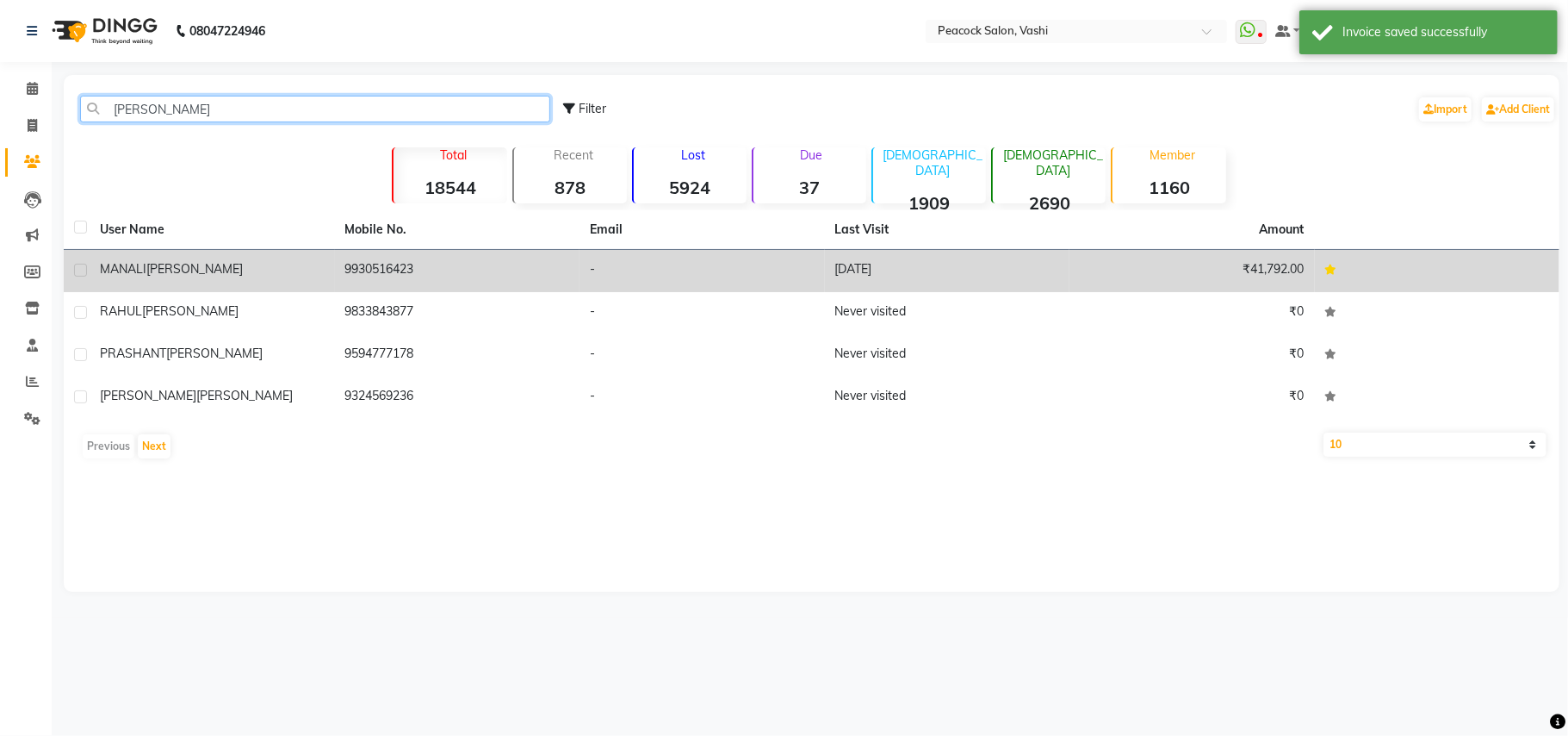
type input "saraf"
click at [166, 266] on span "SARAF" at bounding box center [194, 269] width 96 height 16
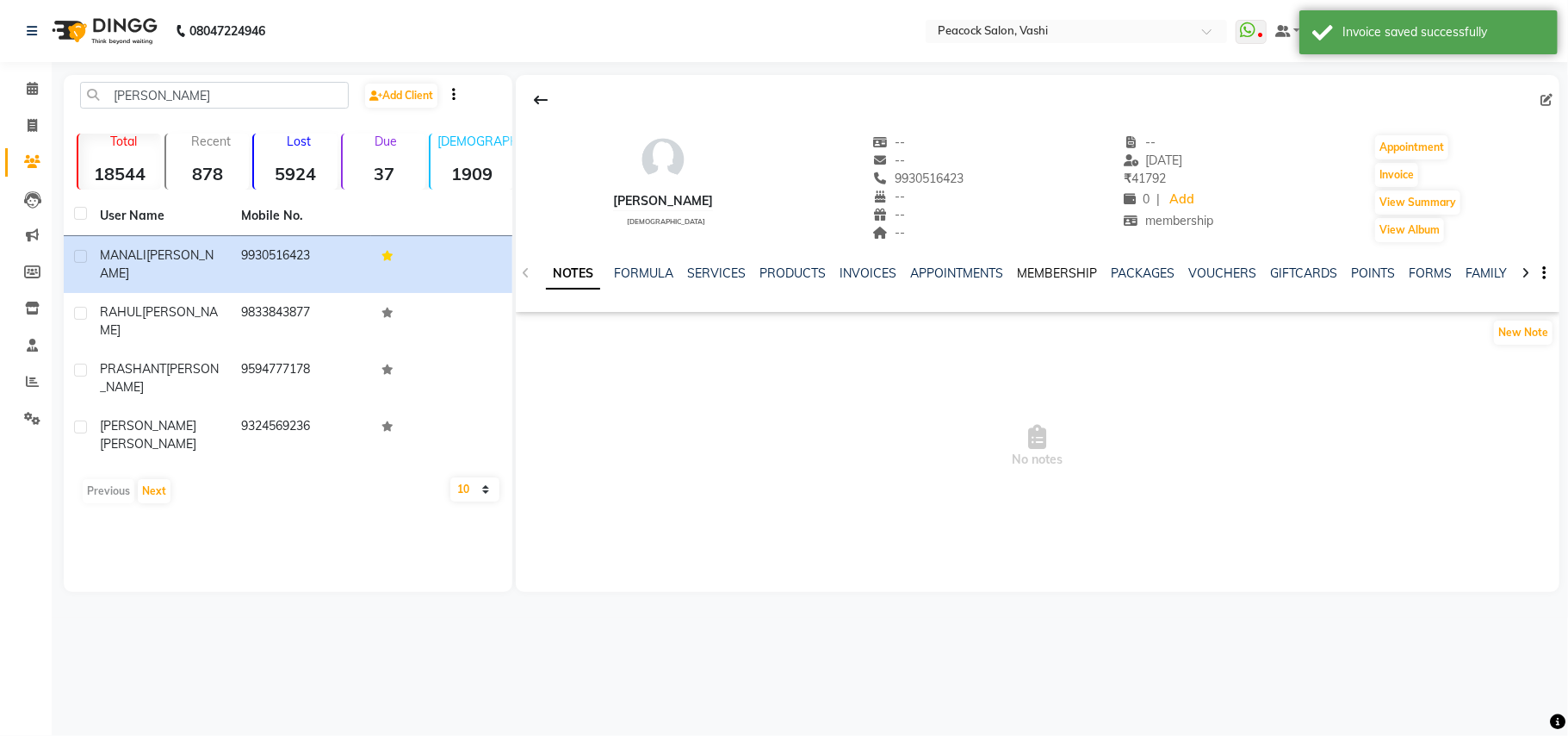
click at [1048, 272] on link "MEMBERSHIP" at bounding box center [1057, 273] width 80 height 16
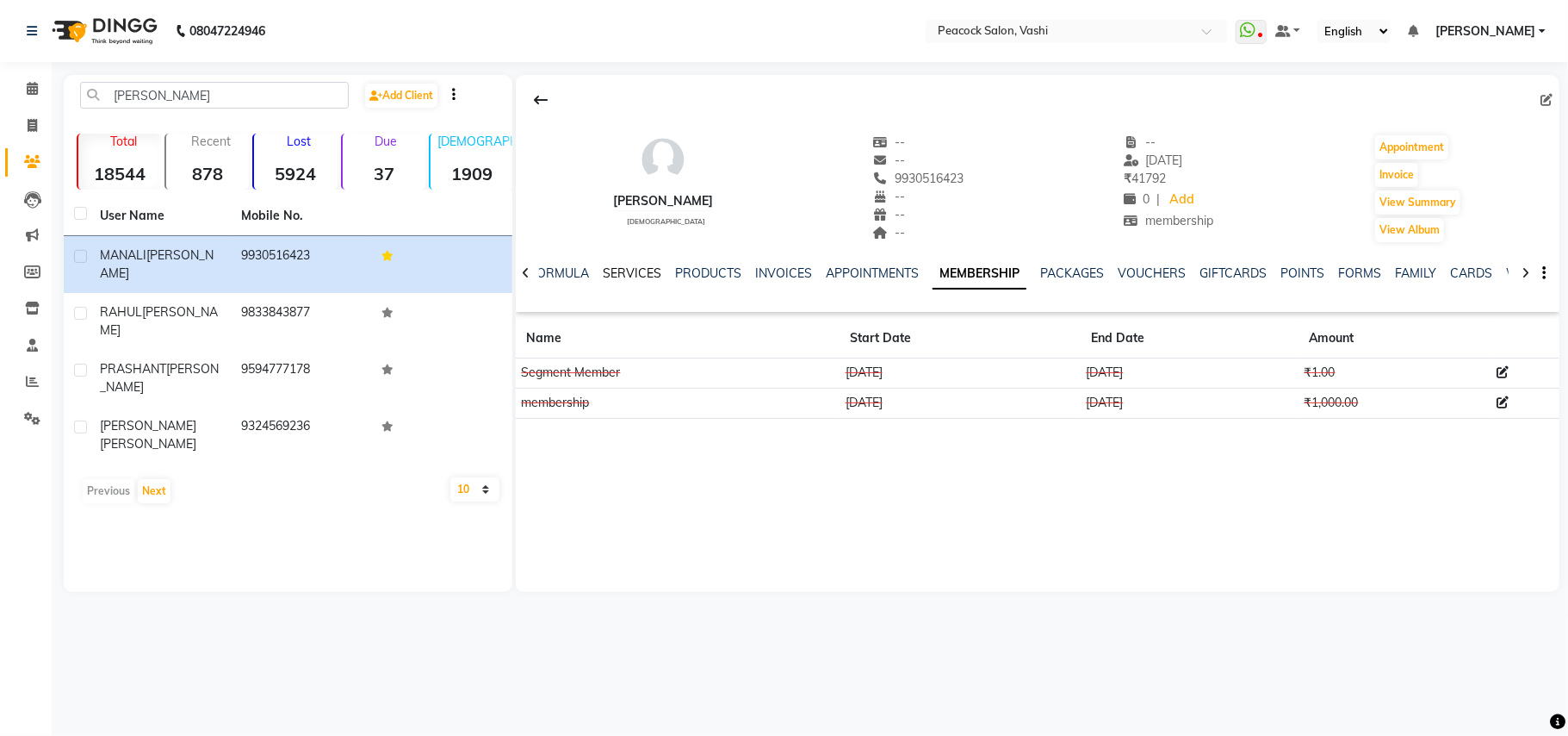
click at [628, 265] on link "SERVICES" at bounding box center [632, 273] width 59 height 16
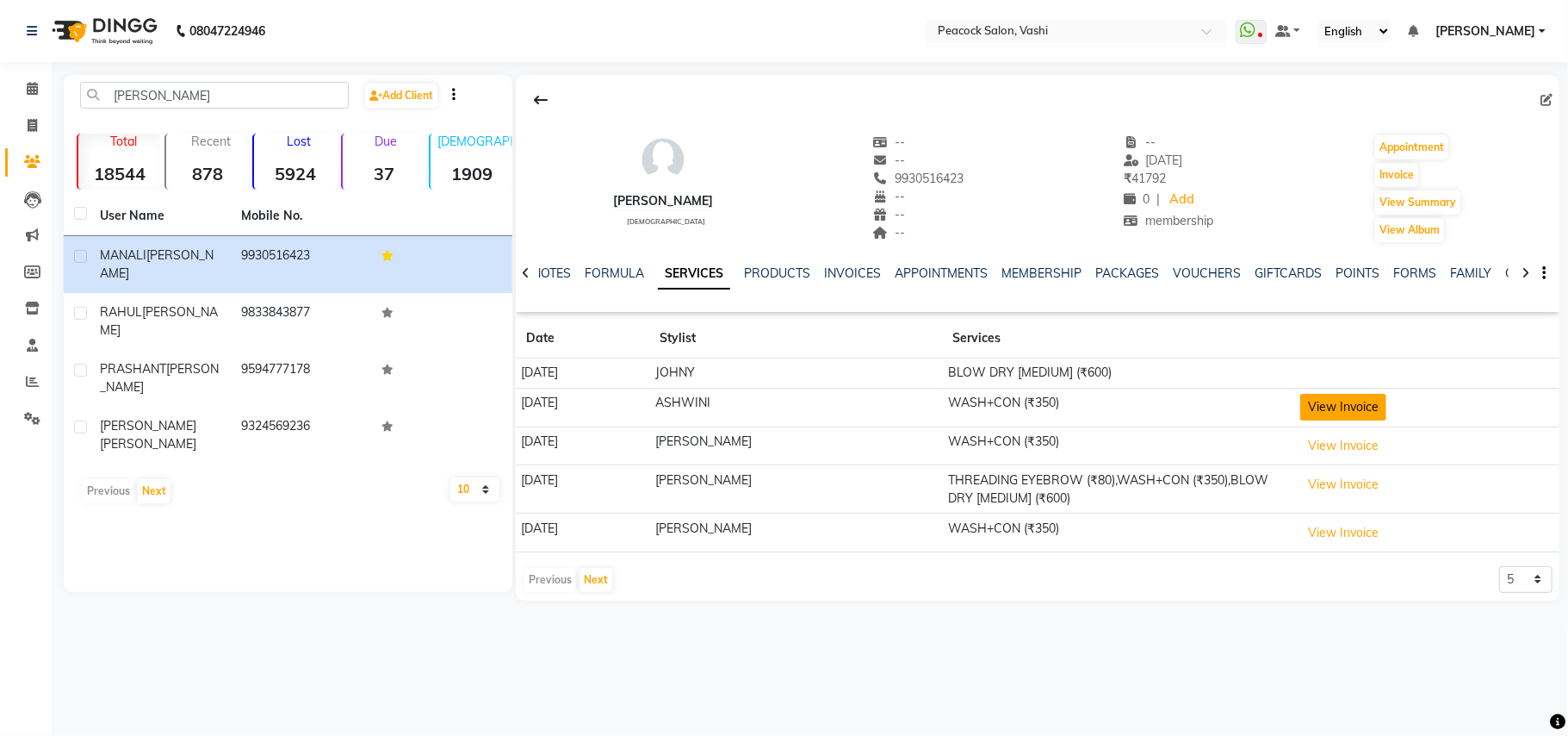
click at [1354, 410] on button "View Invoice" at bounding box center [1344, 406] width 86 height 27
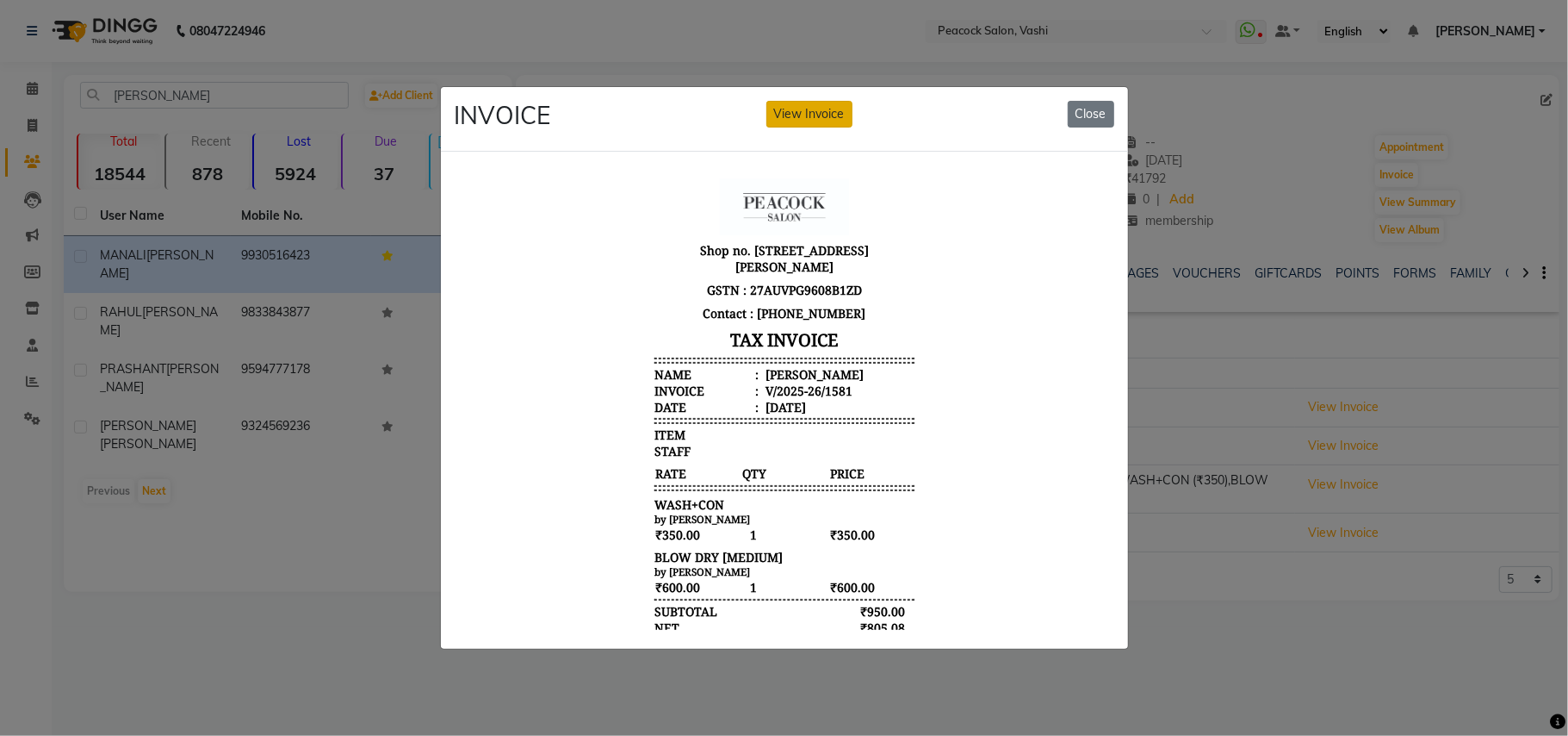
click at [847, 108] on button "View Invoice" at bounding box center [809, 113] width 86 height 27
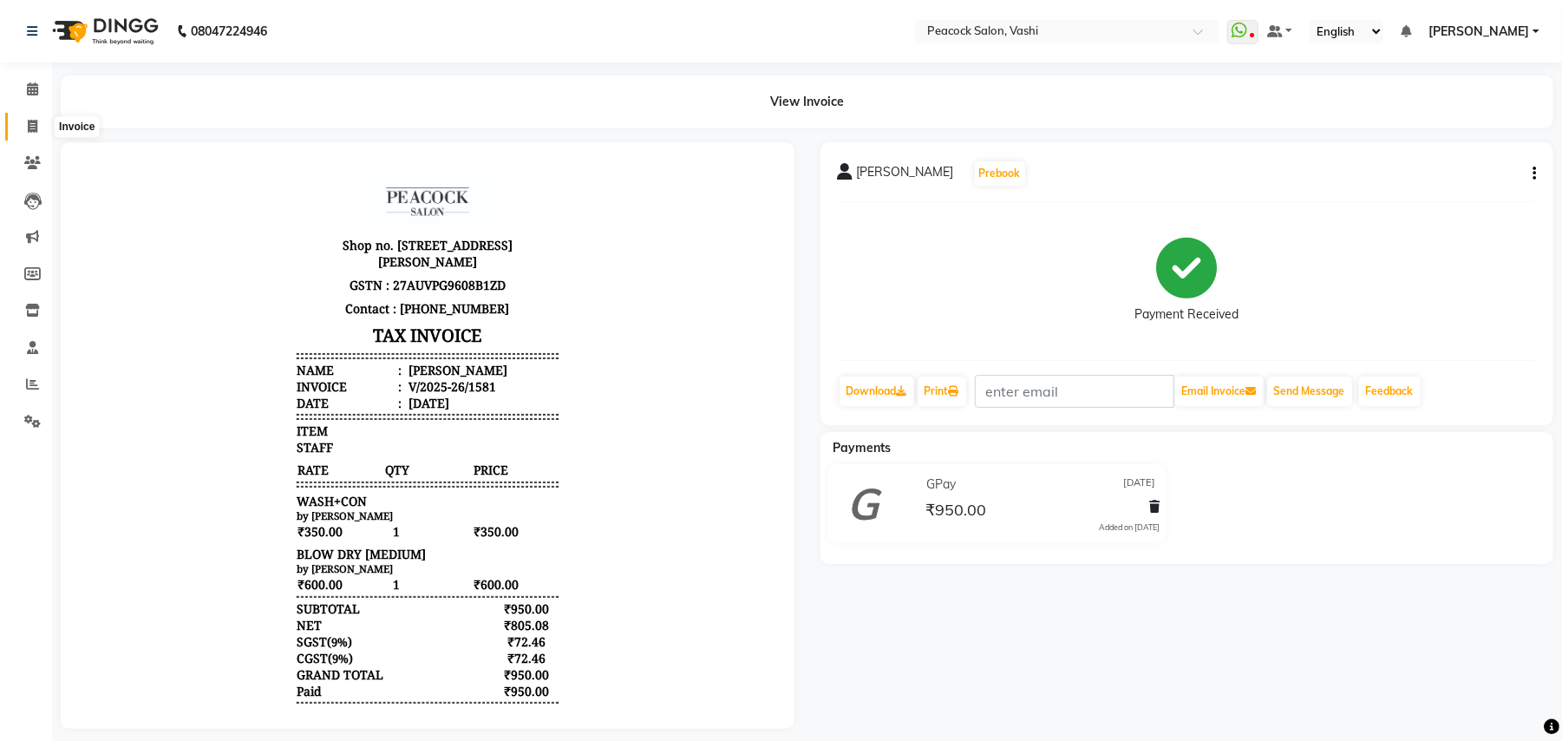
click at [36, 121] on icon at bounding box center [33, 126] width 10 height 13
select select "service"
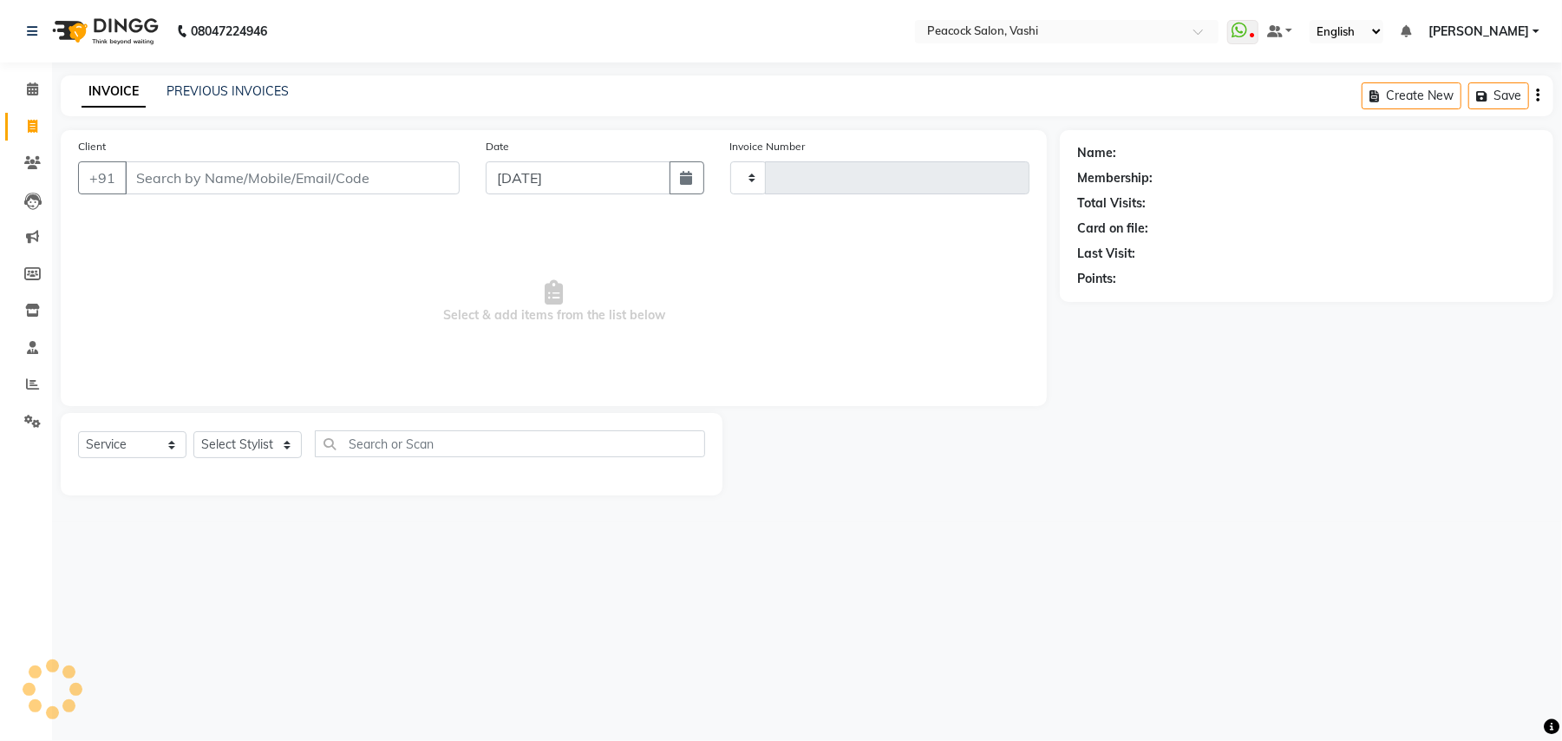
type input "2858"
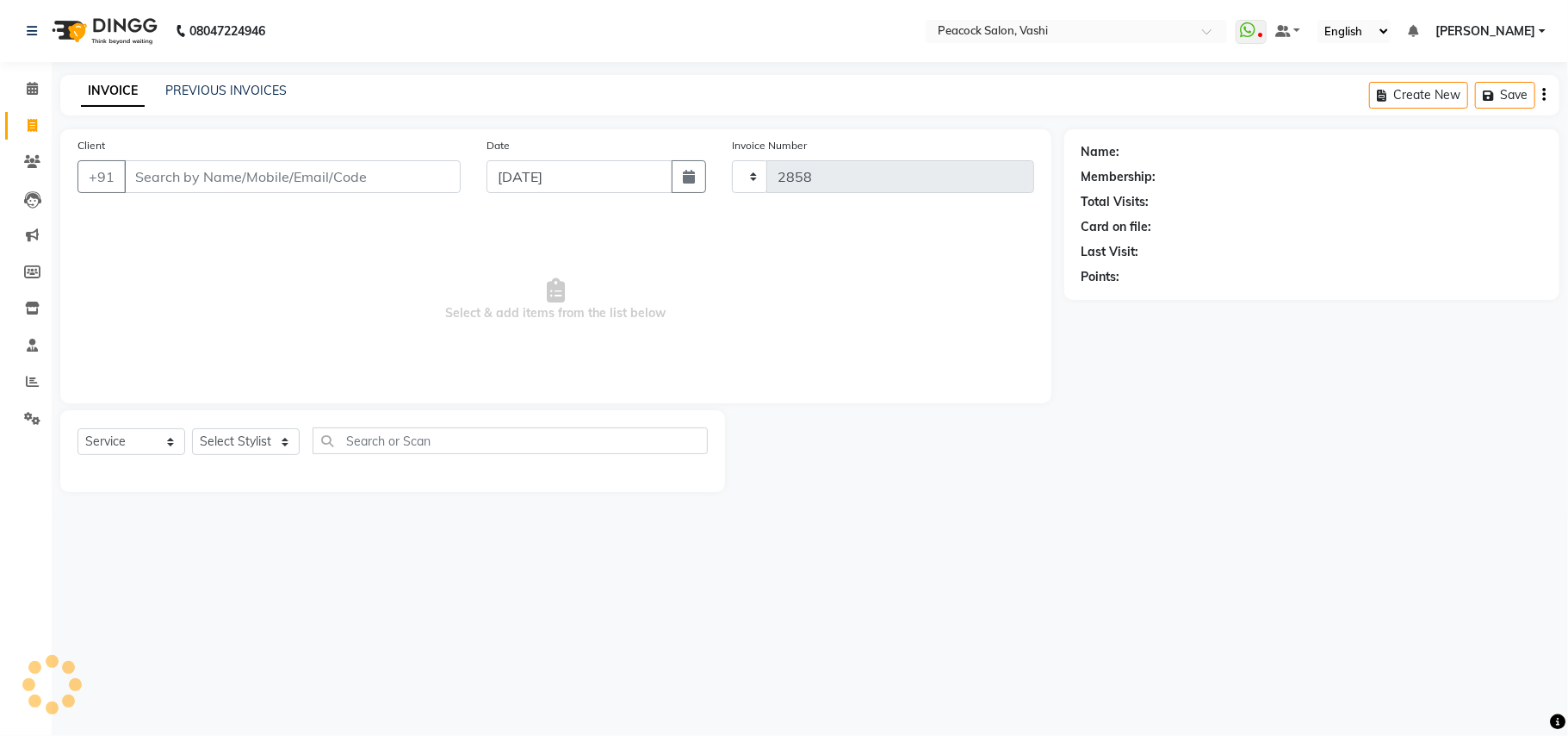
select select "619"
click at [256, 84] on link "PREVIOUS INVOICES" at bounding box center [226, 90] width 121 height 16
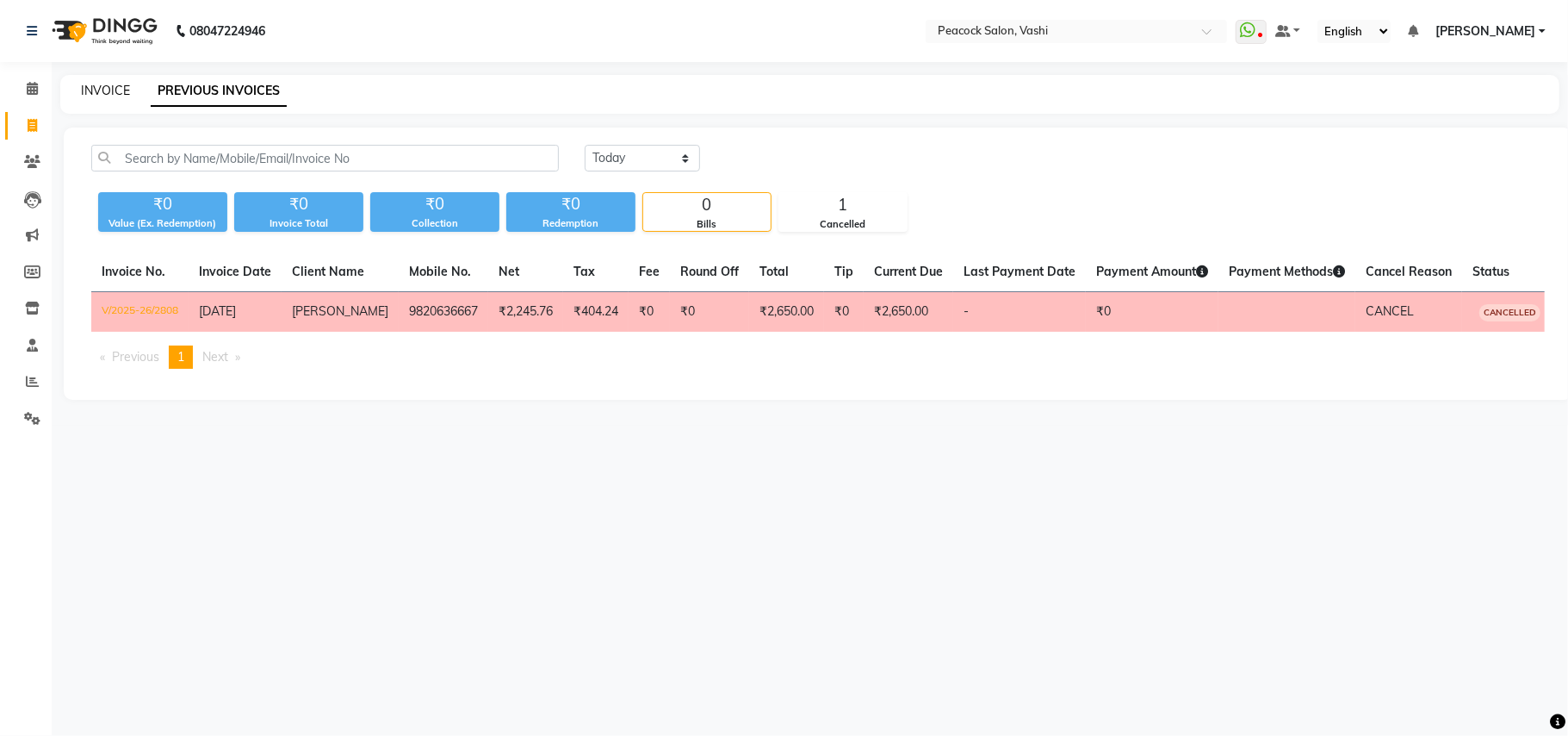
click at [108, 87] on link "INVOICE" at bounding box center [105, 90] width 49 height 16
select select "619"
select select "service"
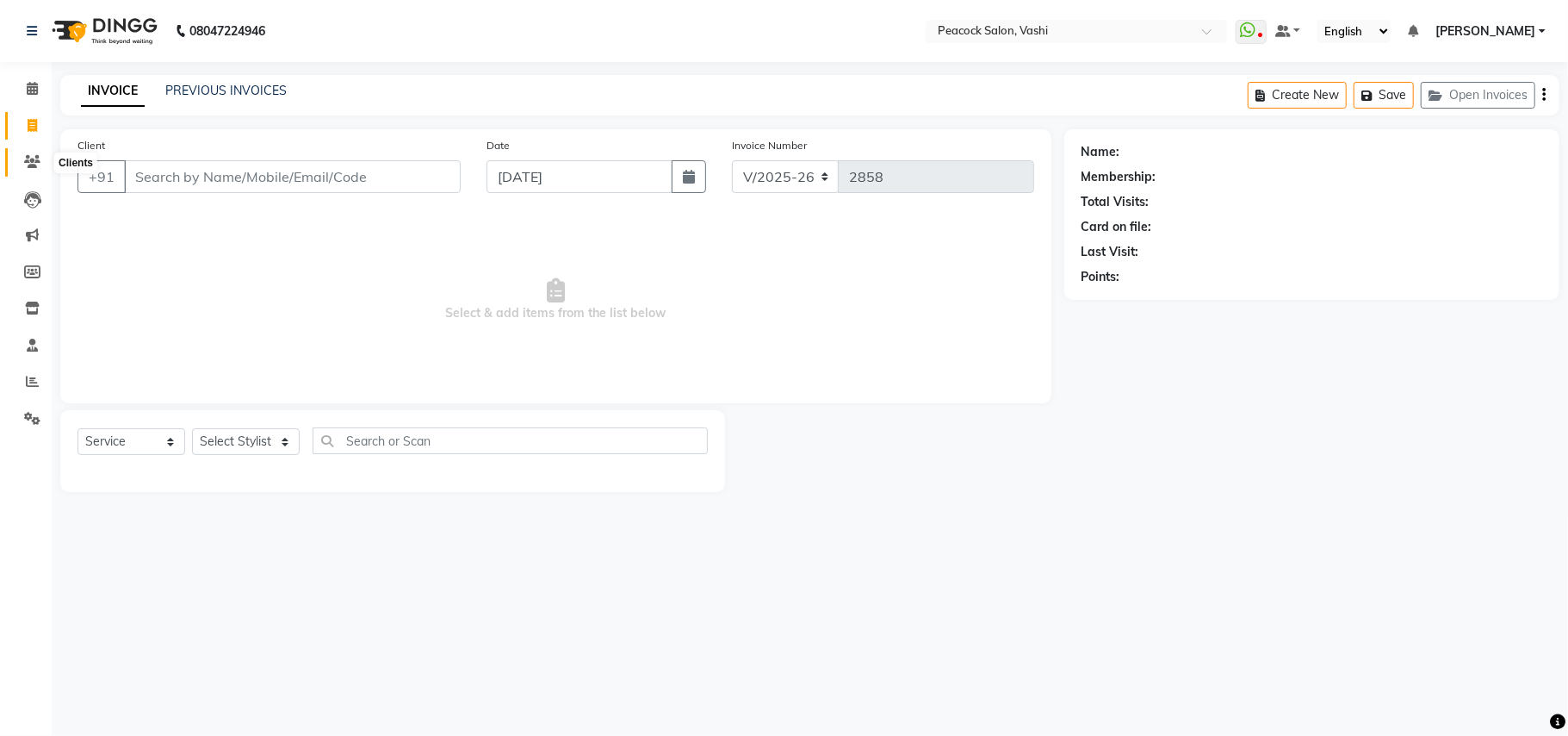
click at [31, 162] on icon at bounding box center [32, 161] width 16 height 13
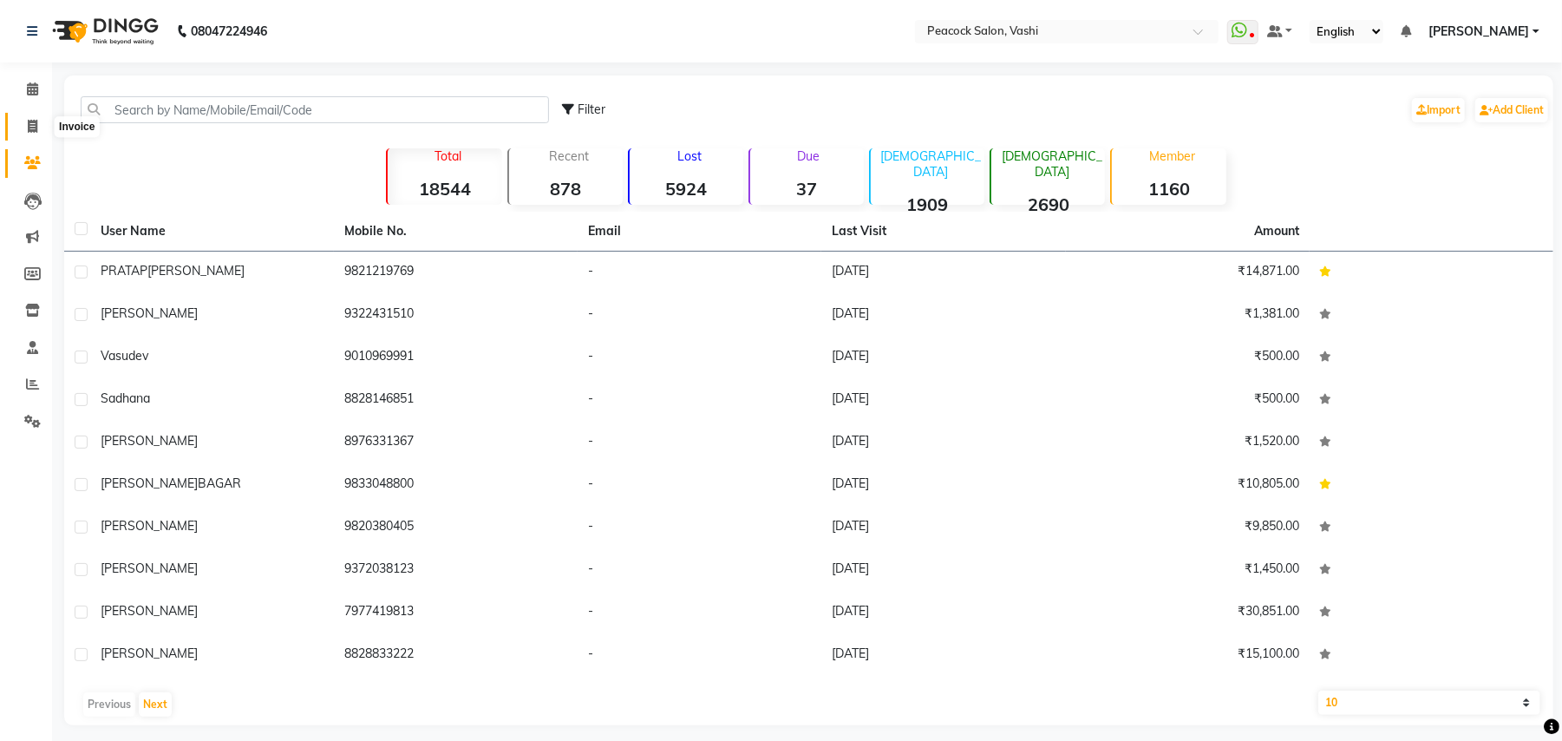
click at [33, 129] on icon at bounding box center [33, 126] width 10 height 13
select select "service"
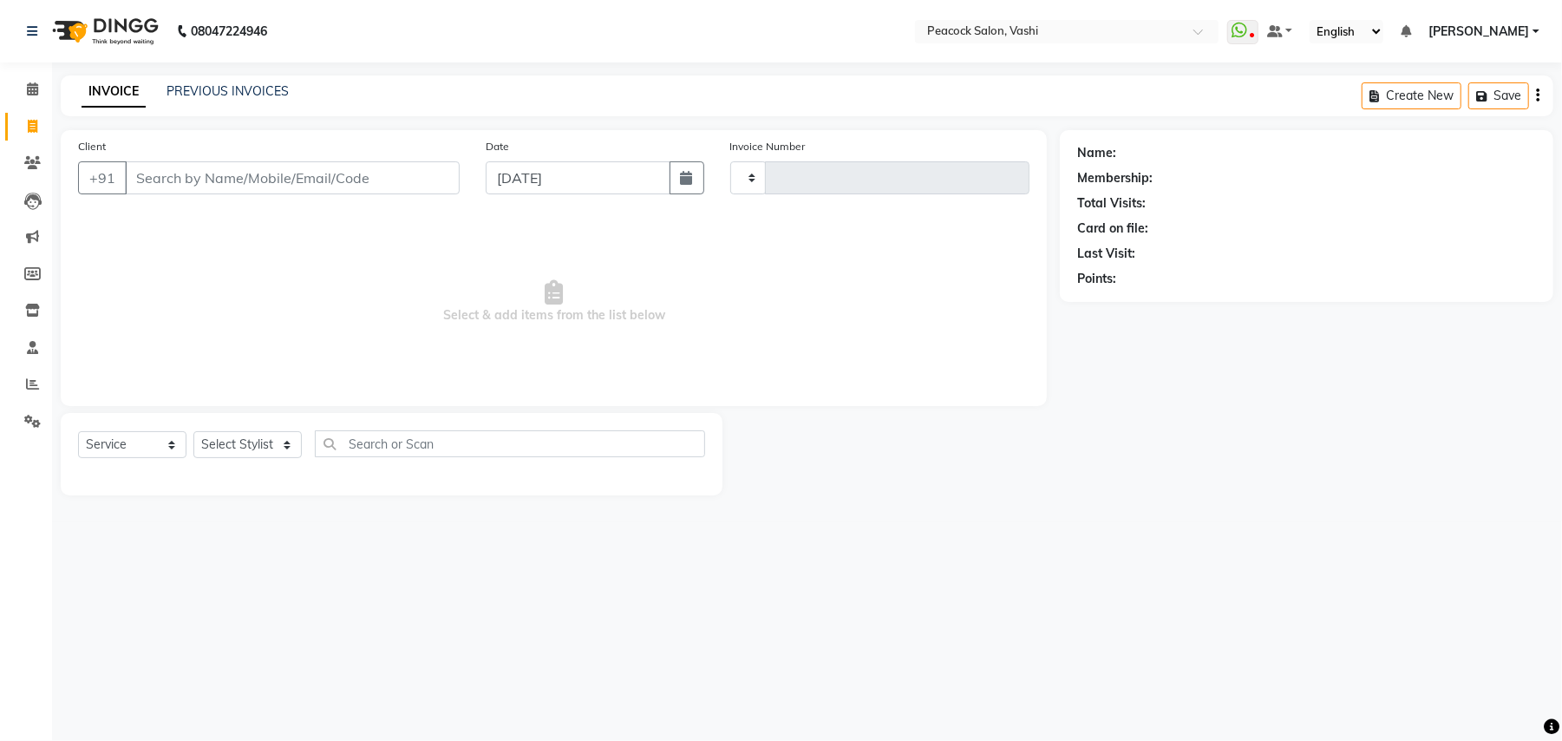
type input "2858"
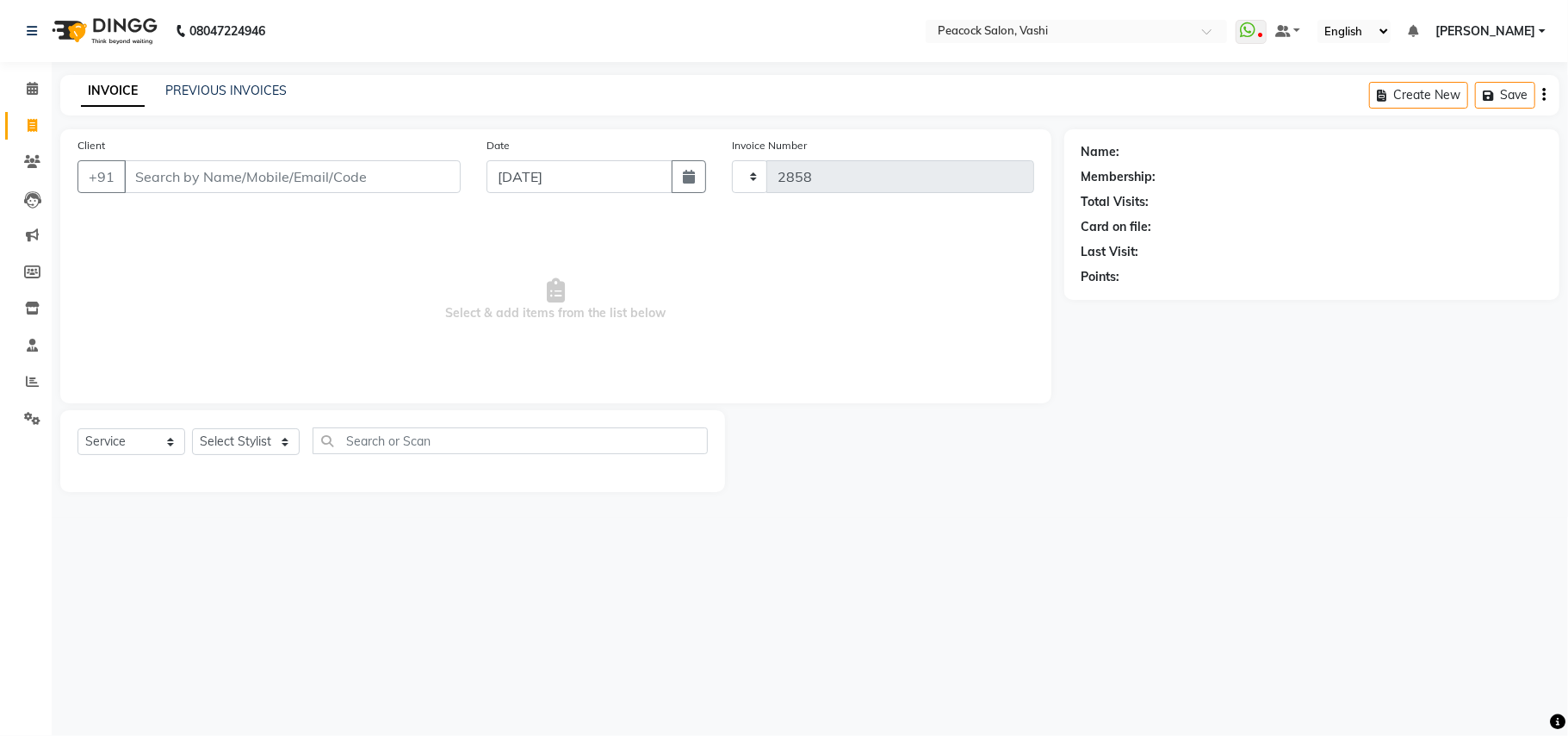
select select "619"
click at [31, 89] on icon at bounding box center [32, 87] width 11 height 13
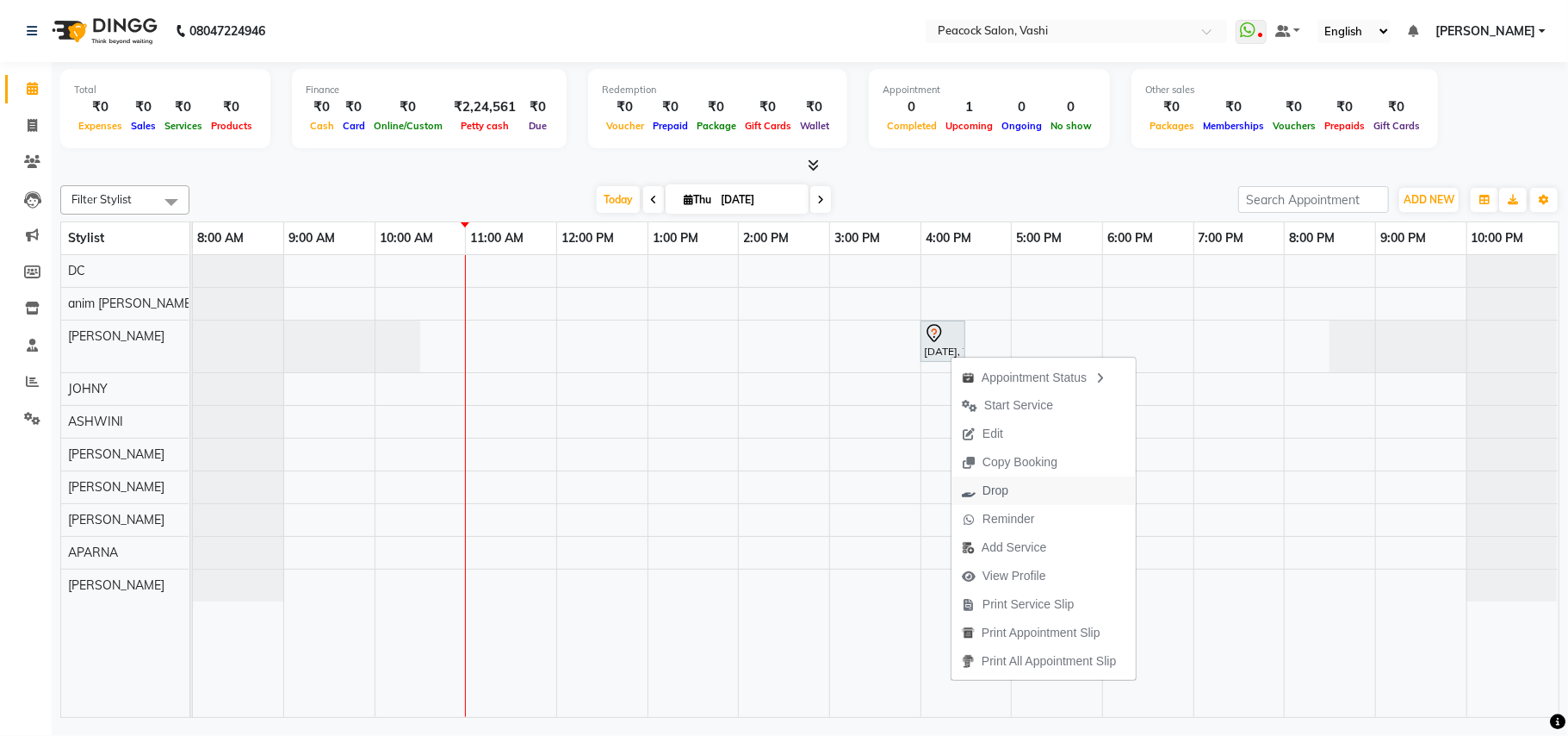
click at [972, 495] on icon "button" at bounding box center [969, 491] width 14 height 12
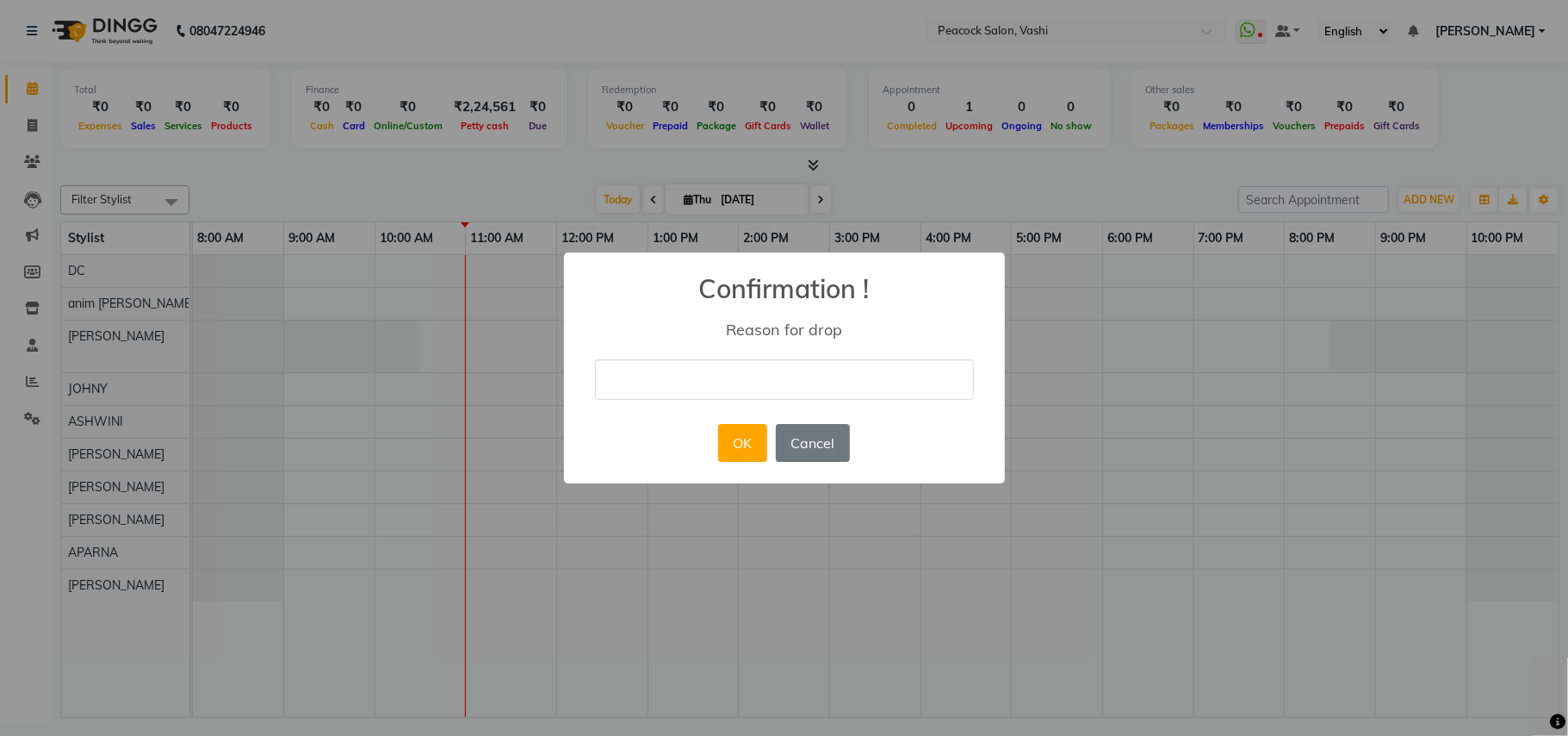
click at [717, 369] on input "text" at bounding box center [784, 379] width 379 height 41
type input "cancel"
click at [758, 445] on button "OK" at bounding box center [742, 443] width 49 height 38
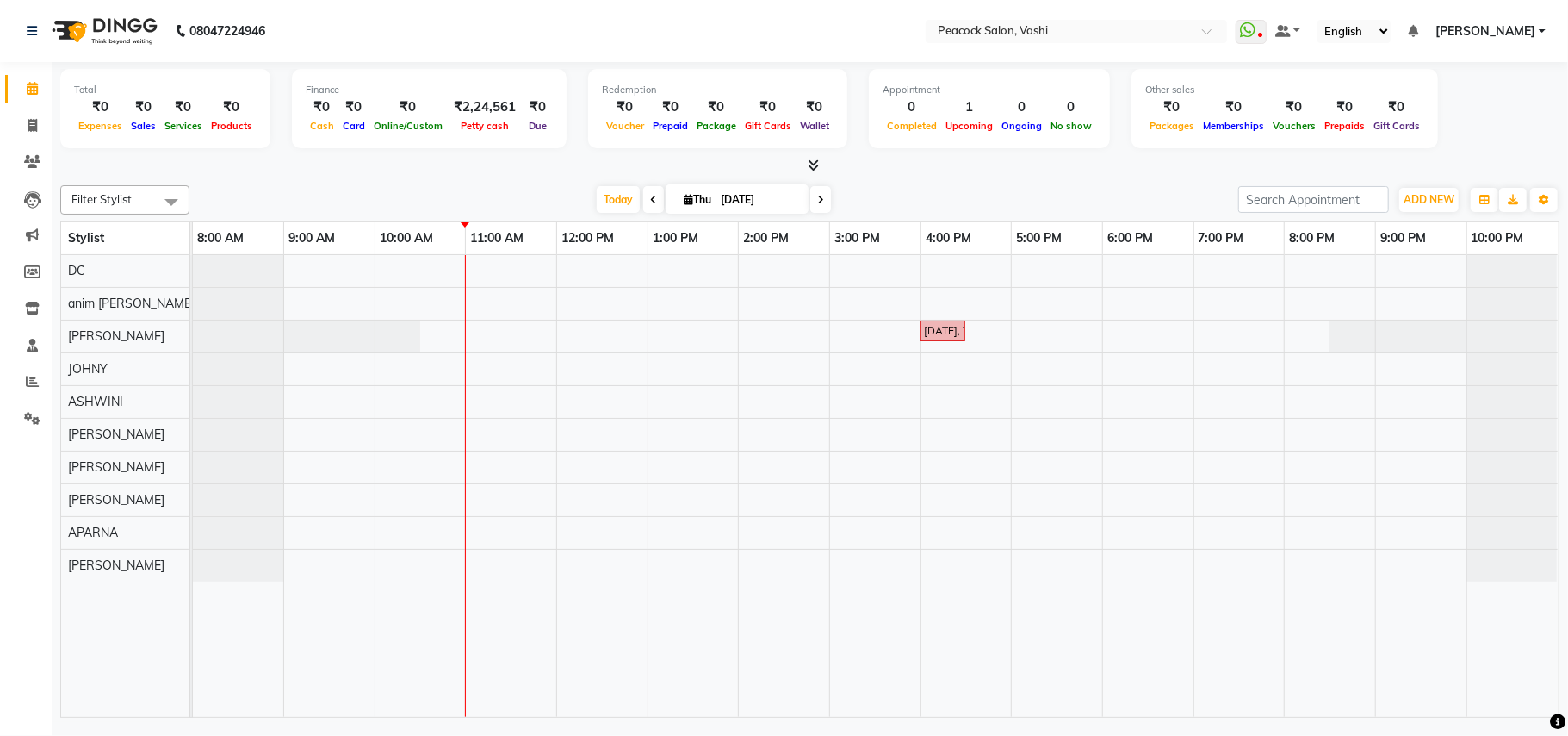
click at [892, 370] on div "KARTIK, TK01, 04:00 PM-04:30 PM, MEN HAIR CUT" at bounding box center [876, 486] width 1366 height 462
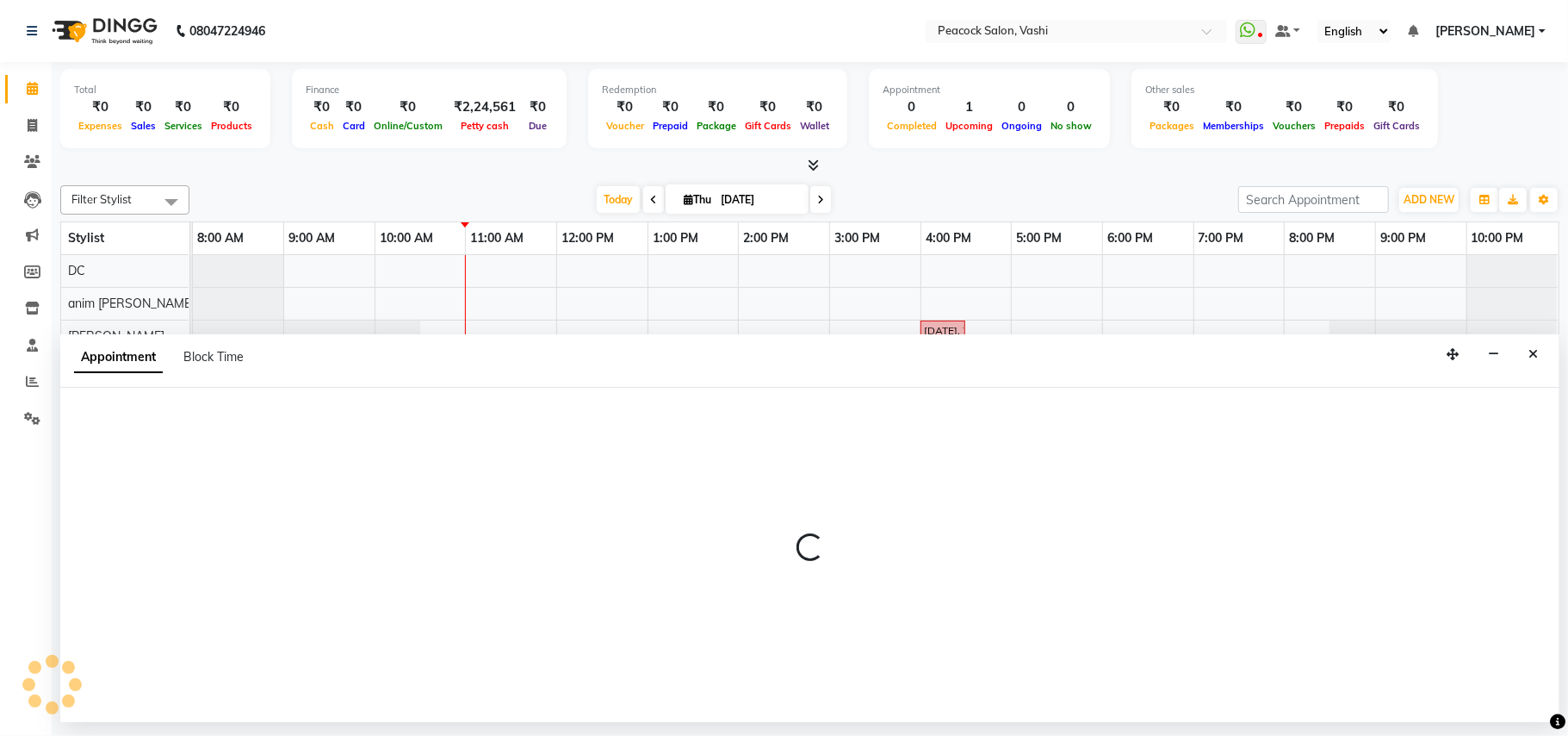
select select "57174"
select select "tentative"
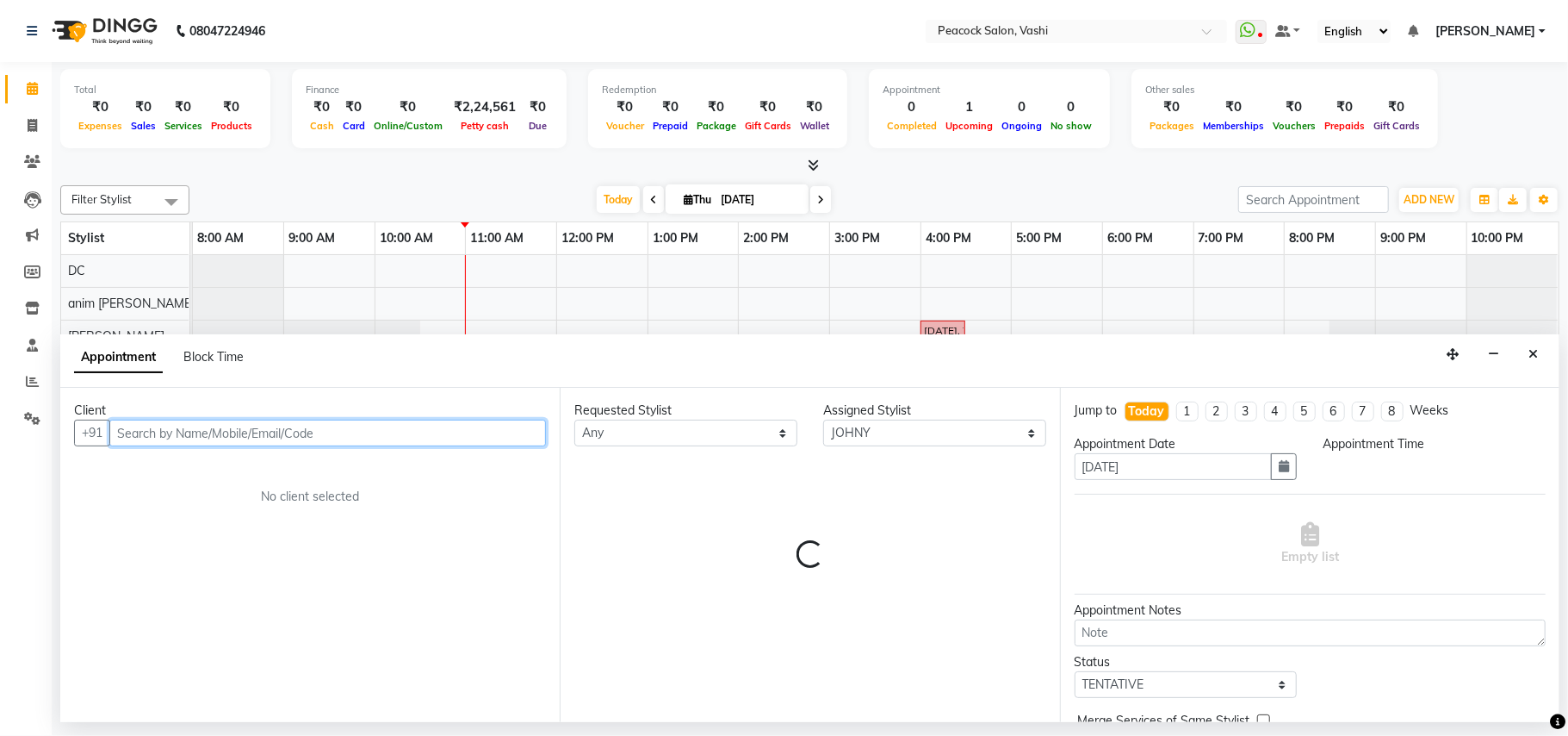
select select "900"
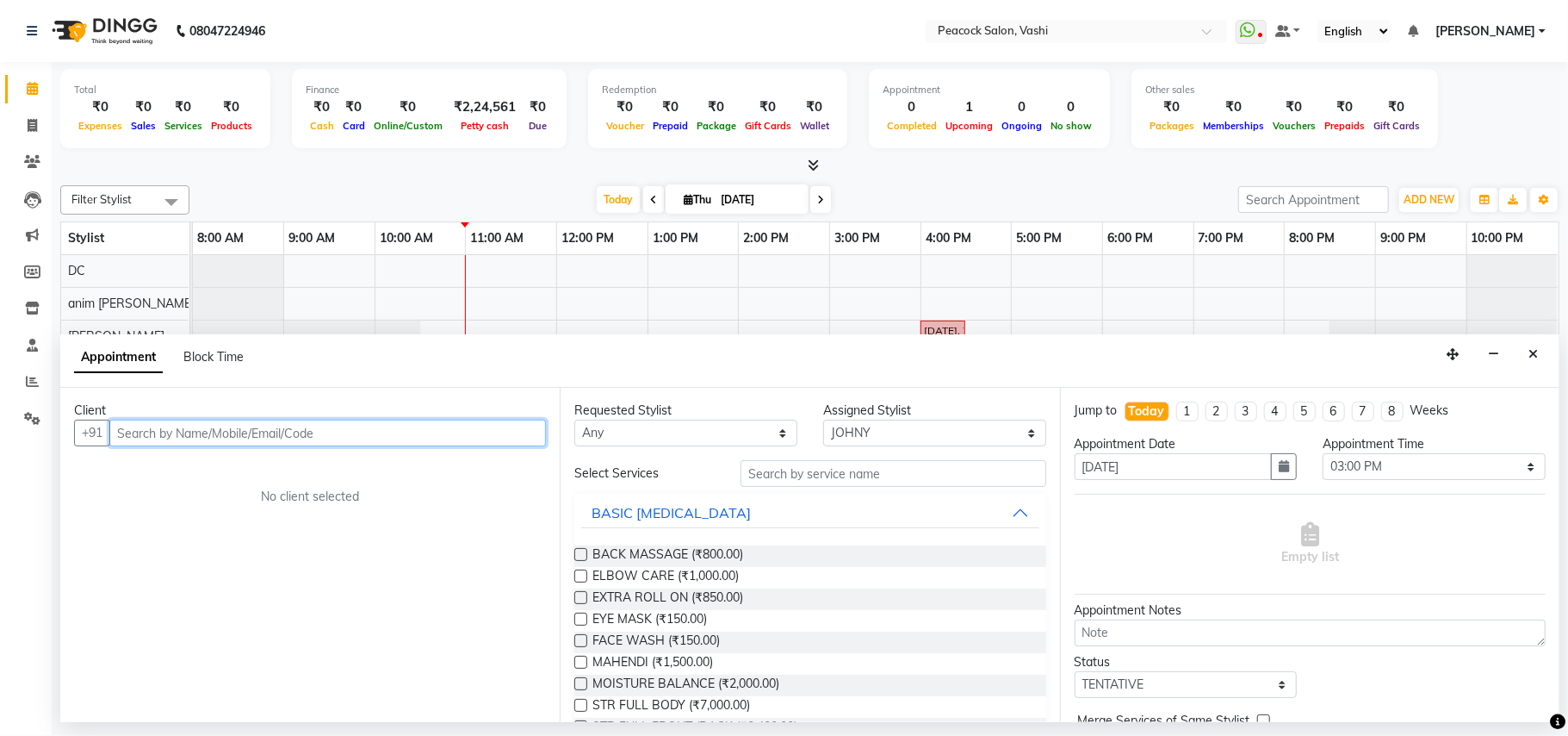
click at [319, 434] on input "text" at bounding box center [328, 432] width 437 height 27
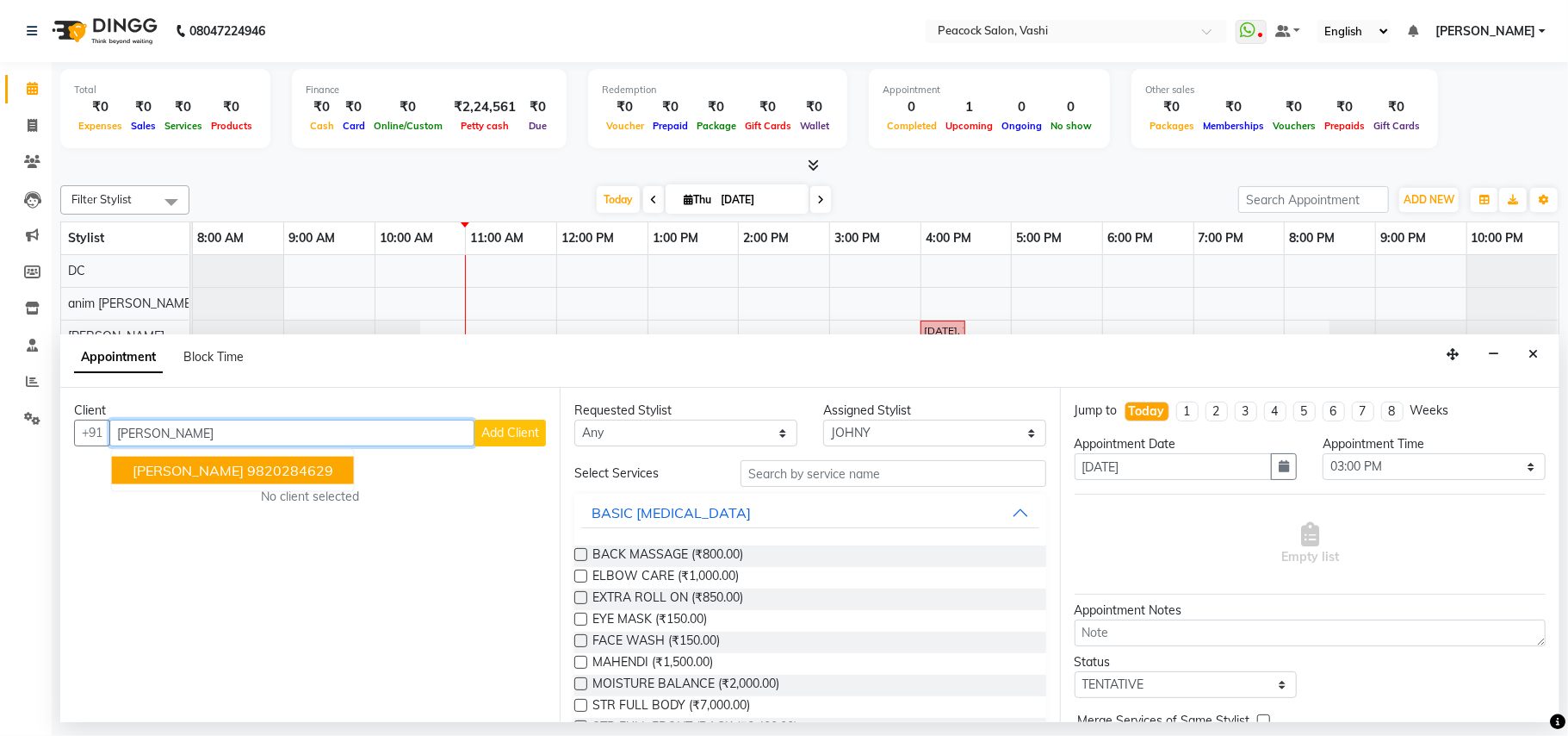
click at [249, 473] on ngb-highlight "9820284629" at bounding box center [290, 470] width 86 height 17
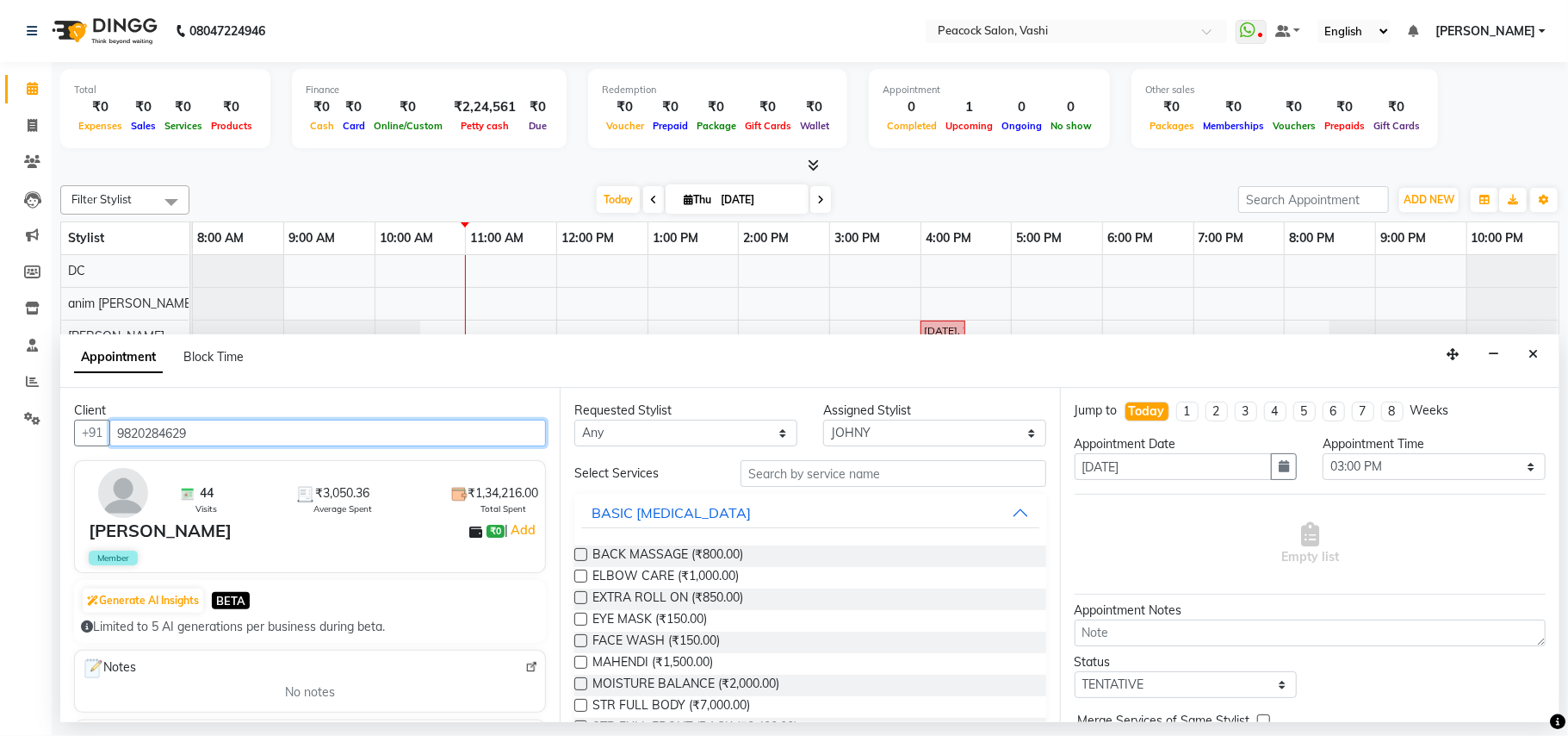
type input "9820284629"
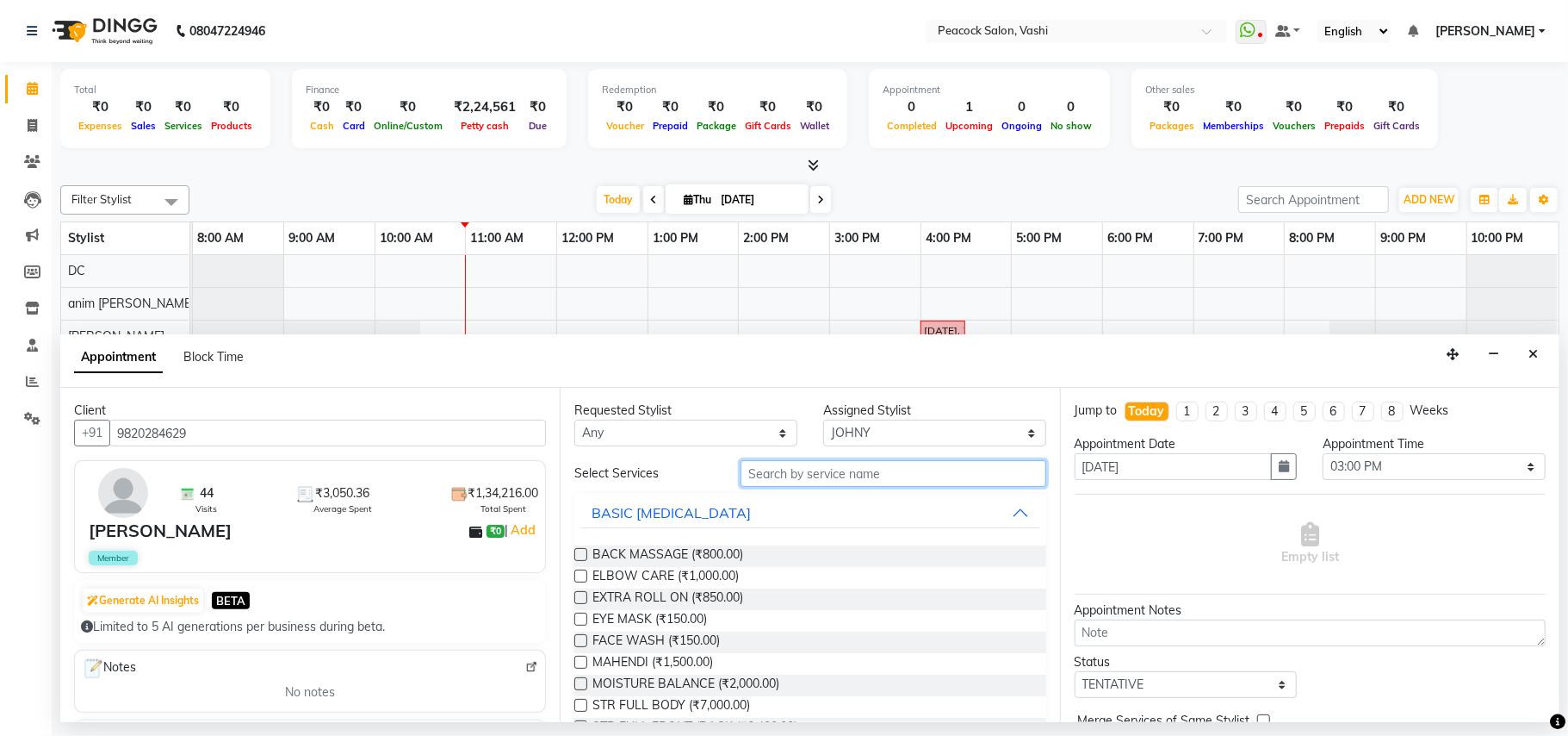
click at [821, 473] on input "text" at bounding box center [894, 473] width 306 height 27
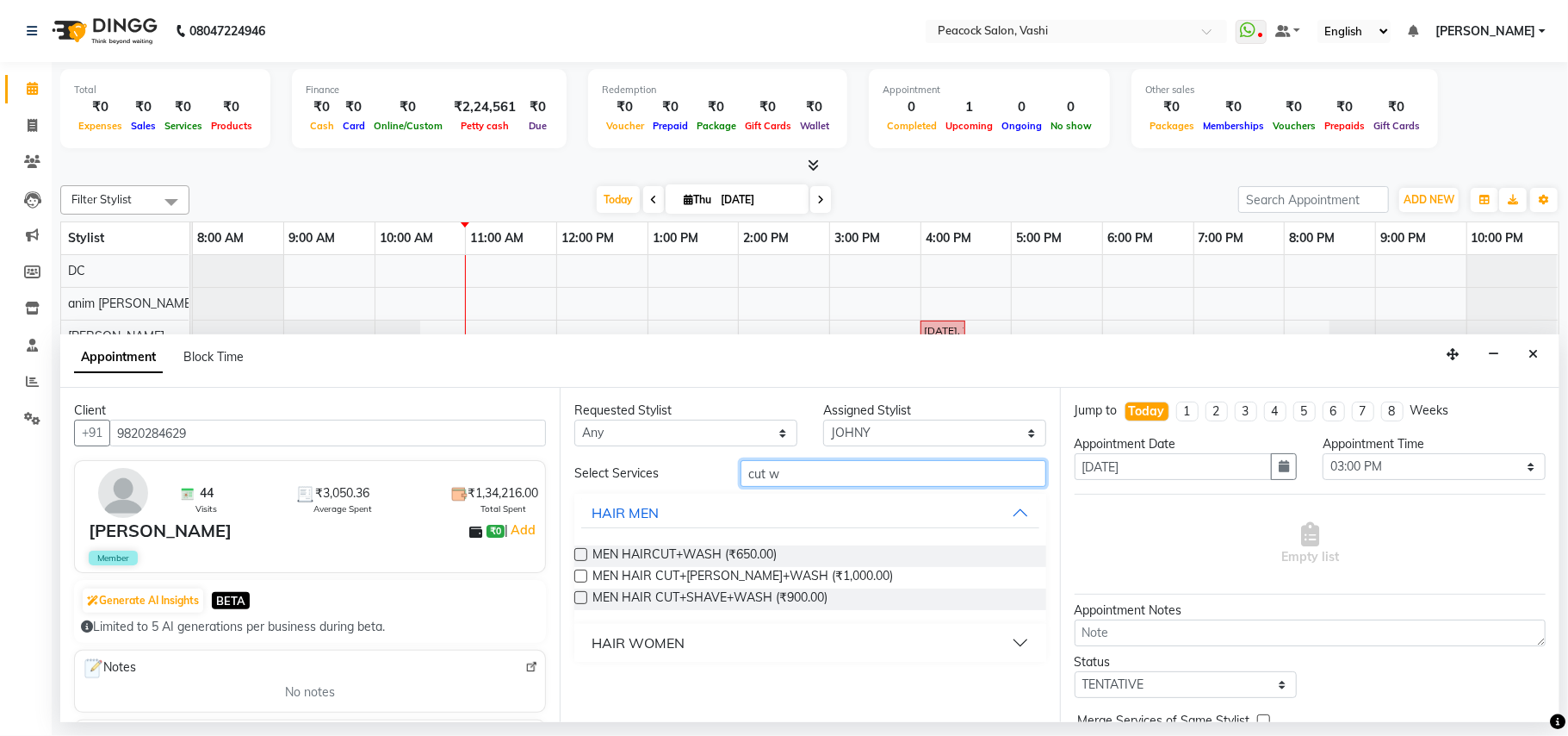
type input "cut w"
click at [679, 640] on div "HAIR WOMEN" at bounding box center [639, 643] width 93 height 21
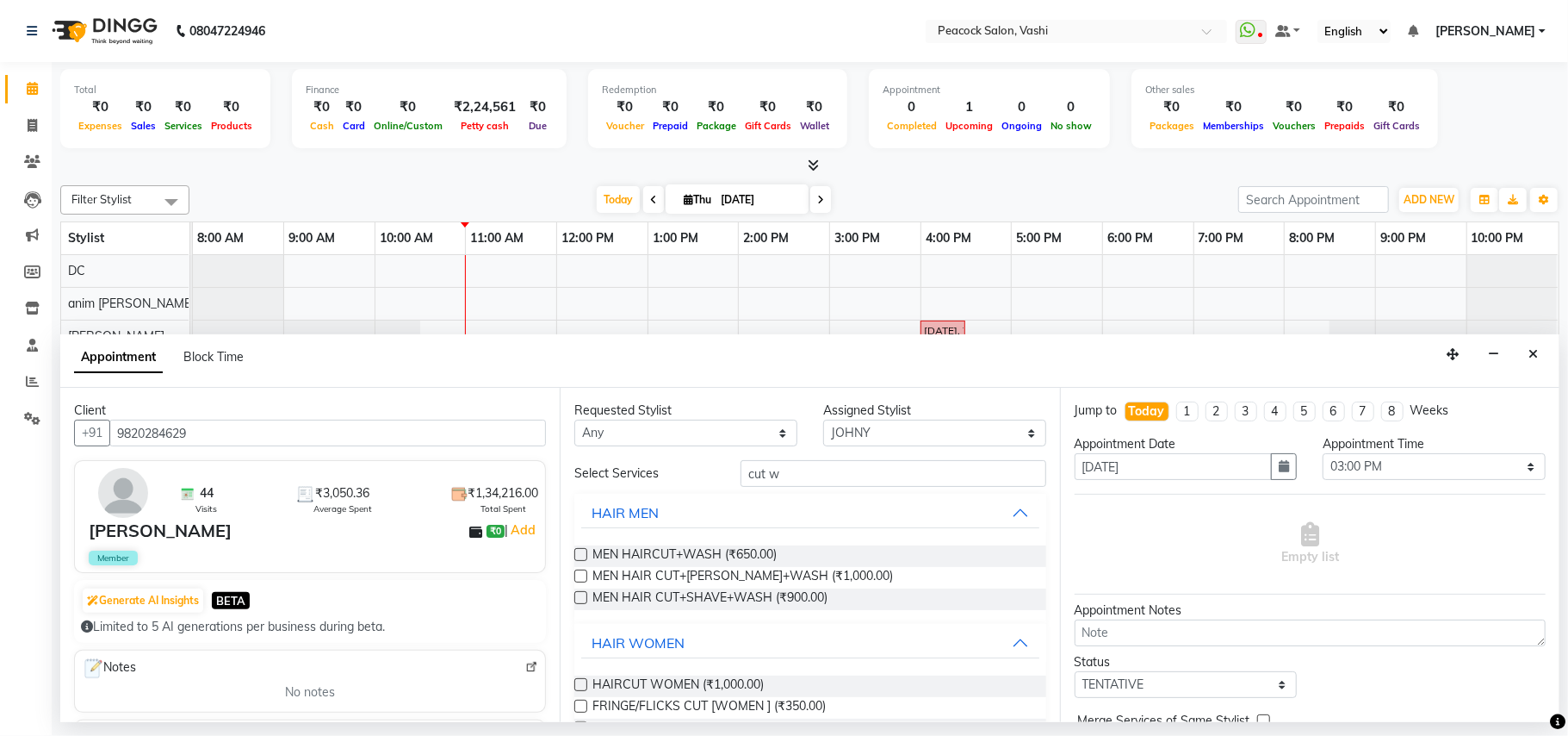
click at [579, 685] on label at bounding box center [580, 684] width 13 height 13
click at [579, 685] on input "checkbox" at bounding box center [579, 685] width 11 height 11
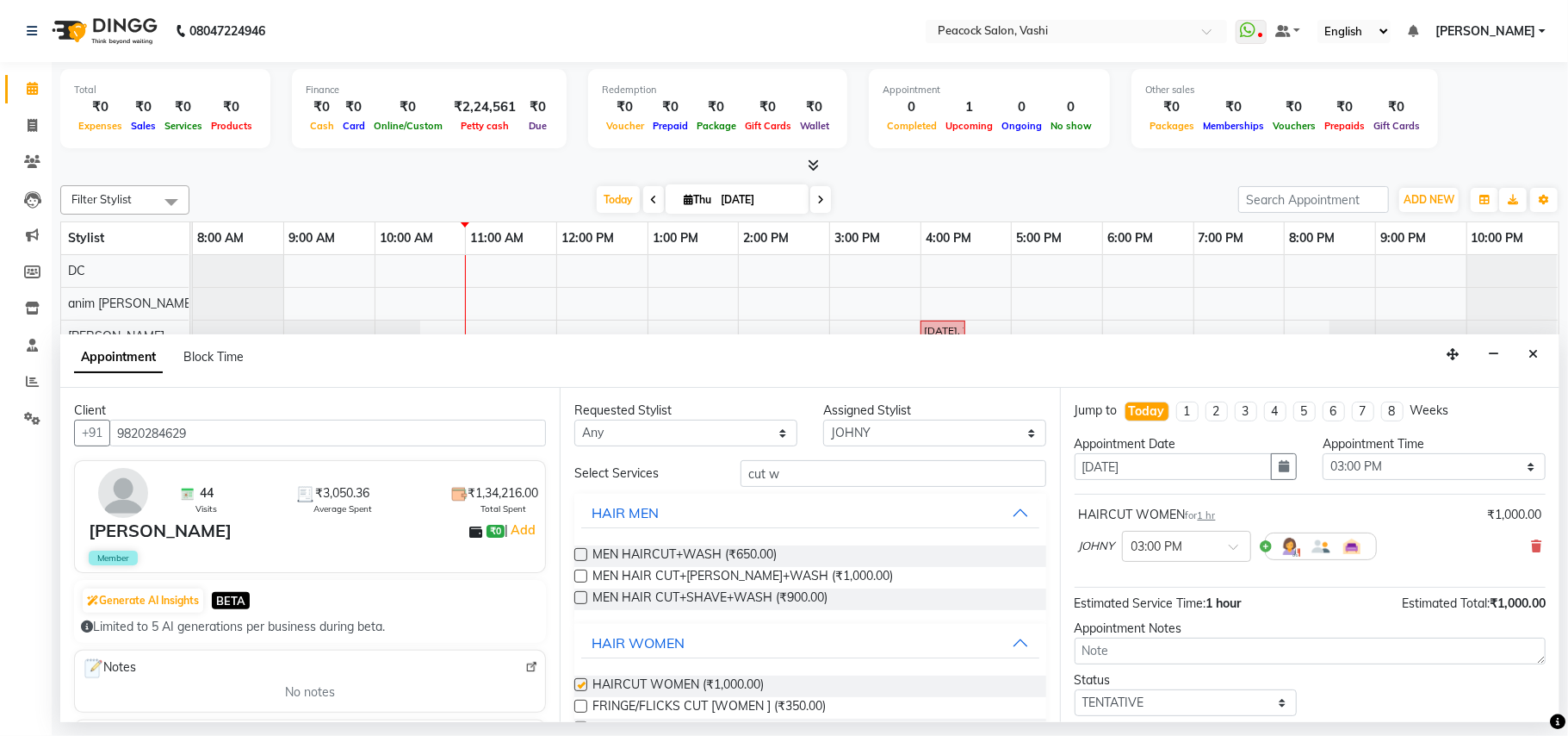
checkbox input "false"
click at [1198, 548] on input "text" at bounding box center [1170, 544] width 75 height 18
click at [1168, 642] on div "03:30 PM" at bounding box center [1187, 642] width 127 height 32
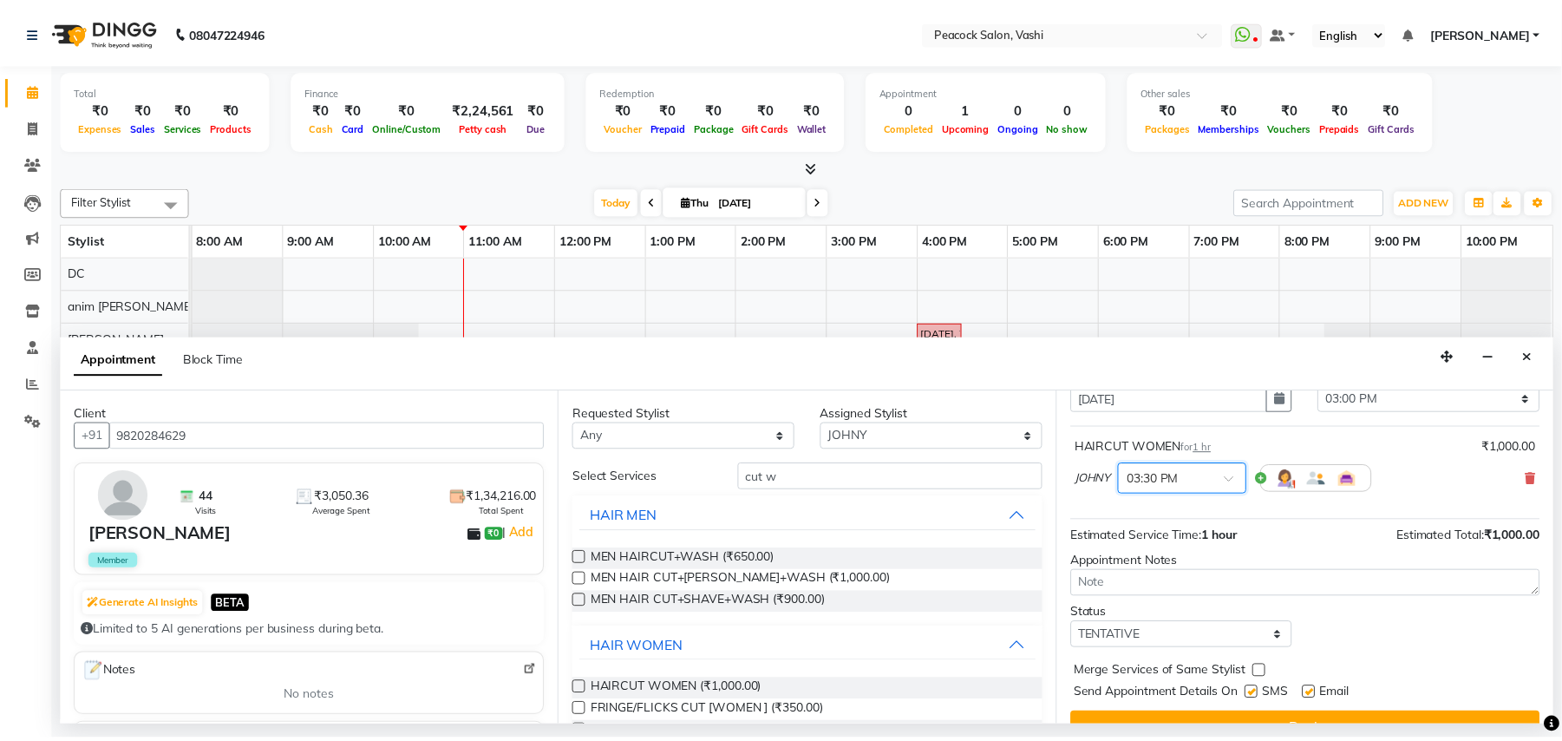
scroll to position [105, 0]
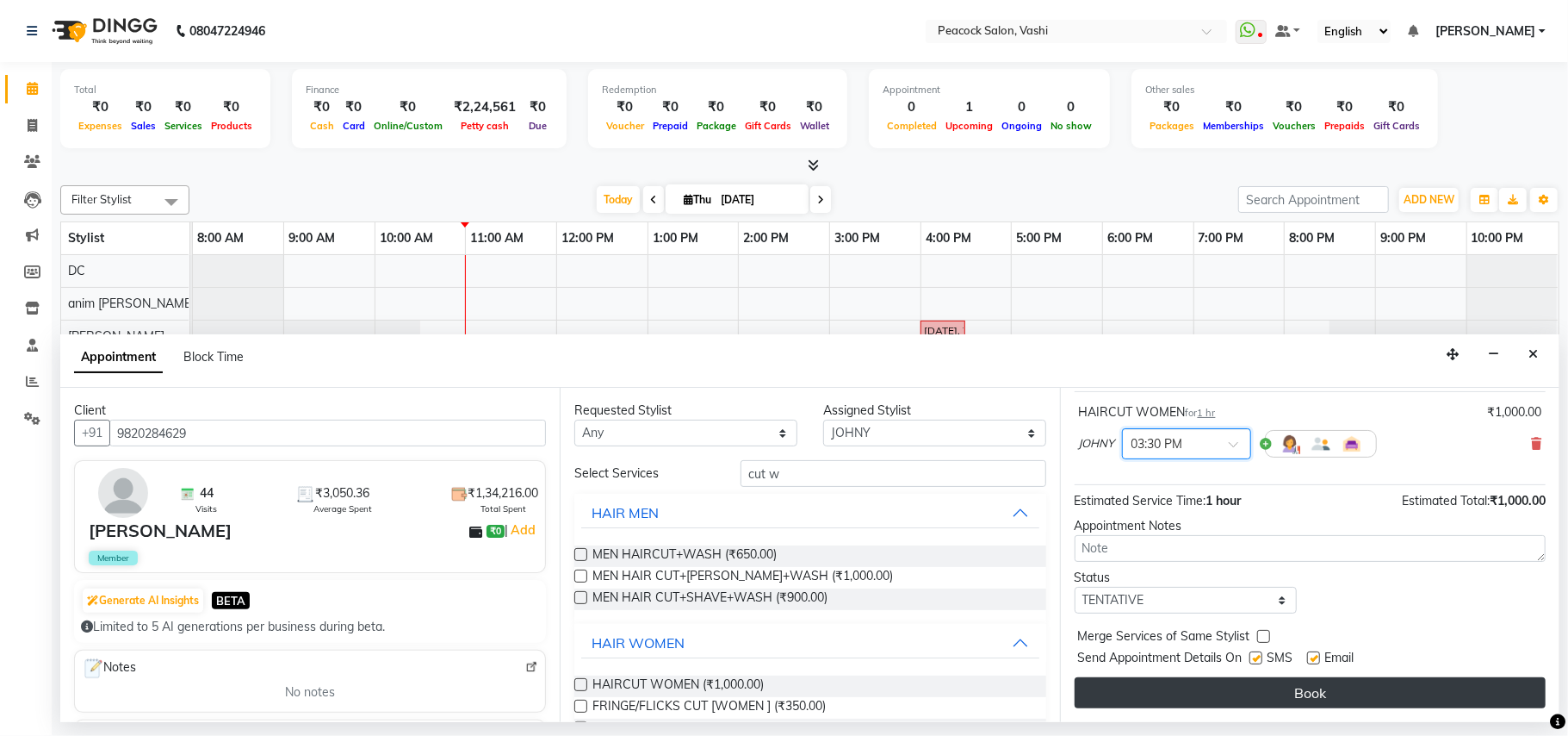
click at [1247, 687] on button "Book" at bounding box center [1310, 692] width 471 height 31
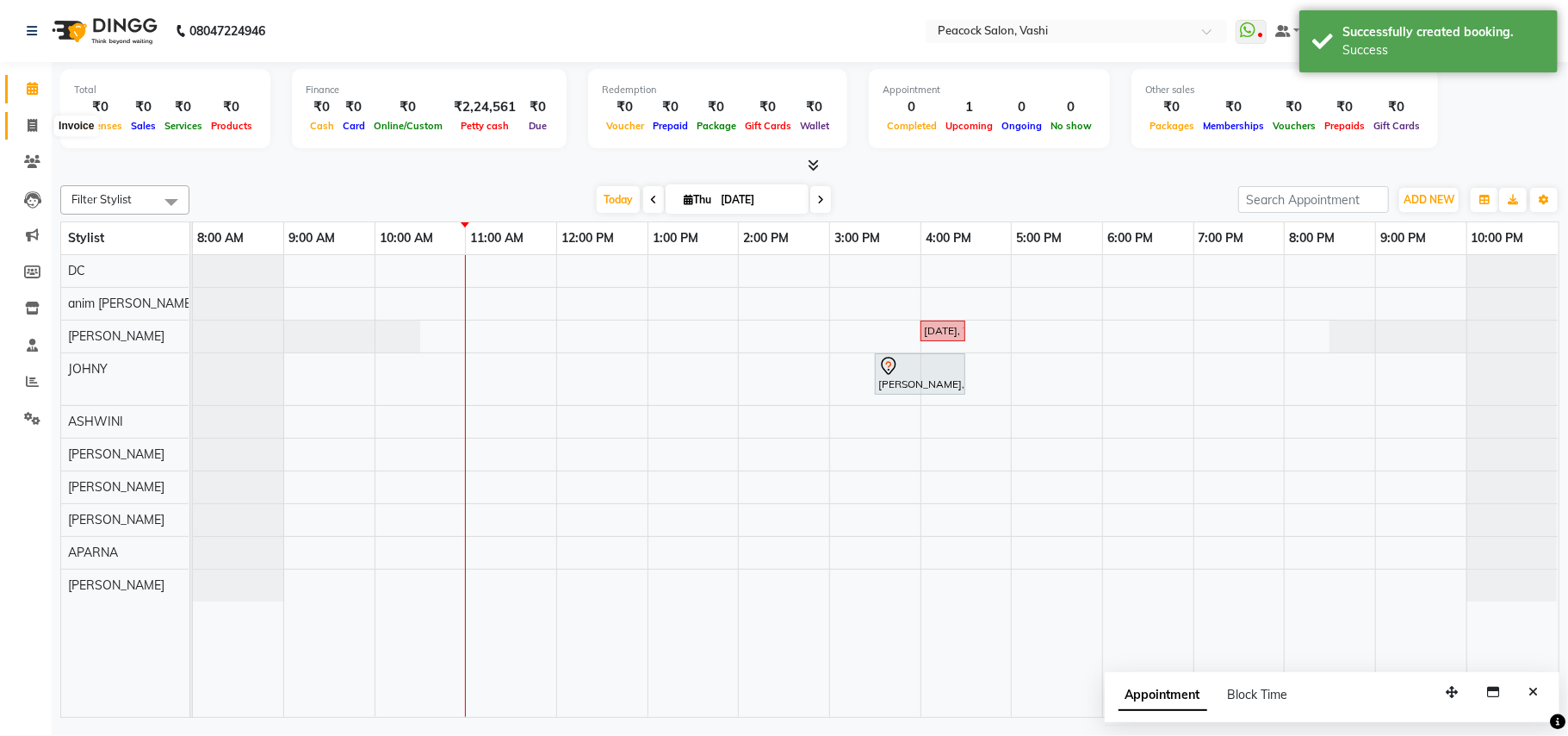
click at [31, 124] on icon at bounding box center [33, 125] width 10 height 13
select select "619"
select select "service"
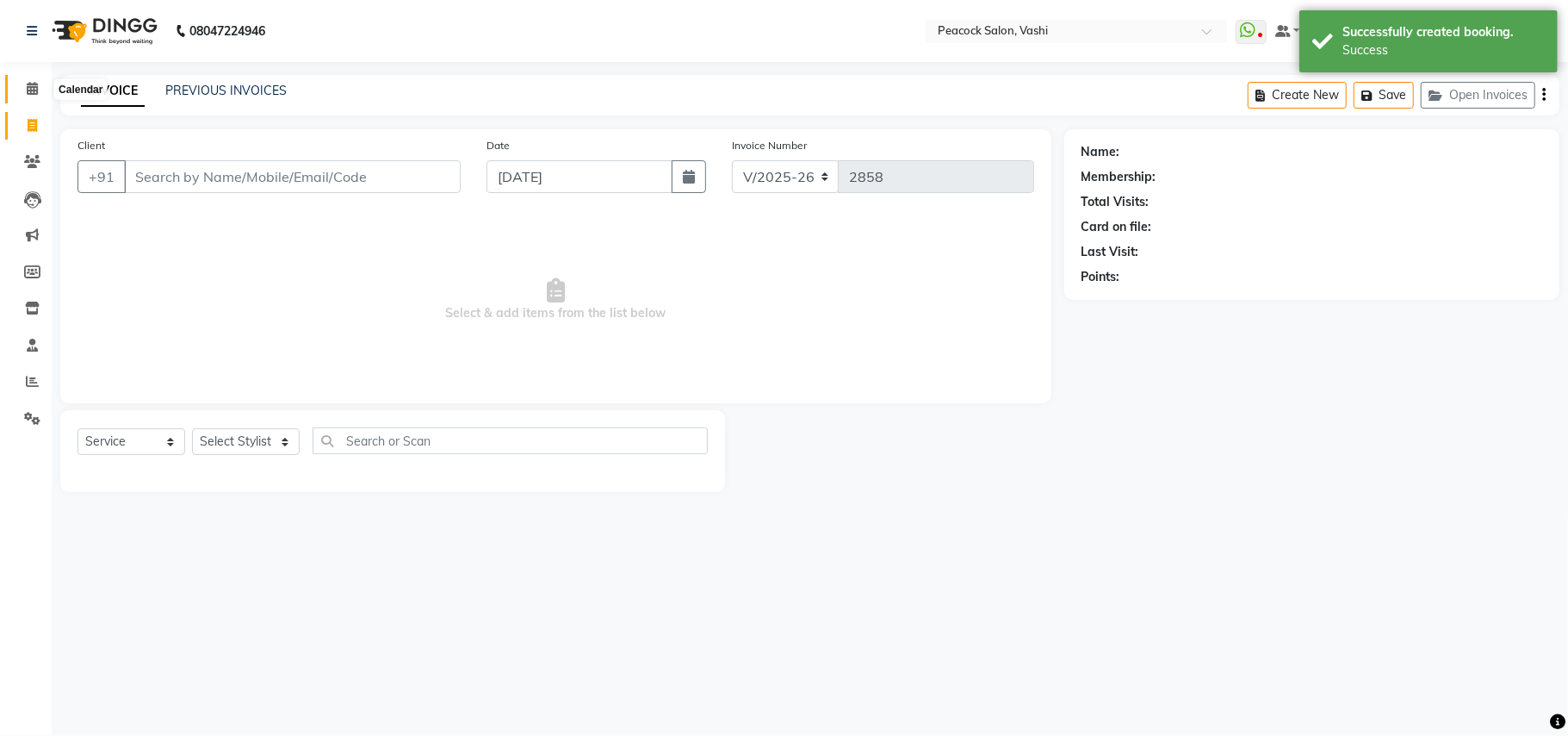
click at [32, 84] on icon at bounding box center [32, 87] width 11 height 13
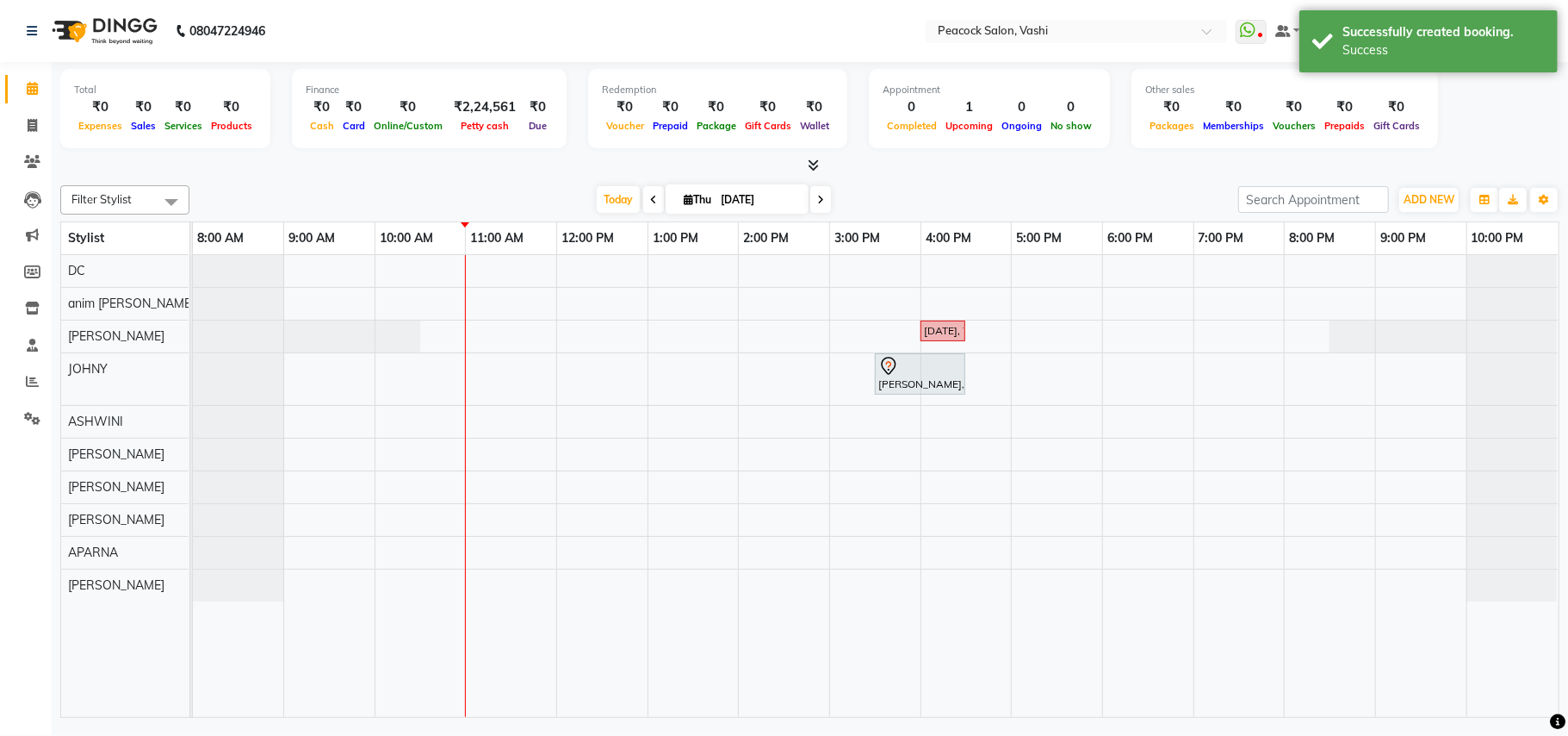
click at [817, 200] on icon at bounding box center [820, 200] width 7 height 10
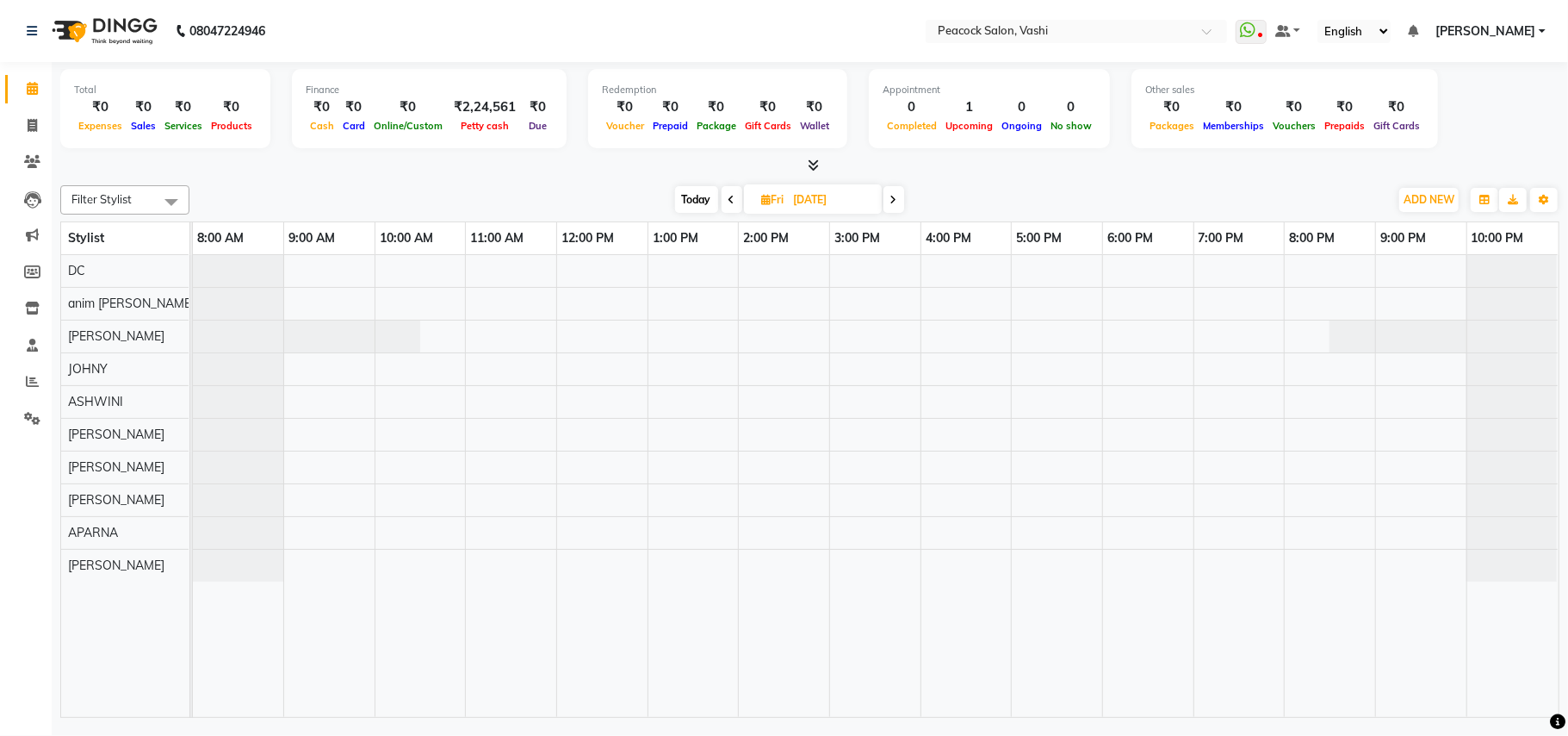
click at [896, 198] on icon at bounding box center [894, 200] width 7 height 10
click at [700, 198] on span "Today" at bounding box center [693, 199] width 43 height 27
type input "[DATE]"
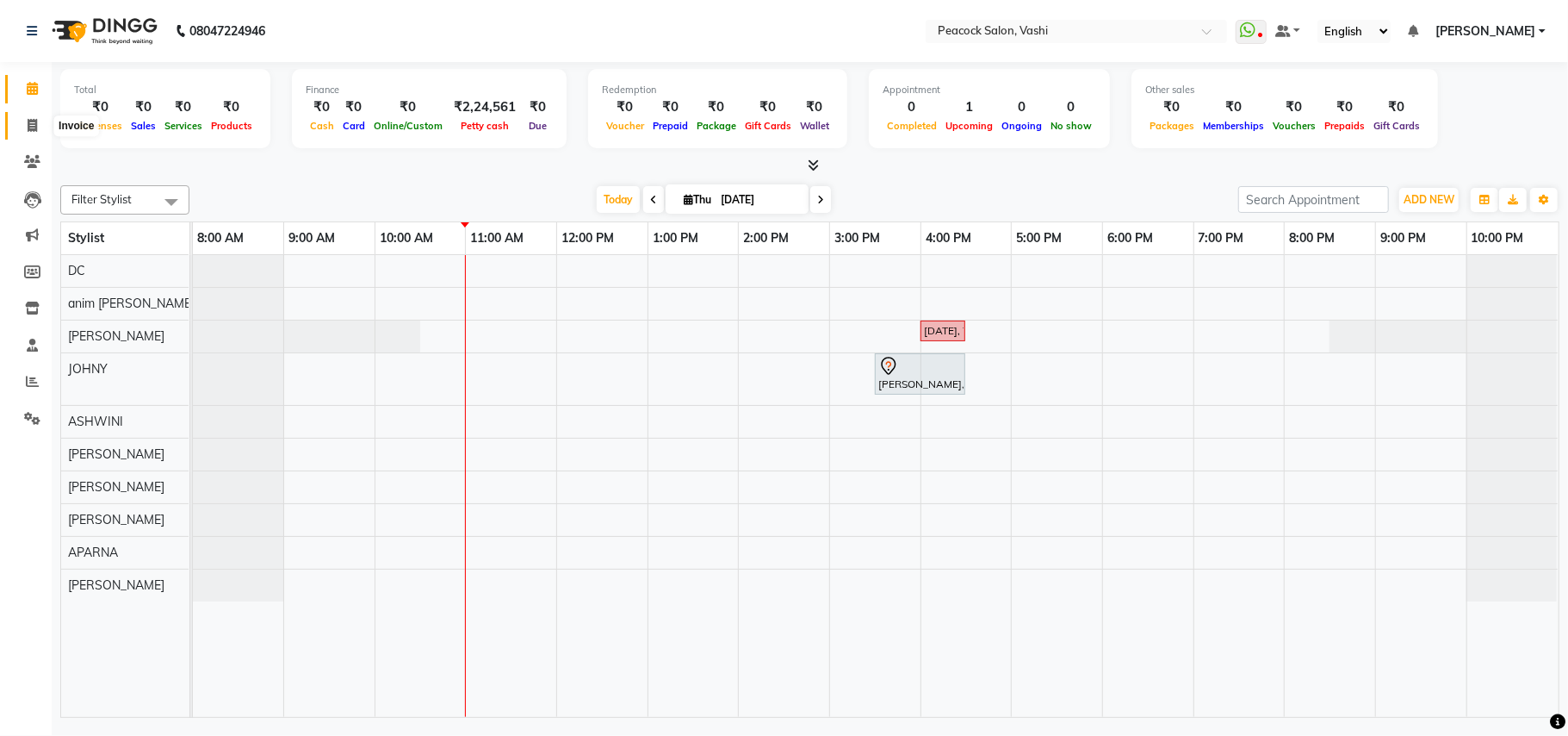
click at [29, 125] on icon at bounding box center [33, 125] width 10 height 13
select select "619"
select select "service"
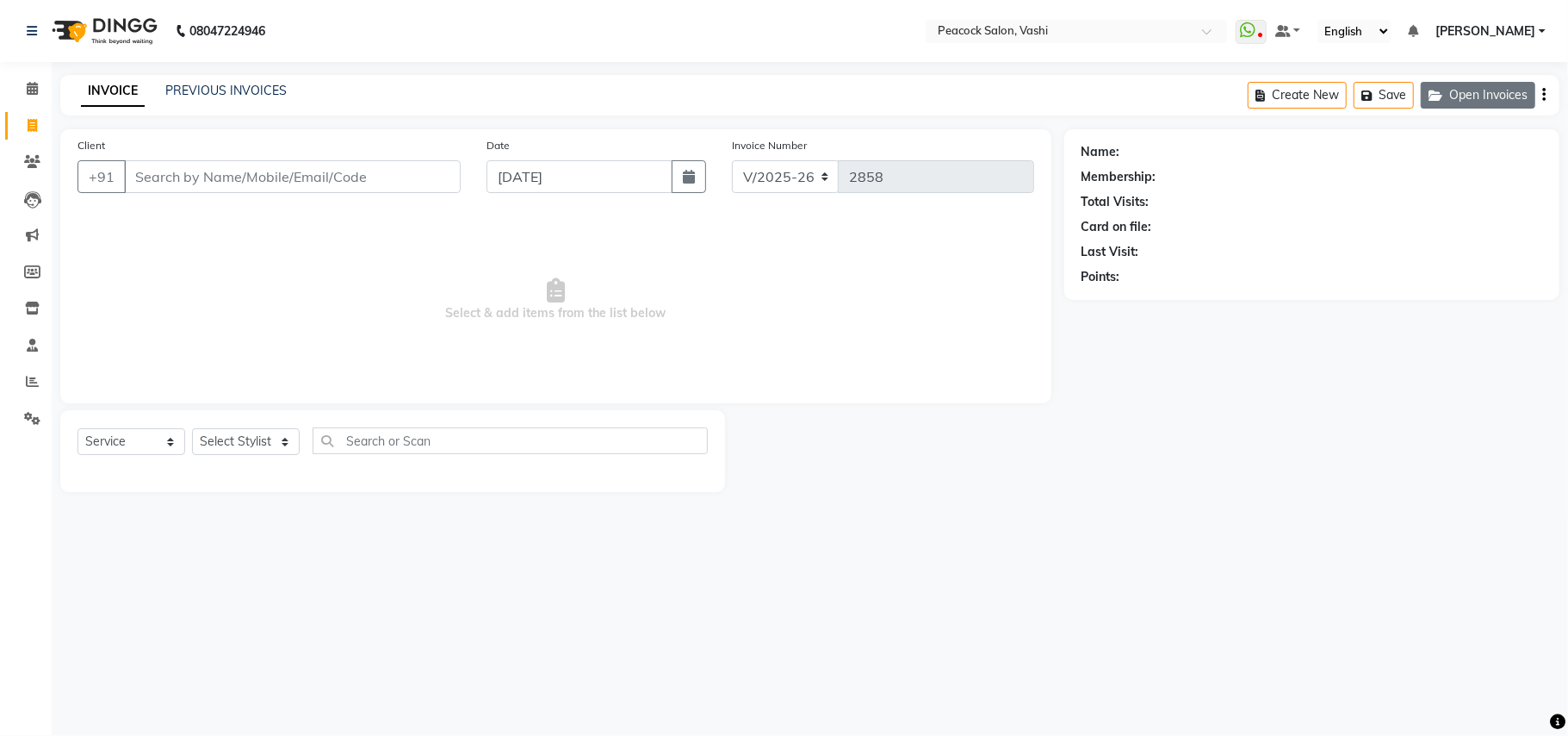
click at [1492, 100] on button "Open Invoices" at bounding box center [1478, 94] width 114 height 27
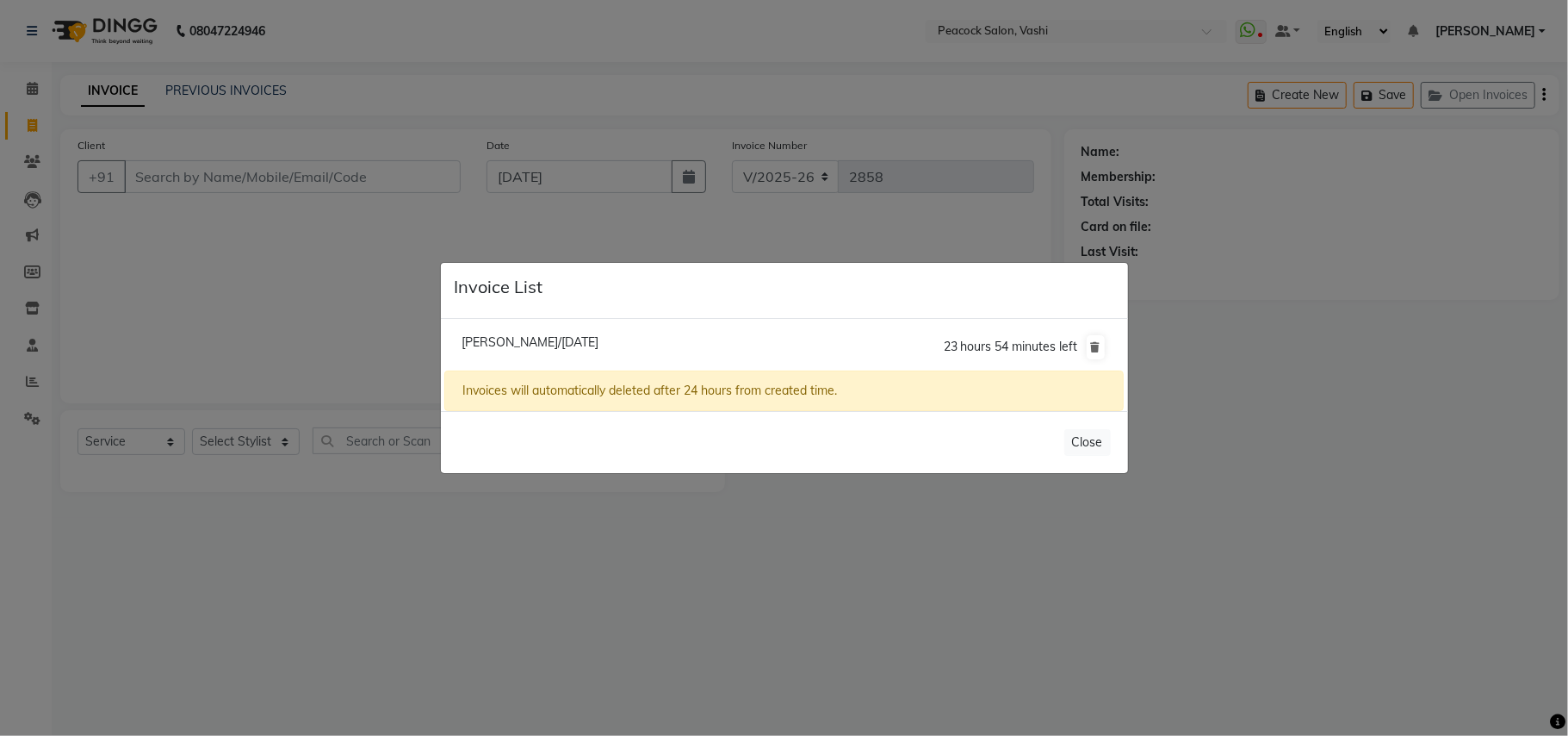
click at [535, 339] on span "Manali Saraf/04 September 2025" at bounding box center [530, 343] width 137 height 16
type input "9930516423"
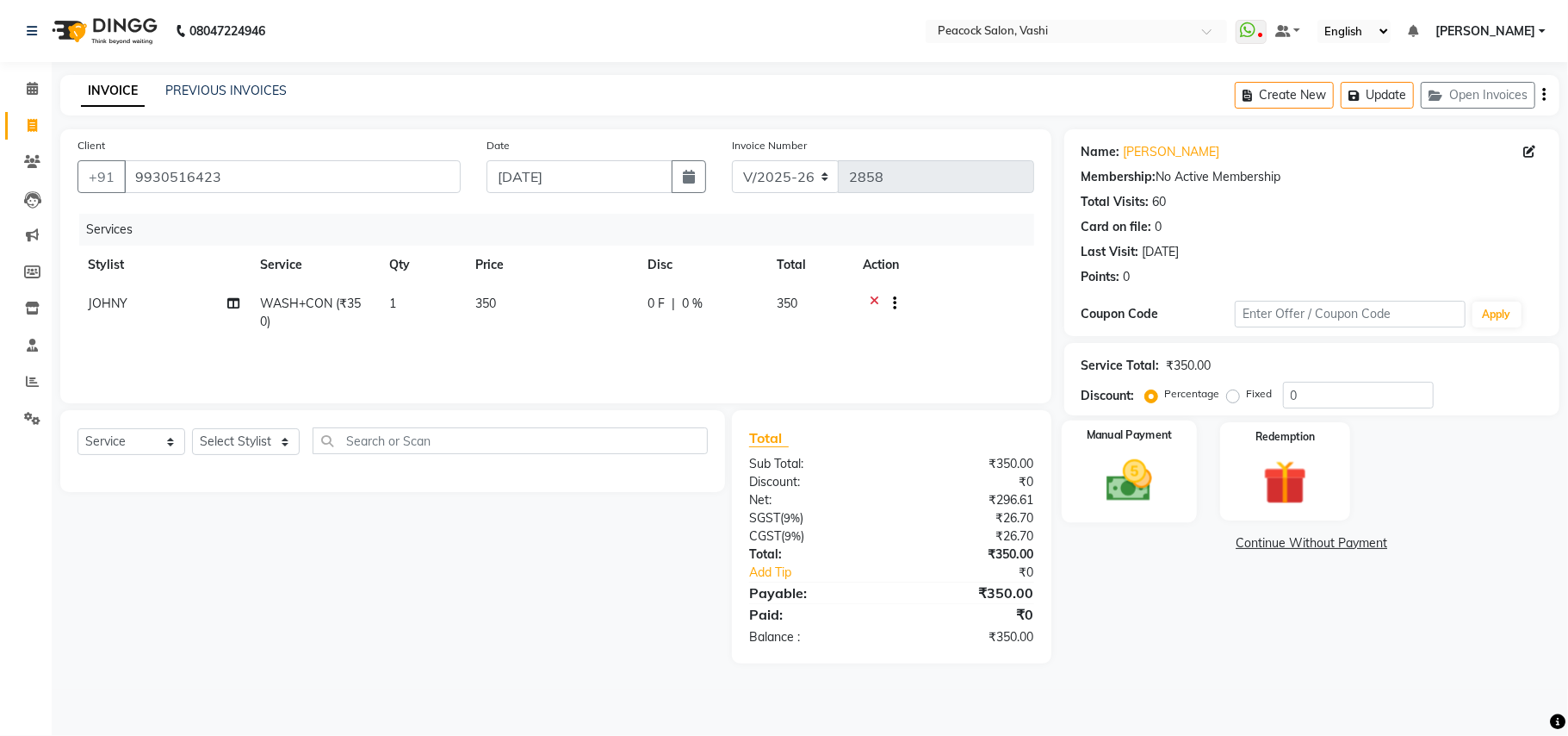
click at [1180, 476] on div "Manual Payment" at bounding box center [1129, 471] width 135 height 101
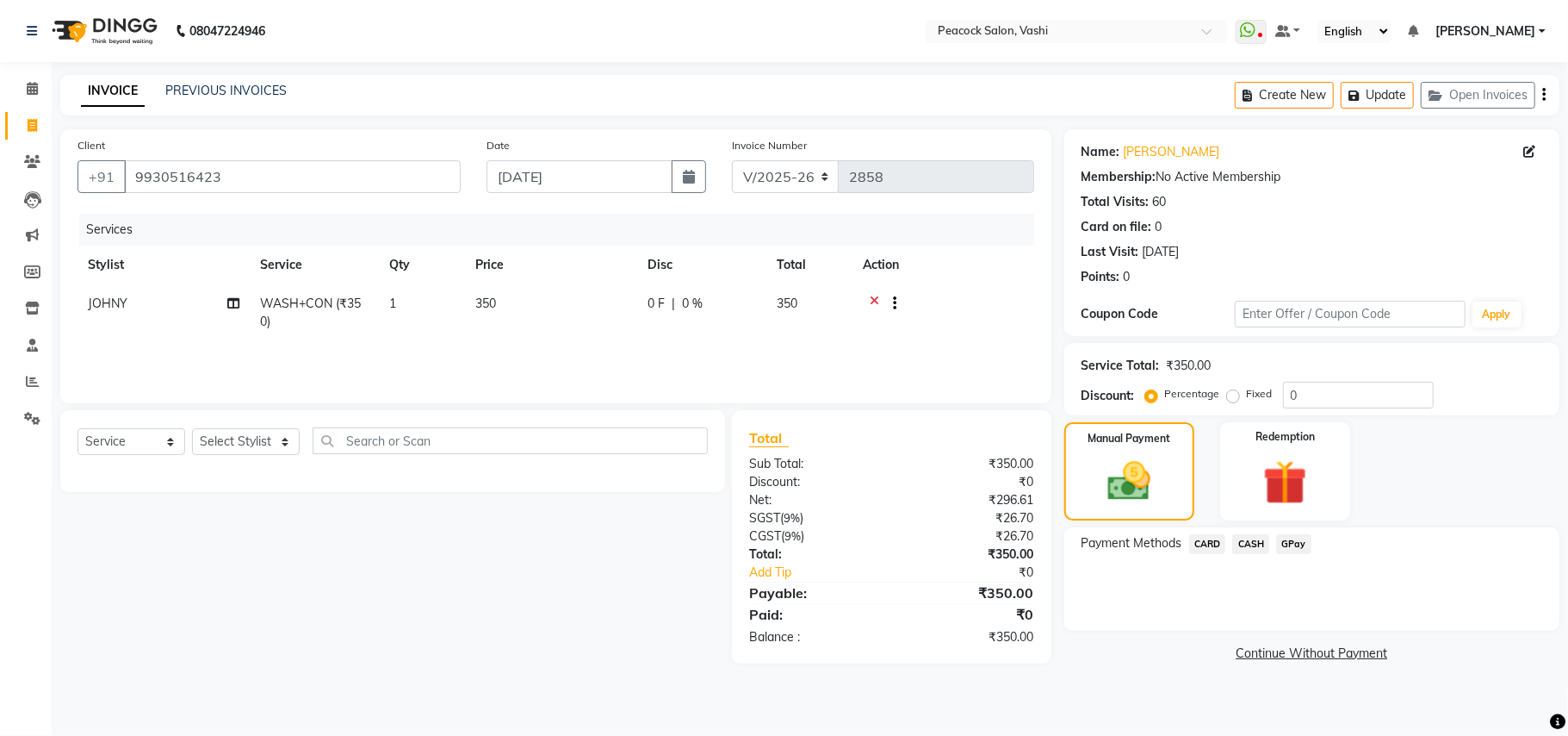
click at [1303, 546] on span "GPay" at bounding box center [1294, 544] width 36 height 20
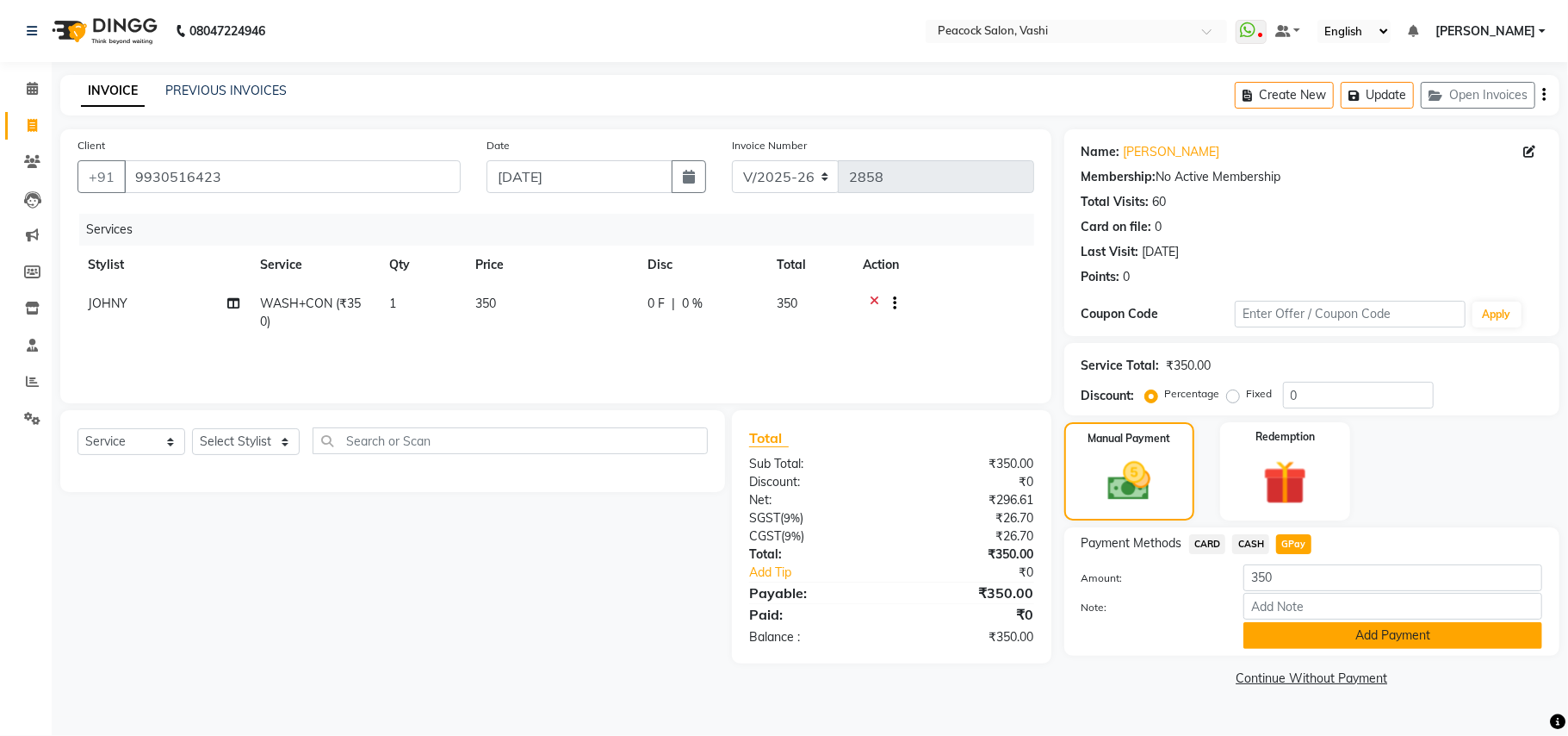
click at [1372, 643] on button "Add Payment" at bounding box center [1392, 635] width 299 height 27
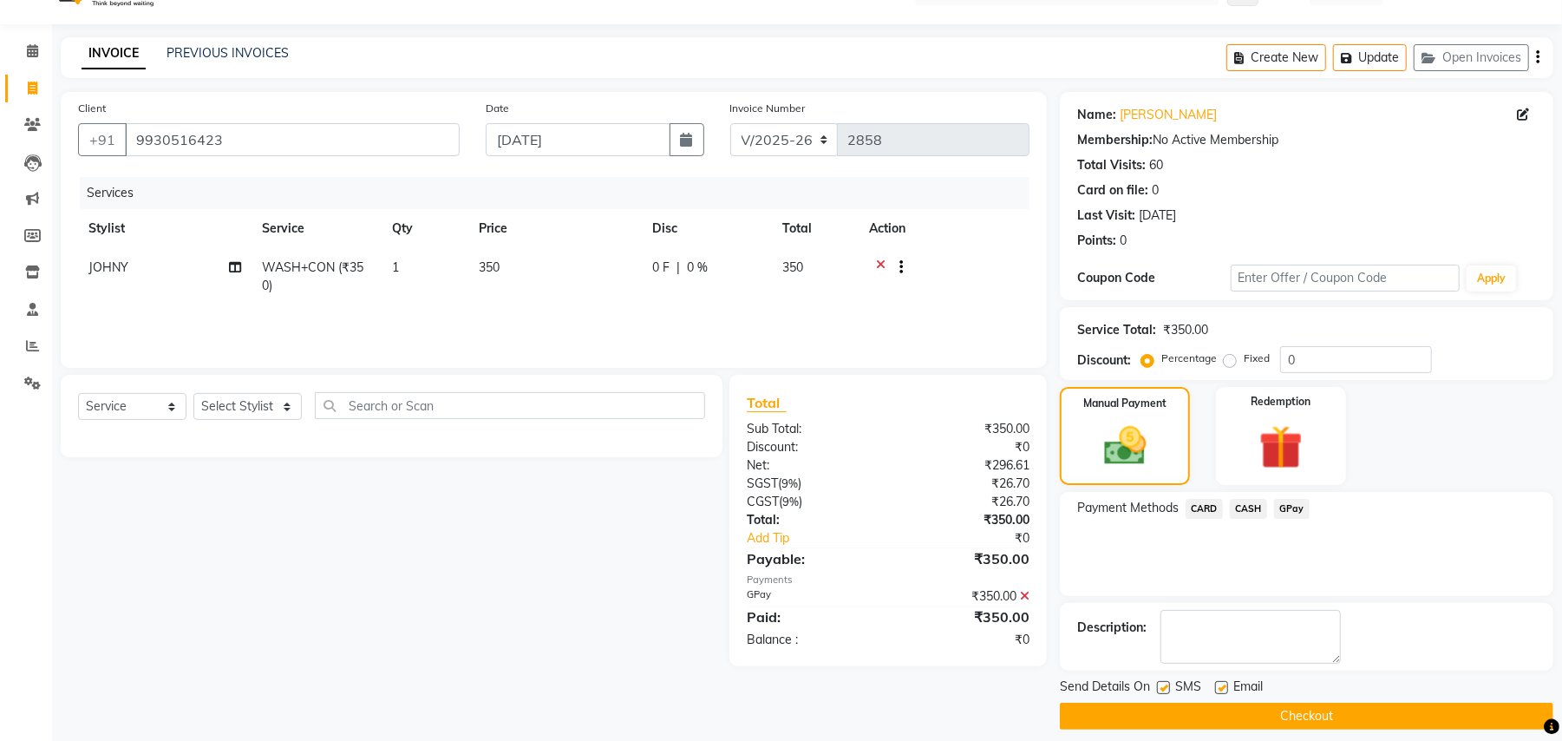
scroll to position [54, 0]
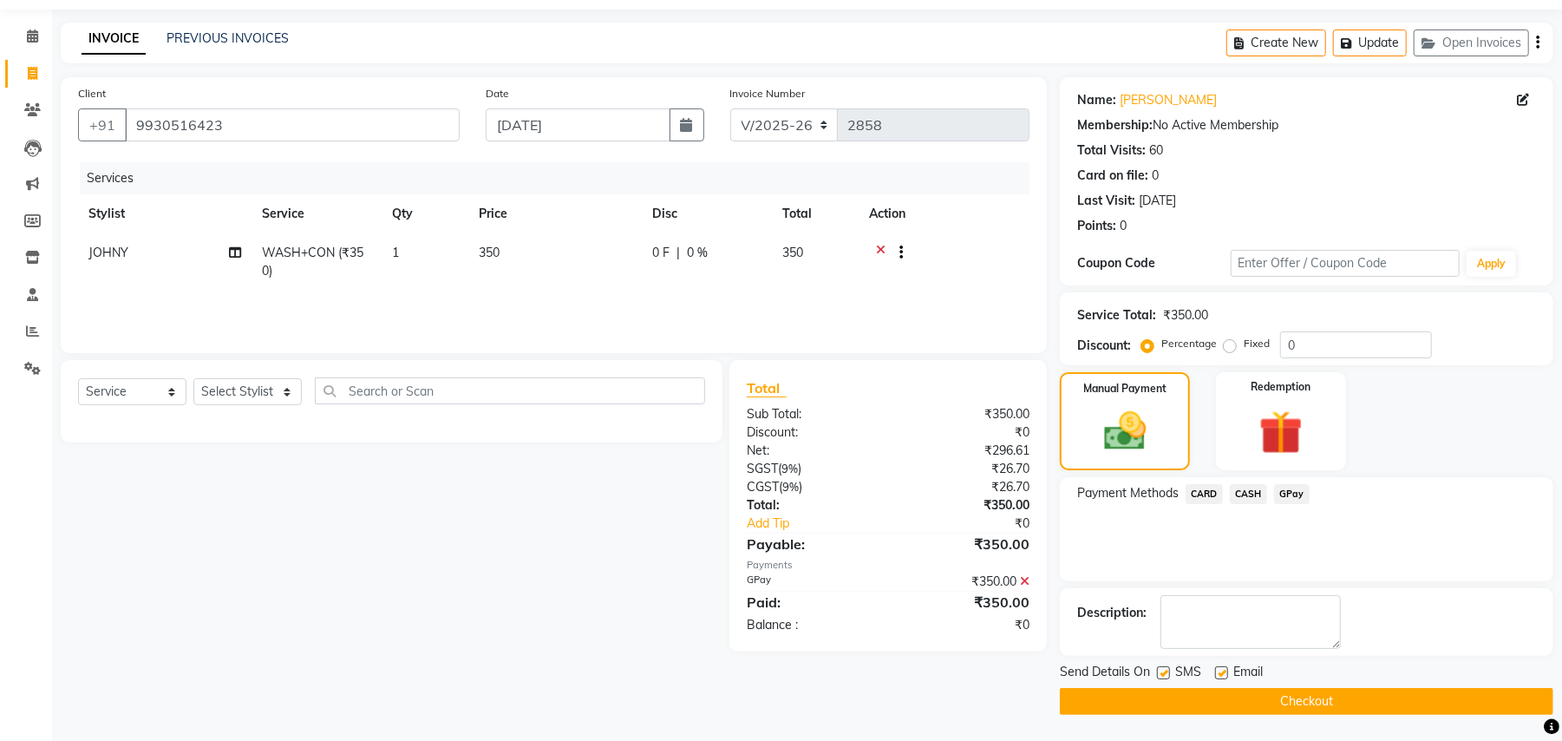
click at [1393, 702] on button "Checkout" at bounding box center [1306, 701] width 493 height 27
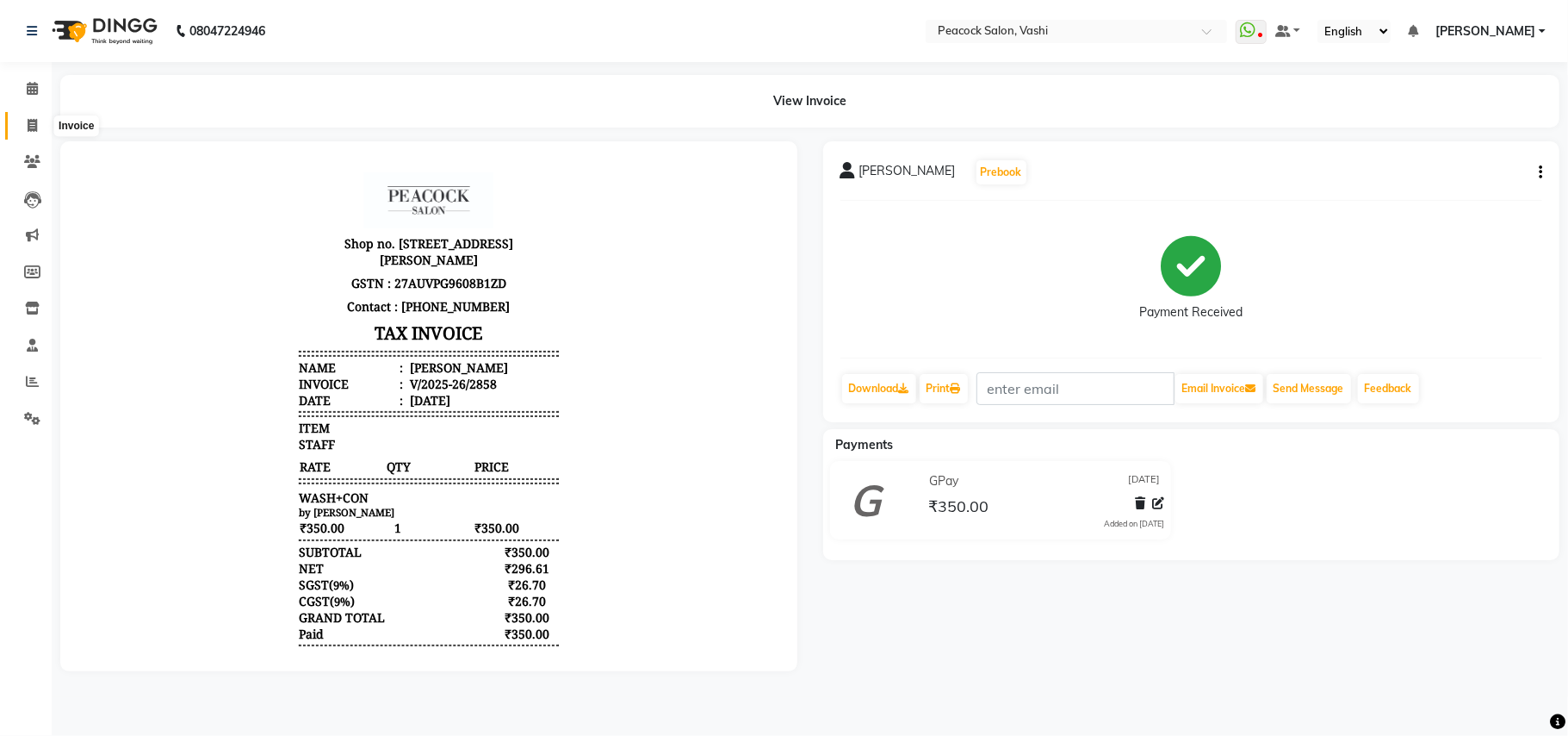
click at [32, 121] on icon at bounding box center [33, 125] width 10 height 13
select select "service"
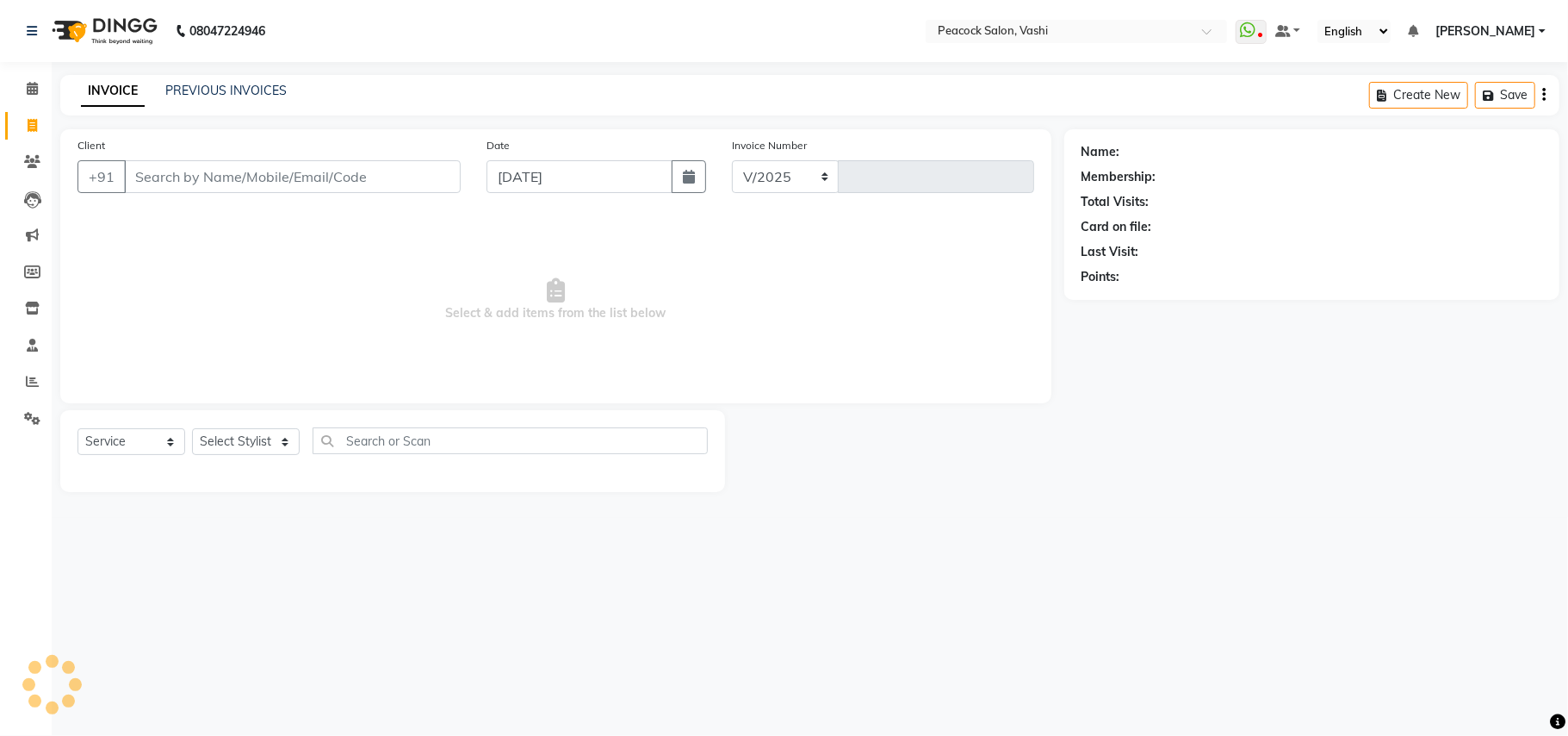
select select "619"
type input "2859"
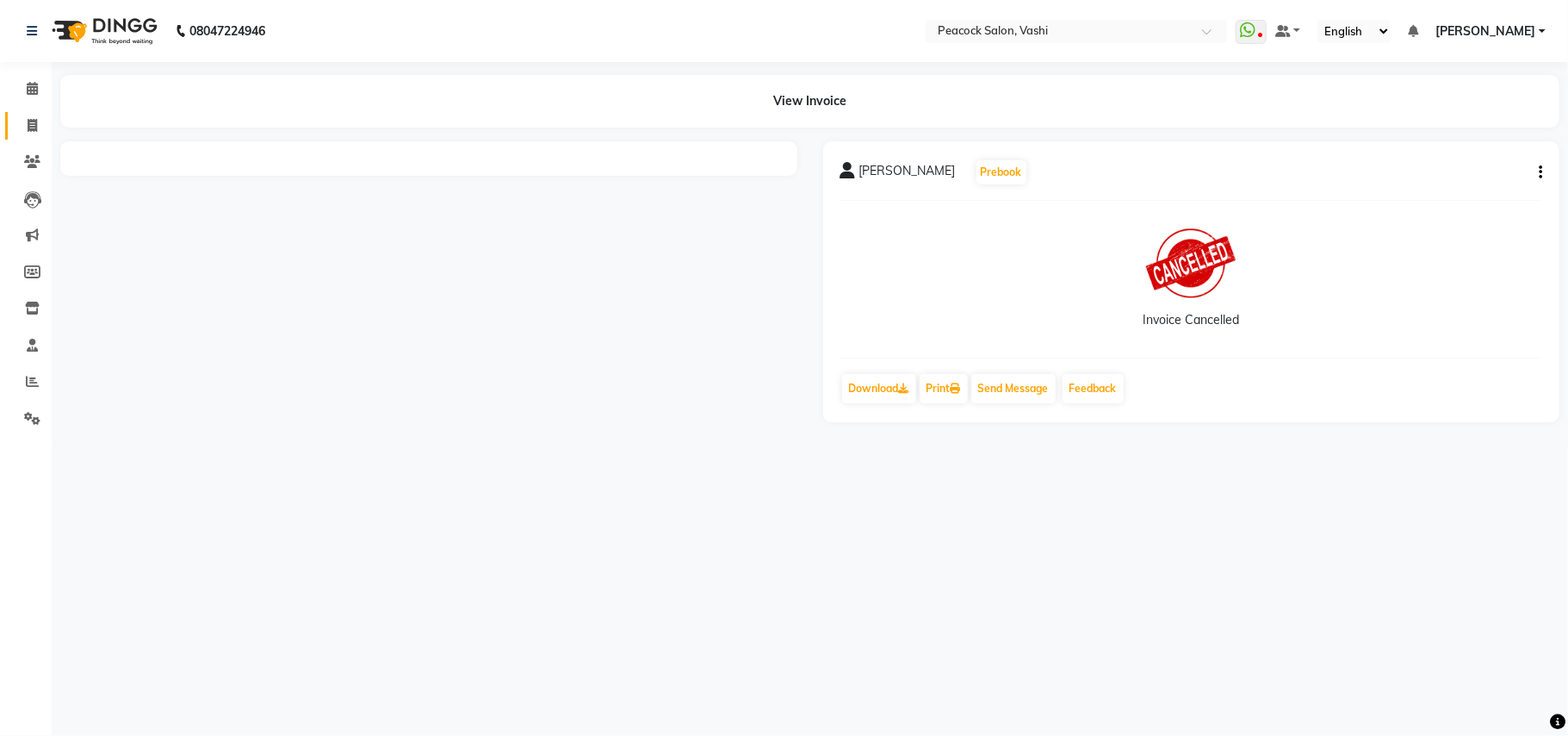
click at [35, 112] on link "Invoice" at bounding box center [26, 126] width 42 height 29
select select "619"
select select "service"
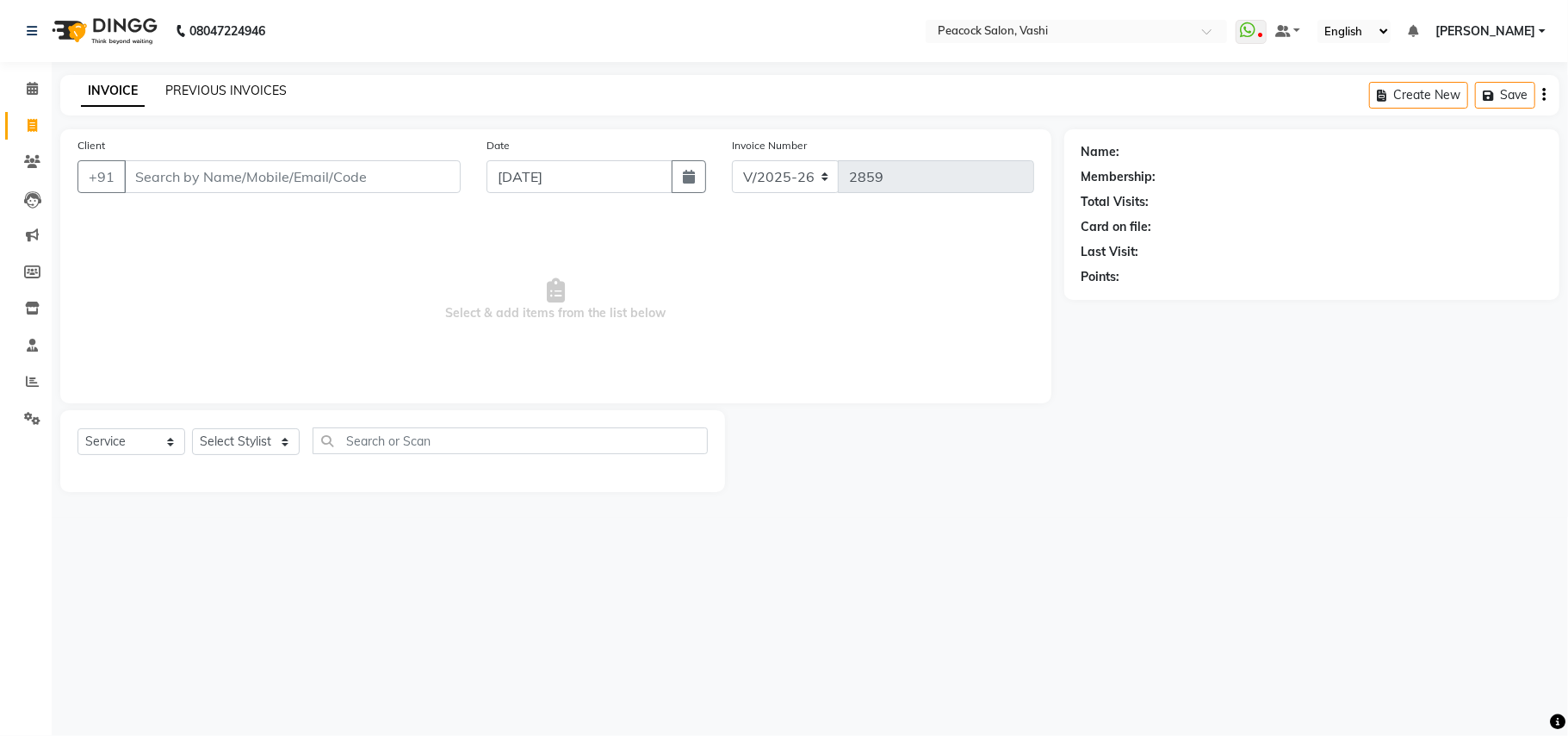
click at [220, 90] on link "PREVIOUS INVOICES" at bounding box center [226, 90] width 121 height 16
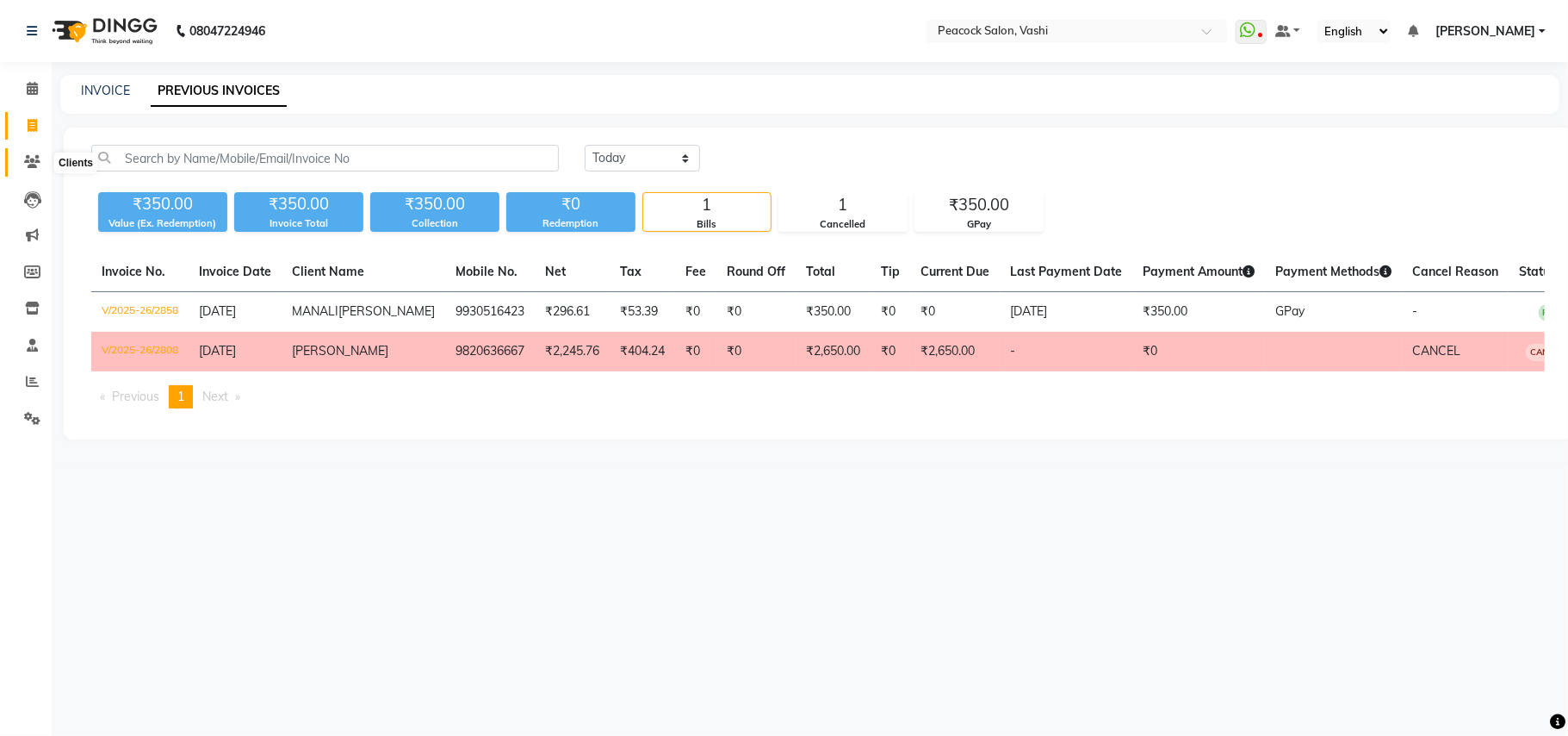
click at [26, 157] on icon at bounding box center [32, 161] width 16 height 13
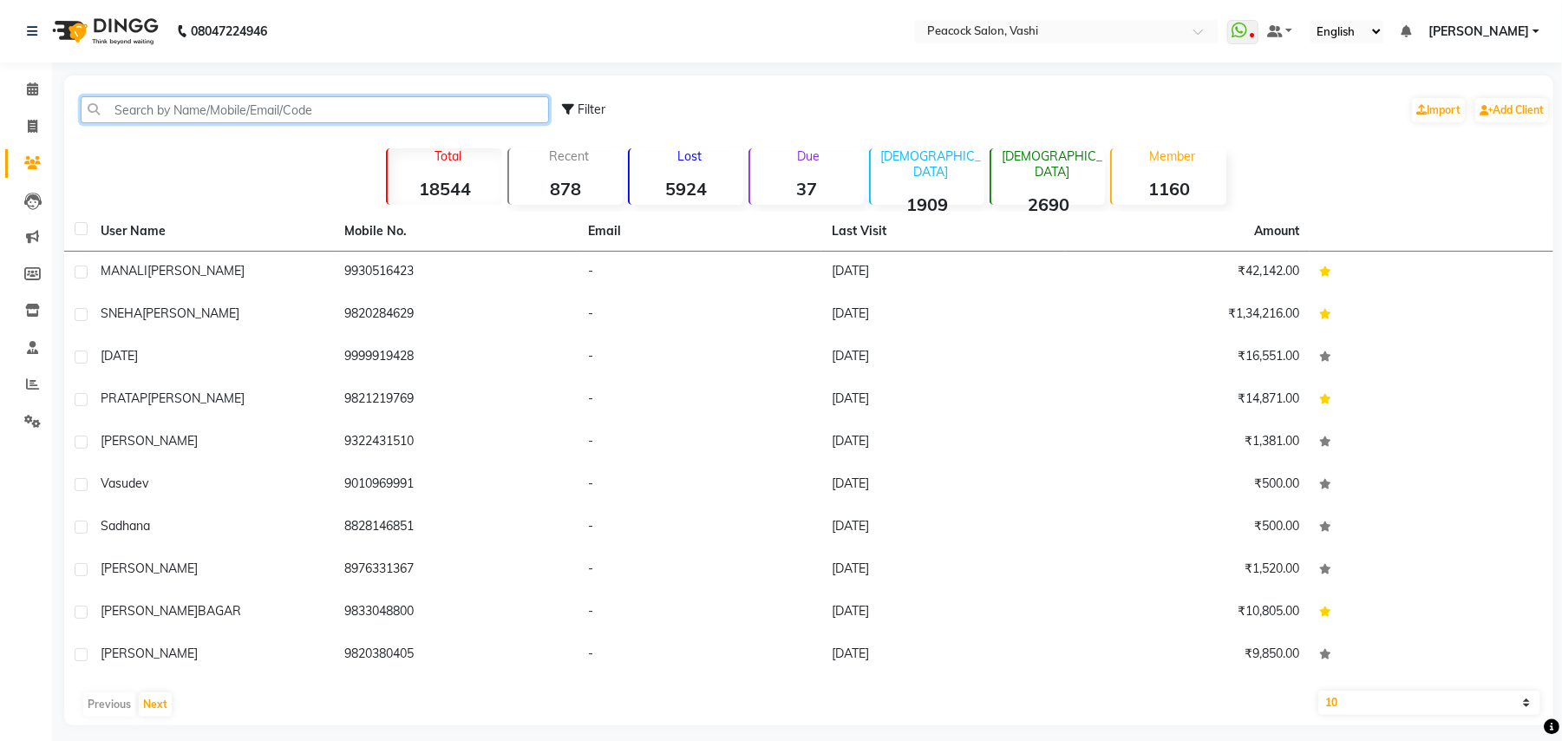
click at [241, 113] on input "text" at bounding box center [315, 109] width 468 height 27
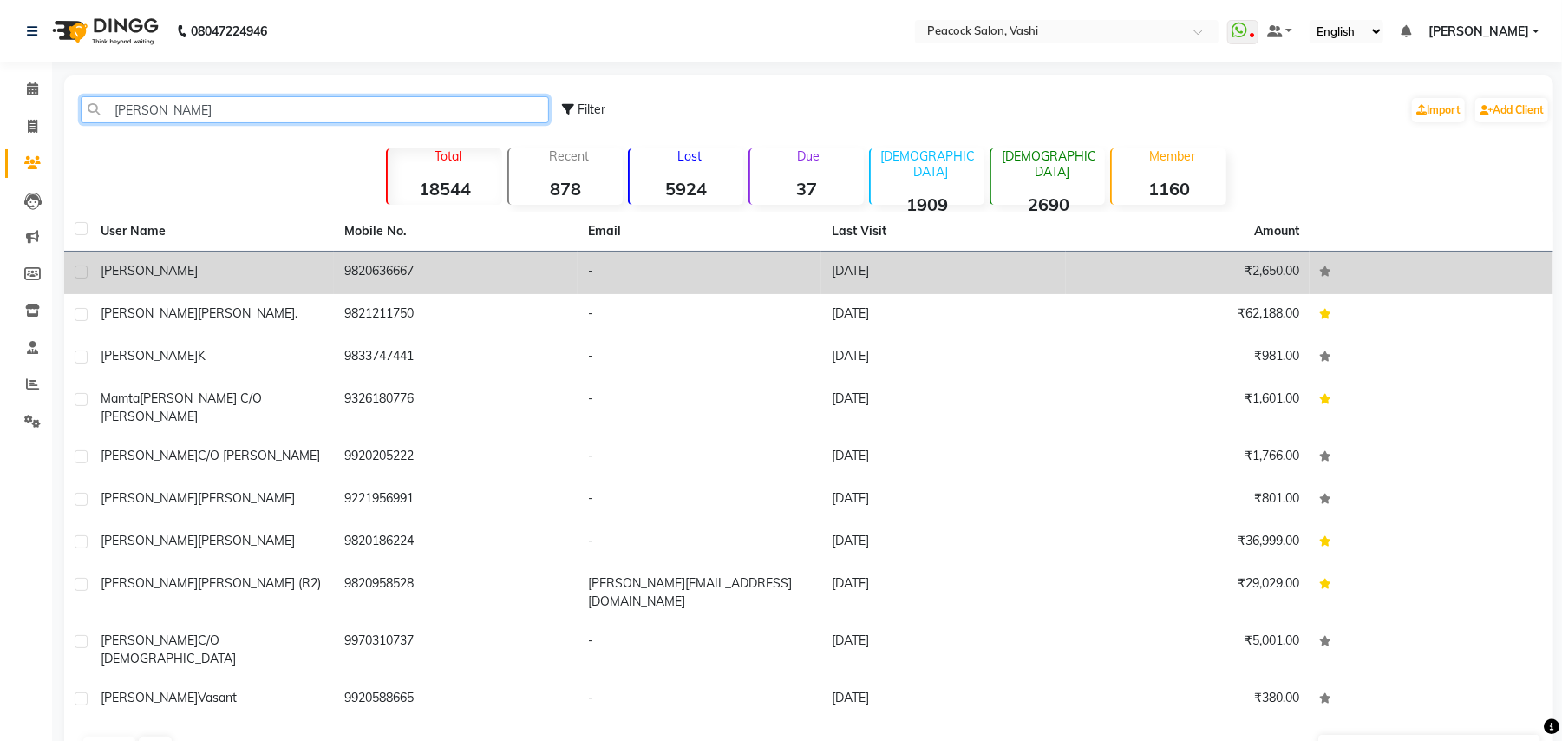
type input "neeta"
click at [134, 271] on span "NEETA" at bounding box center [149, 271] width 97 height 16
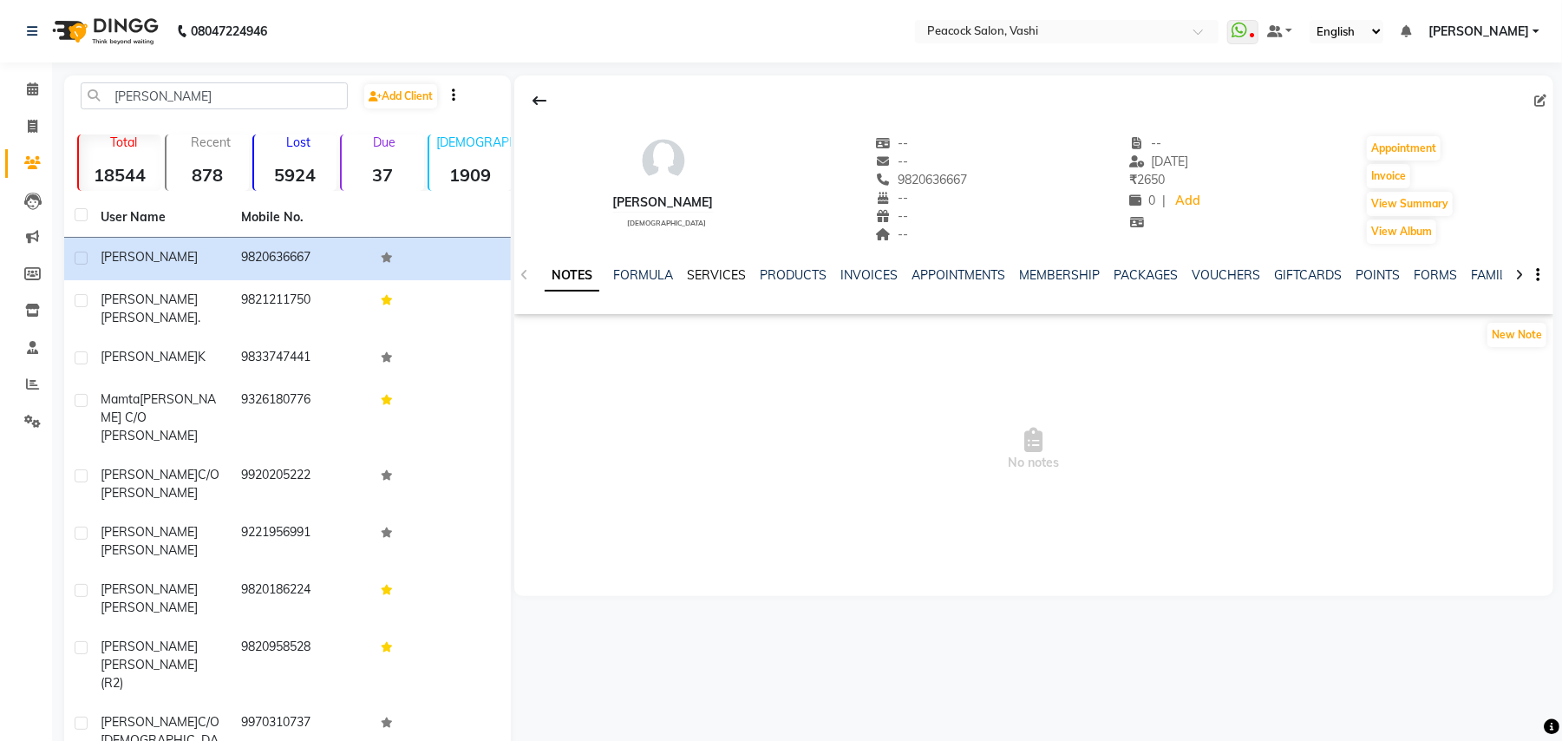
click at [729, 275] on link "SERVICES" at bounding box center [716, 275] width 59 height 16
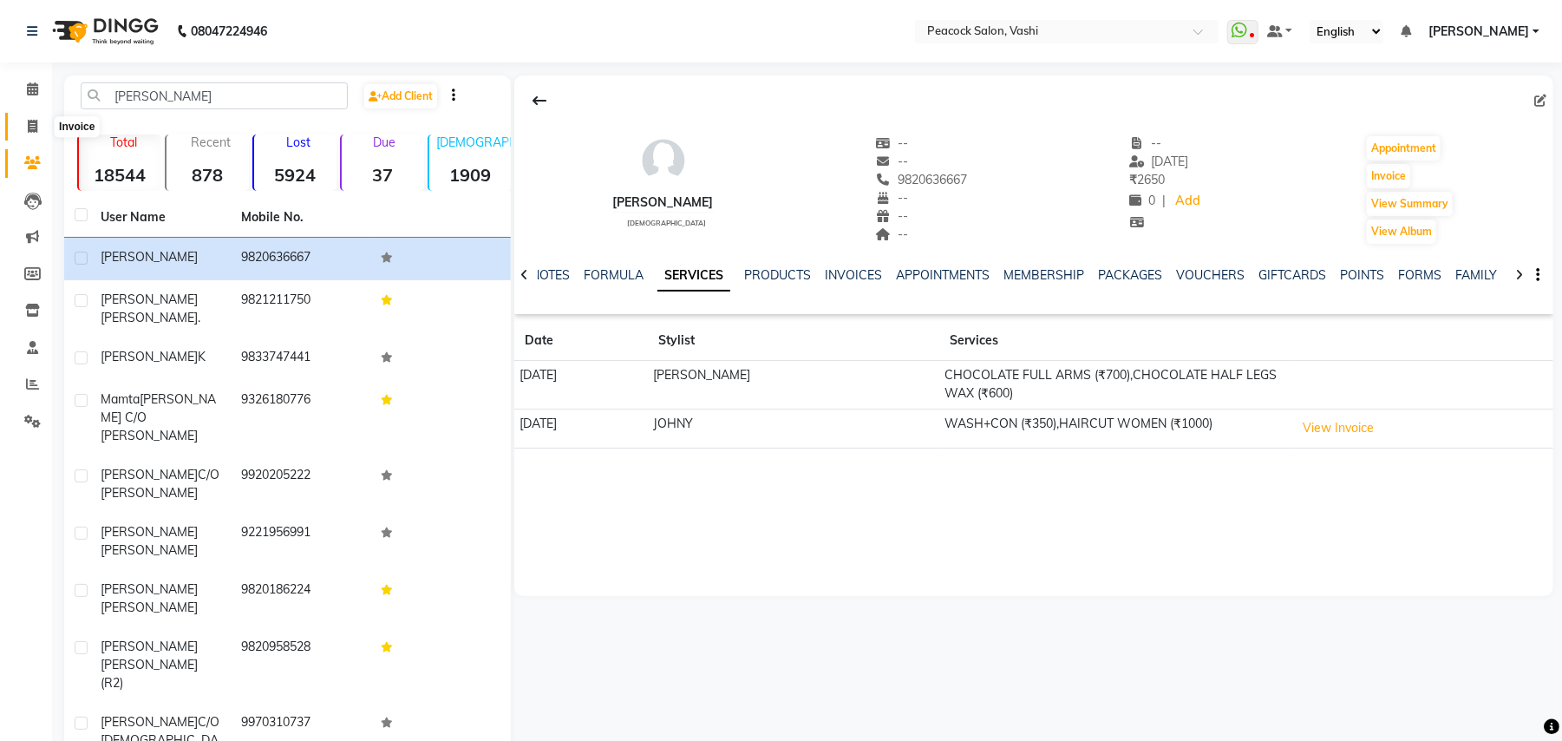
click at [31, 123] on icon at bounding box center [33, 126] width 10 height 13
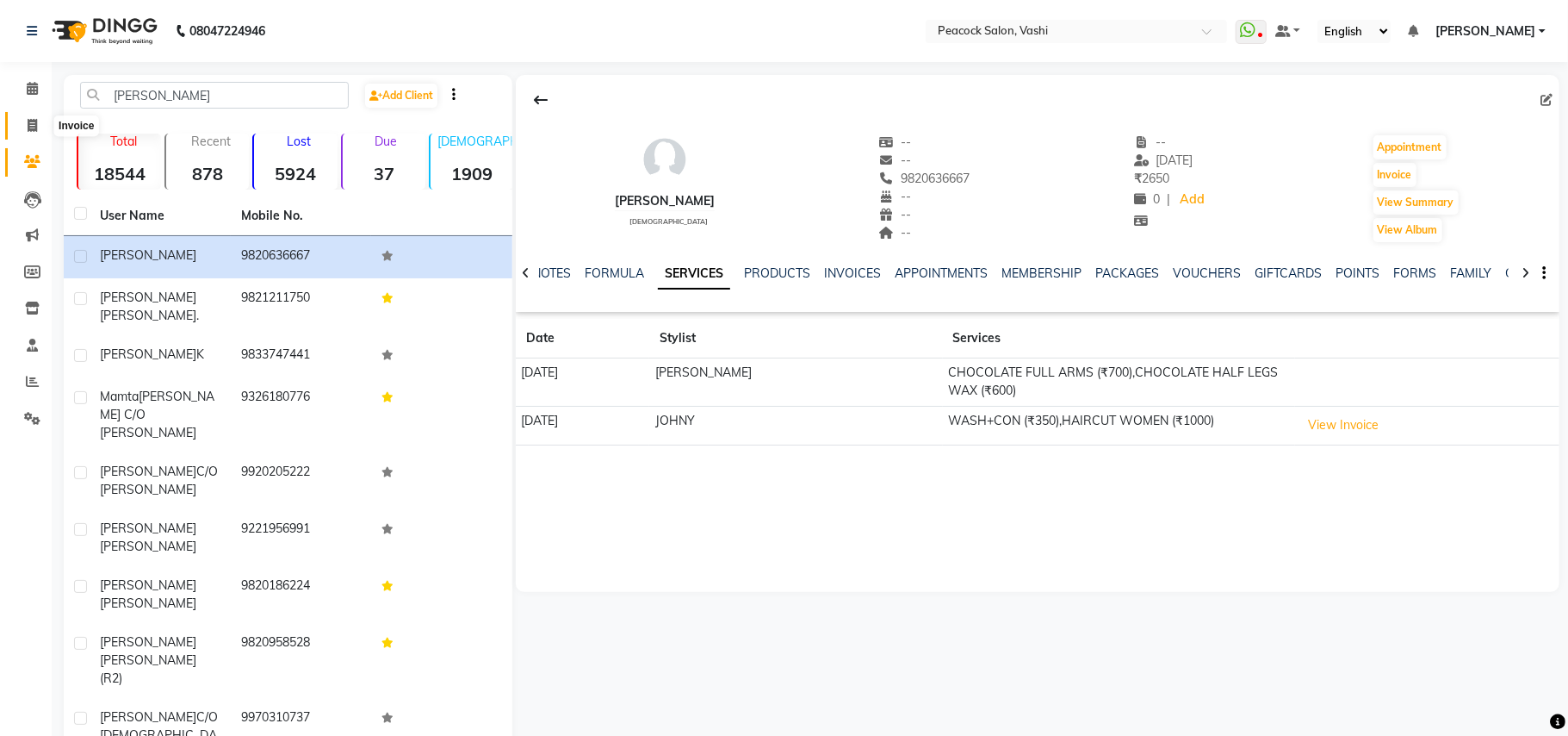
select select "619"
select select "service"
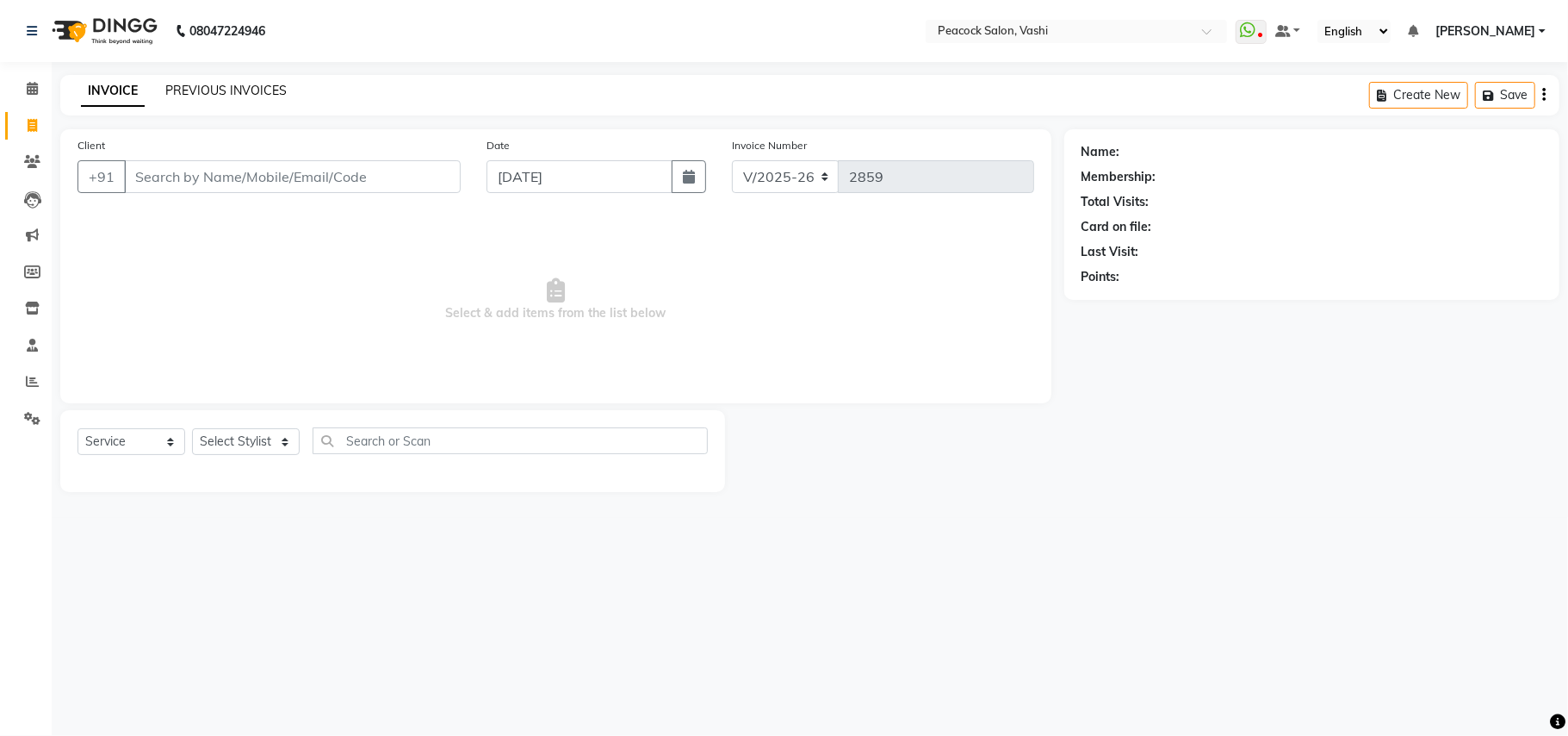
click at [237, 84] on link "PREVIOUS INVOICES" at bounding box center [226, 90] width 121 height 16
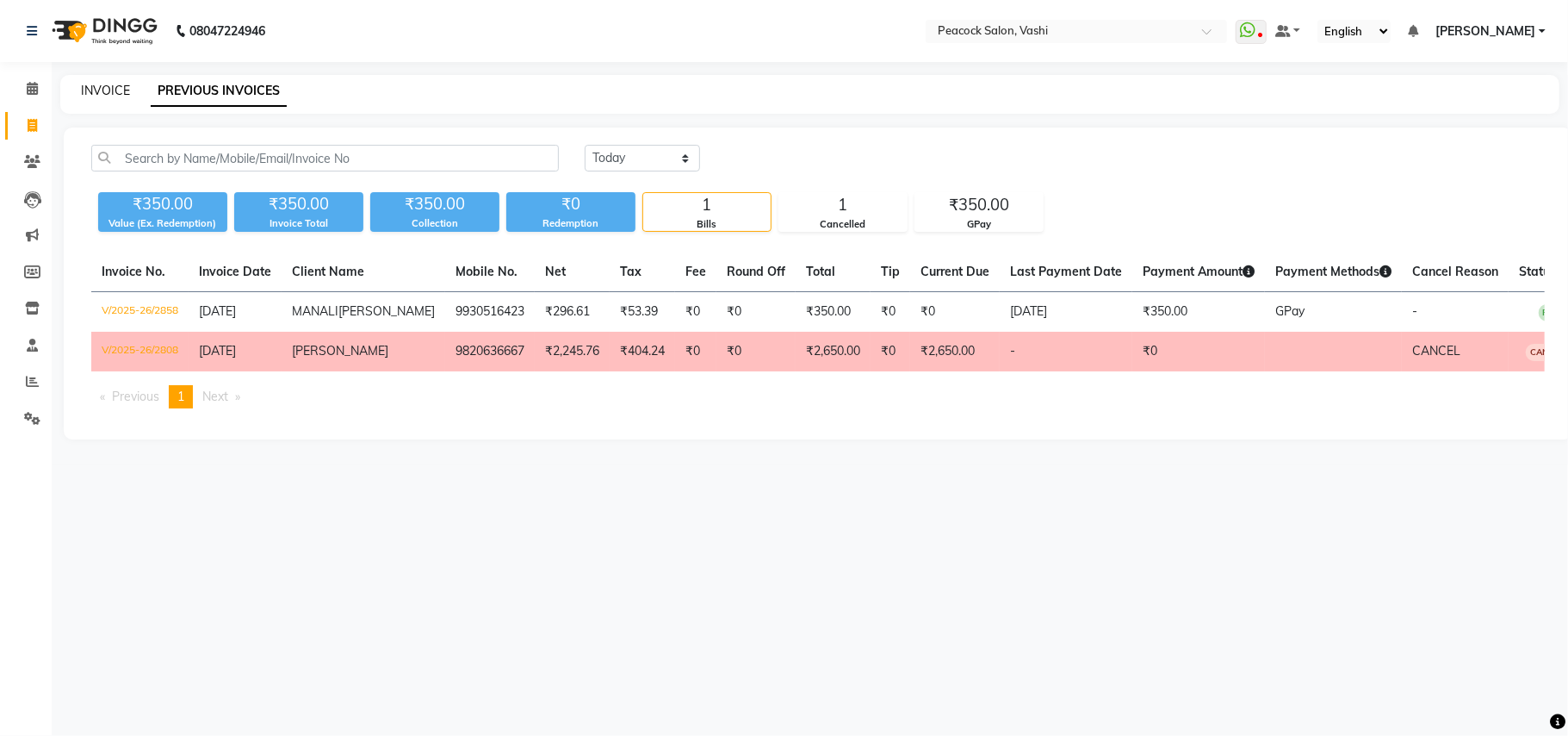
click at [107, 87] on link "INVOICE" at bounding box center [105, 90] width 49 height 16
select select "619"
select select "service"
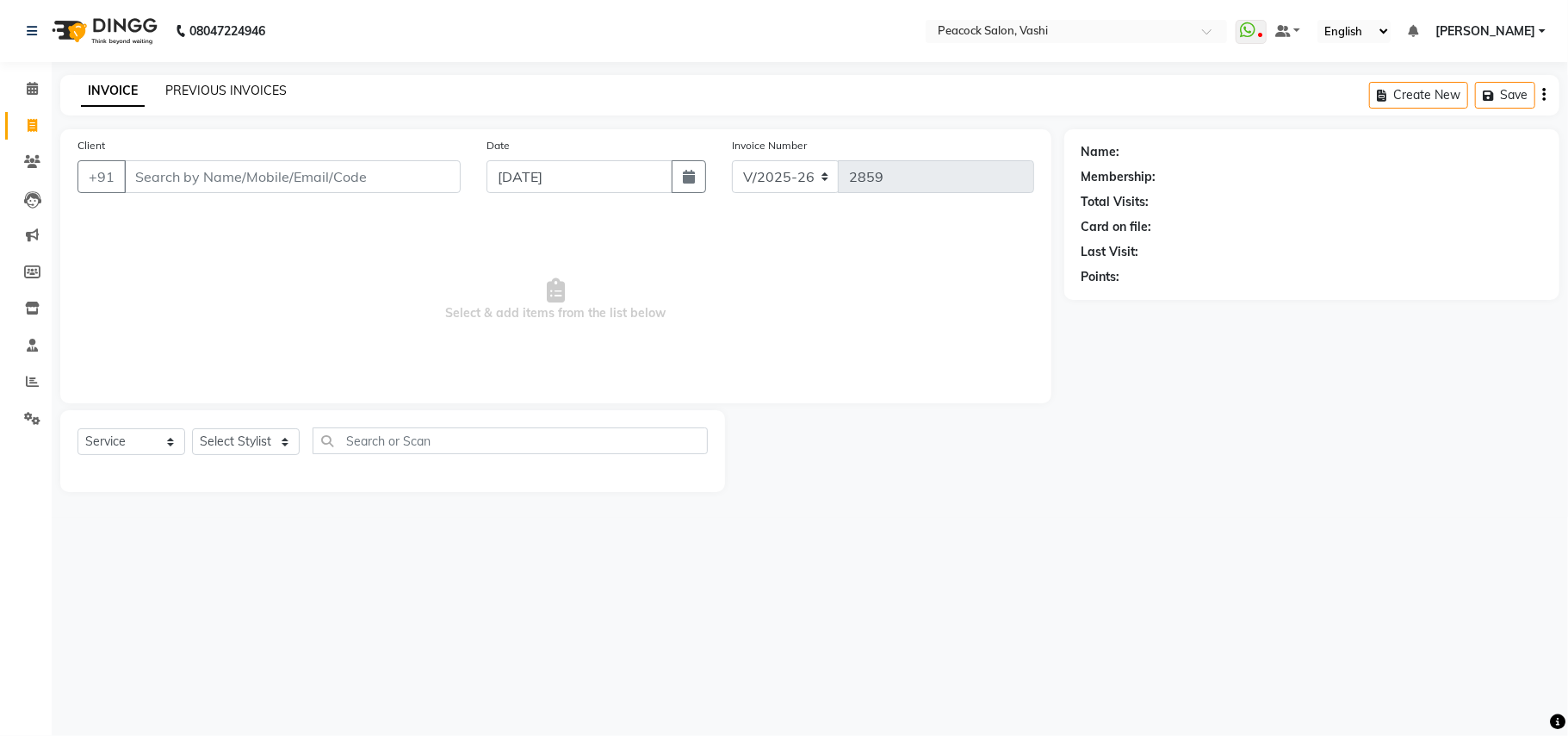
click at [229, 83] on link "PREVIOUS INVOICES" at bounding box center [226, 90] width 121 height 16
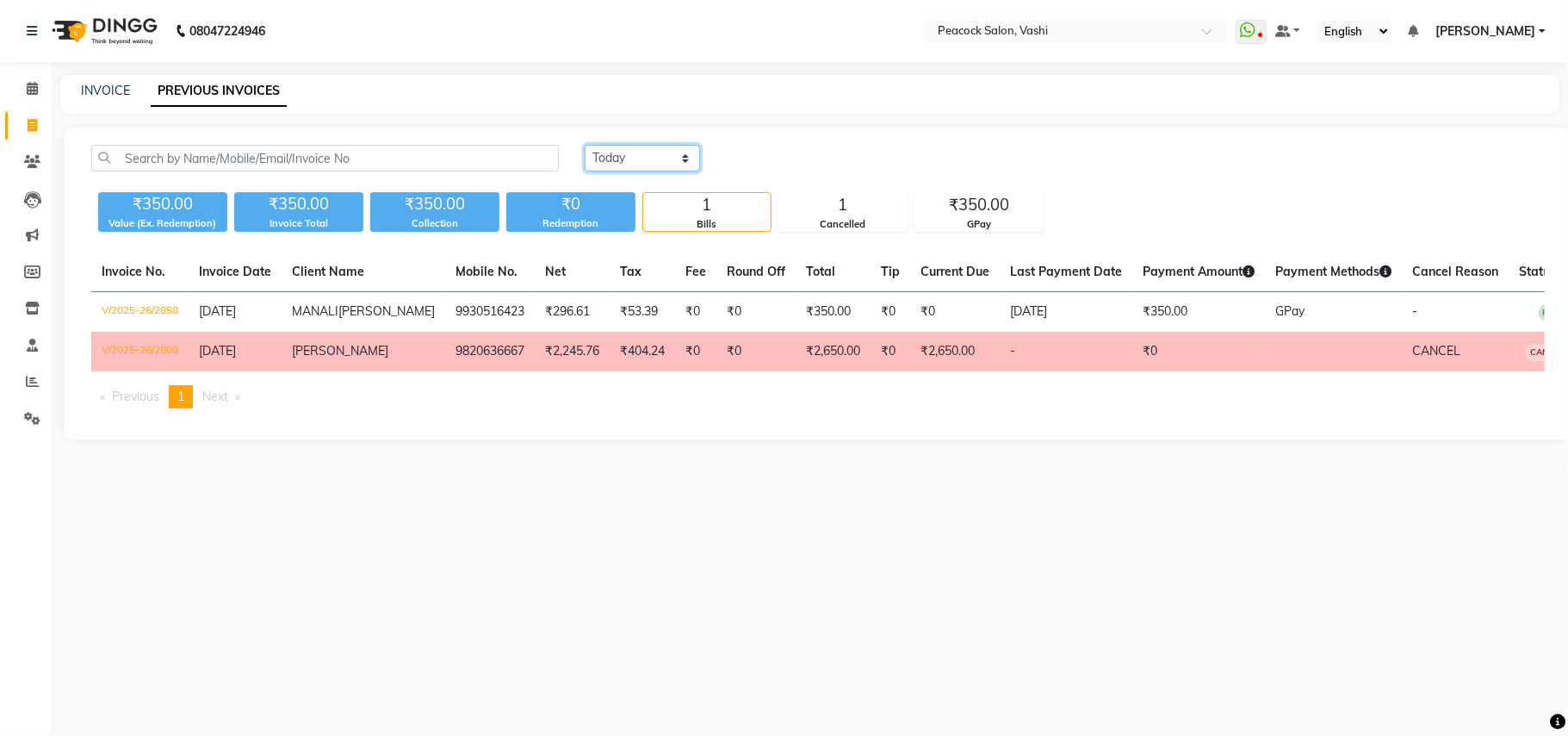
click at [654, 160] on select "Today Yesterday Custom Range" at bounding box center [642, 158] width 115 height 27
select select "range"
click at [585, 145] on select "Today Yesterday Custom Range" at bounding box center [642, 158] width 115 height 27
click at [783, 159] on input "[DATE]" at bounding box center [783, 158] width 120 height 24
select select "9"
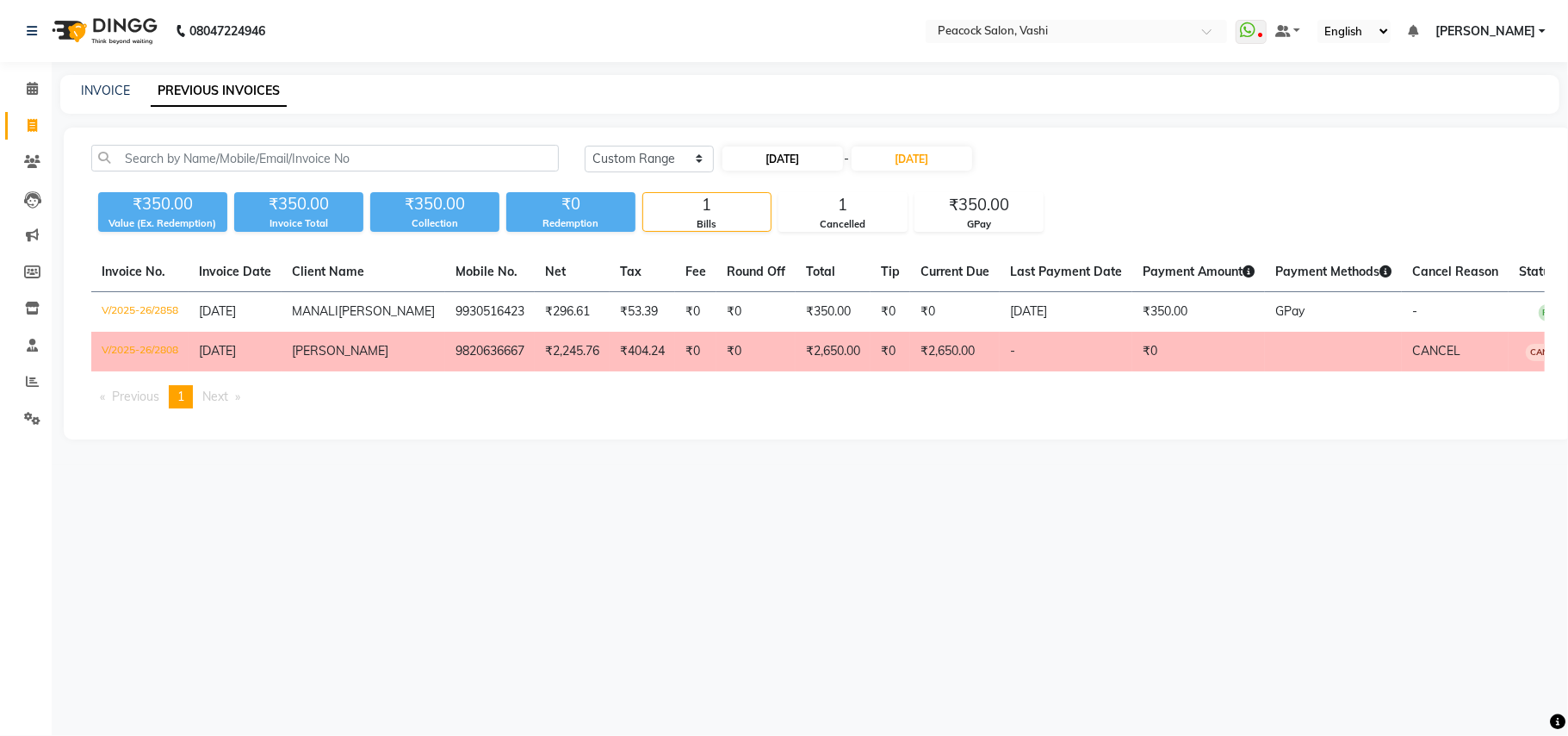
select select "2025"
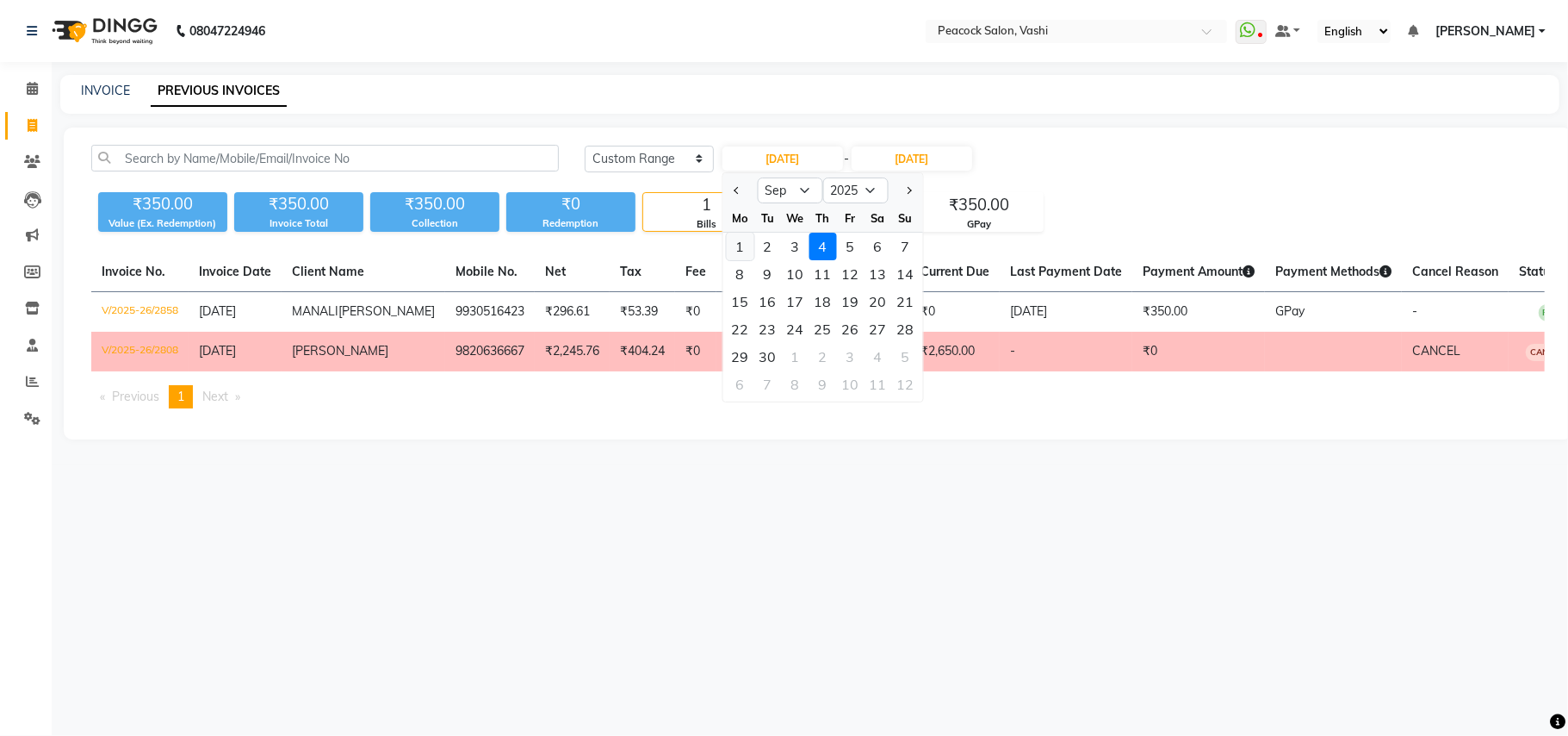
click at [739, 239] on div "1" at bounding box center [740, 246] width 28 height 28
type input "[DATE]"
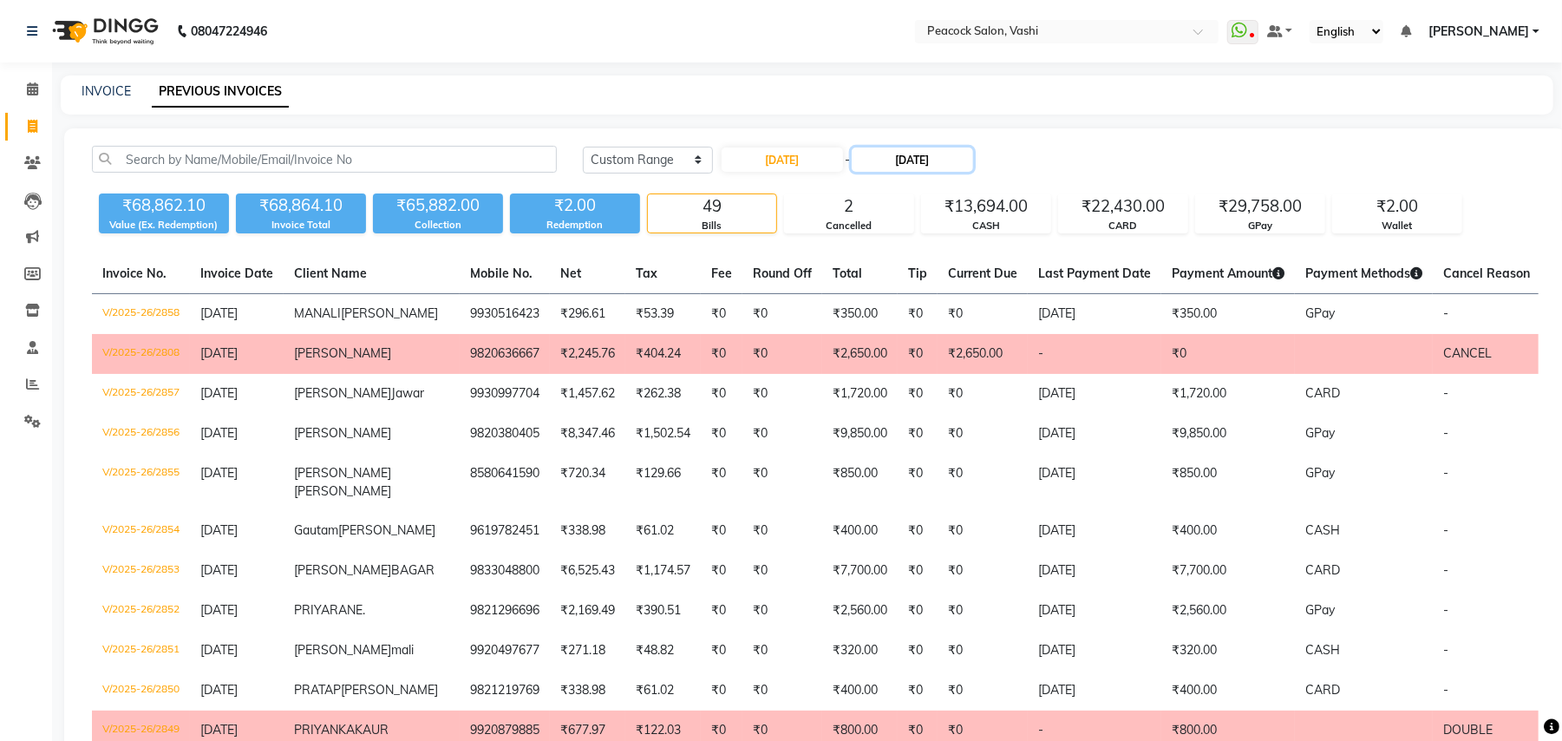
drag, startPoint x: 930, startPoint y: 158, endPoint x: 918, endPoint y: 165, distance: 14.0
click at [930, 157] on input "[DATE]" at bounding box center [912, 159] width 121 height 24
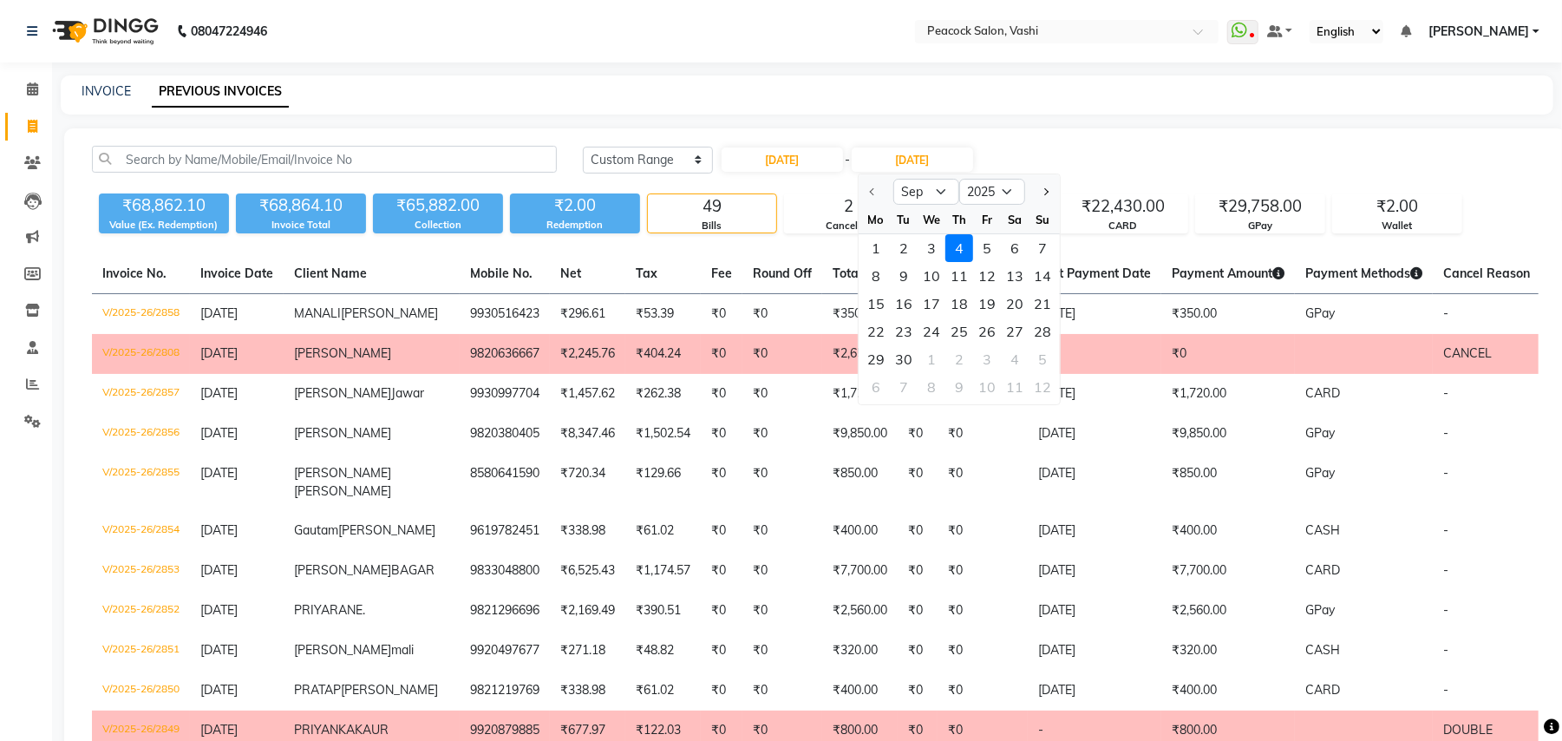
click at [869, 250] on div "1" at bounding box center [876, 248] width 28 height 28
type input "[DATE]"
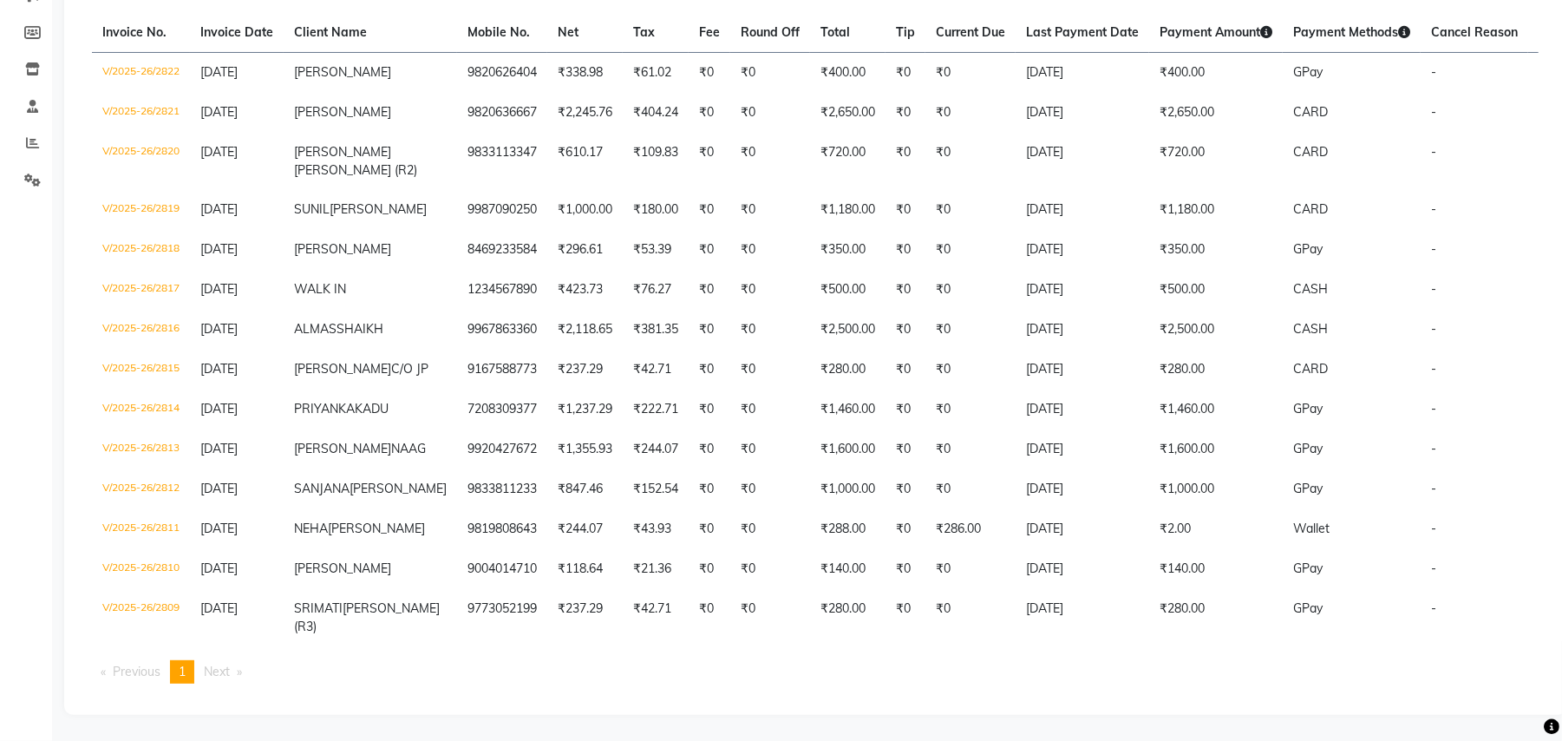
scroll to position [397, 0]
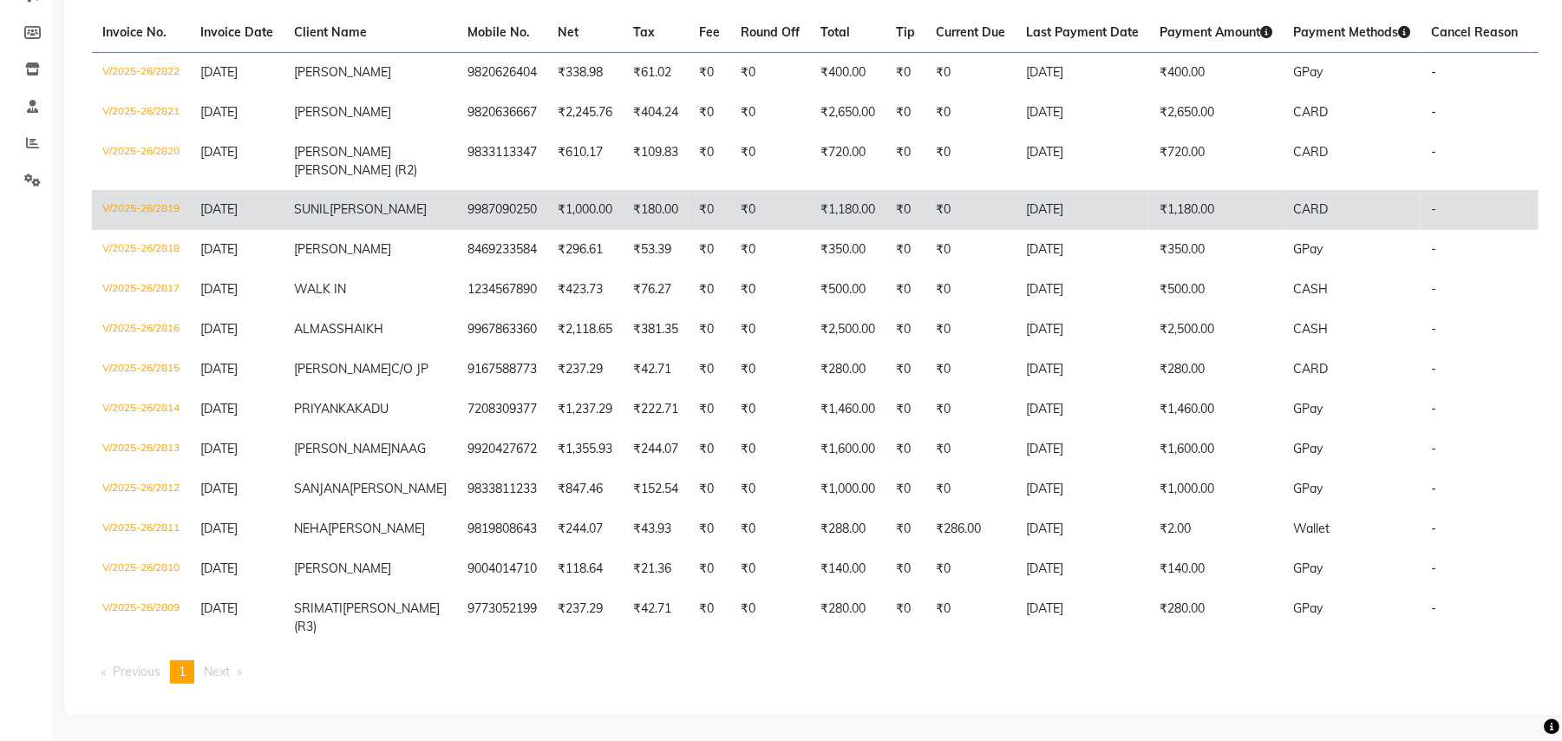
click at [1149, 190] on td "₹1,180.00" at bounding box center [1216, 210] width 134 height 40
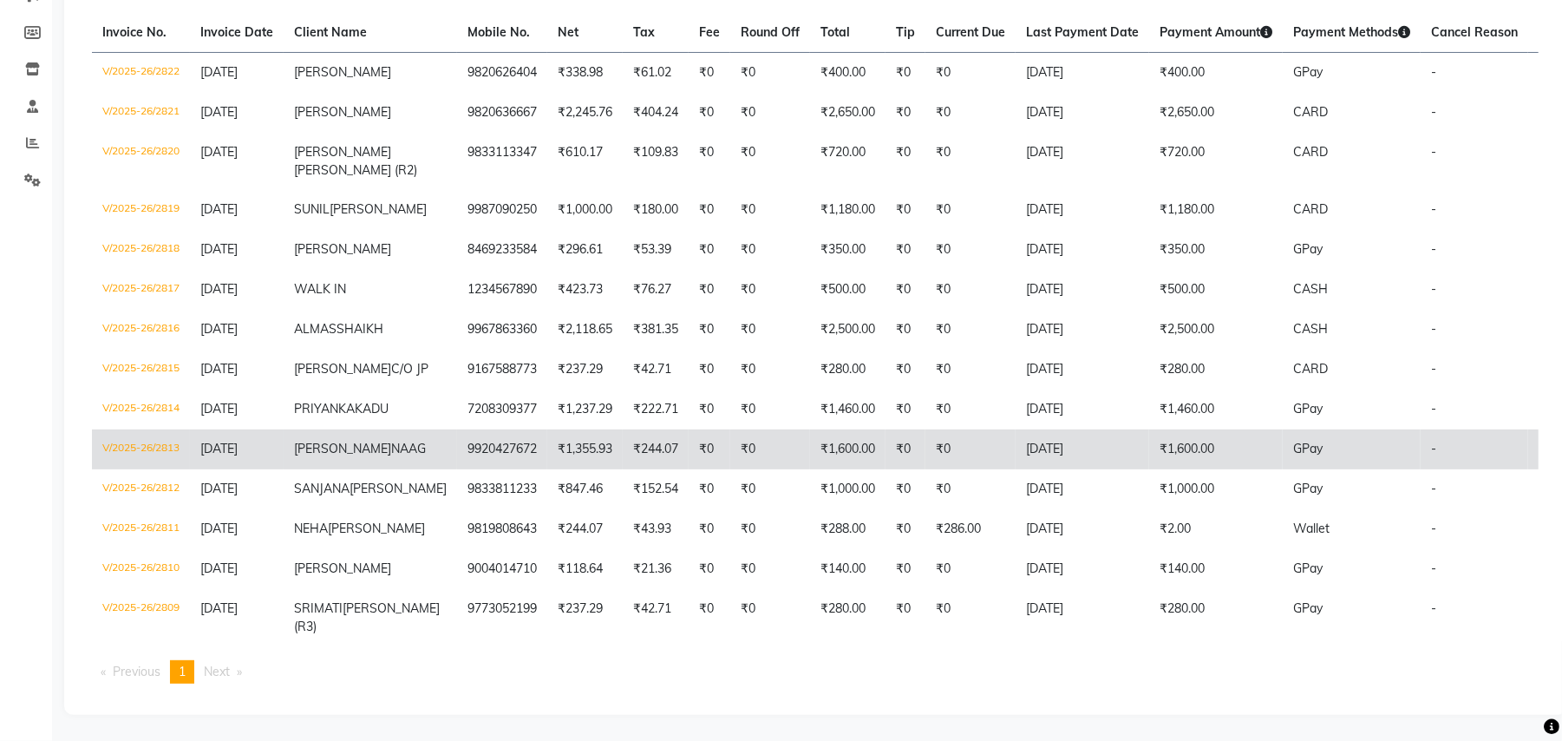
click at [1016, 429] on td "[DATE]" at bounding box center [1083, 449] width 134 height 40
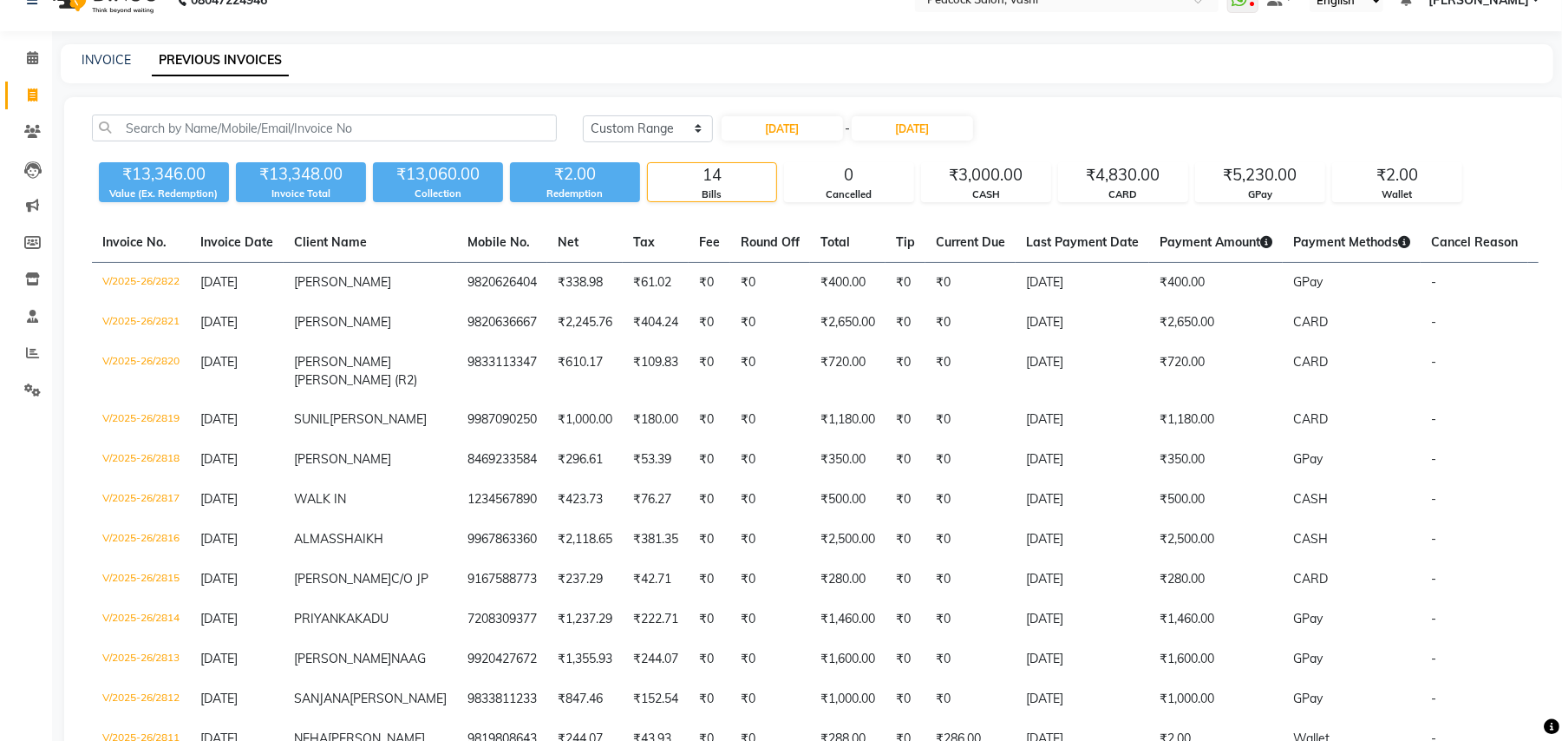
scroll to position [0, 0]
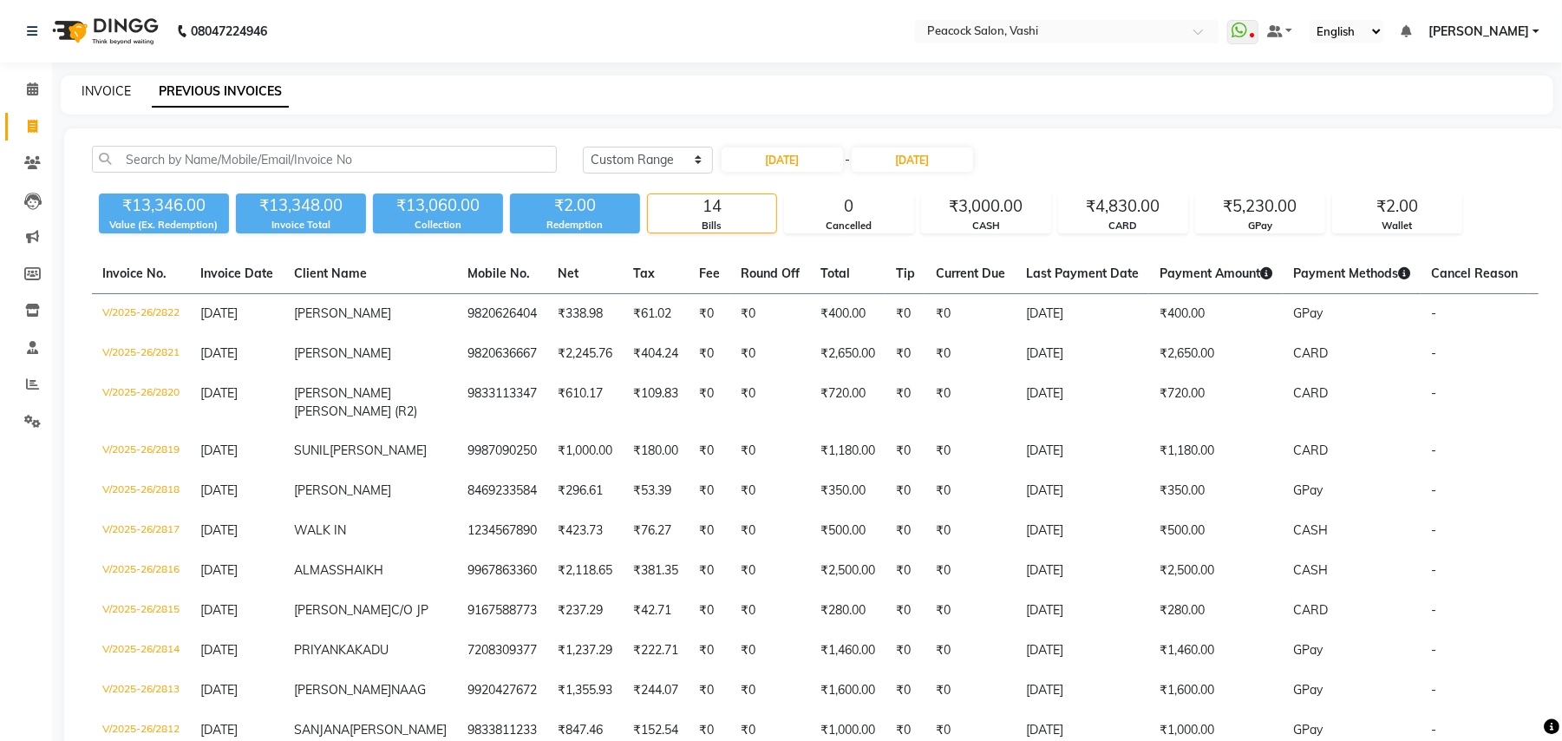
click at [111, 91] on link "INVOICE" at bounding box center [106, 91] width 49 height 16
select select "service"
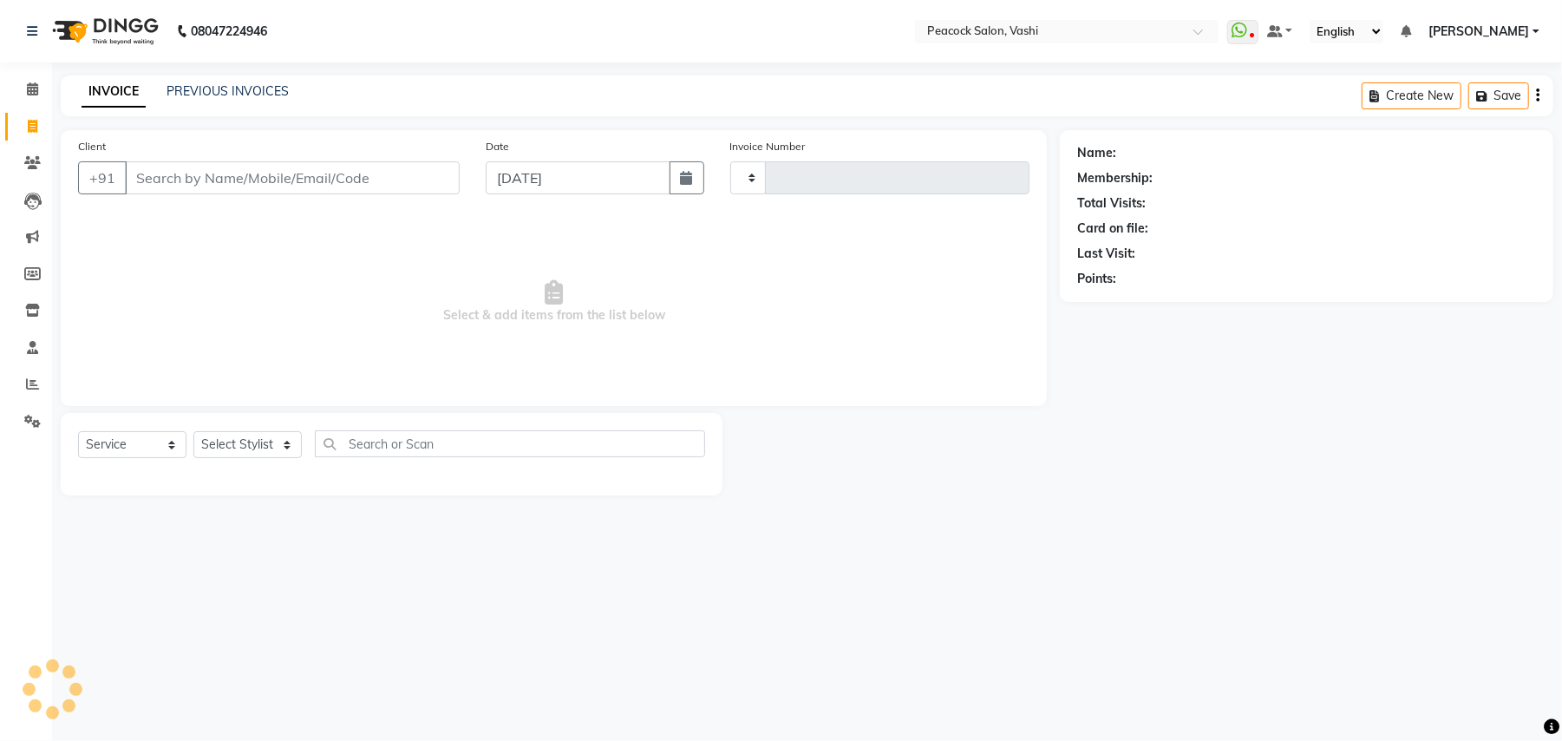
type input "2860"
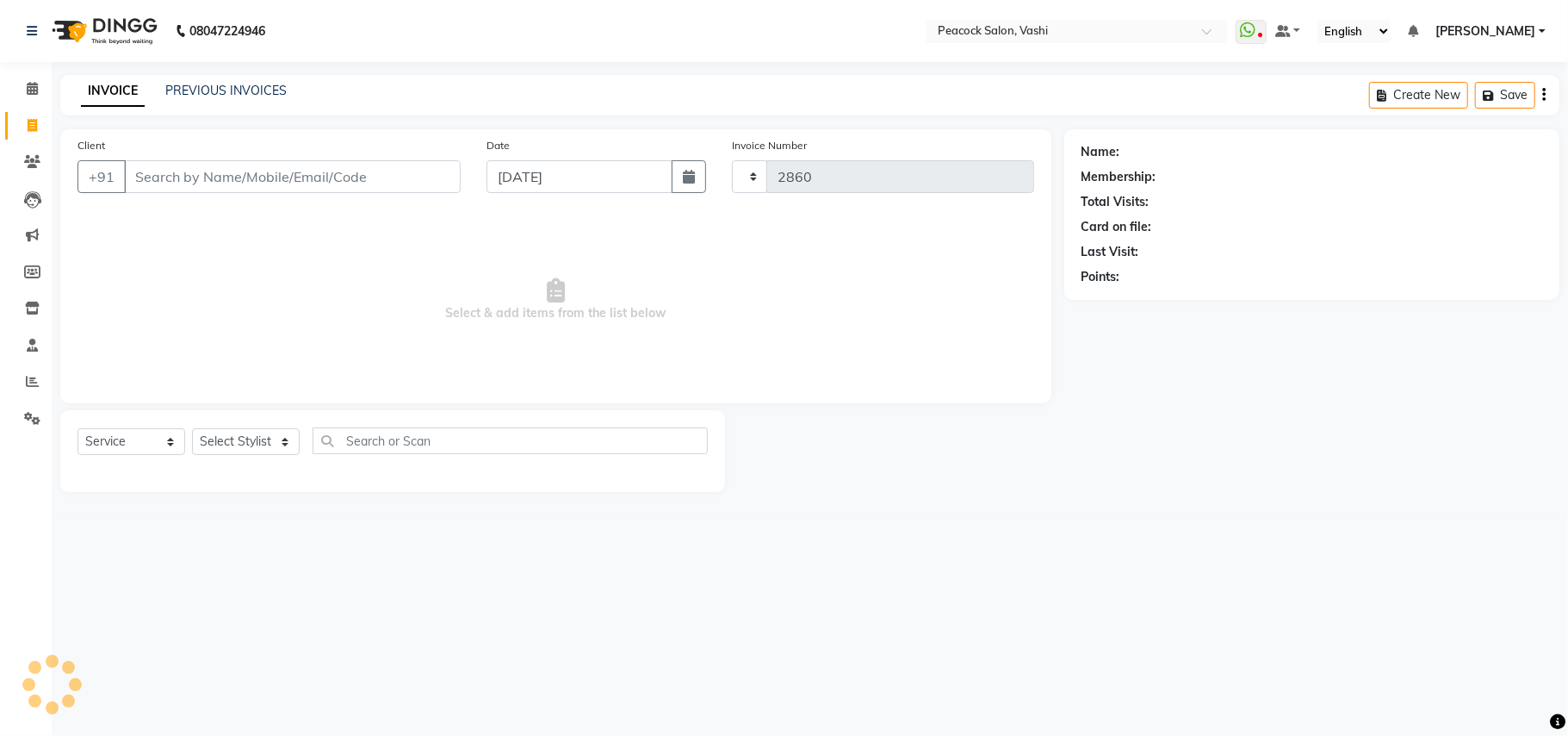
select select "619"
click at [245, 82] on link "PREVIOUS INVOICES" at bounding box center [226, 90] width 121 height 16
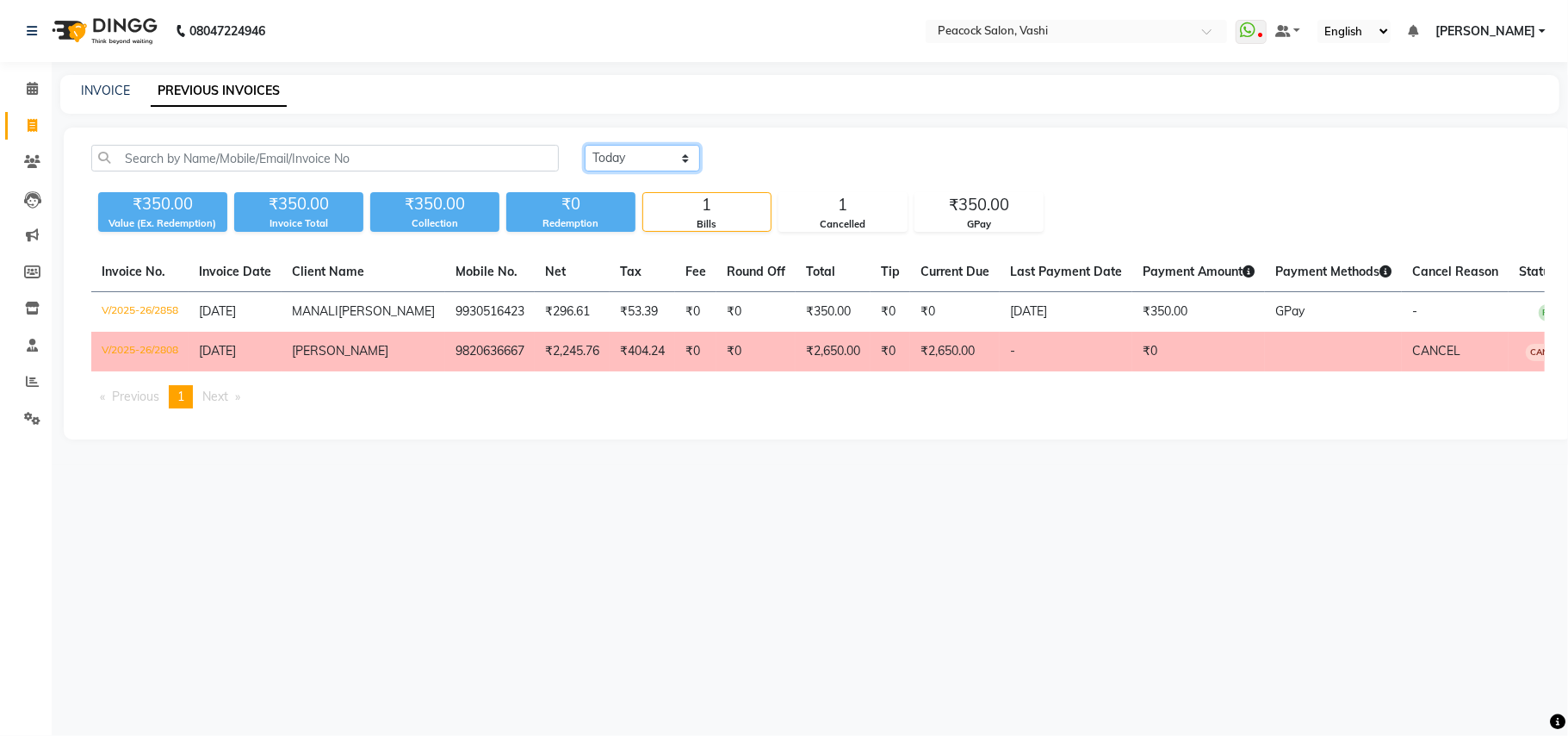
click at [656, 159] on select "[DATE] [DATE] Custom Range" at bounding box center [642, 158] width 115 height 27
select select "range"
click at [585, 145] on select "[DATE] [DATE] Custom Range" at bounding box center [642, 158] width 115 height 27
click at [760, 163] on input "[DATE]" at bounding box center [783, 158] width 120 height 24
select select "9"
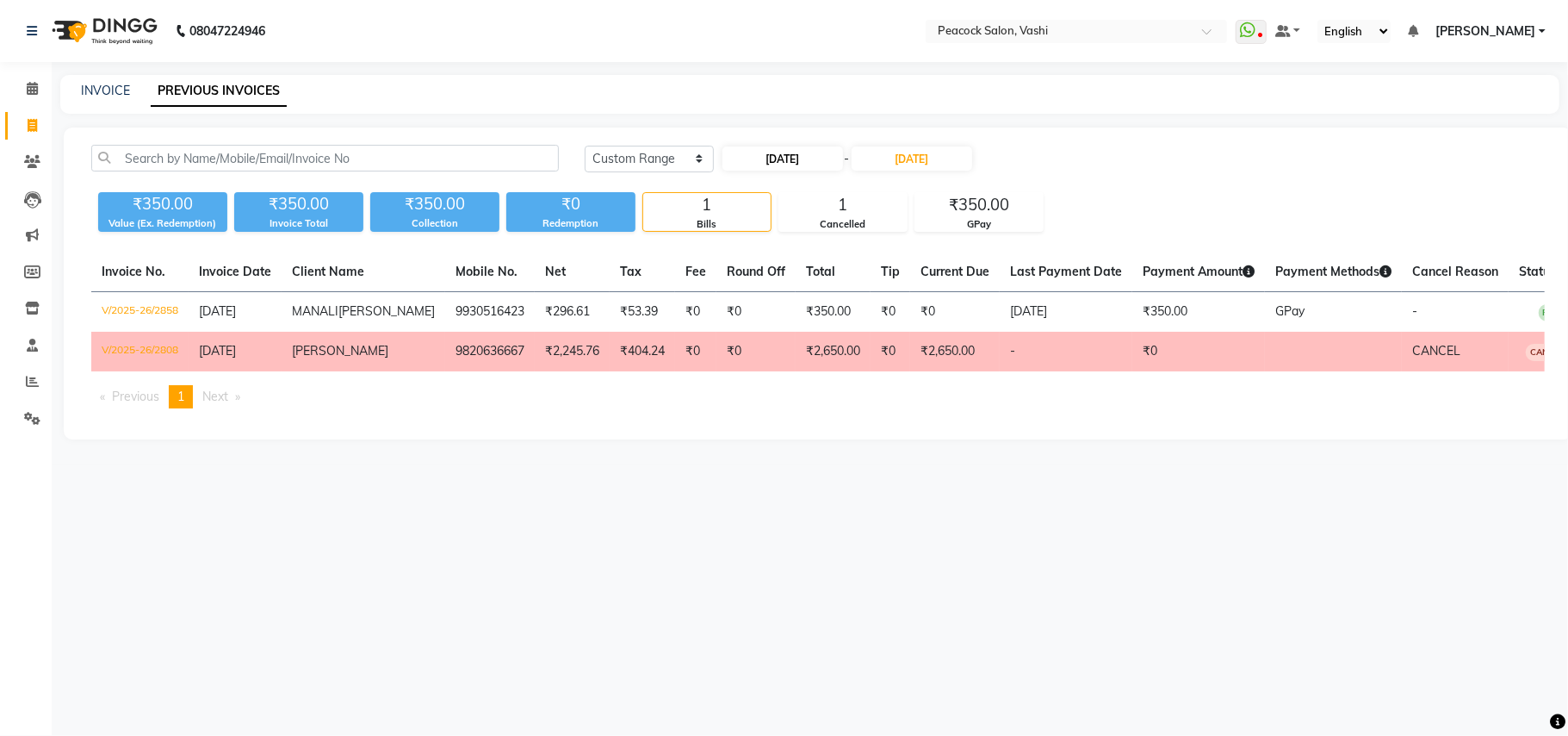
select select "2025"
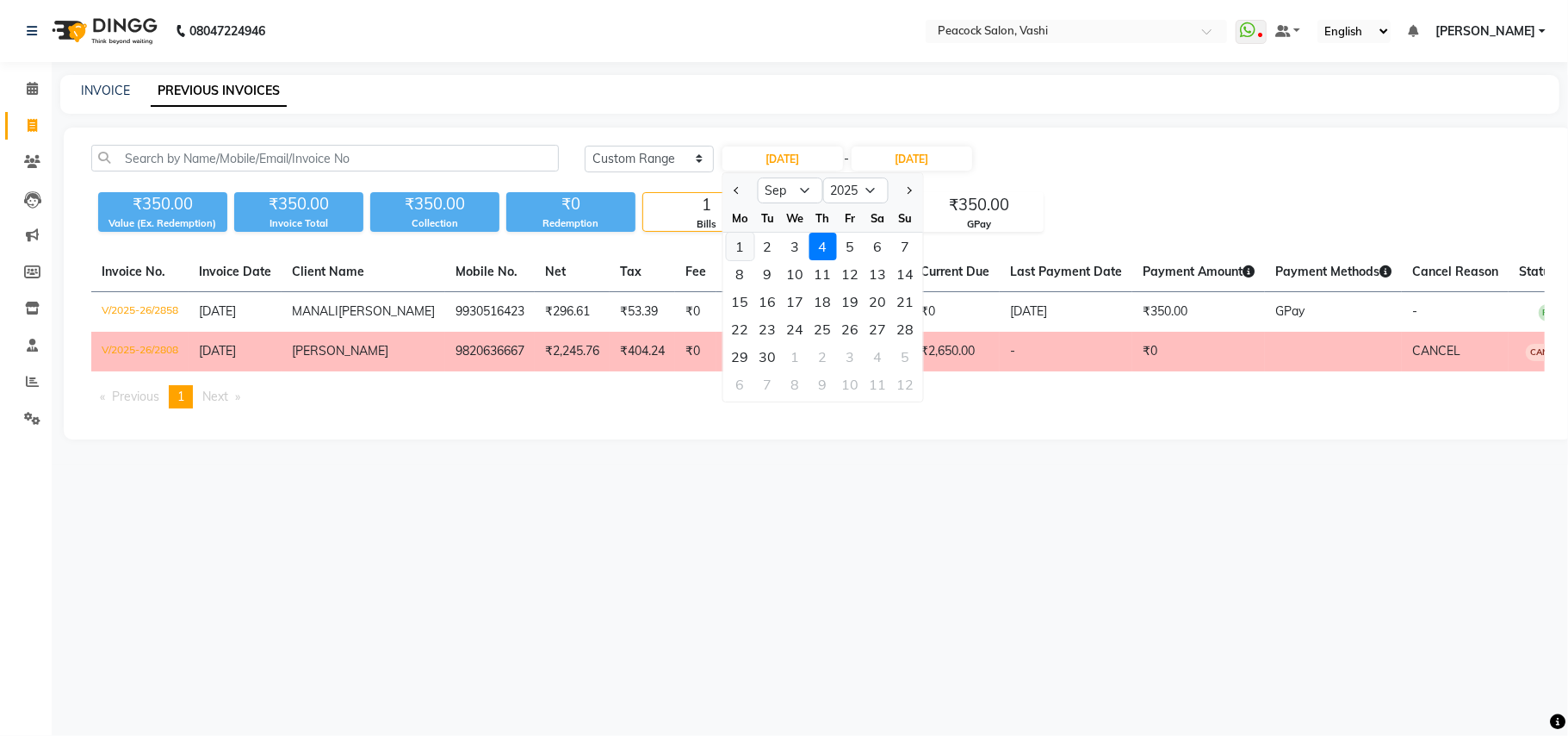
click at [738, 239] on div "1" at bounding box center [740, 246] width 28 height 28
type input "[DATE]"
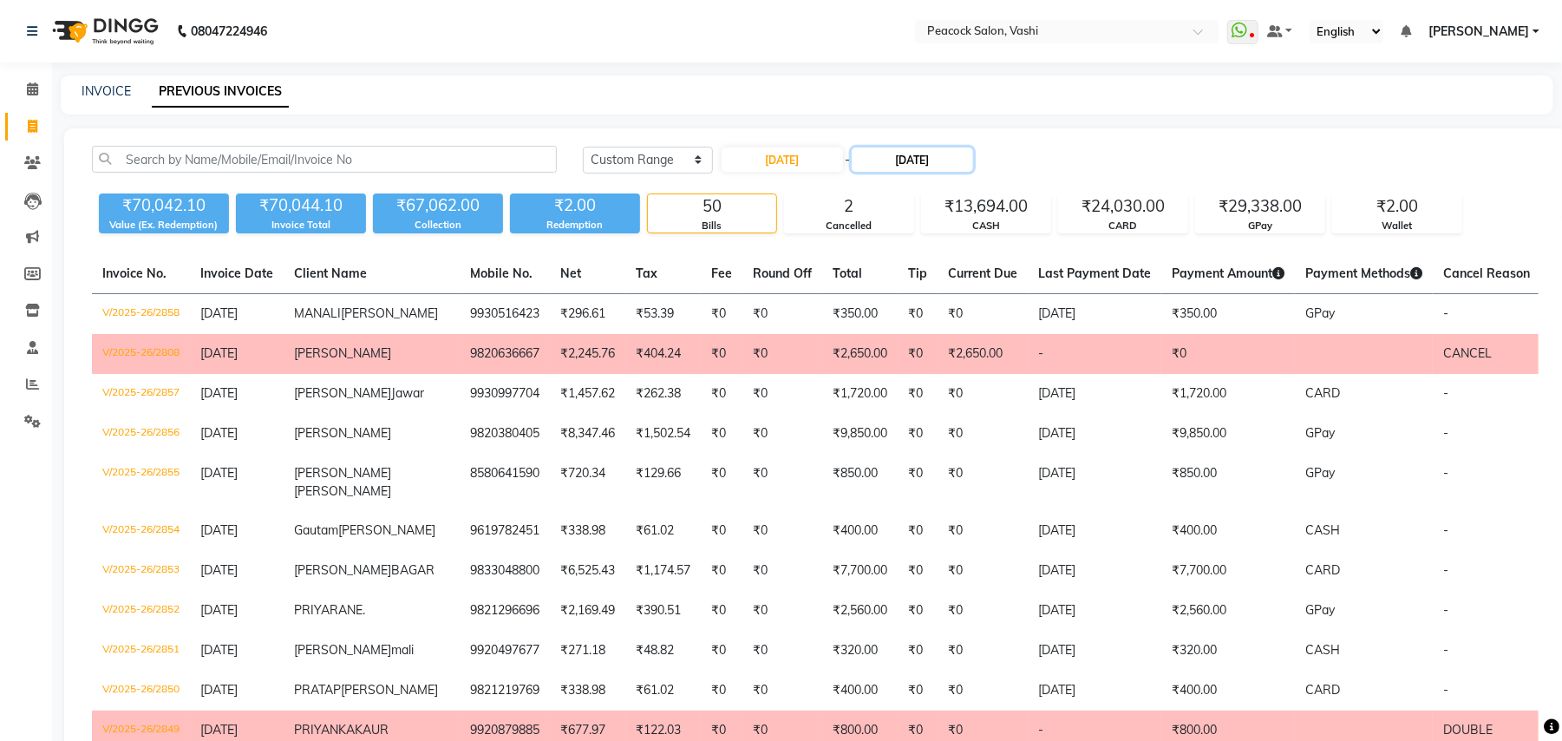
click at [906, 157] on input "[DATE]" at bounding box center [912, 159] width 121 height 24
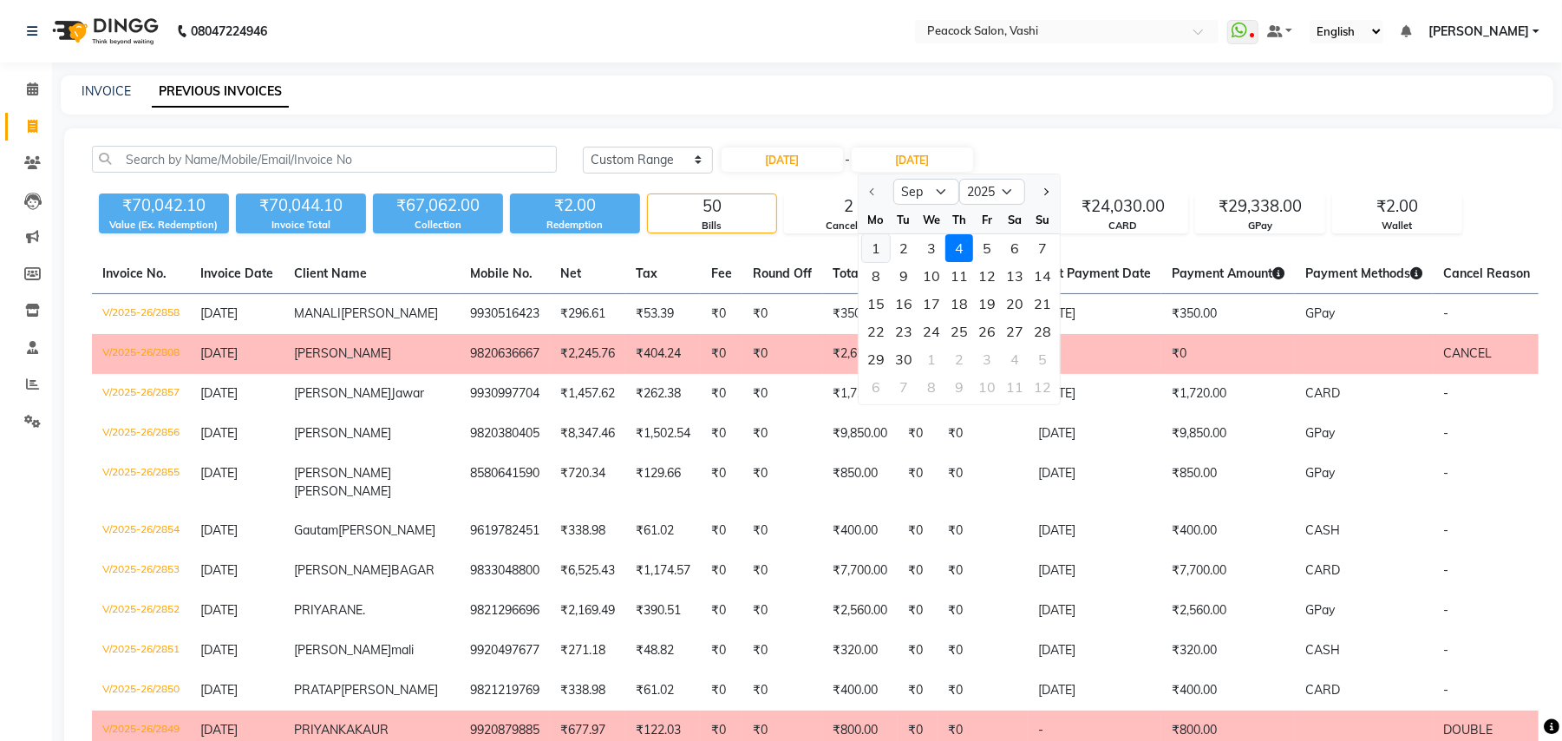
click at [876, 253] on div "1" at bounding box center [876, 248] width 28 height 28
type input "[DATE]"
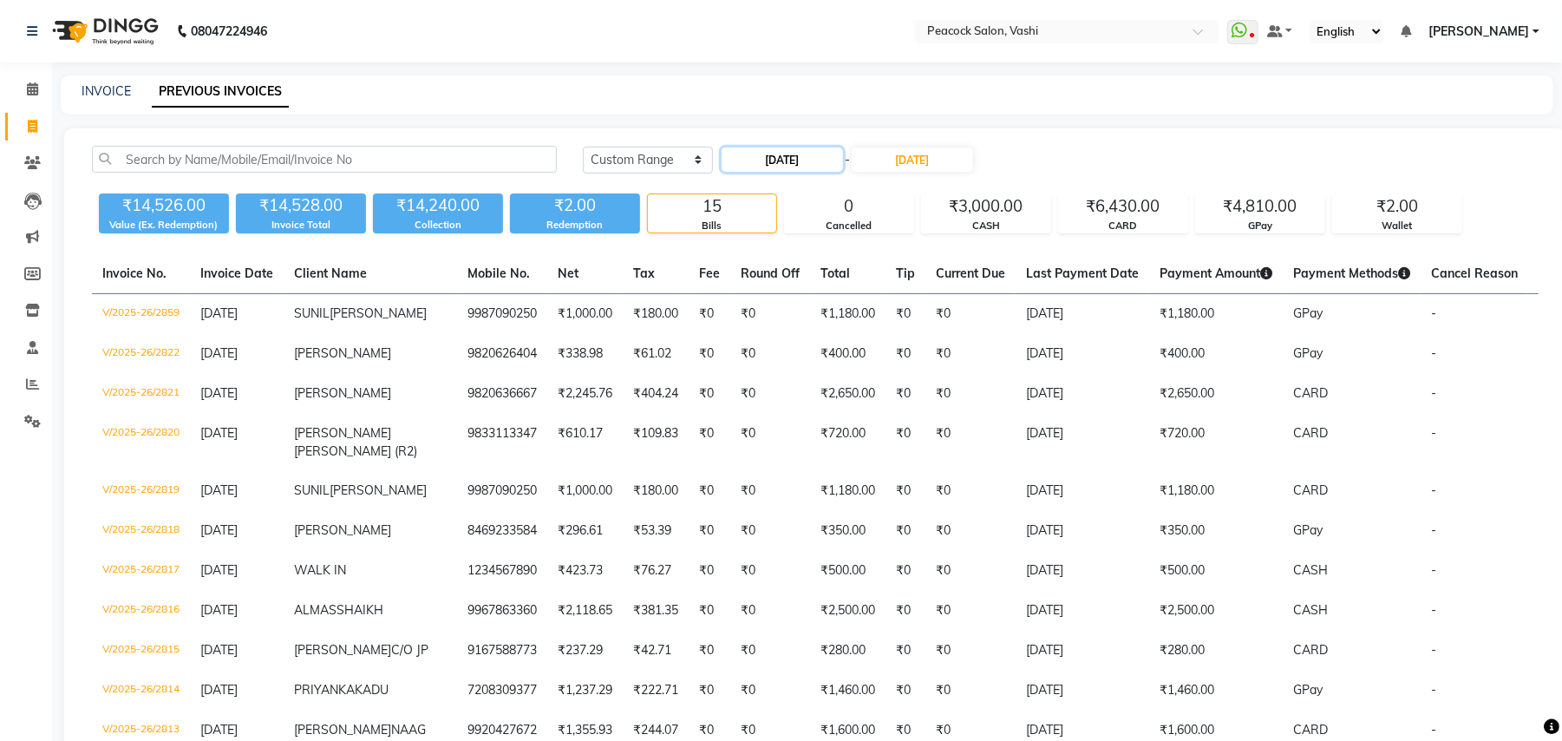
click at [795, 160] on input "[DATE]" at bounding box center [782, 159] width 121 height 24
select select "9"
select select "2025"
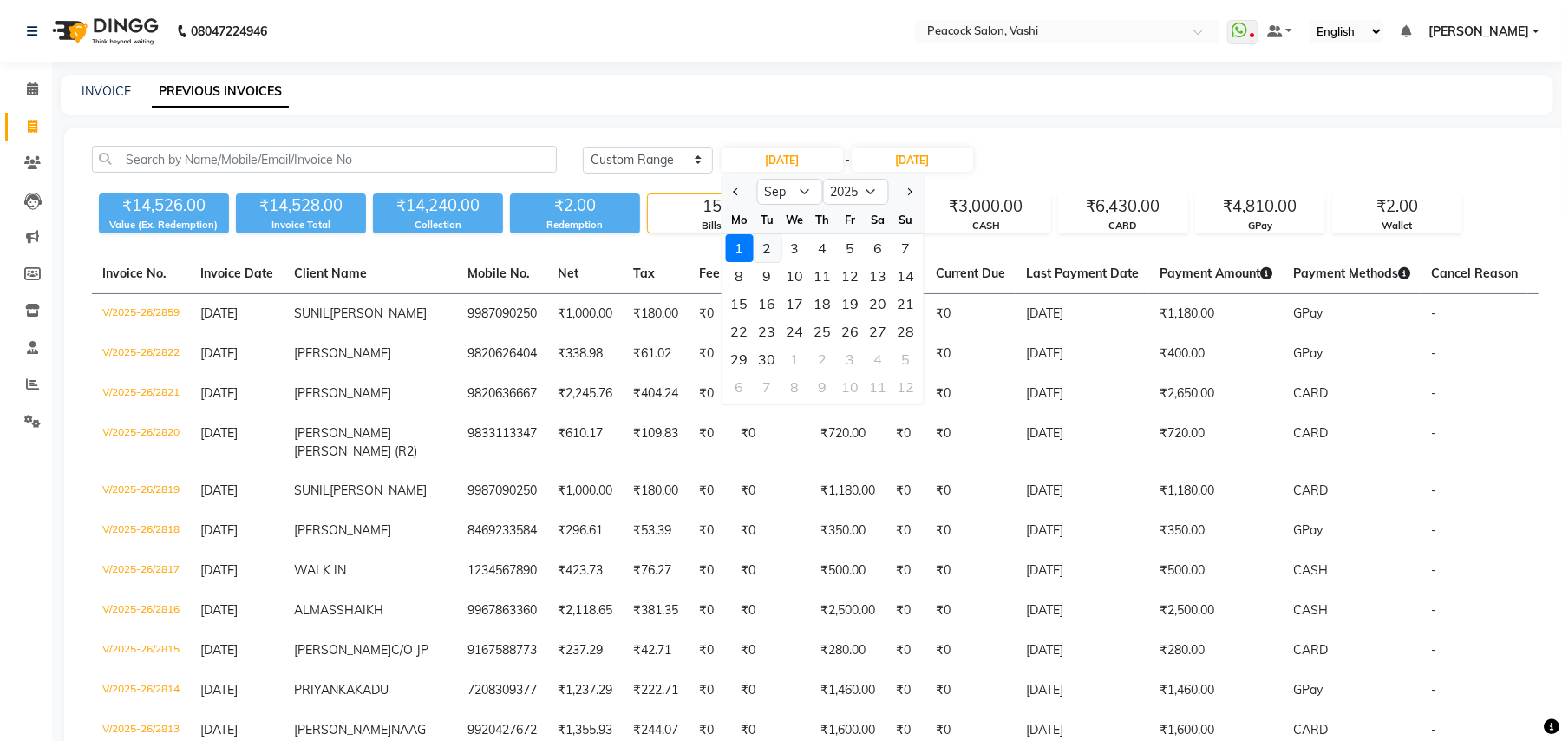
click at [768, 247] on div "2" at bounding box center [768, 248] width 28 height 28
type input "[DATE]"
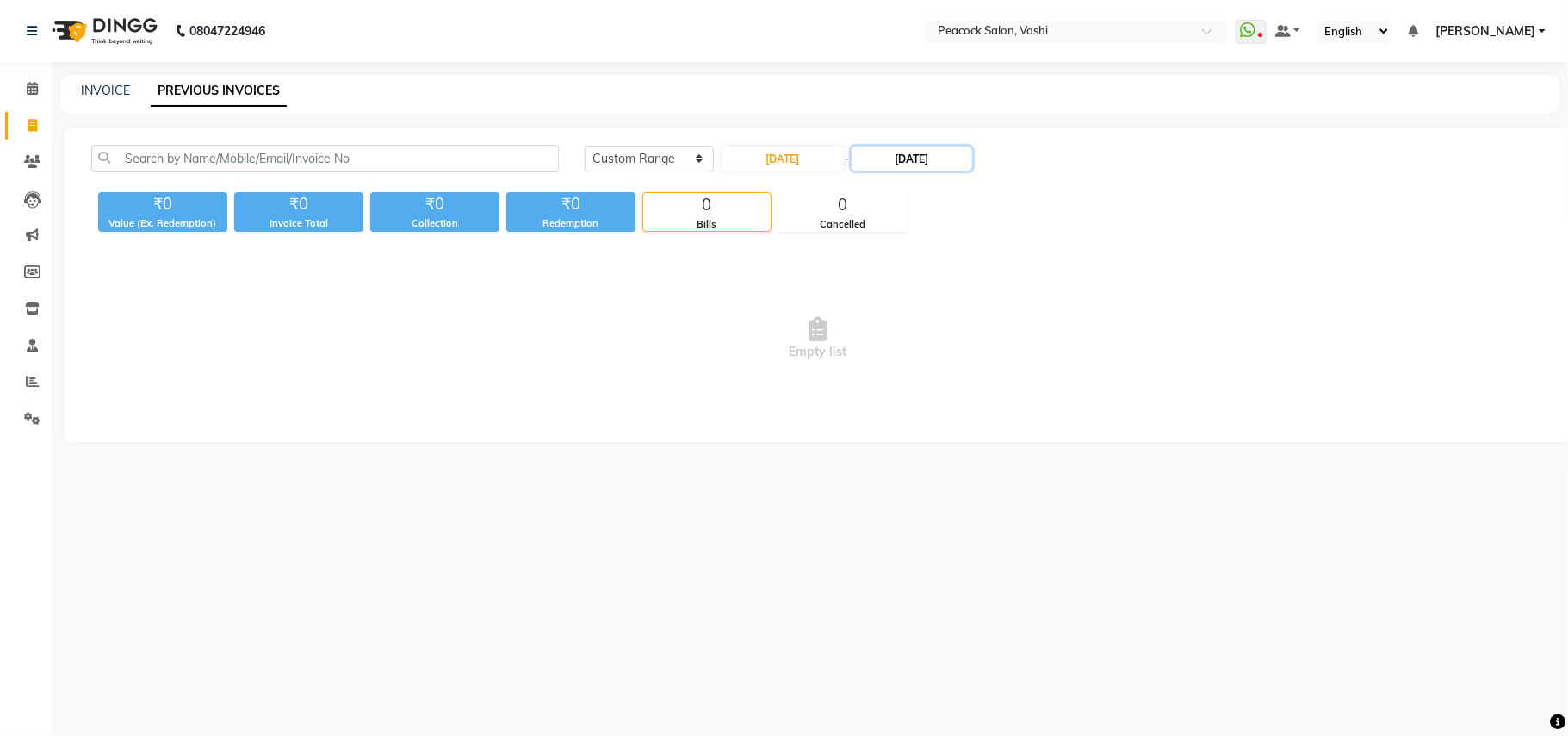
click at [907, 157] on input "[DATE]" at bounding box center [912, 158] width 120 height 24
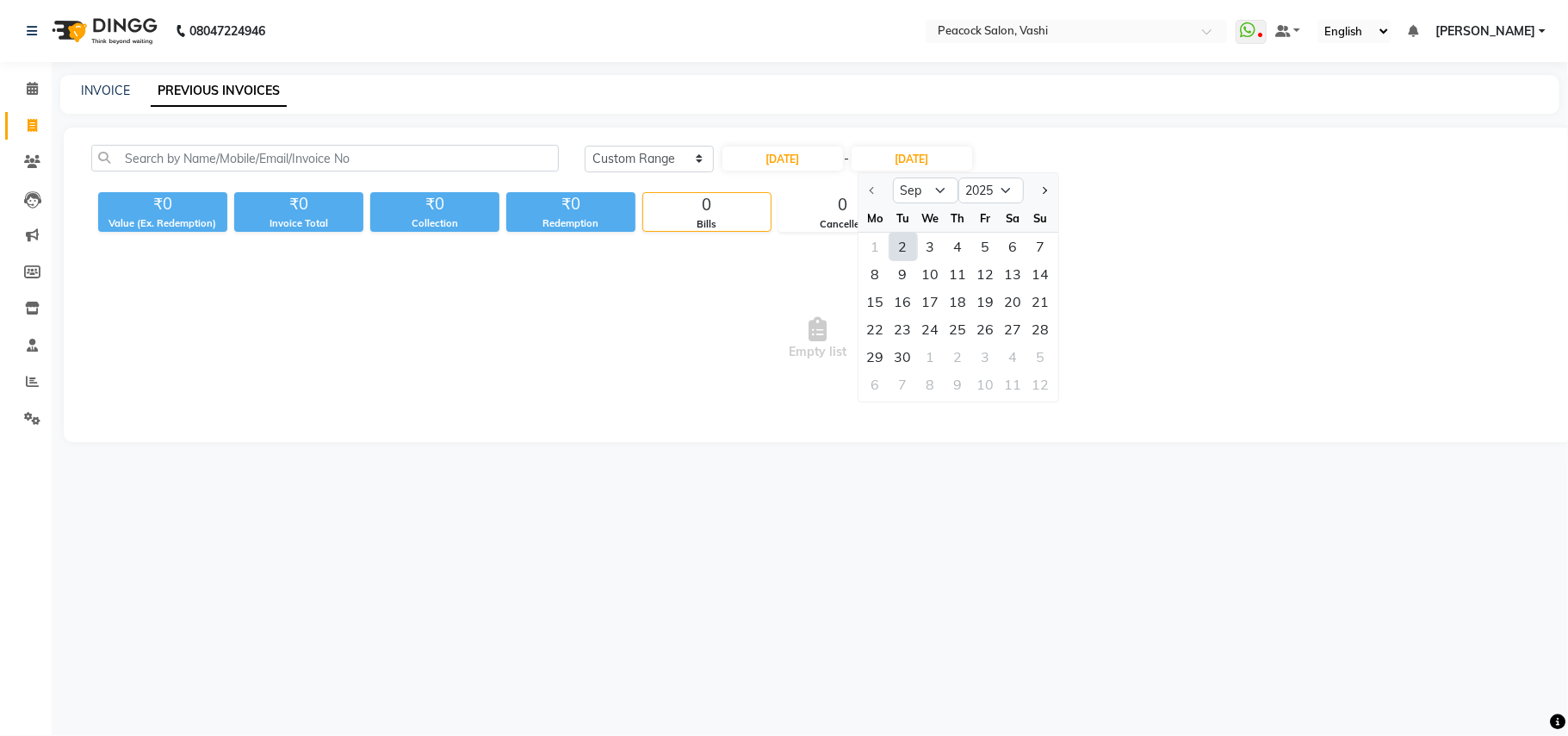
click at [904, 252] on div "2" at bounding box center [904, 246] width 28 height 28
type input "[DATE]"
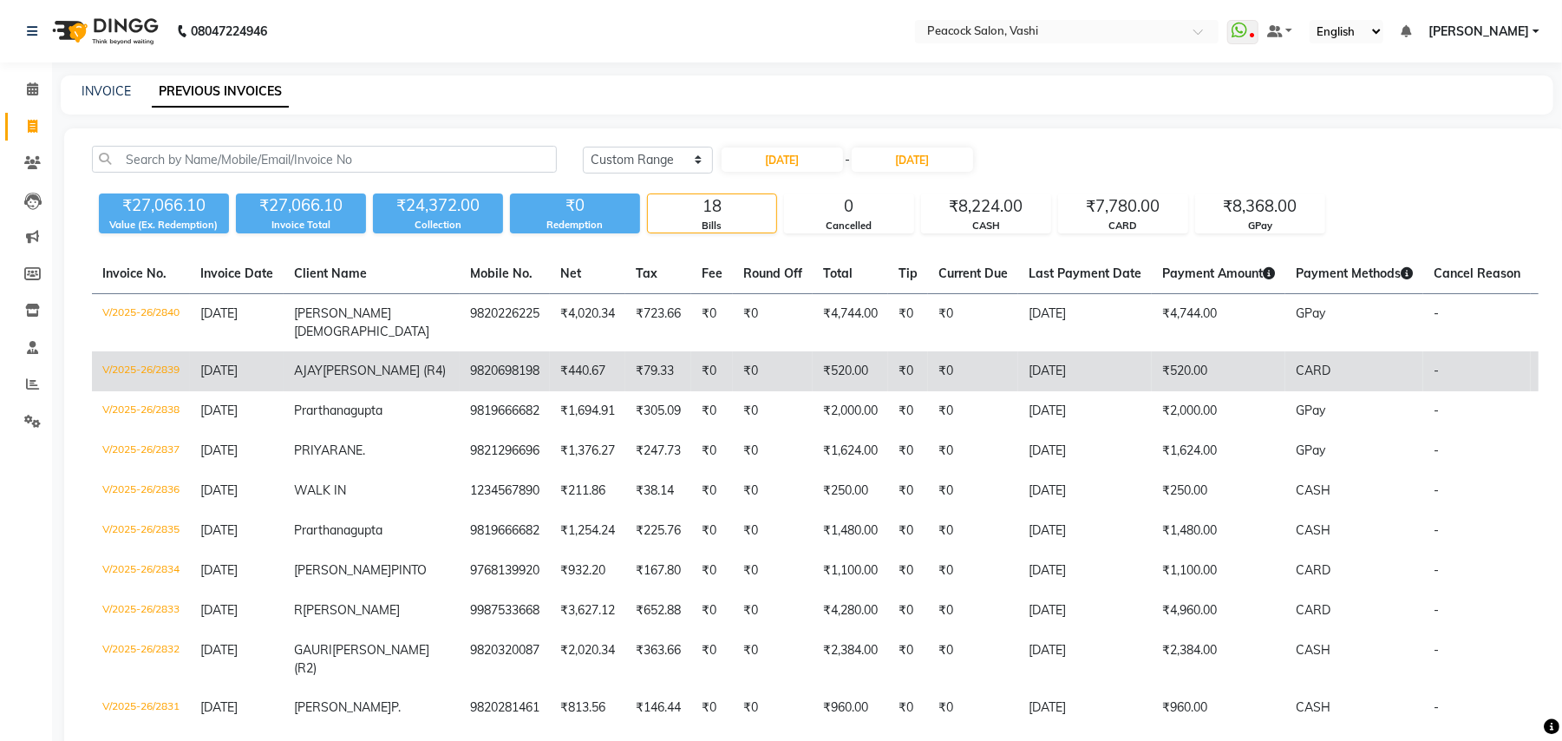
click at [331, 365] on span "[PERSON_NAME] (R4)" at bounding box center [384, 371] width 123 height 16
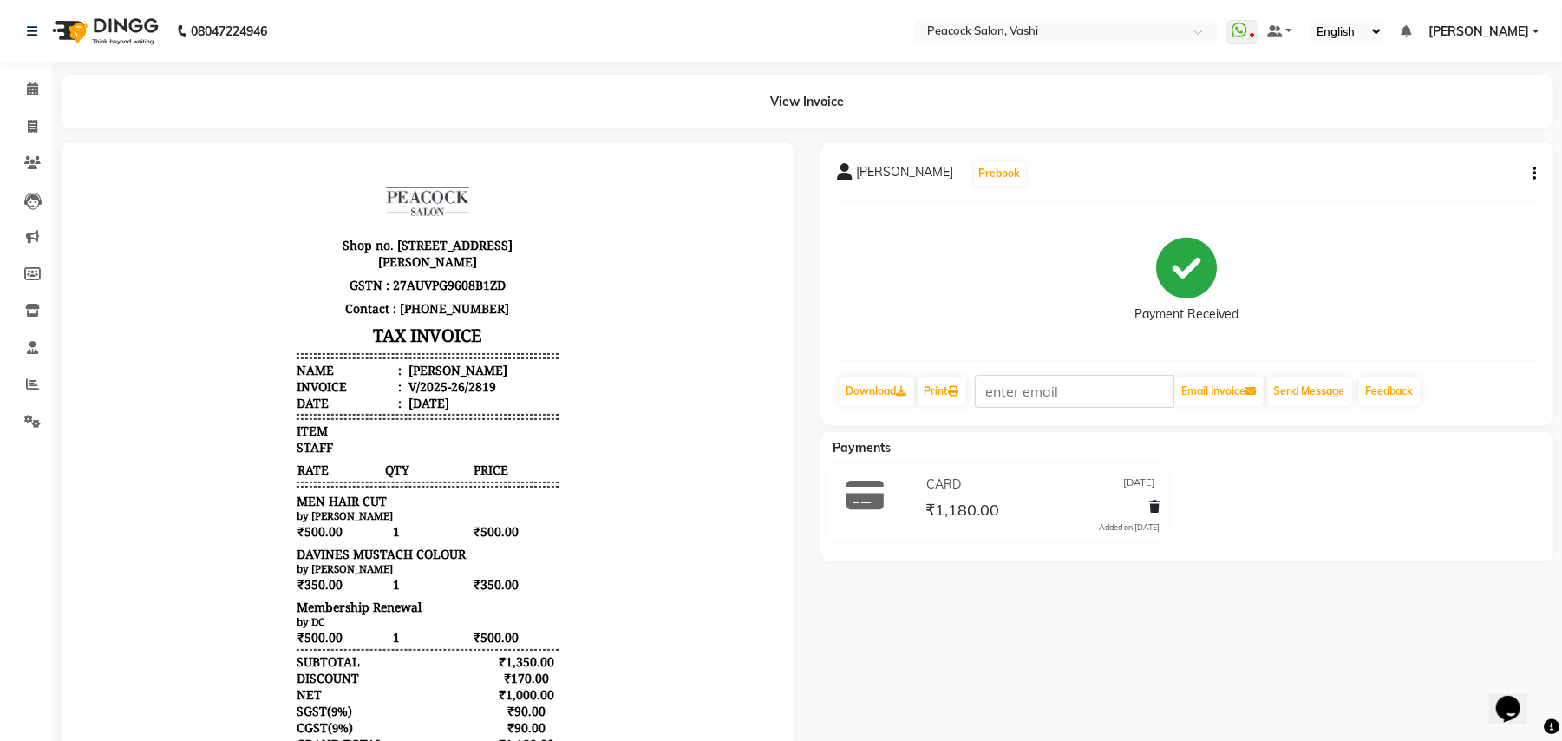
click at [1535, 173] on icon "button" at bounding box center [1533, 173] width 3 height 1
click at [1434, 188] on div "Edit Invoice" at bounding box center [1447, 184] width 119 height 22
select select "service"
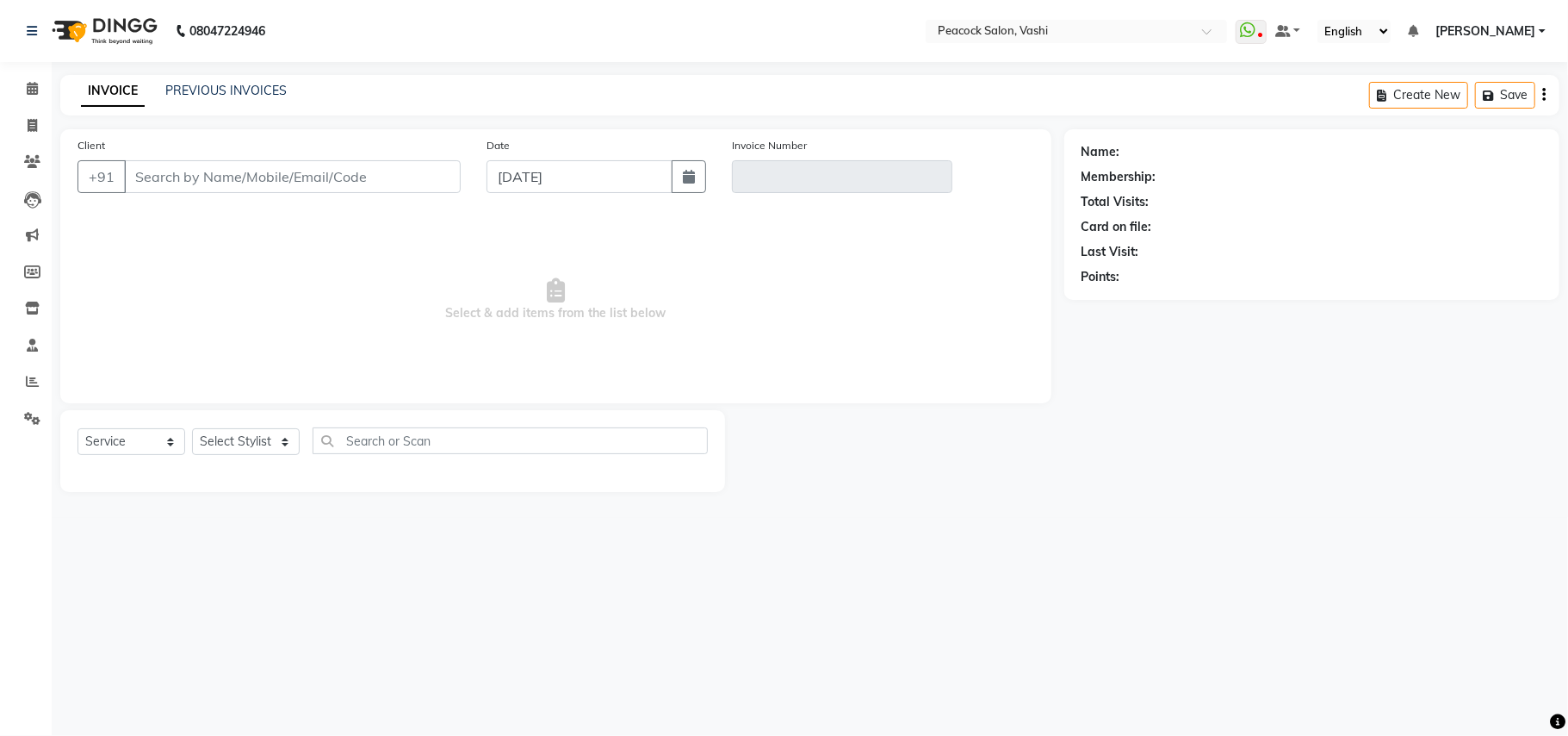
type input "9987090250"
type input "V/2025-26/2819"
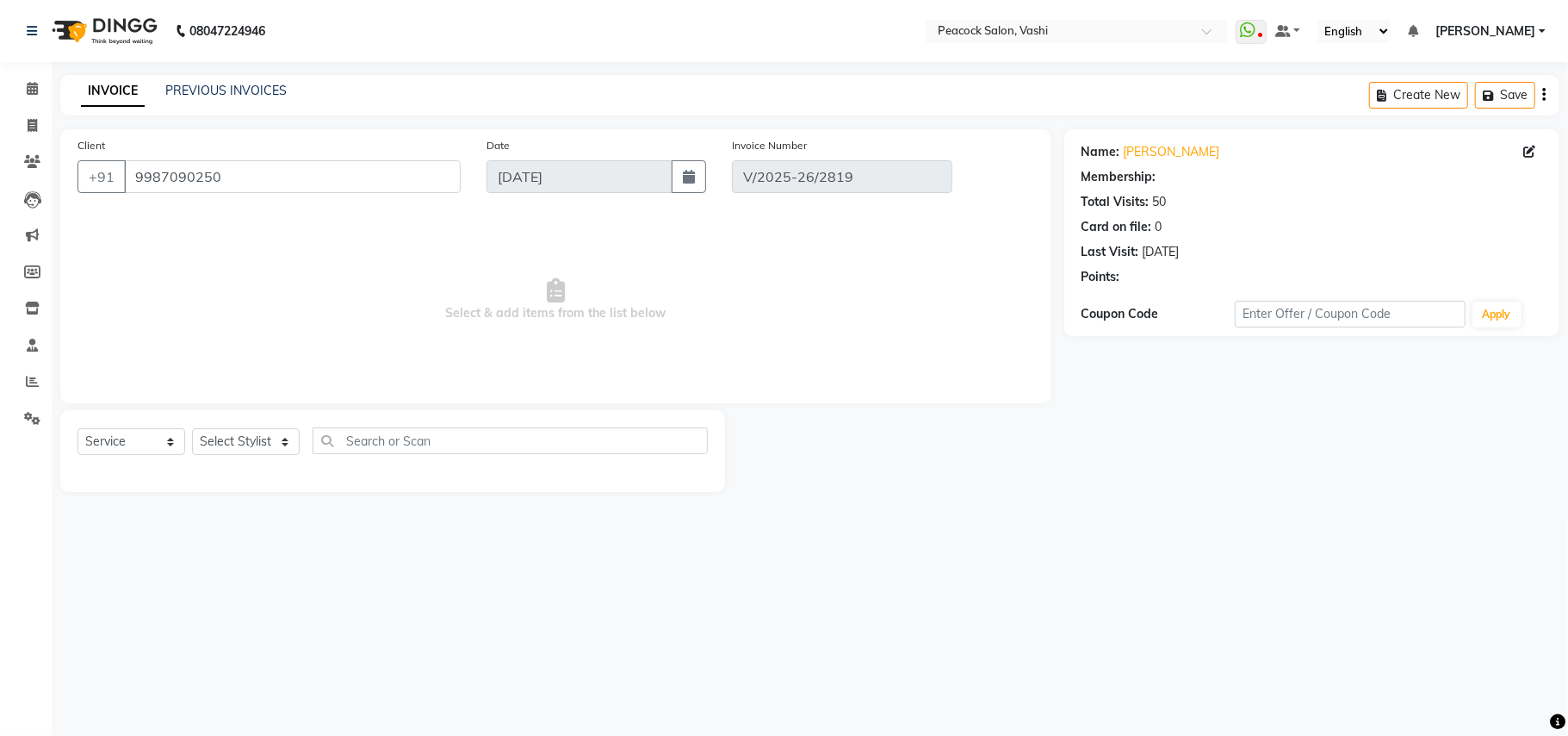
type input "[DATE]"
select select "select"
select select "1: Object"
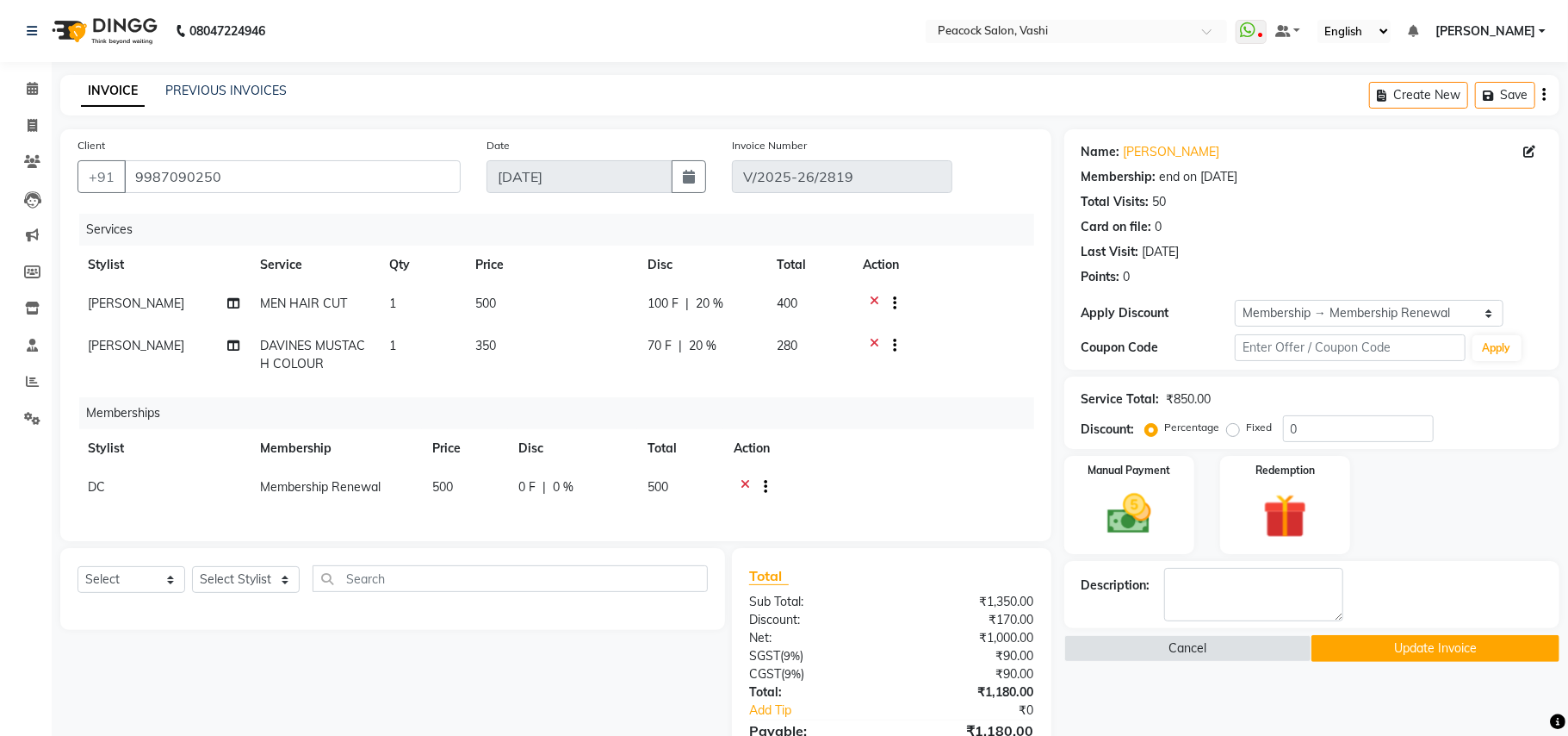
type input "20"
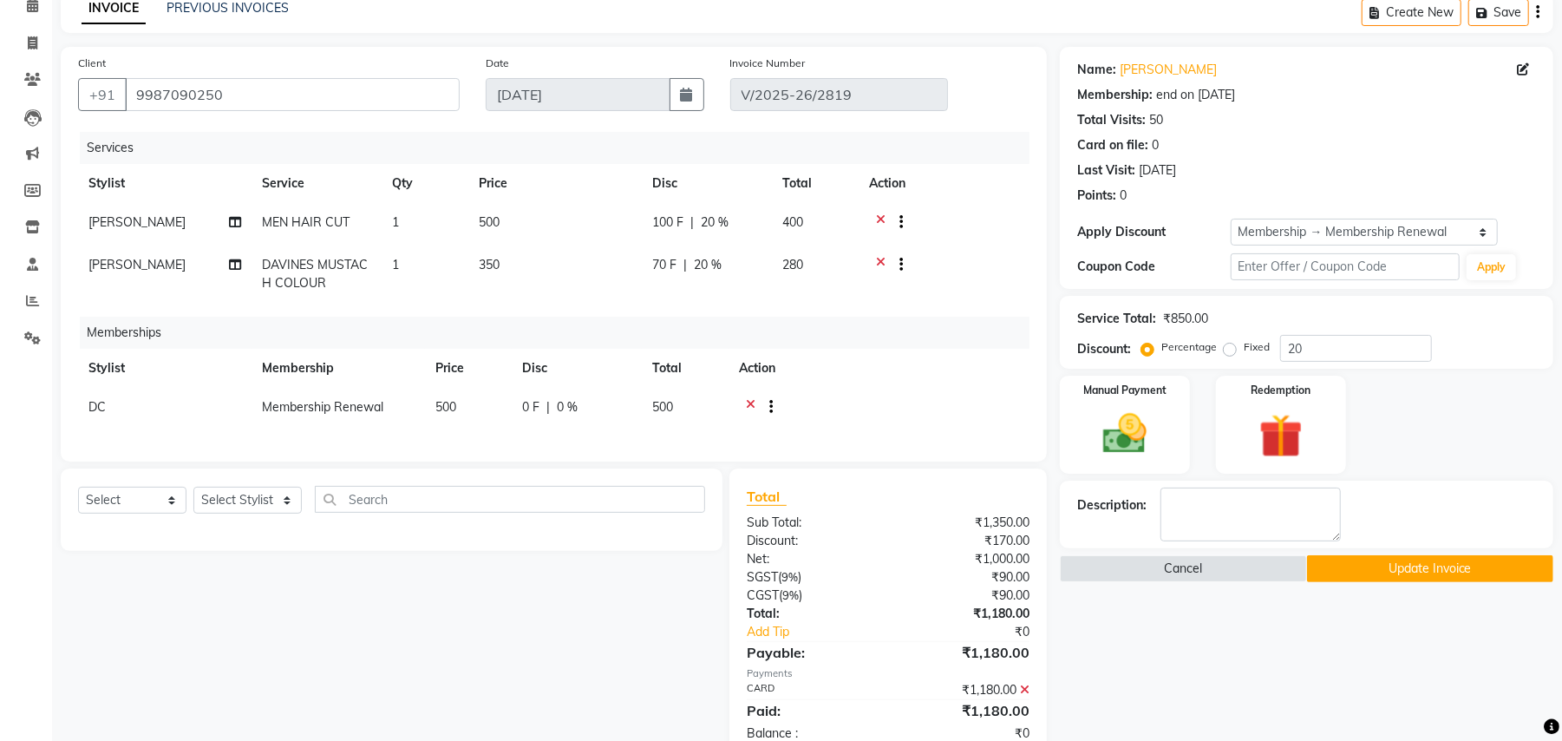
scroll to position [146, 0]
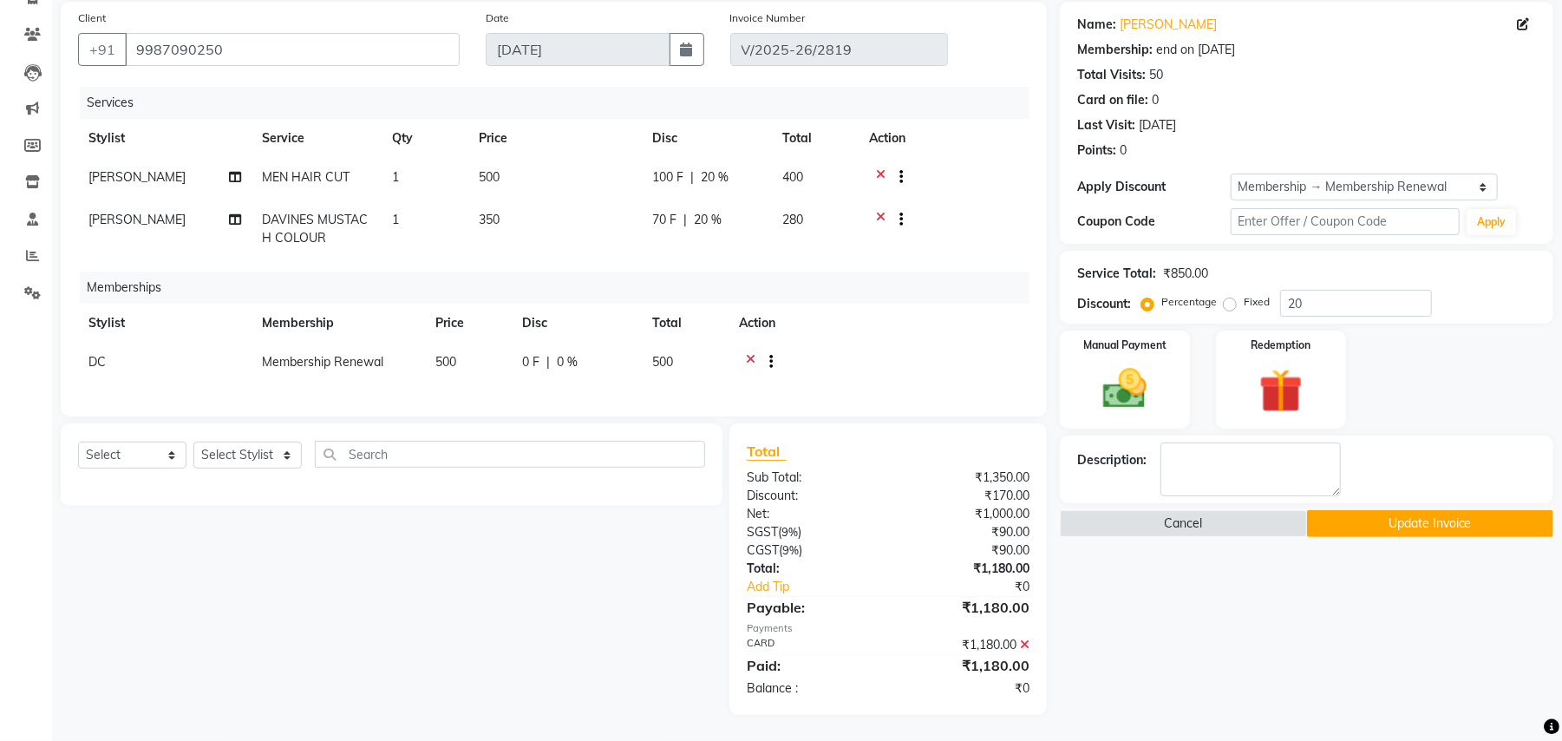
click at [1025, 642] on icon at bounding box center [1025, 644] width 10 height 12
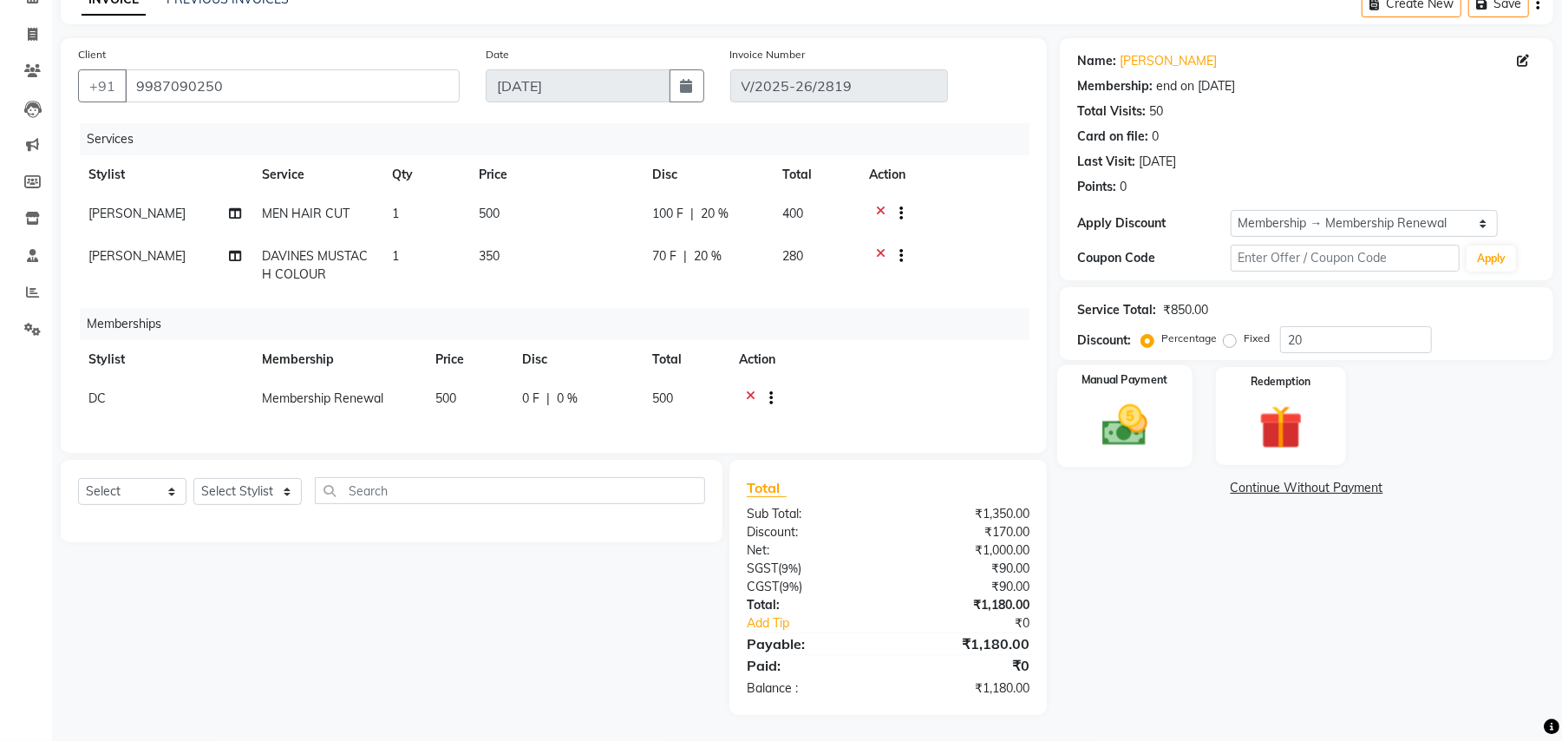
click at [1160, 402] on img at bounding box center [1125, 425] width 75 height 53
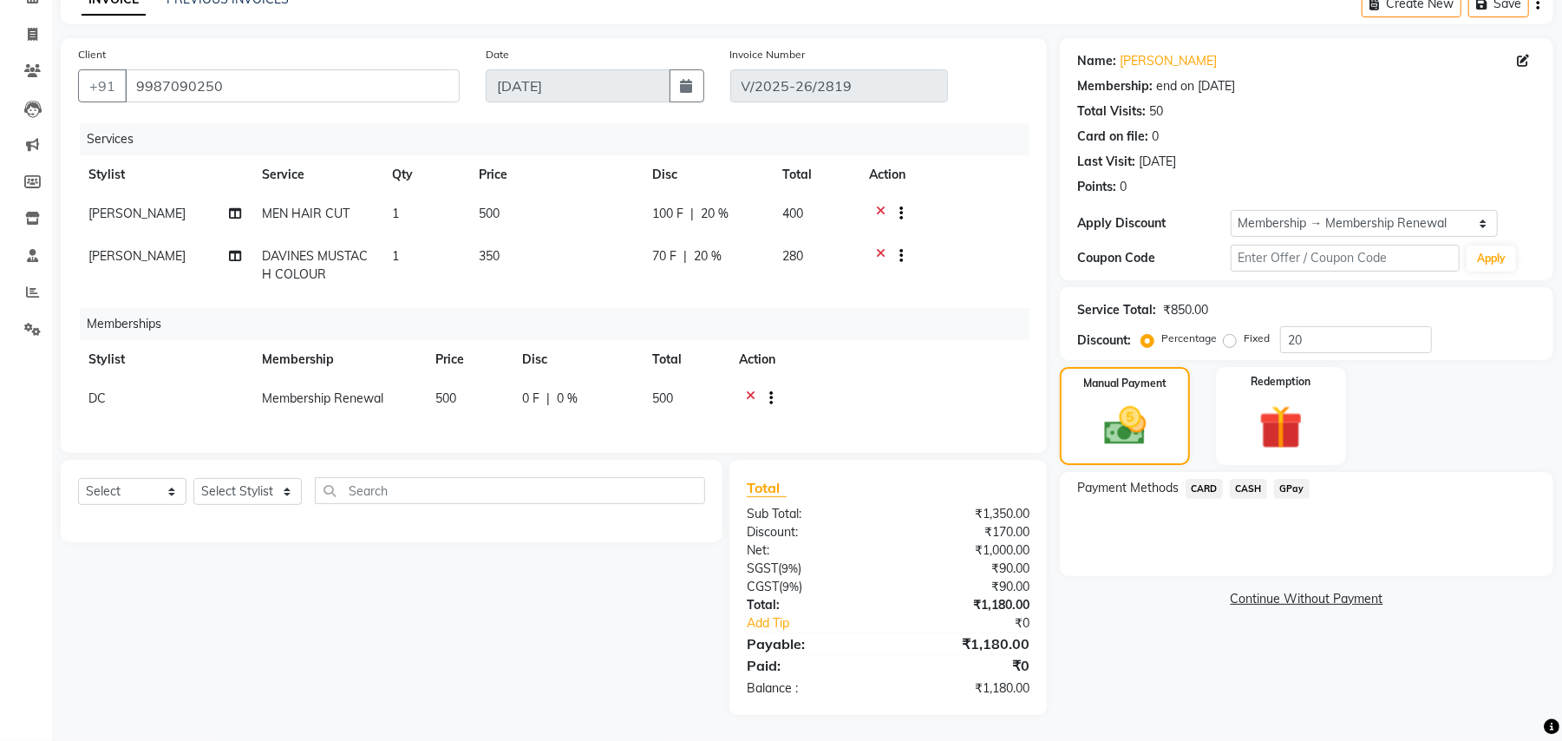
click at [1297, 479] on span "GPay" at bounding box center [1292, 489] width 36 height 20
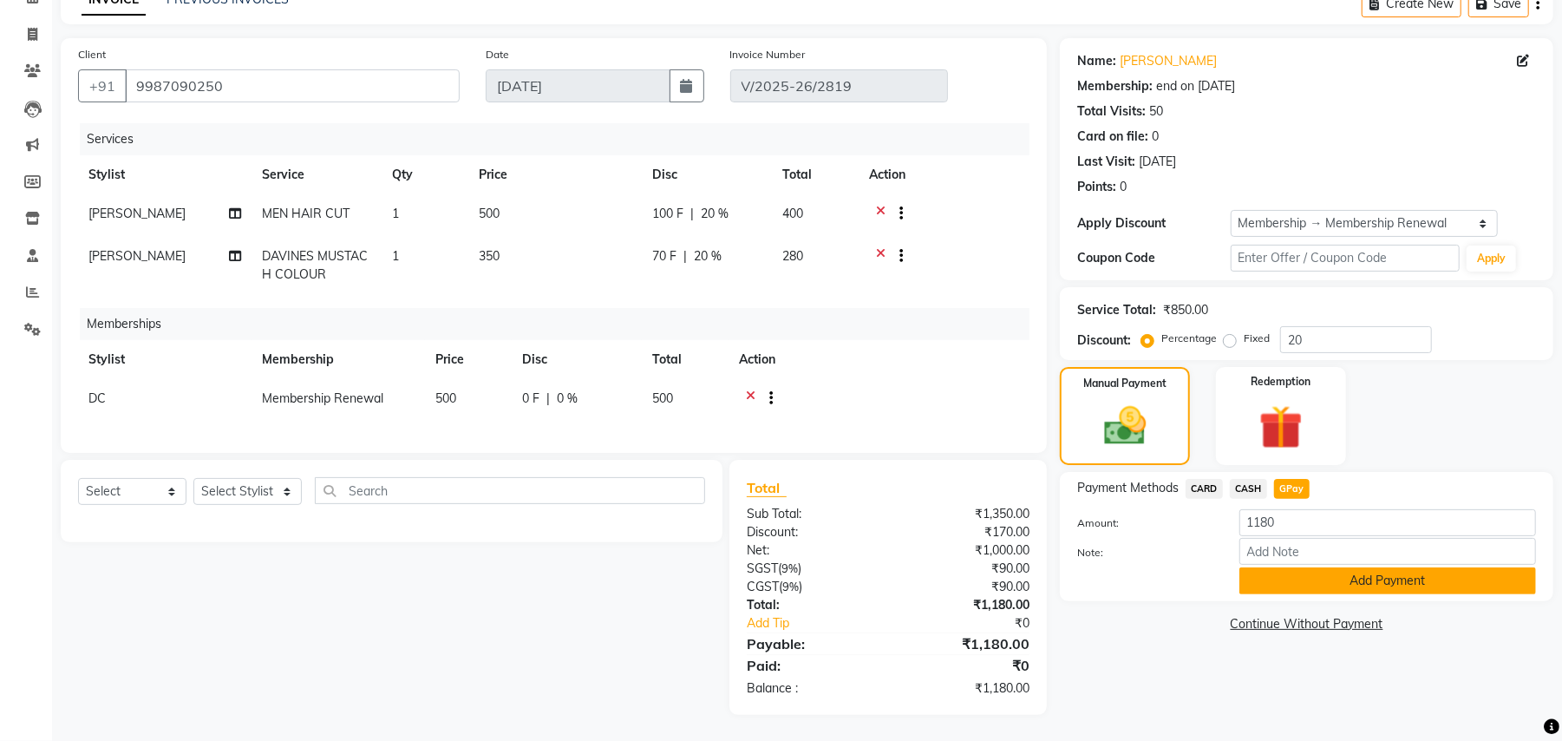
click at [1337, 567] on button "Add Payment" at bounding box center [1387, 580] width 297 height 27
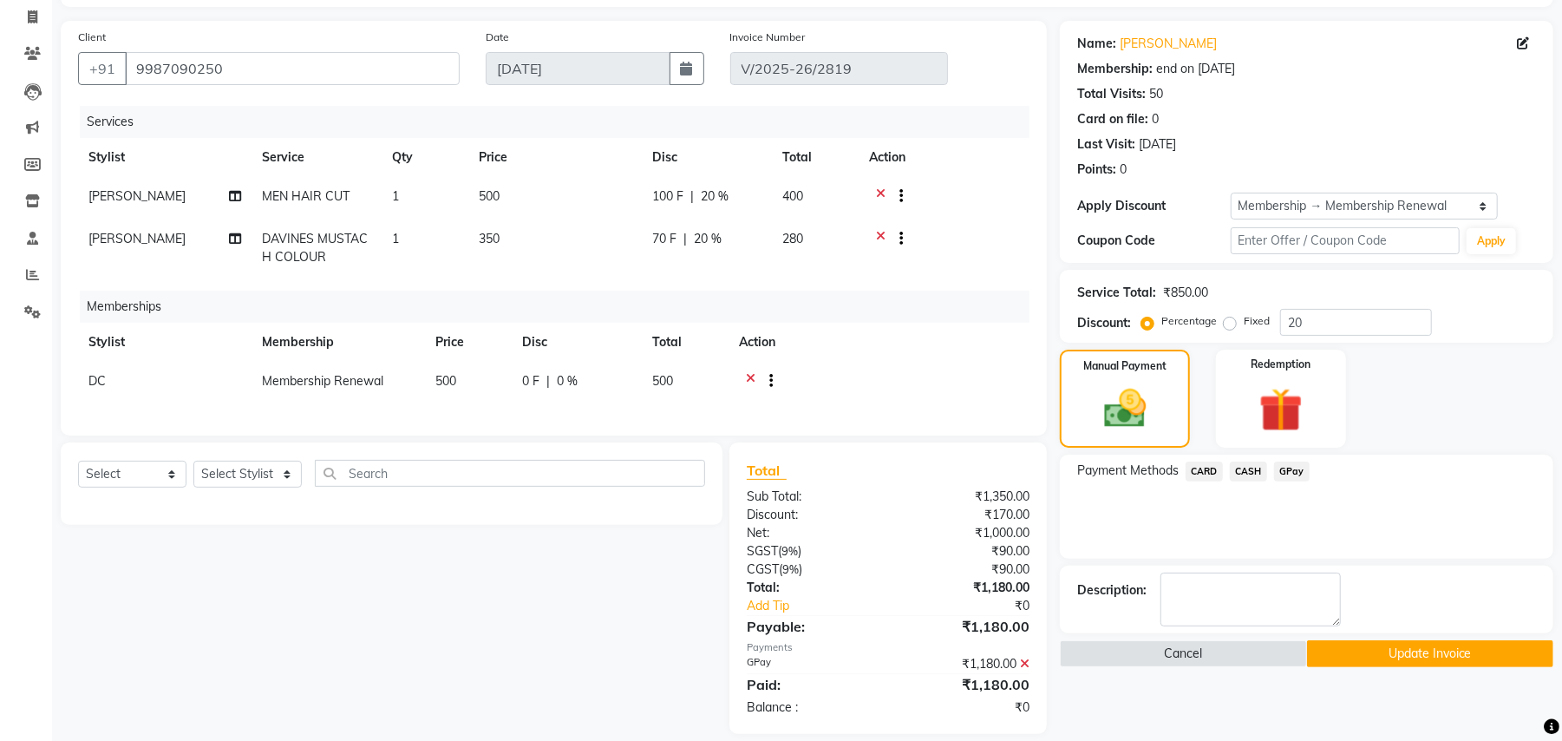
click at [1362, 664] on button "Update Invoice" at bounding box center [1430, 653] width 246 height 27
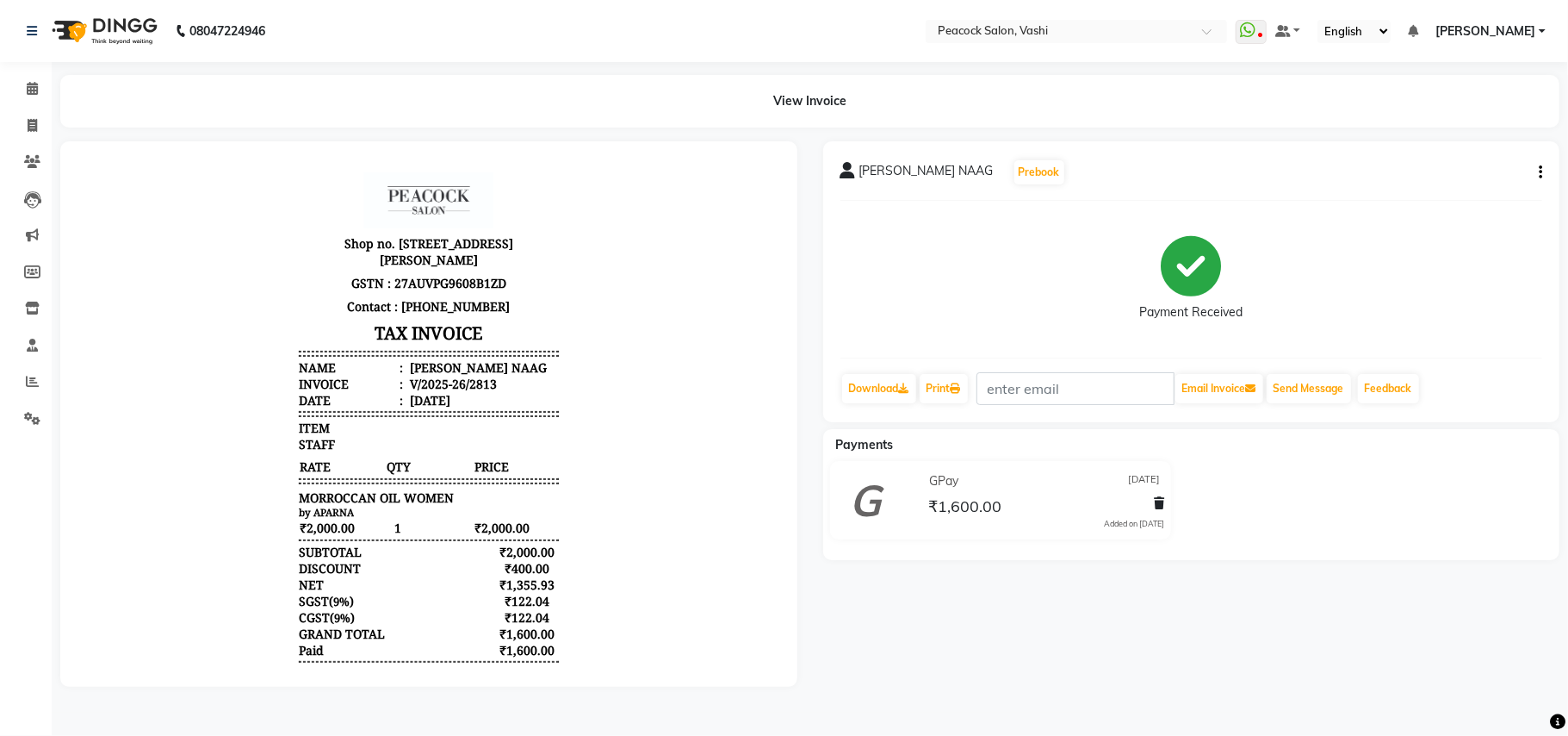
click at [1539, 172] on icon "button" at bounding box center [1540, 172] width 3 height 1
click at [1455, 184] on div "Edit Invoice" at bounding box center [1454, 183] width 118 height 22
select select "service"
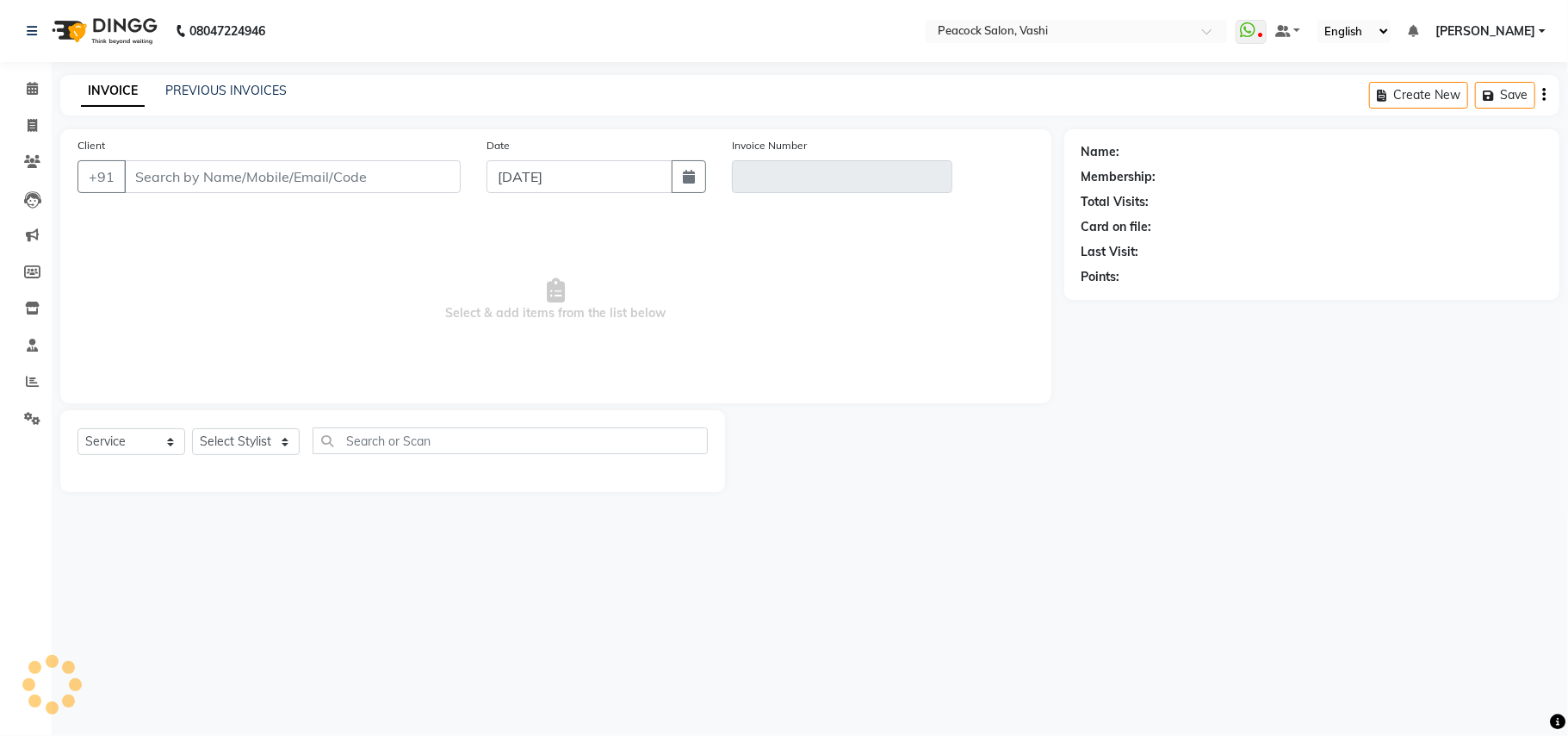
type input "9920427672"
type input "V/2025-26/2813"
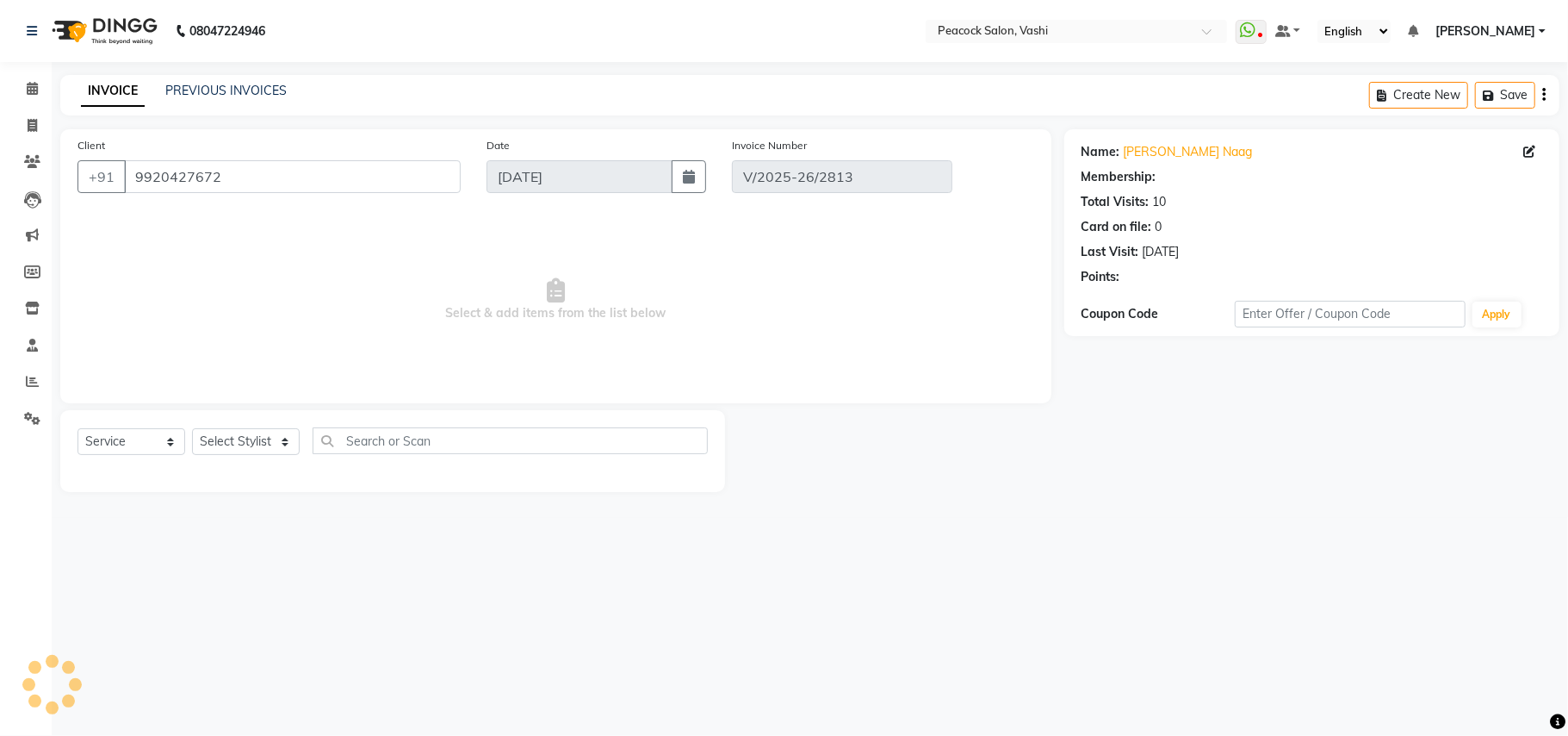
type input "[DATE]"
select select "select"
select select "1: Object"
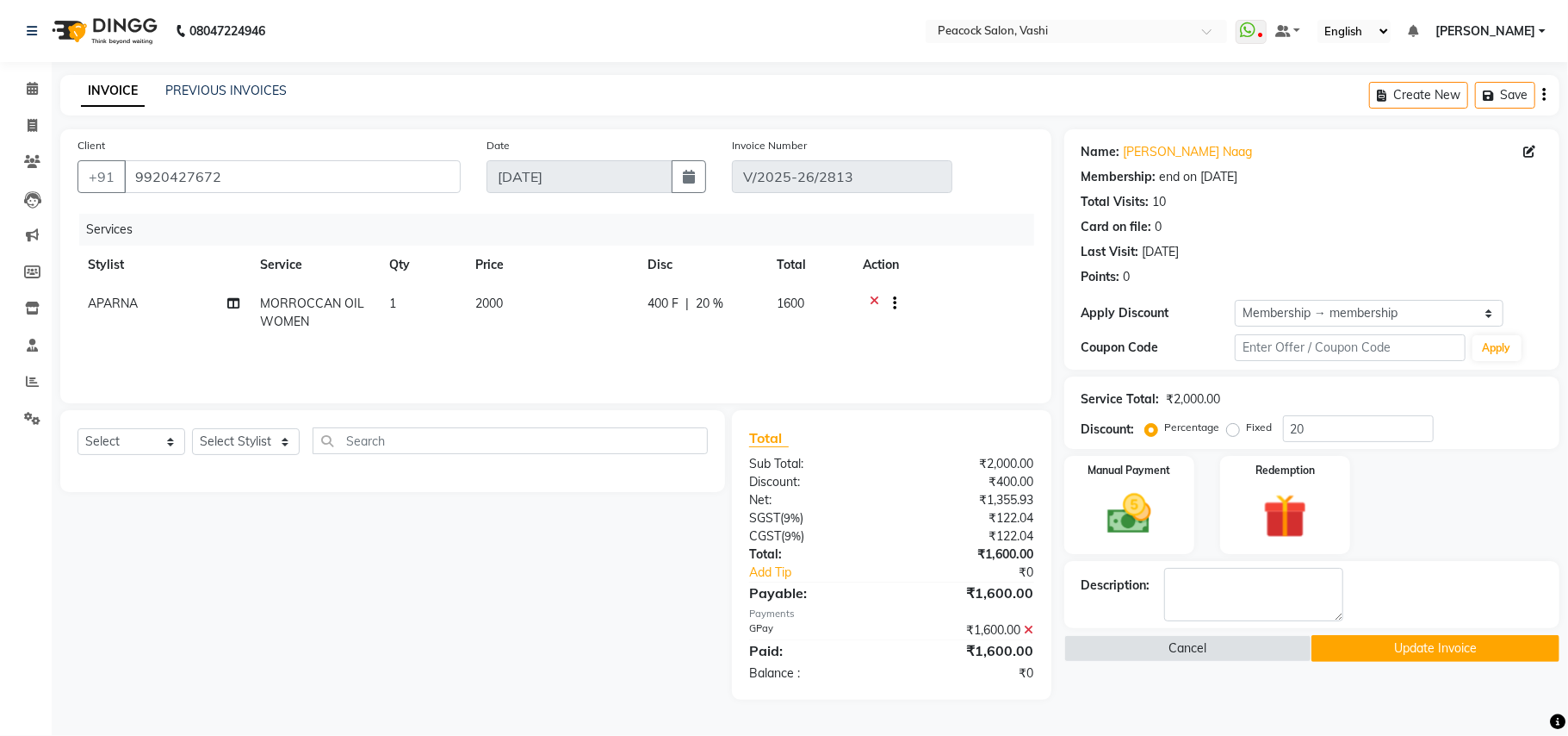
click at [1028, 627] on icon at bounding box center [1030, 630] width 10 height 12
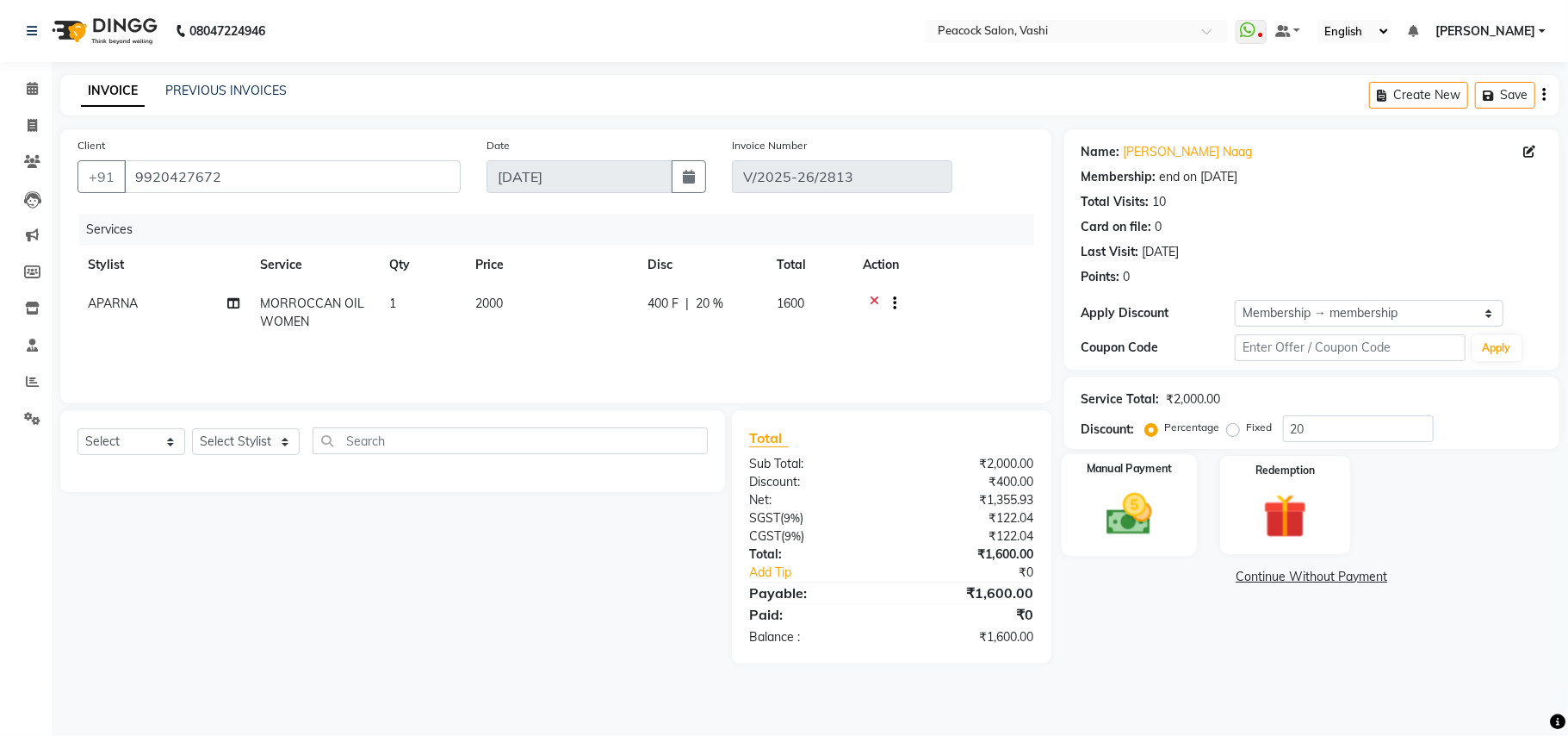
click at [1155, 497] on img at bounding box center [1129, 515] width 74 height 54
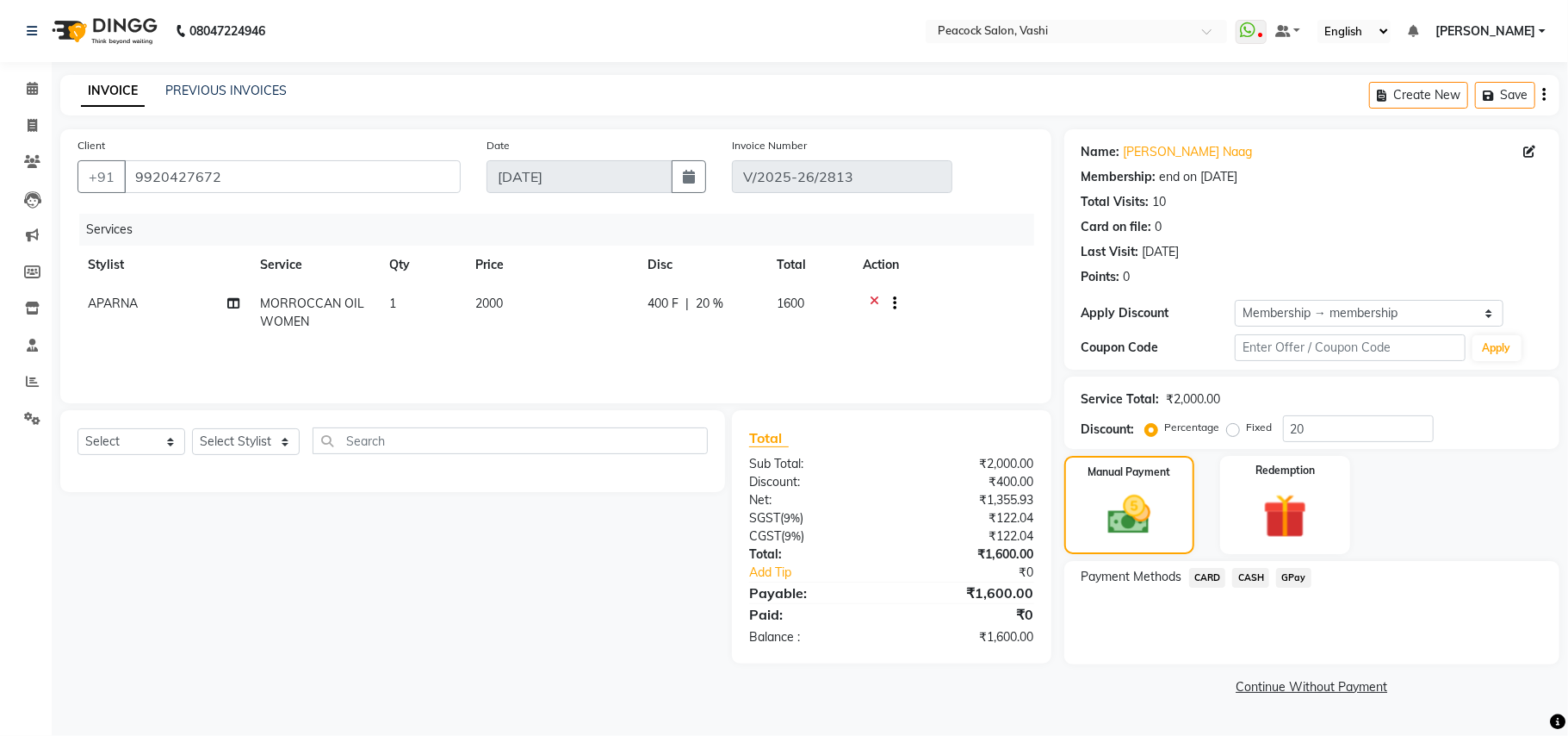
click at [1204, 579] on span "CARD" at bounding box center [1208, 578] width 37 height 20
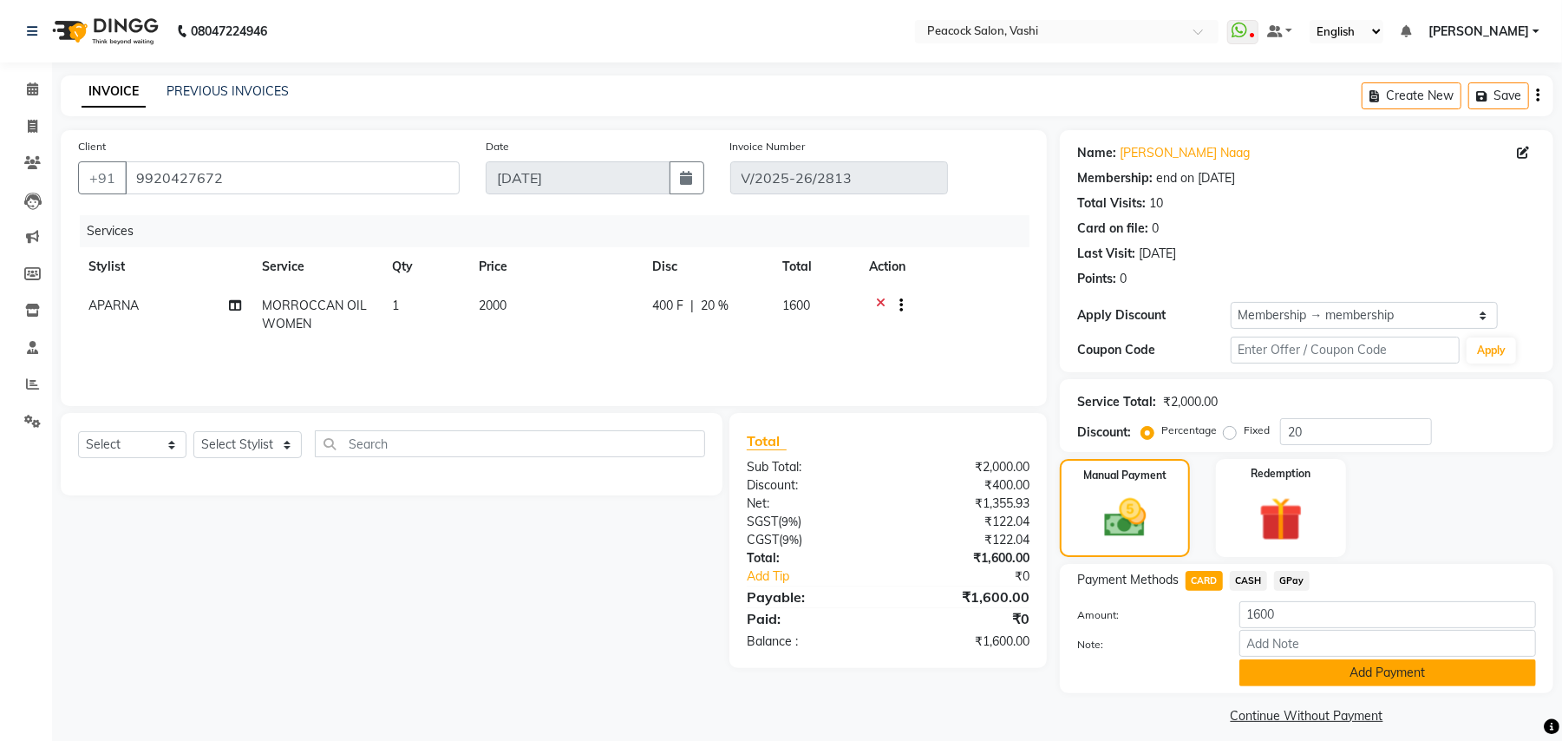
click at [1327, 661] on button "Add Payment" at bounding box center [1387, 672] width 297 height 27
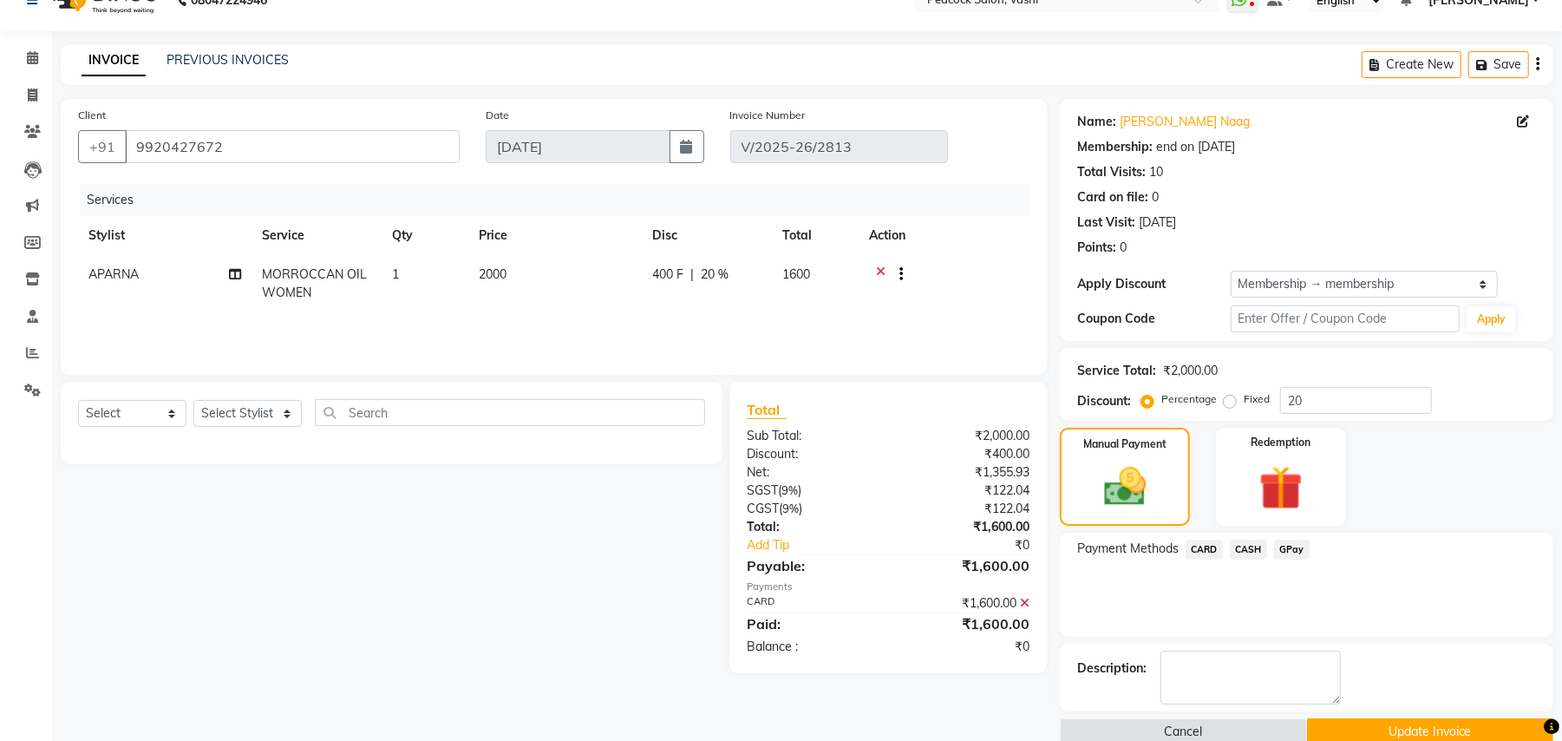
scroll to position [62, 0]
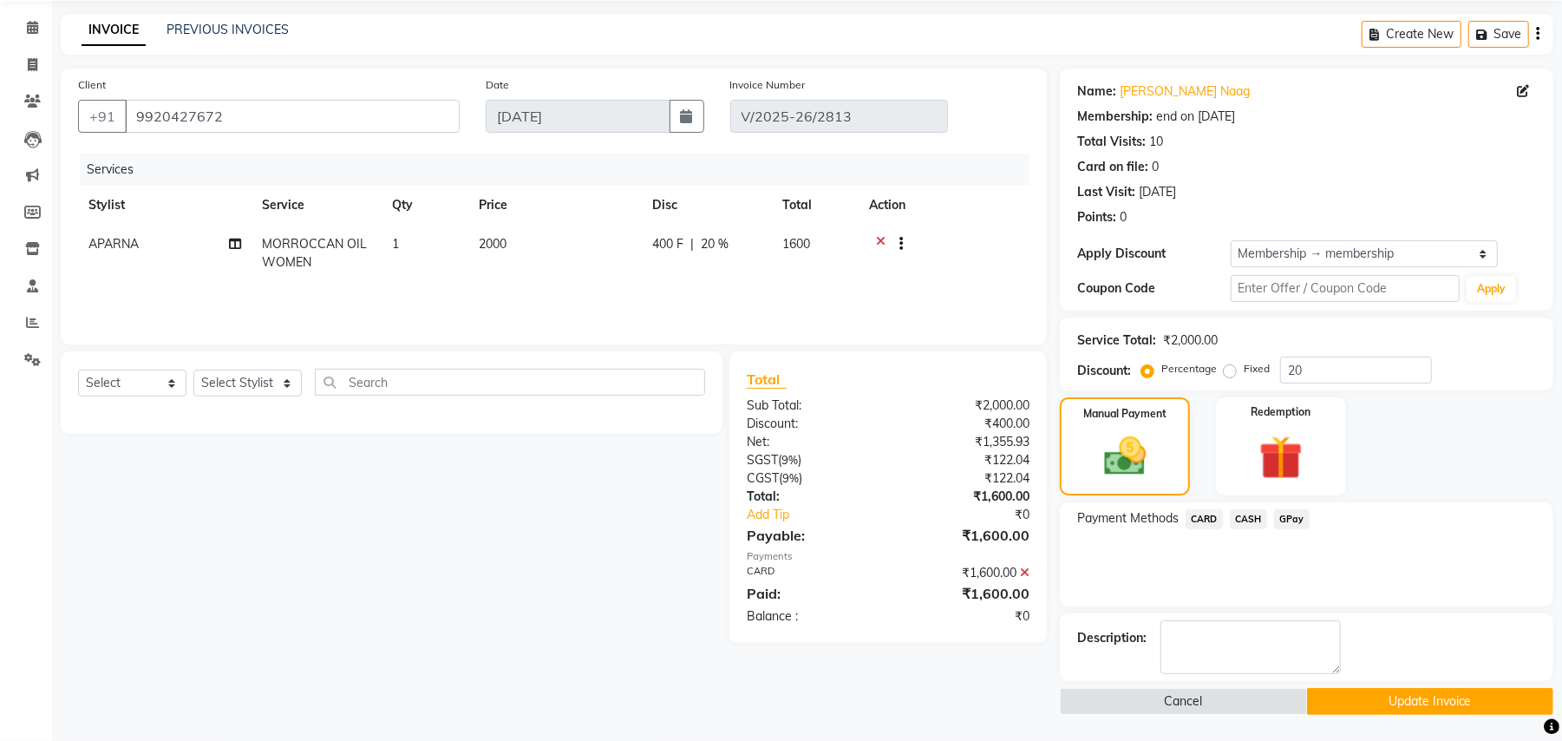
click at [1367, 702] on button "Update Invoice" at bounding box center [1430, 701] width 246 height 27
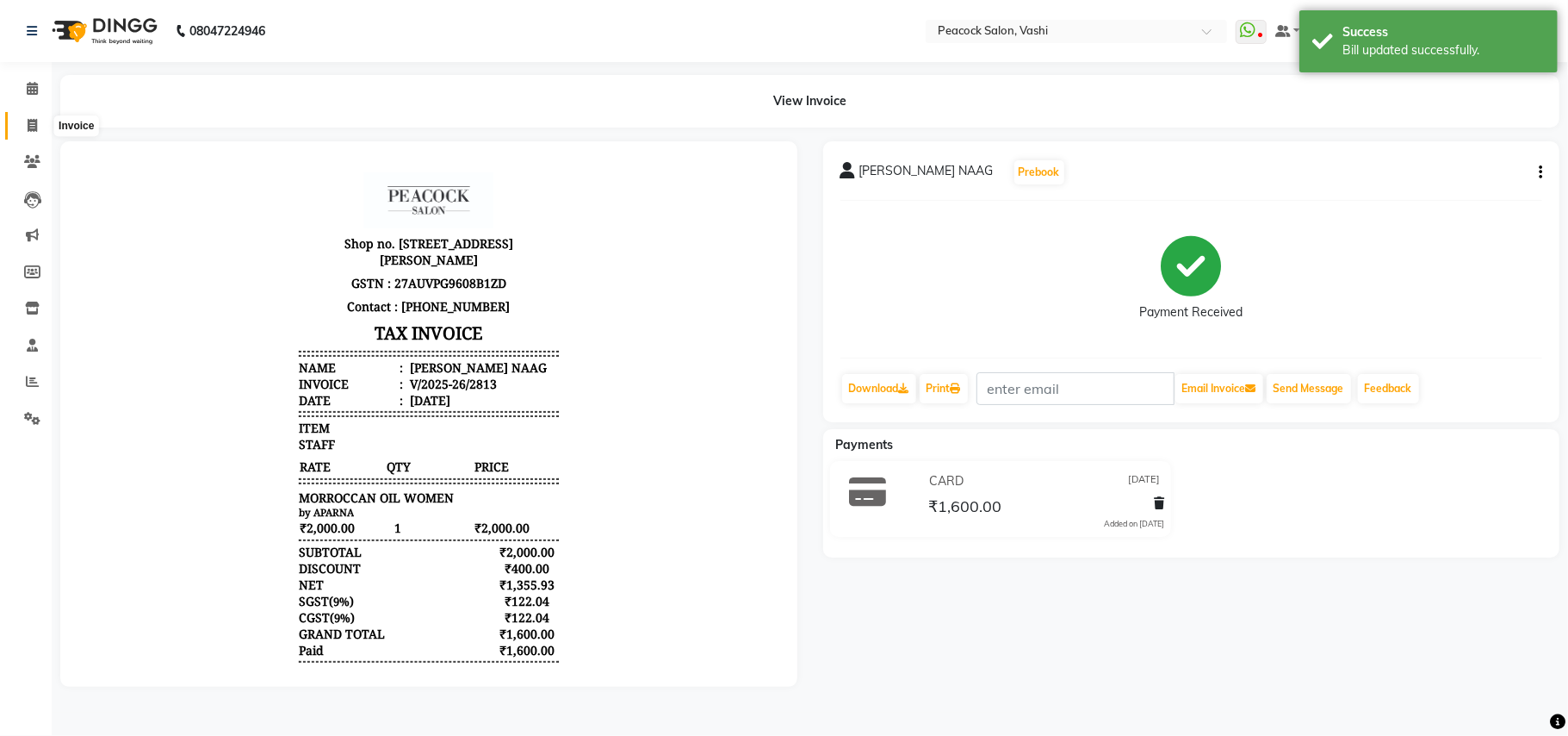
click at [33, 121] on icon at bounding box center [33, 125] width 10 height 13
select select "service"
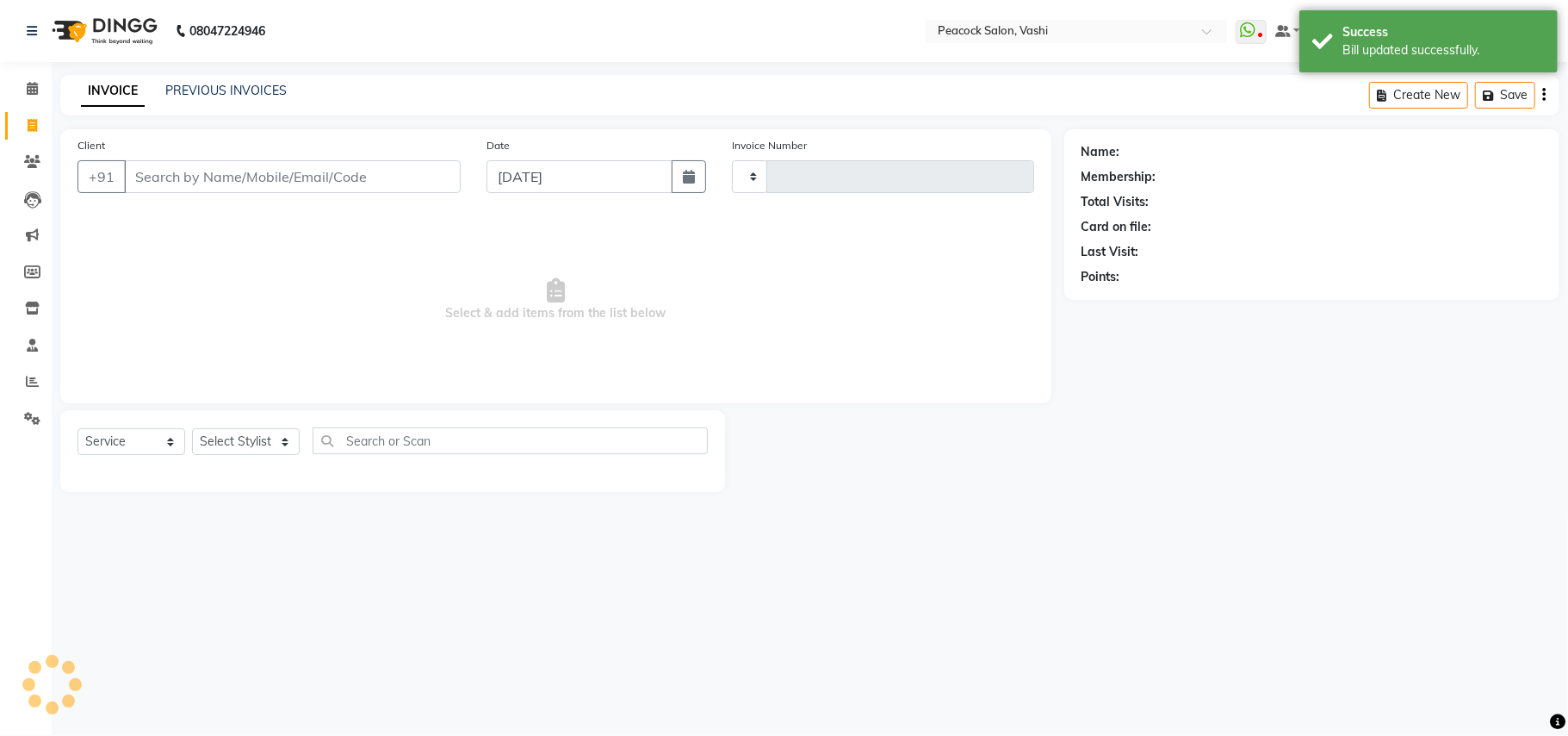
type input "2859"
select select "619"
click at [507, 180] on input "[DATE]" at bounding box center [579, 176] width 186 height 33
select select "9"
select select "2025"
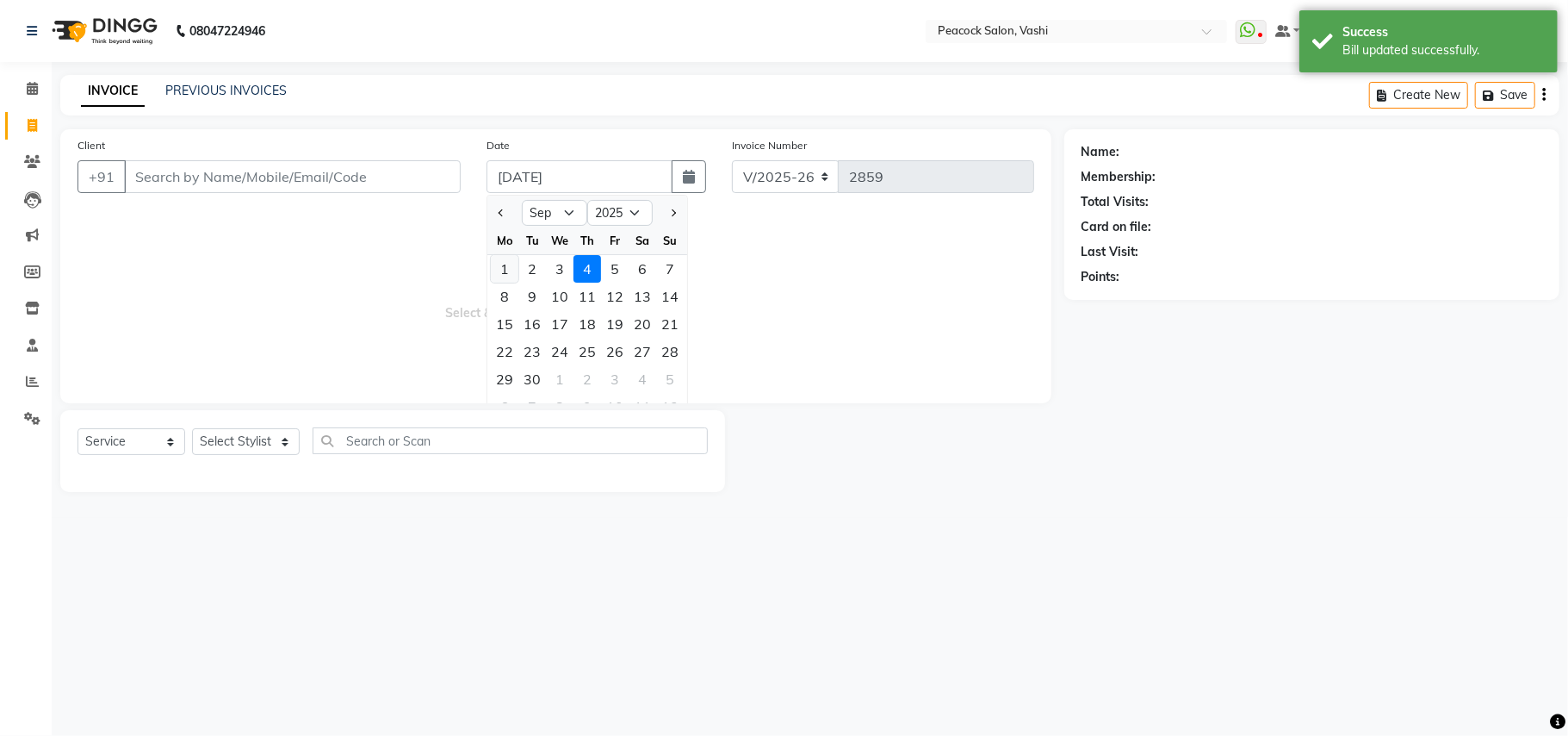
click at [506, 272] on div "1" at bounding box center [504, 269] width 28 height 28
type input "[DATE]"
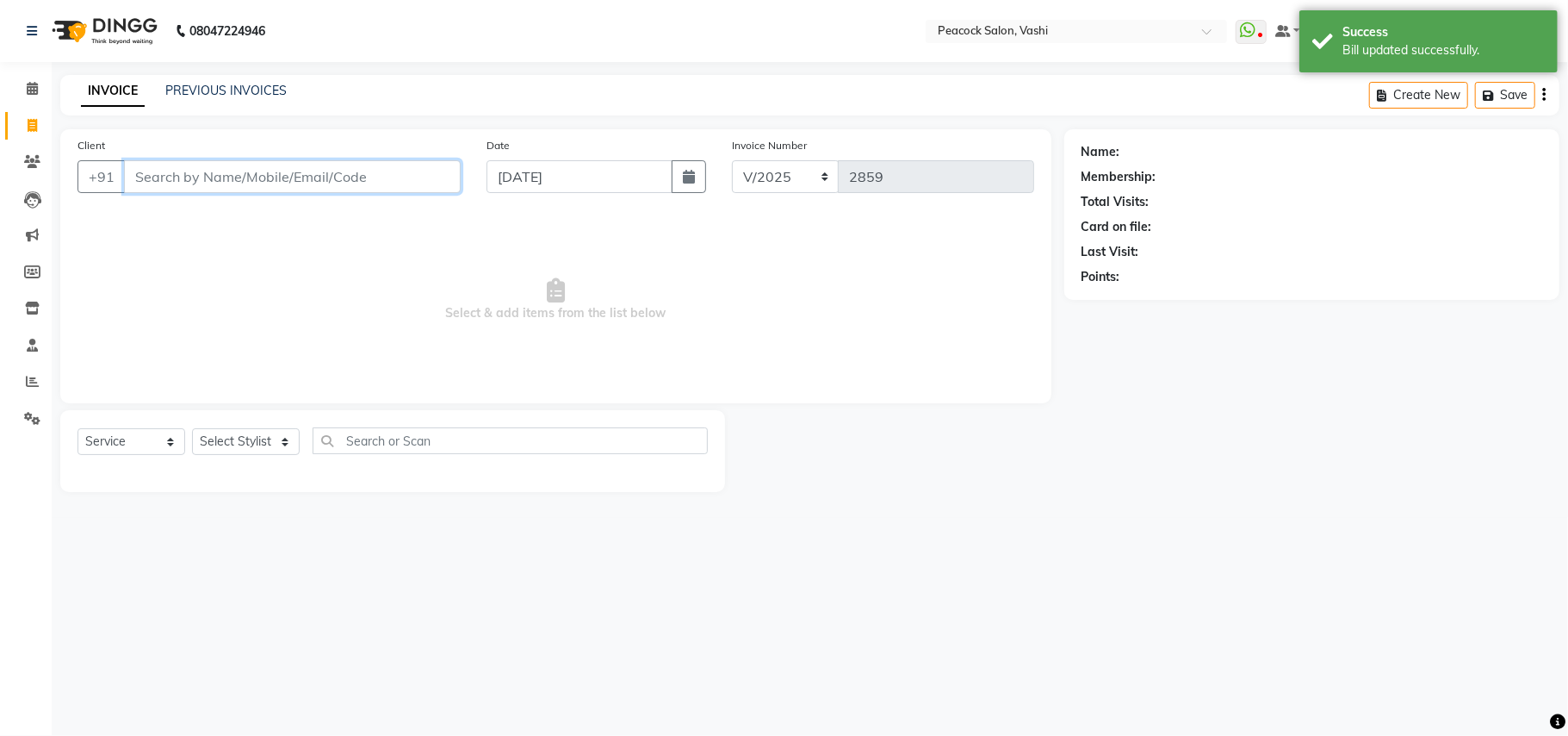
click at [286, 176] on input "Client" at bounding box center [292, 176] width 337 height 33
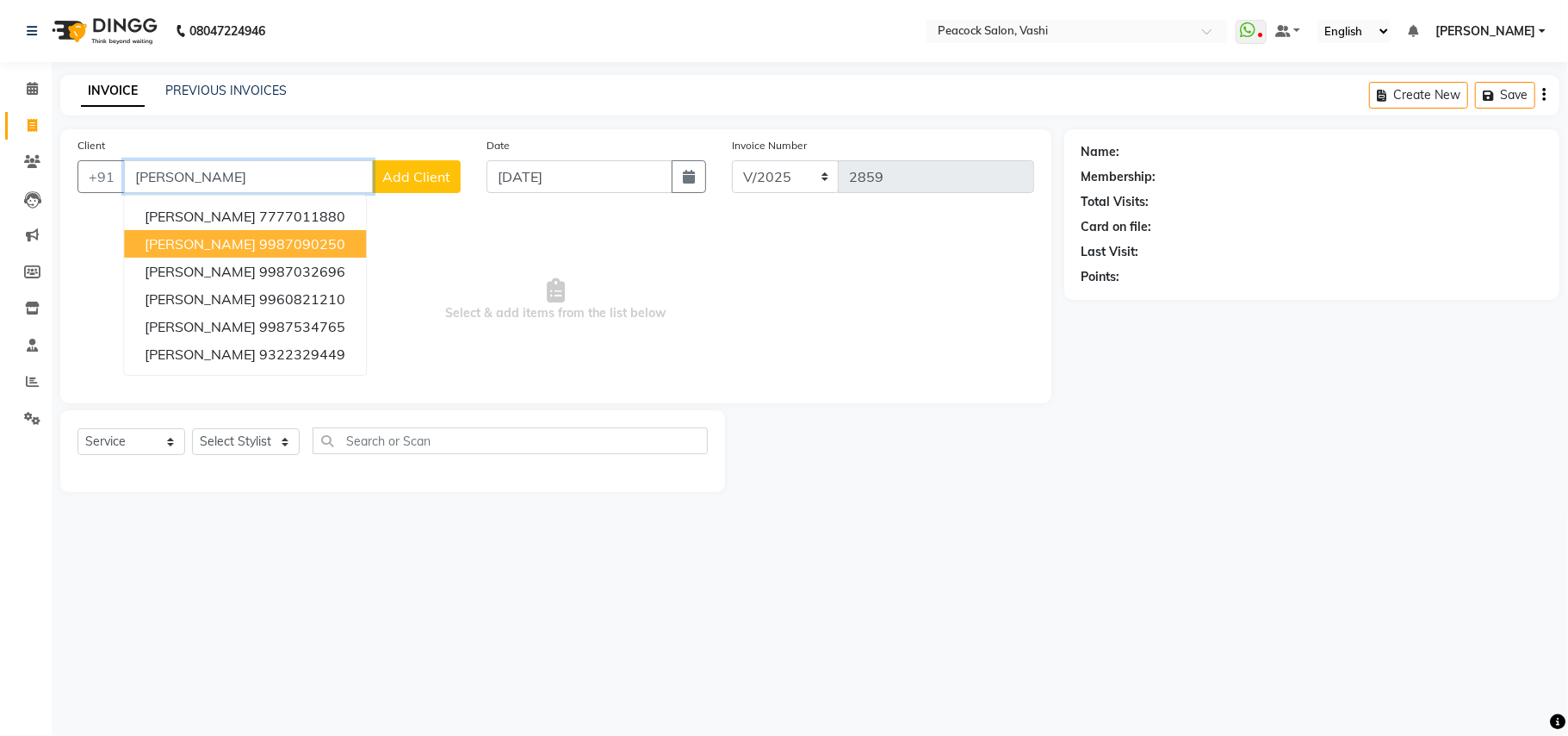
click at [180, 238] on span "SUNIL KUMAR" at bounding box center [201, 243] width 111 height 17
type input "9987090250"
select select "1: Object"
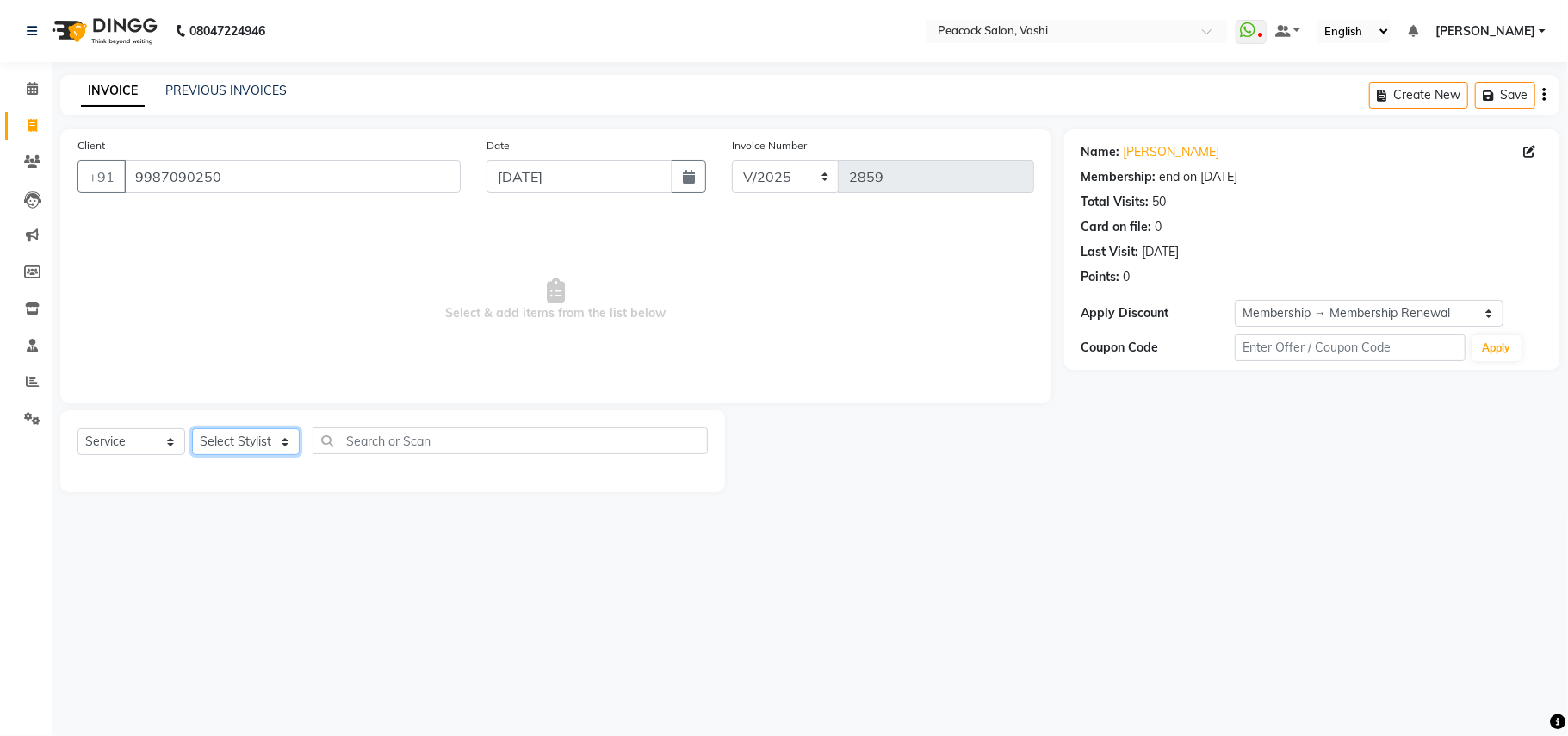
drag, startPoint x: 238, startPoint y: 445, endPoint x: 239, endPoint y: 431, distance: 14.0
click at [238, 445] on select "Select Stylist anim shinglai ANKUSH APARNA ASHWINI BHAGWATI DC Dingg Support HA…" at bounding box center [245, 441] width 107 height 27
select select "86665"
click at [192, 428] on select "Select Stylist anim shinglai ANKUSH APARNA ASHWINI BHAGWATI DC Dingg Support HA…" at bounding box center [245, 441] width 107 height 27
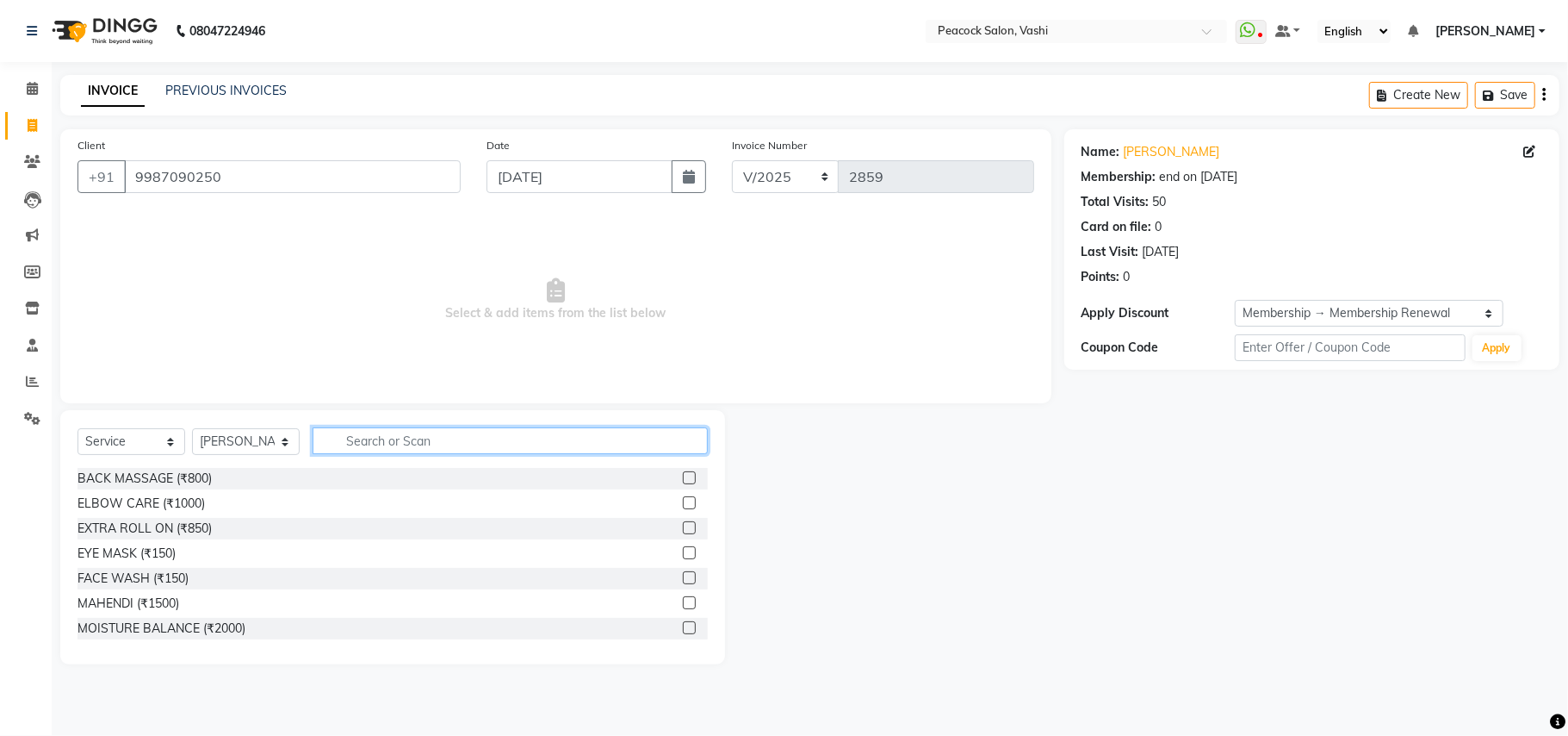
click at [380, 435] on input "text" at bounding box center [510, 440] width 395 height 27
type input "cut"
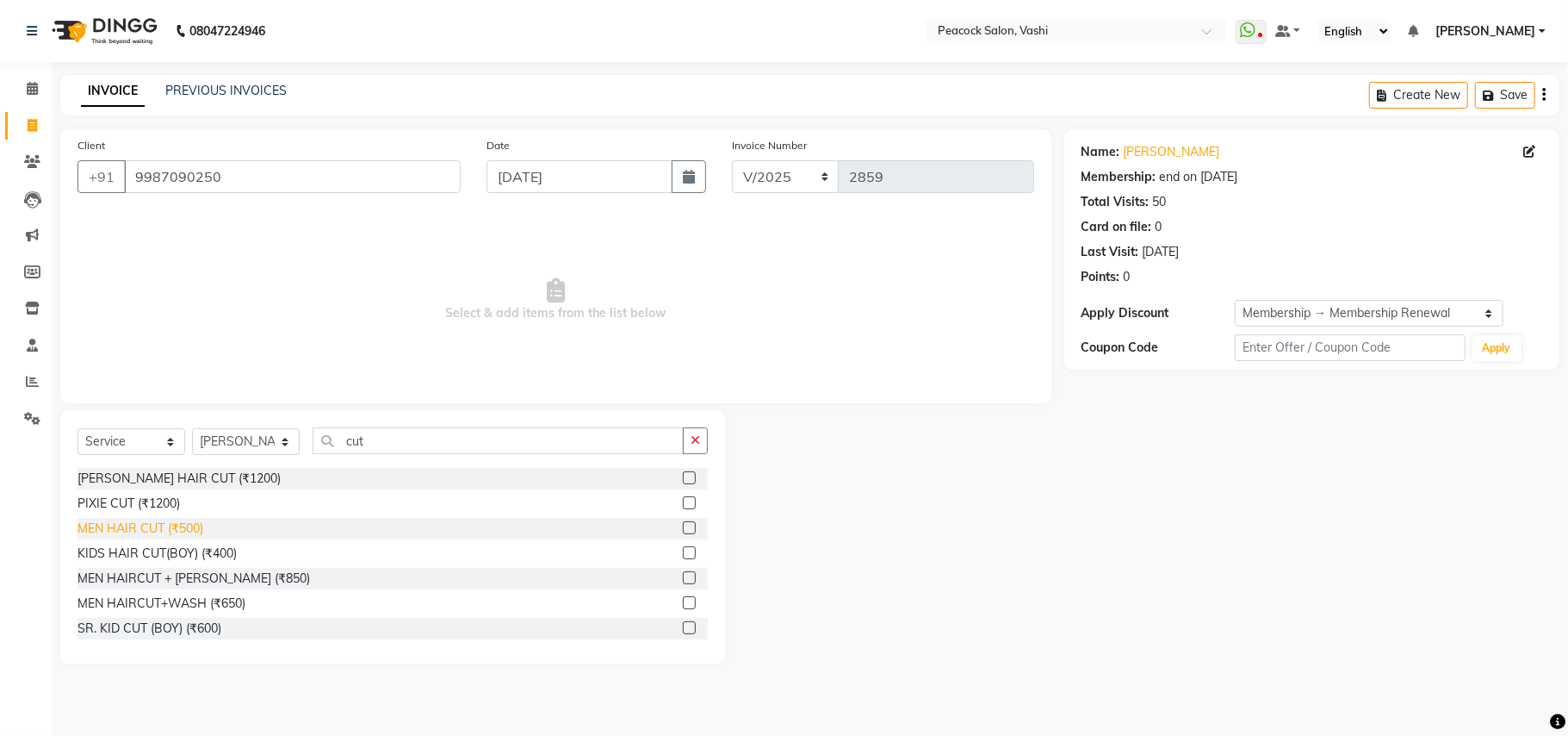
click at [171, 529] on div "MEN HAIR CUT (₹500)" at bounding box center [140, 528] width 126 height 18
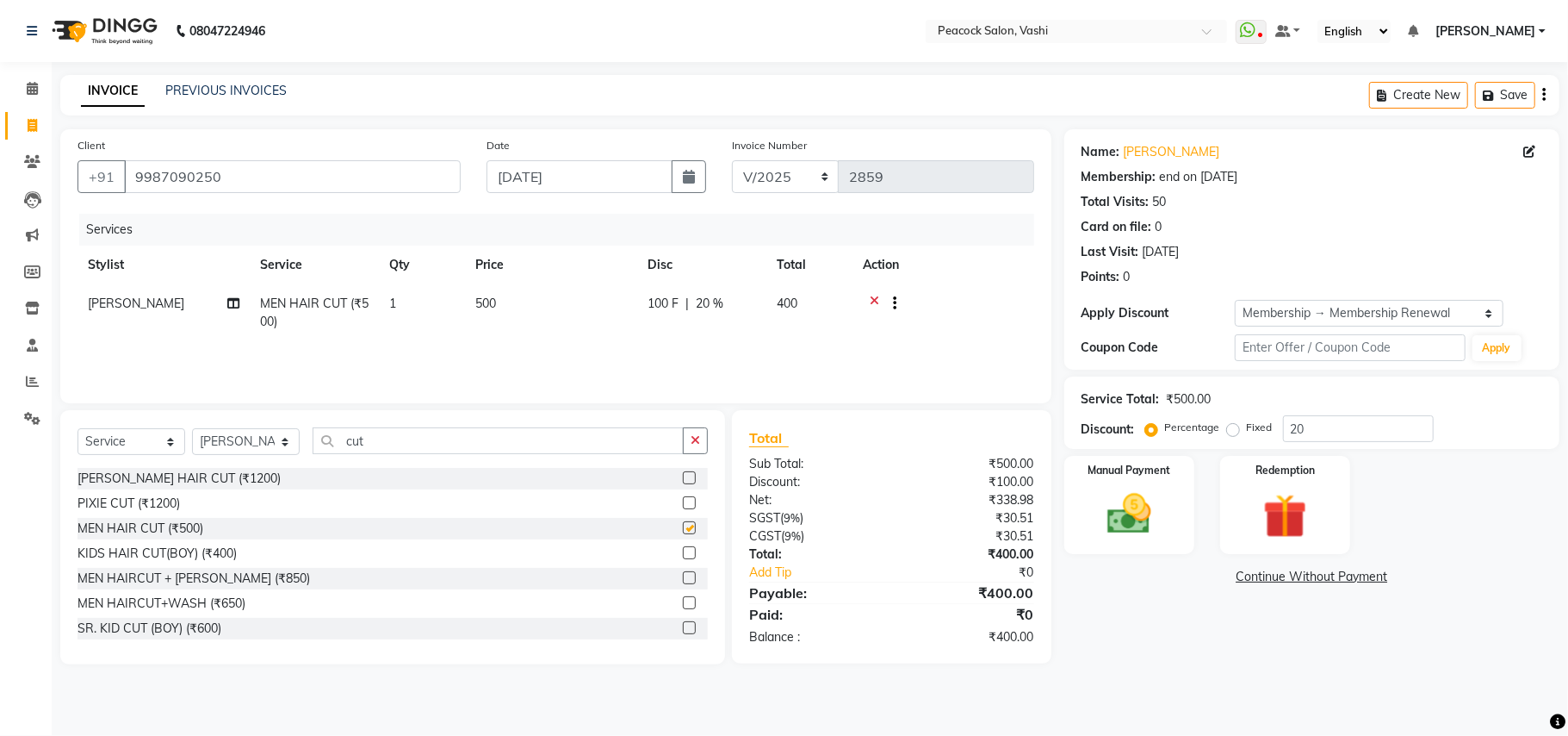
checkbox input "false"
click at [379, 432] on input "cut" at bounding box center [499, 440] width 371 height 27
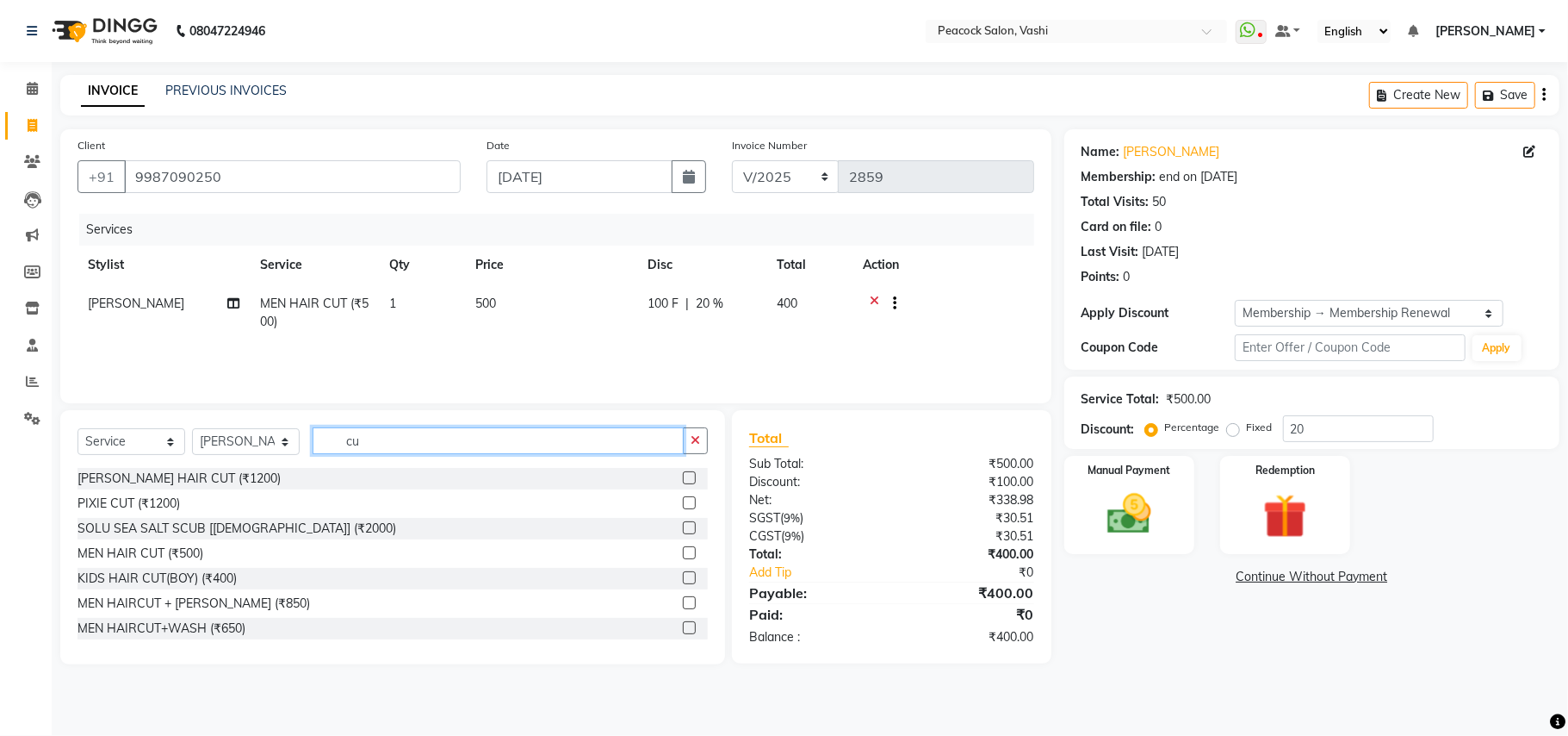
type input "c"
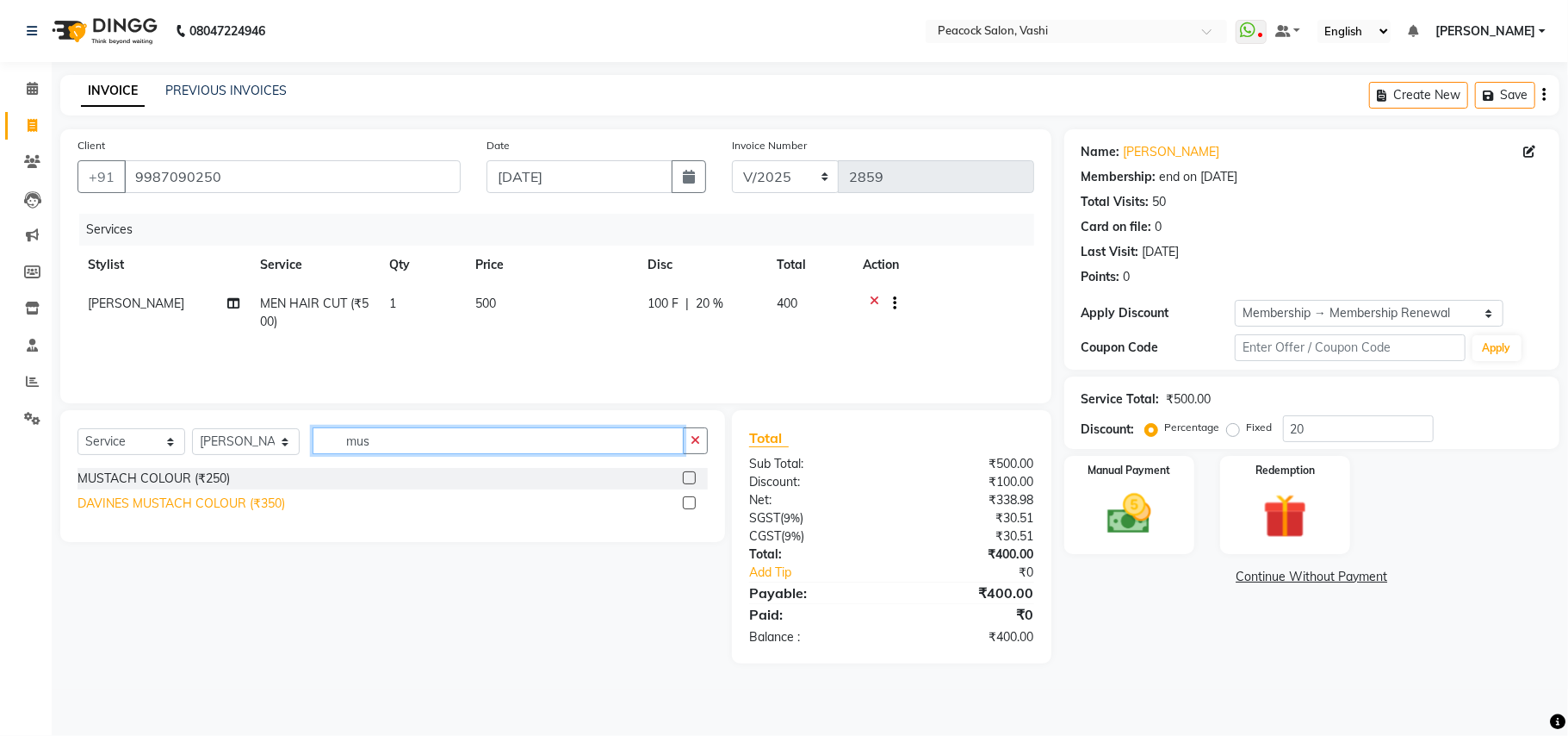
type input "mus"
click at [192, 505] on div "DAVINES MUSTACH COLOUR (₹350)" at bounding box center [181, 504] width 208 height 18
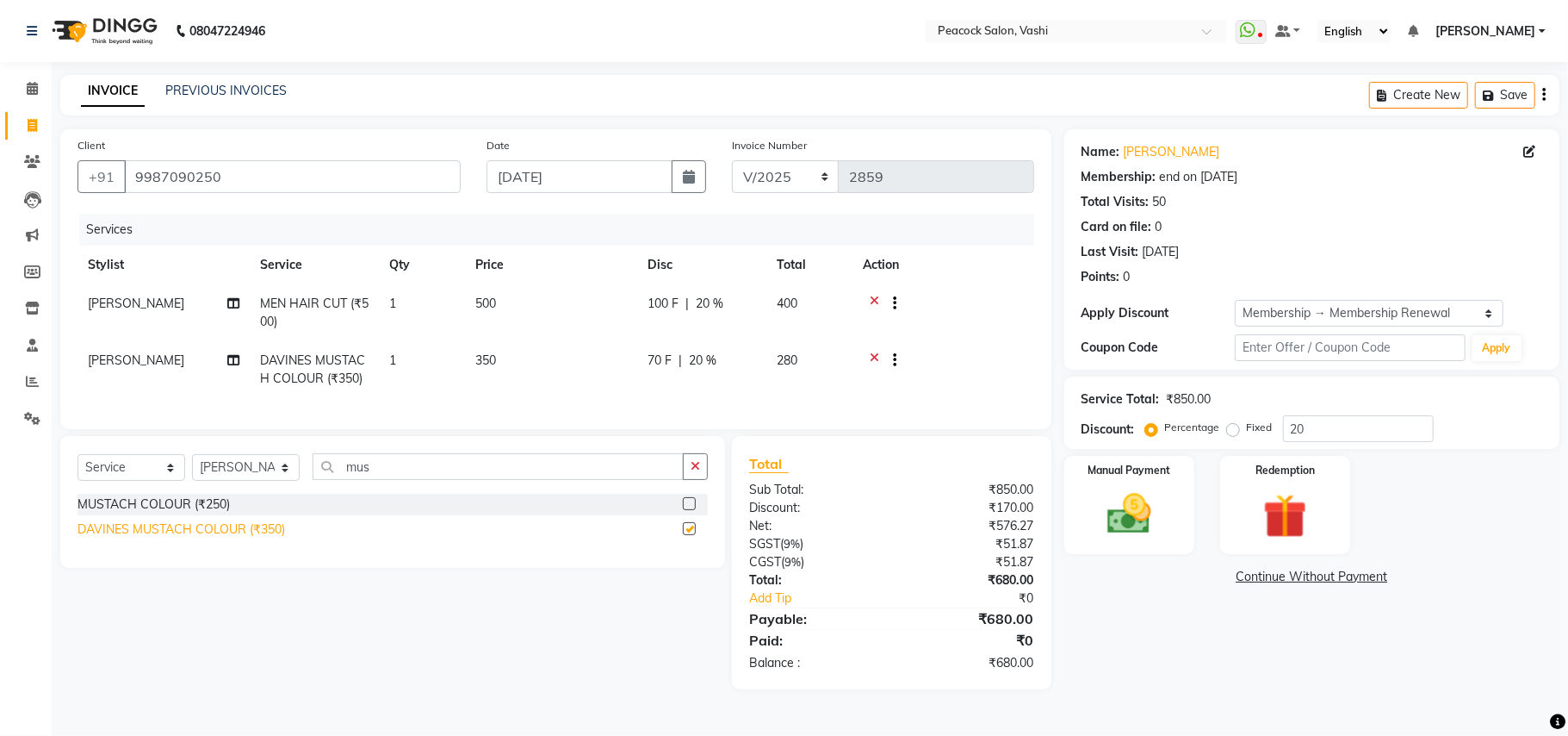
checkbox input "false"
click at [127, 481] on select "Select Service Product Membership Package Voucher Prepaid Gift Card" at bounding box center [131, 467] width 107 height 27
select select "membership"
click at [77, 471] on select "Select Service Product Membership Package Voucher Prepaid Gift Card" at bounding box center [131, 467] width 107 height 27
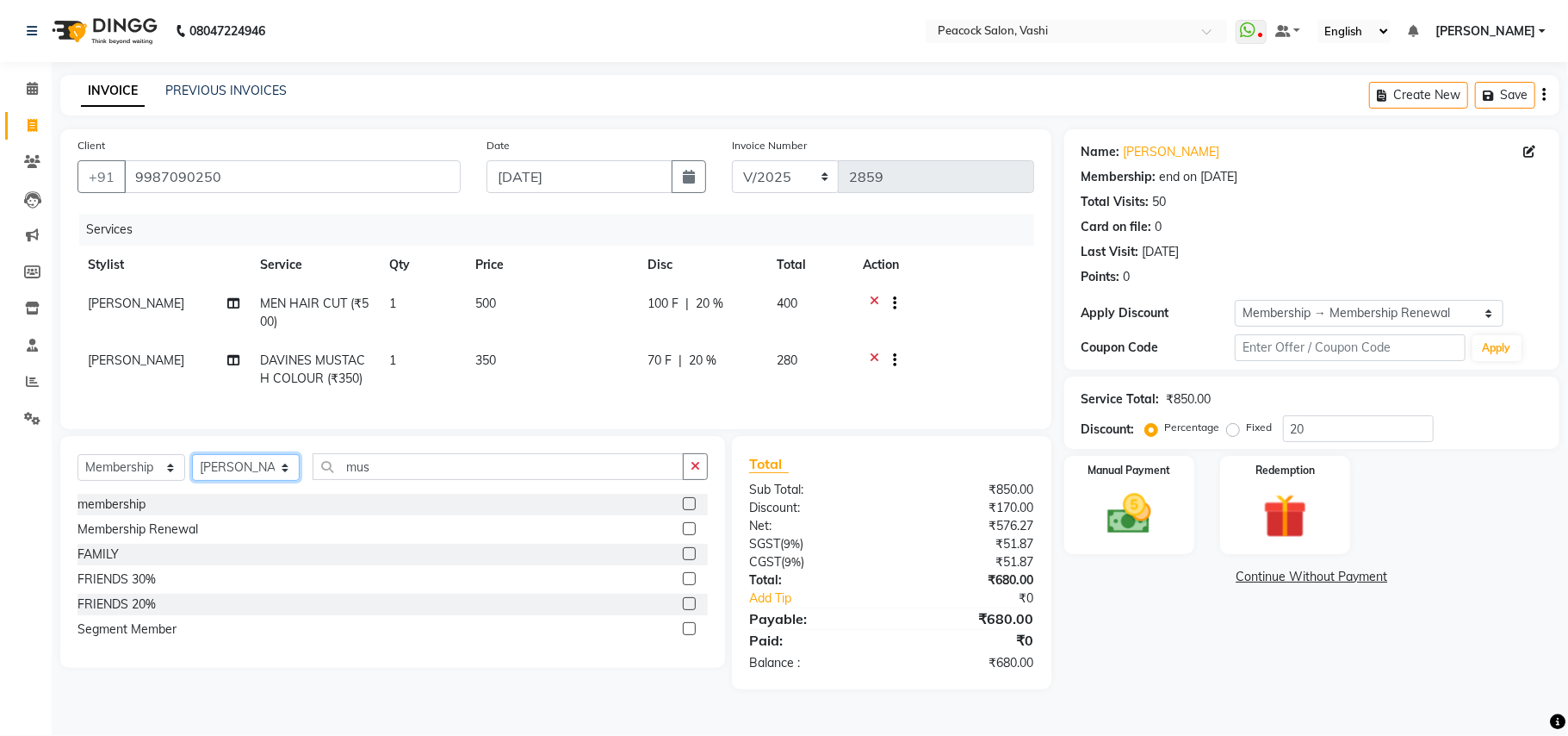
click at [214, 481] on select "Select Stylist anim shinglai ANKUSH APARNA ASHWINI BHAGWATI DC Dingg Support HA…" at bounding box center [245, 467] width 107 height 27
select select "22388"
click at [192, 471] on select "Select Stylist anim shinglai ANKUSH APARNA ASHWINI BHAGWATI DC Dingg Support HA…" at bounding box center [245, 467] width 107 height 27
click at [186, 538] on div "Membership Renewal" at bounding box center [137, 529] width 120 height 18
select select "select"
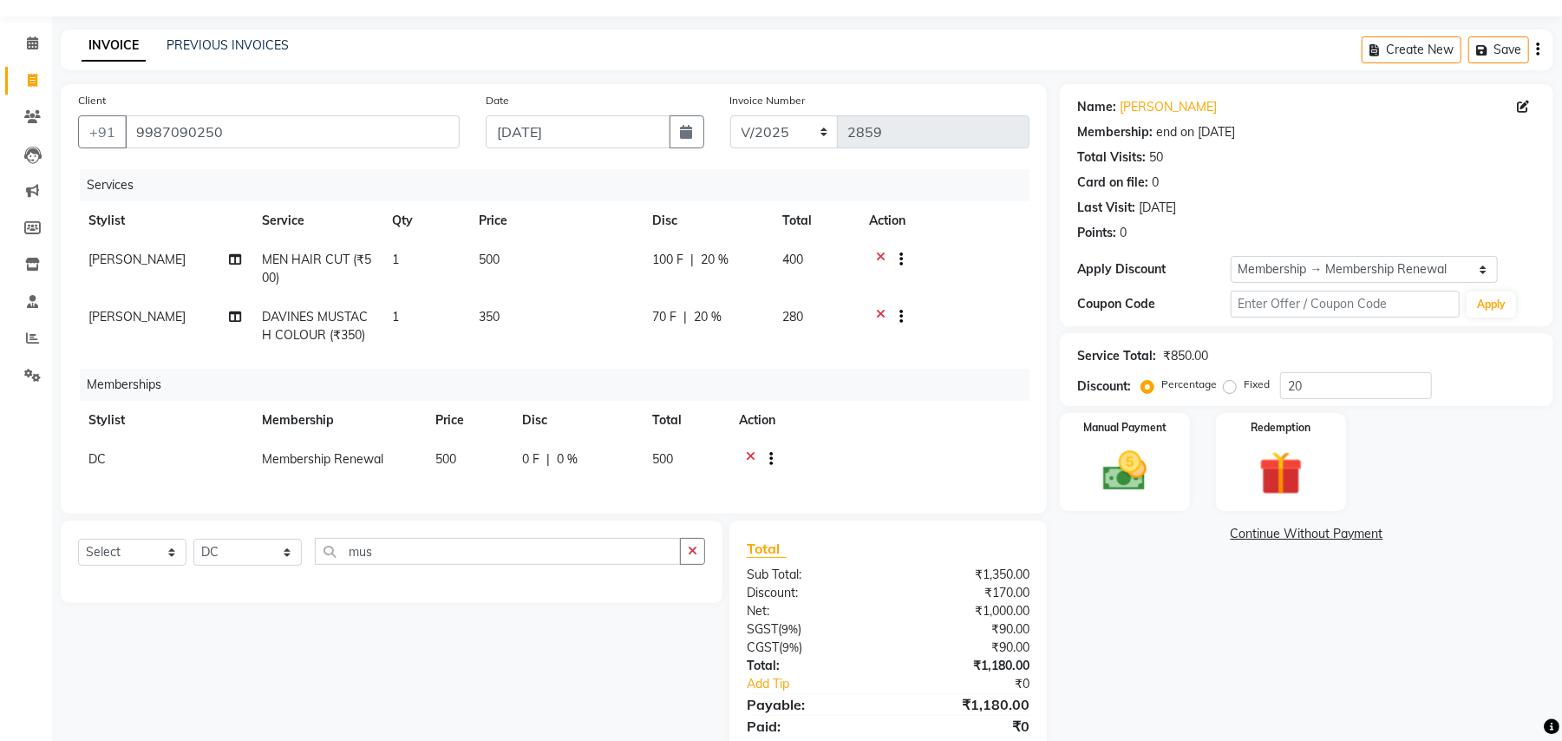
scroll to position [123, 0]
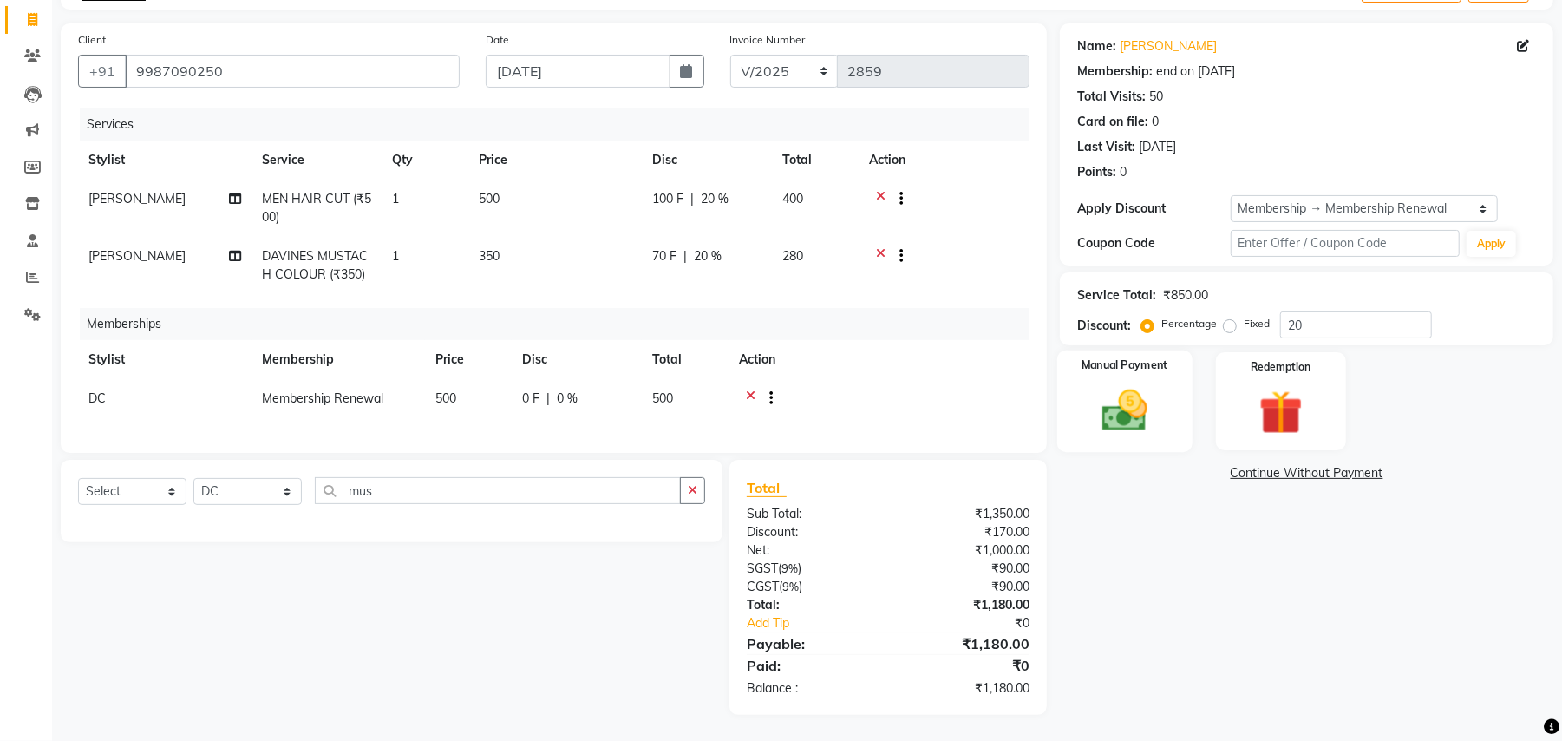
click at [1166, 390] on div "Manual Payment" at bounding box center [1124, 400] width 135 height 101
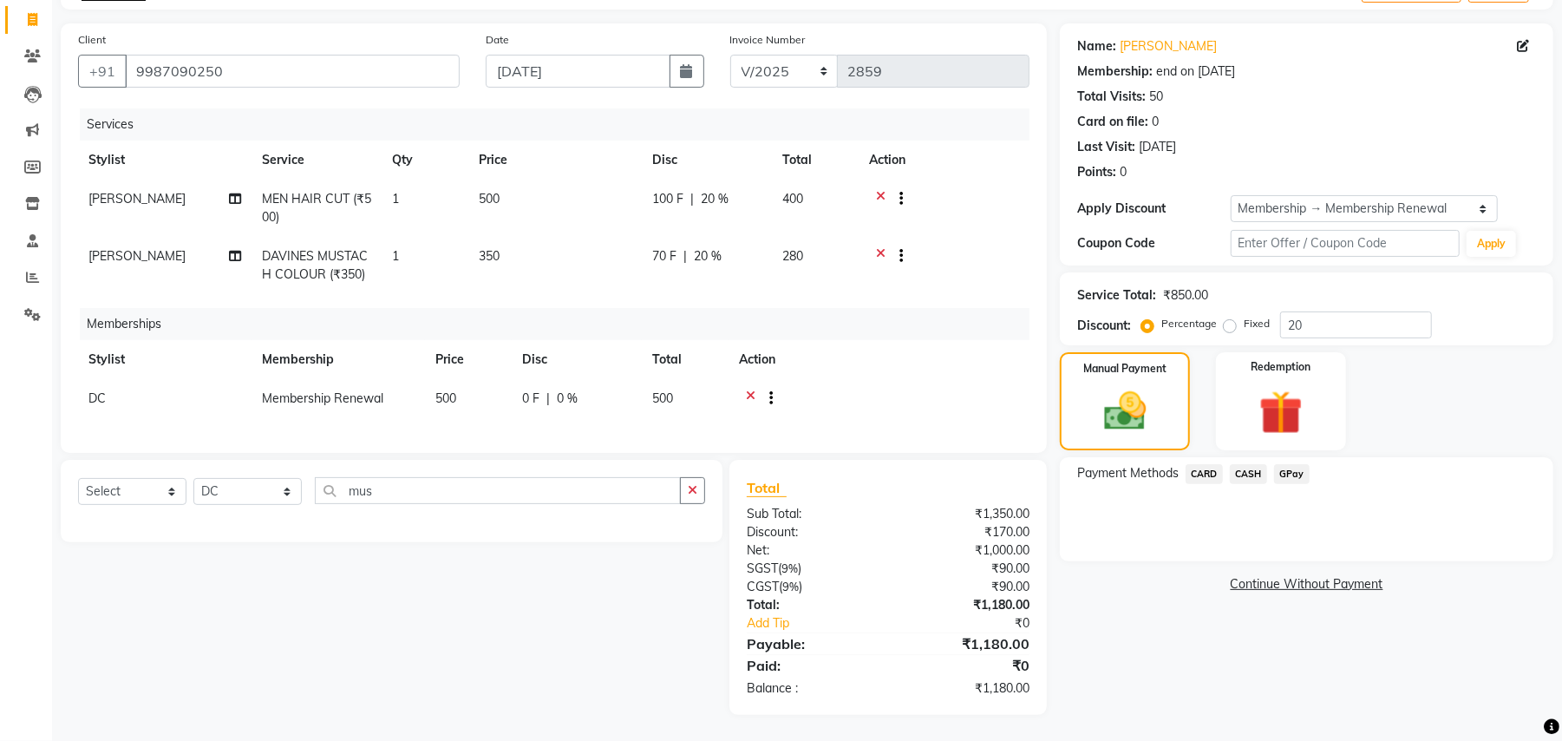
click at [1287, 464] on span "GPay" at bounding box center [1292, 474] width 36 height 20
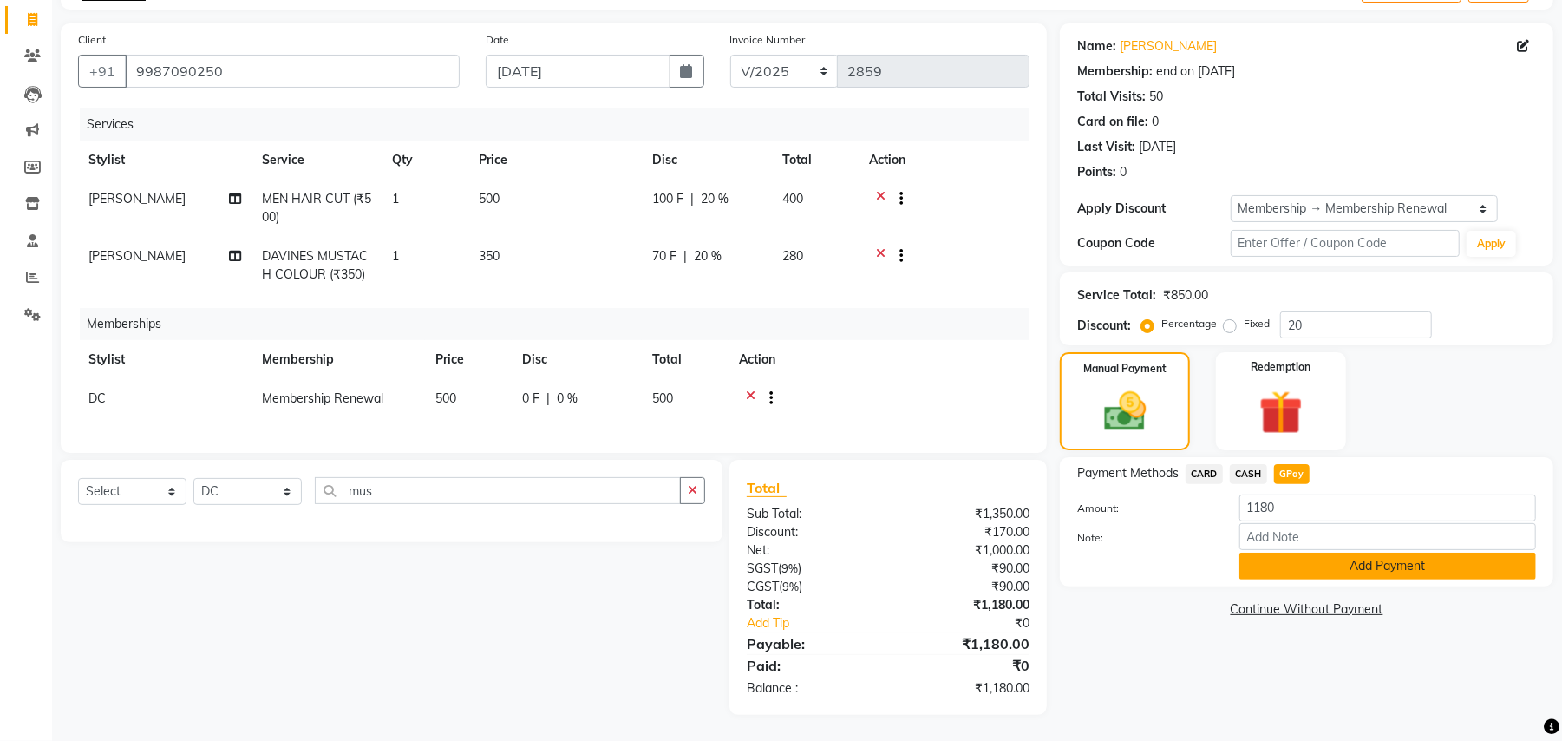
click at [1320, 552] on button "Add Payment" at bounding box center [1387, 565] width 297 height 27
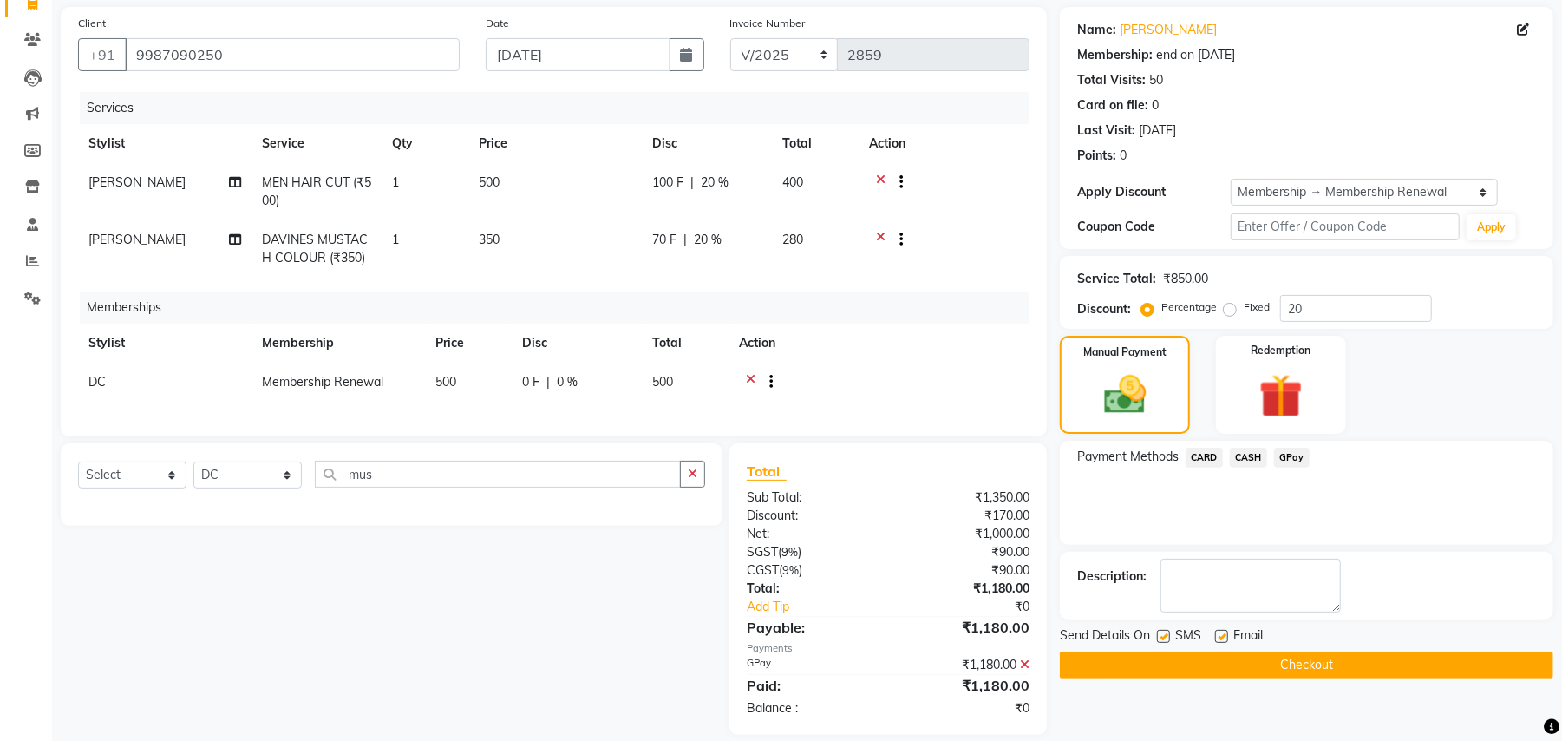
click at [1318, 666] on button "Checkout" at bounding box center [1306, 664] width 493 height 27
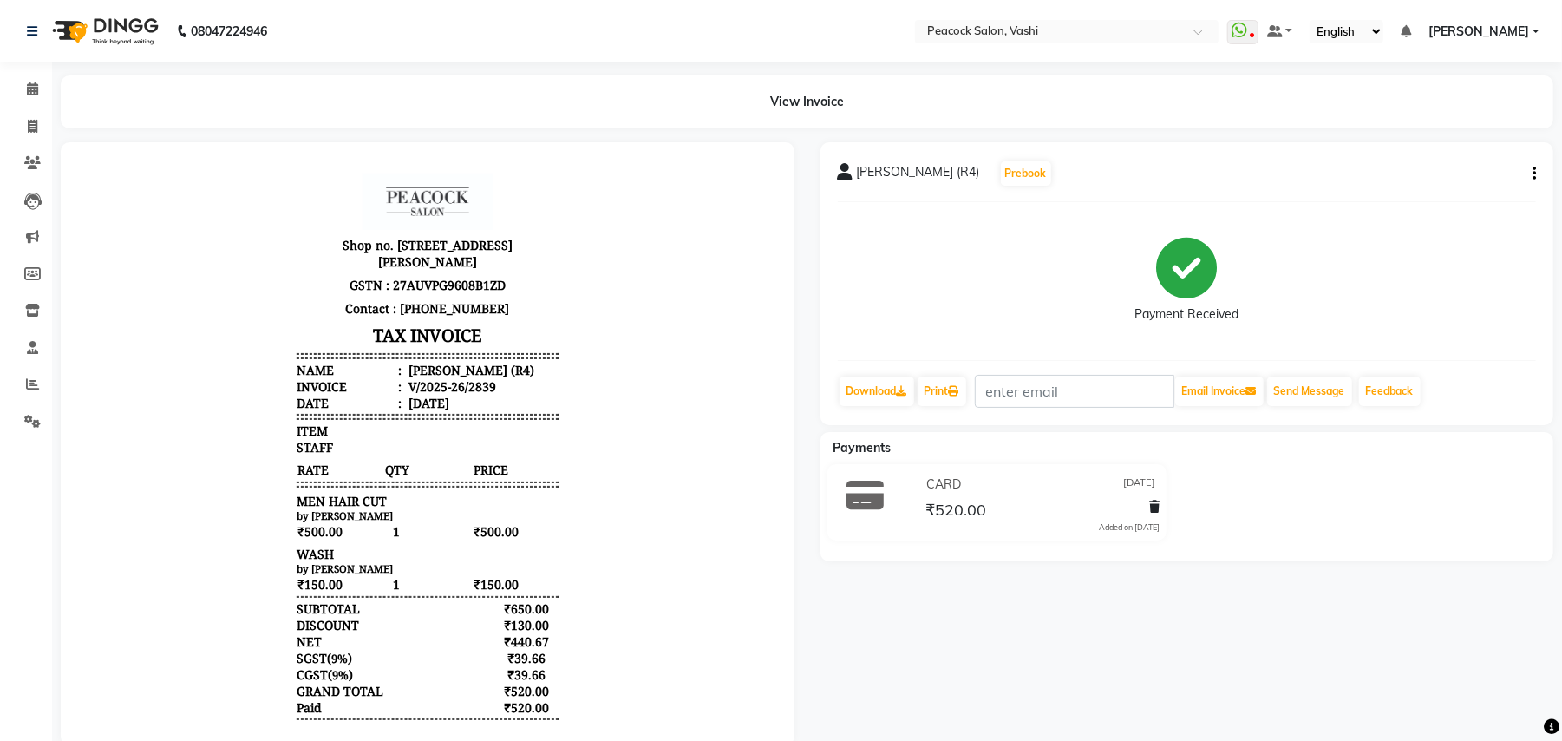
click at [1534, 173] on icon "button" at bounding box center [1533, 173] width 3 height 1
click at [1433, 181] on div "Edit Invoice" at bounding box center [1447, 184] width 119 height 22
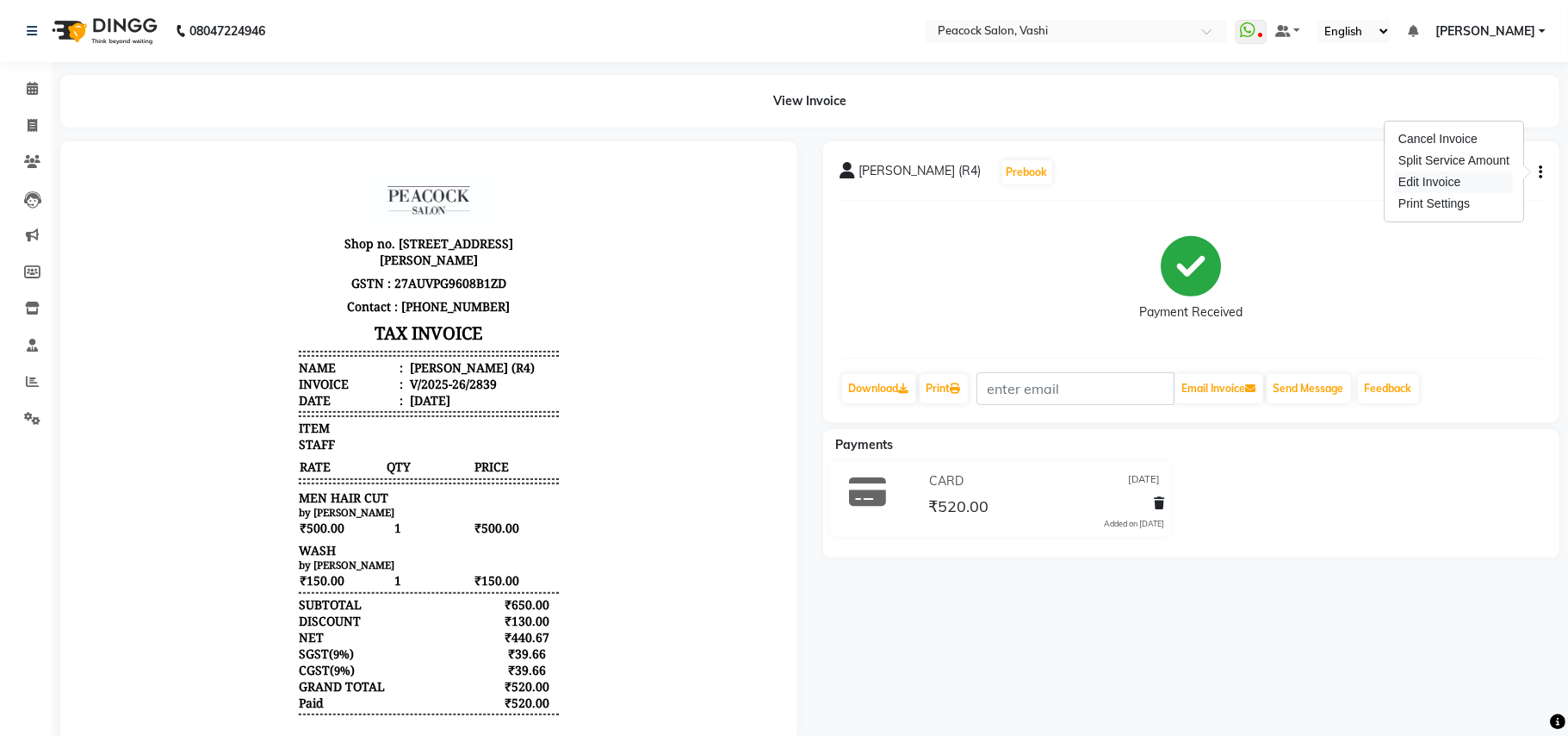
select select "service"
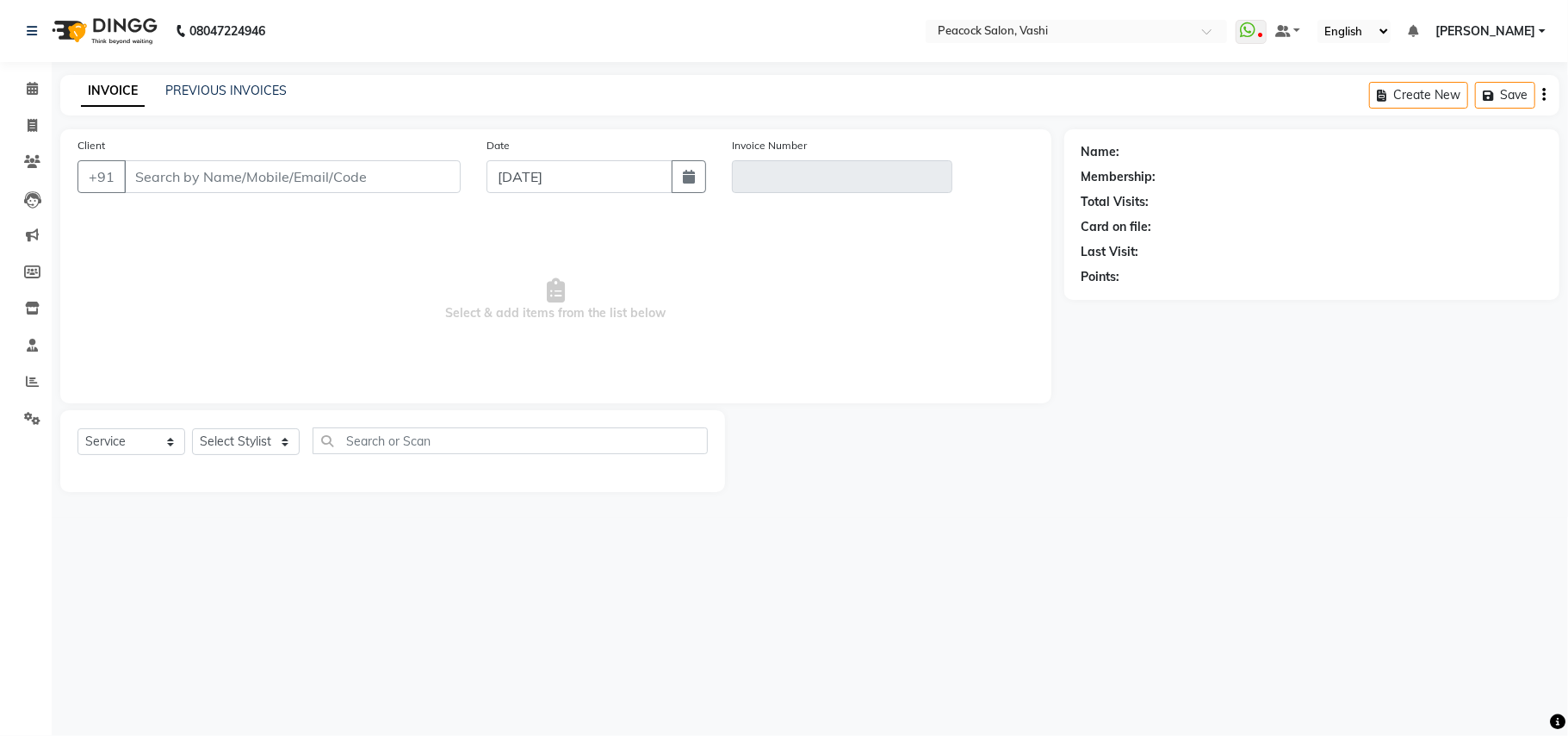
type input "9820698198"
type input "V/2025-26/2839"
select select "1: Object"
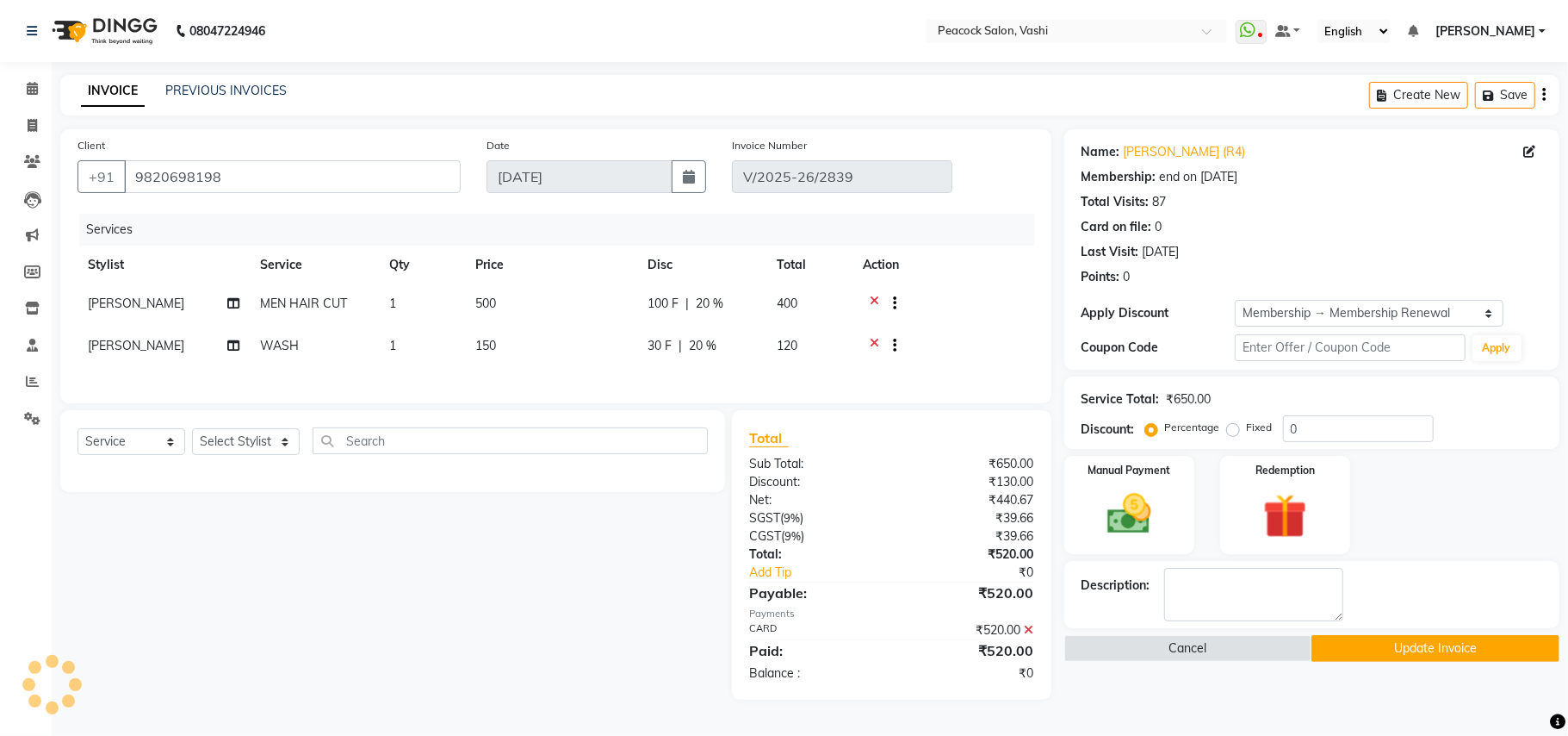
type input "[DATE]"
select select "select"
type input "20"
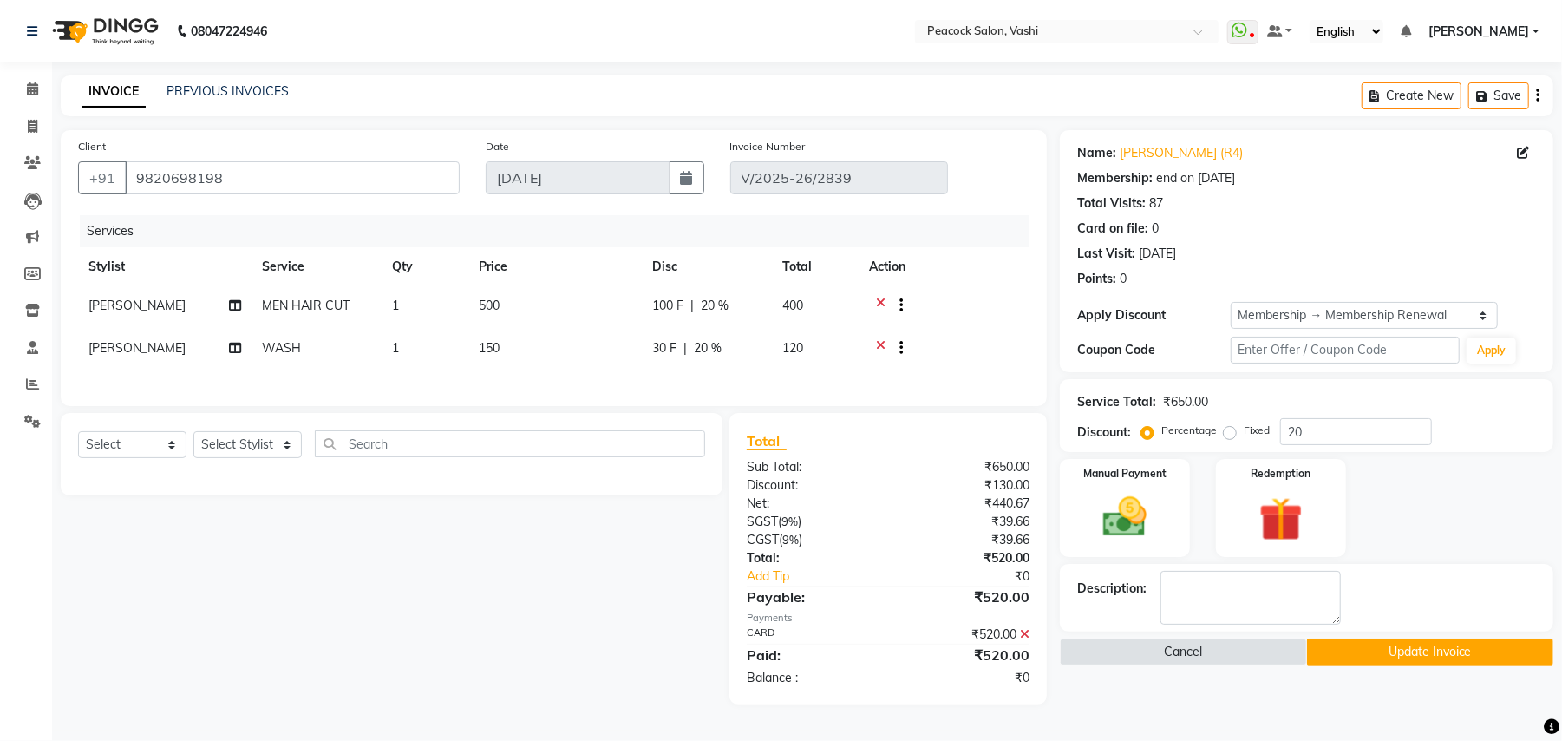
click at [1022, 640] on icon at bounding box center [1025, 634] width 10 height 12
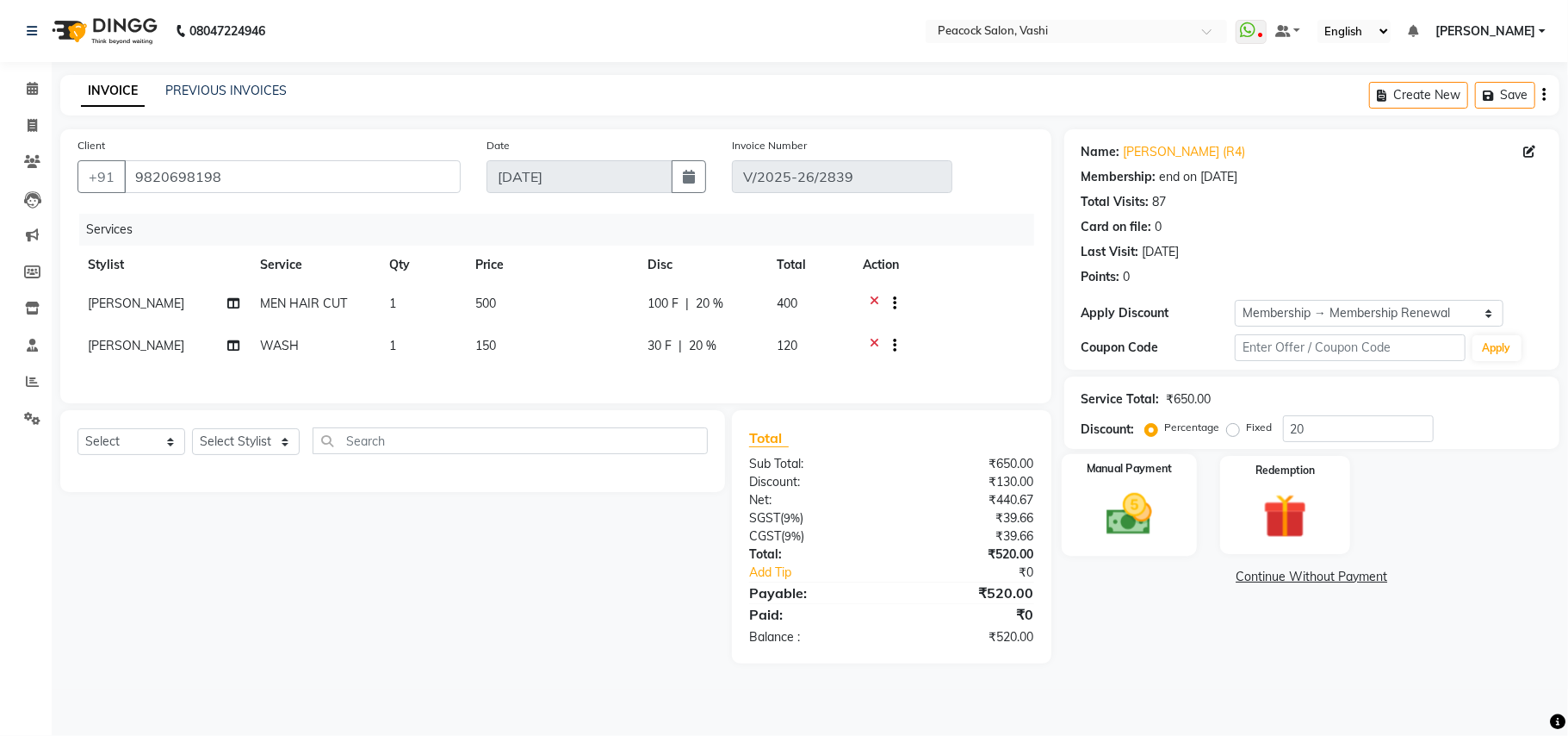
click at [1163, 508] on img at bounding box center [1129, 515] width 74 height 54
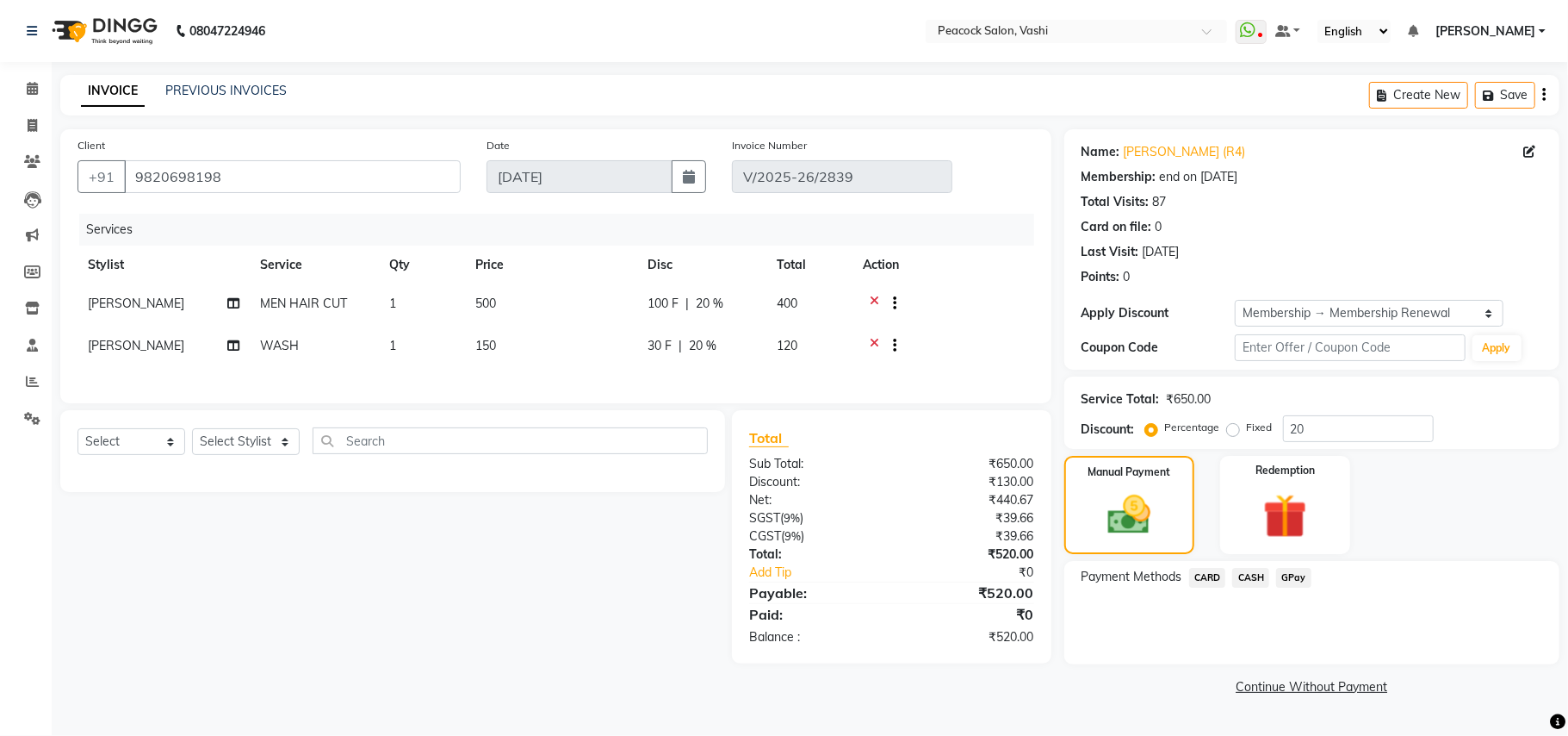
click at [1255, 574] on span "CASH" at bounding box center [1250, 578] width 37 height 20
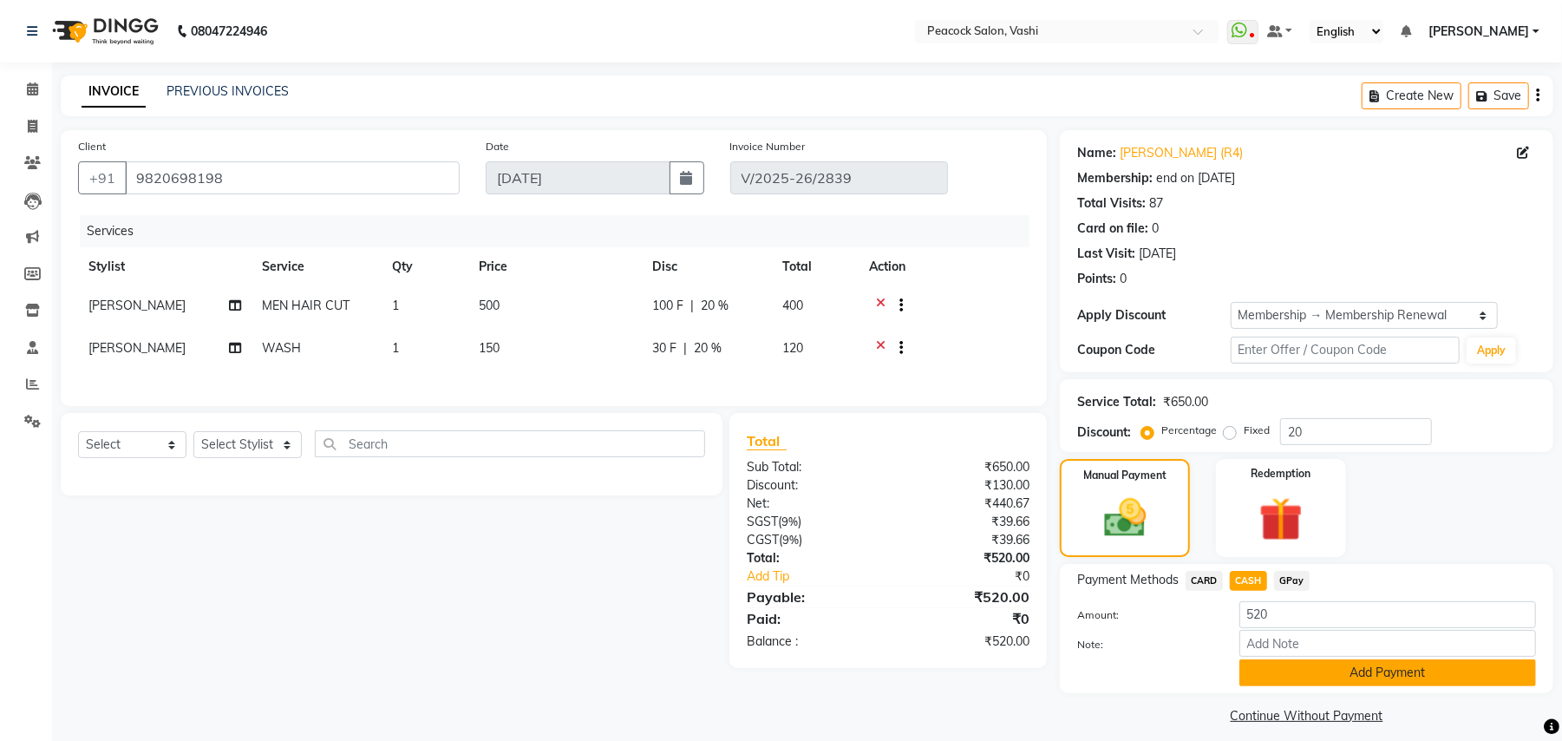
click at [1340, 674] on button "Add Payment" at bounding box center [1387, 672] width 297 height 27
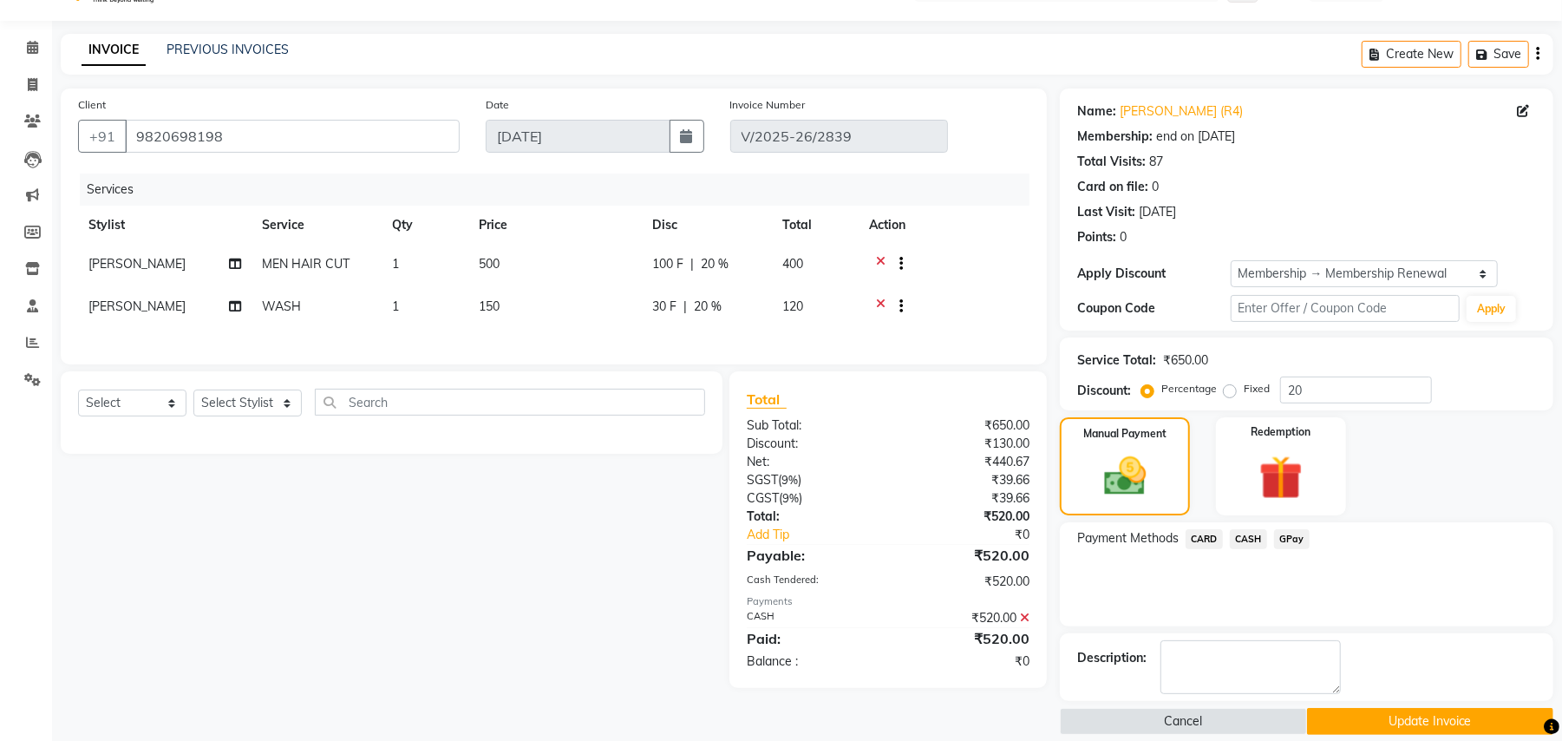
scroll to position [62, 0]
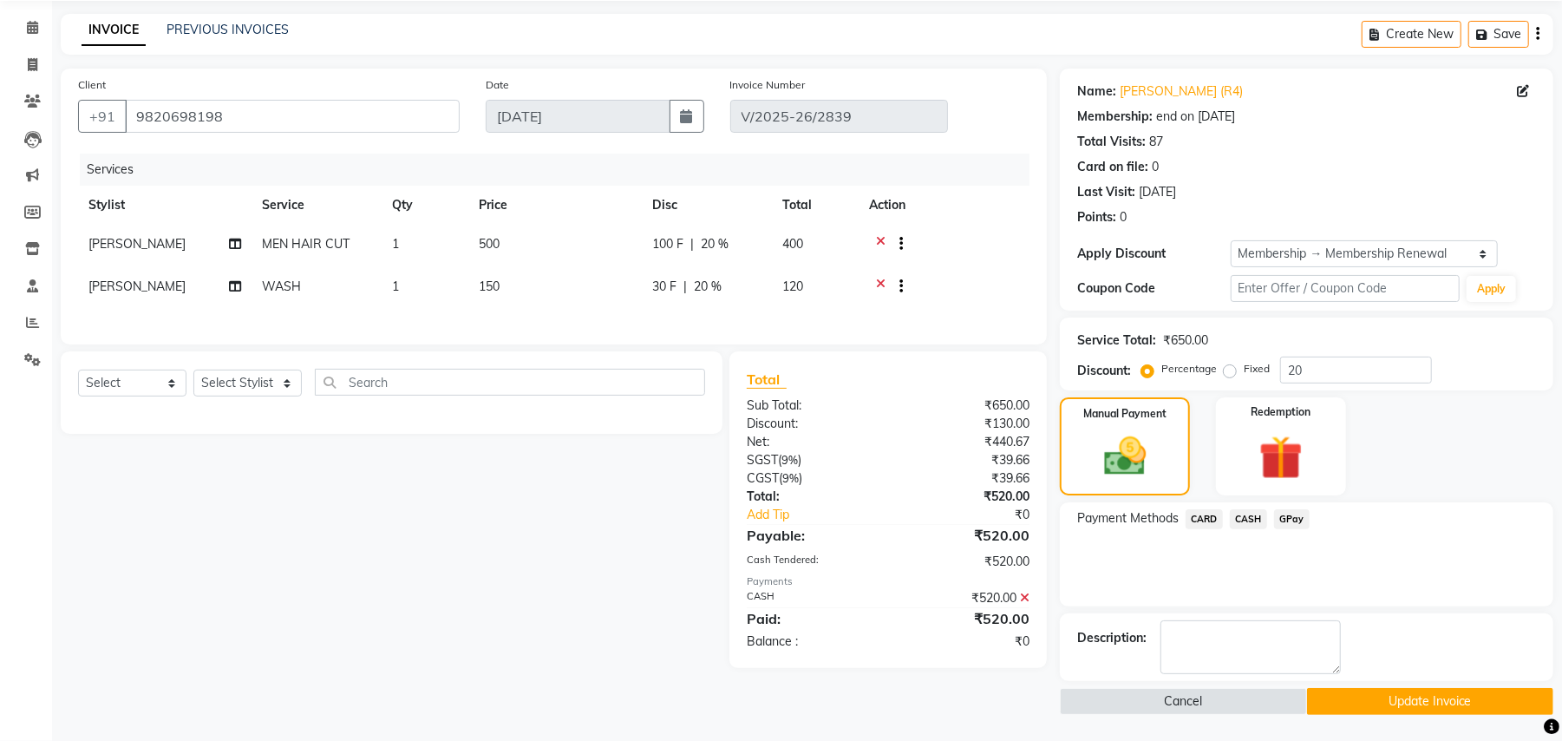
click at [1358, 705] on button "Update Invoice" at bounding box center [1430, 701] width 246 height 27
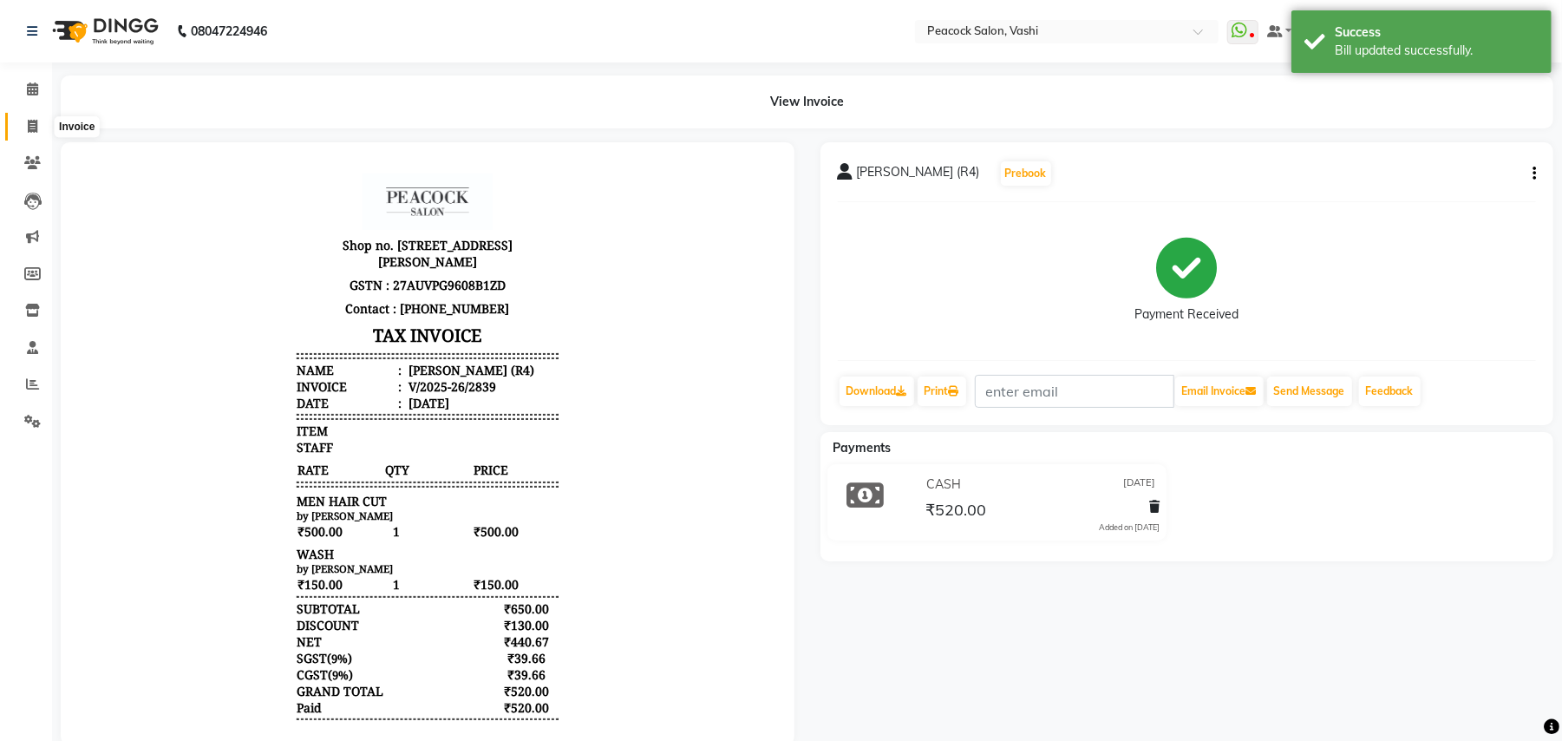
click at [29, 127] on icon at bounding box center [33, 126] width 10 height 13
select select "service"
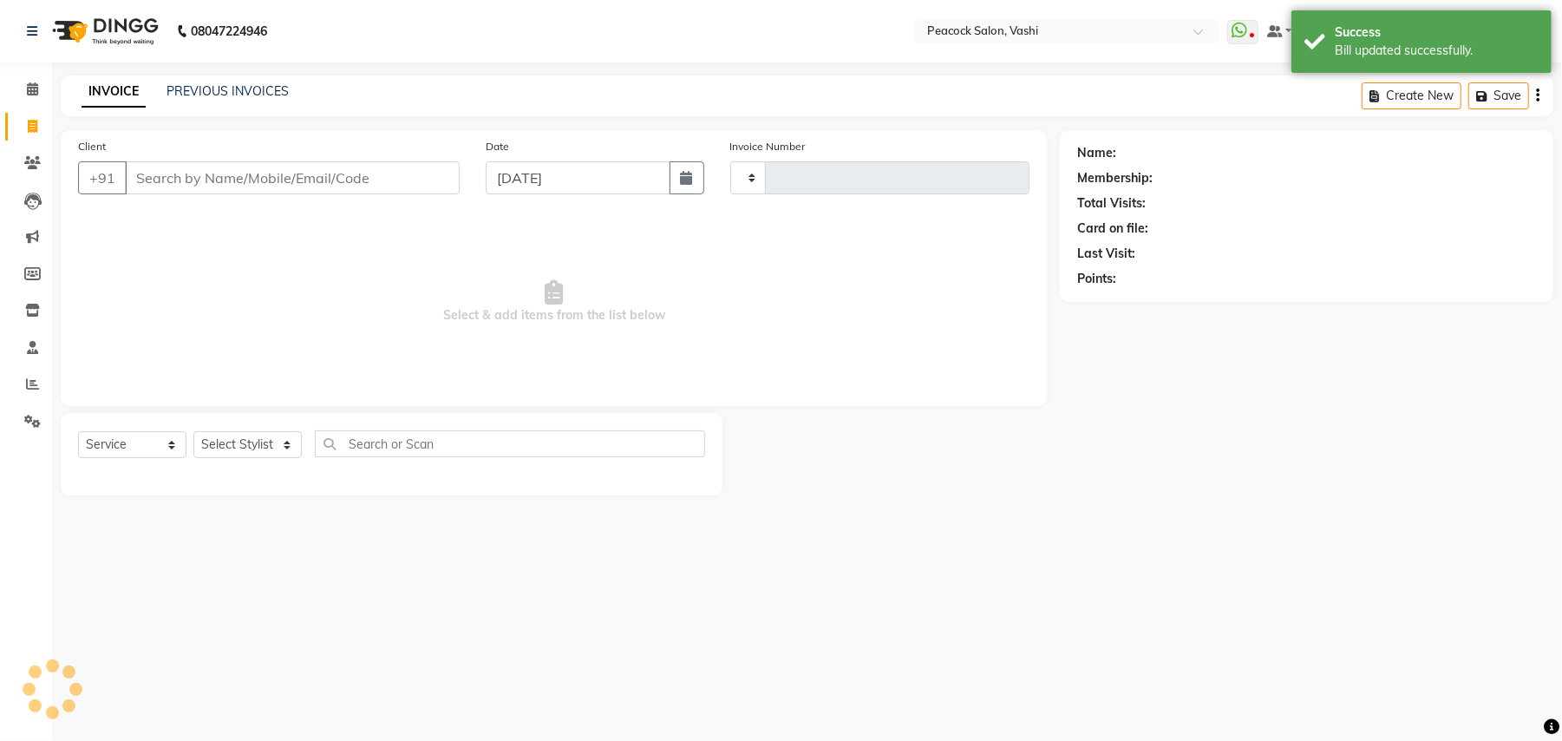
type input "2860"
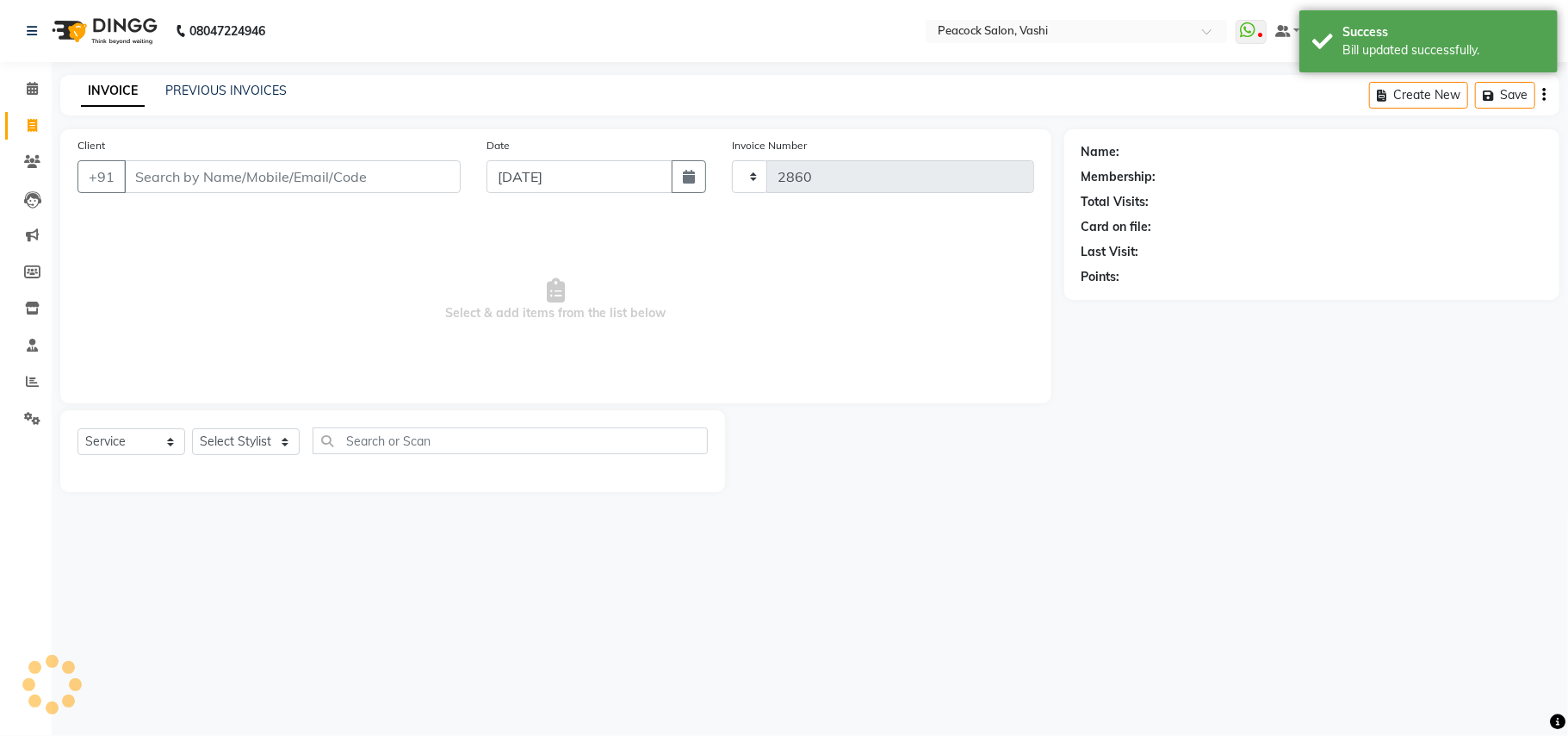
select select "619"
click at [221, 86] on link "PREVIOUS INVOICES" at bounding box center [226, 90] width 121 height 16
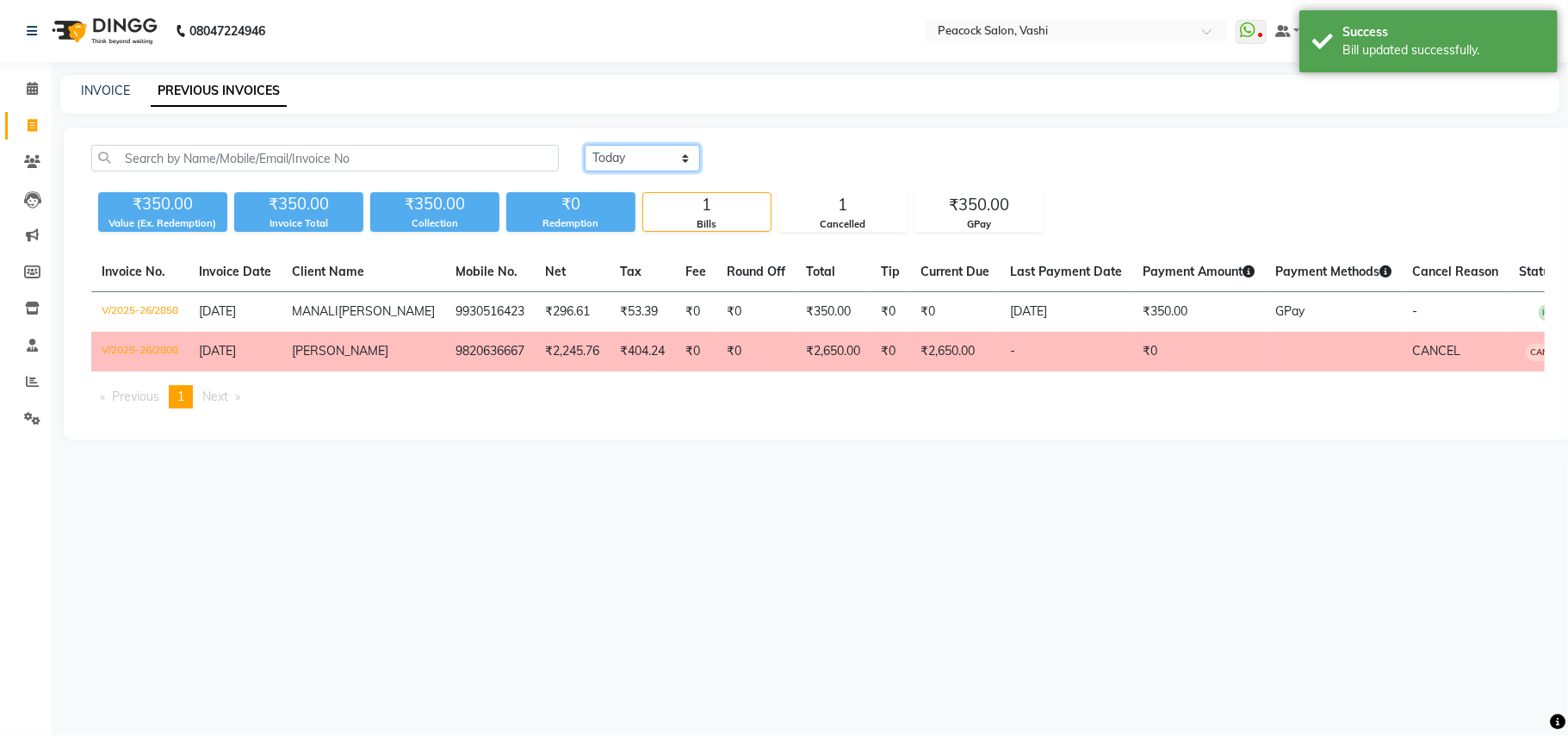
click at [615, 156] on select "[DATE] [DATE] Custom Range" at bounding box center [642, 158] width 115 height 27
select select "range"
click at [585, 145] on select "[DATE] [DATE] Custom Range" at bounding box center [642, 158] width 115 height 27
click at [785, 162] on input "[DATE]" at bounding box center [783, 158] width 120 height 24
select select "9"
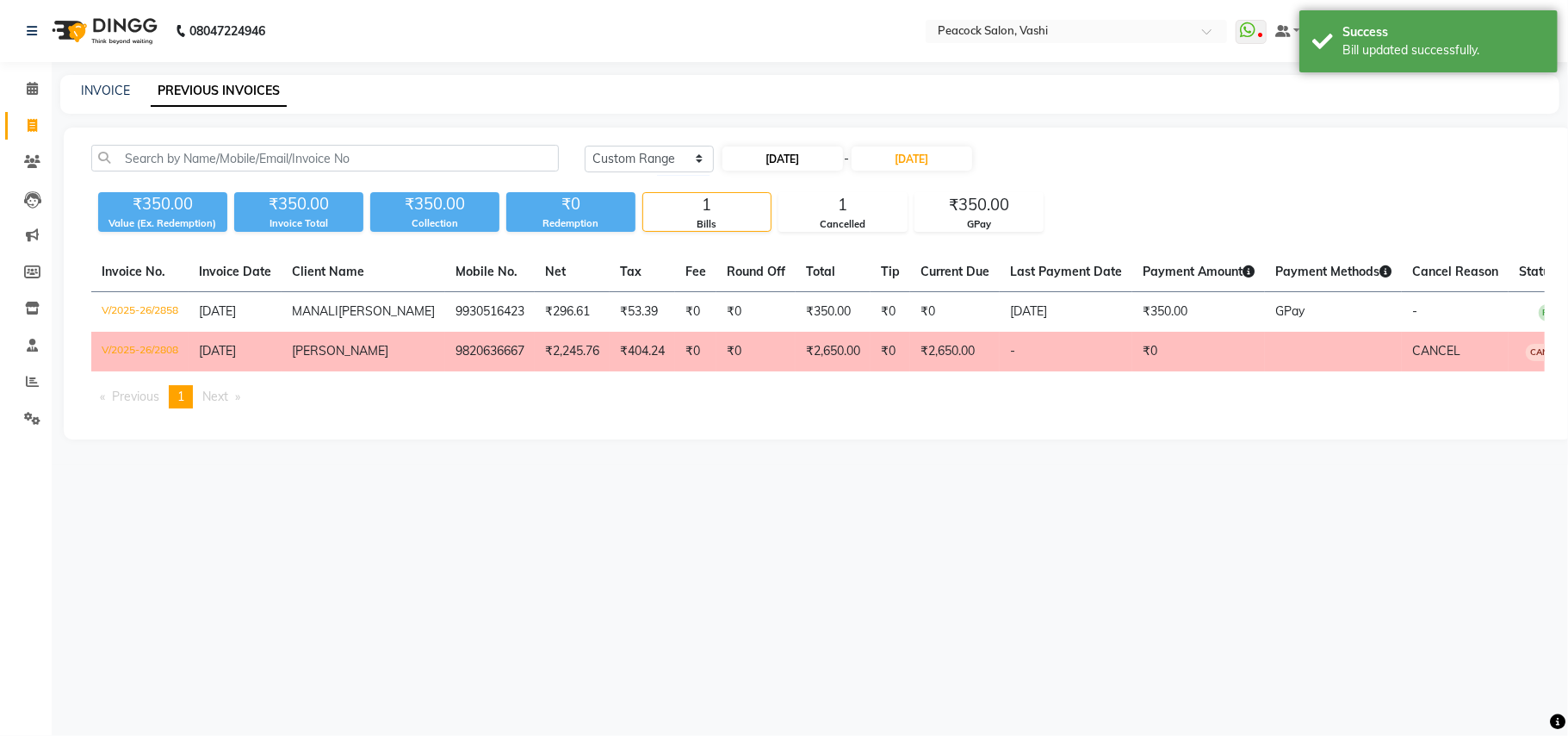
select select "2025"
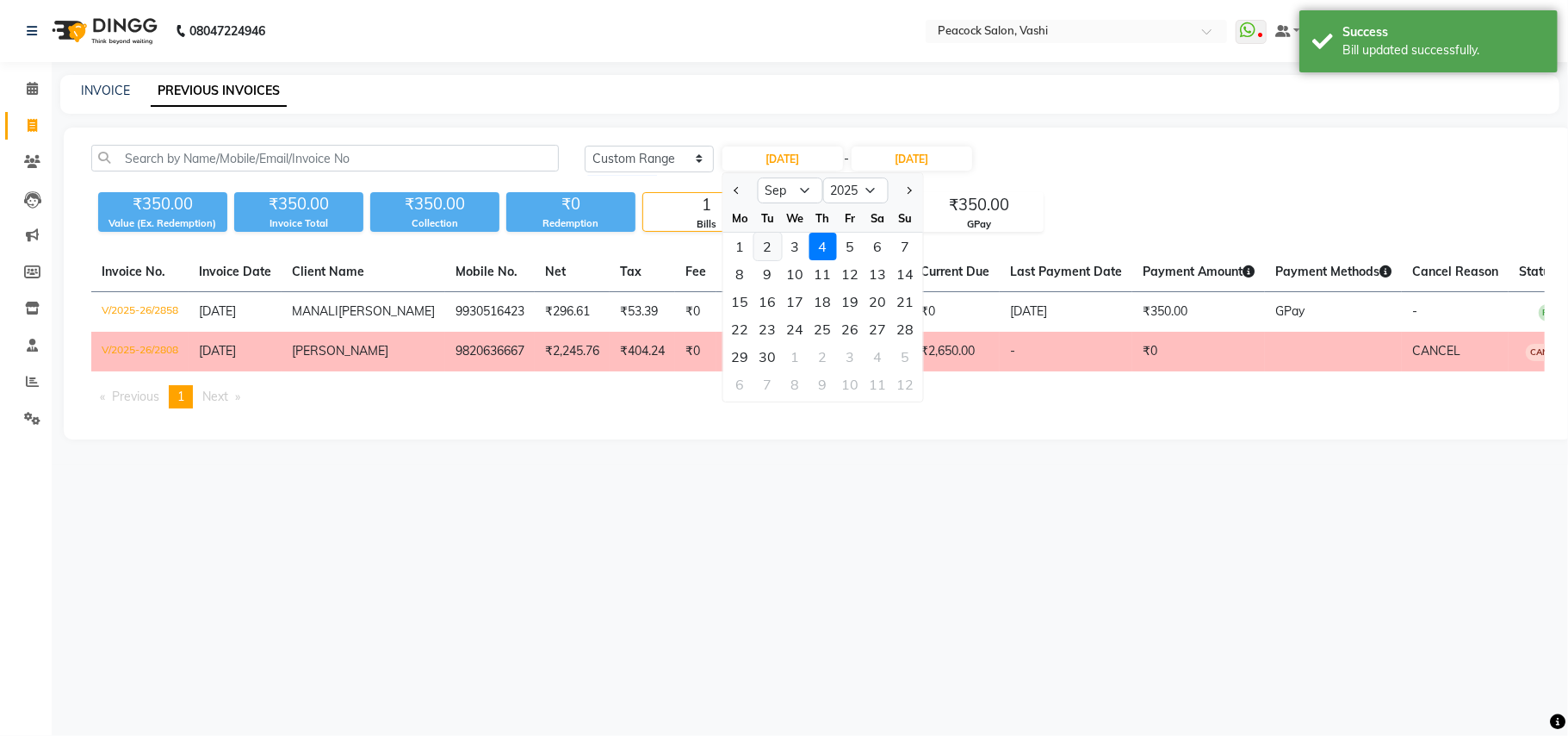
click at [769, 242] on div "2" at bounding box center [768, 246] width 28 height 28
type input "[DATE]"
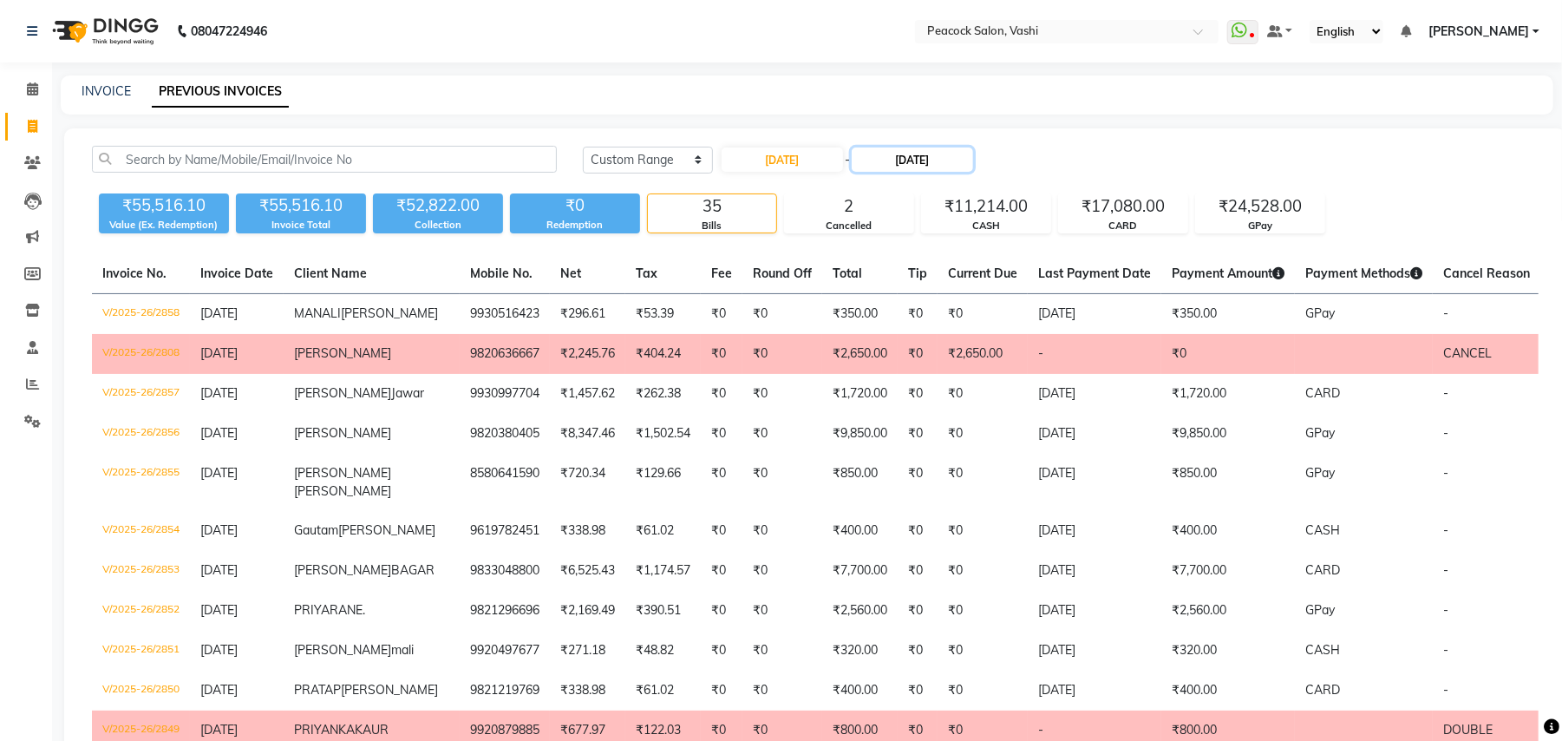
click at [940, 164] on input "[DATE]" at bounding box center [912, 159] width 121 height 24
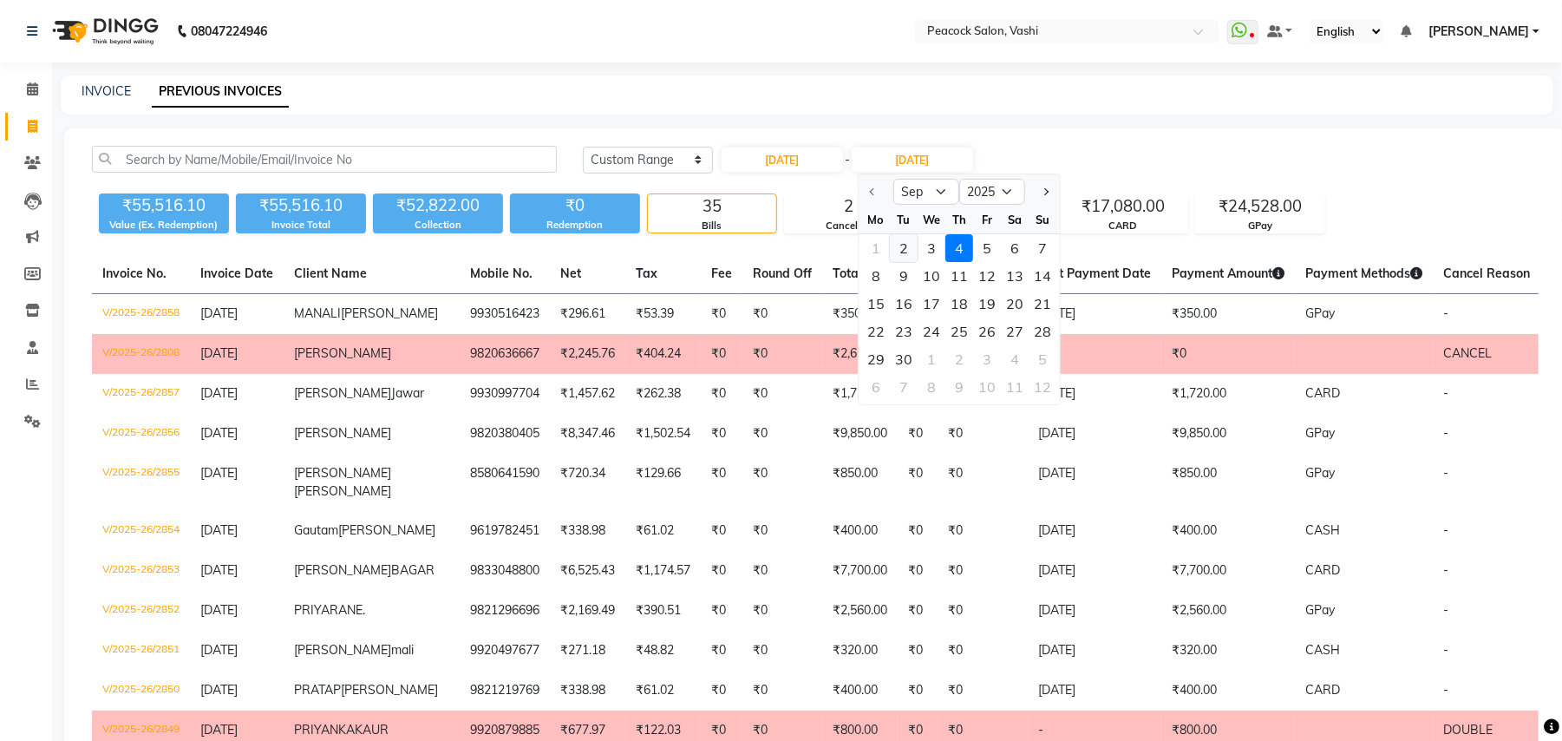
click at [905, 247] on div "2" at bounding box center [904, 248] width 28 height 28
type input "[DATE]"
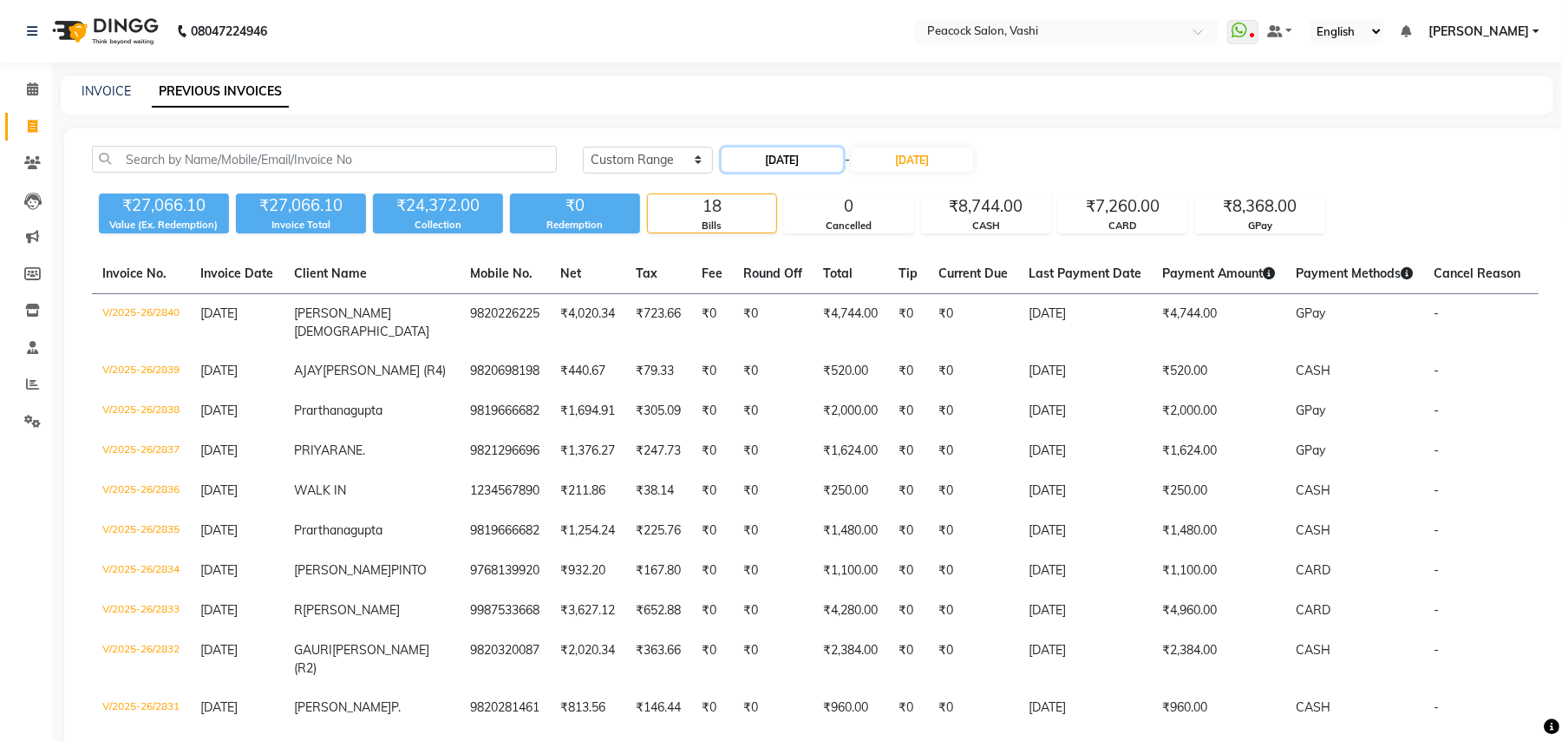
click at [798, 163] on input "[DATE]" at bounding box center [782, 159] width 121 height 24
select select "9"
select select "2025"
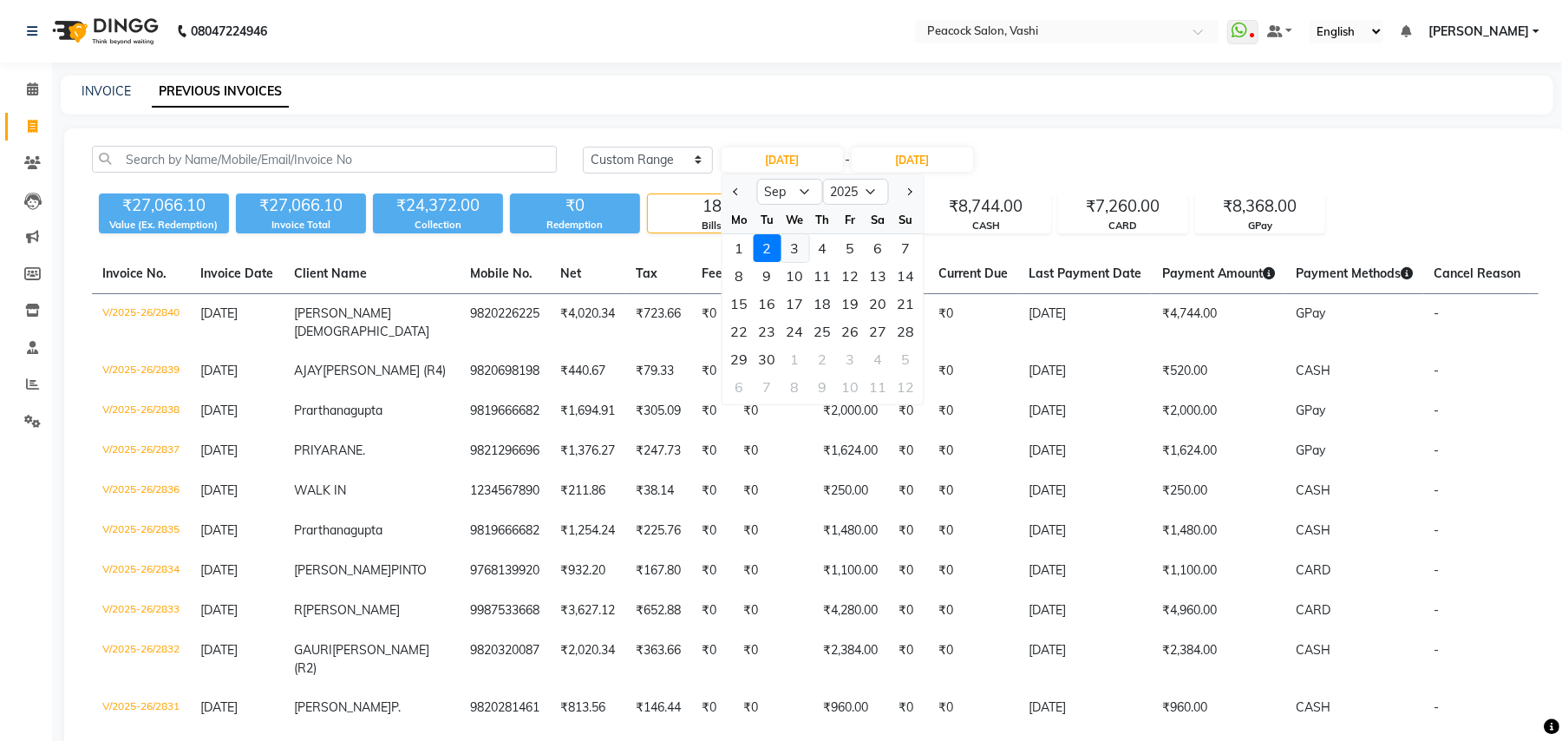
click at [798, 243] on div "3" at bounding box center [795, 248] width 28 height 28
type input "[DATE]"
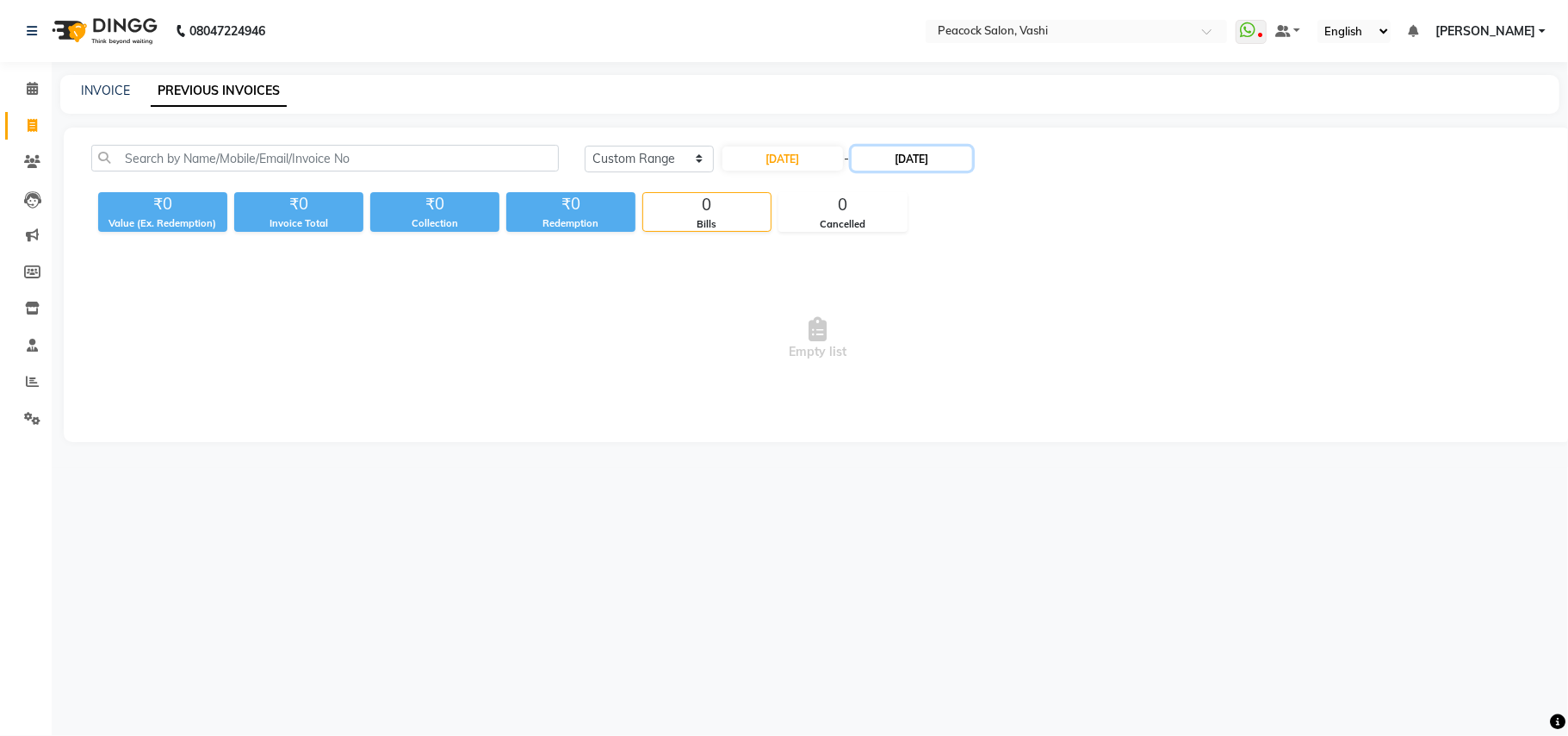
click at [913, 159] on input "[DATE]" at bounding box center [912, 158] width 120 height 24
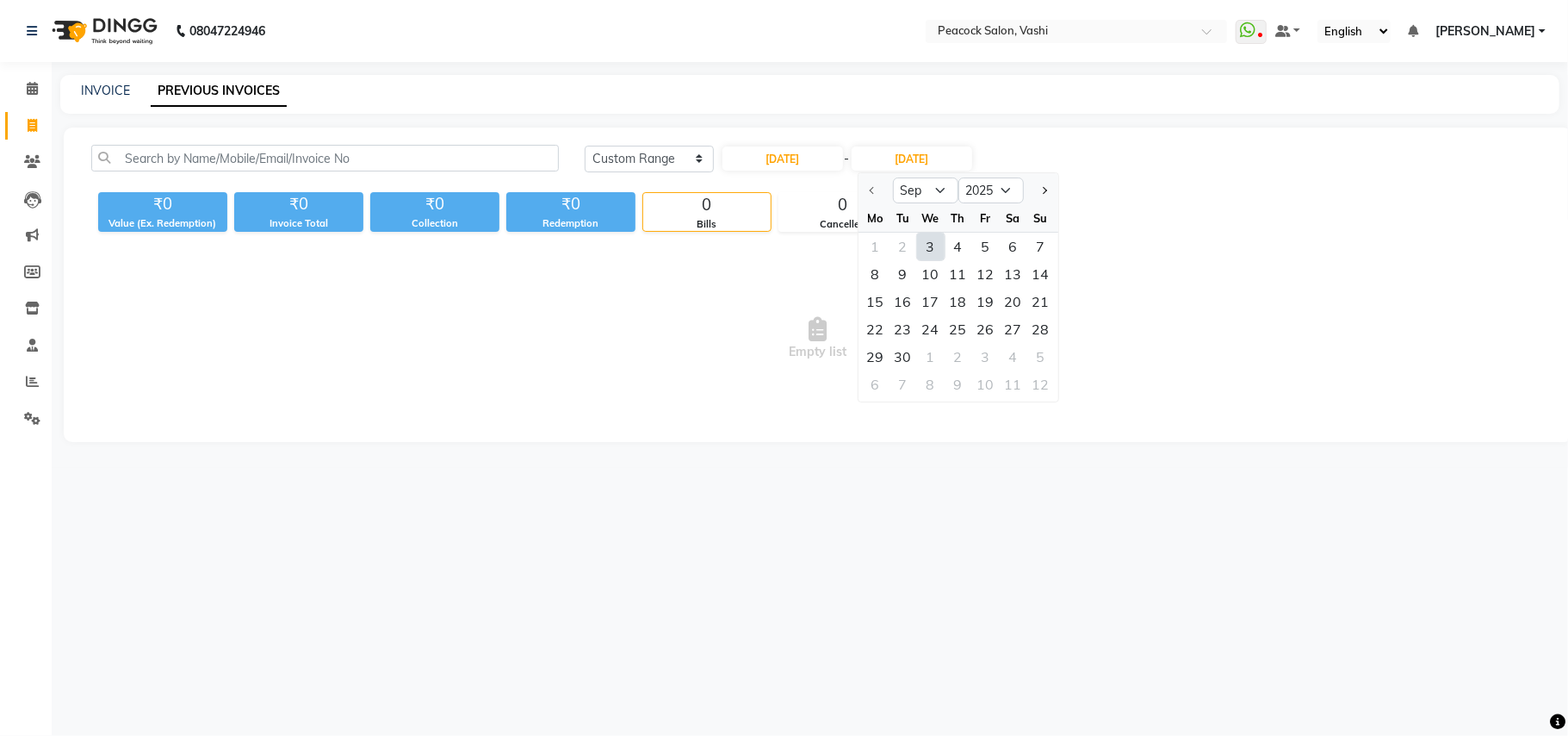
click at [925, 248] on div "3" at bounding box center [931, 246] width 28 height 28
type input "[DATE]"
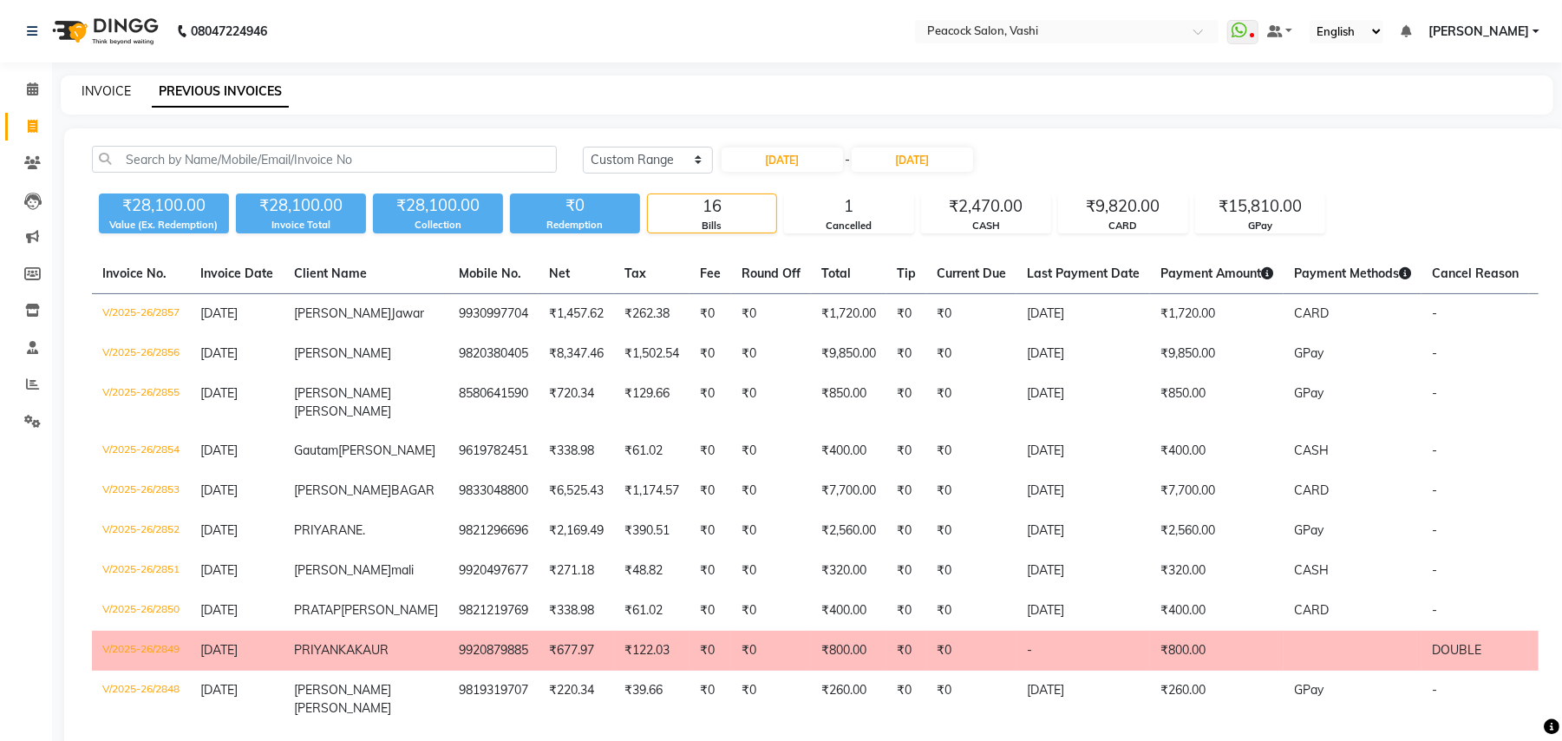
click at [111, 91] on link "INVOICE" at bounding box center [106, 91] width 49 height 16
select select "619"
select select "service"
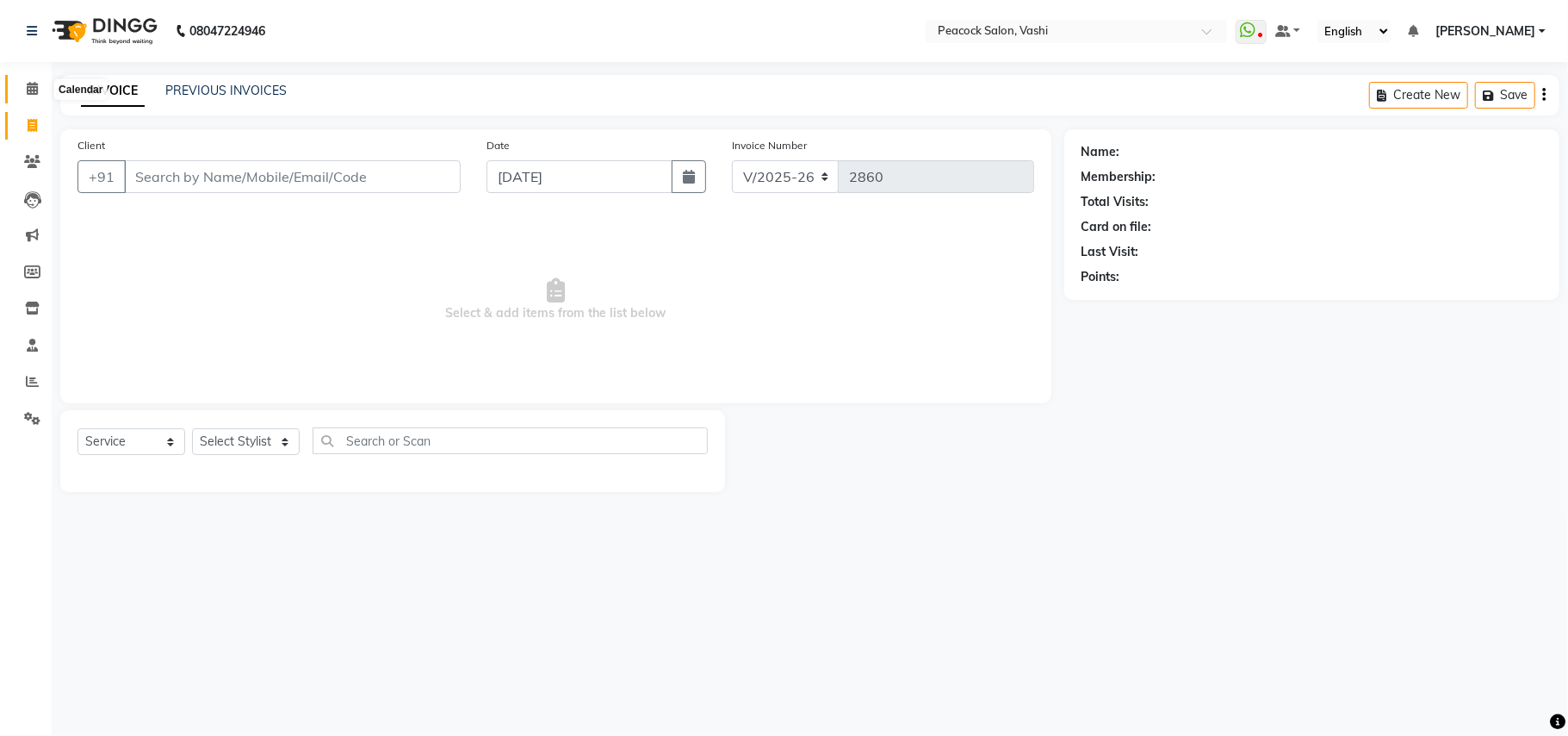
click at [29, 90] on icon at bounding box center [32, 87] width 11 height 13
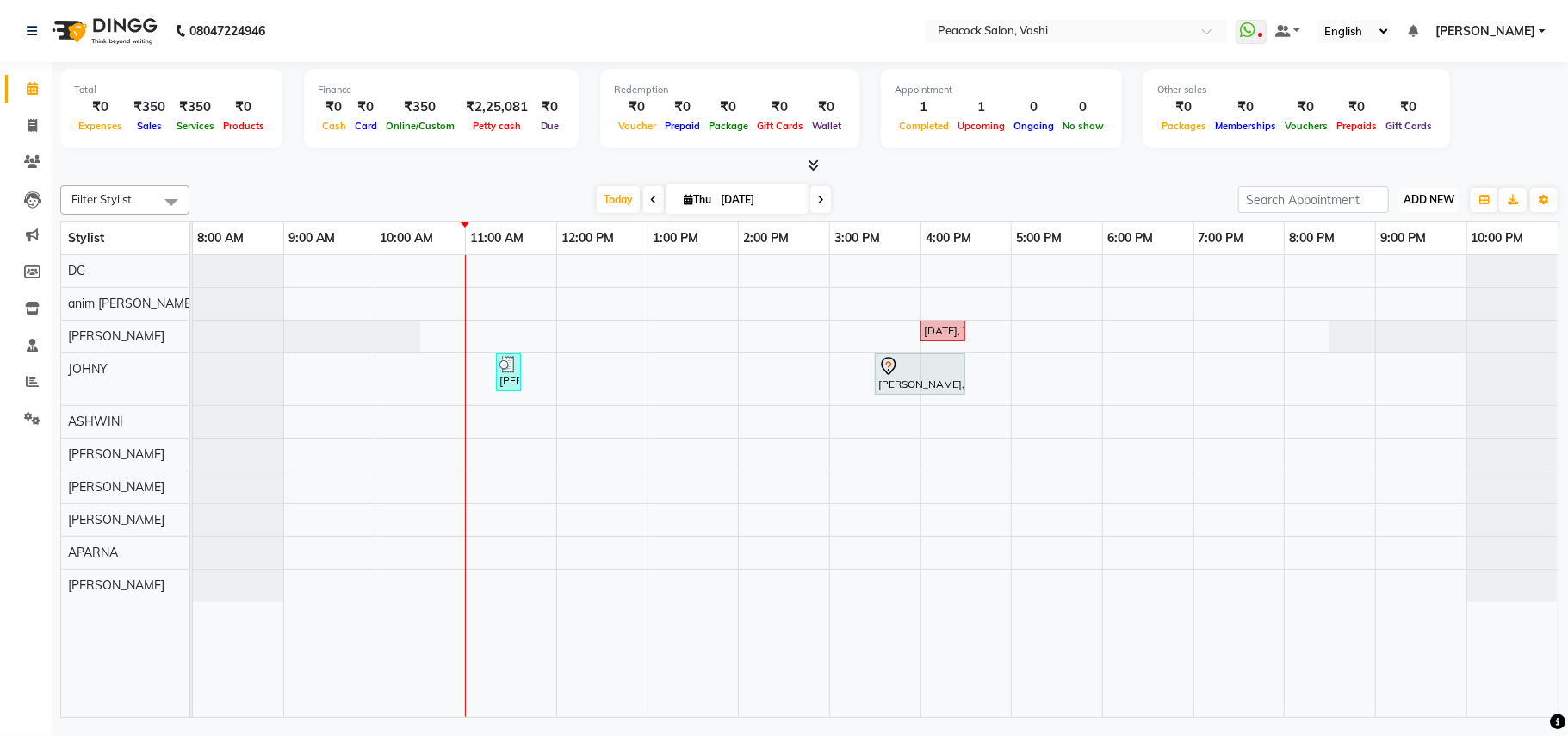
click at [1431, 198] on span "ADD NEW" at bounding box center [1429, 199] width 51 height 13
click at [1393, 283] on link "Add Expense" at bounding box center [1389, 278] width 136 height 23
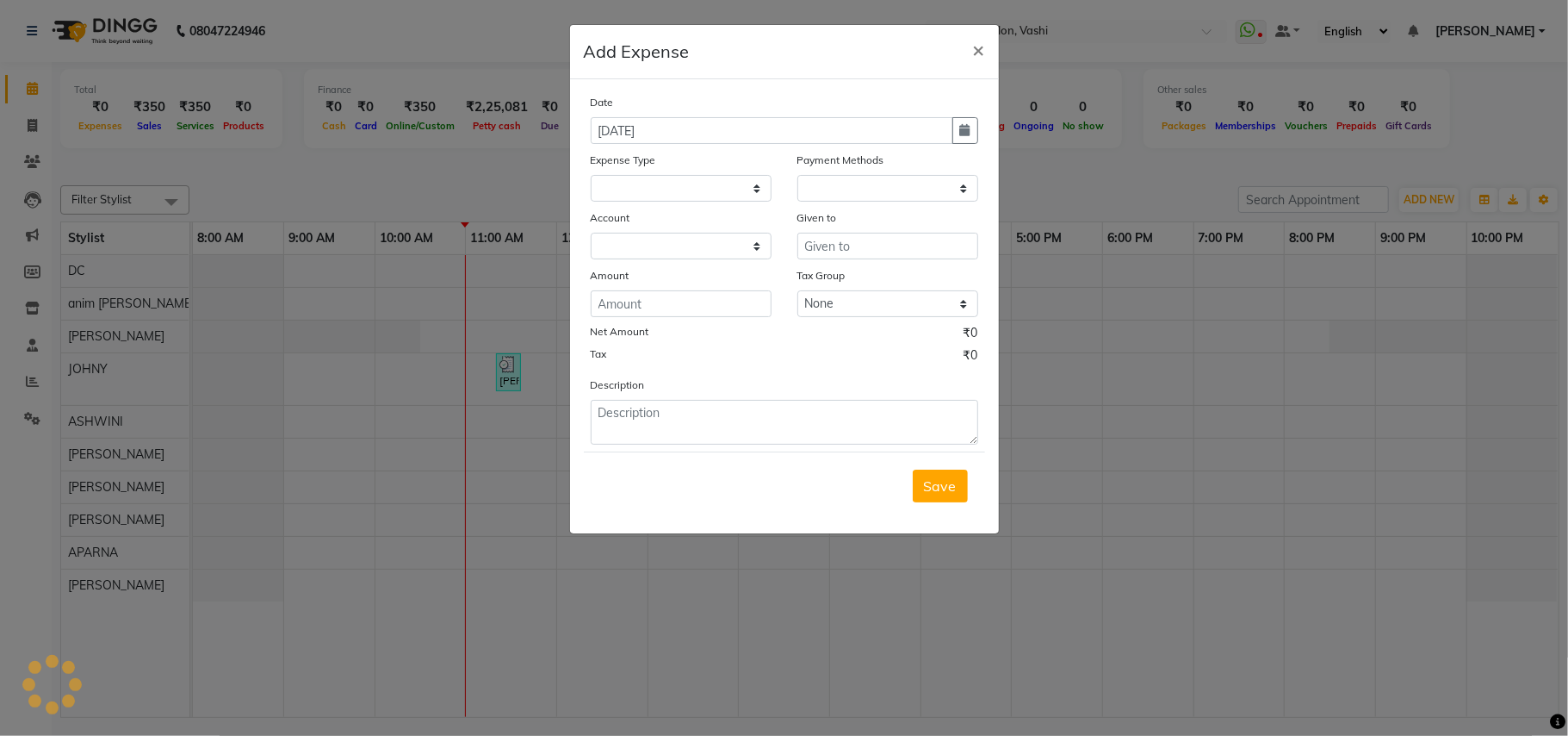
select select
select select "1"
select select "2142"
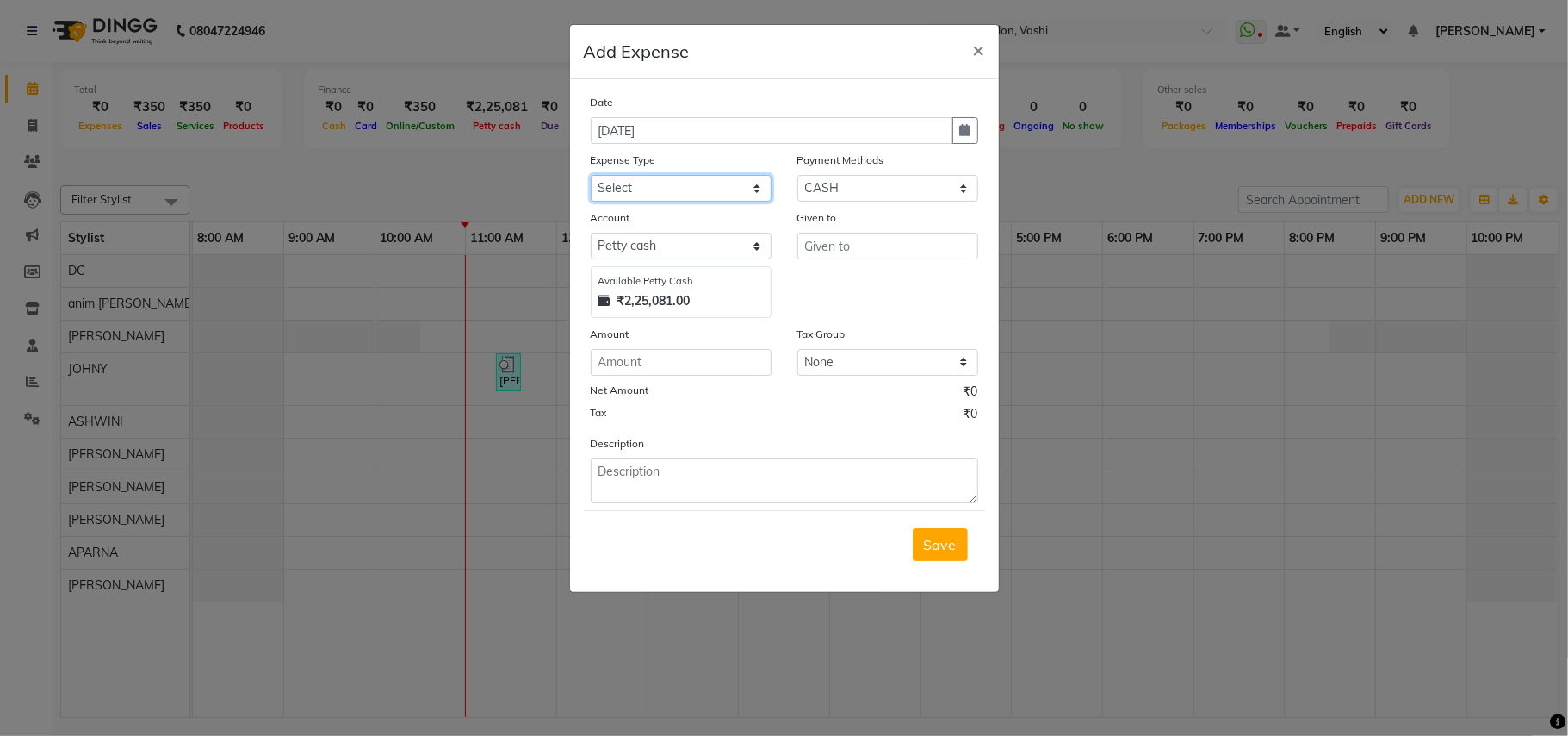
click at [621, 180] on select "Select Advance Salary apmc BANK beauty studio bevarages bonus cable cake Car ma…" at bounding box center [681, 188] width 181 height 27
select select "6163"
click at [591, 175] on select "Select Advance Salary apmc BANK beauty studio bevarages bonus cable cake Car ma…" at bounding box center [681, 188] width 181 height 27
click at [665, 359] on input "number" at bounding box center [681, 362] width 181 height 27
type input "520"
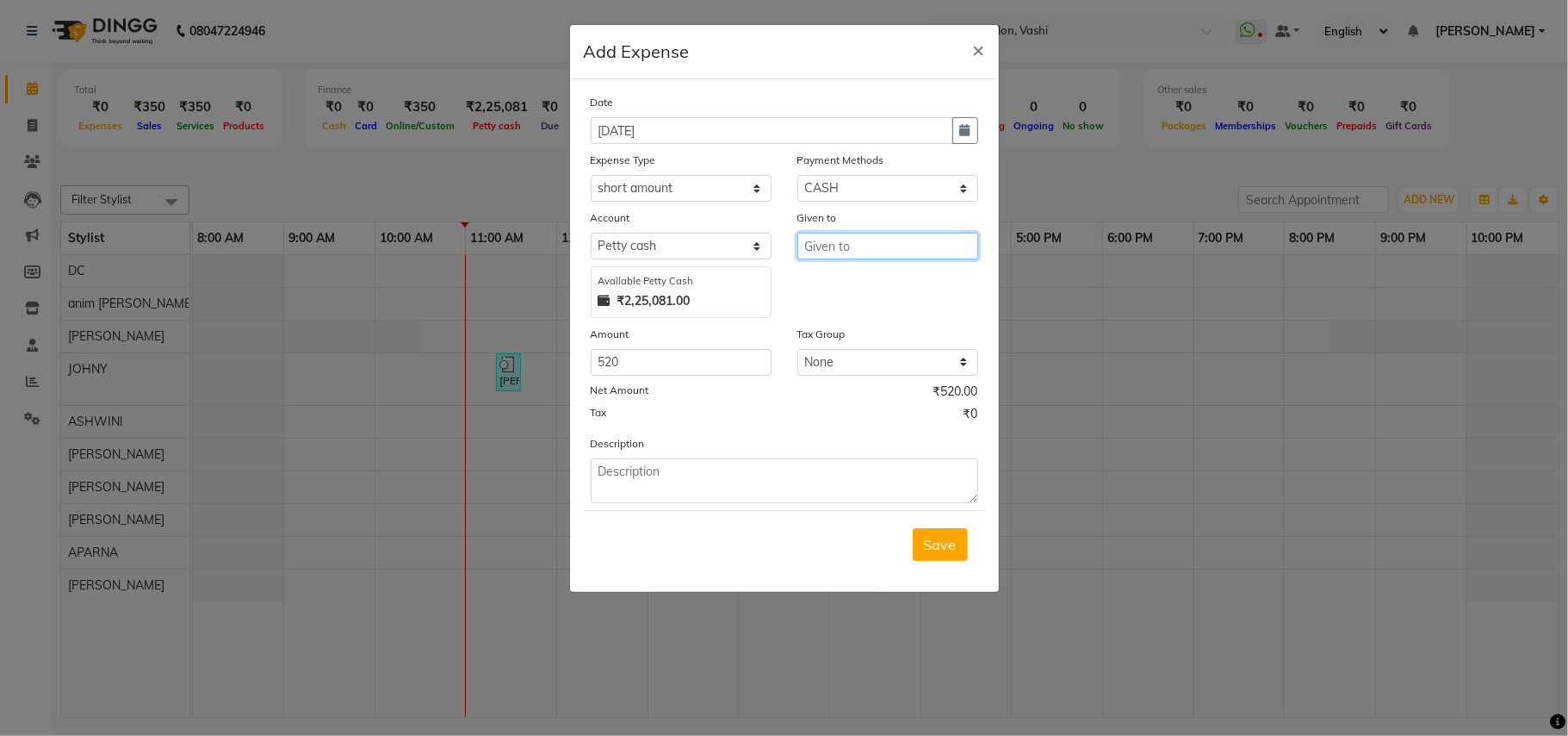
click at [830, 248] on input "text" at bounding box center [888, 245] width 181 height 27
click at [834, 270] on button "DC" at bounding box center [865, 282] width 136 height 28
type input "DC"
click at [645, 473] on textarea at bounding box center [784, 480] width 387 height 45
type textarea "excess amt adj"
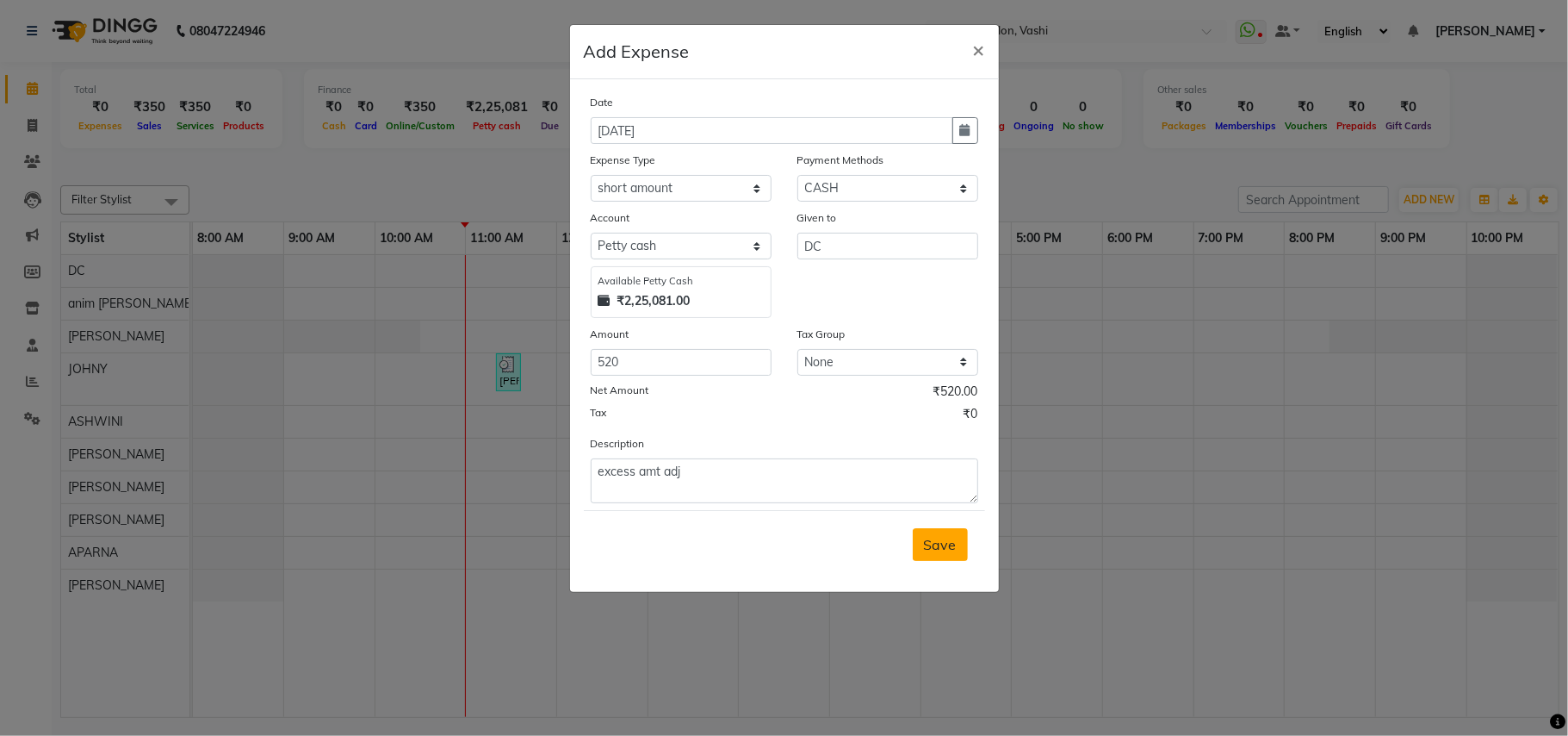
click at [948, 544] on span "Save" at bounding box center [940, 543] width 33 height 17
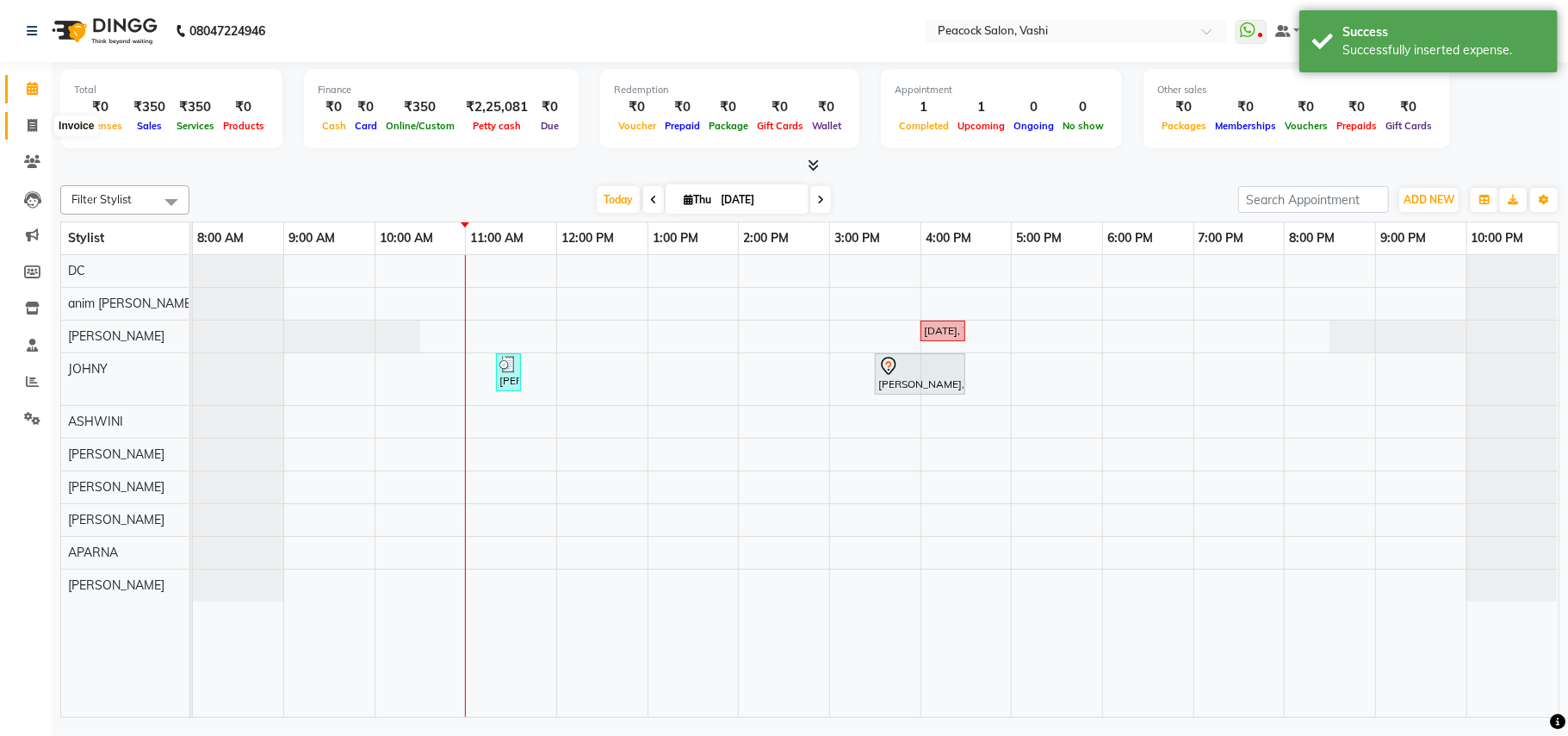
click at [32, 129] on icon at bounding box center [33, 125] width 10 height 13
select select "service"
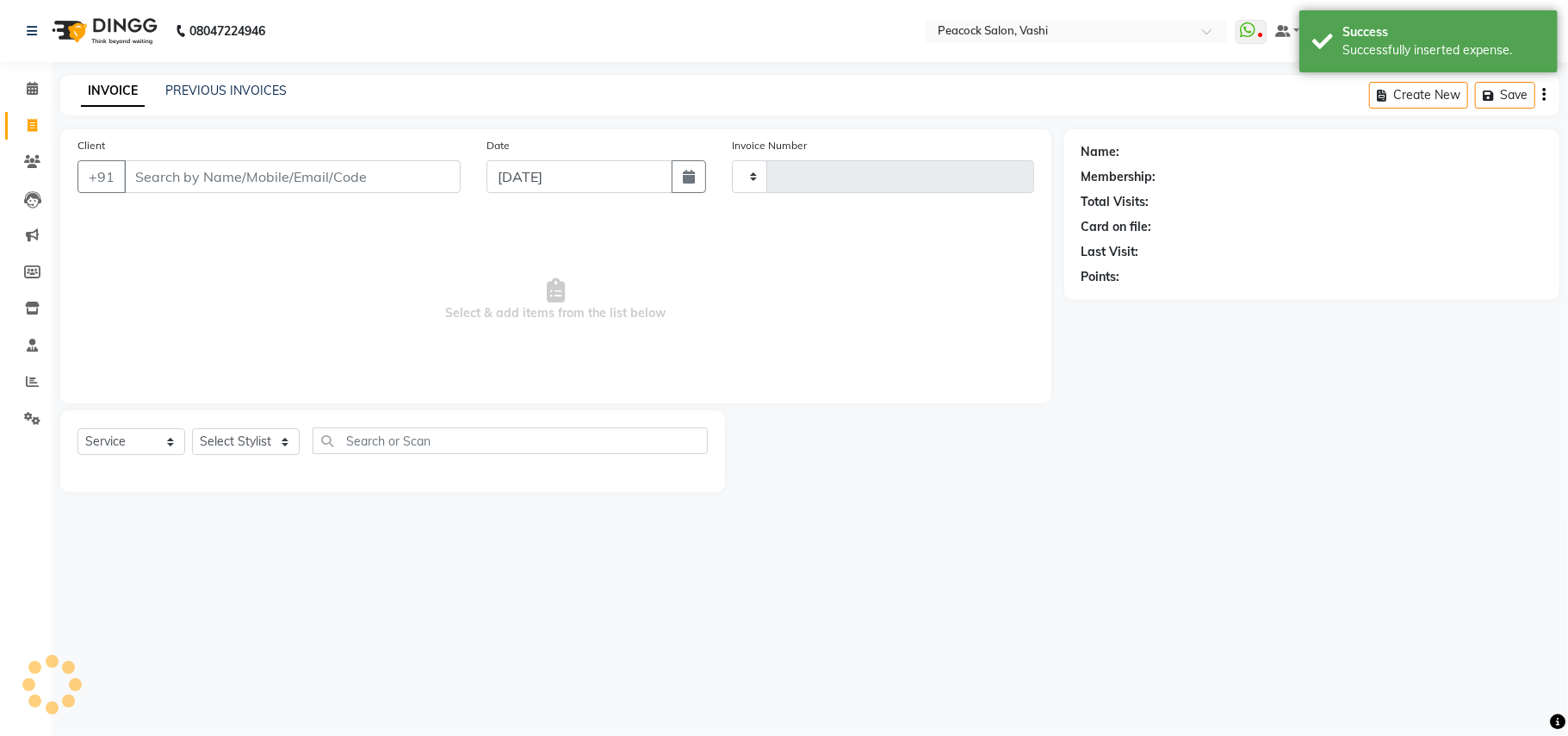
type input "2860"
select select "619"
click at [35, 89] on icon at bounding box center [32, 87] width 11 height 13
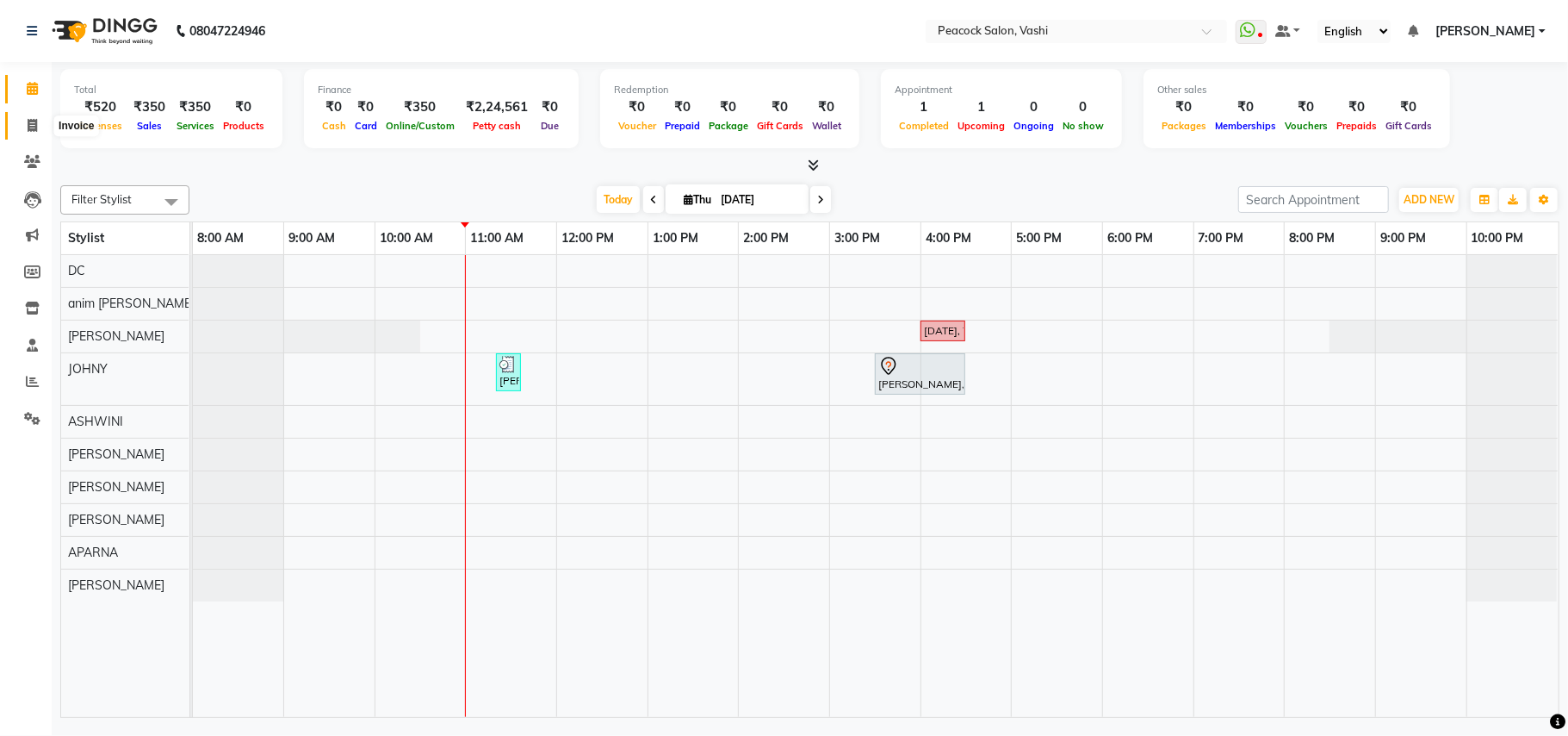
click at [29, 128] on icon at bounding box center [33, 125] width 10 height 13
select select "619"
select select "service"
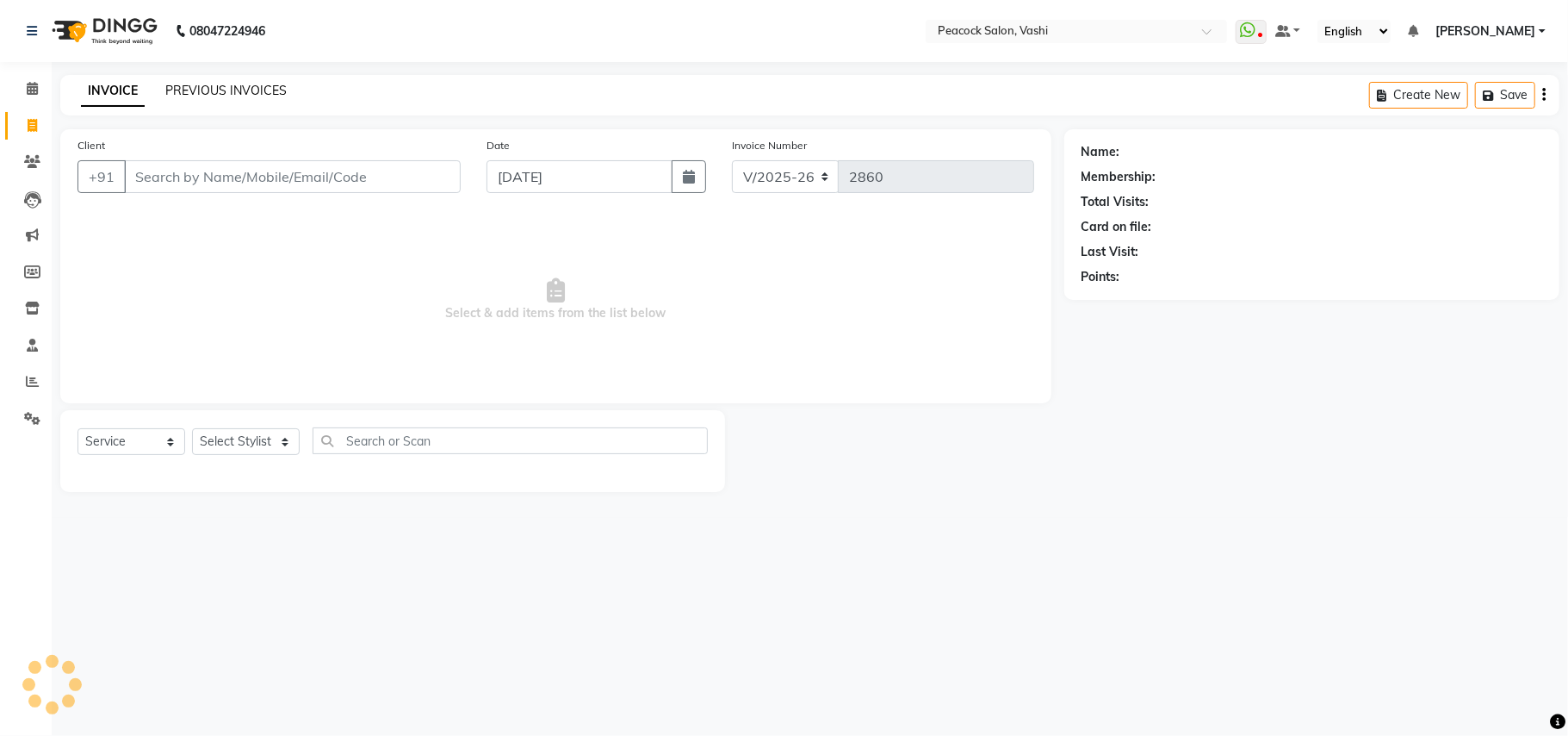
click at [239, 82] on link "PREVIOUS INVOICES" at bounding box center [226, 90] width 121 height 16
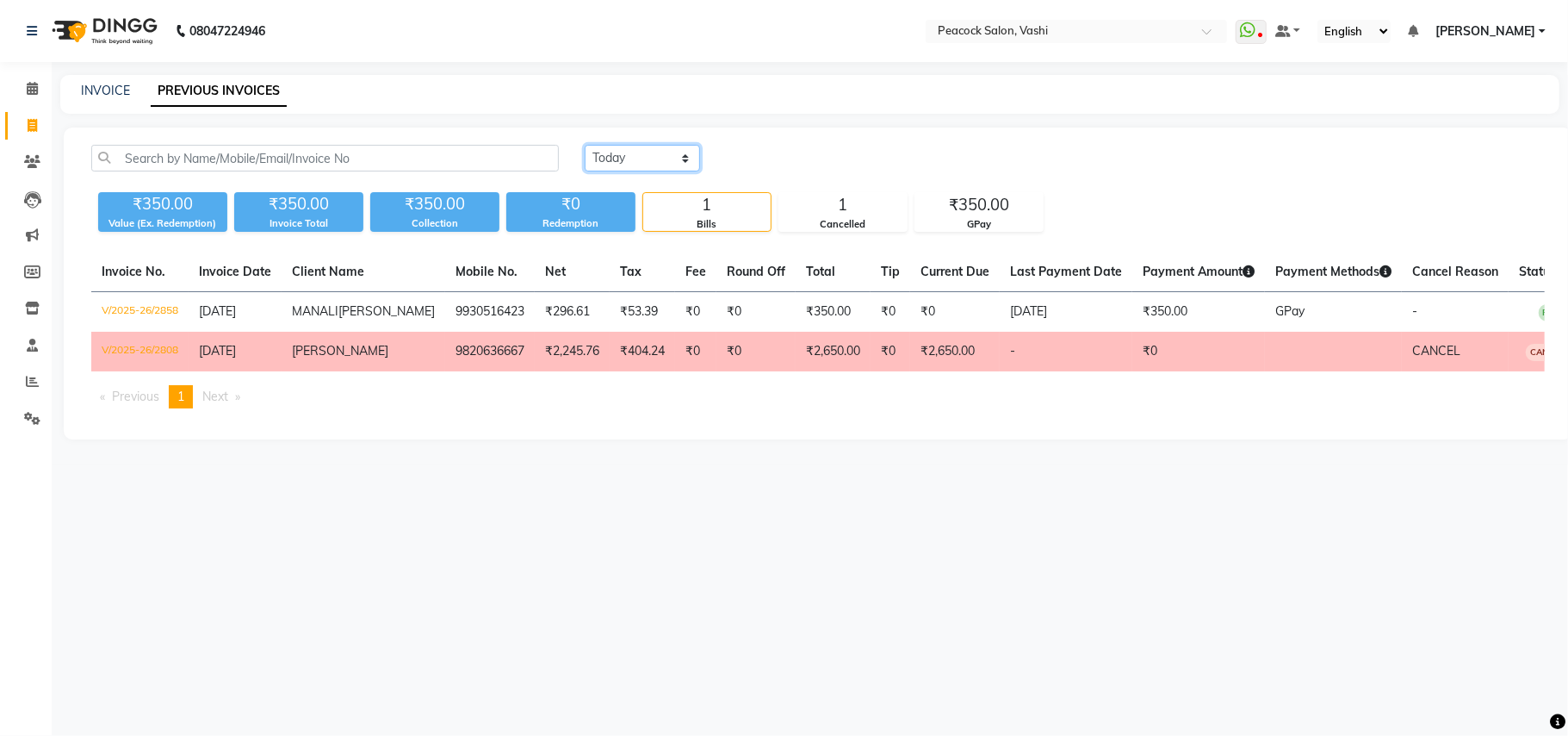
click at [634, 155] on select "[DATE] [DATE] Custom Range" at bounding box center [642, 158] width 115 height 27
select select "[DATE]"
click at [585, 145] on select "[DATE] [DATE] Custom Range" at bounding box center [642, 158] width 115 height 27
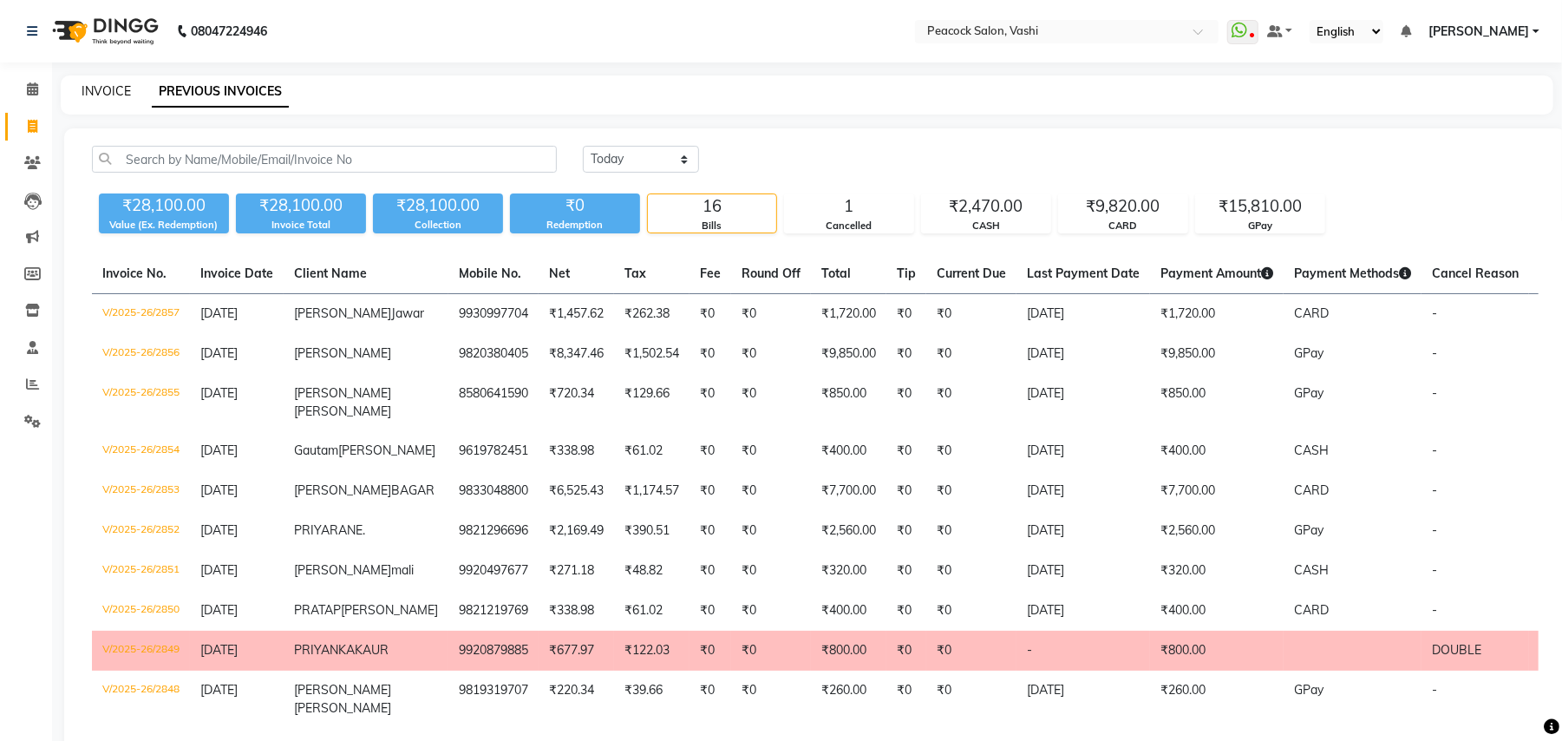
click at [114, 88] on link "INVOICE" at bounding box center [106, 91] width 49 height 16
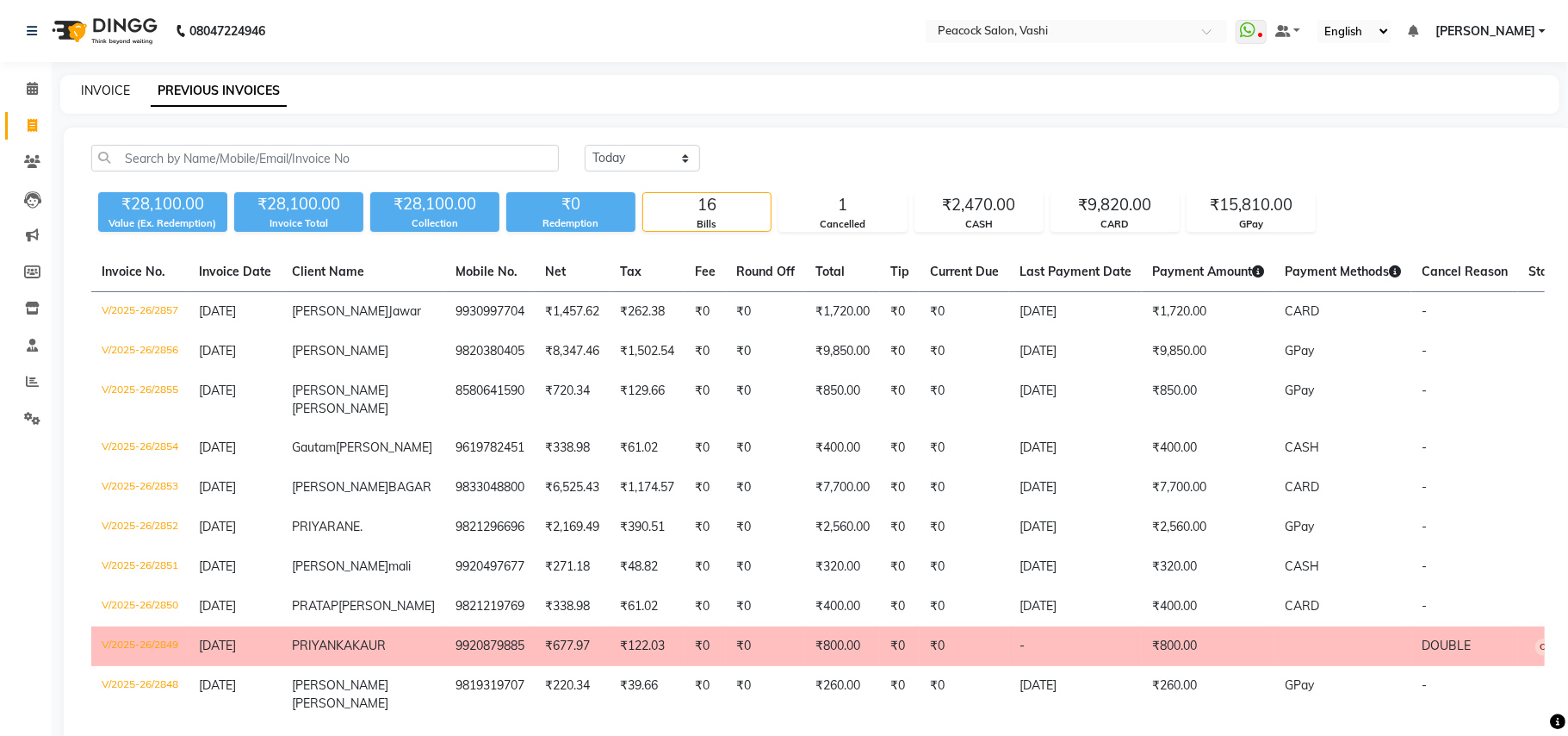
select select "619"
select select "service"
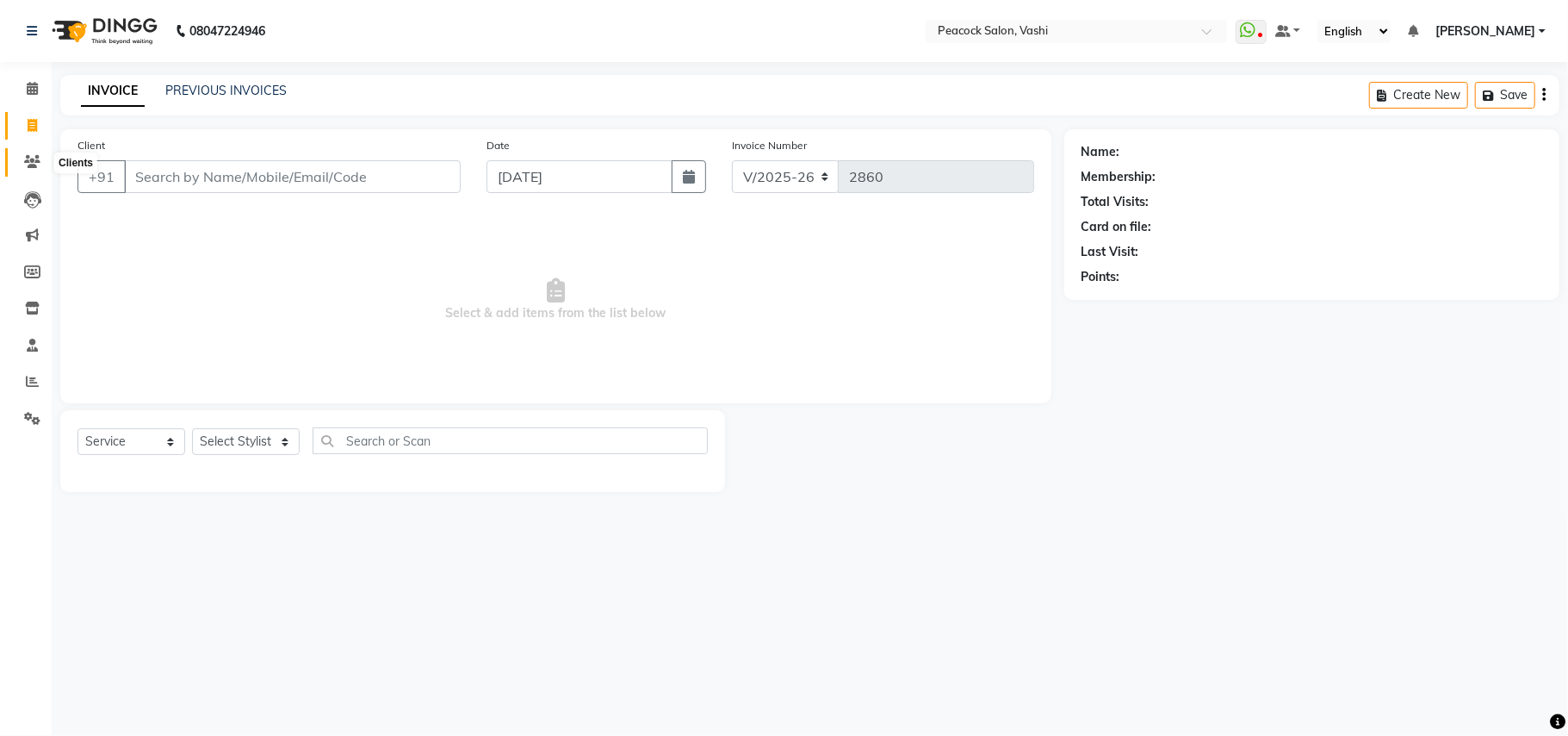
click at [32, 166] on icon at bounding box center [32, 161] width 16 height 13
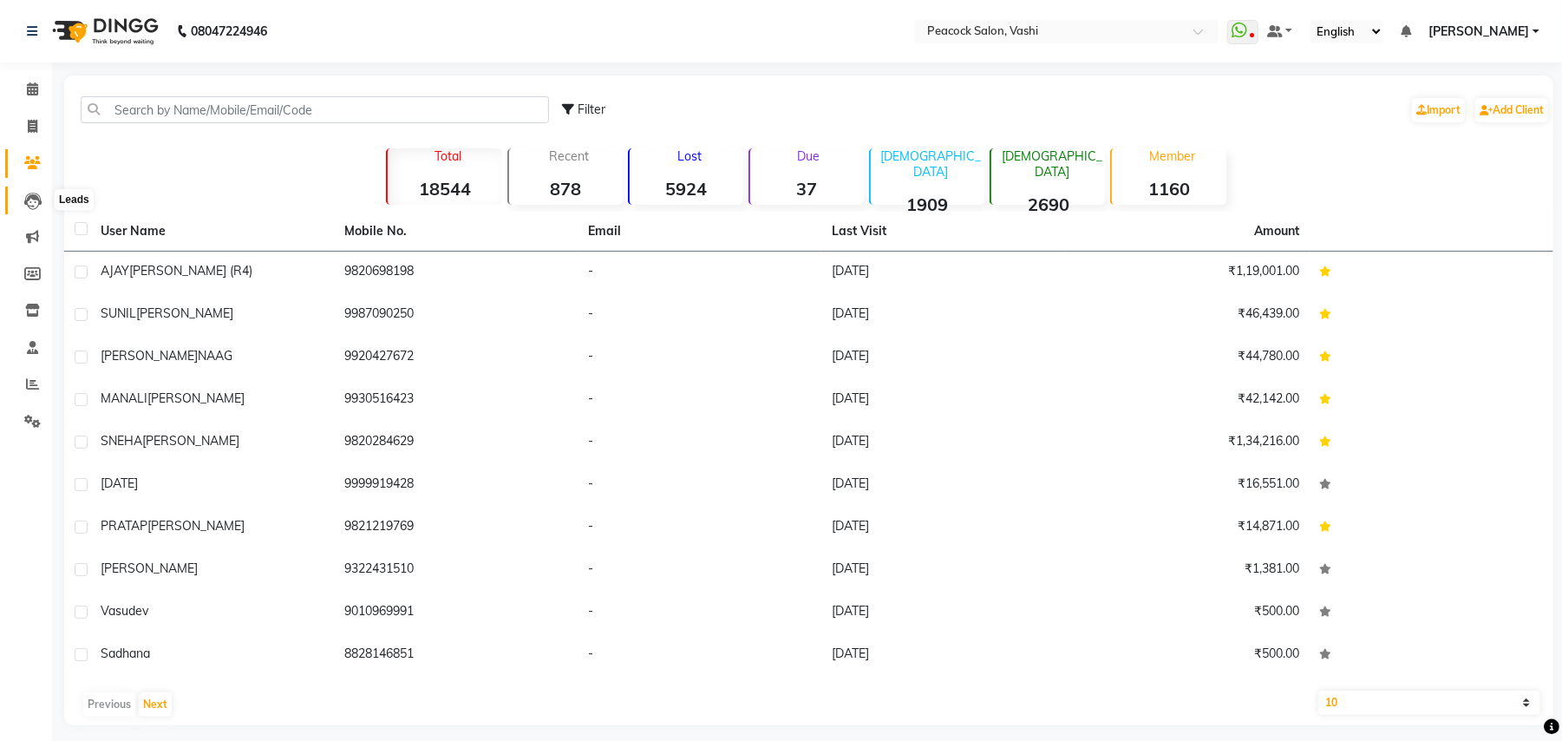
click at [29, 201] on icon at bounding box center [32, 201] width 17 height 17
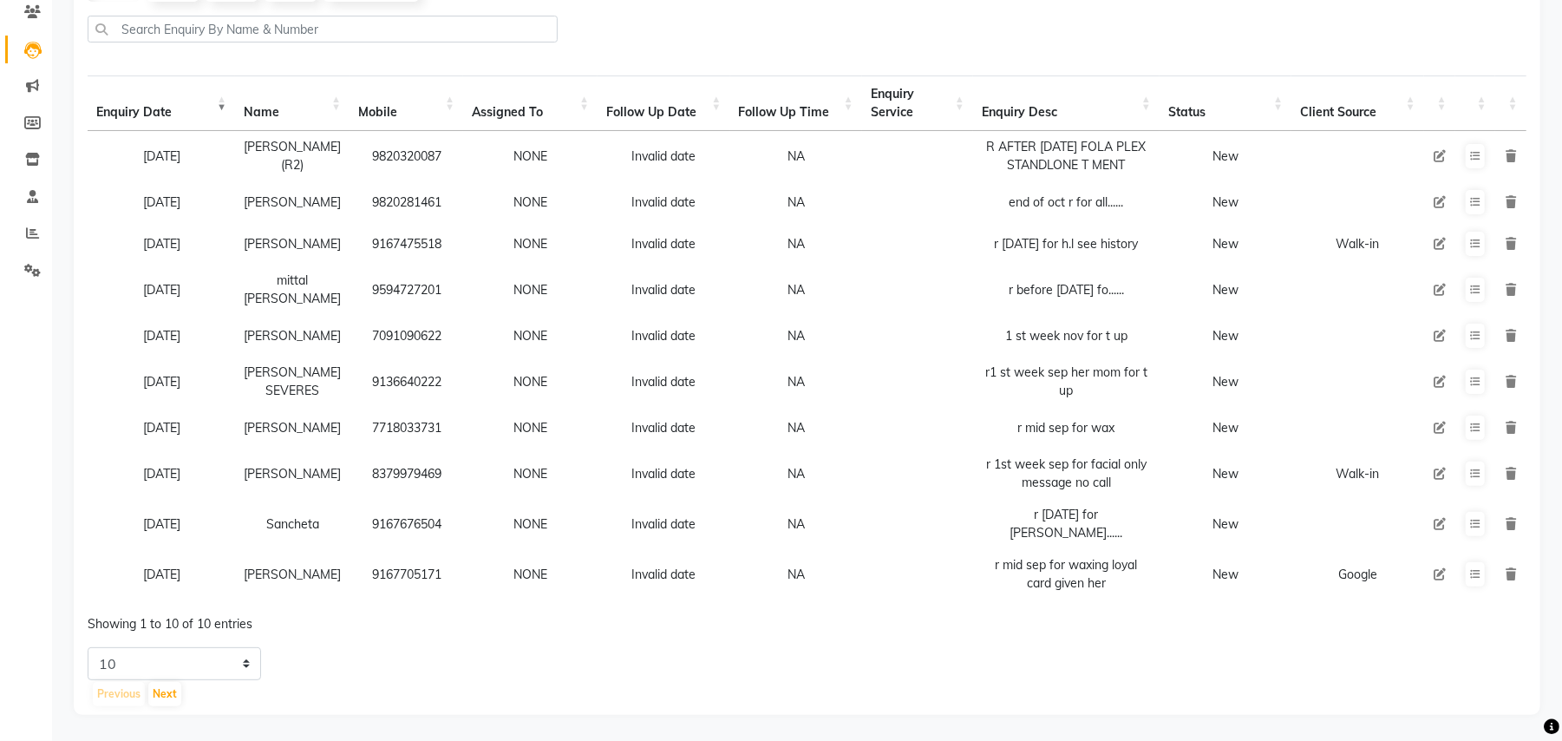
scroll to position [187, 0]
click at [212, 668] on select "5 10 20 50" at bounding box center [174, 663] width 173 height 33
select select "50"
click at [88, 647] on select "5 10 20 50" at bounding box center [174, 663] width 173 height 33
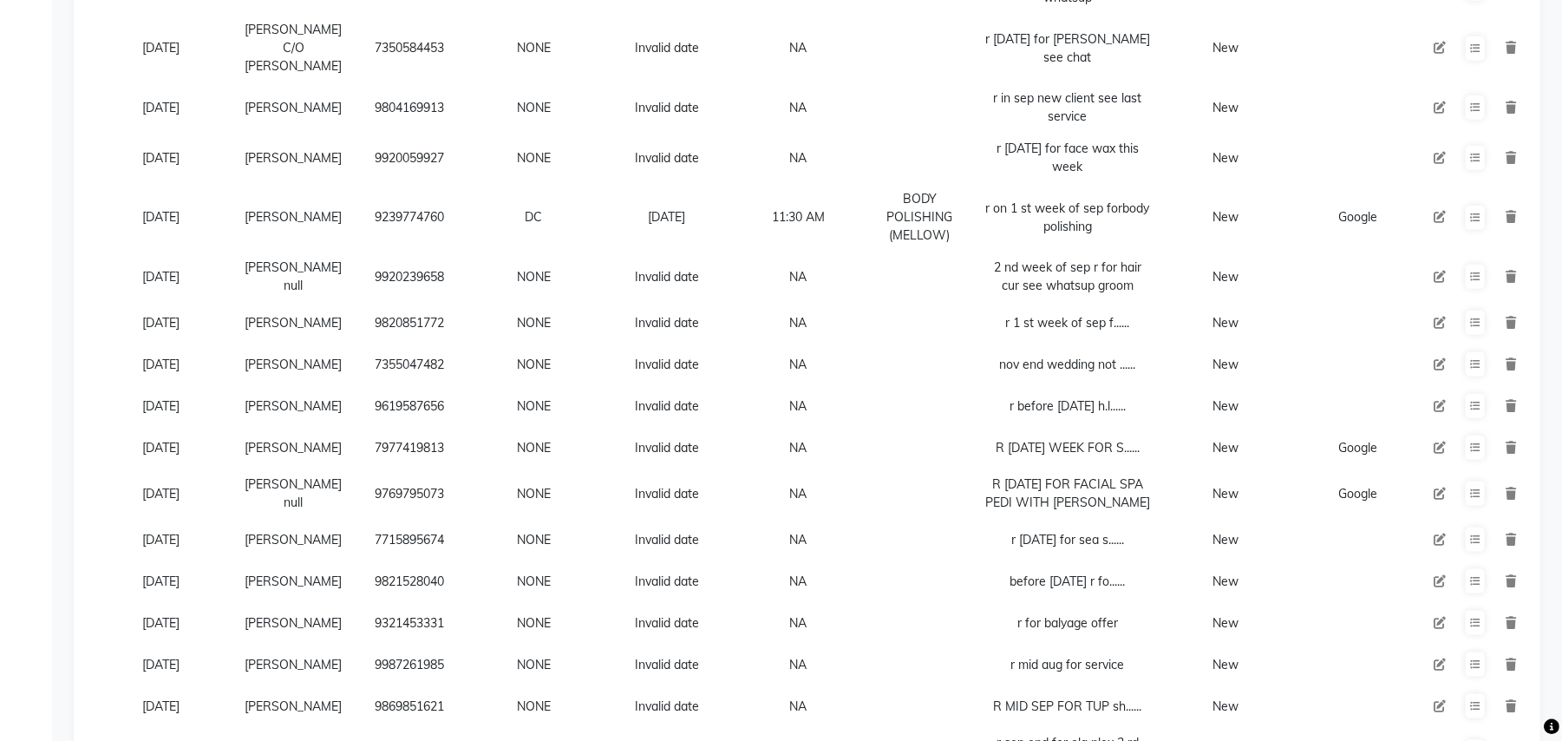
scroll to position [1297, 0]
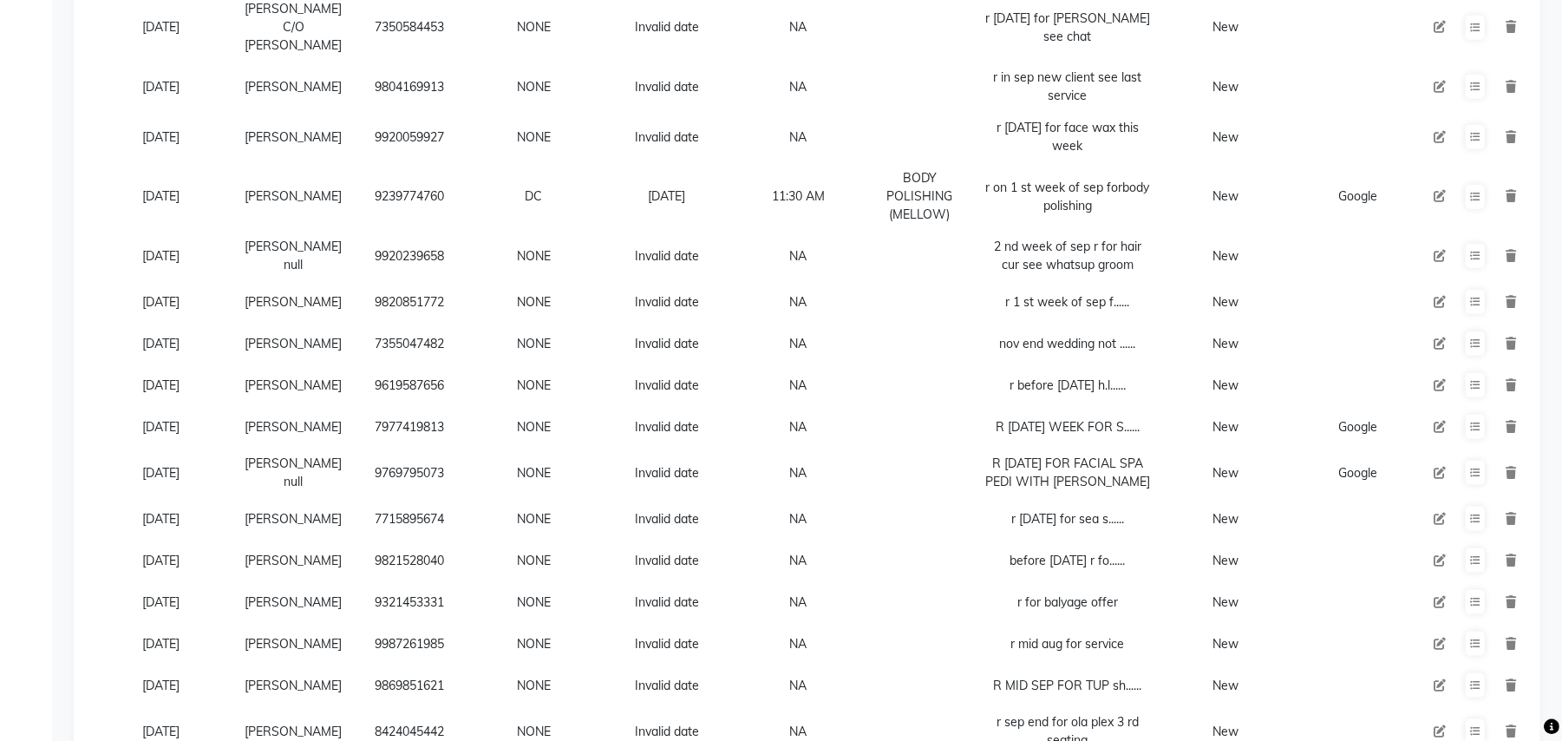
click at [1437, 513] on icon at bounding box center [1440, 519] width 12 height 12
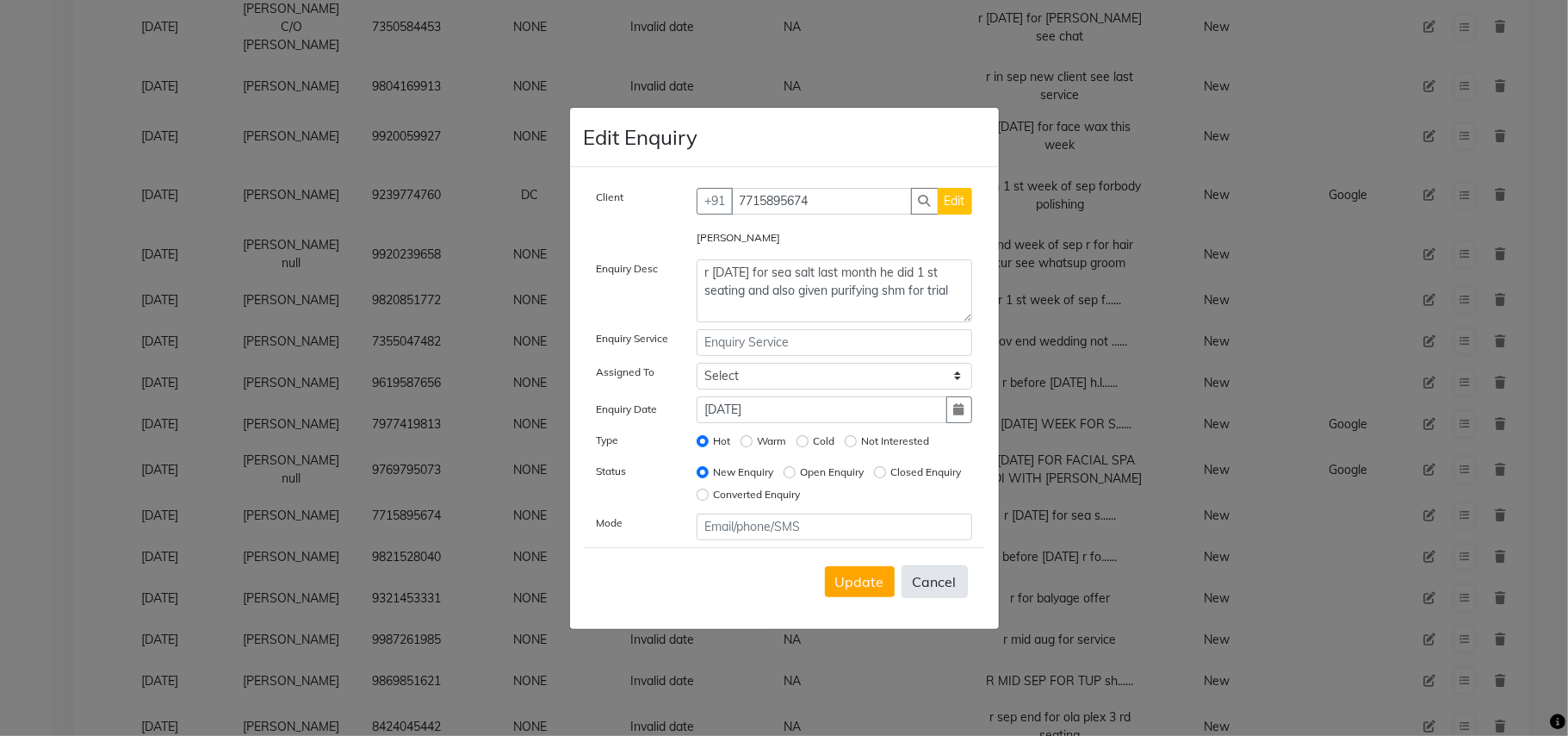
click at [951, 574] on button "Cancel" at bounding box center [934, 581] width 67 height 33
select select
radio input "false"
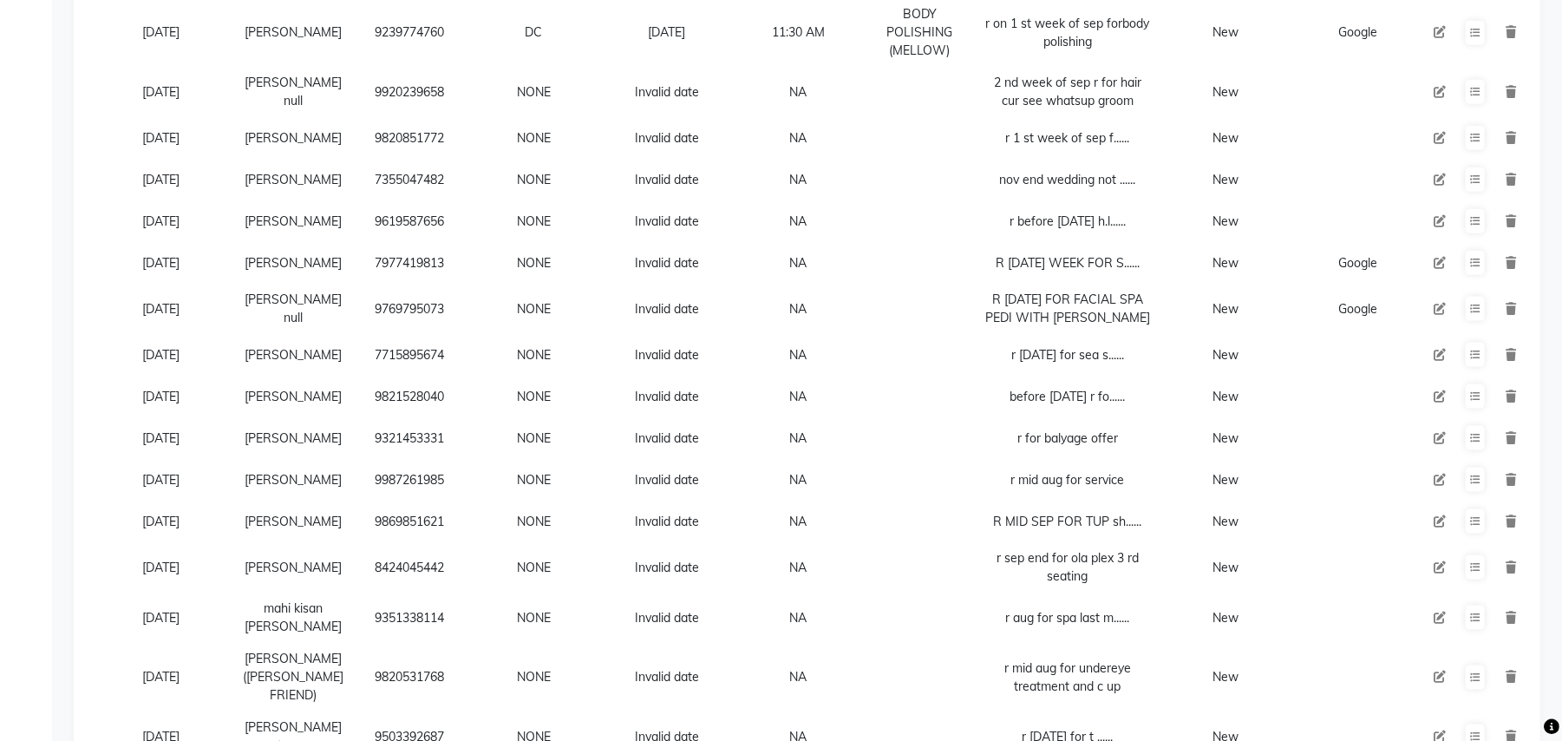
scroll to position [1482, 0]
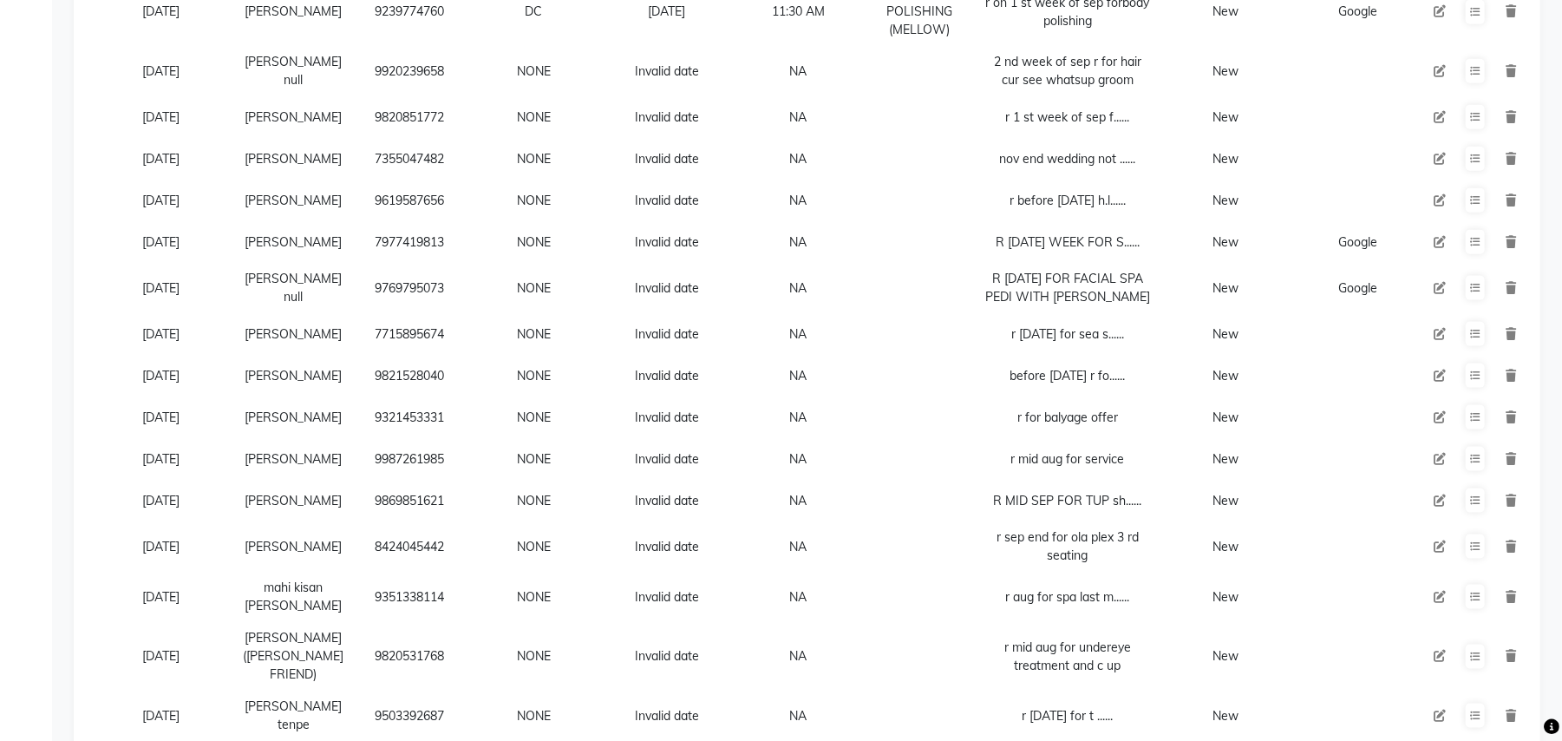
click at [1513, 591] on icon at bounding box center [1511, 597] width 10 height 12
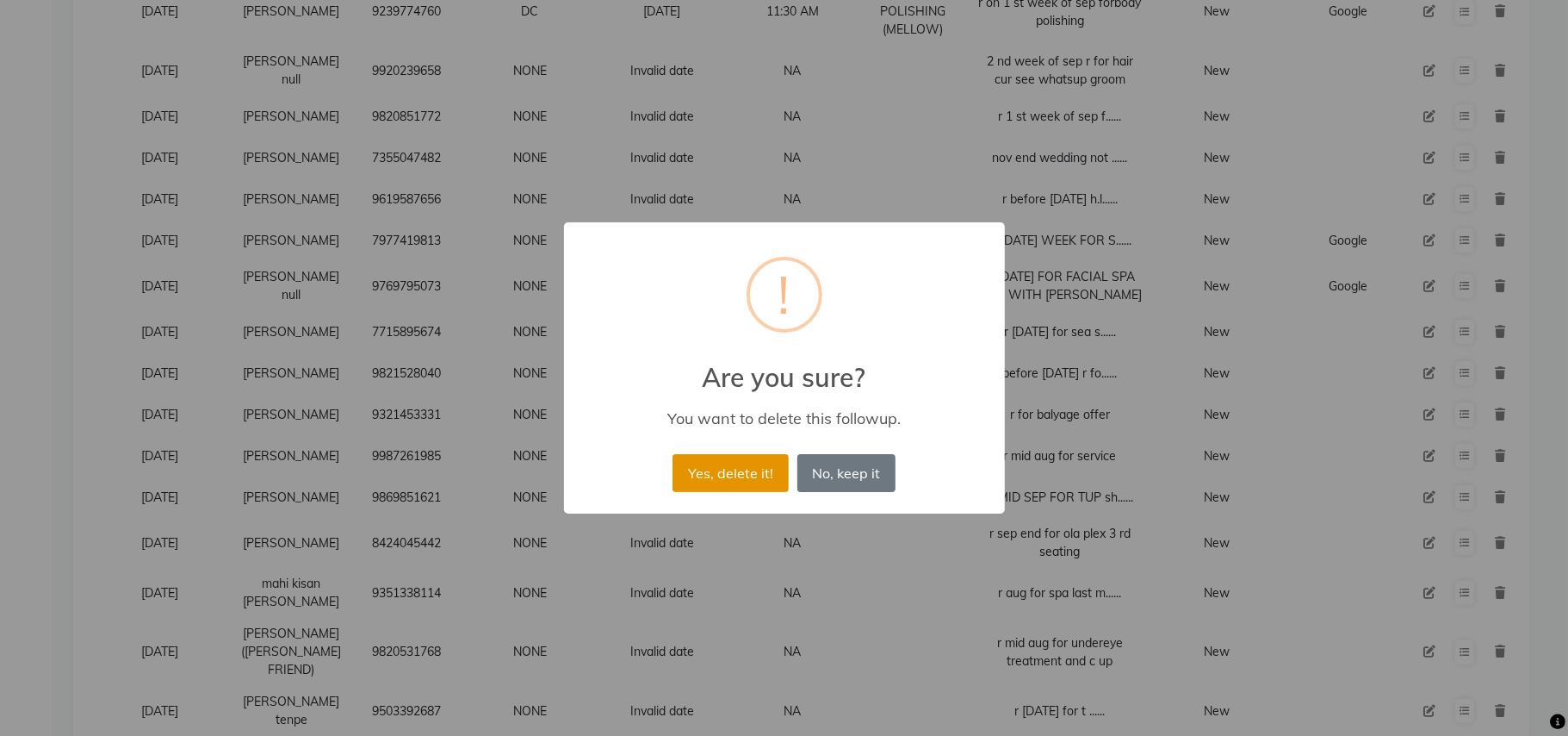
click at [750, 465] on button "Yes, delete it!" at bounding box center [730, 473] width 115 height 38
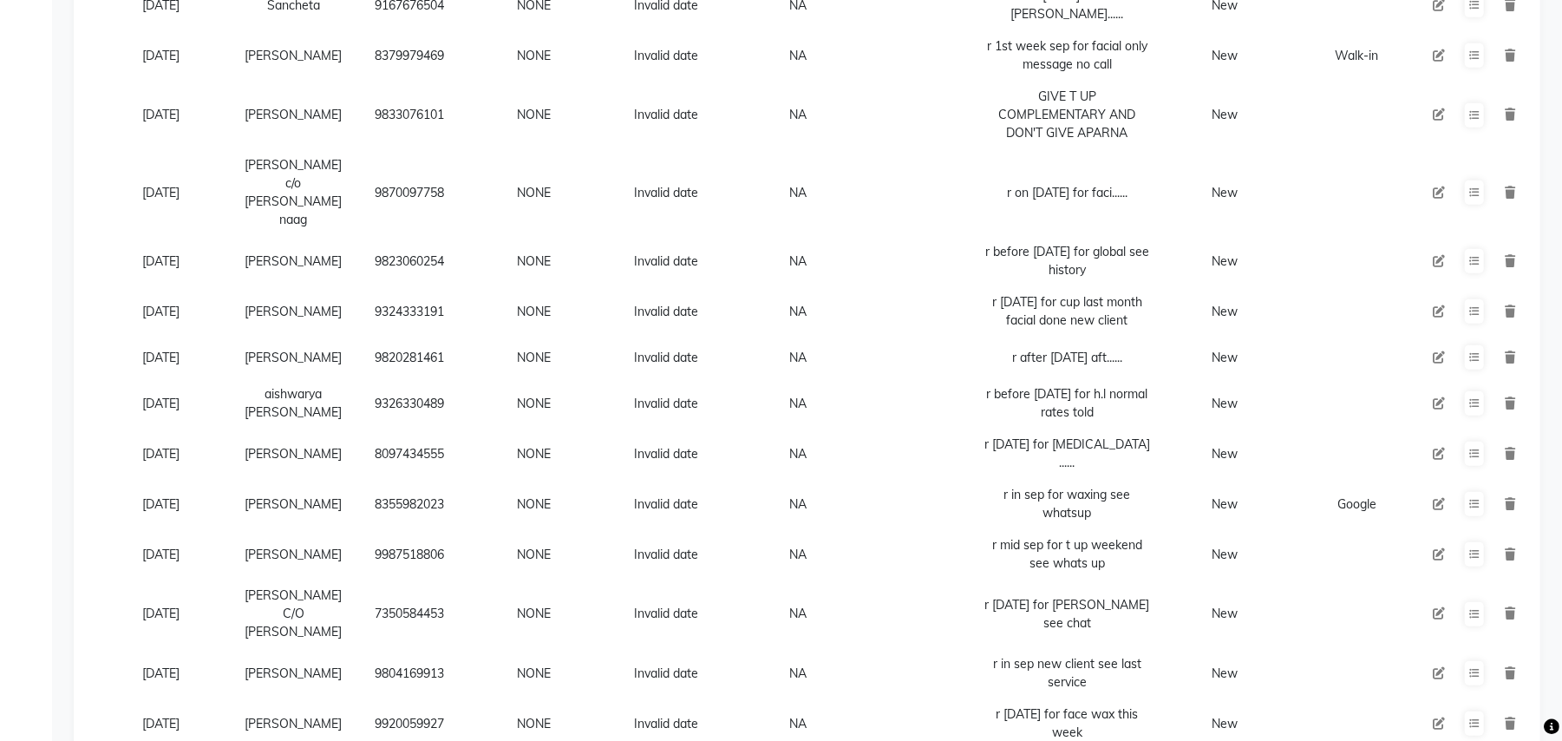
scroll to position [0, 0]
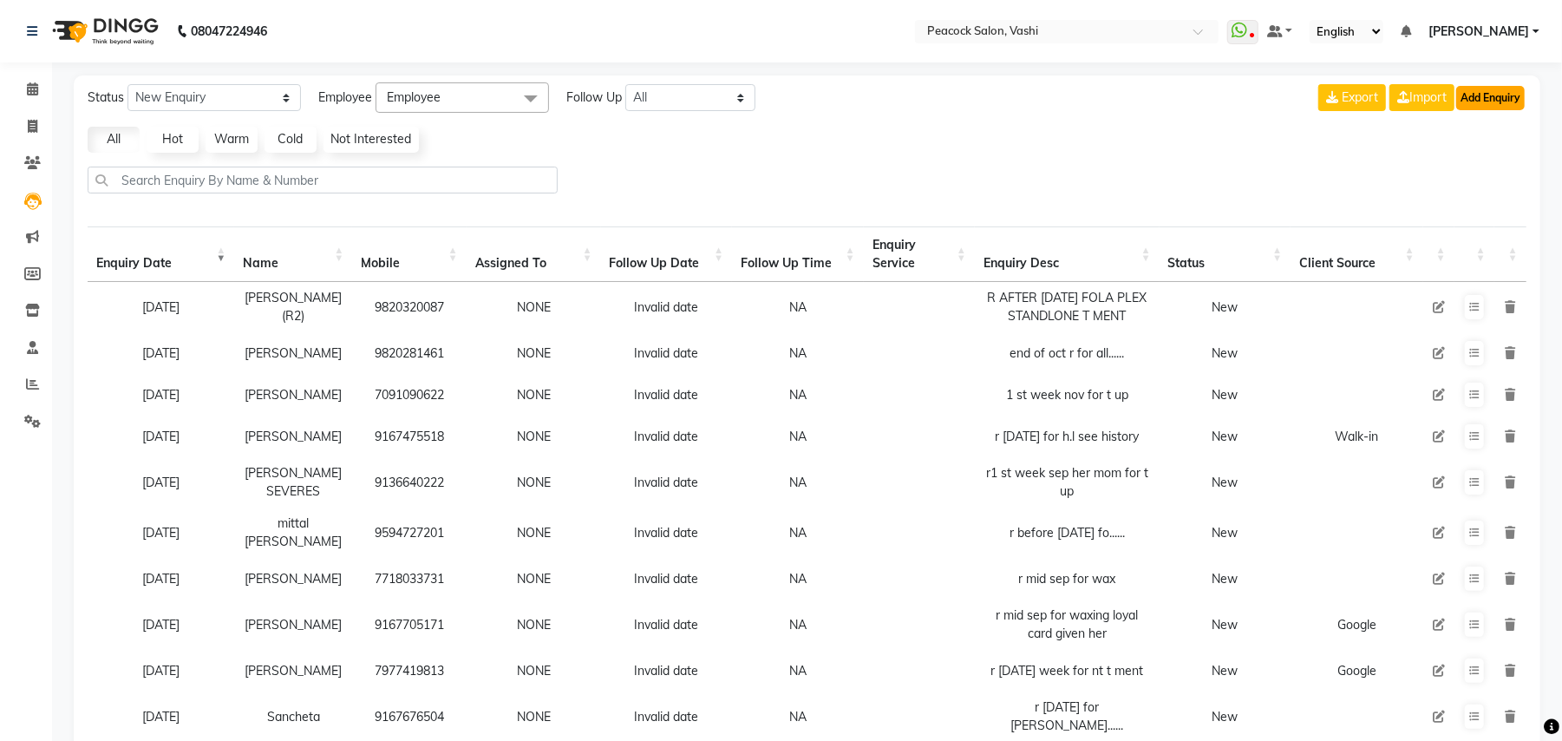
click at [1478, 97] on button "Add Enquiry" at bounding box center [1490, 98] width 69 height 24
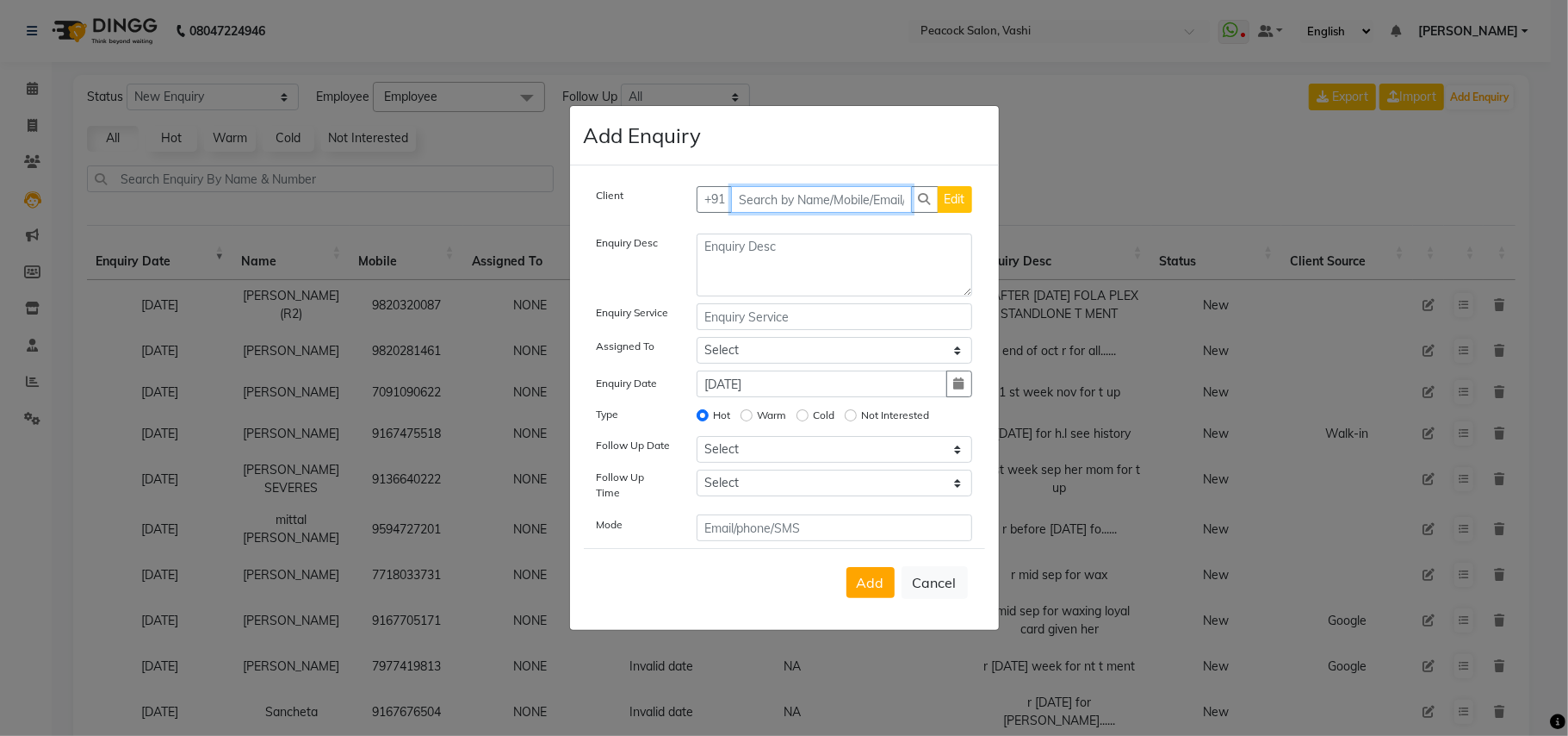
click at [844, 194] on input "text" at bounding box center [821, 199] width 181 height 27
click at [827, 236] on span "[PERSON_NAME]." at bounding box center [810, 235] width 114 height 17
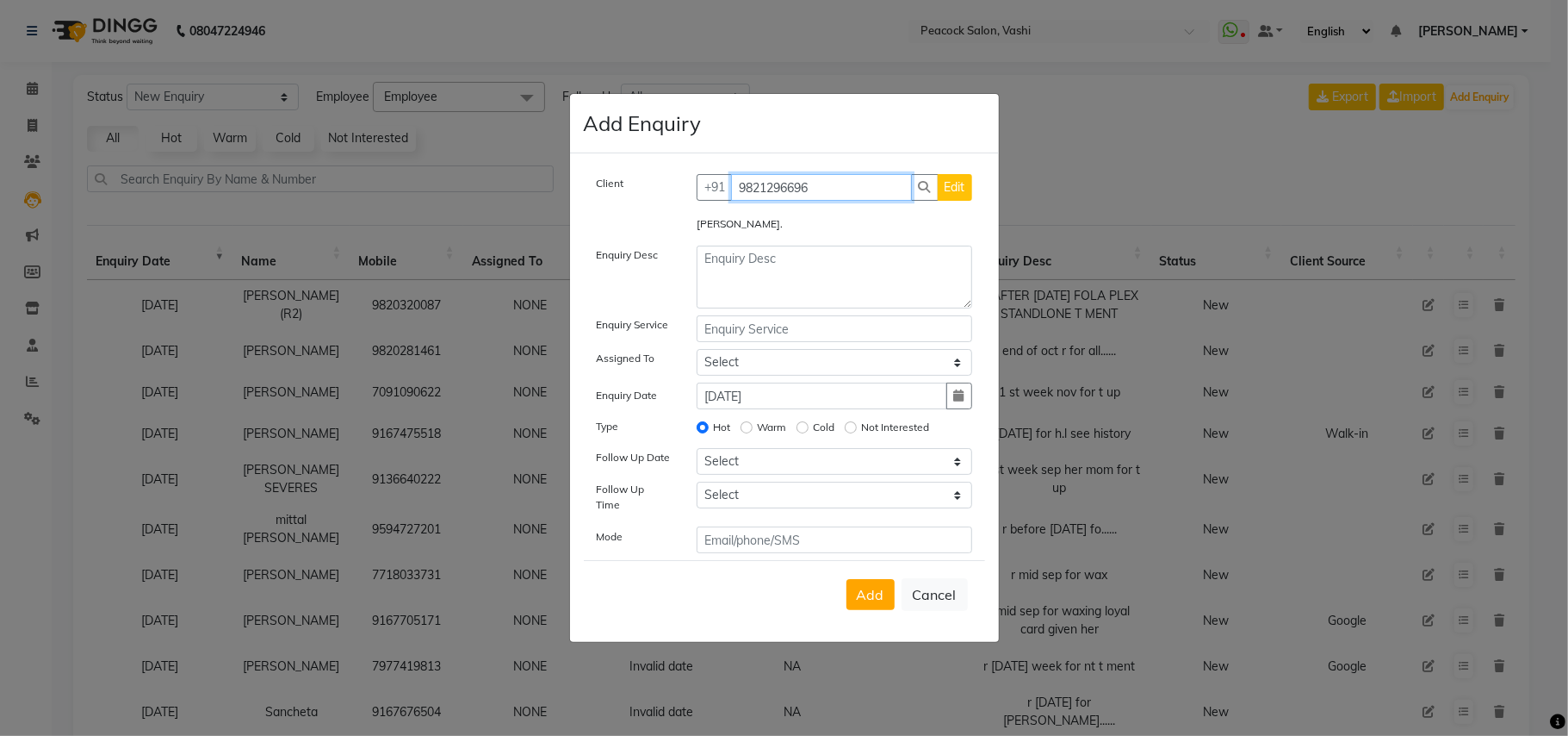
type input "9821296696"
click at [769, 269] on textarea at bounding box center [835, 276] width 276 height 63
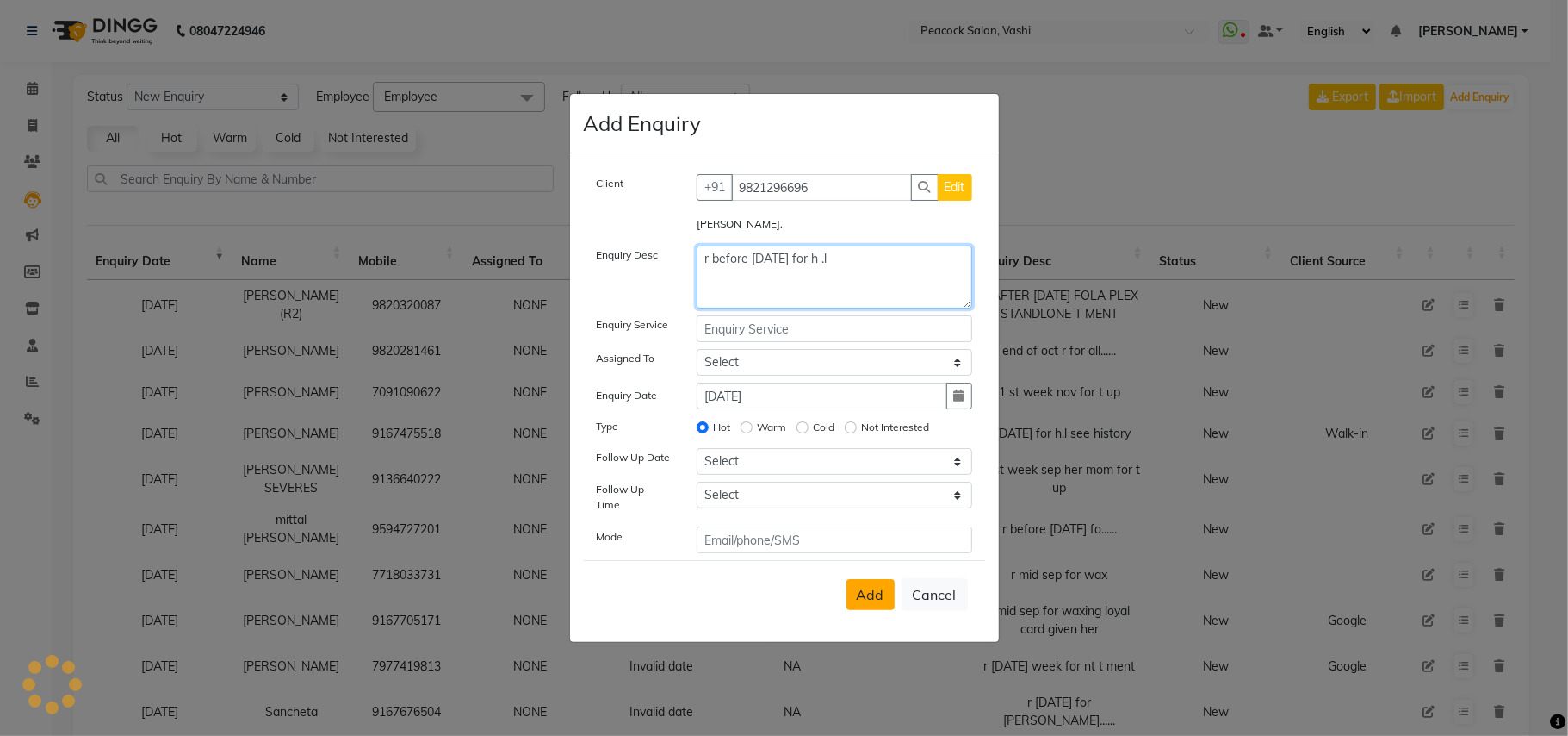
type textarea "r before [DATE] for h .l"
click at [886, 587] on button "Add" at bounding box center [871, 594] width 49 height 31
select select
radio input "false"
select select
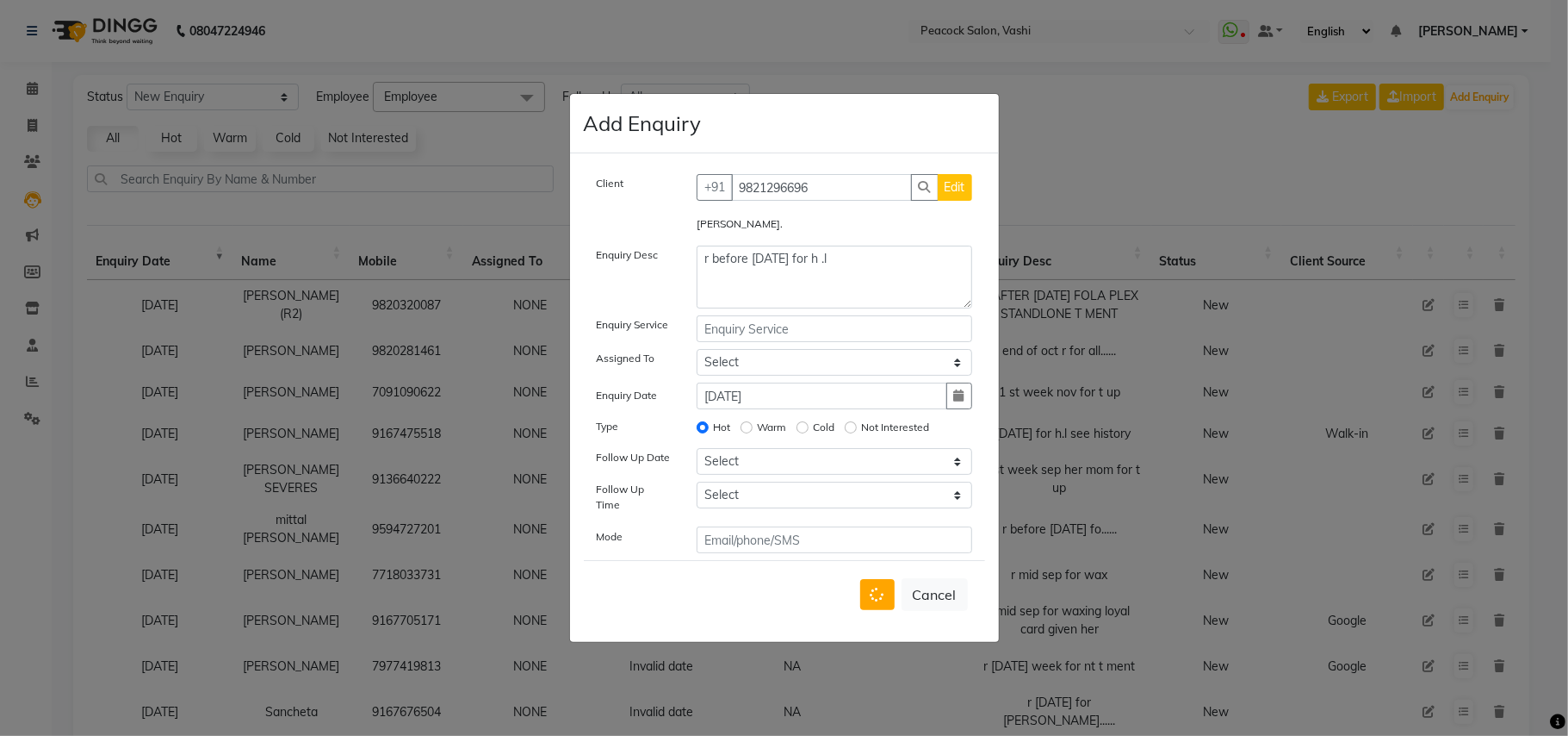
select select
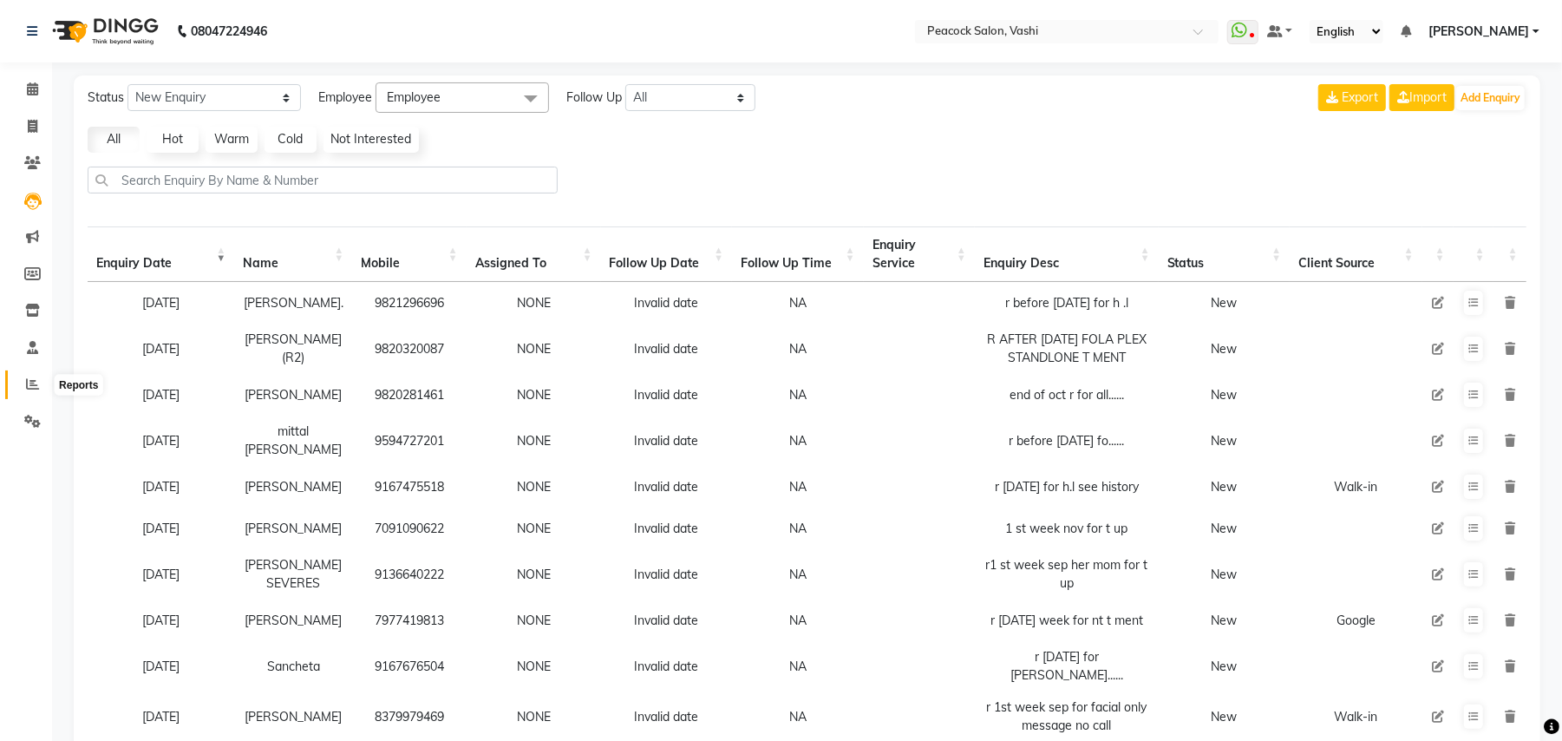
click at [29, 385] on icon at bounding box center [32, 383] width 13 height 13
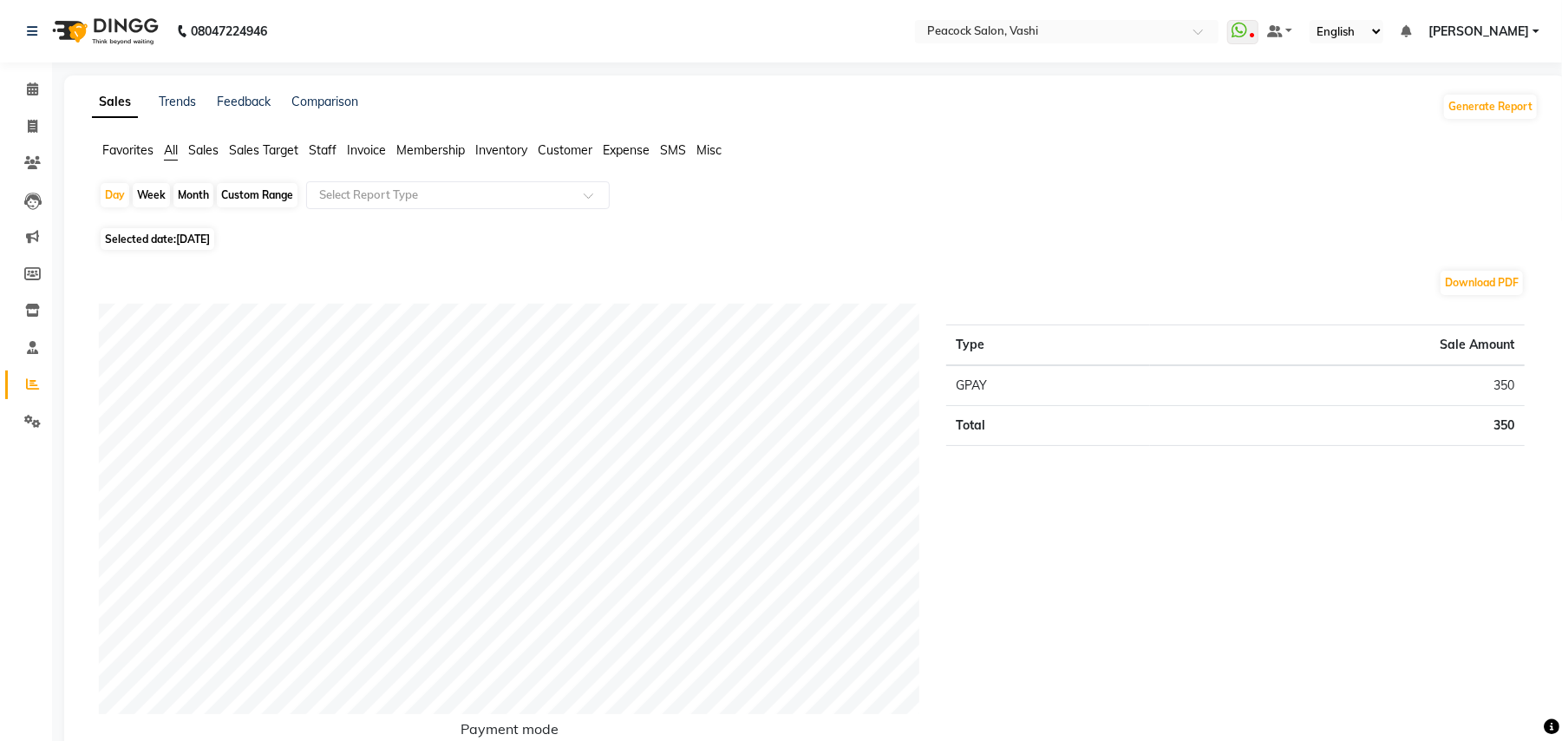
click at [198, 192] on div "Month" at bounding box center [193, 195] width 40 height 24
select select "9"
select select "2025"
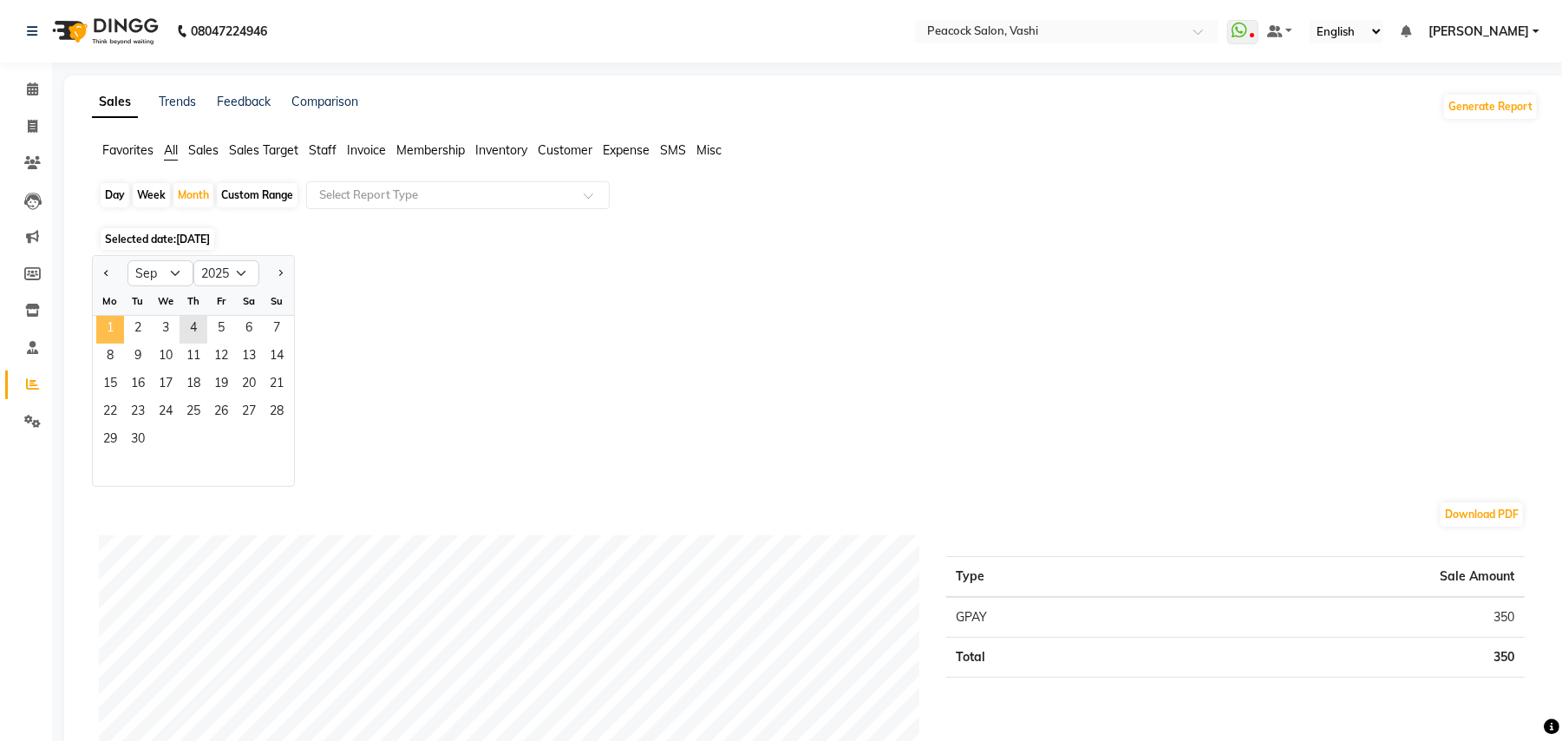
click at [114, 330] on span "1" at bounding box center [110, 330] width 28 height 28
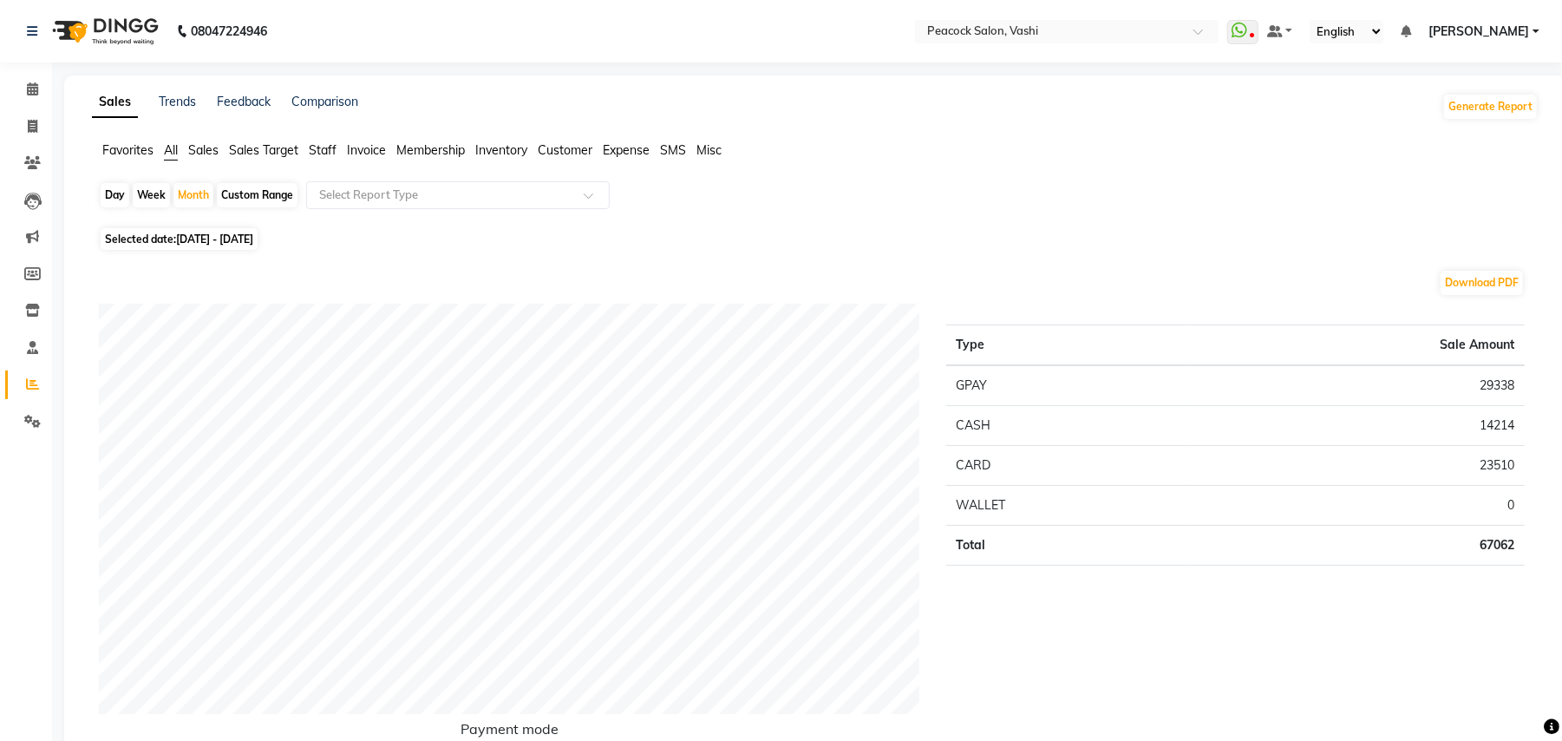
click at [326, 146] on span "Staff" at bounding box center [323, 150] width 28 height 16
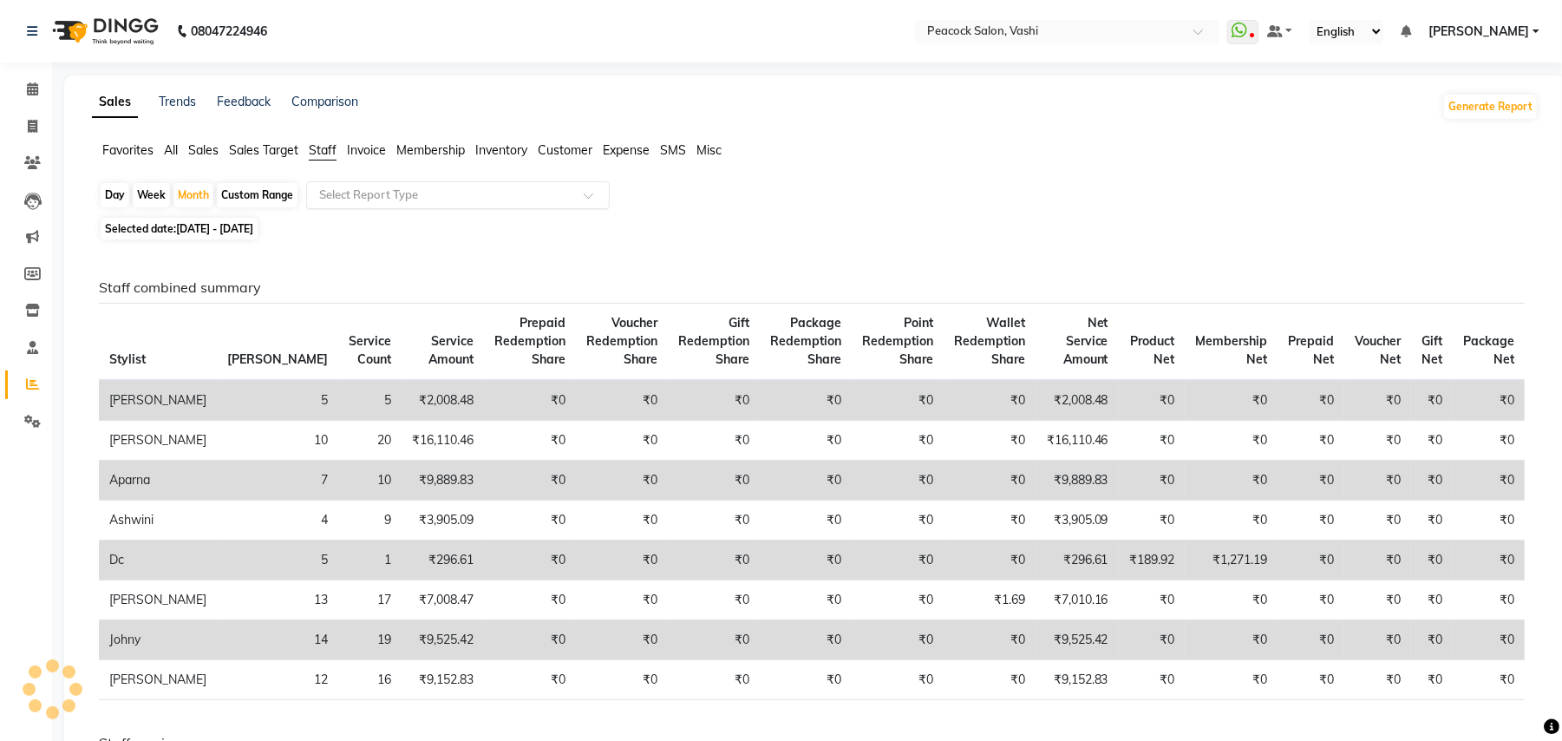
click at [404, 191] on input "text" at bounding box center [441, 194] width 250 height 17
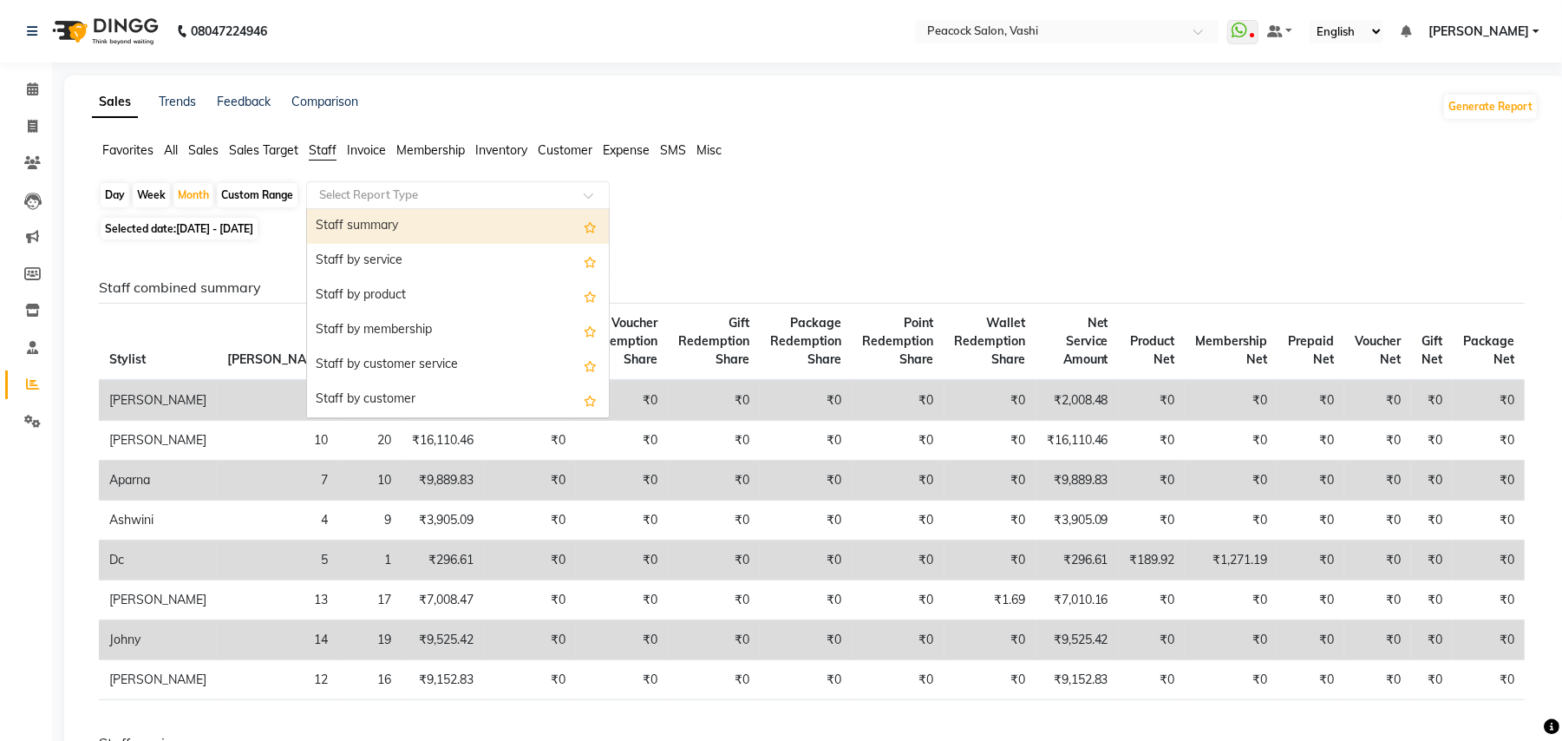
click at [390, 223] on div "Staff summary" at bounding box center [458, 226] width 302 height 35
select select "filtered_report"
select select "pdf"
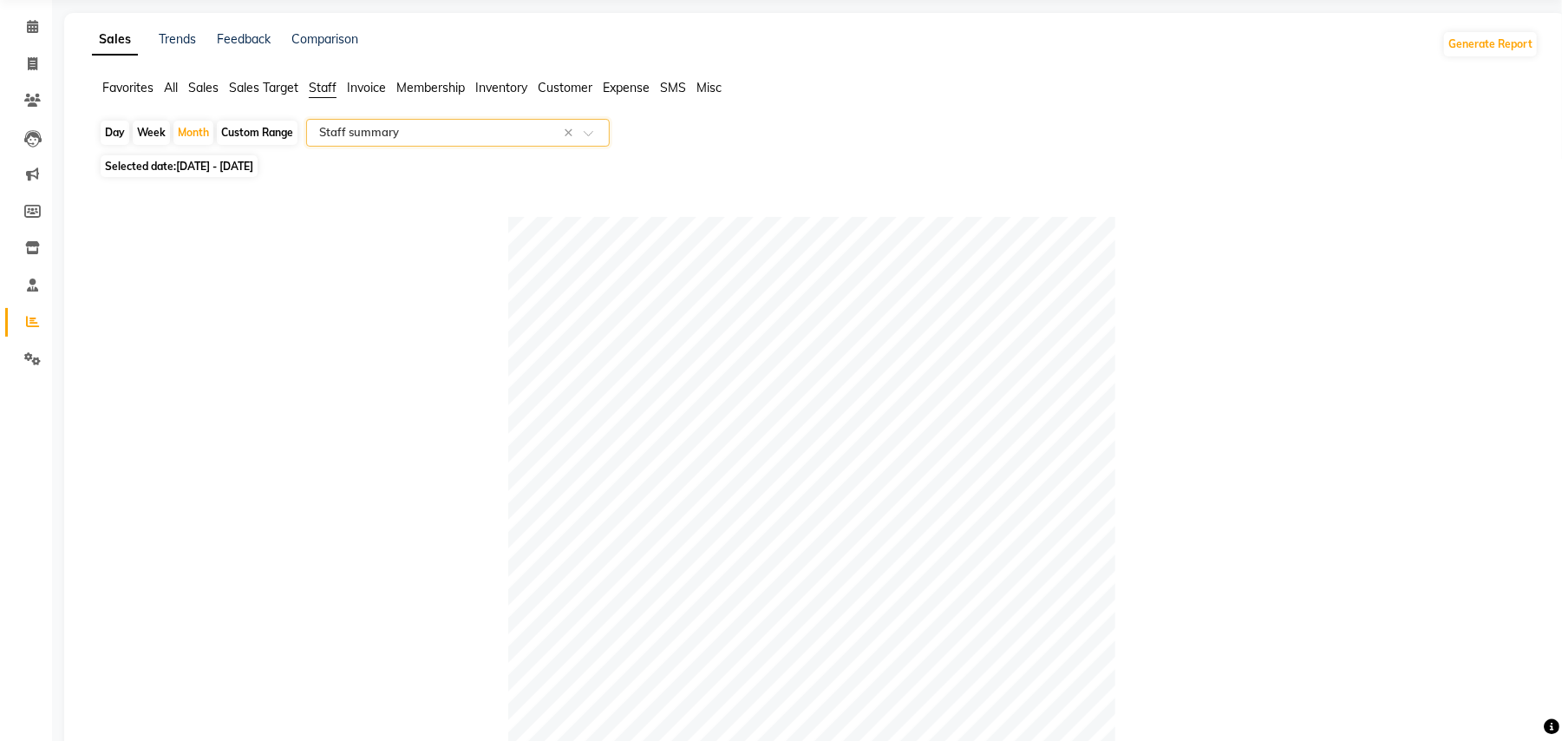
scroll to position [46, 0]
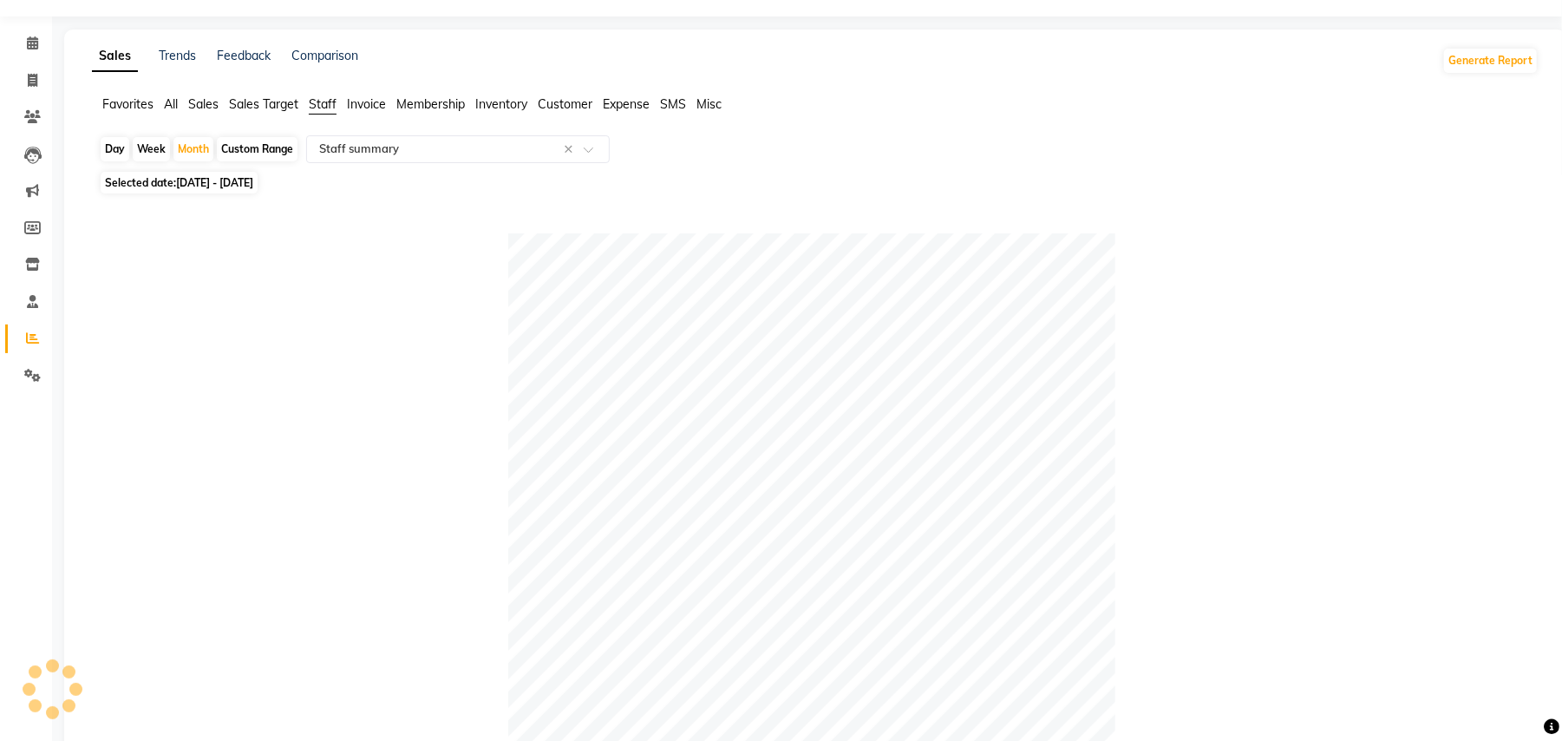
click at [113, 147] on div "Day" at bounding box center [115, 149] width 29 height 24
select select "9"
select select "2025"
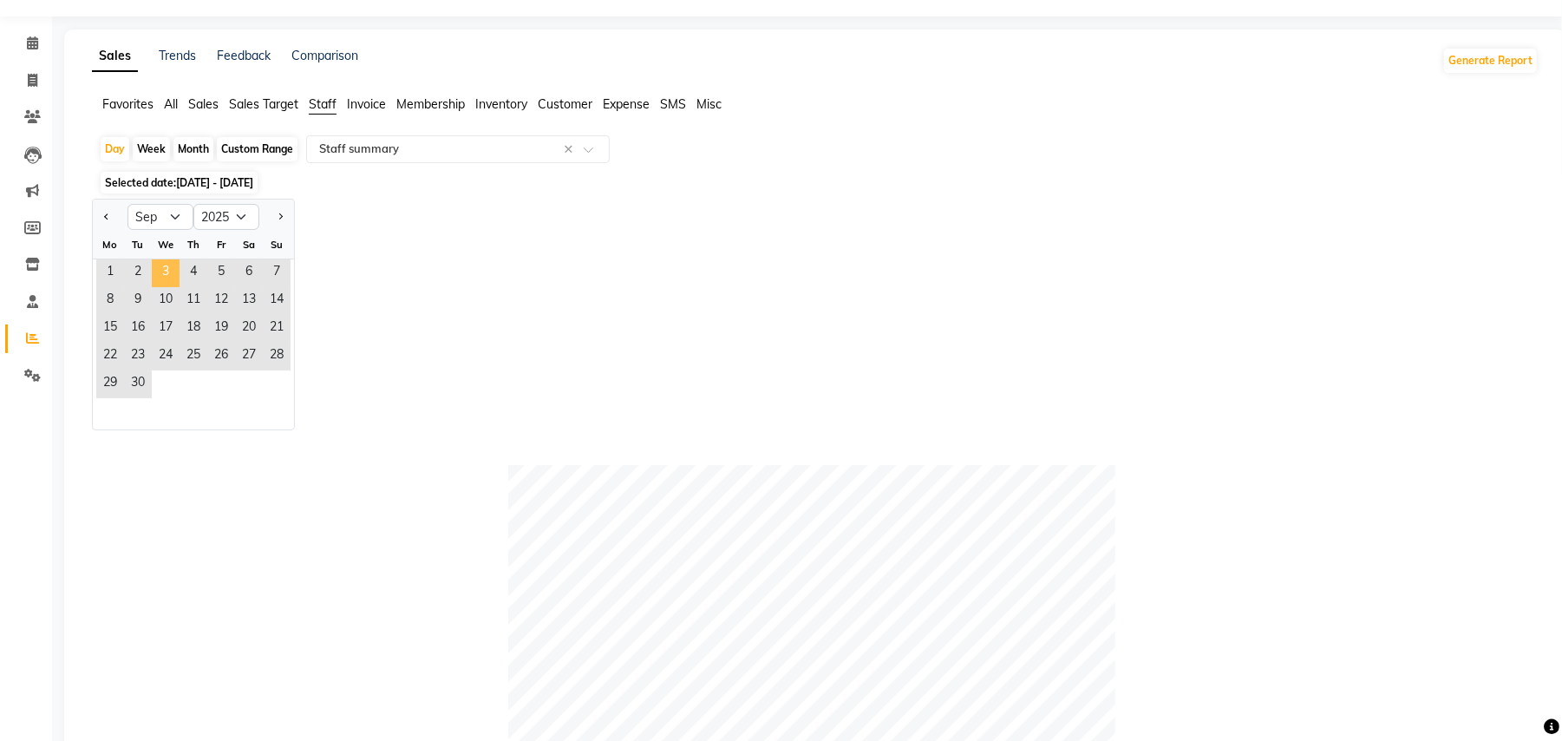
click at [160, 271] on span "3" at bounding box center [166, 273] width 28 height 28
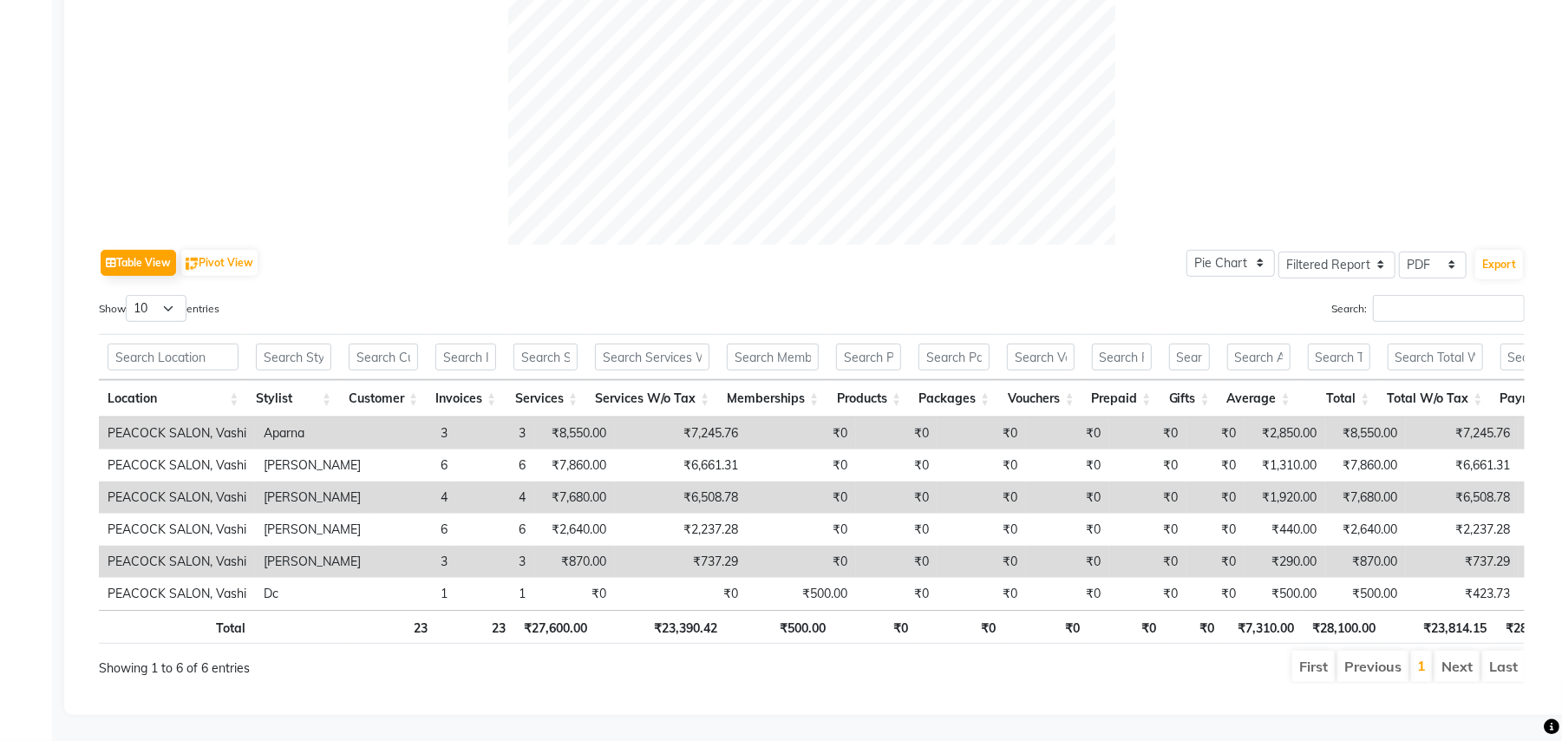
scroll to position [32, 0]
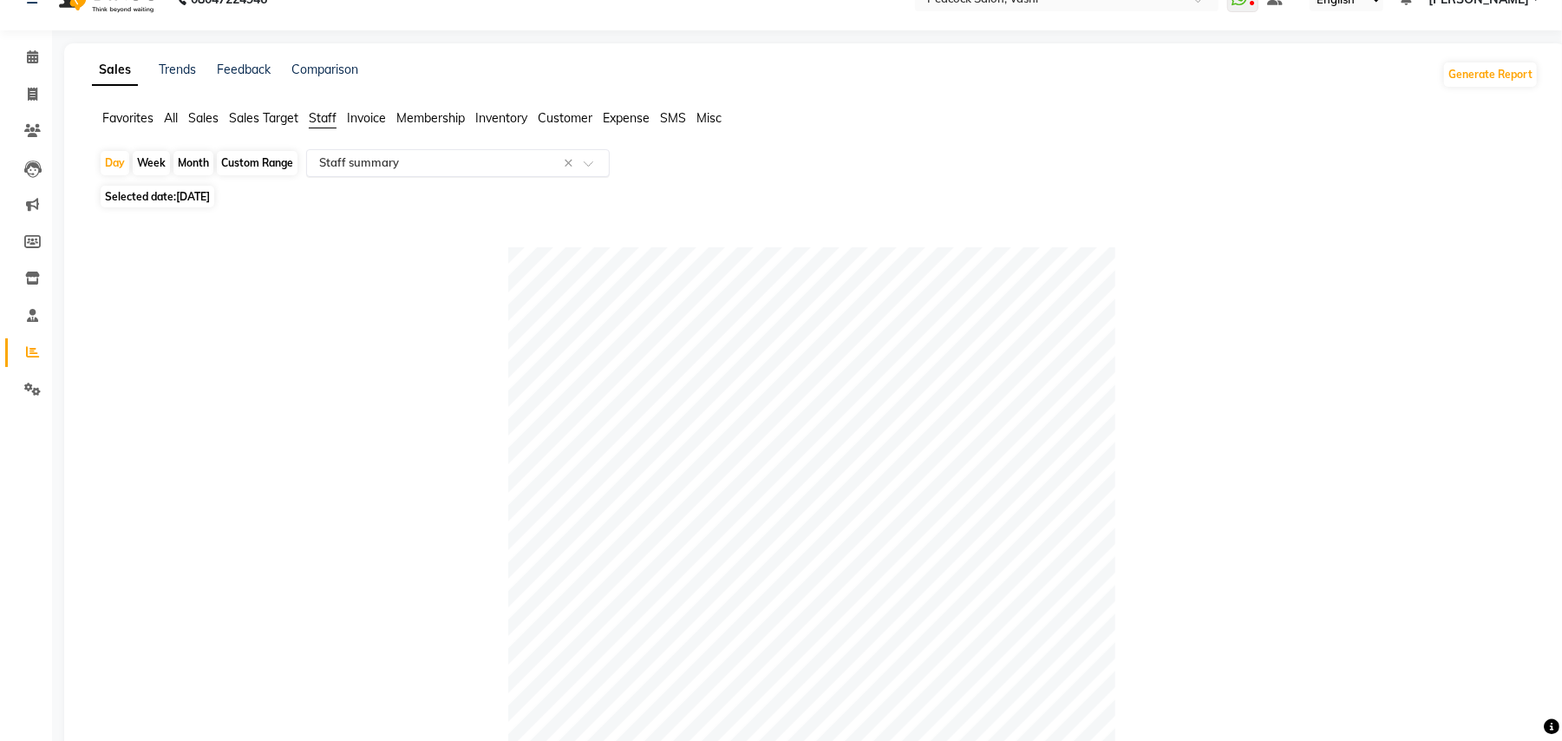
click at [438, 157] on input "text" at bounding box center [441, 162] width 250 height 17
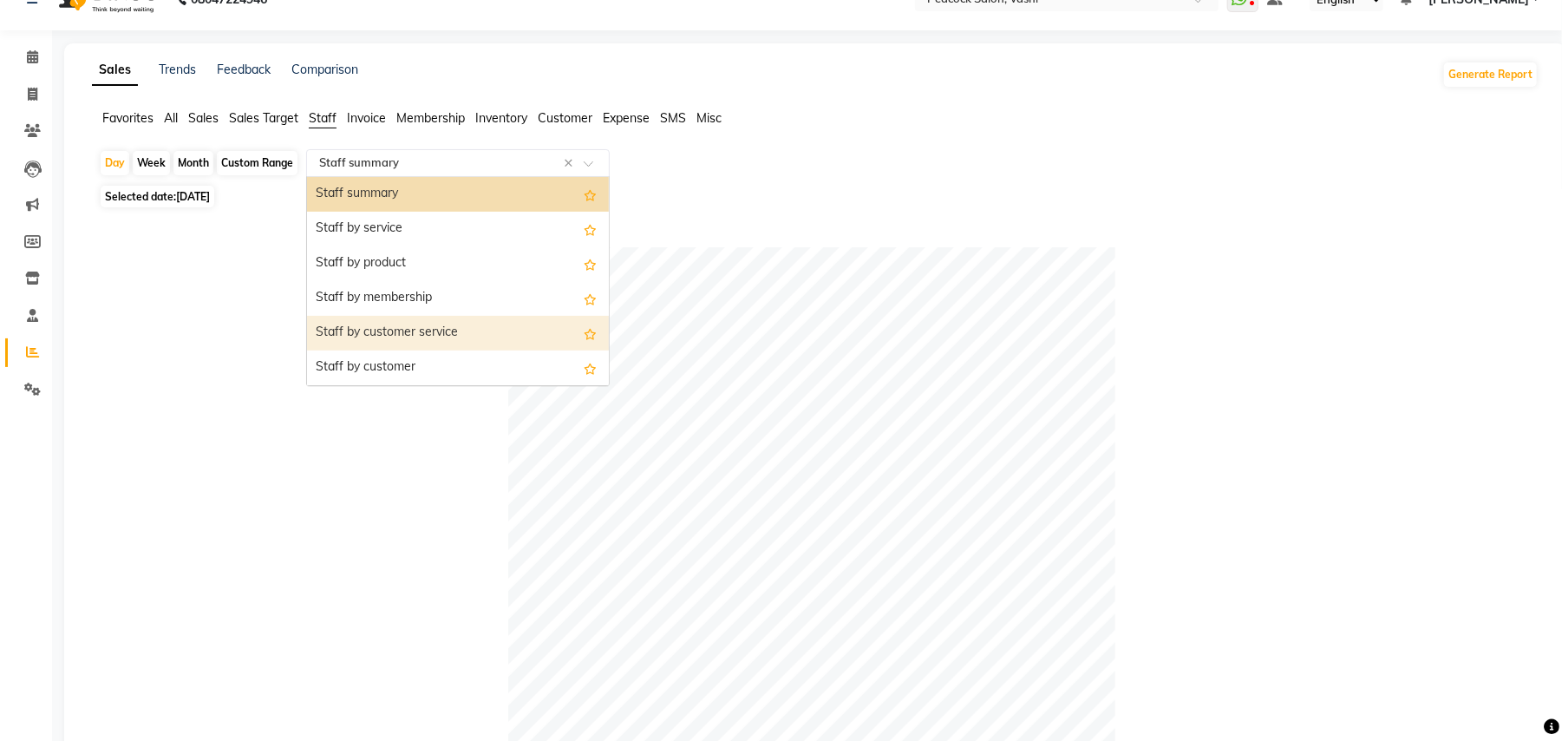
click at [435, 342] on div "Staff by customer service" at bounding box center [458, 333] width 302 height 35
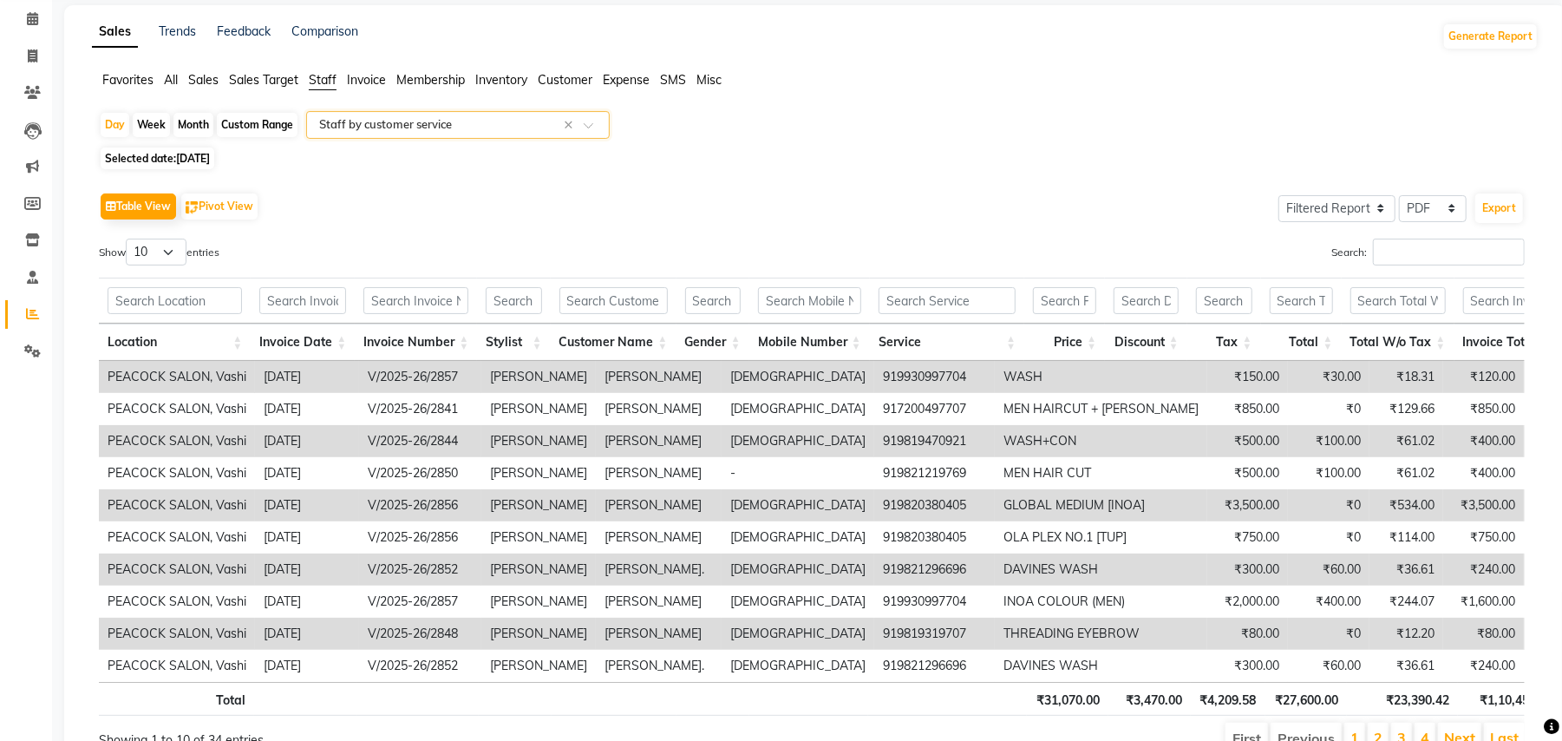
scroll to position [92, 0]
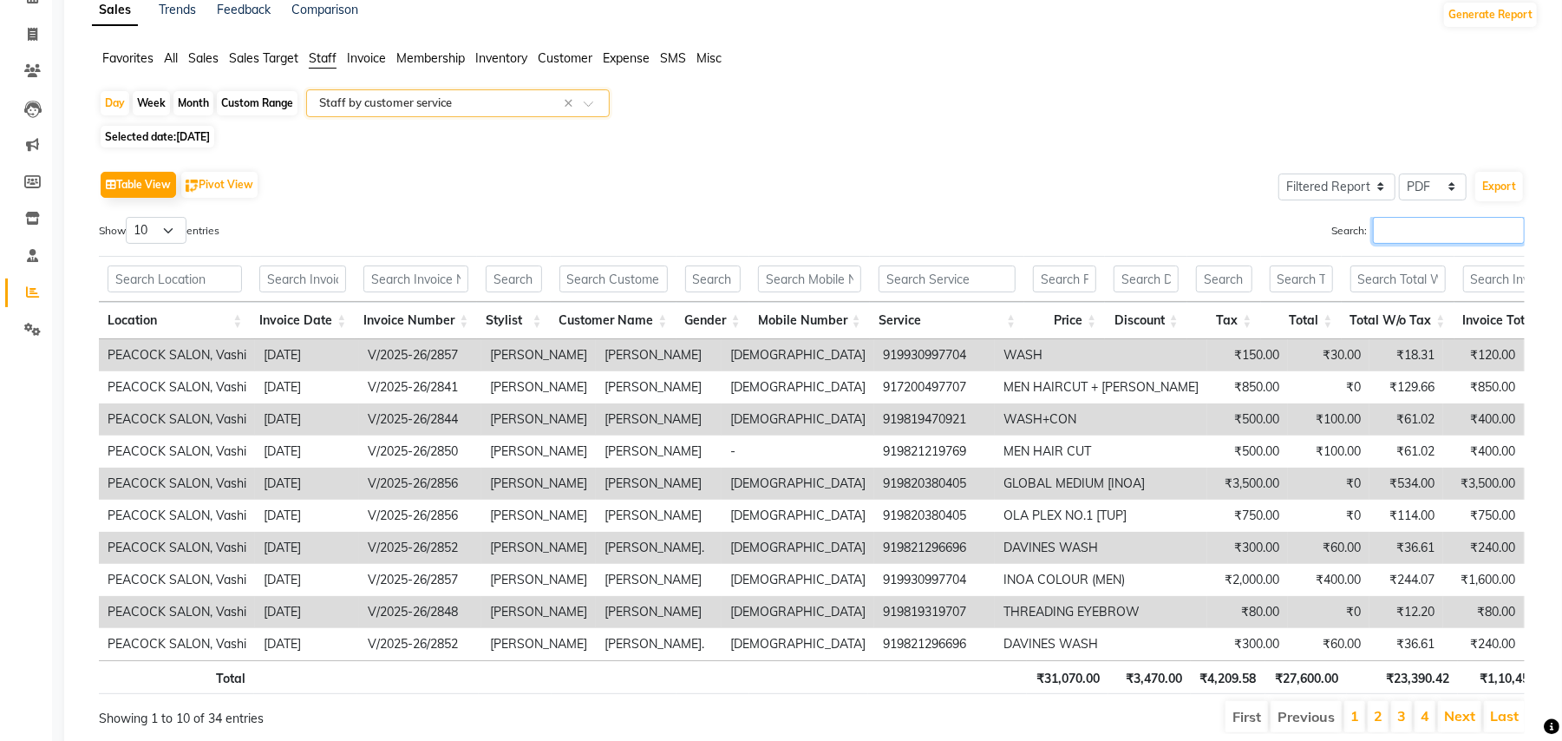
click at [1438, 227] on input "Search:" at bounding box center [1449, 230] width 152 height 27
type input "a"
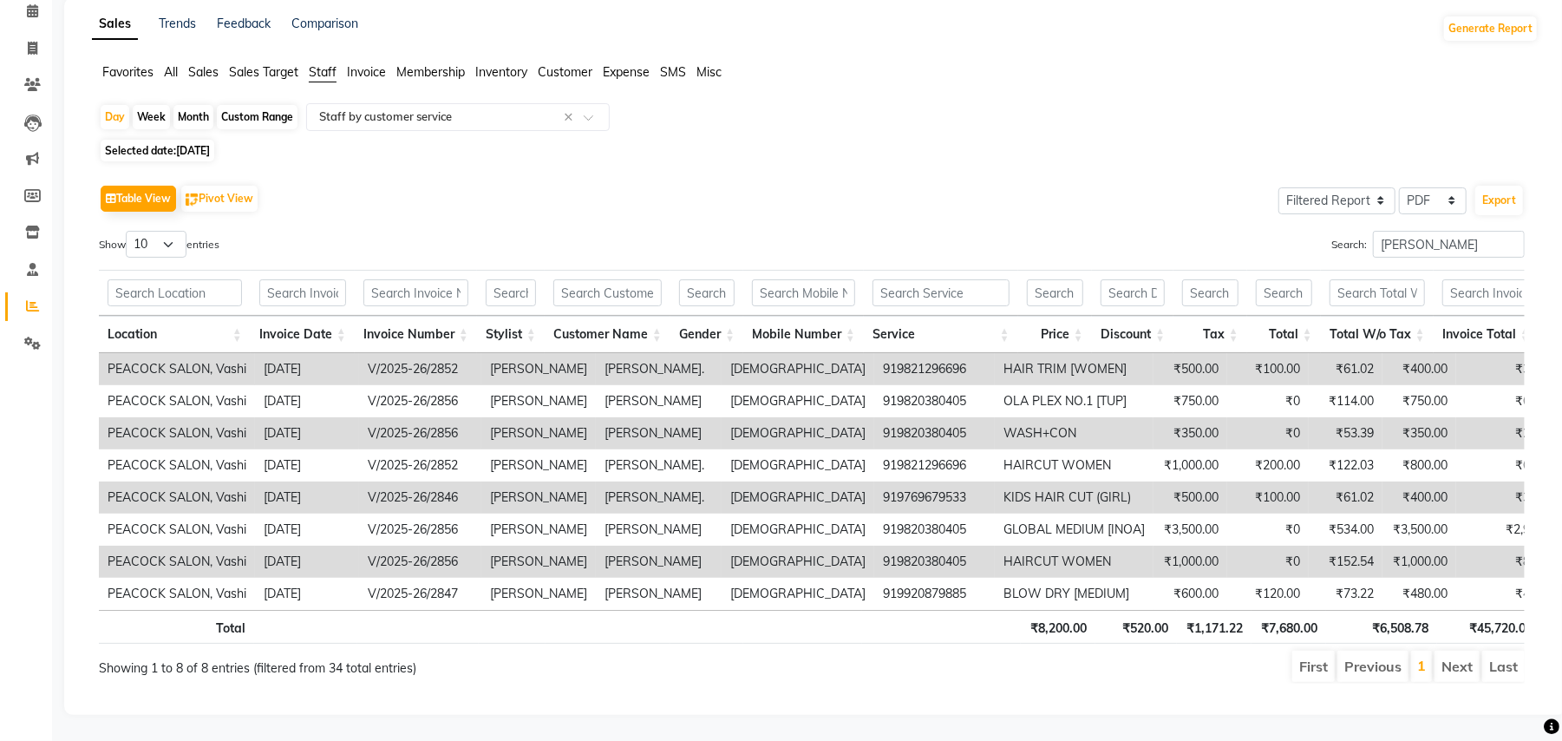
click at [1450, 676] on li "Next" at bounding box center [1456, 665] width 45 height 31
click at [1427, 231] on input "[PERSON_NAME]" at bounding box center [1449, 244] width 152 height 27
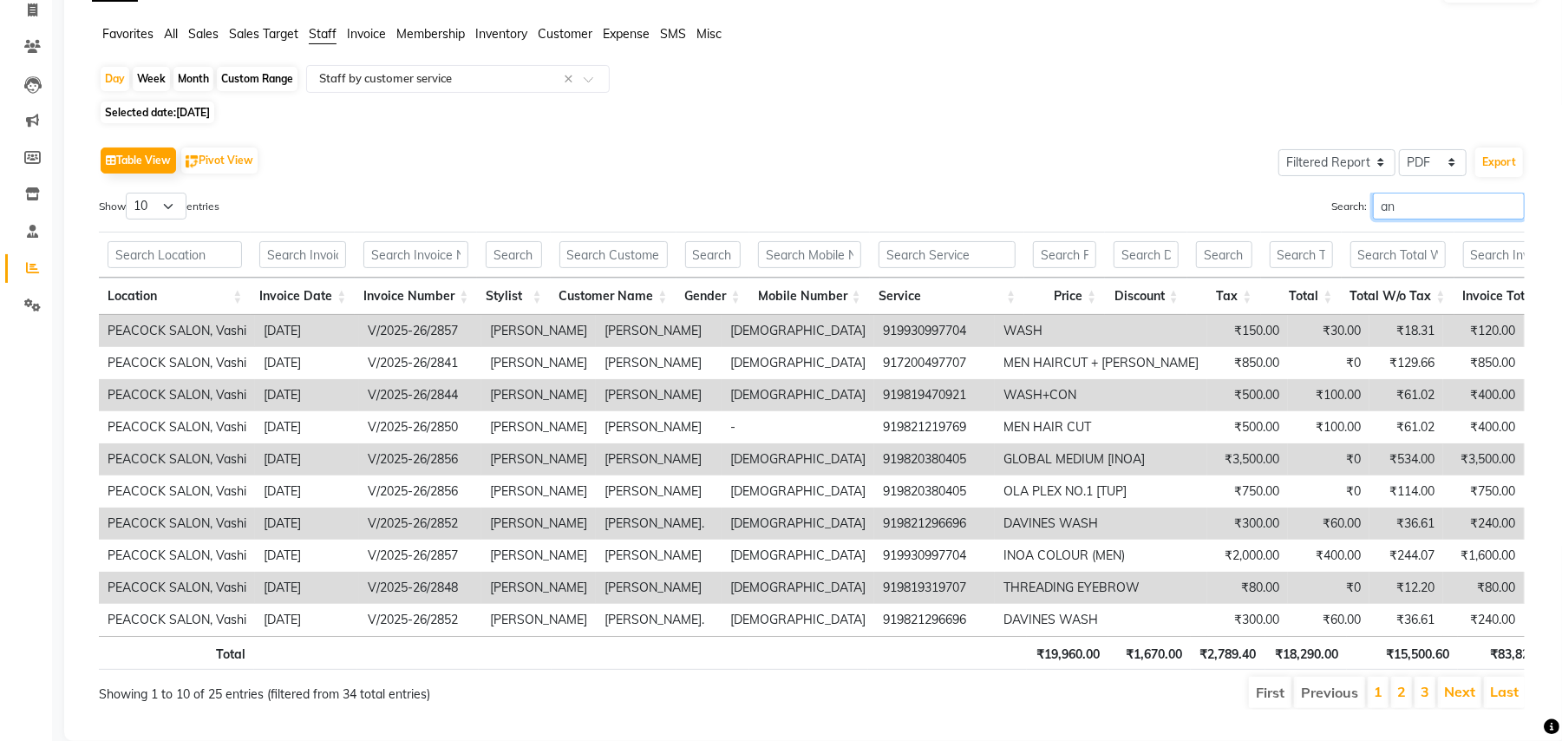
type input "a"
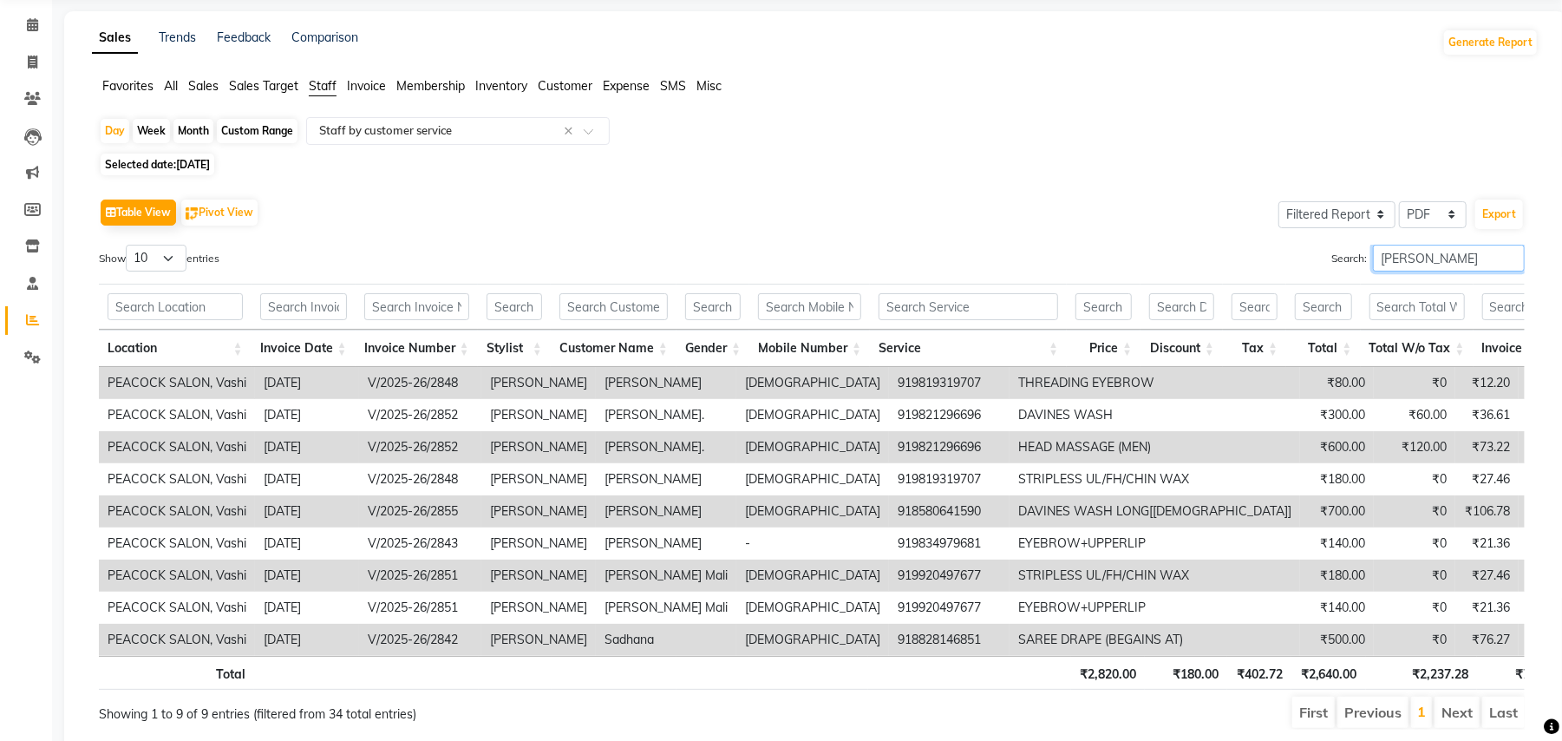
scroll to position [0, 0]
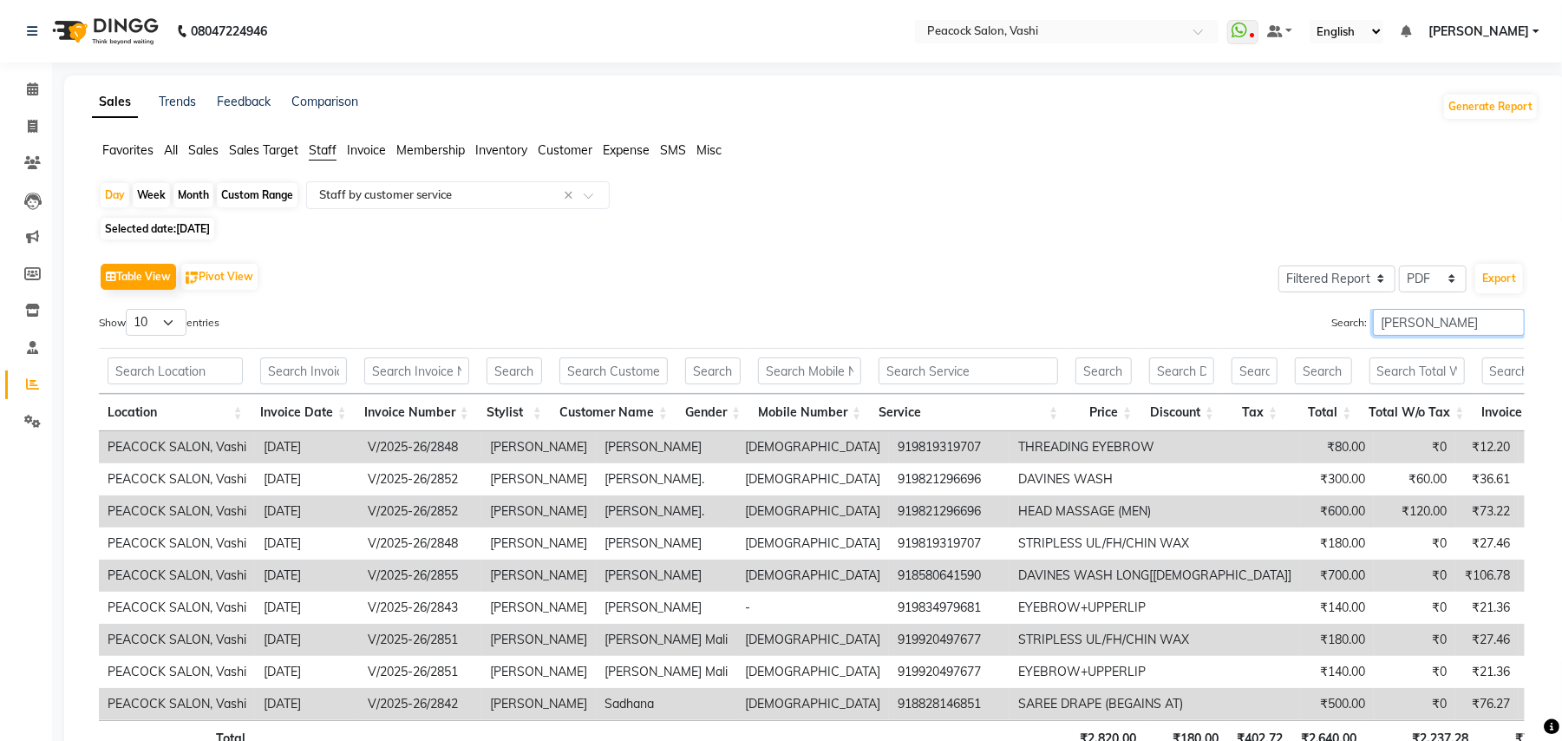
click at [1433, 323] on input "[PERSON_NAME]" at bounding box center [1449, 322] width 152 height 27
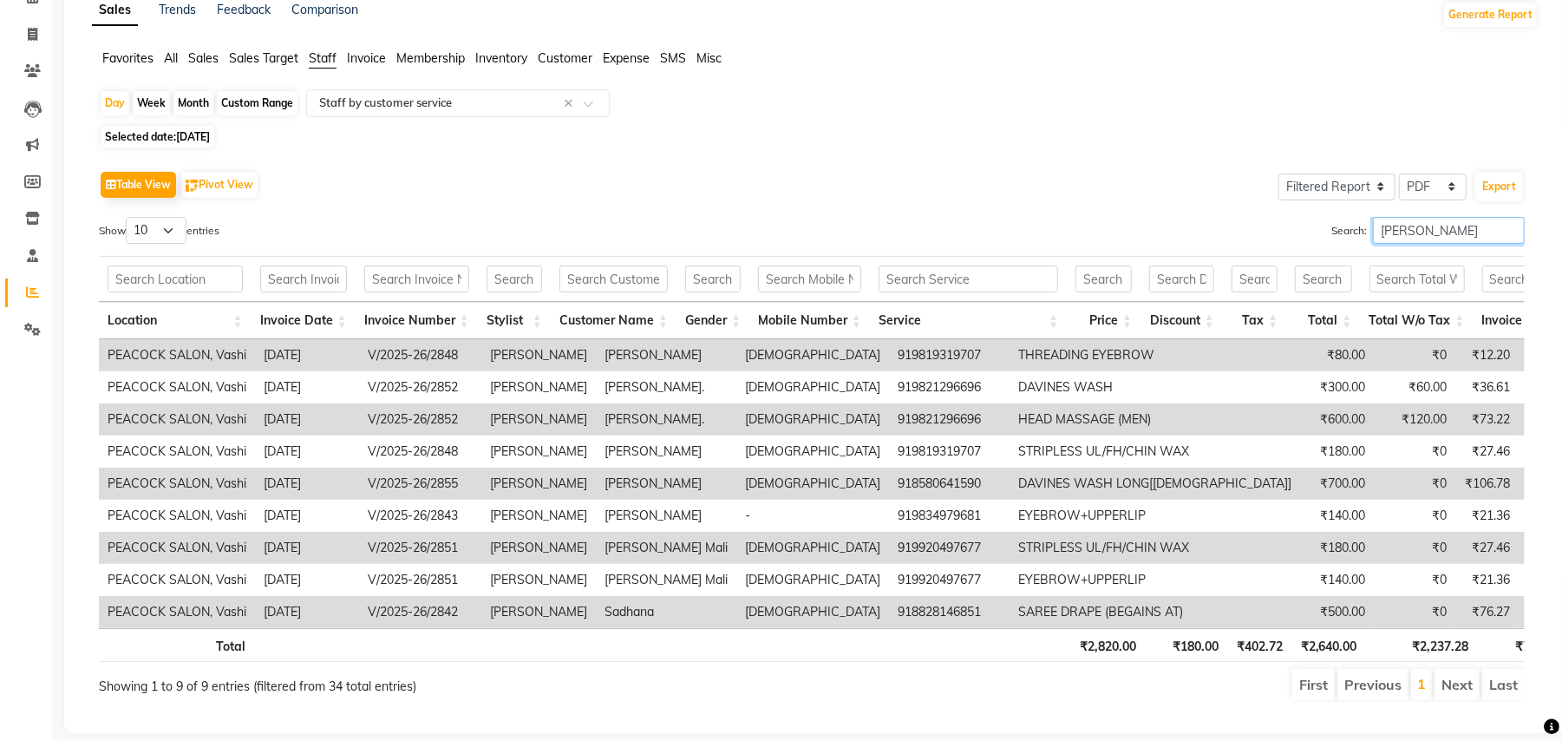
scroll to position [149, 0]
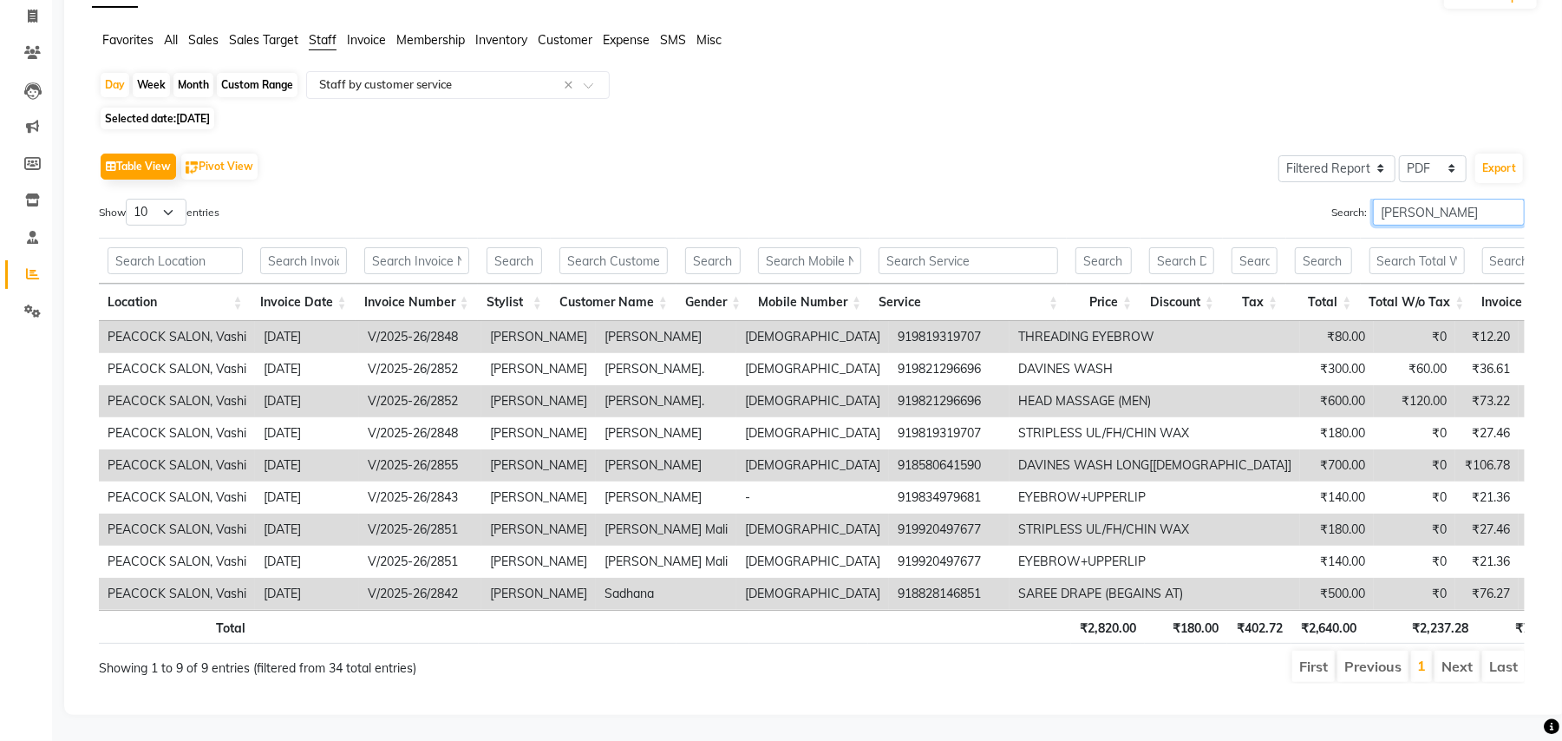
click at [1437, 199] on input "[PERSON_NAME]" at bounding box center [1449, 212] width 152 height 27
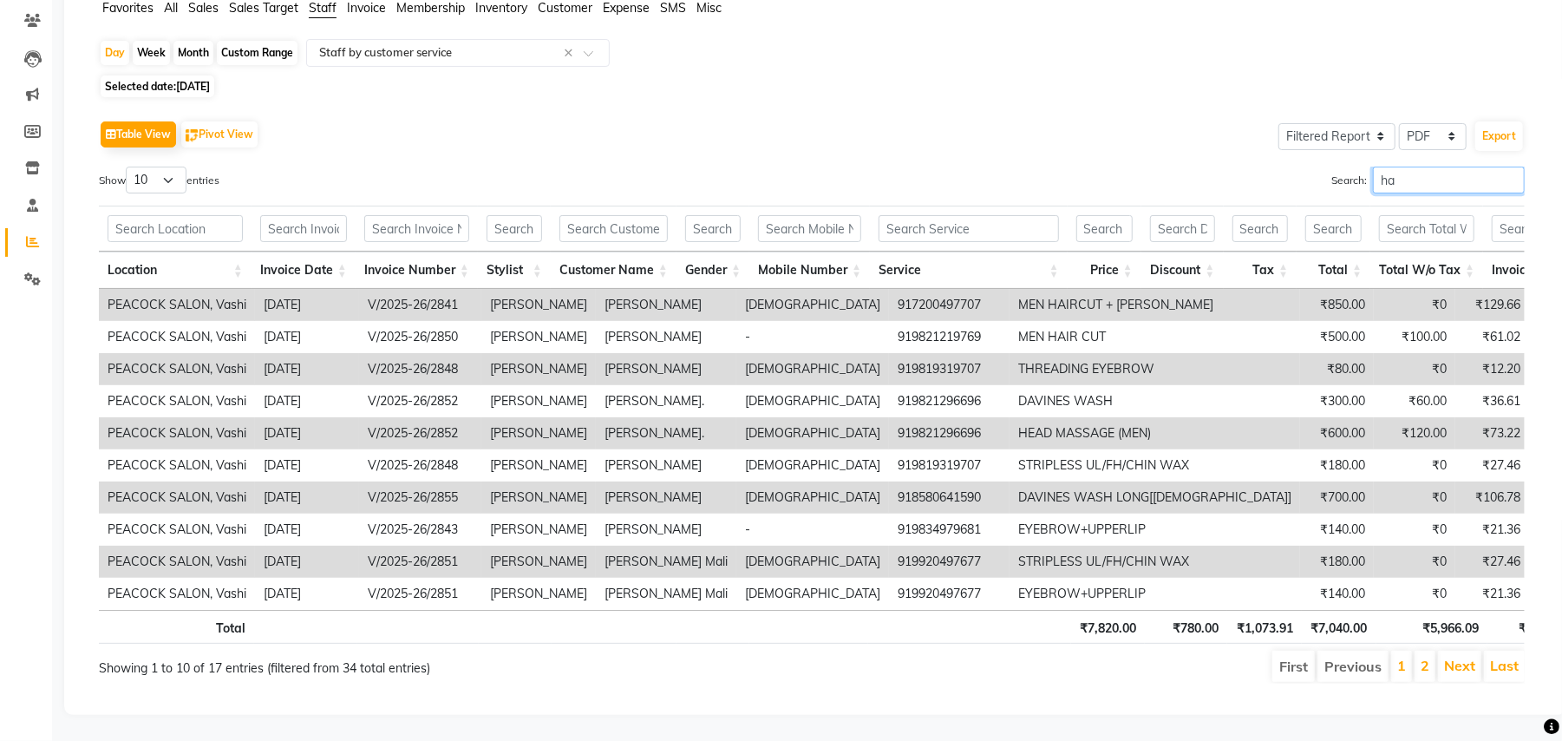
type input "h"
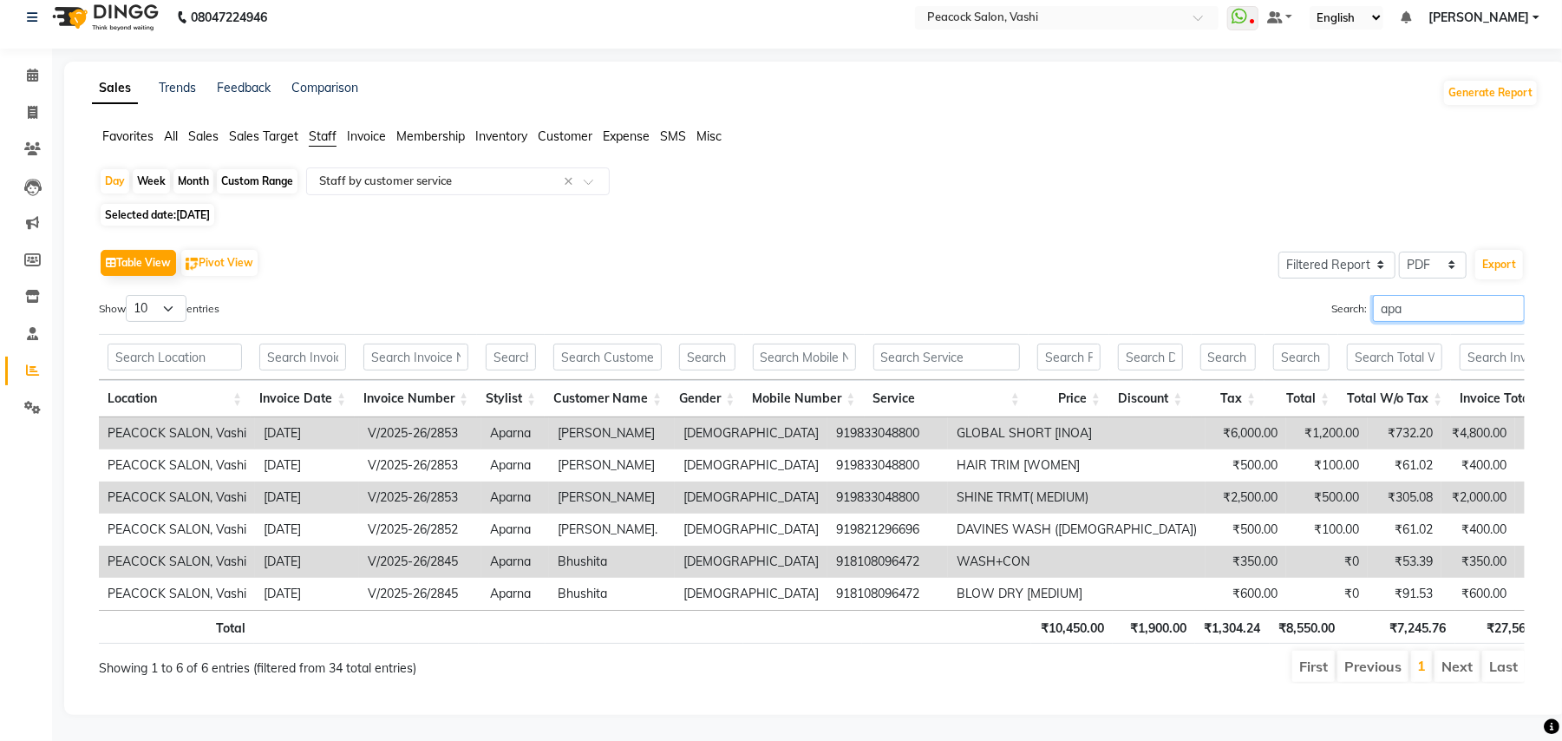
scroll to position [52, 0]
click at [1441, 295] on input "aparn" at bounding box center [1449, 308] width 152 height 27
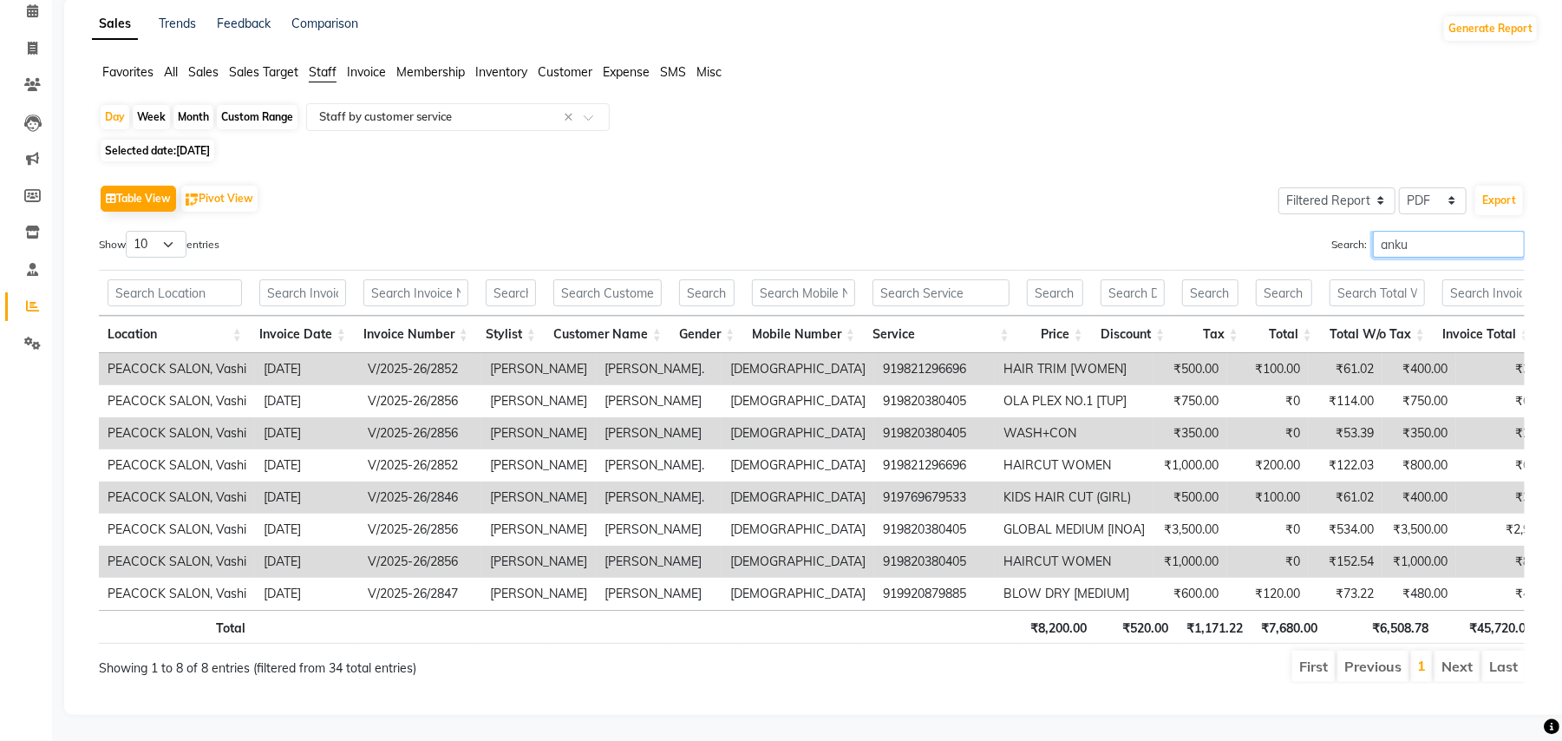
scroll to position [116, 0]
type input "[PERSON_NAME]"
click at [503, 108] on input "text" at bounding box center [441, 116] width 250 height 17
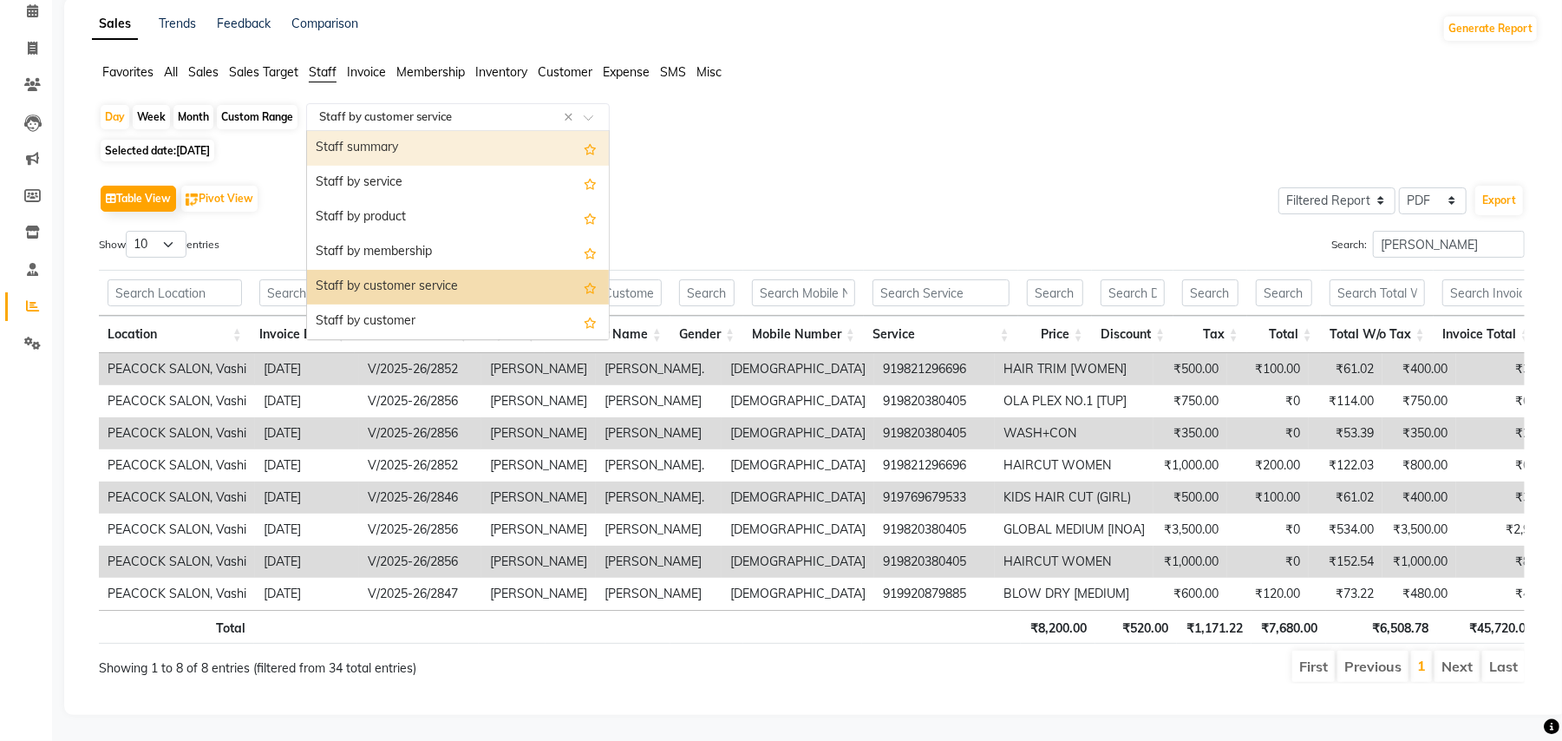
click at [421, 131] on div "Staff summary" at bounding box center [458, 148] width 302 height 35
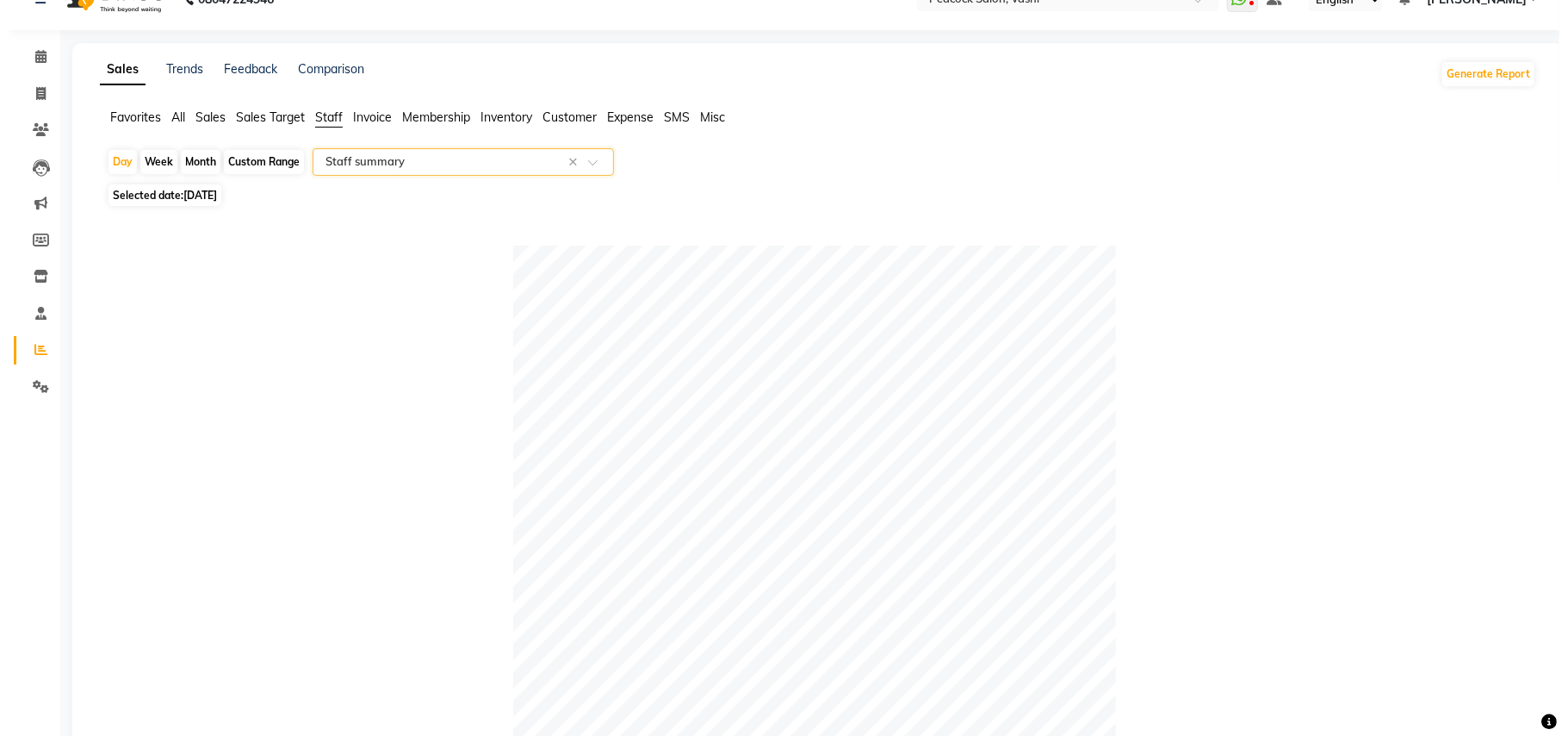
scroll to position [0, 0]
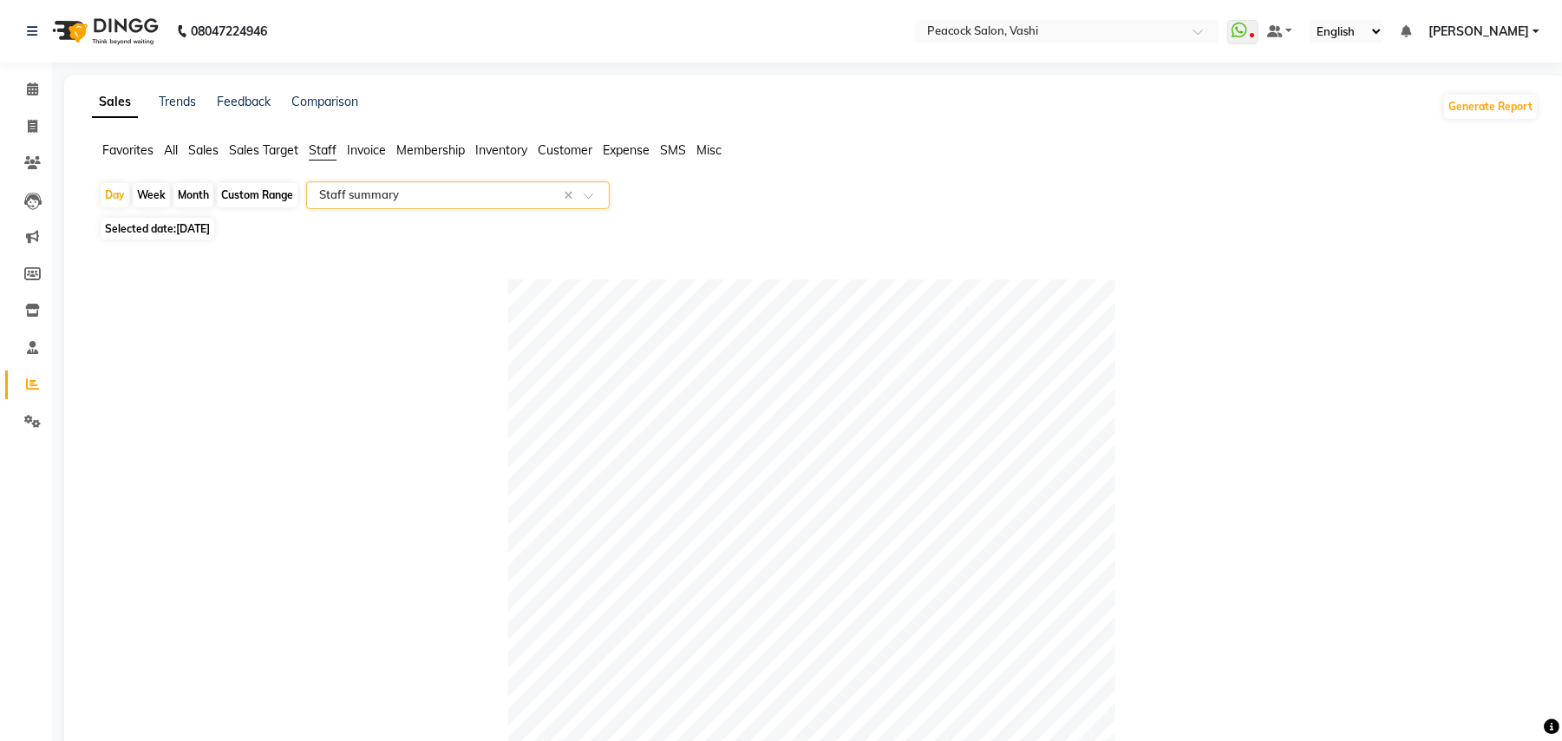
click at [356, 192] on input "text" at bounding box center [441, 194] width 250 height 17
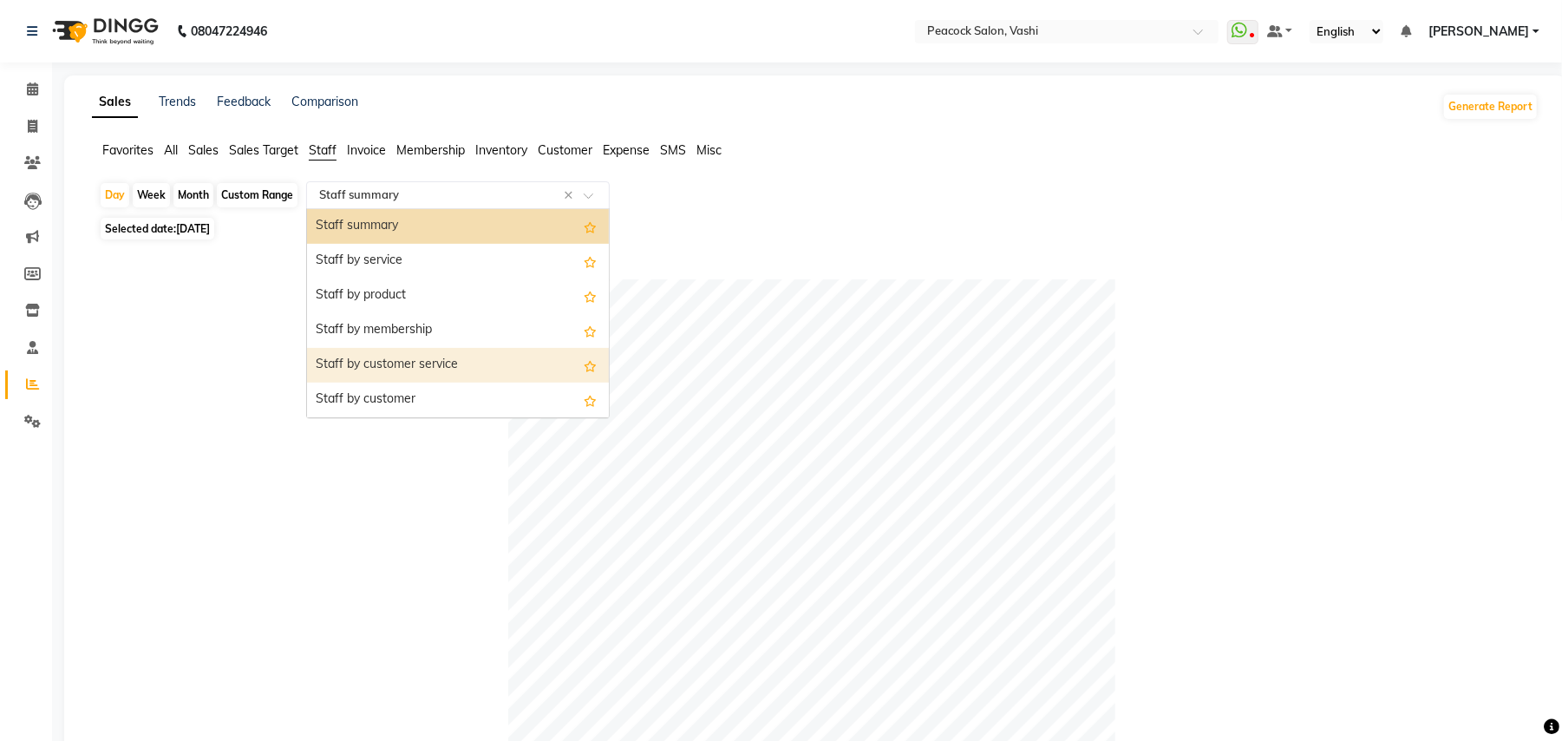
click at [387, 368] on div "Staff by customer service" at bounding box center [458, 365] width 302 height 35
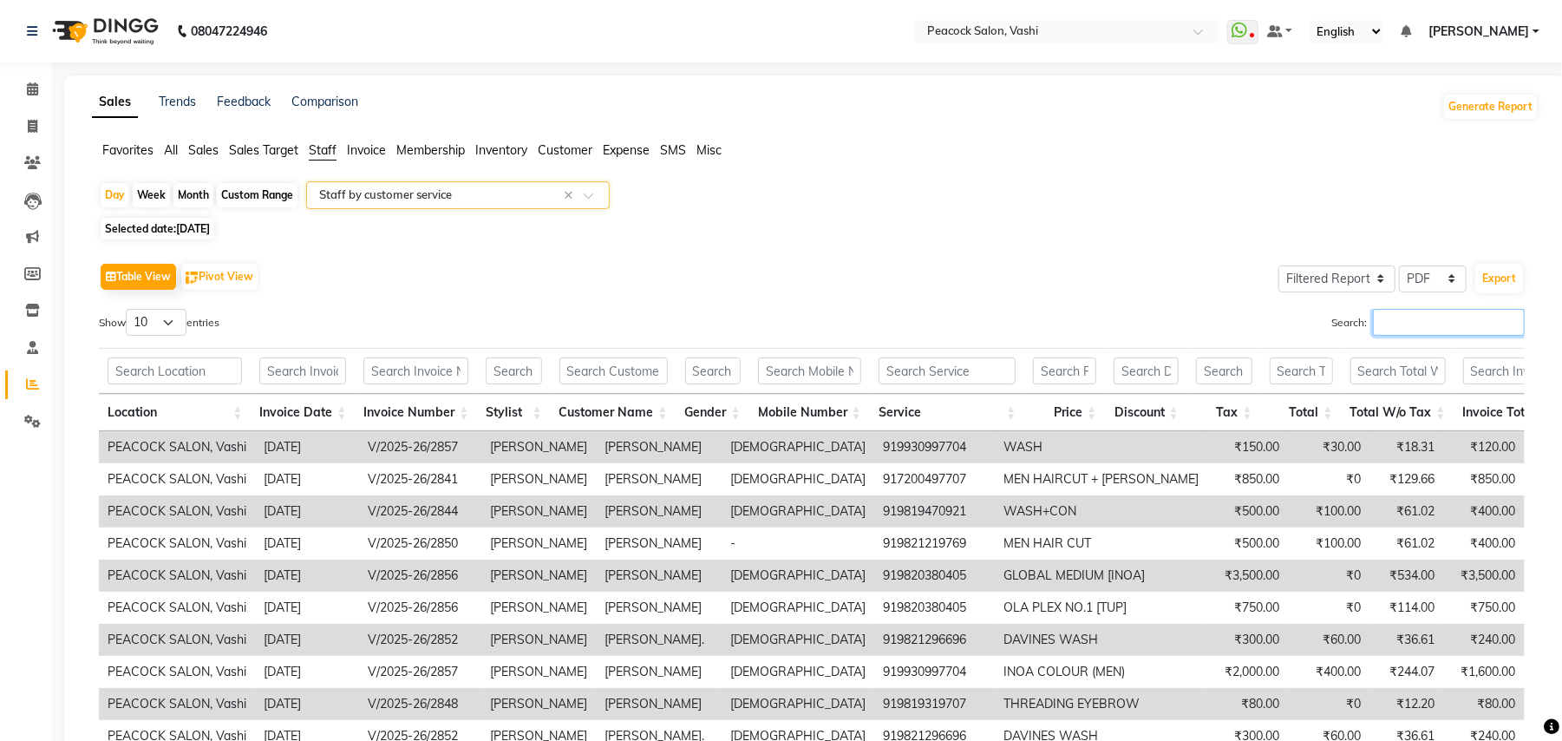
click at [1381, 320] on input "Search:" at bounding box center [1449, 322] width 152 height 27
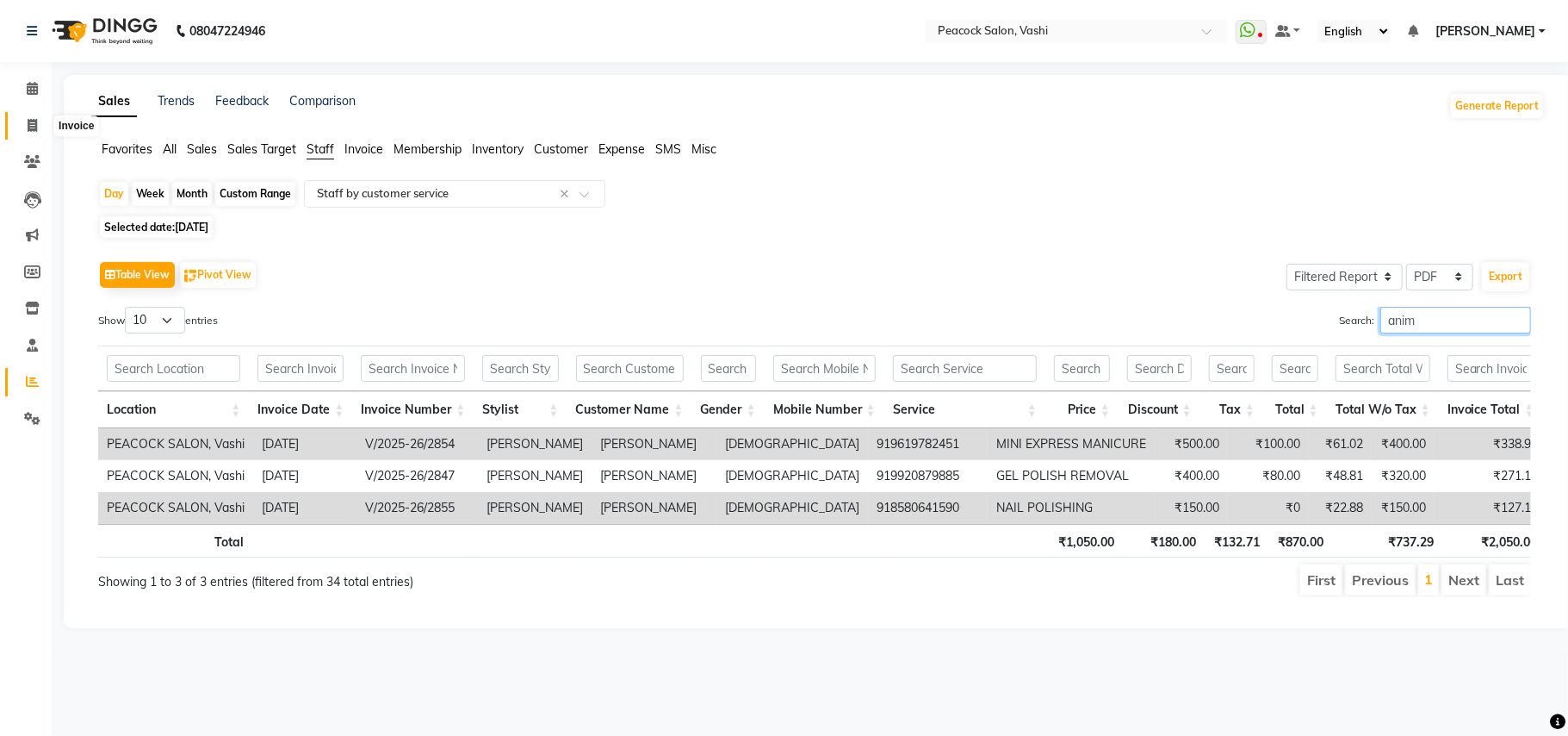
type input "anim"
click at [36, 122] on icon at bounding box center [33, 125] width 10 height 13
select select "service"
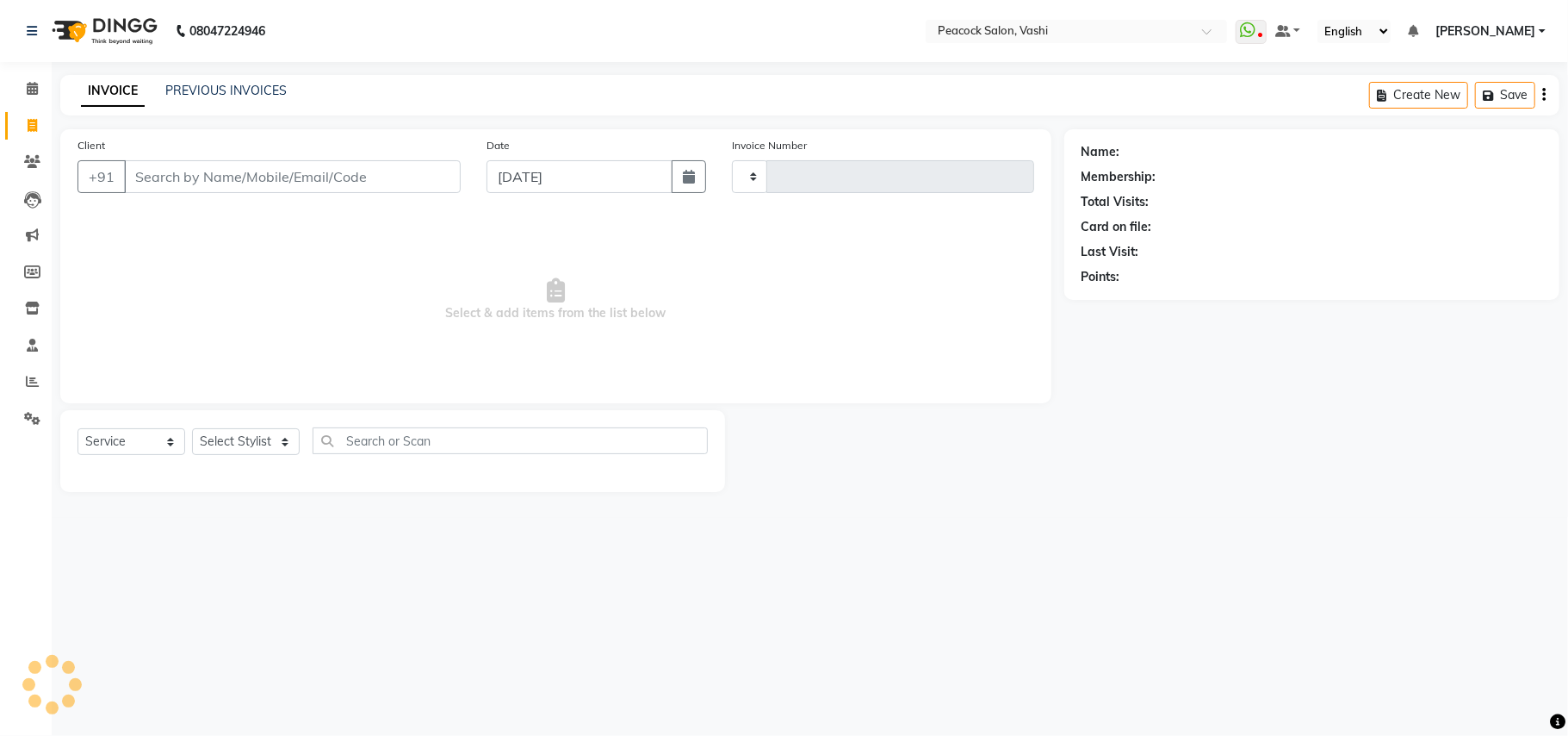
type input "2860"
select select "619"
click at [248, 89] on link "PREVIOUS INVOICES" at bounding box center [226, 90] width 121 height 16
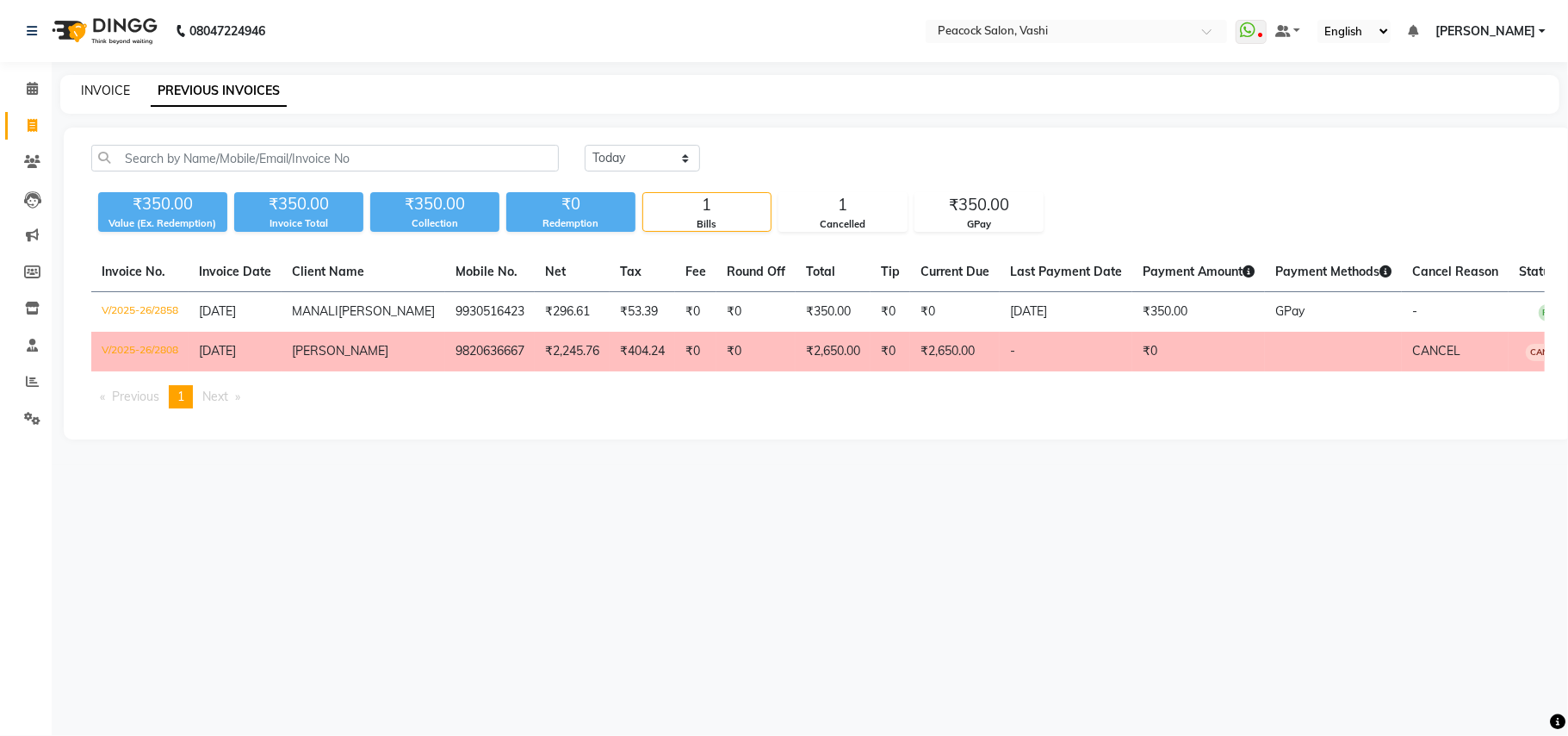
click at [107, 89] on link "INVOICE" at bounding box center [105, 90] width 49 height 16
select select "service"
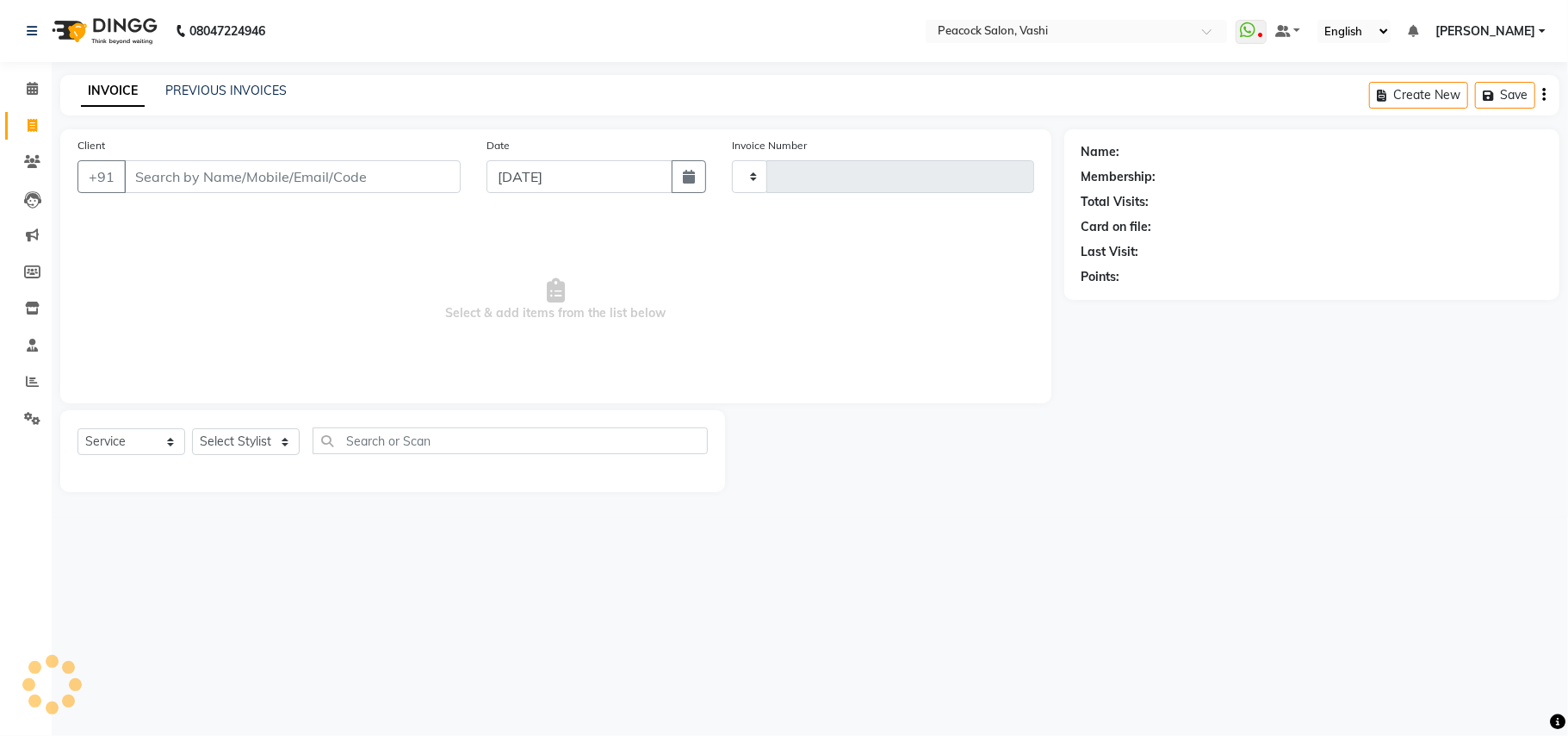
type input "2860"
select select "619"
click at [31, 86] on icon at bounding box center [32, 87] width 11 height 13
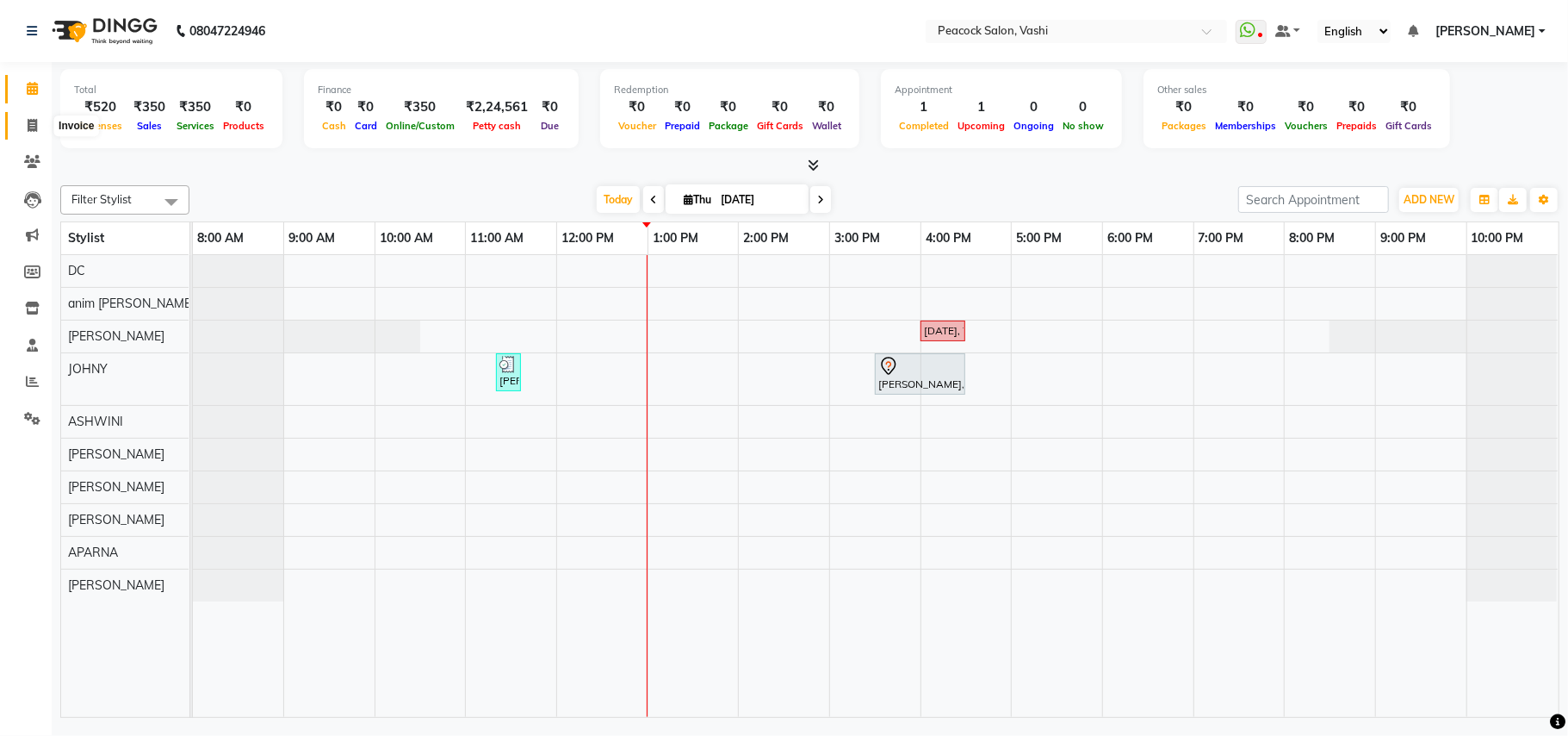
click at [32, 119] on icon at bounding box center [33, 125] width 10 height 13
select select "619"
select select "service"
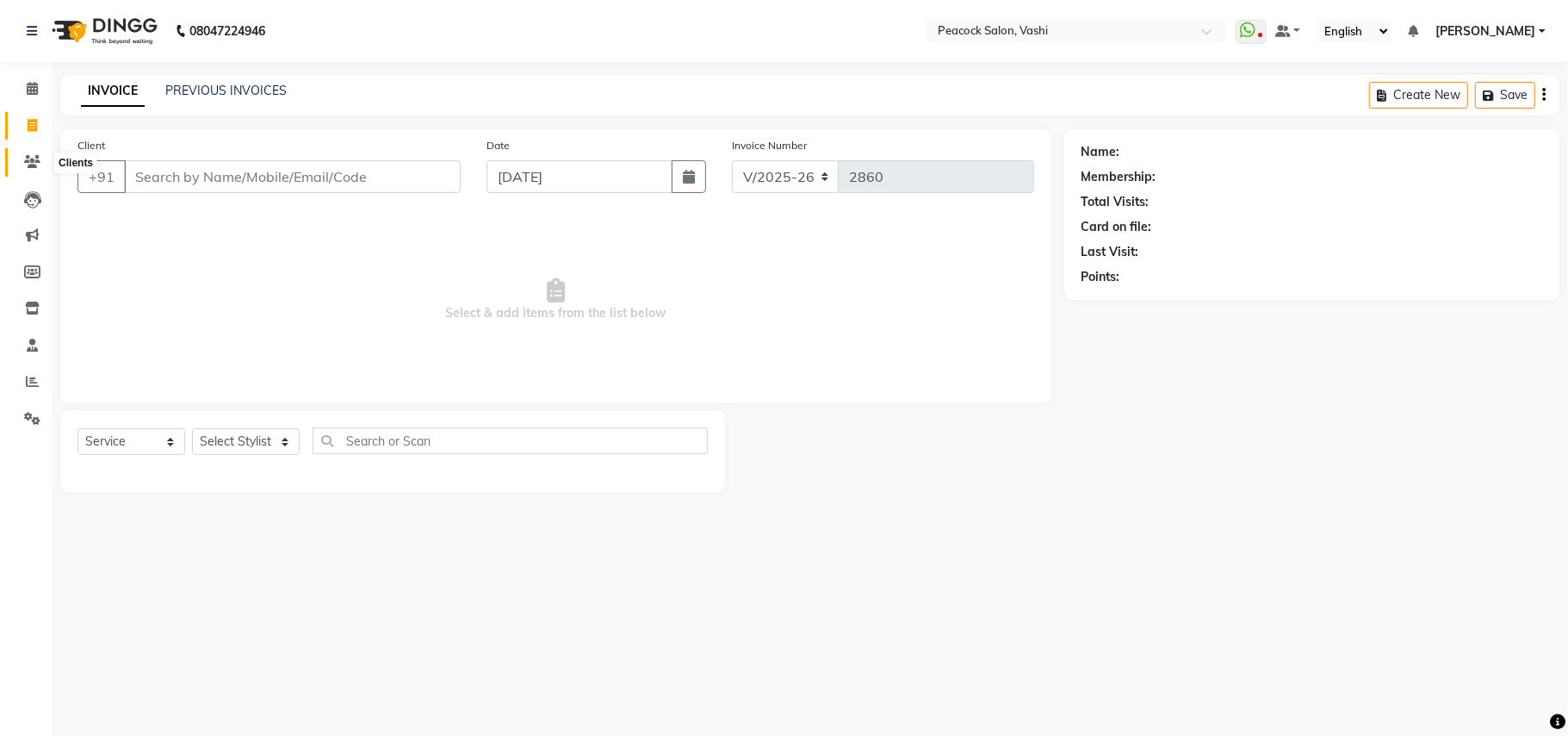
click at [32, 164] on icon at bounding box center [32, 161] width 16 height 13
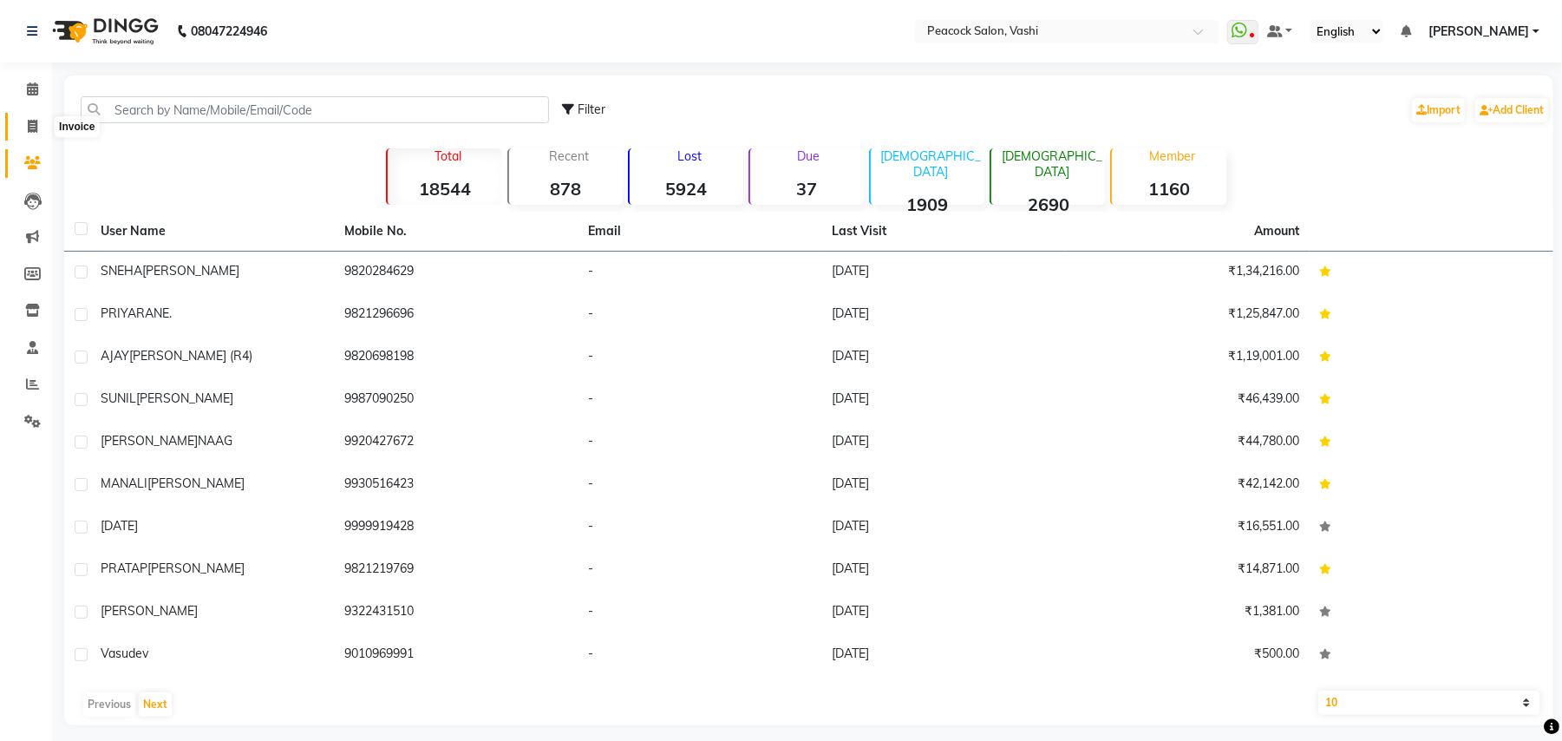
click at [28, 121] on icon at bounding box center [33, 126] width 10 height 13
select select "619"
select select "service"
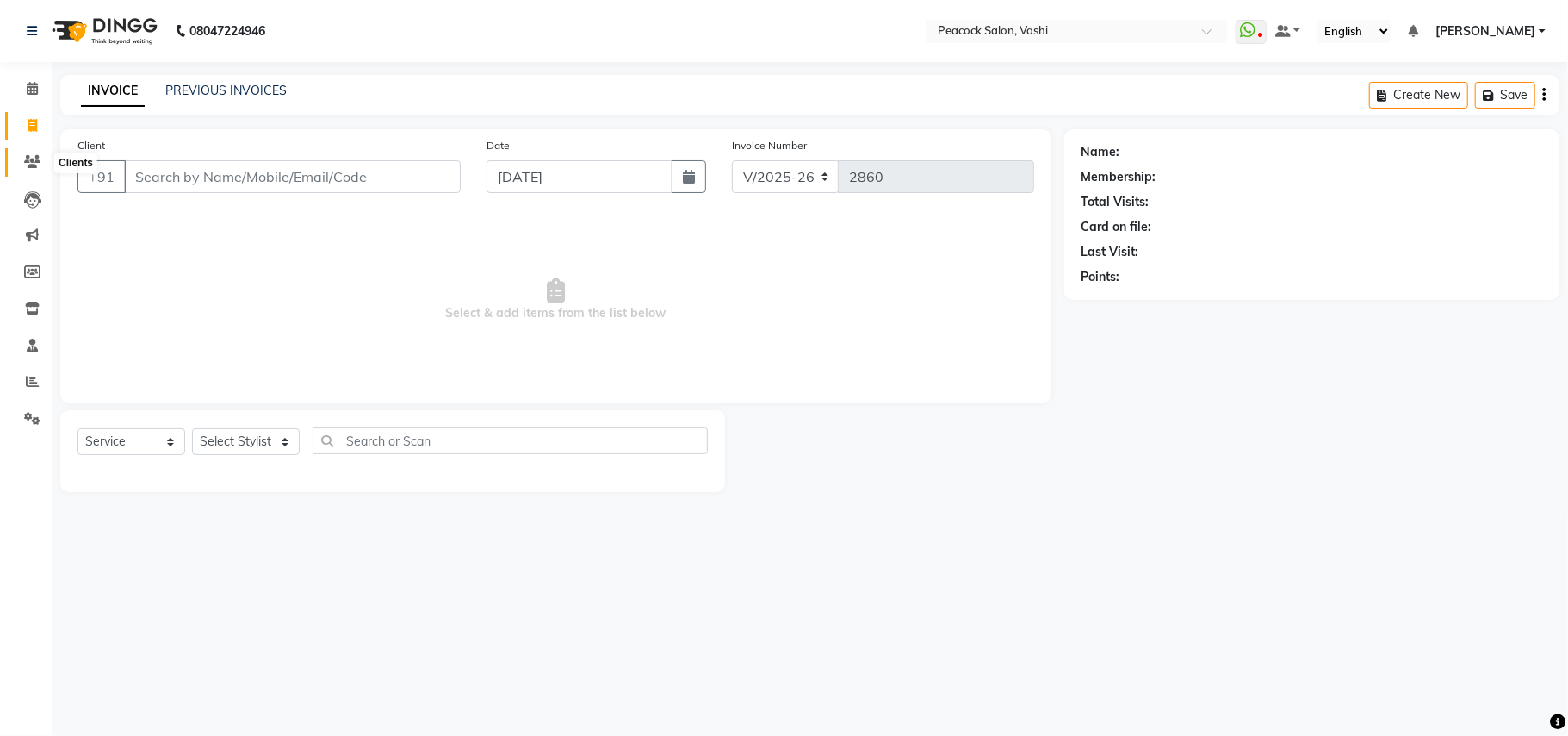
click at [29, 159] on icon at bounding box center [32, 161] width 16 height 13
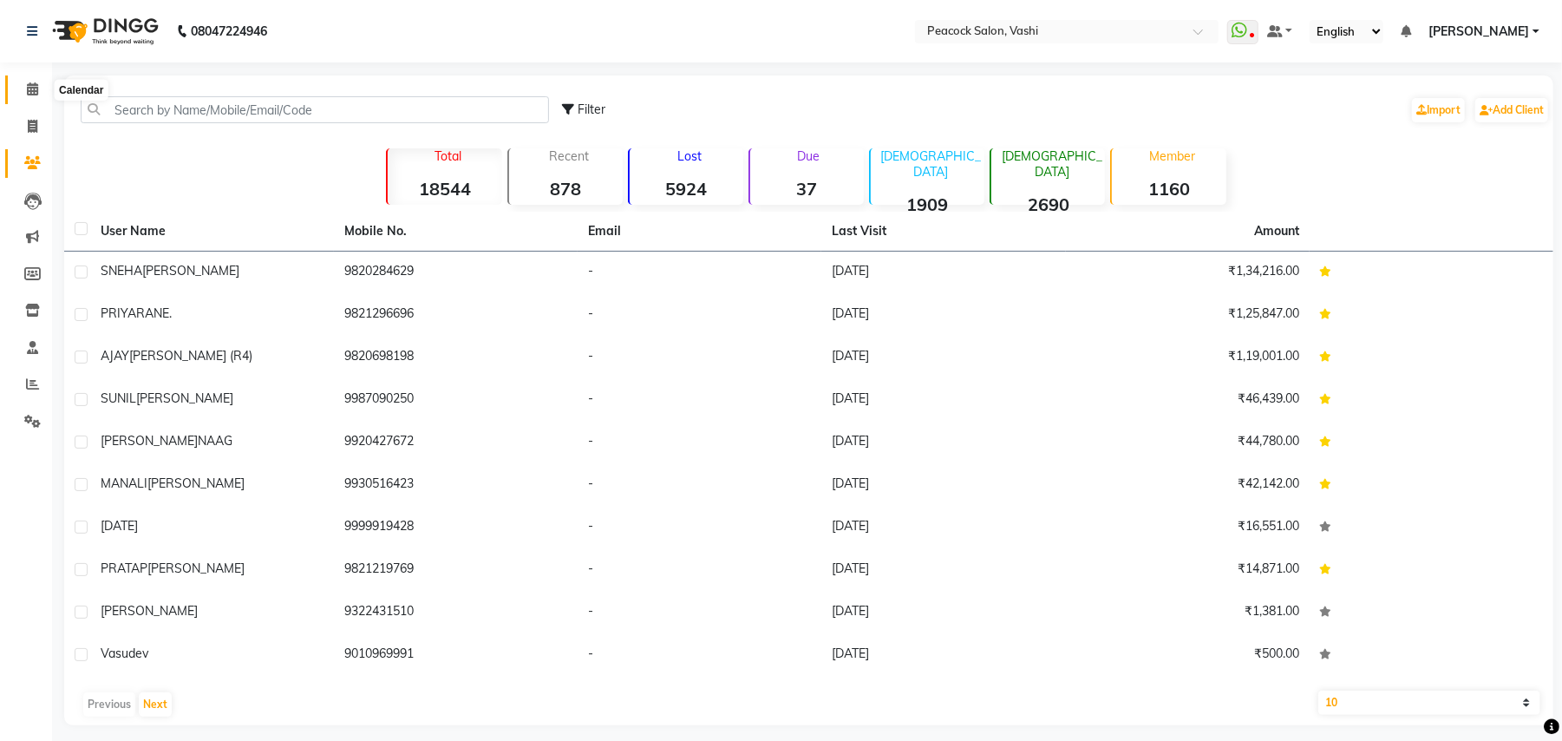
click at [32, 88] on icon at bounding box center [32, 88] width 11 height 13
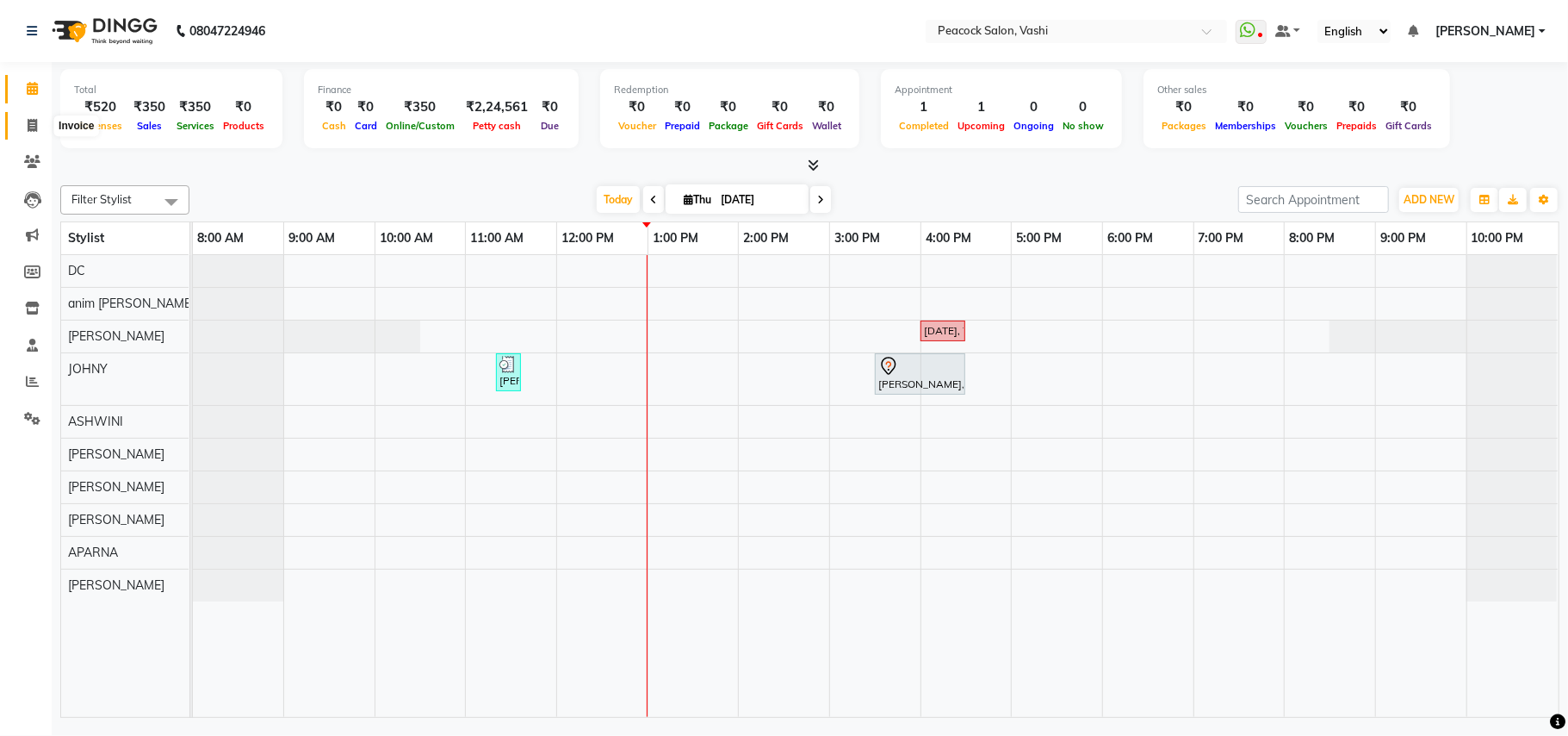
click at [32, 125] on icon at bounding box center [33, 125] width 10 height 13
select select "619"
select select "service"
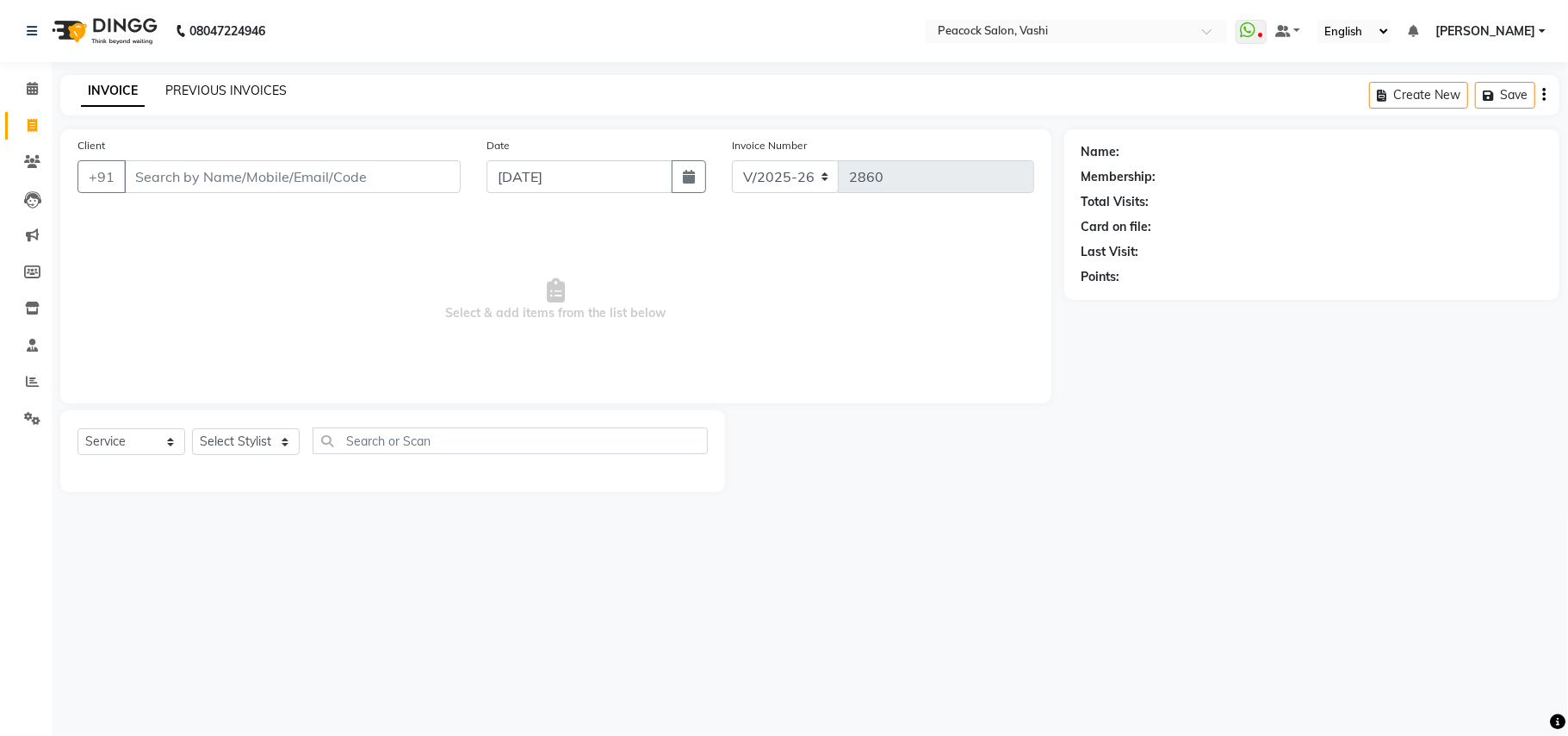
click at [253, 83] on link "PREVIOUS INVOICES" at bounding box center [226, 90] width 121 height 16
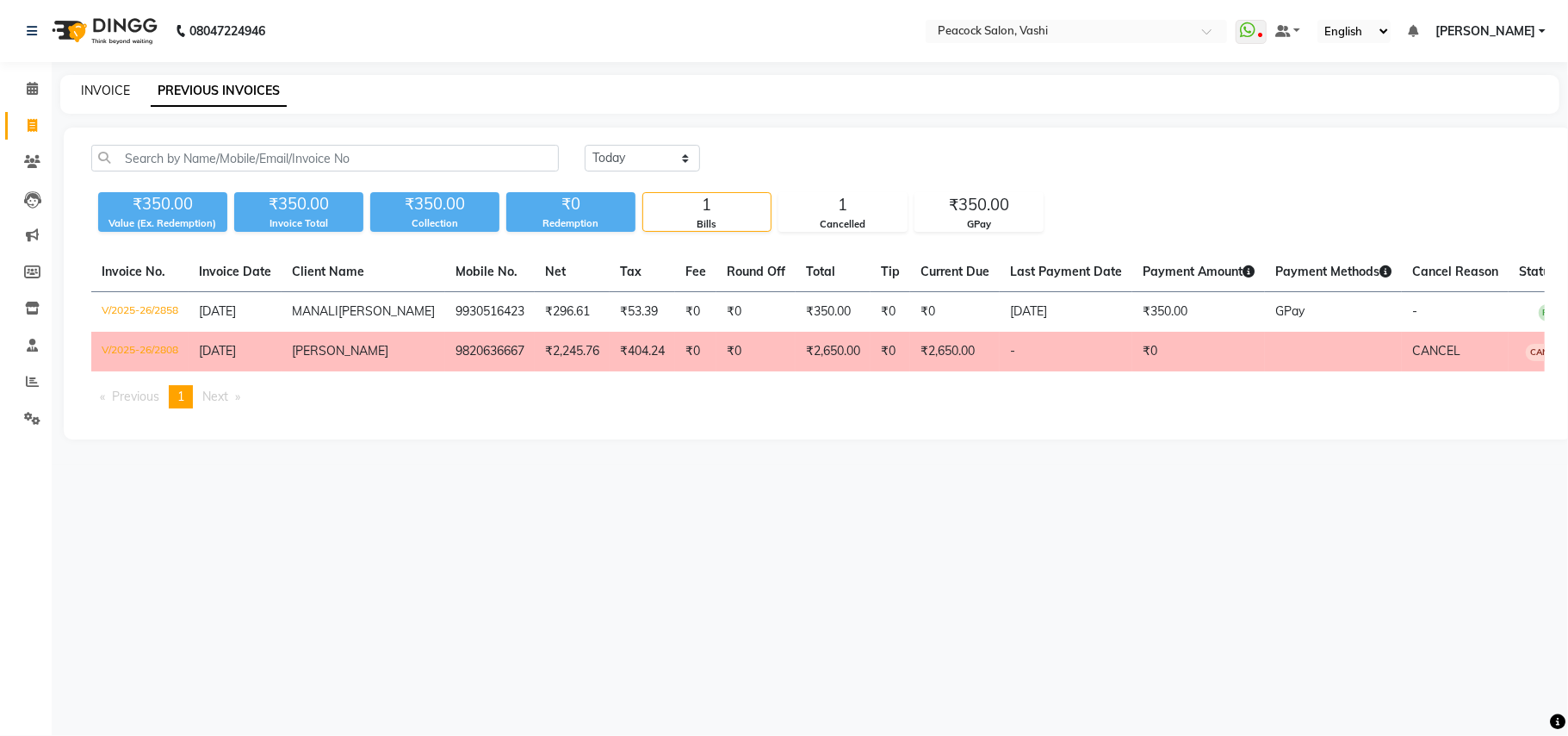
click at [90, 86] on link "INVOICE" at bounding box center [105, 90] width 49 height 16
select select "service"
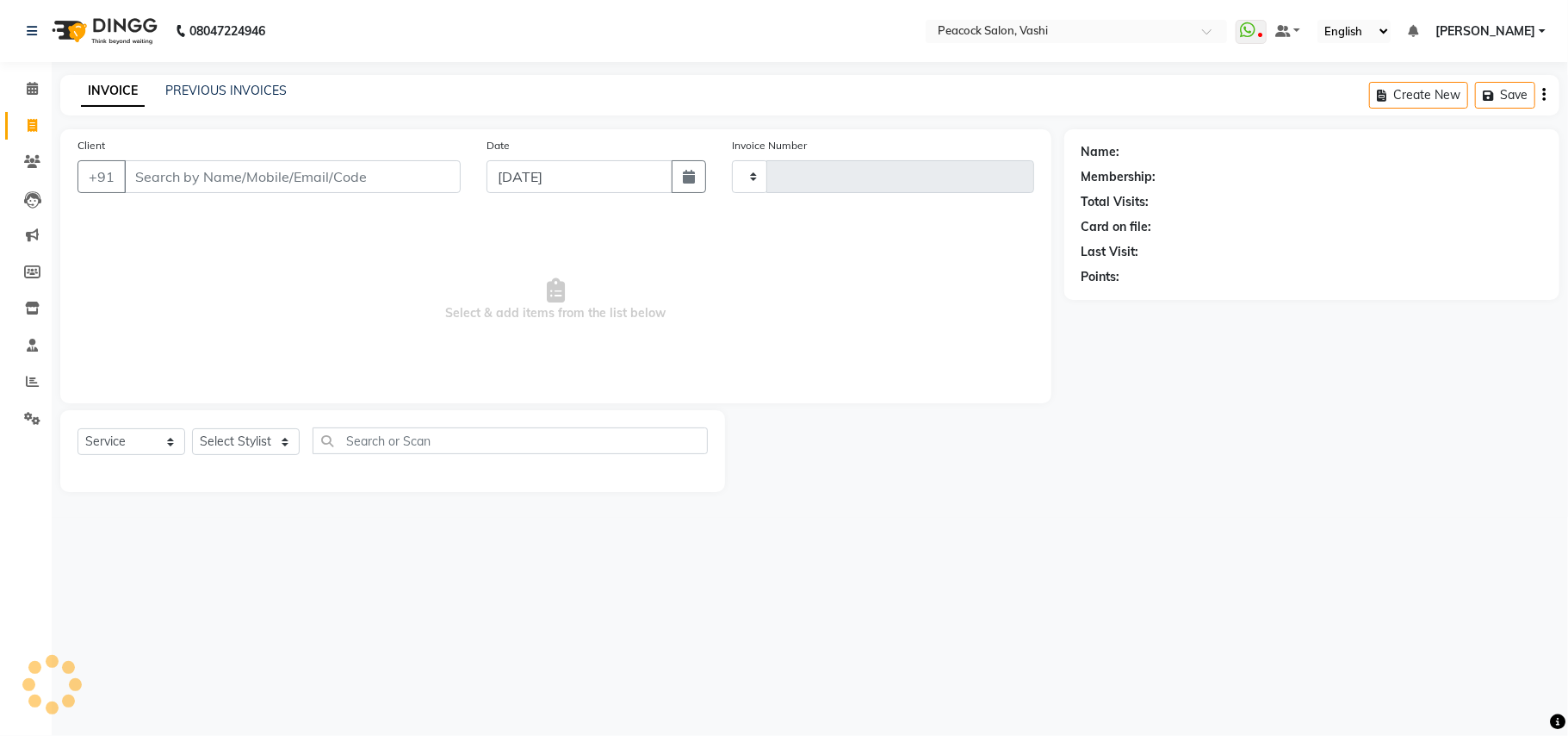
type input "2860"
select select "619"
click at [208, 87] on link "PREVIOUS INVOICES" at bounding box center [226, 90] width 121 height 16
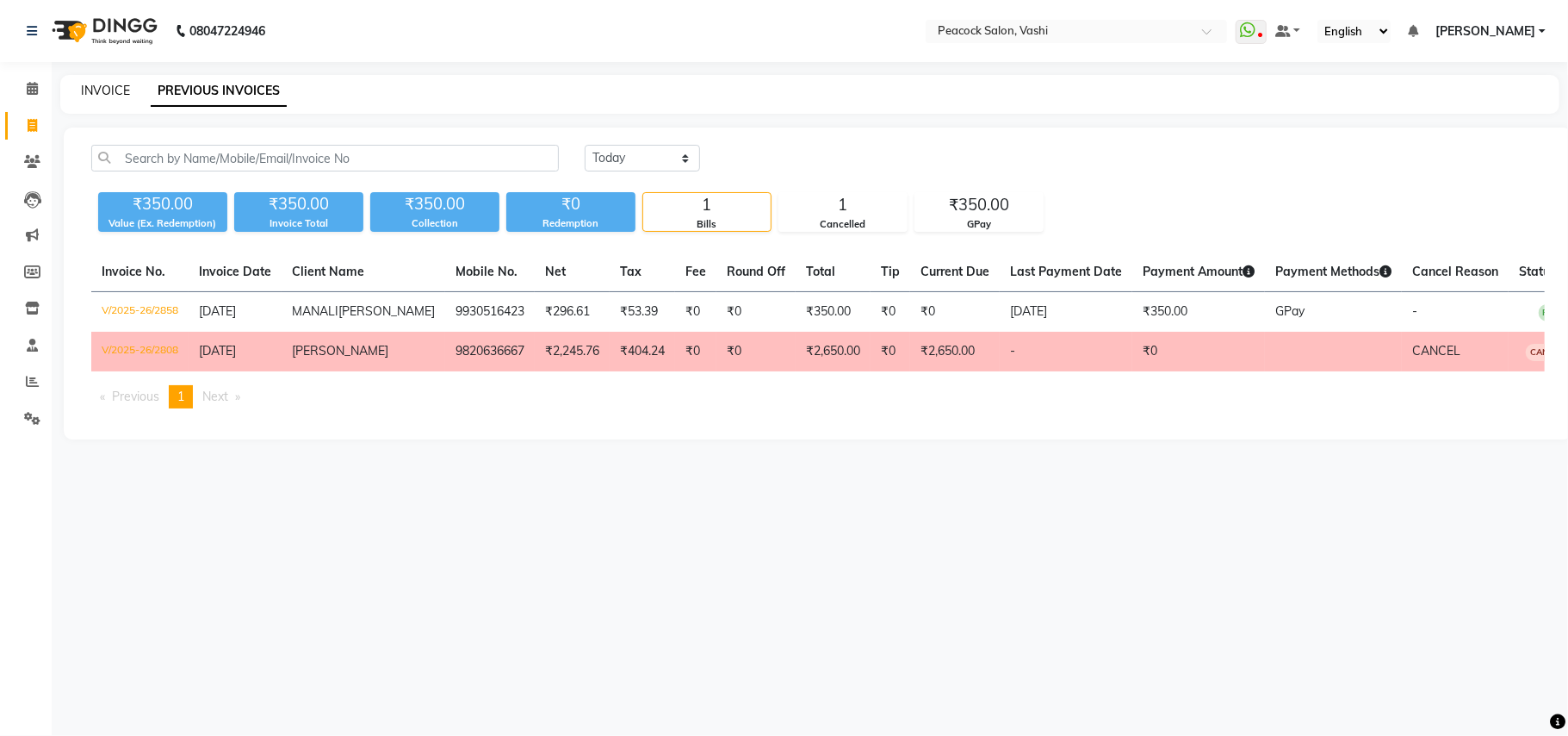
click at [107, 87] on link "INVOICE" at bounding box center [105, 90] width 49 height 16
select select "619"
select select "service"
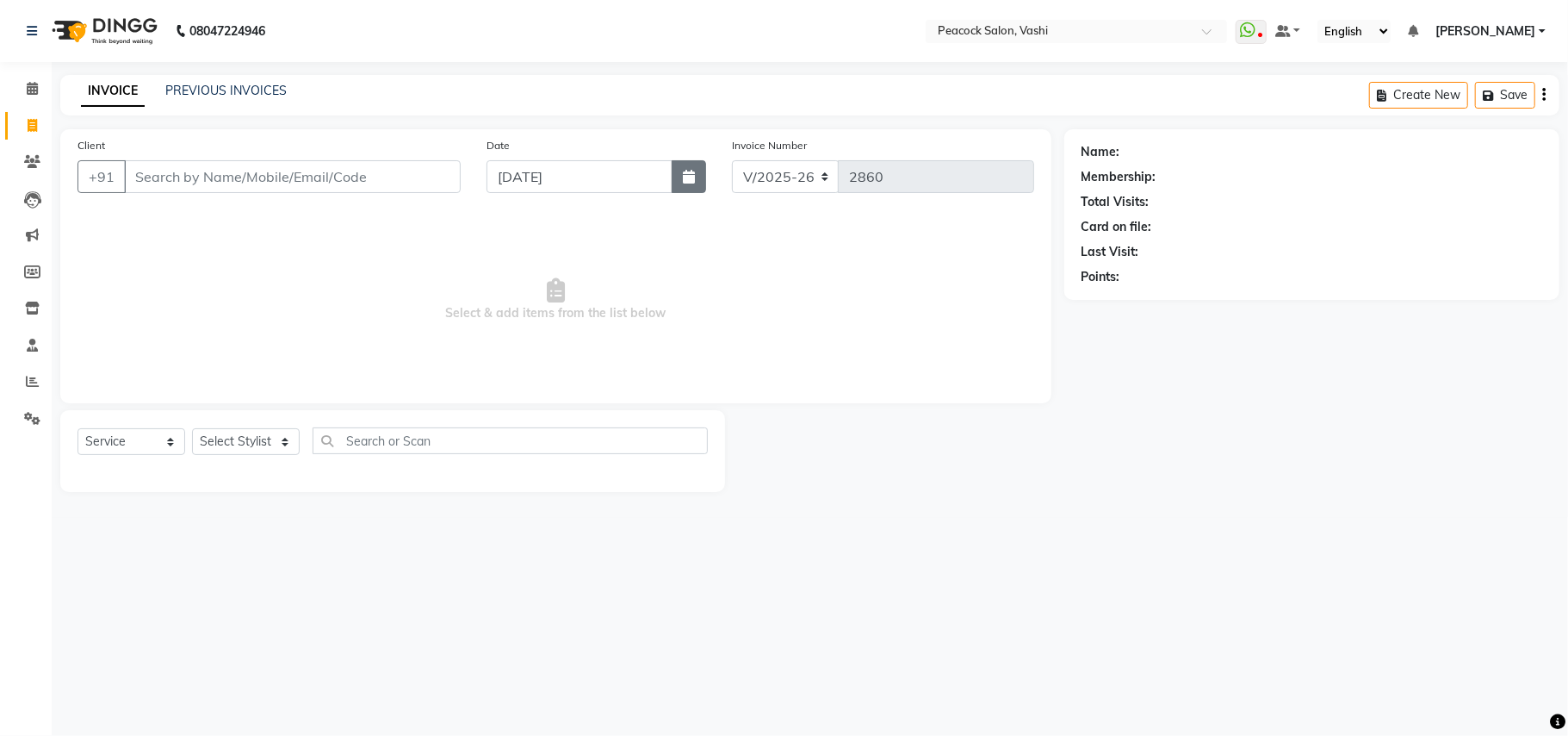
click at [680, 174] on button "button" at bounding box center [688, 176] width 35 height 33
select select "9"
select select "2025"
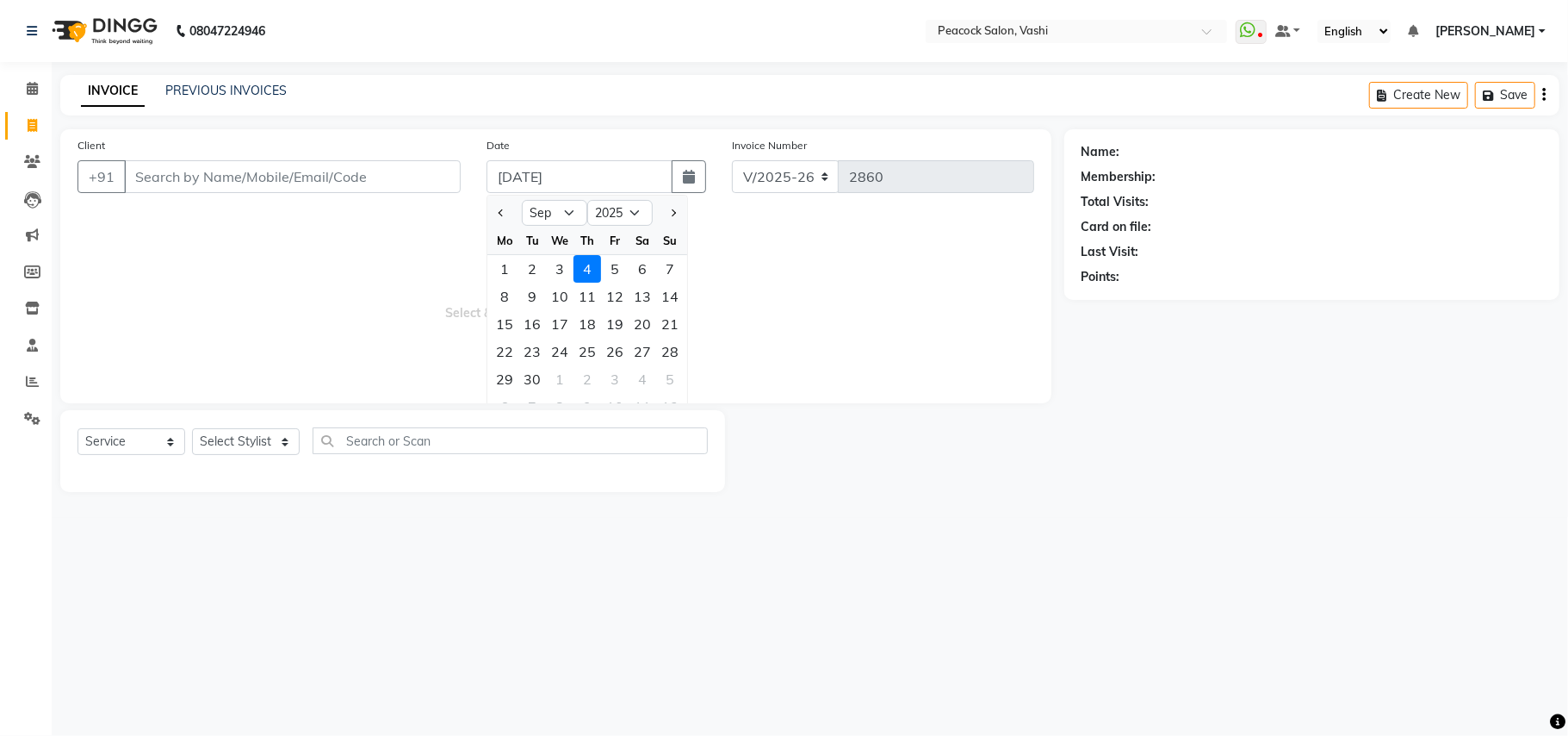
click at [759, 86] on div "INVOICE PREVIOUS INVOICES Create New Save" at bounding box center [810, 94] width 1499 height 41
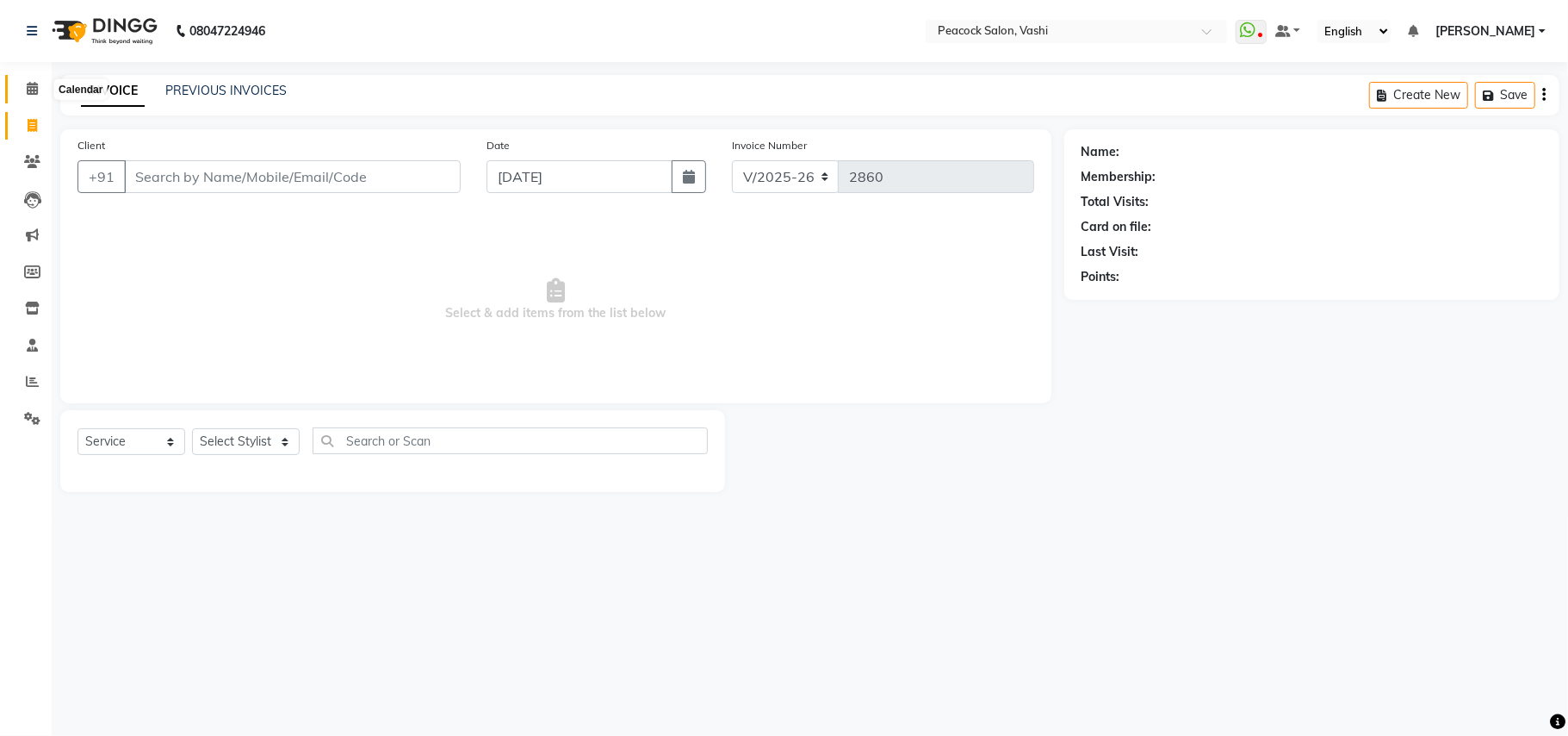
click at [33, 90] on icon at bounding box center [32, 87] width 11 height 13
